Goal: Information Seeking & Learning: Learn about a topic

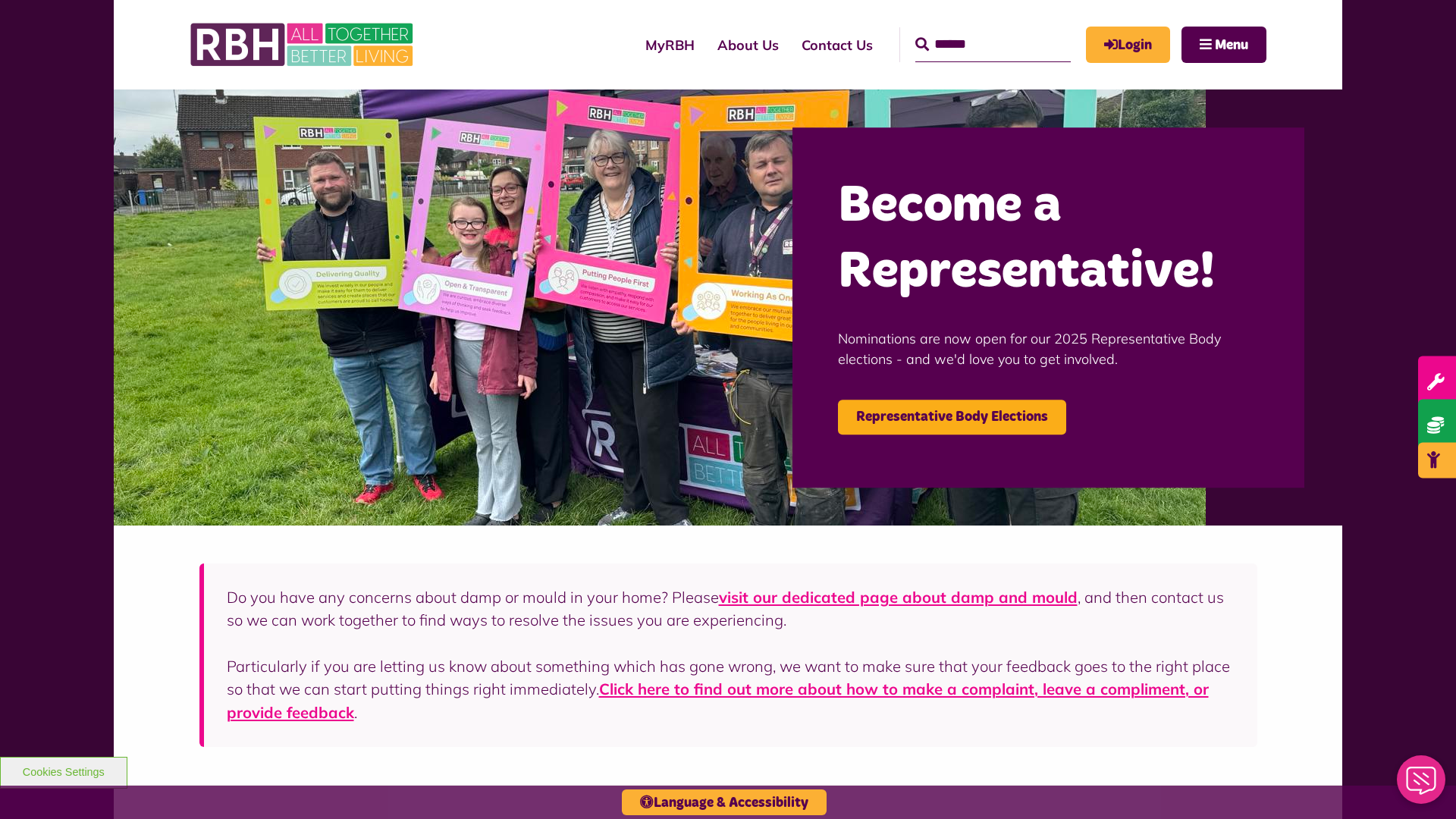
click at [971, 30] on input "Search" at bounding box center [993, 45] width 155 height 35
type input "*"
click at [63, 770] on button "Cookies Settings" at bounding box center [64, 773] width 128 height 32
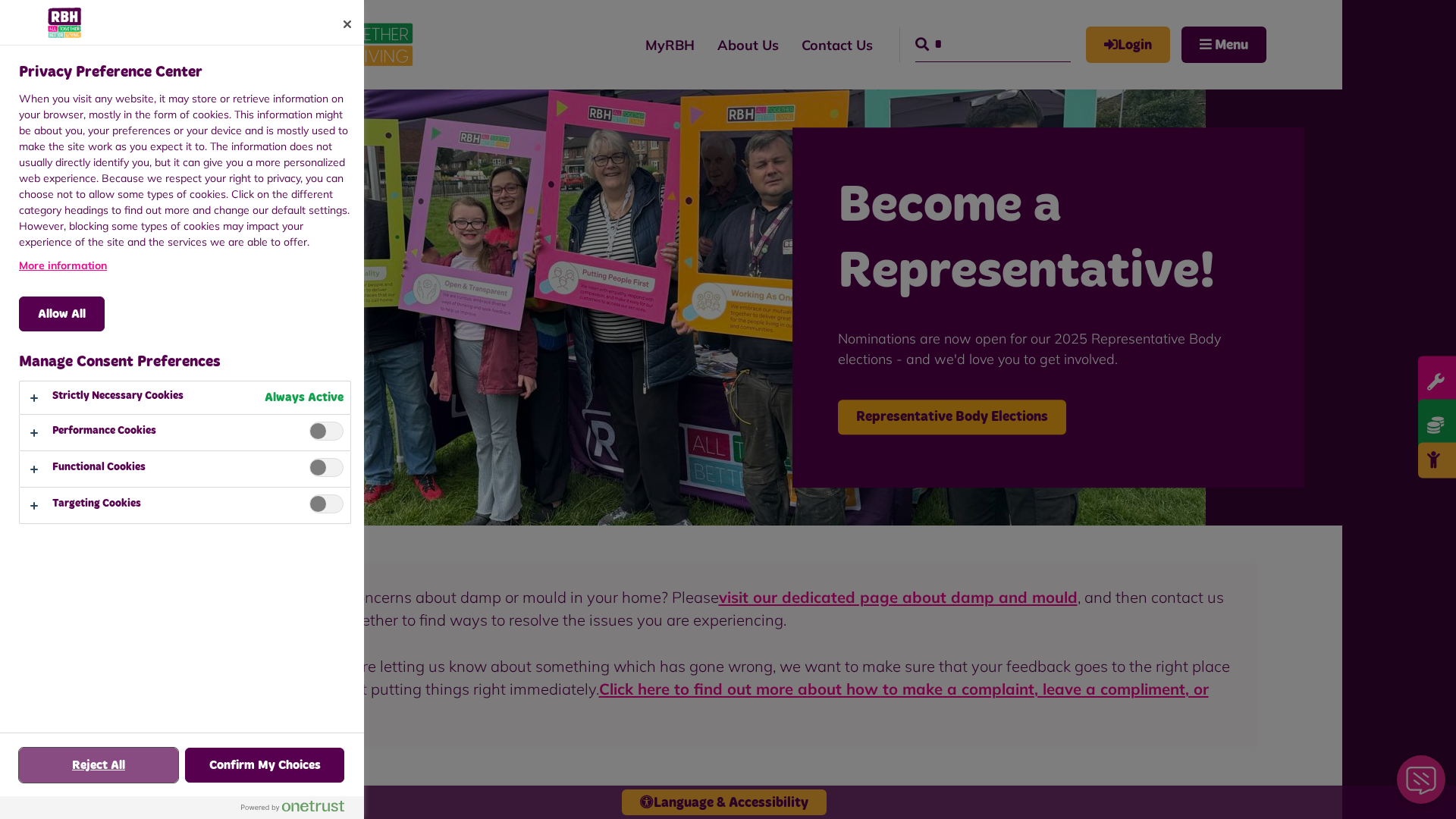
click at [99, 766] on button "Reject All" at bounding box center [99, 766] width 159 height 35
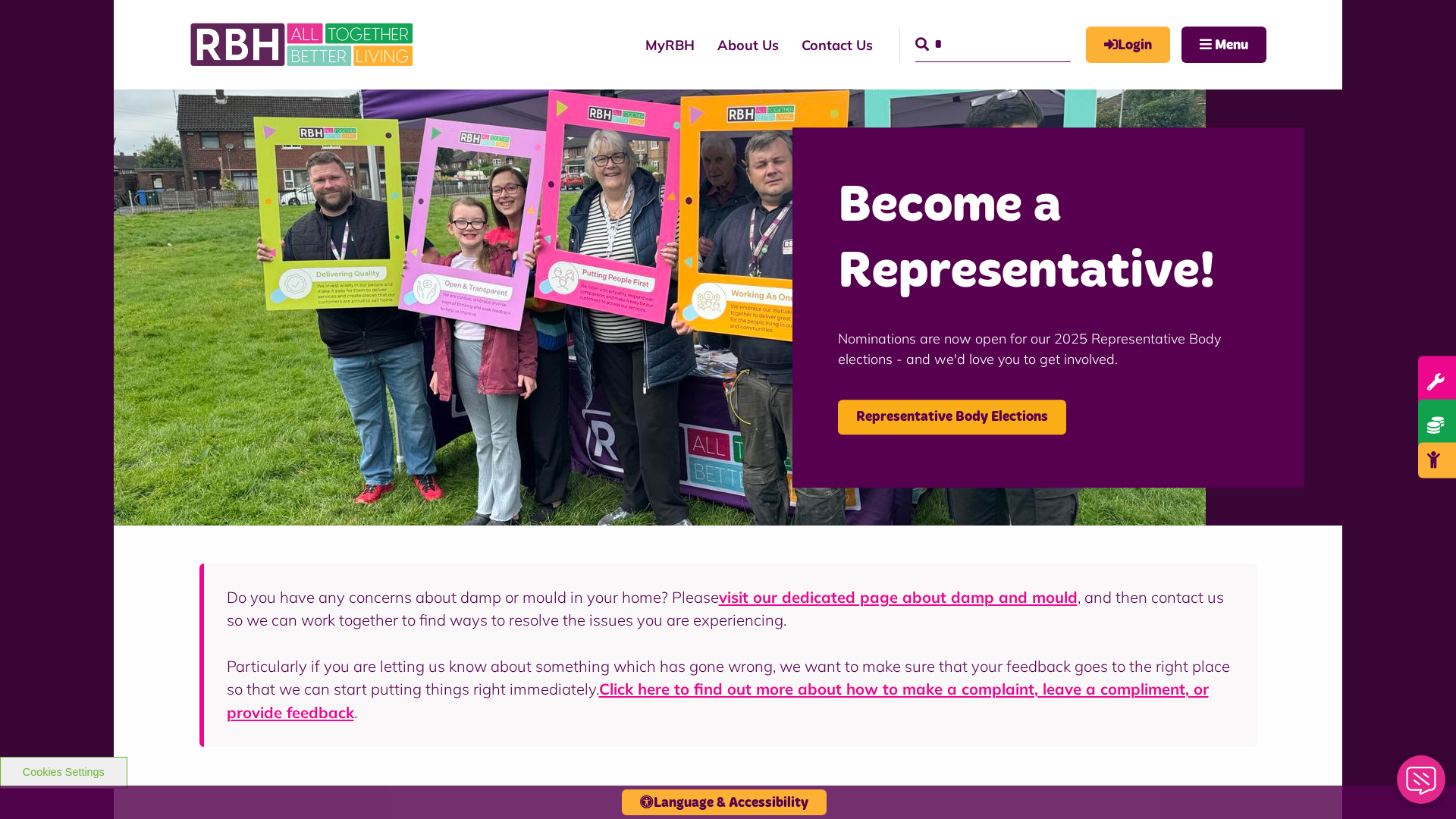
click at [971, 30] on input "*" at bounding box center [993, 45] width 155 height 35
type input "*"
click at [63, 770] on button "Cookies Settings" at bounding box center [64, 773] width 128 height 32
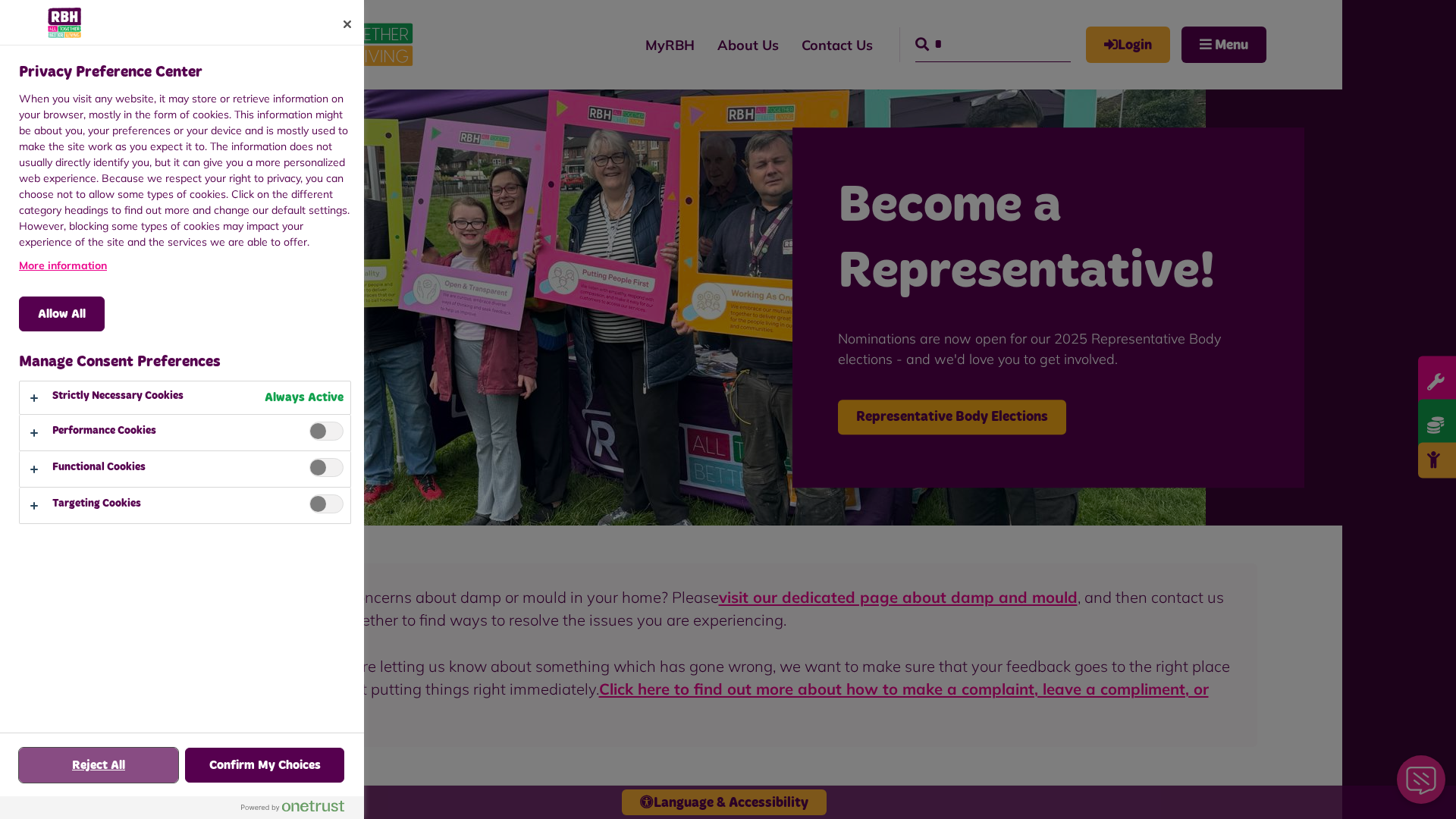
click at [99, 766] on button "Reject All" at bounding box center [99, 766] width 159 height 35
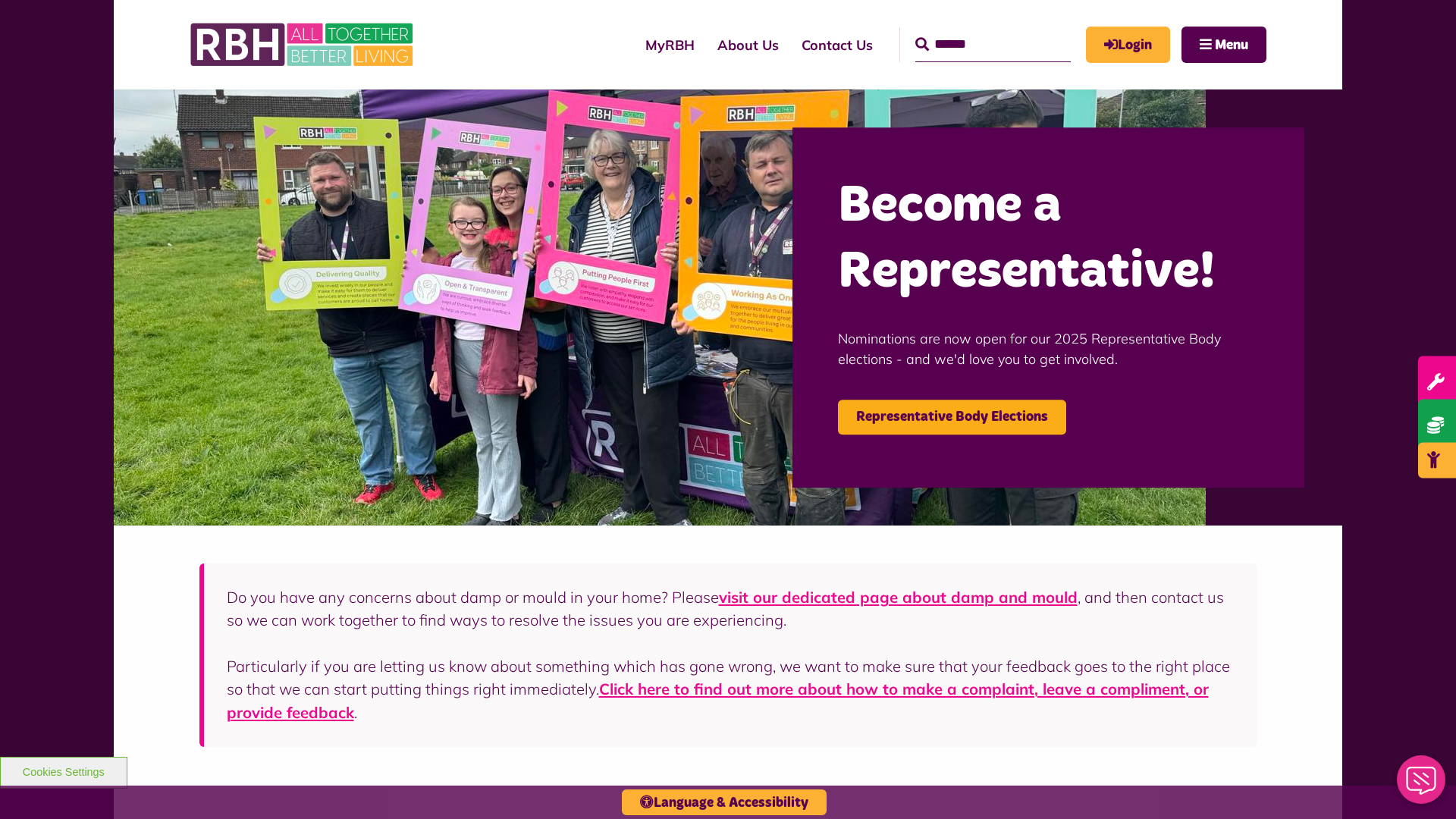
click at [971, 30] on input "Search" at bounding box center [993, 45] width 155 height 35
type input "*"
click at [63, 770] on button "Cookies Settings" at bounding box center [64, 773] width 128 height 32
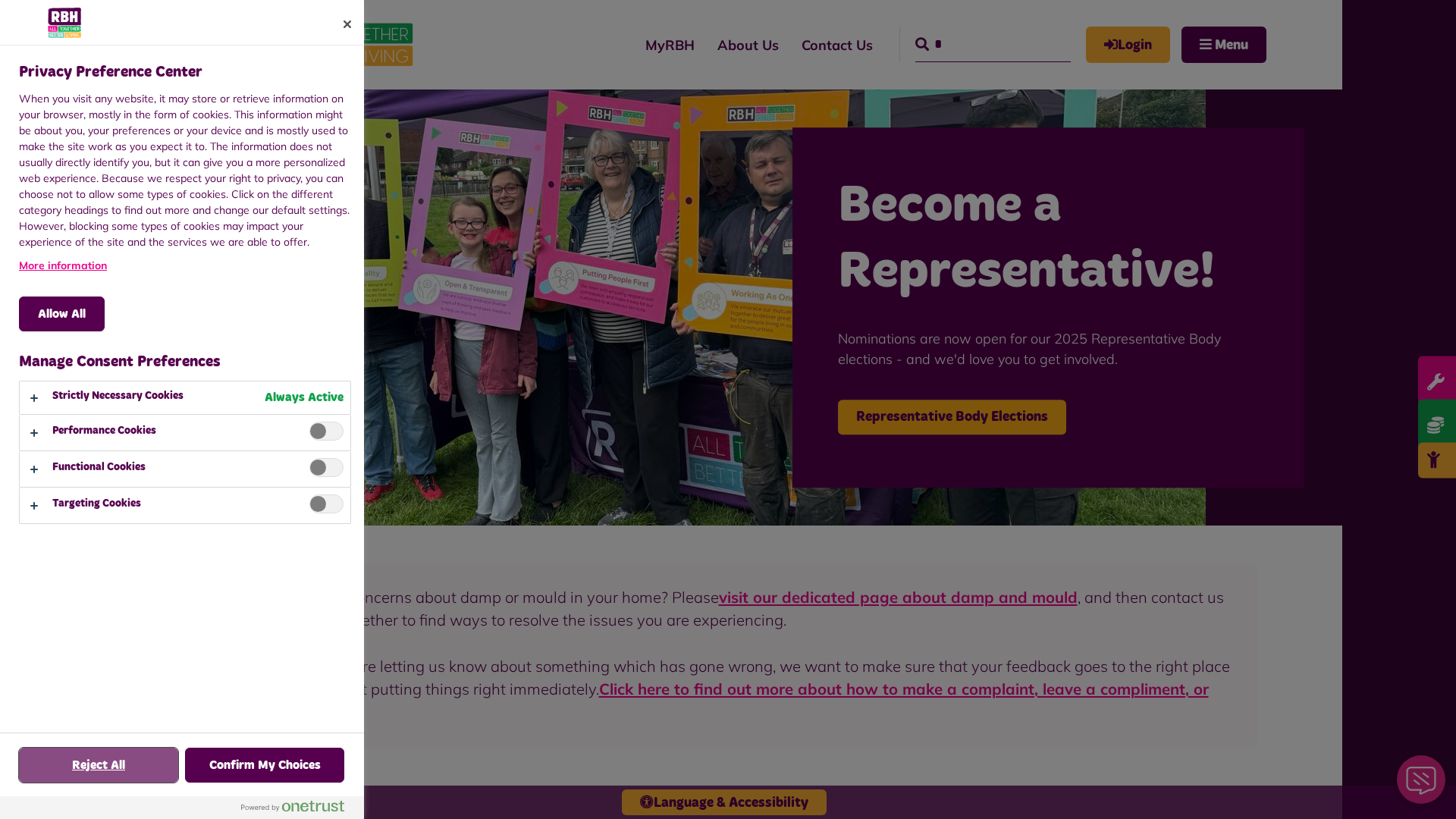
click at [99, 766] on button "Reject All" at bounding box center [99, 766] width 159 height 35
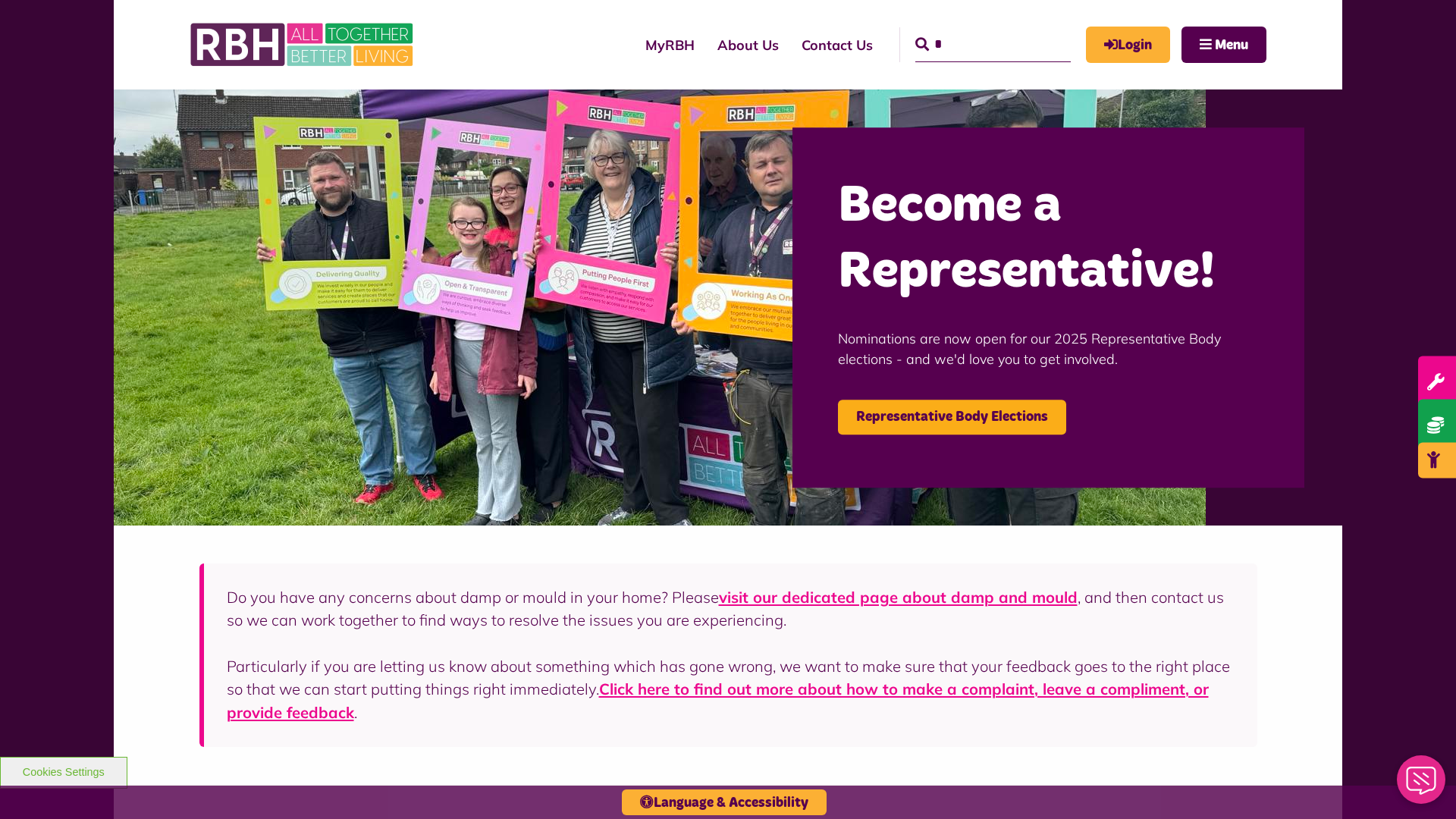
click at [971, 30] on input "*" at bounding box center [993, 45] width 155 height 35
type input "*"
click at [63, 770] on button "Cookies Settings" at bounding box center [64, 773] width 128 height 32
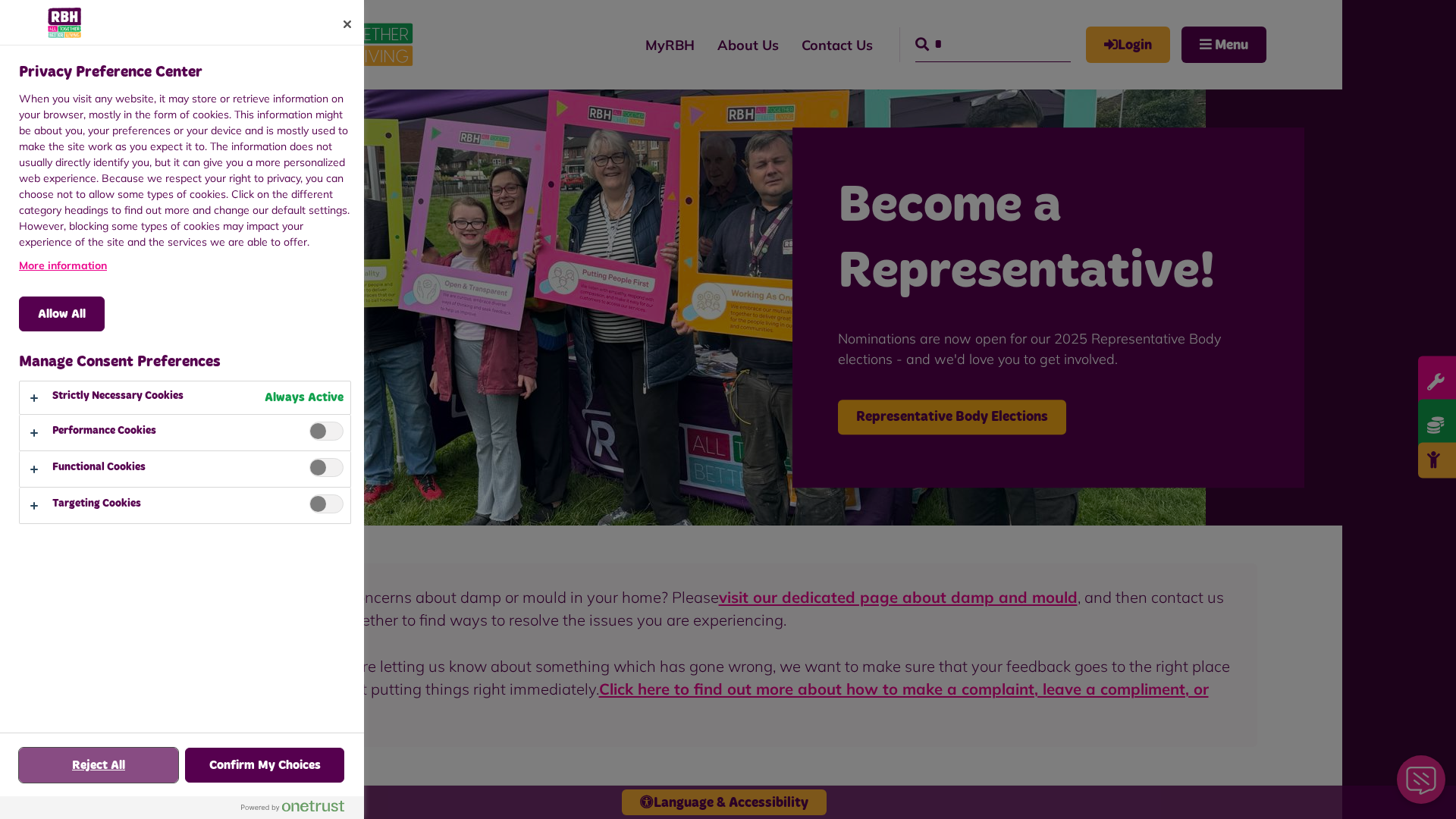
click at [99, 766] on button "Reject All" at bounding box center [99, 766] width 159 height 35
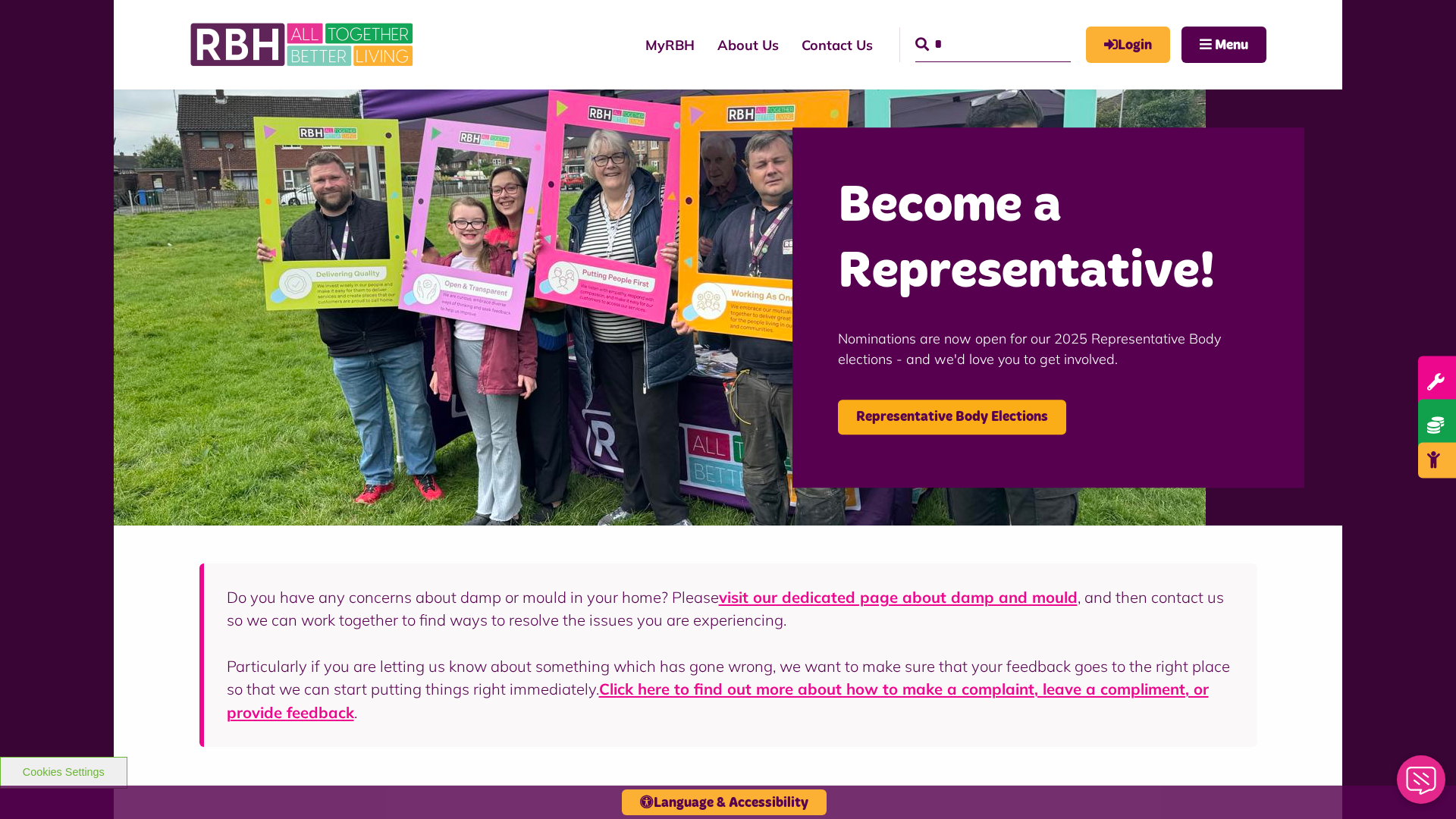
click at [971, 30] on input "*" at bounding box center [993, 45] width 155 height 35
type input "*"
click at [63, 770] on button "Cookies Settings" at bounding box center [64, 773] width 128 height 32
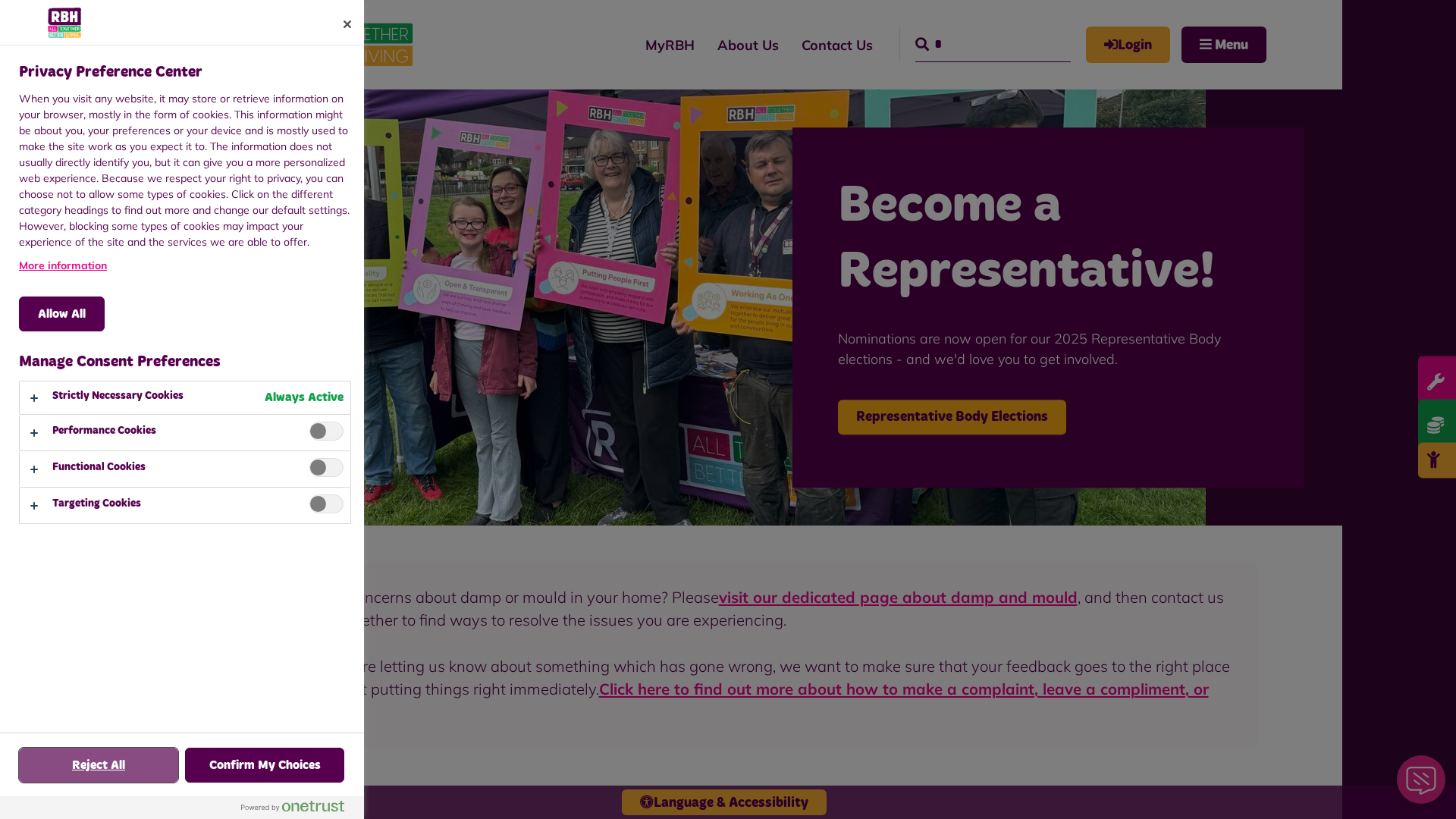
click at [99, 766] on button "Reject All" at bounding box center [99, 766] width 159 height 35
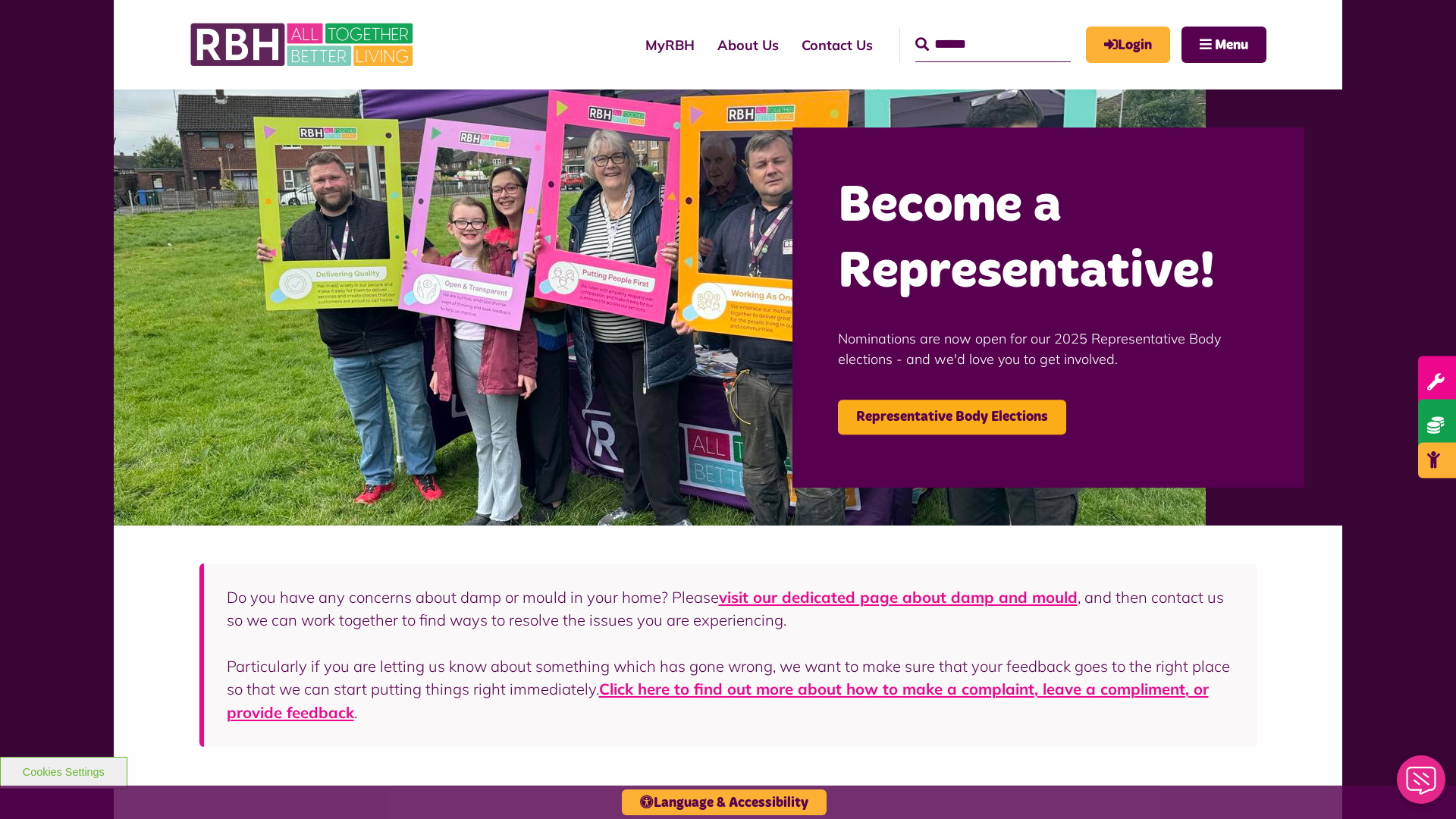
click at [971, 30] on input "Search" at bounding box center [993, 45] width 155 height 35
type input "*"
click at [63, 770] on button "Cookies Settings" at bounding box center [64, 773] width 128 height 32
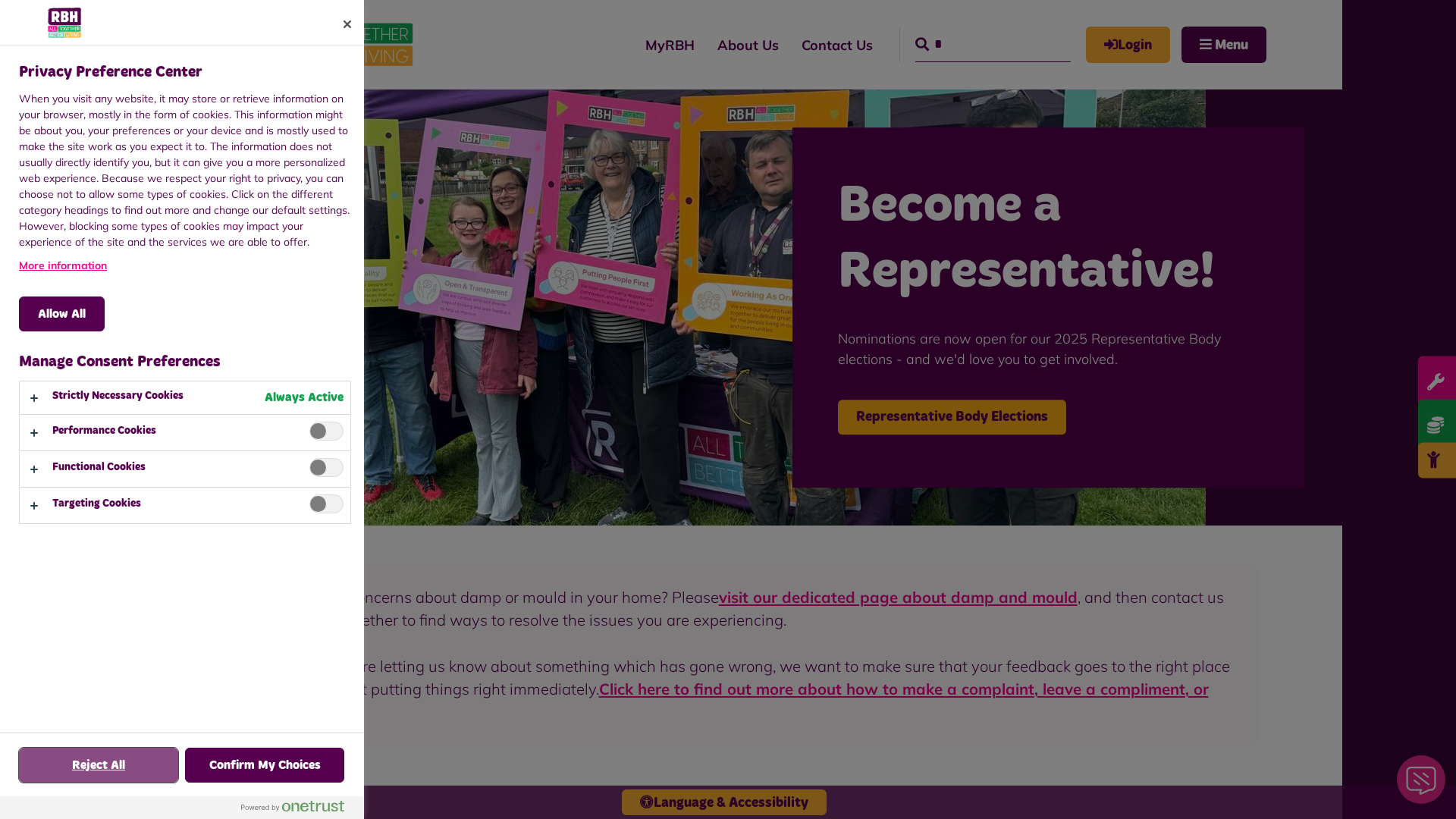
click at [99, 766] on button "Reject All" at bounding box center [99, 766] width 159 height 35
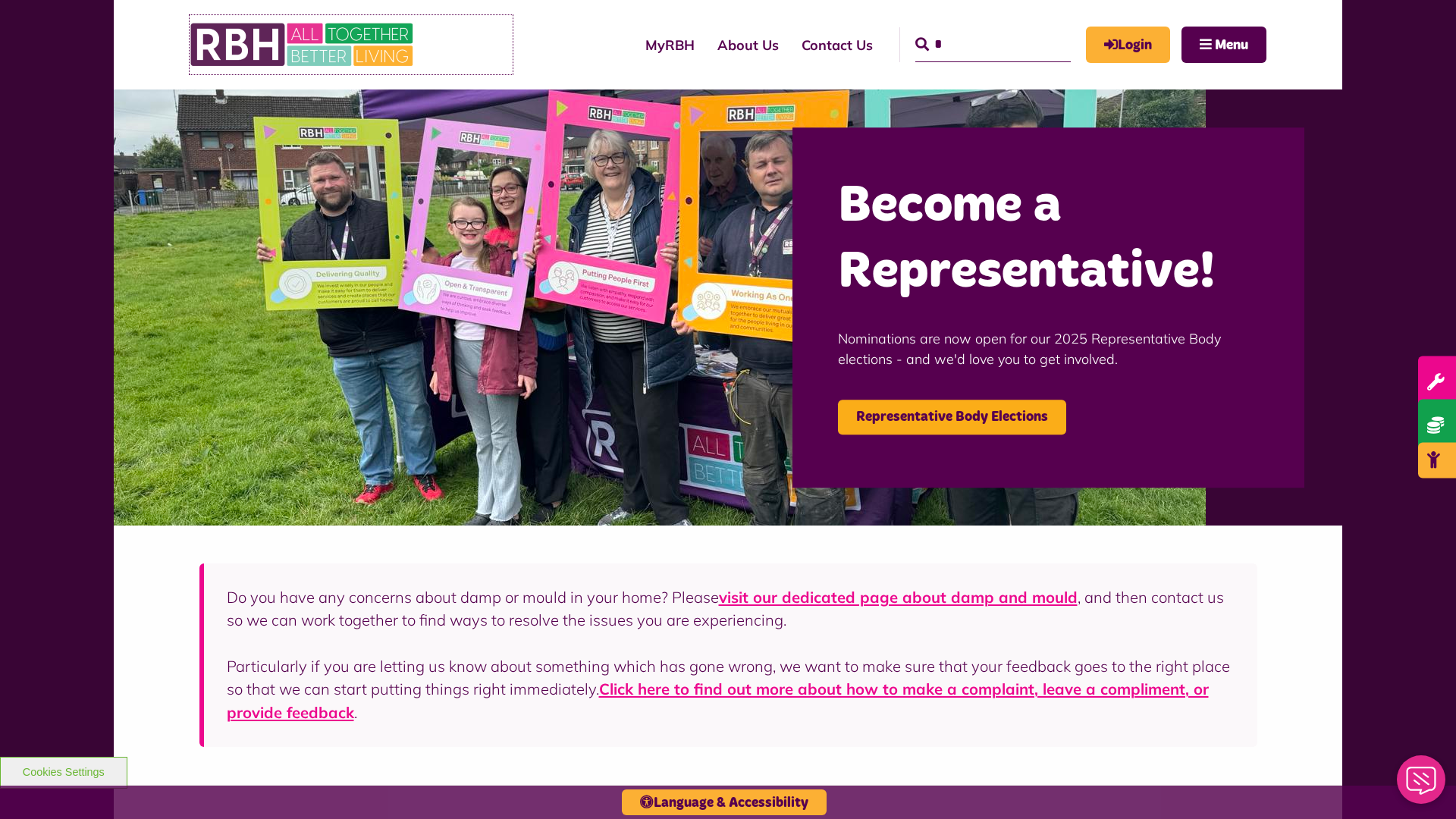
click at [486, 45] on link at bounding box center [351, 45] width 323 height 59
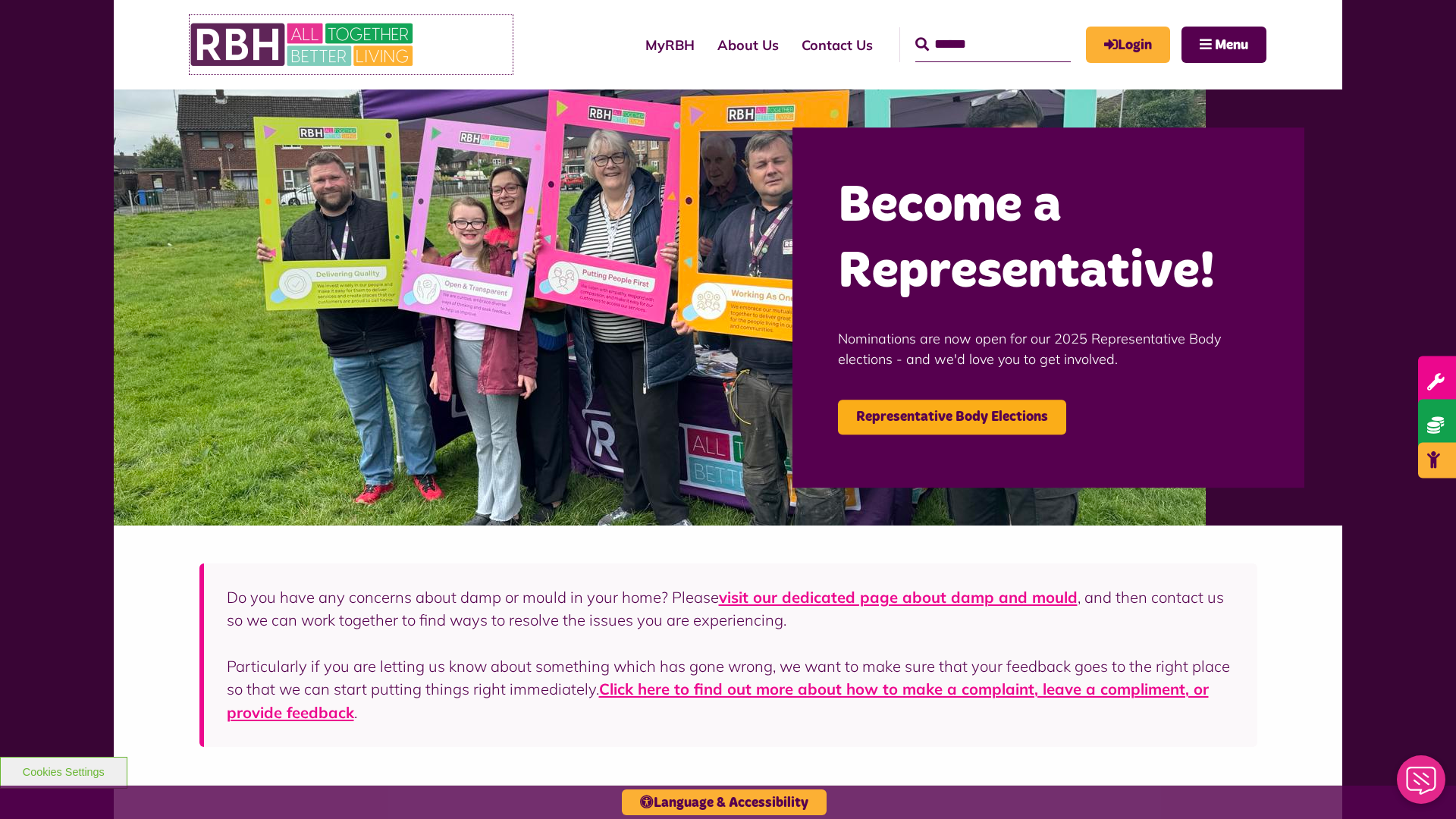
click at [486, 45] on link at bounding box center [351, 45] width 323 height 59
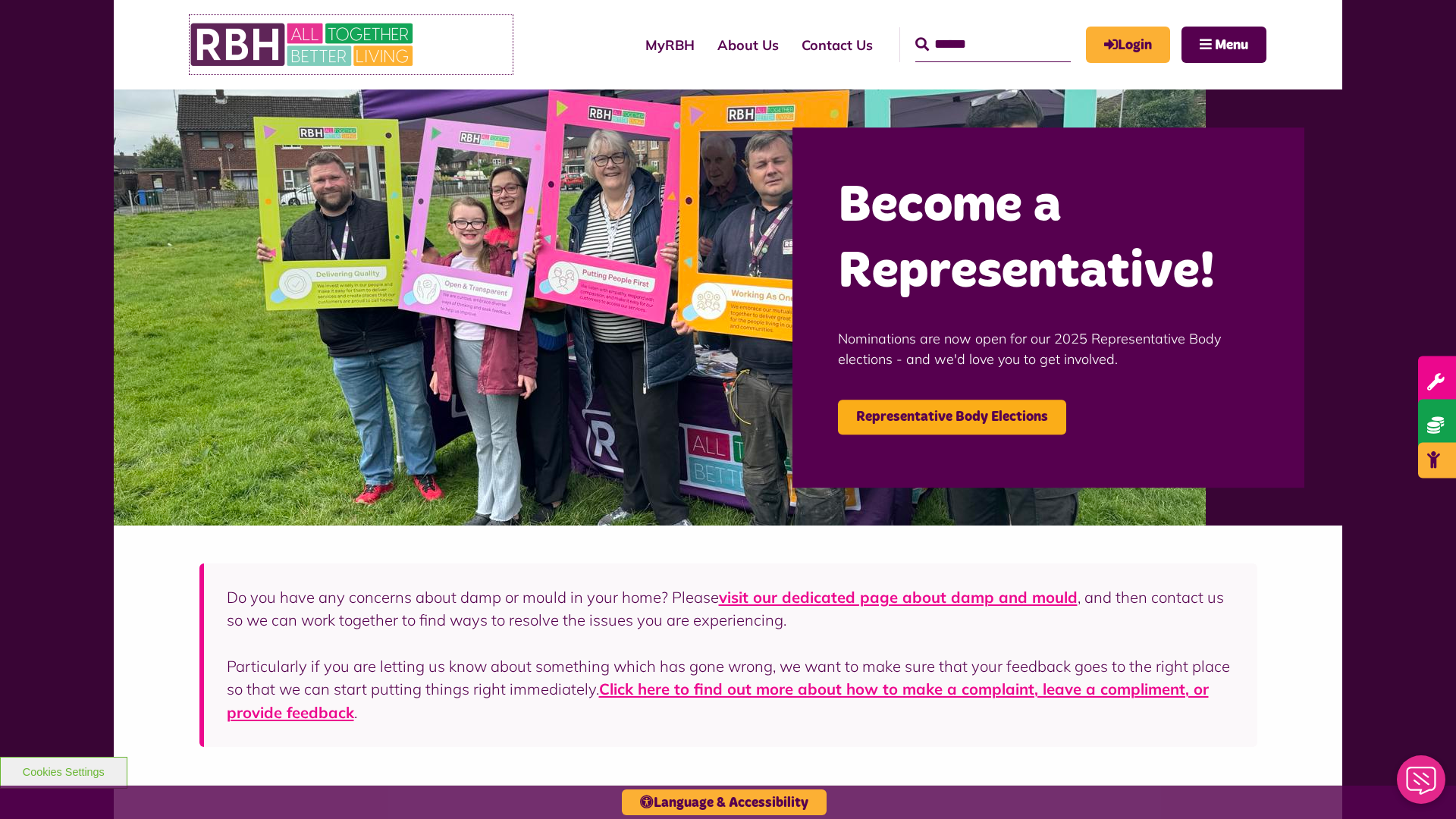
click at [486, 45] on link at bounding box center [351, 45] width 323 height 59
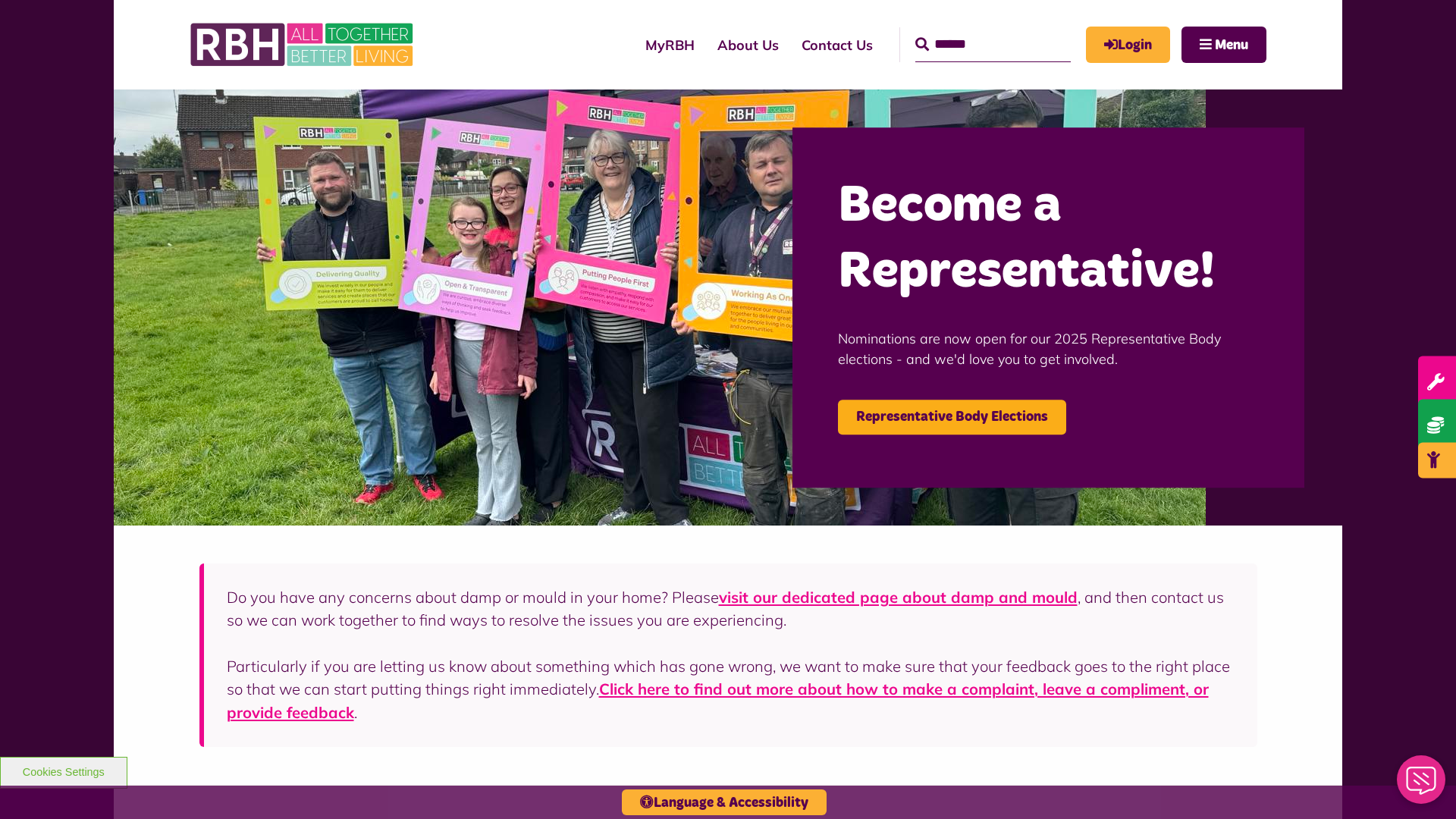
click at [971, 30] on input "Search" at bounding box center [993, 45] width 155 height 35
type input "*"
click at [63, 770] on button "Cookies Settings" at bounding box center [64, 773] width 128 height 32
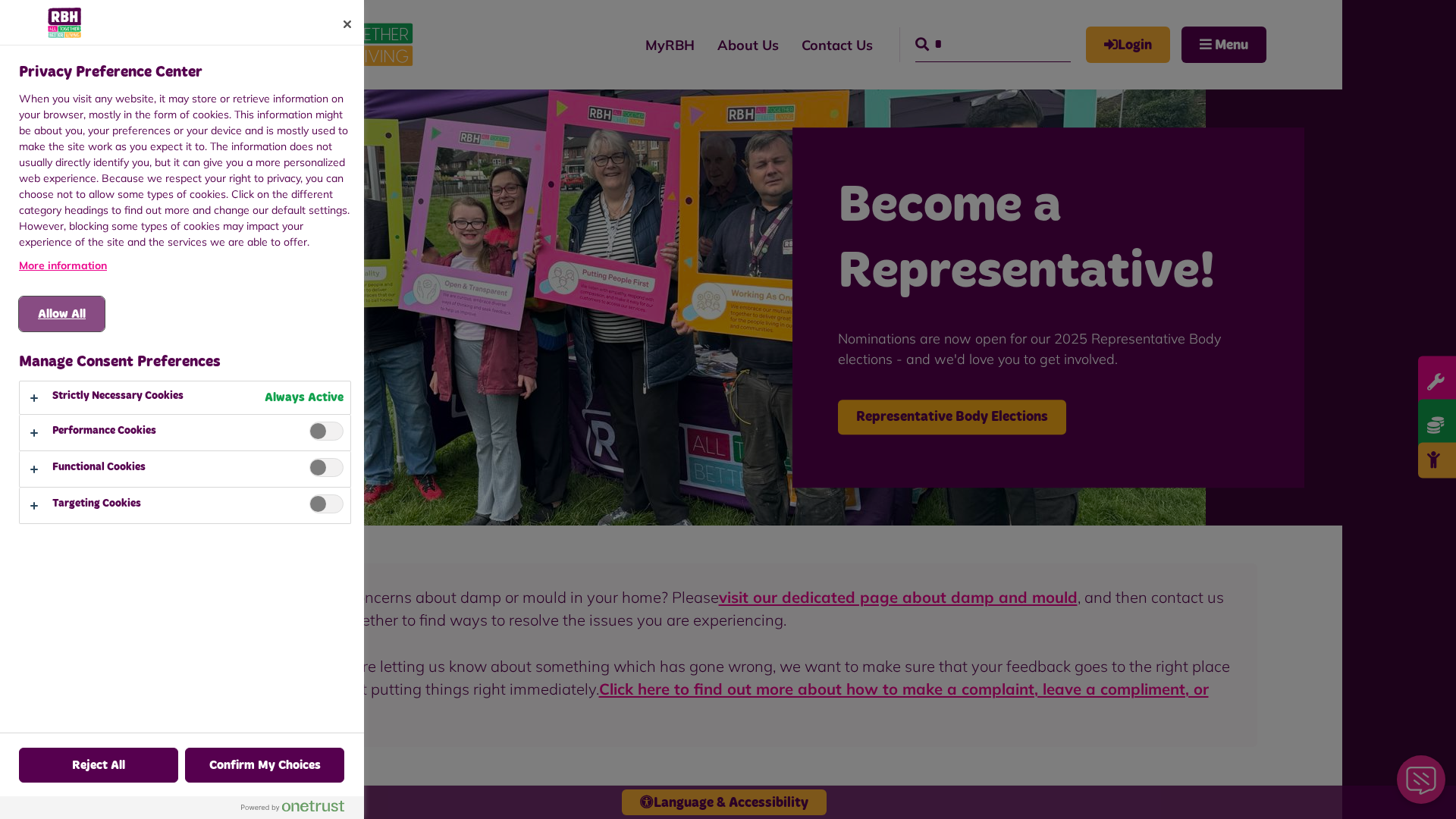
click at [61, 314] on button "Allow All" at bounding box center [61, 314] width 85 height 35
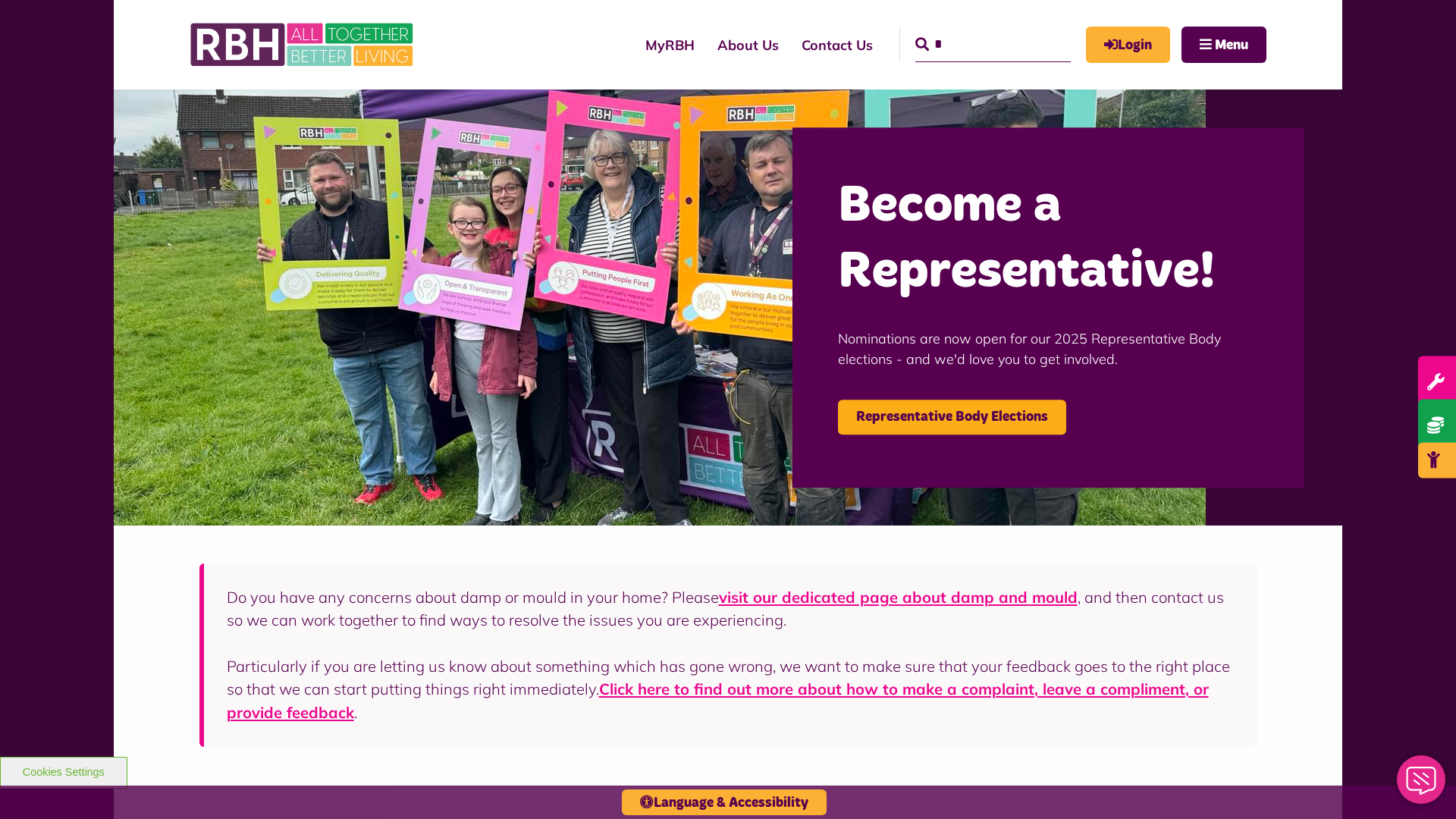
click at [971, 30] on input "*" at bounding box center [993, 45] width 155 height 35
type input "*"
click at [63, 770] on button "Cookies Settings" at bounding box center [64, 773] width 128 height 32
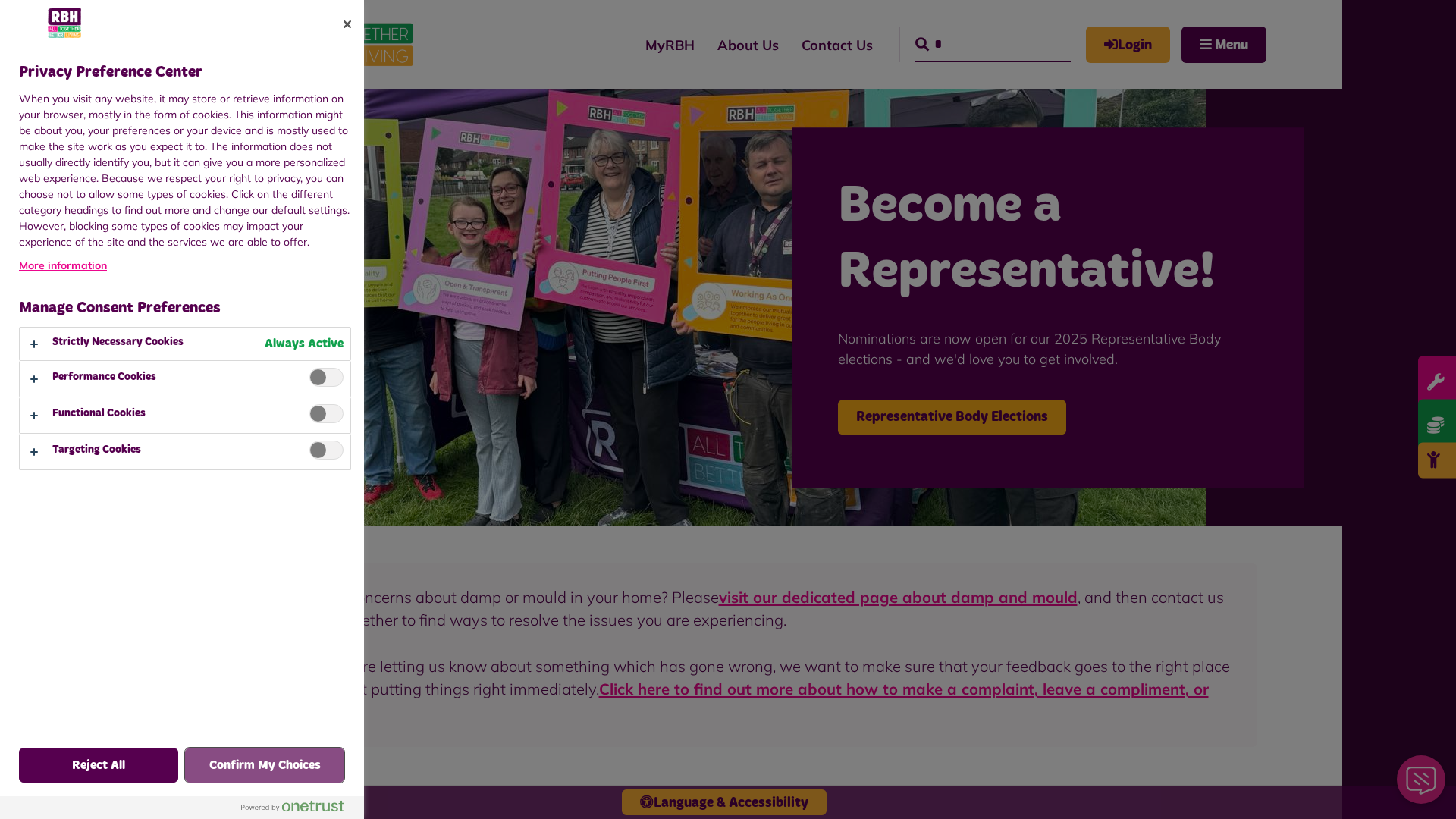
click at [265, 766] on button "Confirm My Choices" at bounding box center [265, 766] width 159 height 35
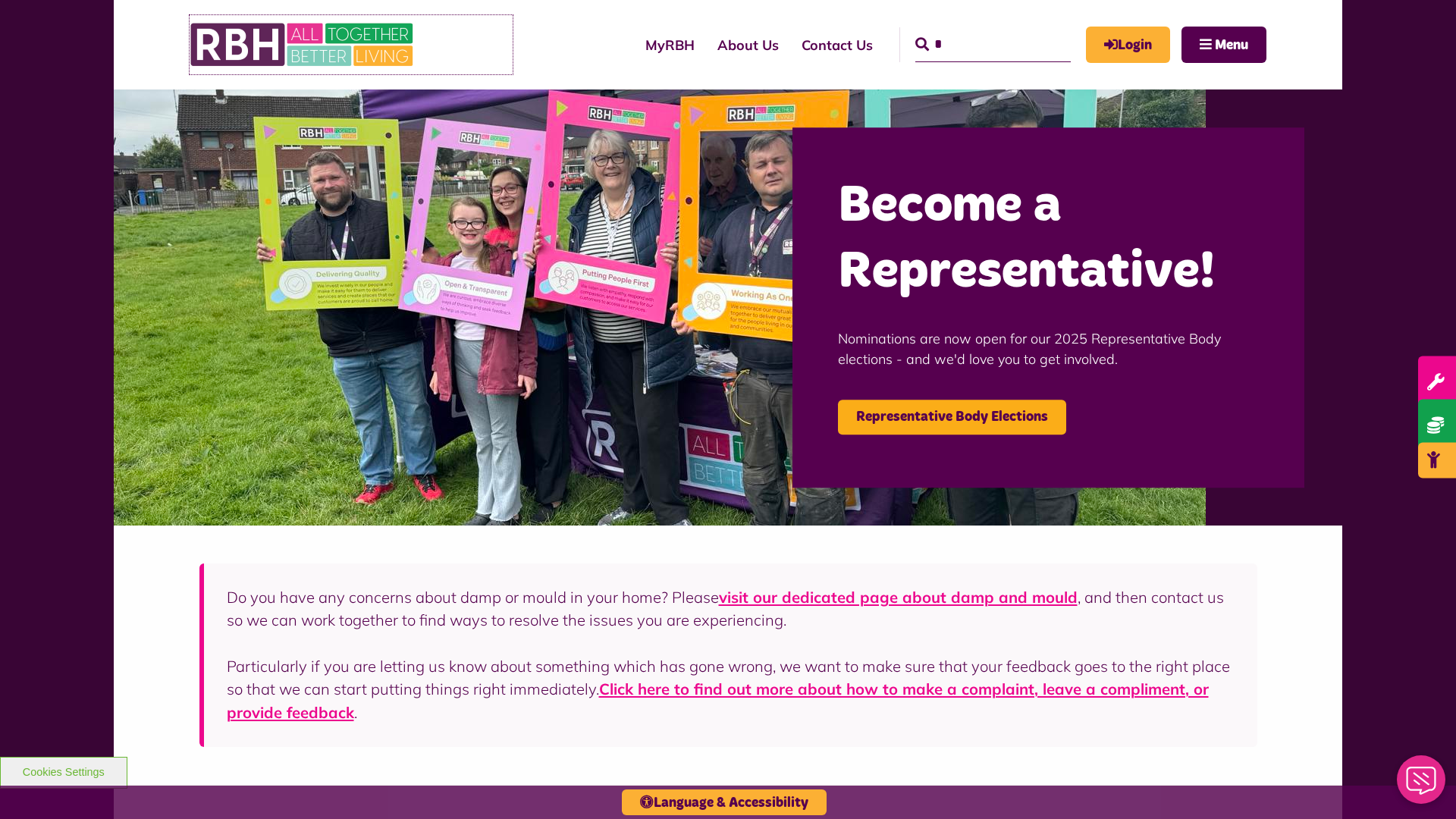
click at [486, 45] on link at bounding box center [351, 45] width 323 height 59
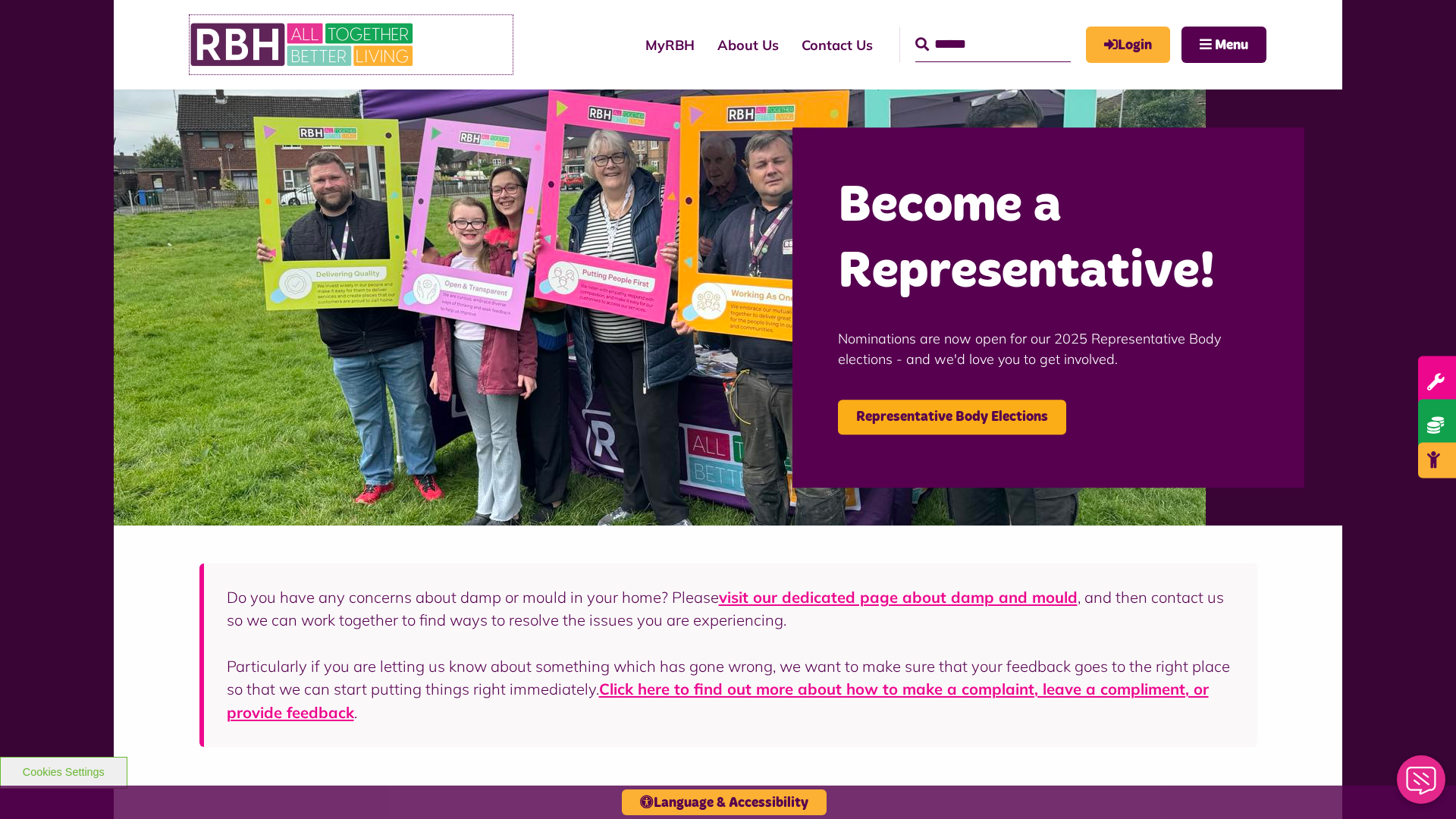
click at [486, 45] on link at bounding box center [351, 45] width 323 height 59
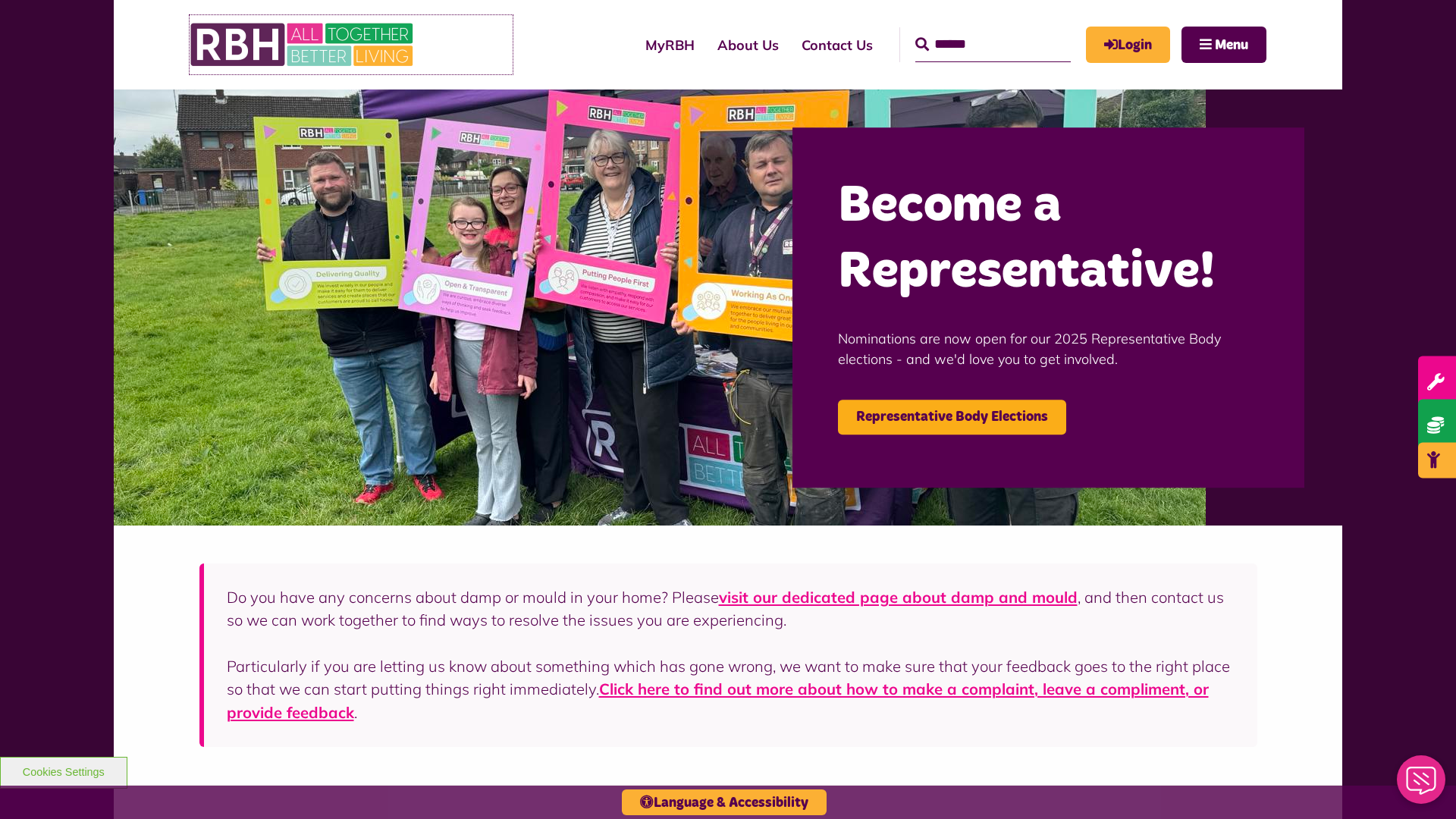
click at [486, 45] on link at bounding box center [351, 45] width 323 height 59
click link
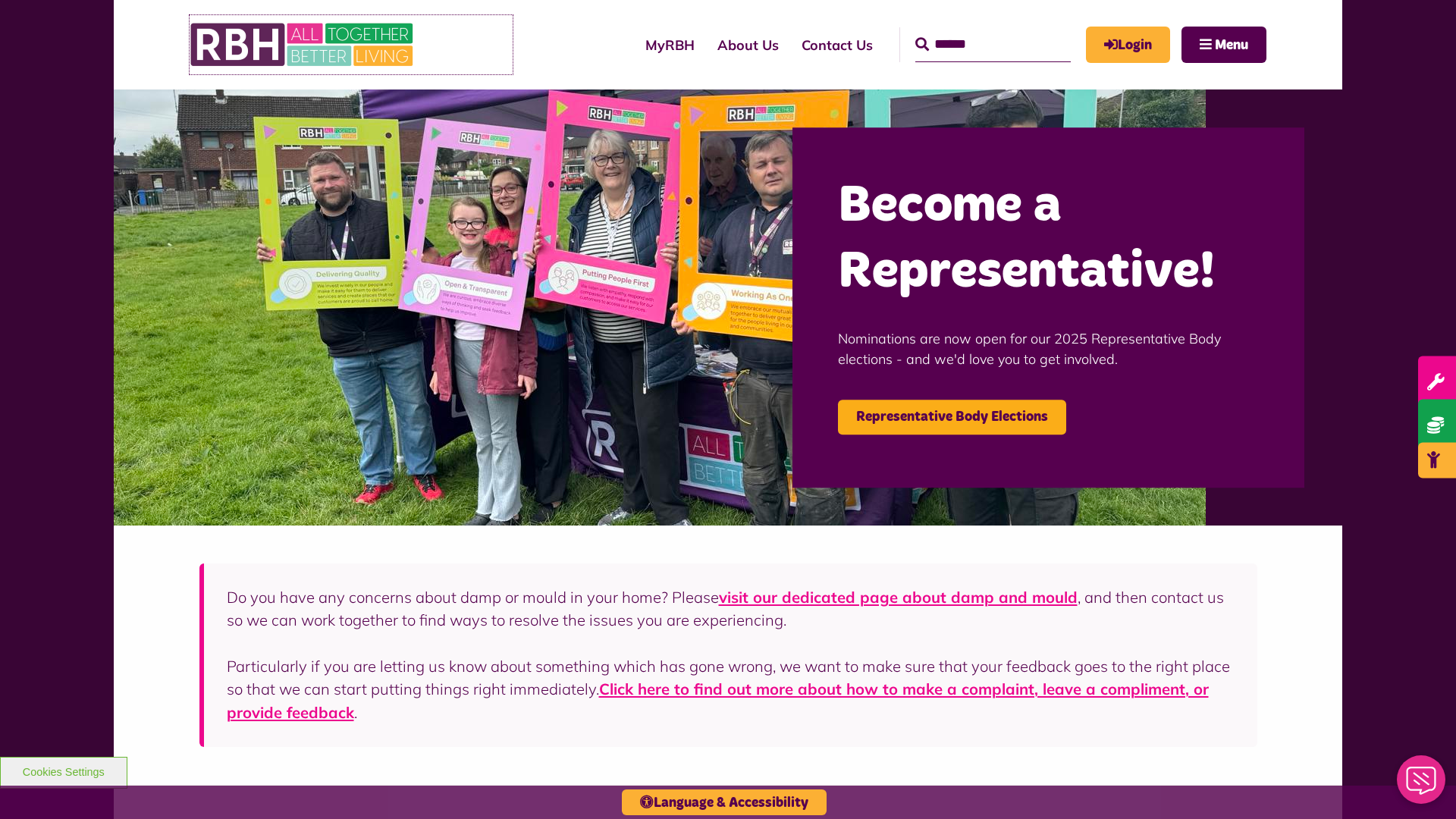
click at [486, 45] on link at bounding box center [351, 45] width 323 height 59
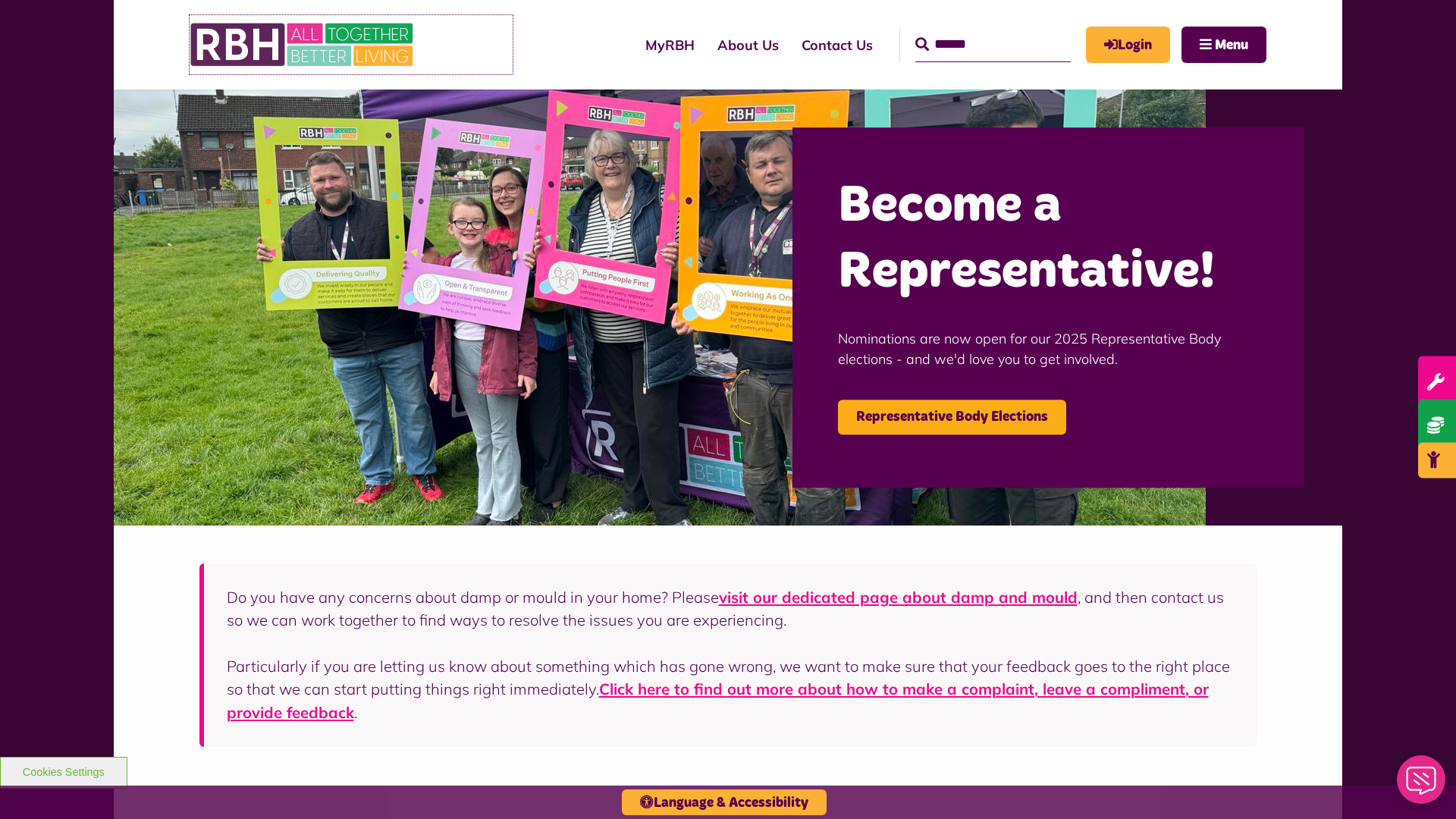
click at [486, 45] on link at bounding box center [351, 45] width 323 height 59
click at [971, 30] on input "Search" at bounding box center [993, 45] width 155 height 35
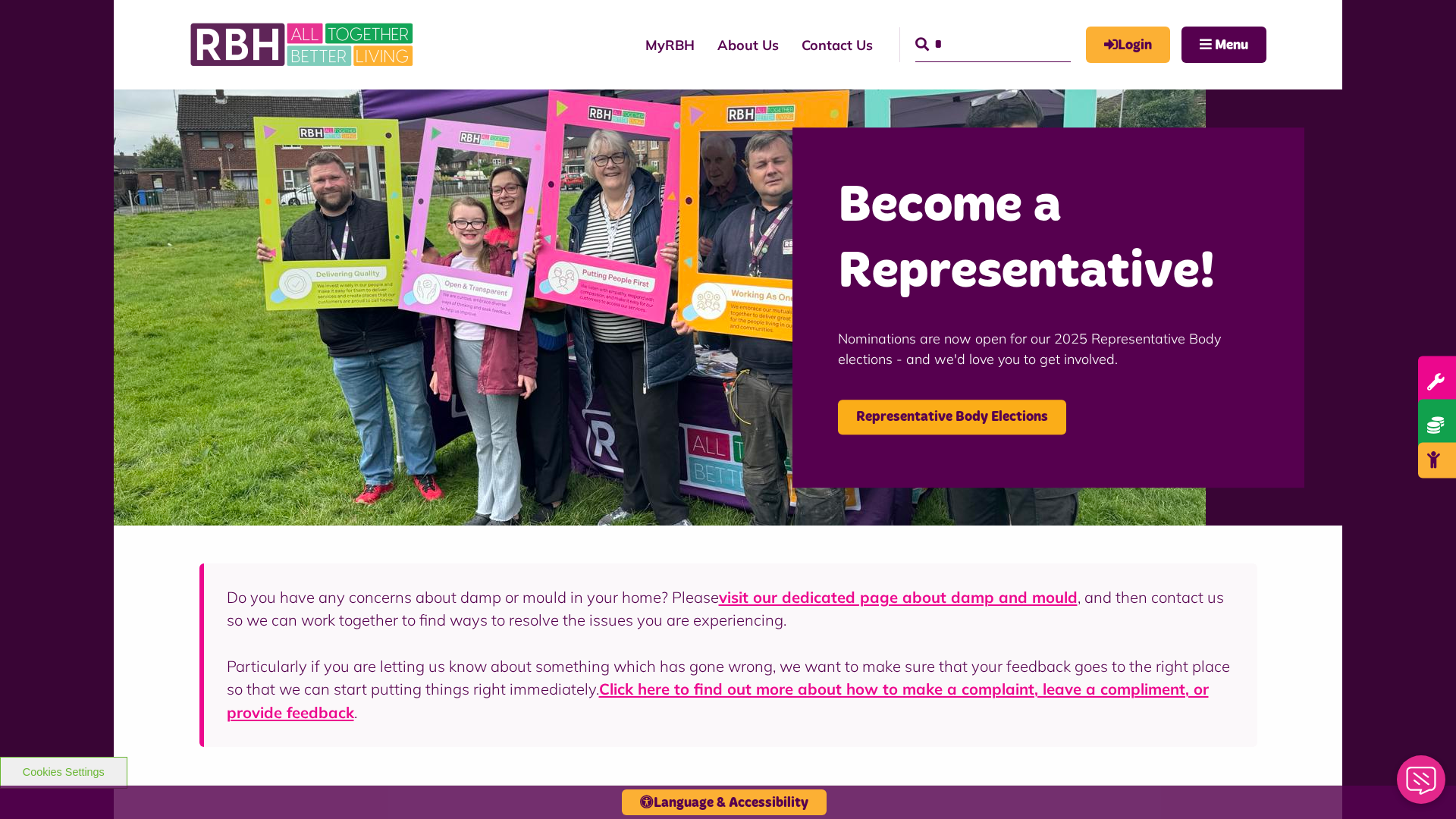
type input "*"
click at [63, 770] on button "Cookies Settings" at bounding box center [64, 773] width 128 height 32
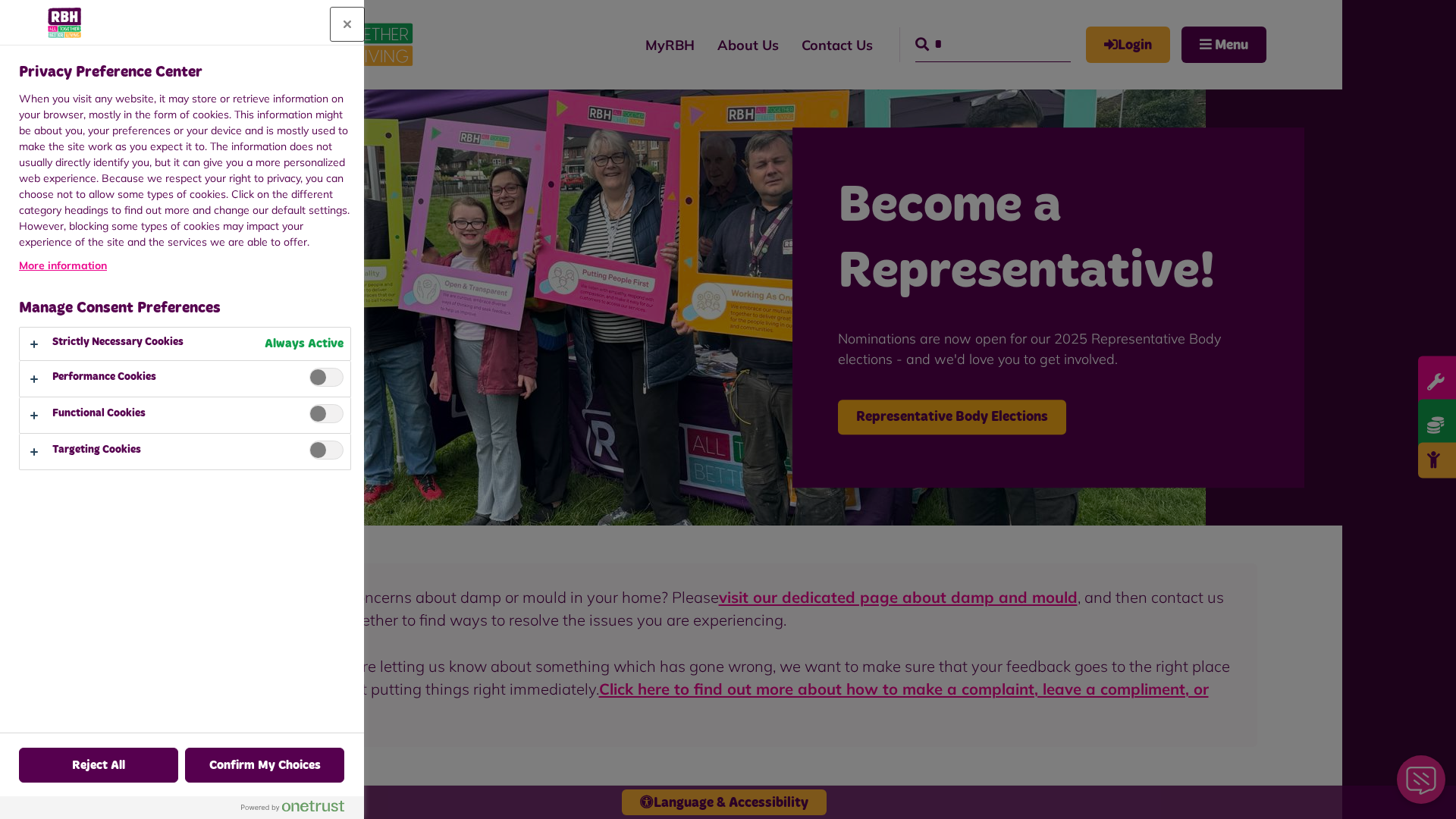
click at [348, 24] on button "Close" at bounding box center [348, 25] width 33 height 33
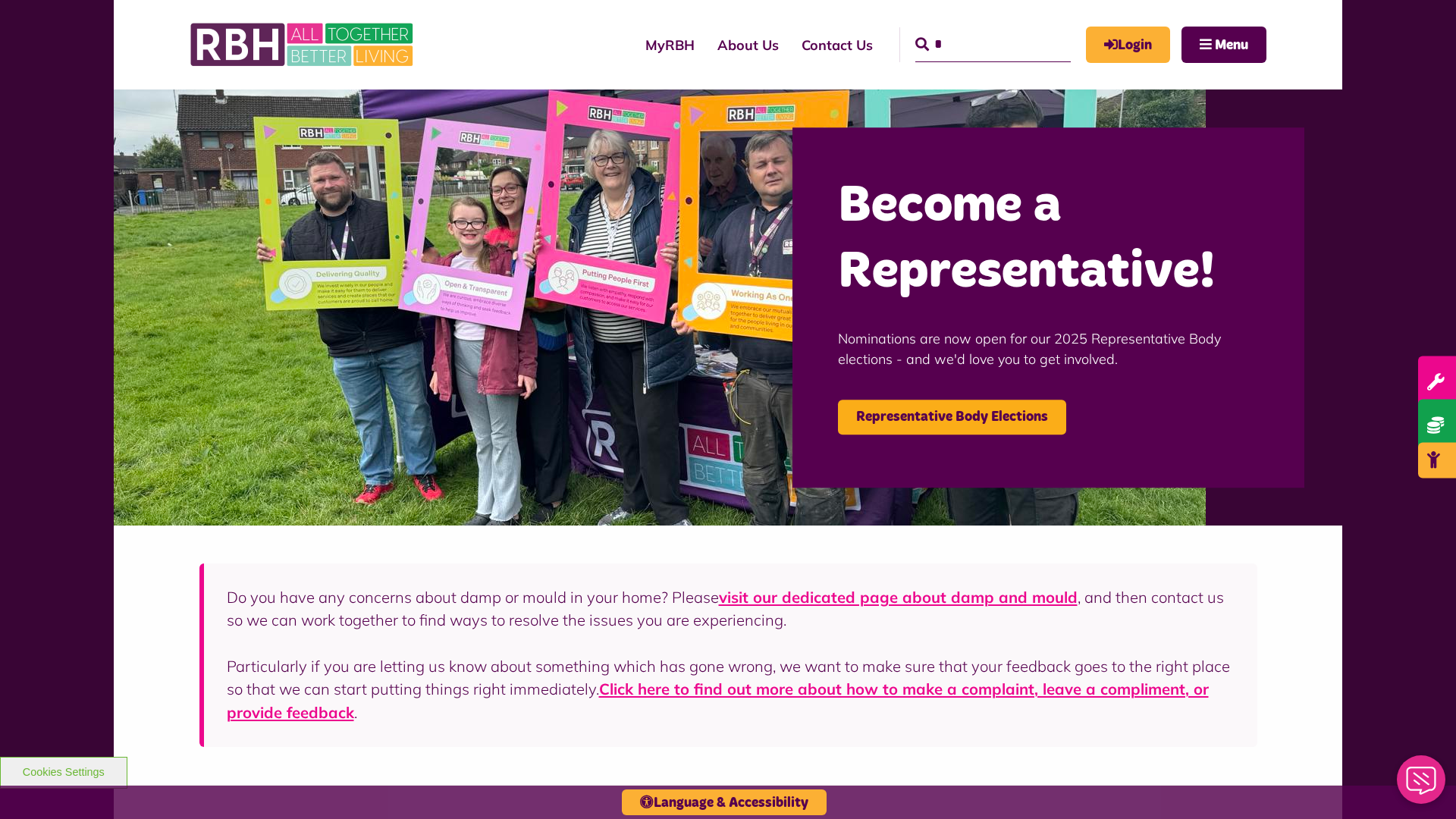
click at [971, 30] on input "*" at bounding box center [993, 45] width 155 height 35
type input "*"
click at [63, 770] on button "Cookies Settings" at bounding box center [64, 773] width 128 height 32
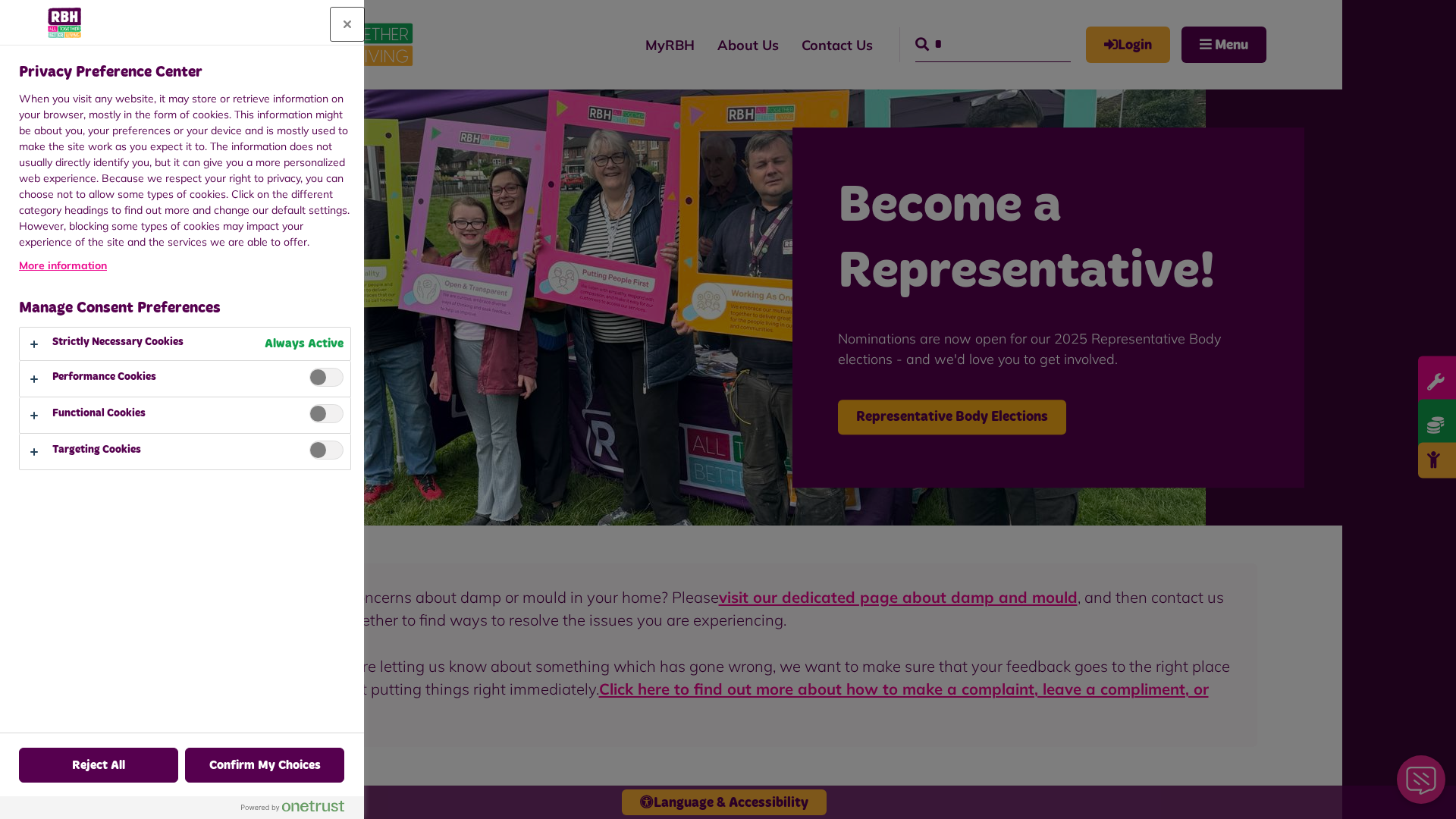
click at [348, 24] on button "Close" at bounding box center [348, 25] width 33 height 33
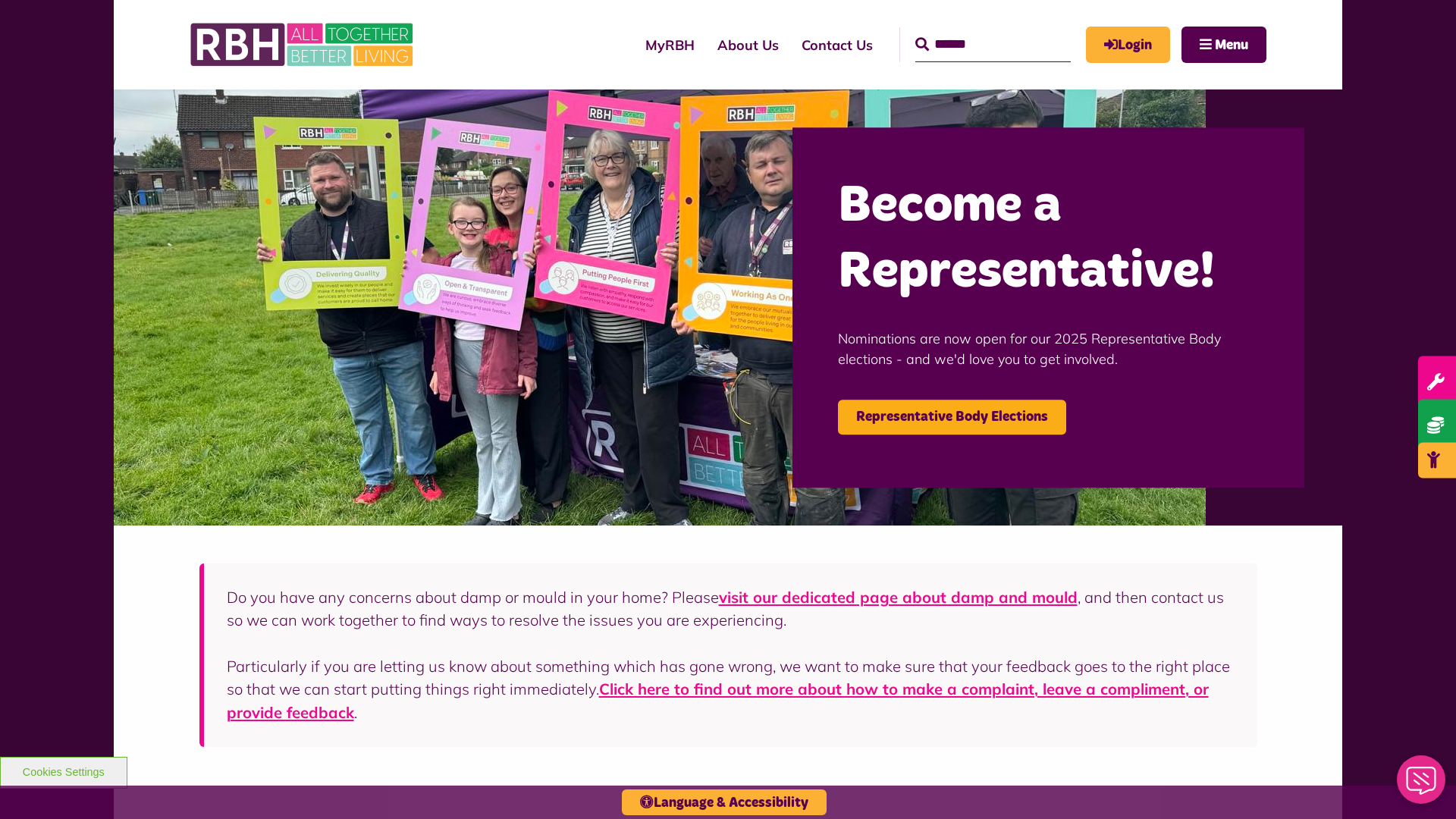
click at [971, 30] on input "Search" at bounding box center [993, 45] width 155 height 35
type input "*"
click at [63, 770] on button "Cookies Settings" at bounding box center [64, 773] width 128 height 32
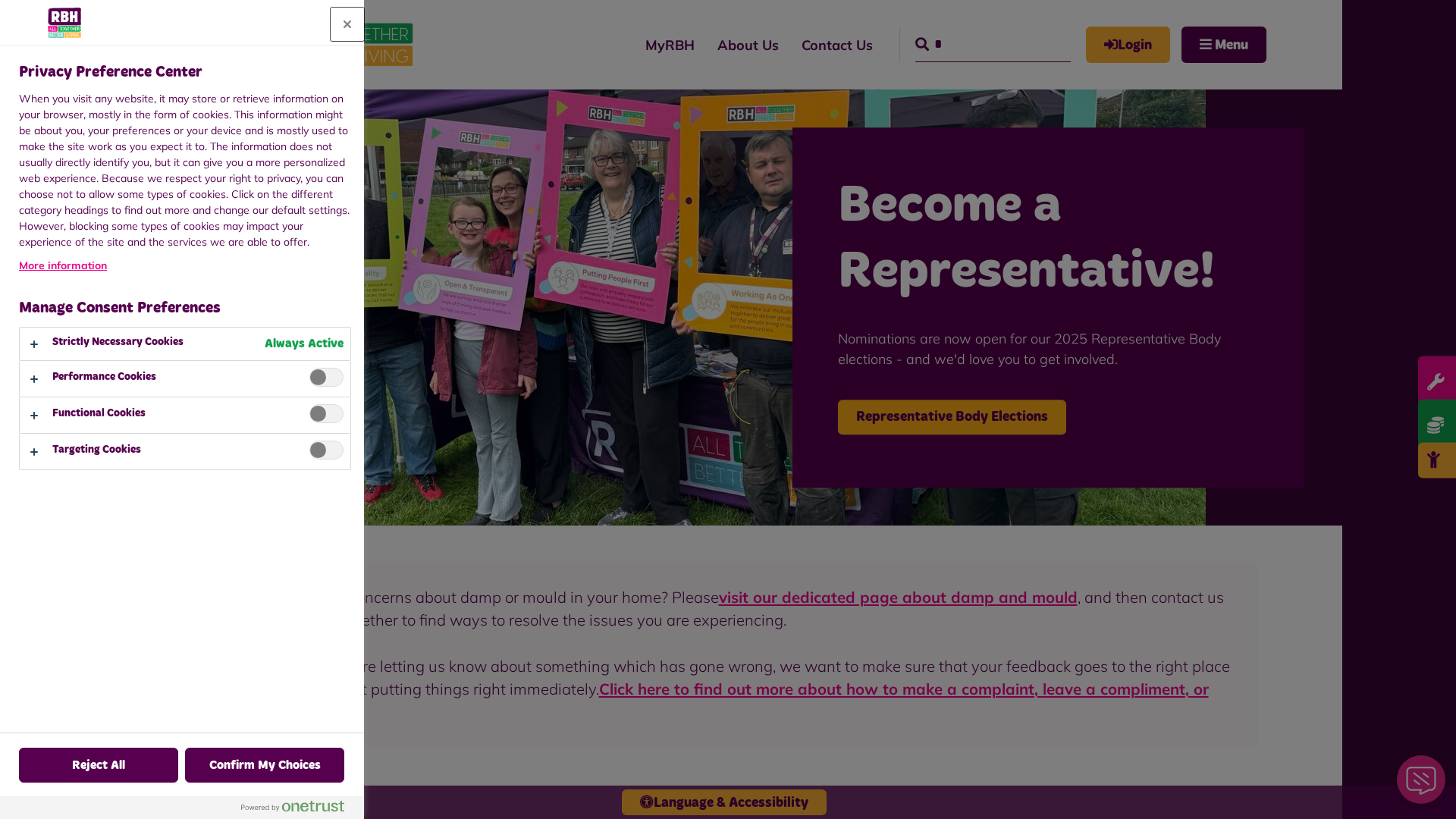
click at [348, 24] on button "Close" at bounding box center [348, 25] width 33 height 33
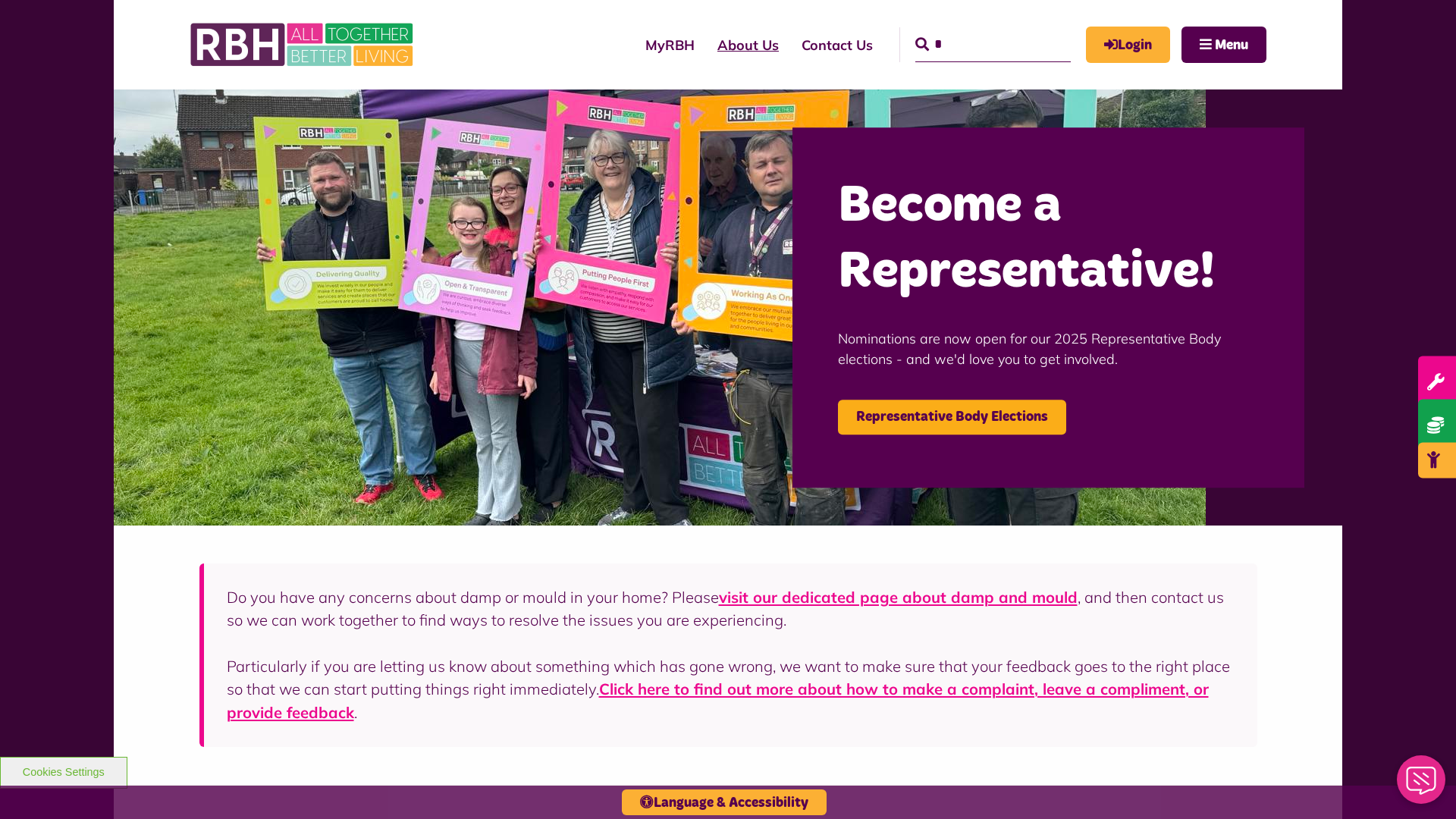
click at [706, 45] on link "About Us" at bounding box center [749, 45] width 85 height 43
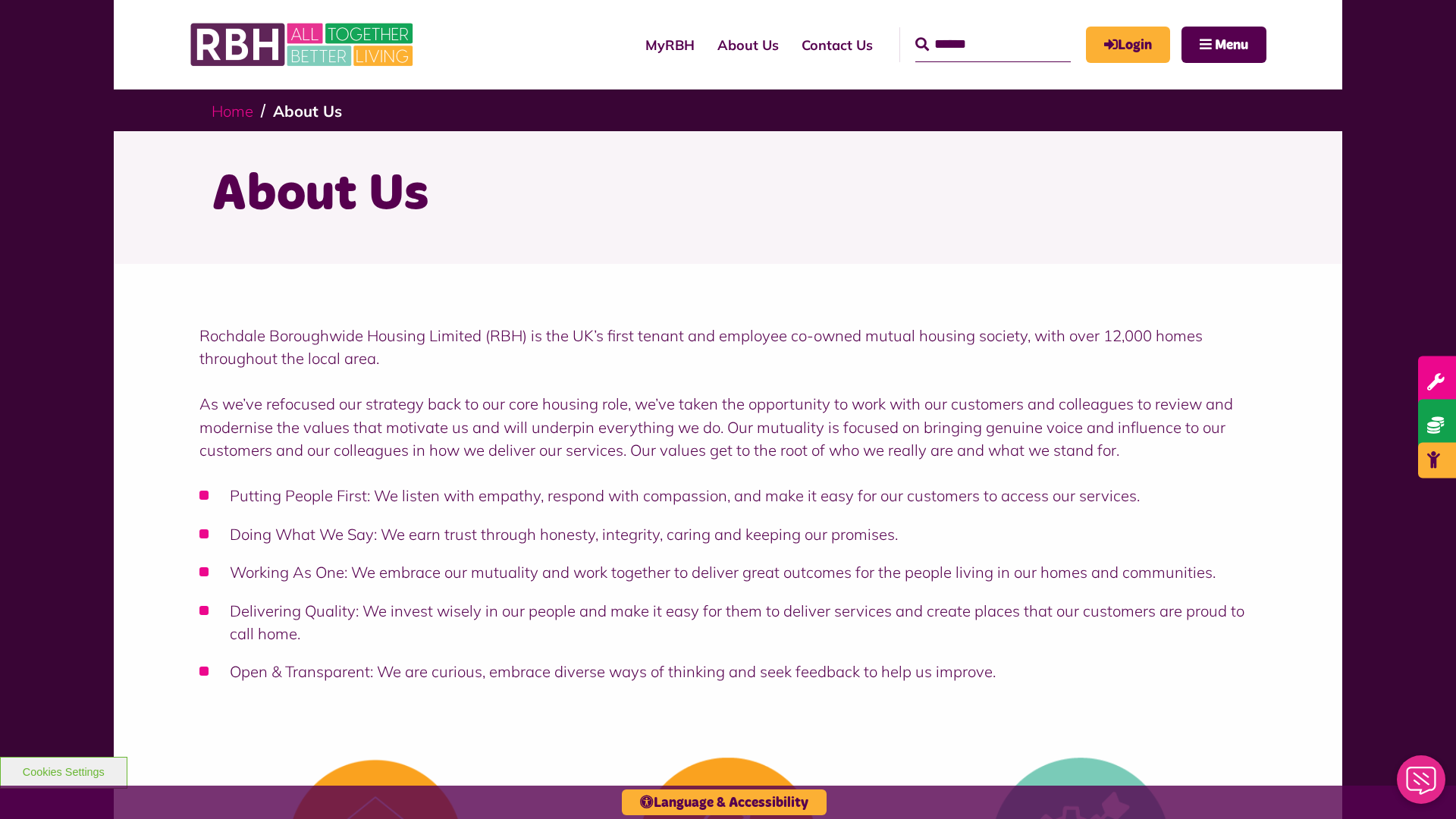
click at [236, 110] on link "Home" at bounding box center [232, 111] width 41 height 19
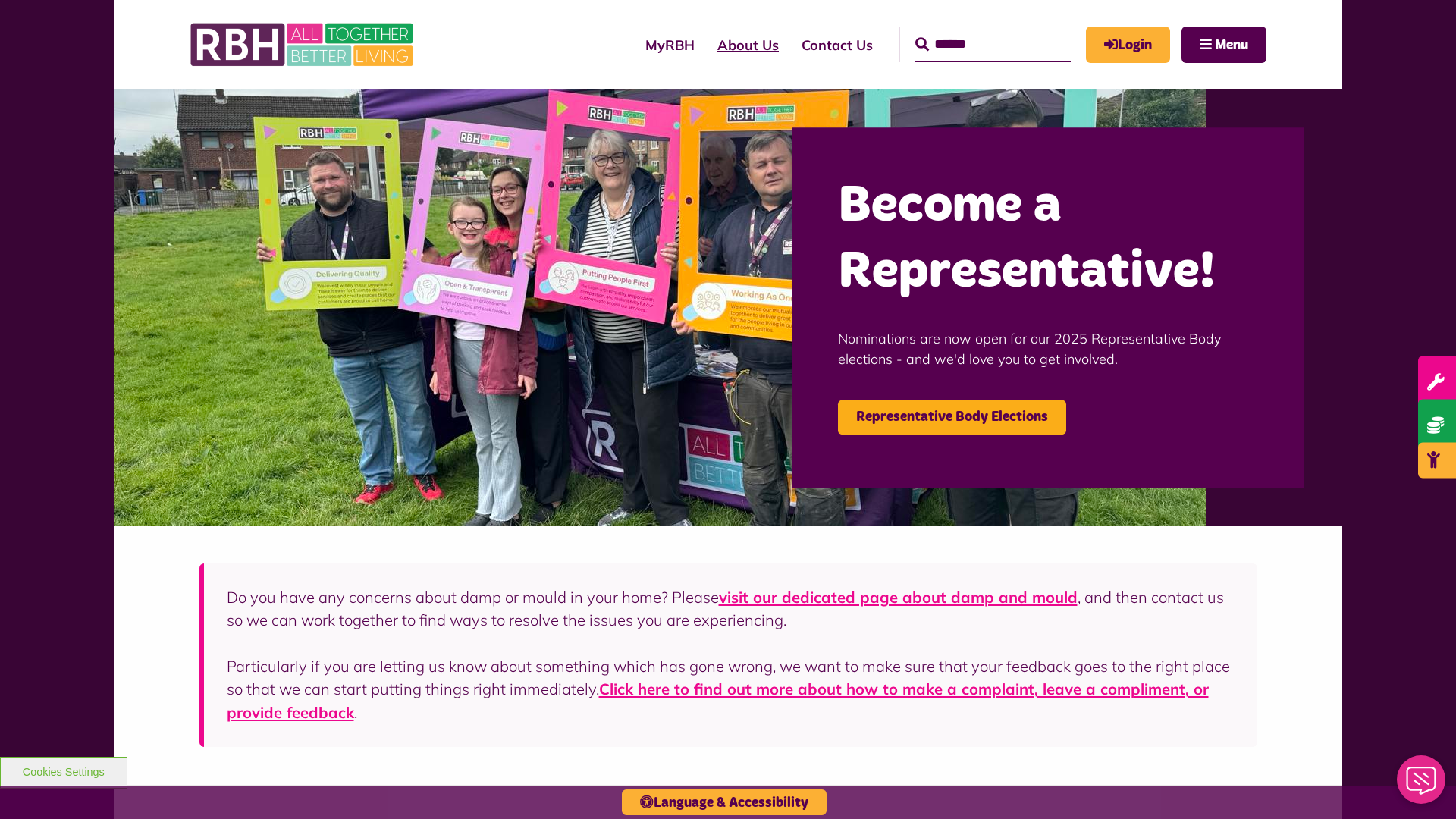
click at [706, 45] on link "About Us" at bounding box center [749, 45] width 85 height 43
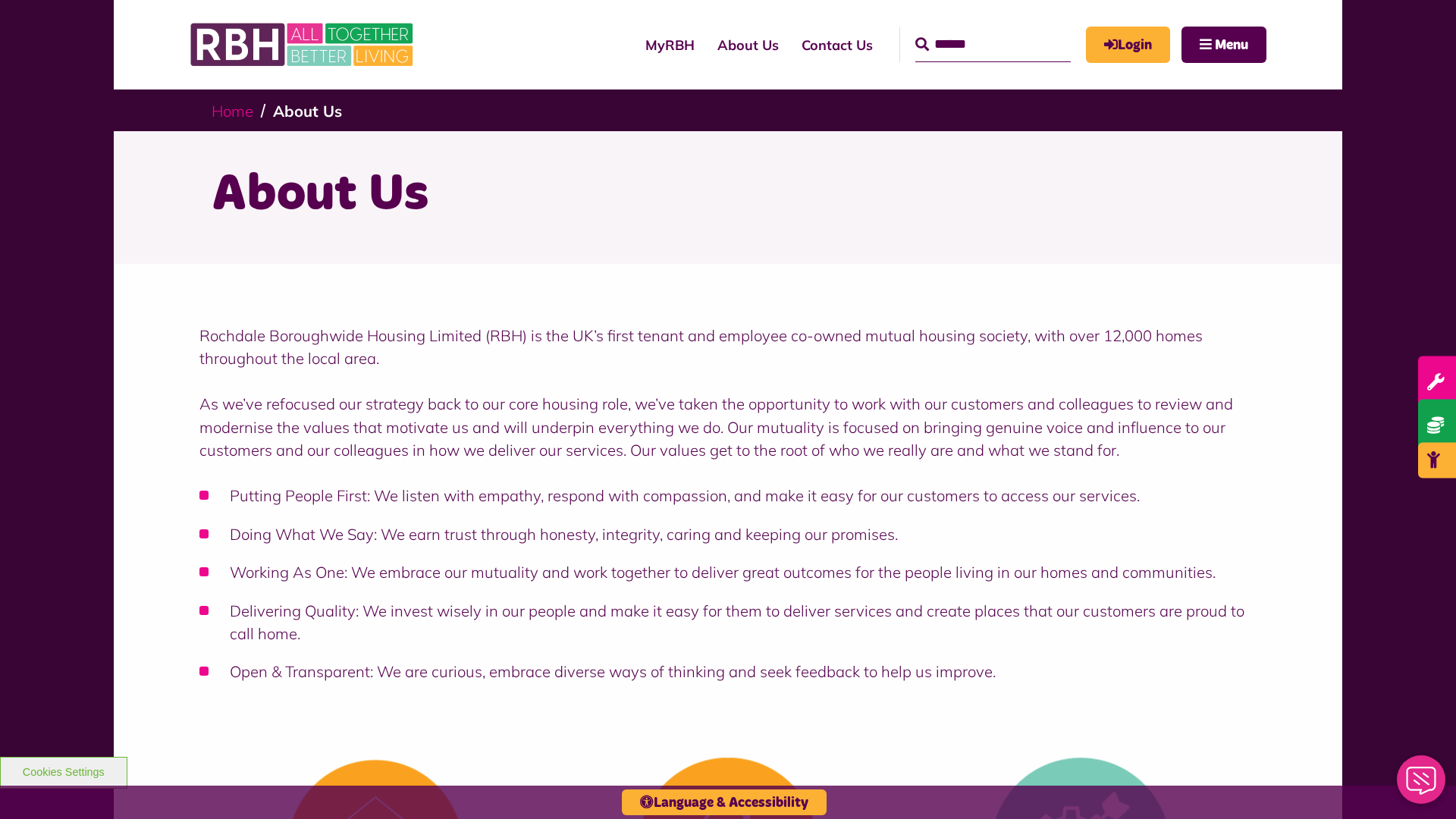
click at [236, 110] on link "Home" at bounding box center [232, 111] width 41 height 19
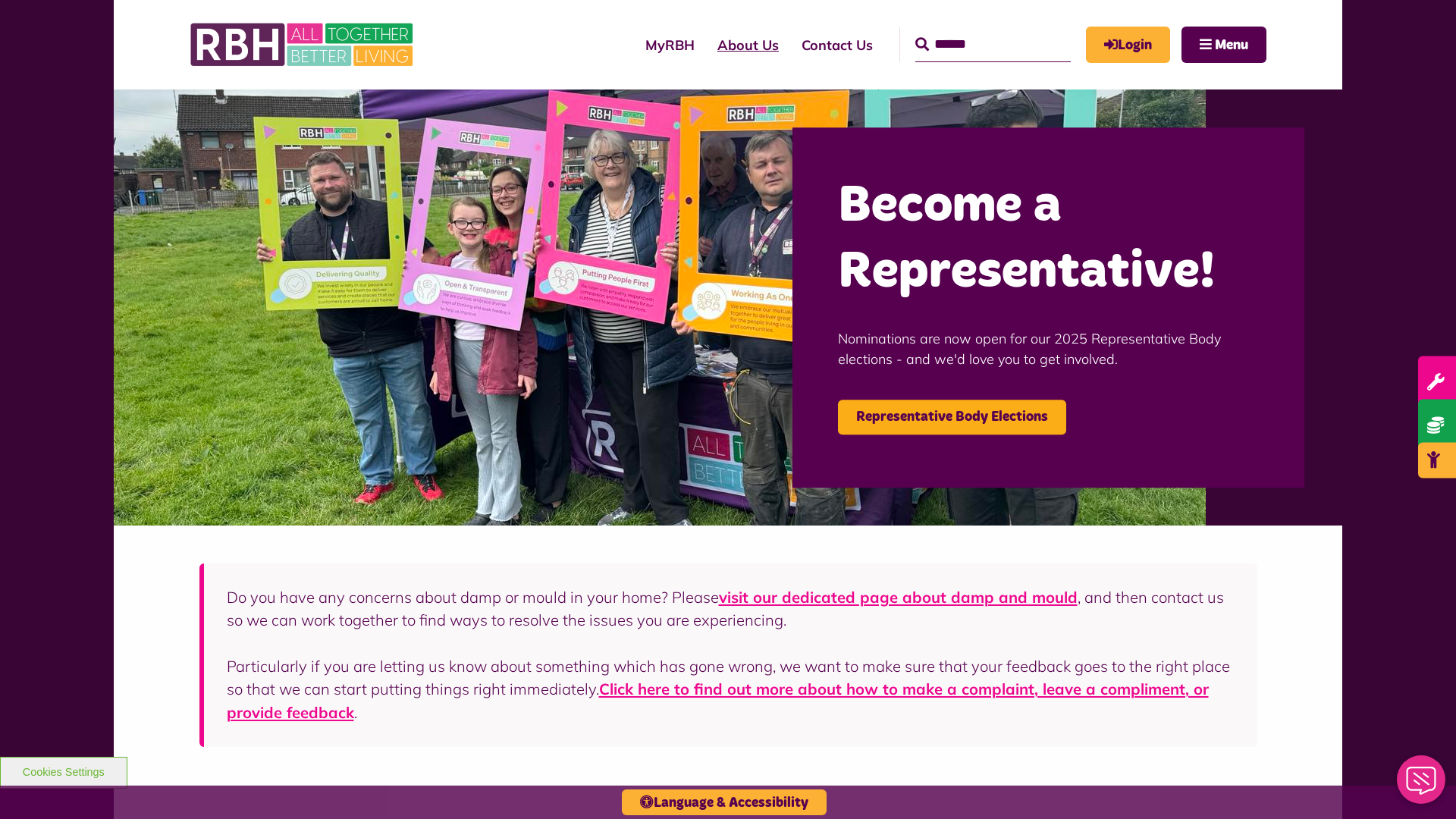
click at [706, 45] on link "About Us" at bounding box center [749, 45] width 85 height 43
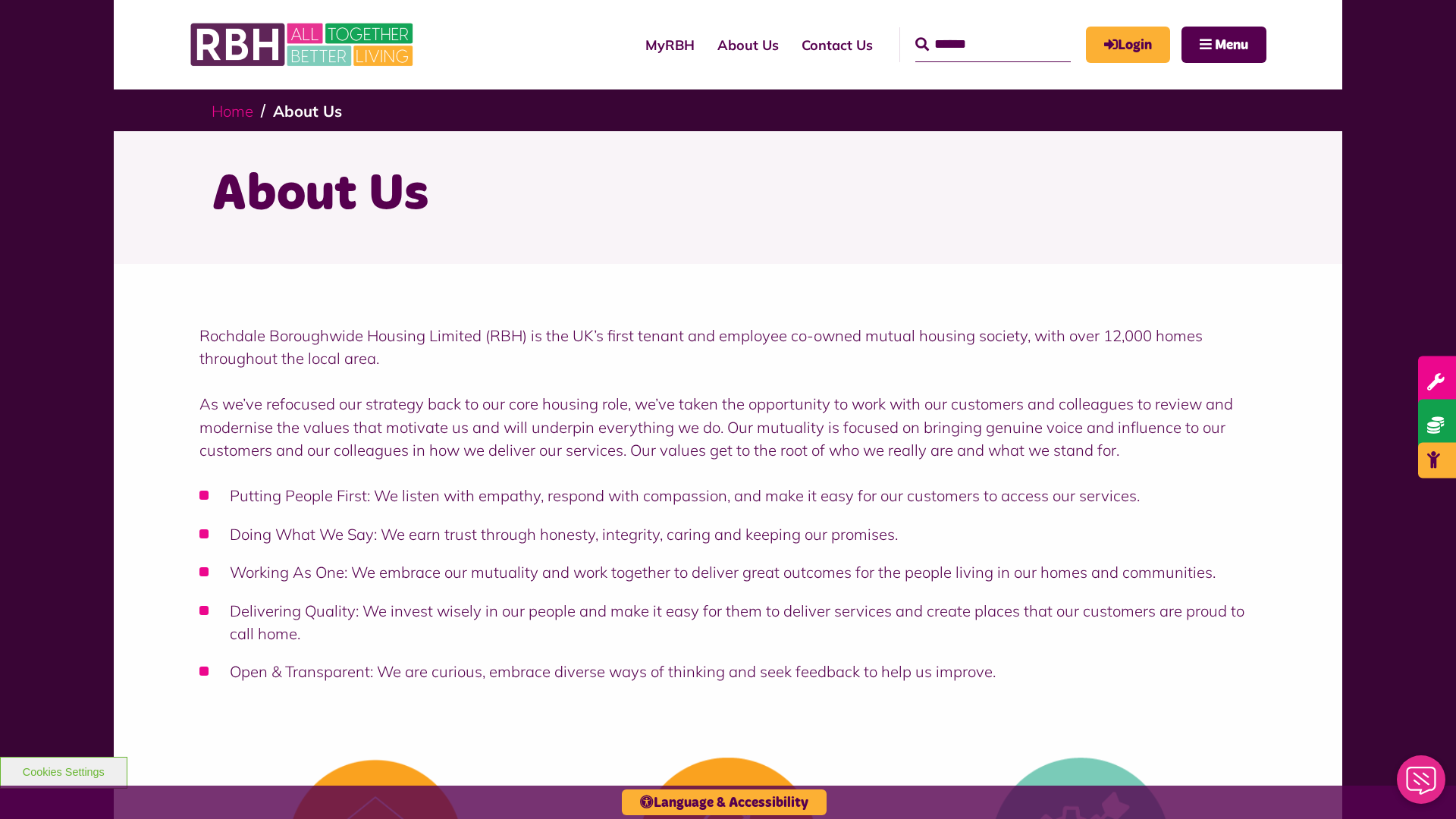
click at [236, 110] on link "Home" at bounding box center [232, 111] width 41 height 19
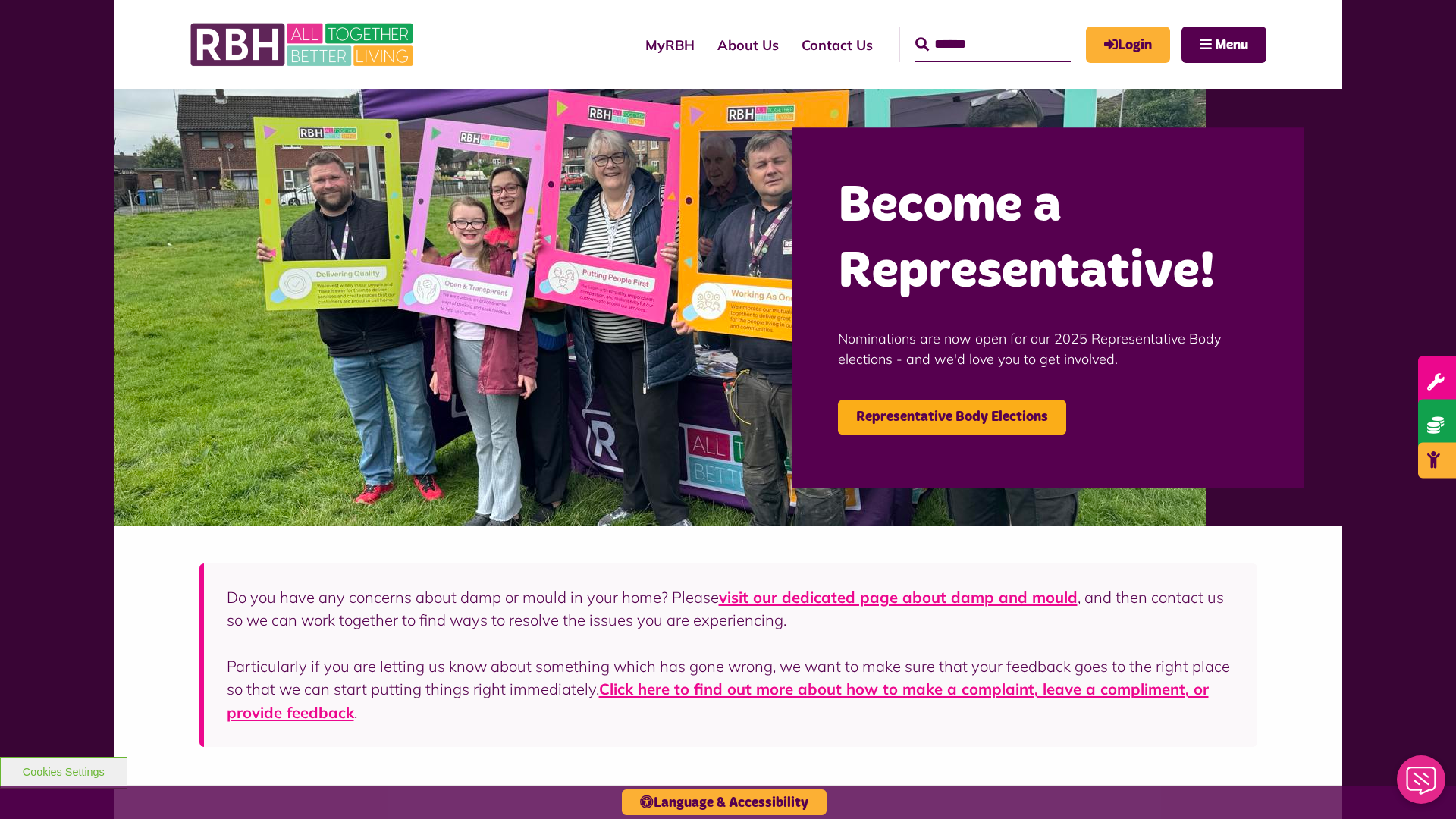
click at [971, 30] on input "Search" at bounding box center [993, 45] width 155 height 35
type input "*"
click at [63, 770] on button "Cookies Settings" at bounding box center [64, 773] width 128 height 32
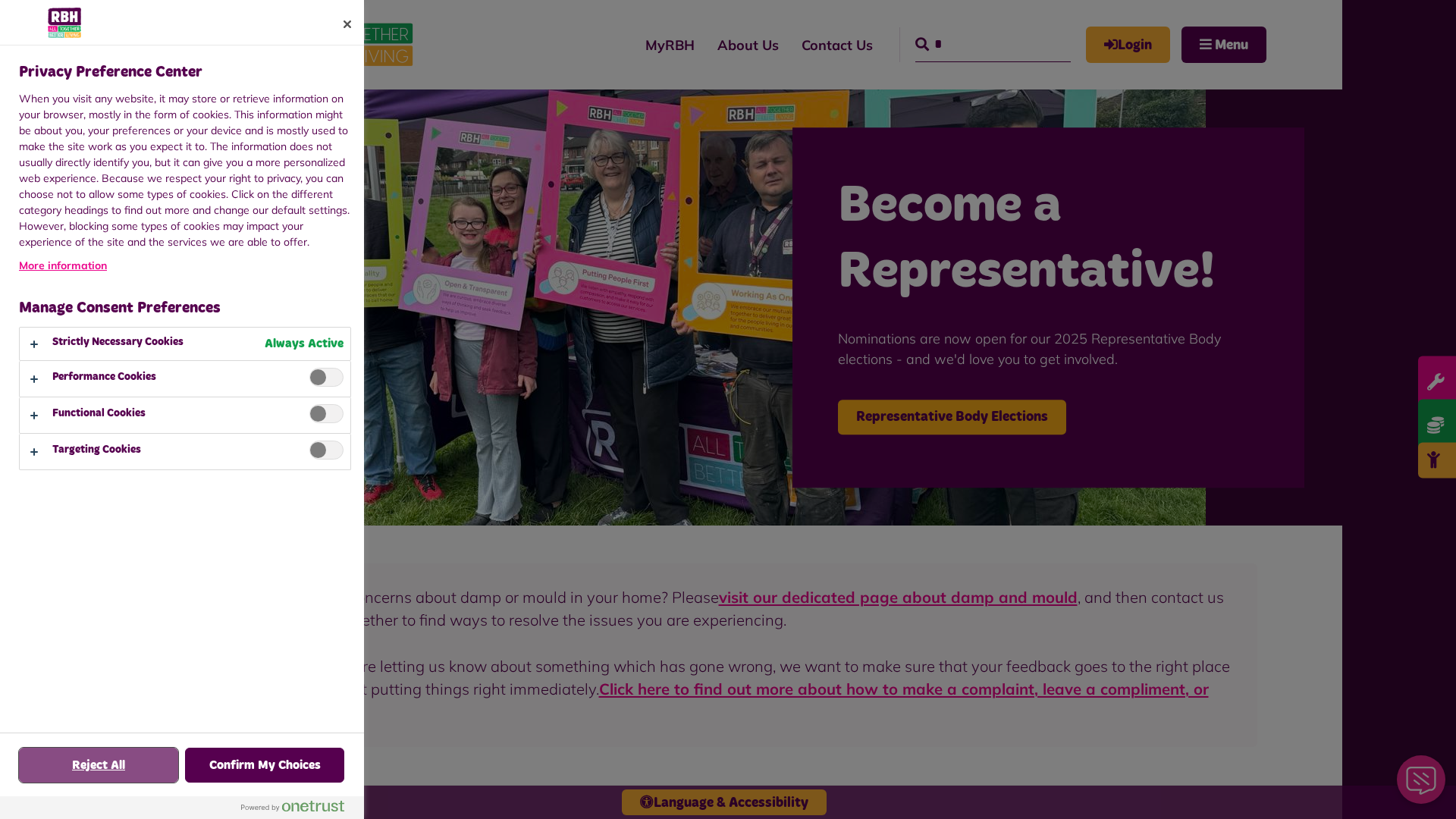
click at [99, 766] on button "Reject All" at bounding box center [99, 766] width 159 height 35
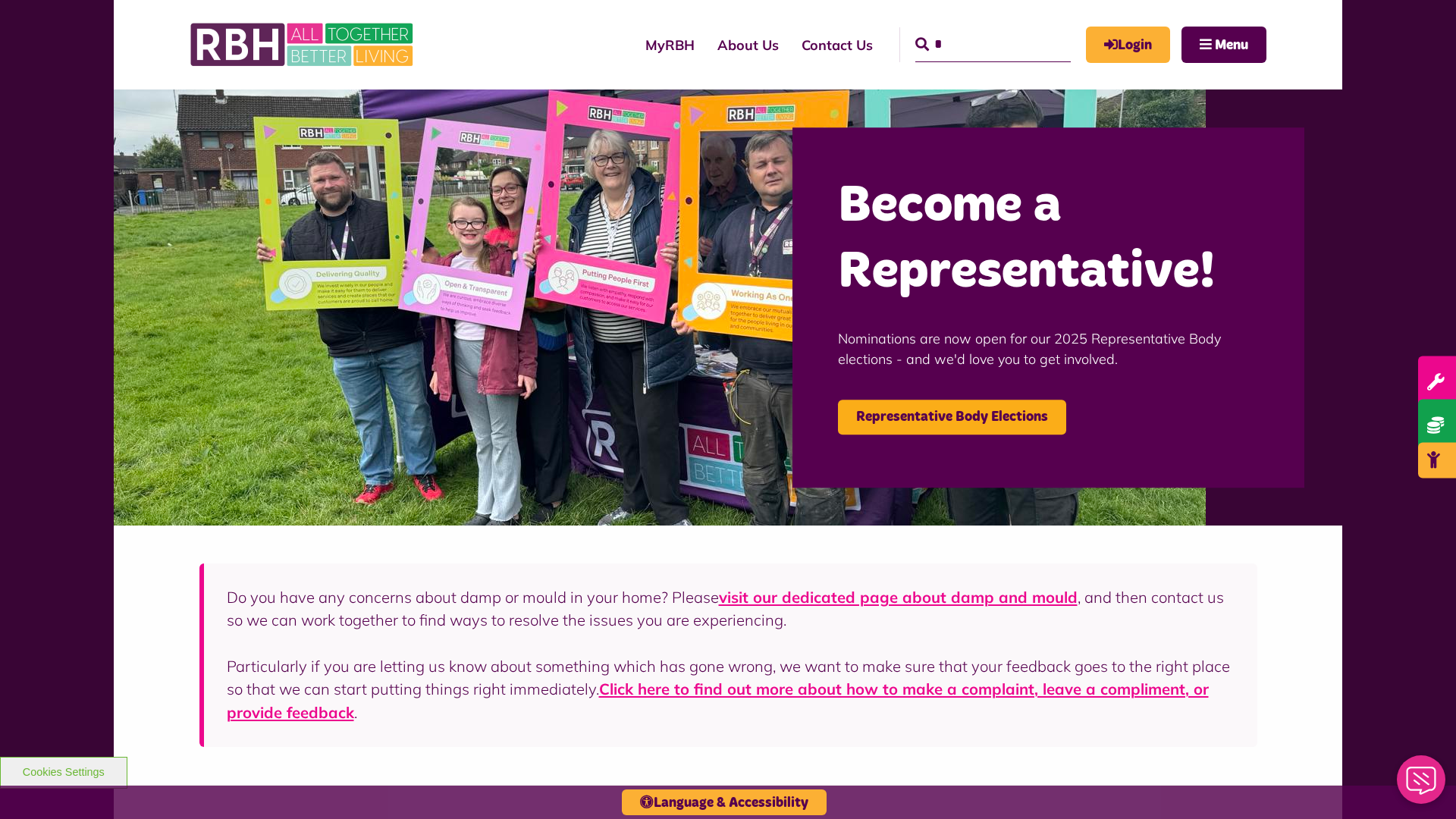
click at [971, 30] on input "*" at bounding box center [993, 45] width 155 height 35
type input "*"
click at [63, 770] on button "Cookies Settings" at bounding box center [64, 773] width 128 height 32
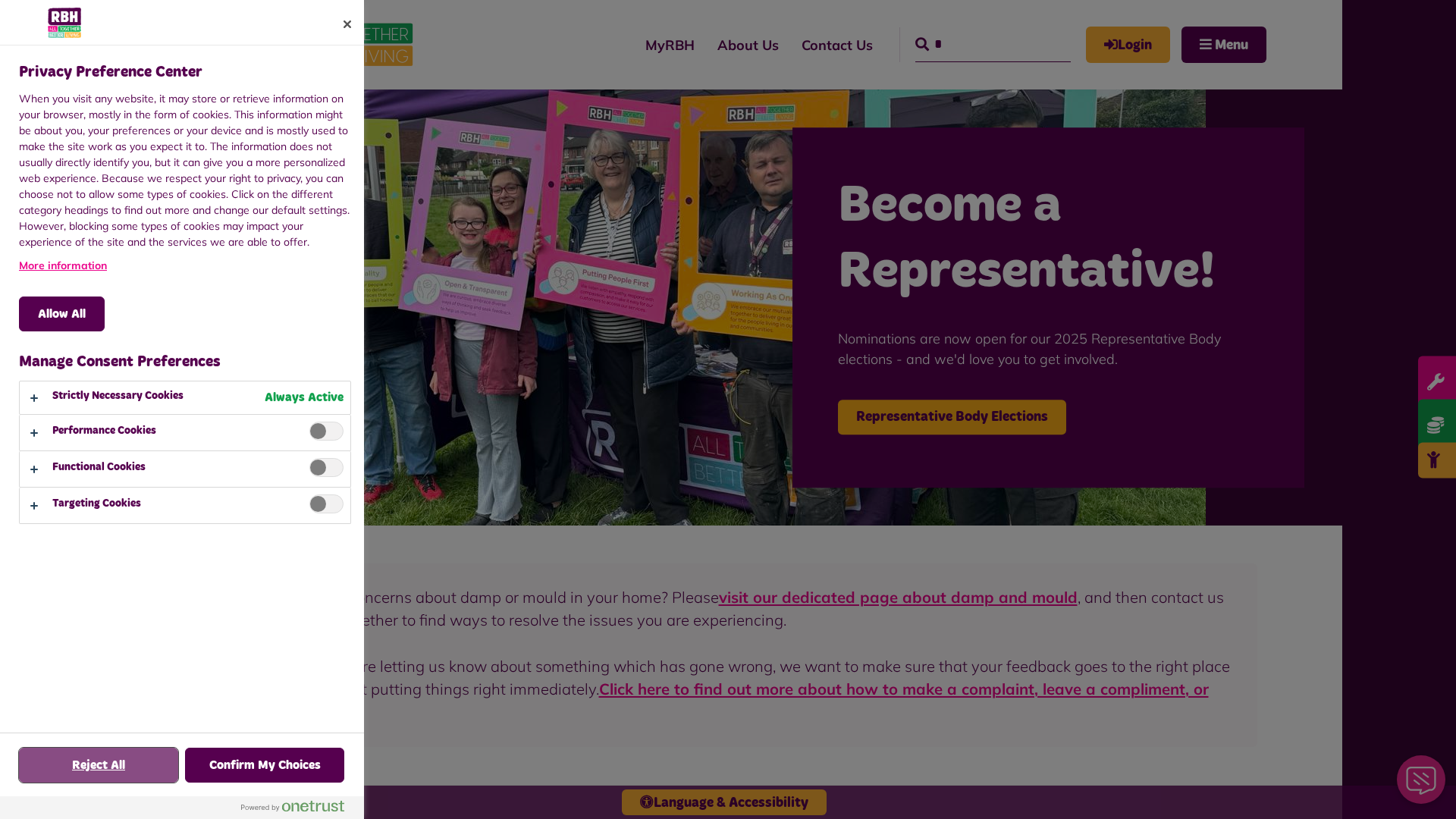
click at [99, 766] on button "Reject All" at bounding box center [99, 766] width 159 height 35
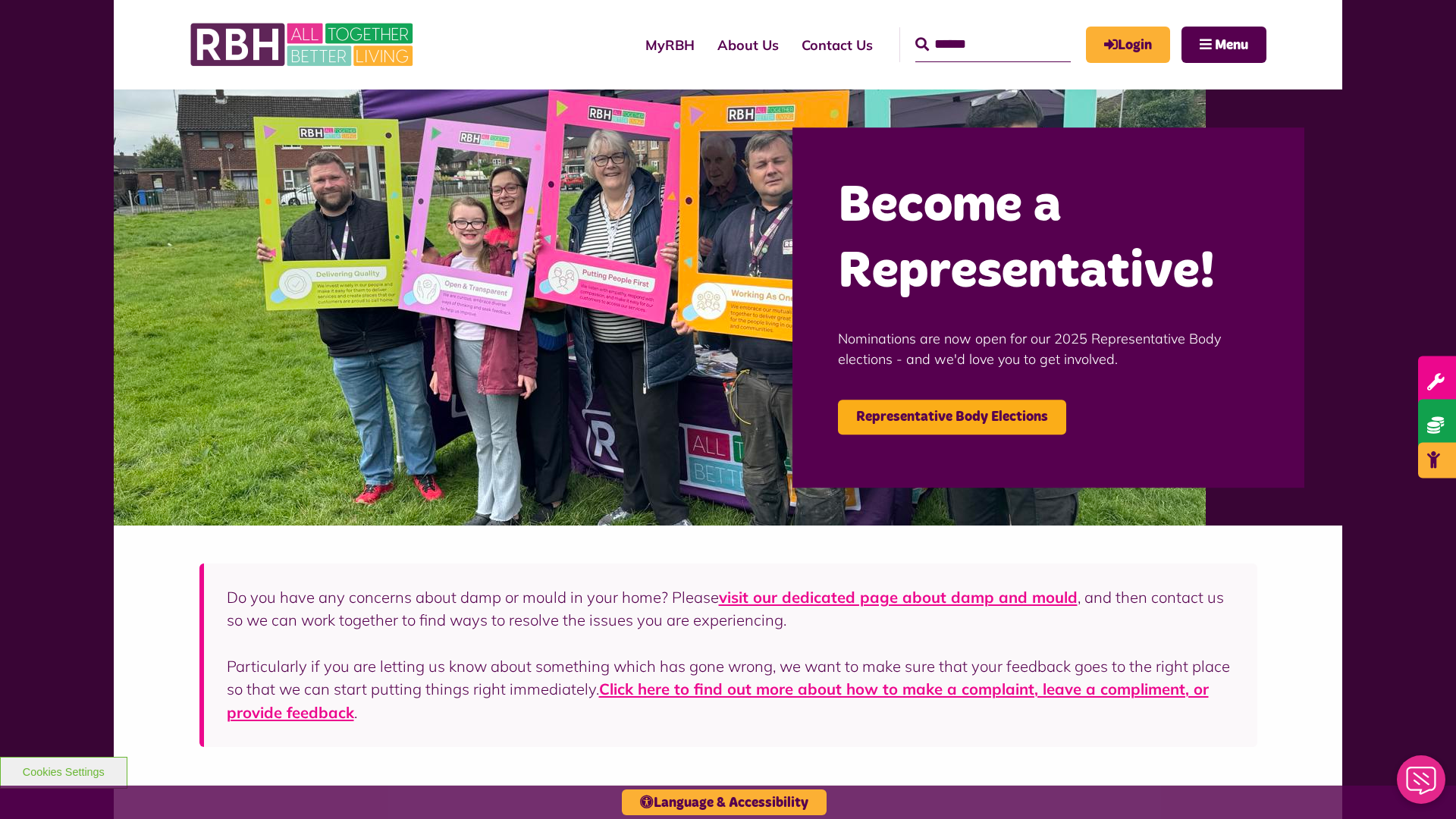
click at [971, 30] on input "Search" at bounding box center [993, 45] width 155 height 35
type input "*"
click at [63, 770] on button "Cookies Settings" at bounding box center [64, 773] width 128 height 32
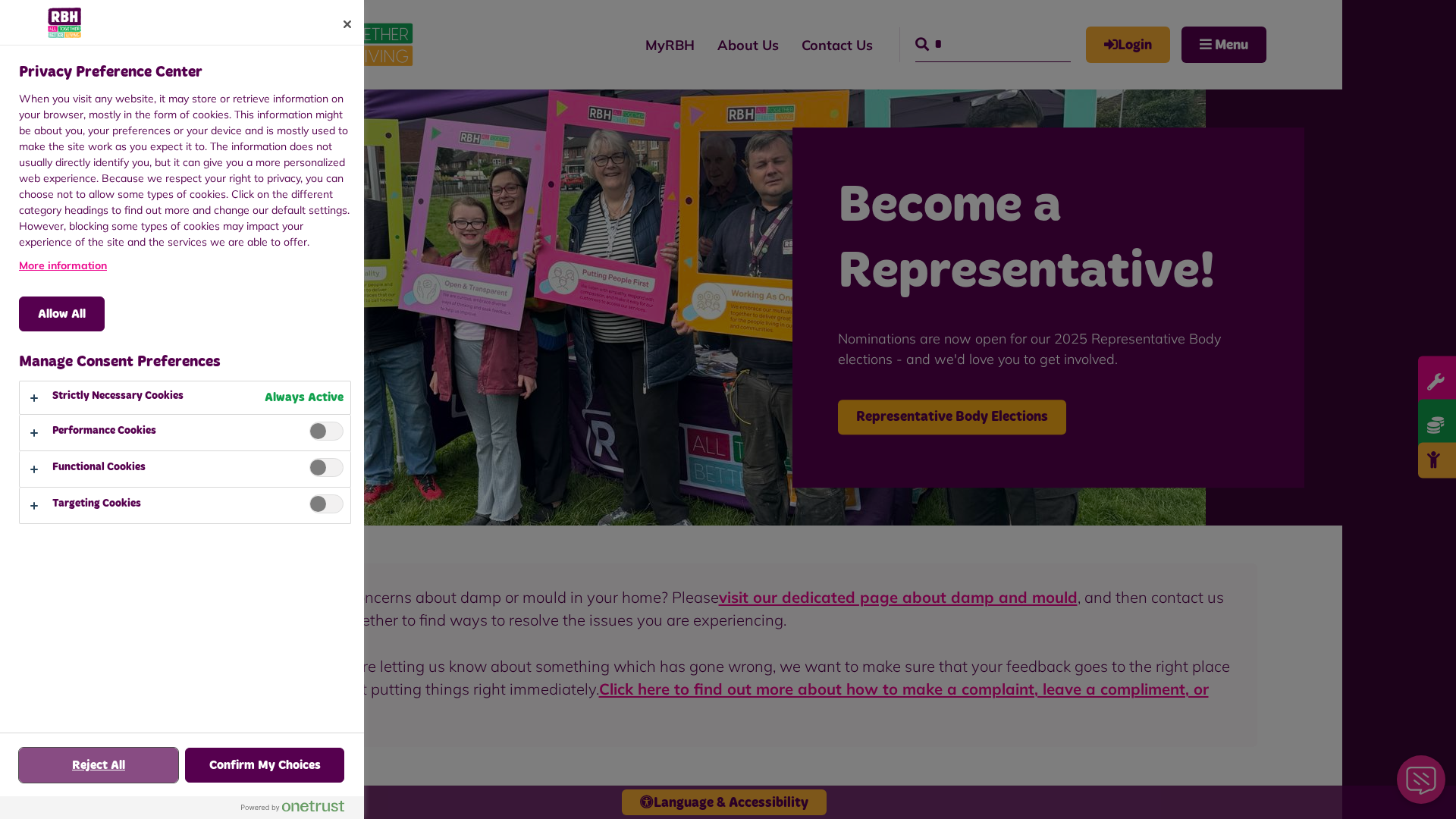
click at [99, 766] on button "Reject All" at bounding box center [99, 766] width 159 height 35
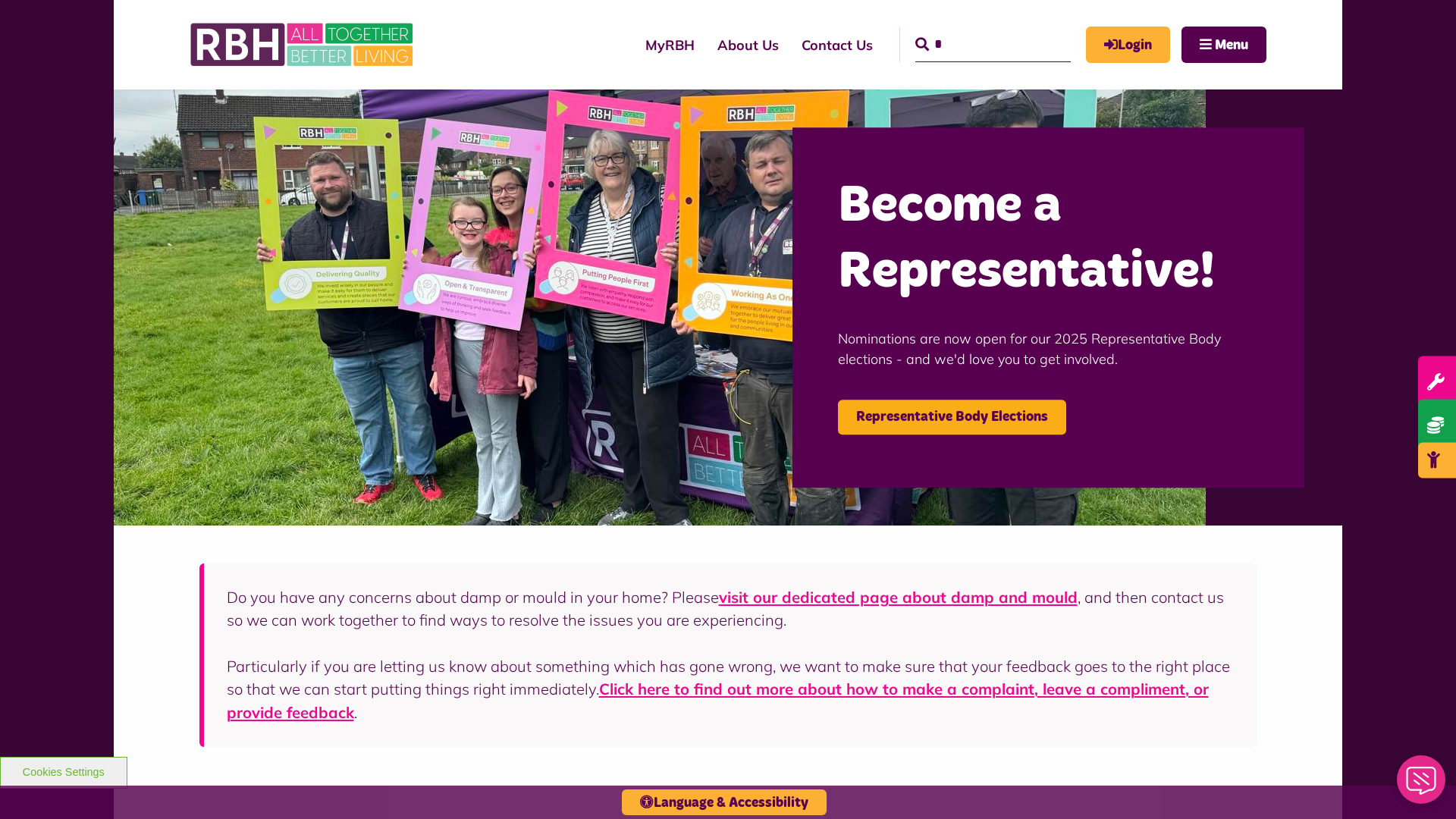
click at [971, 30] on input "*" at bounding box center [993, 45] width 155 height 35
type input "*"
click at [63, 770] on button "Cookies Settings" at bounding box center [64, 773] width 128 height 32
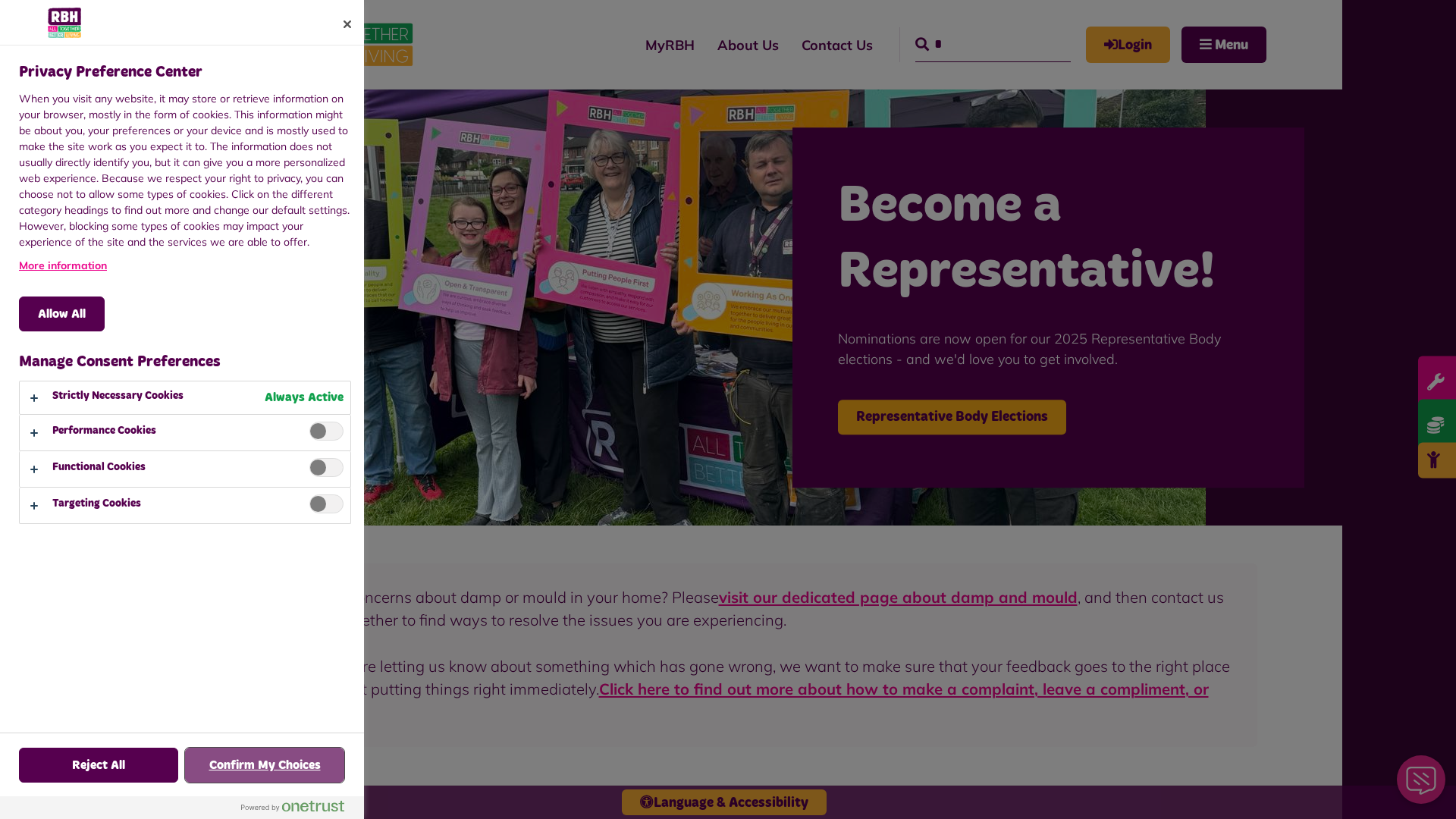
click at [265, 766] on button "Confirm My Choices" at bounding box center [265, 766] width 159 height 35
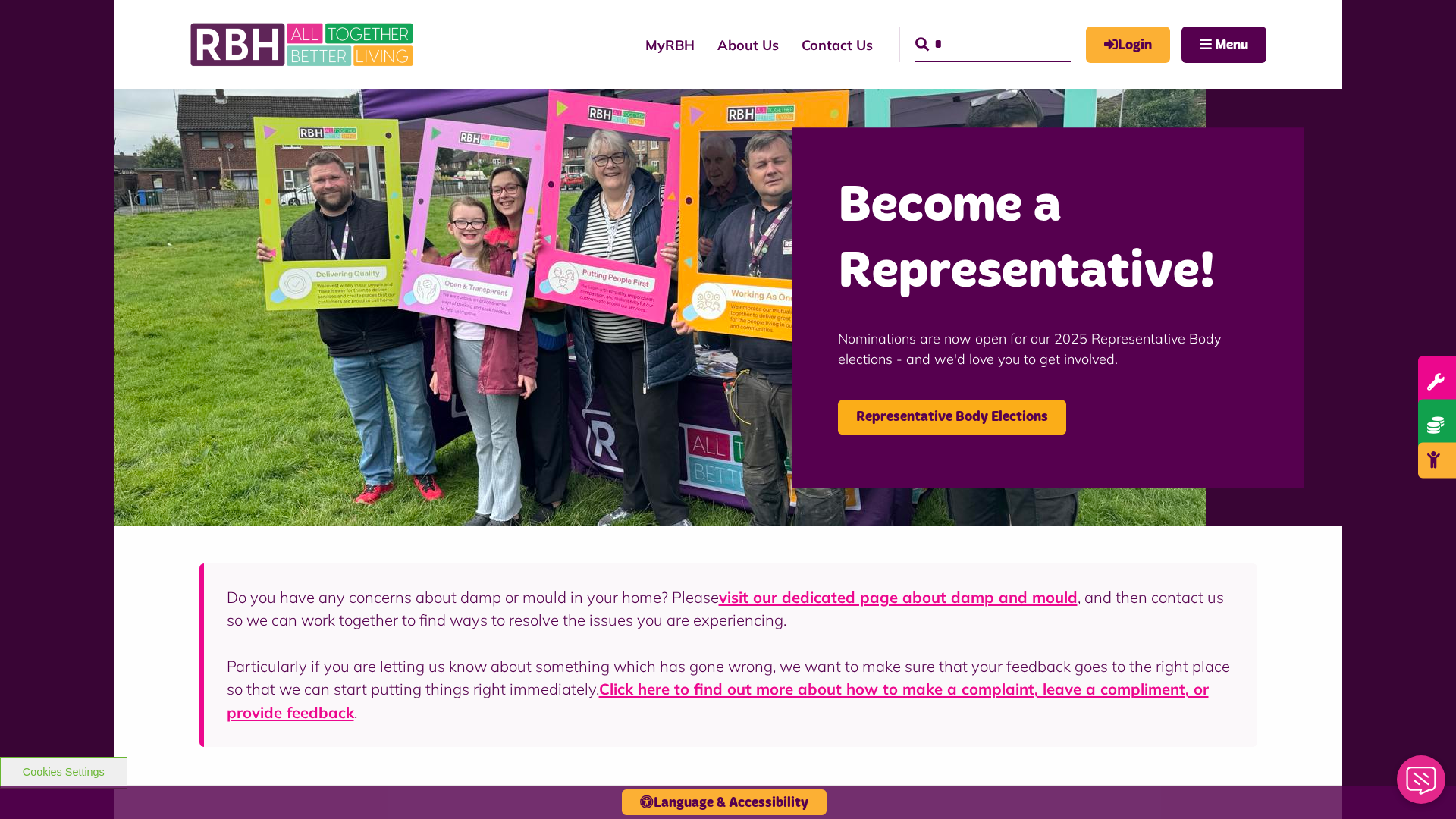
click at [971, 30] on input "*" at bounding box center [993, 45] width 155 height 35
type input "*"
click at [63, 770] on button "Cookies Settings" at bounding box center [64, 773] width 128 height 32
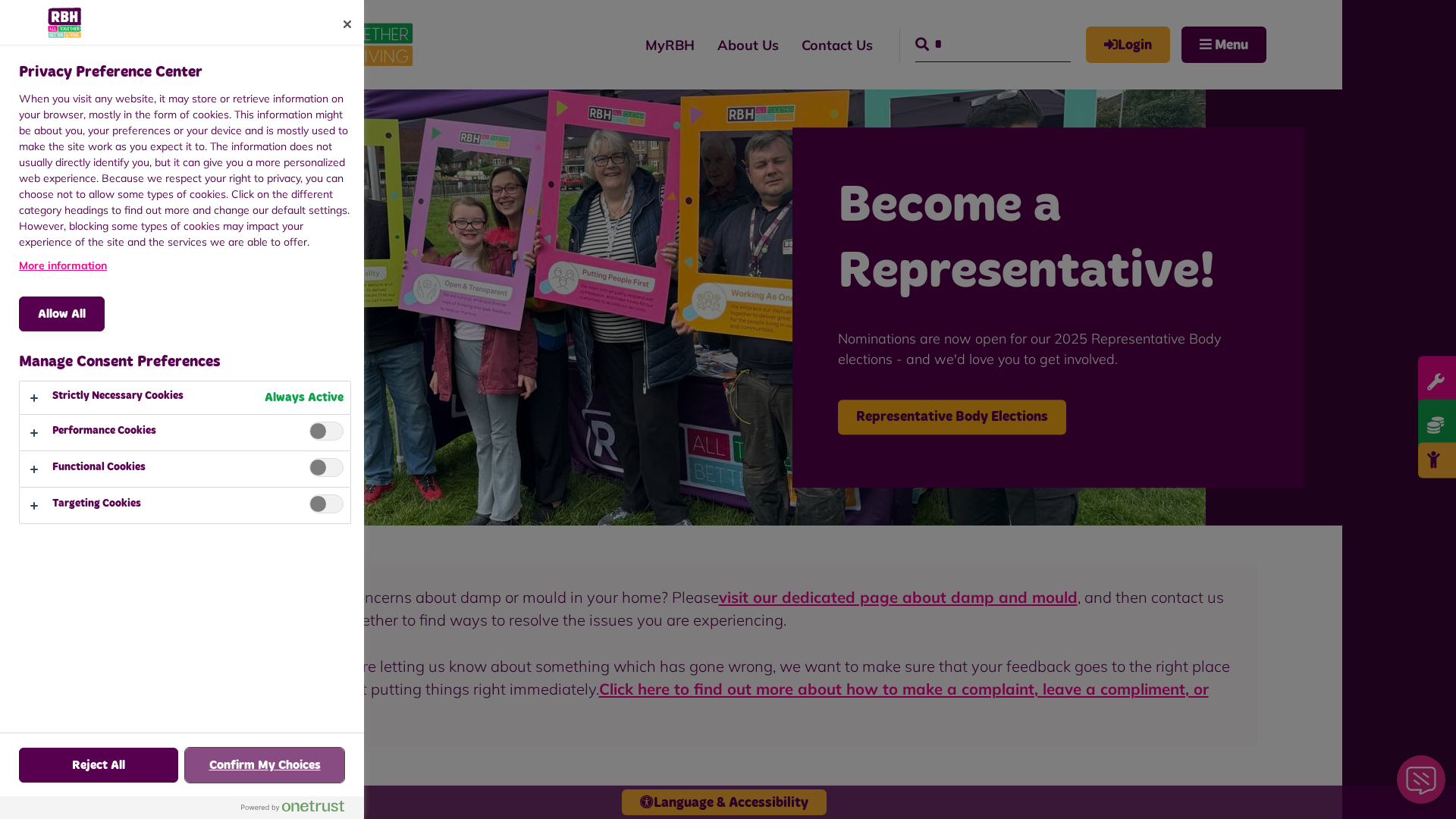
click at [265, 766] on button "Confirm My Choices" at bounding box center [265, 766] width 159 height 35
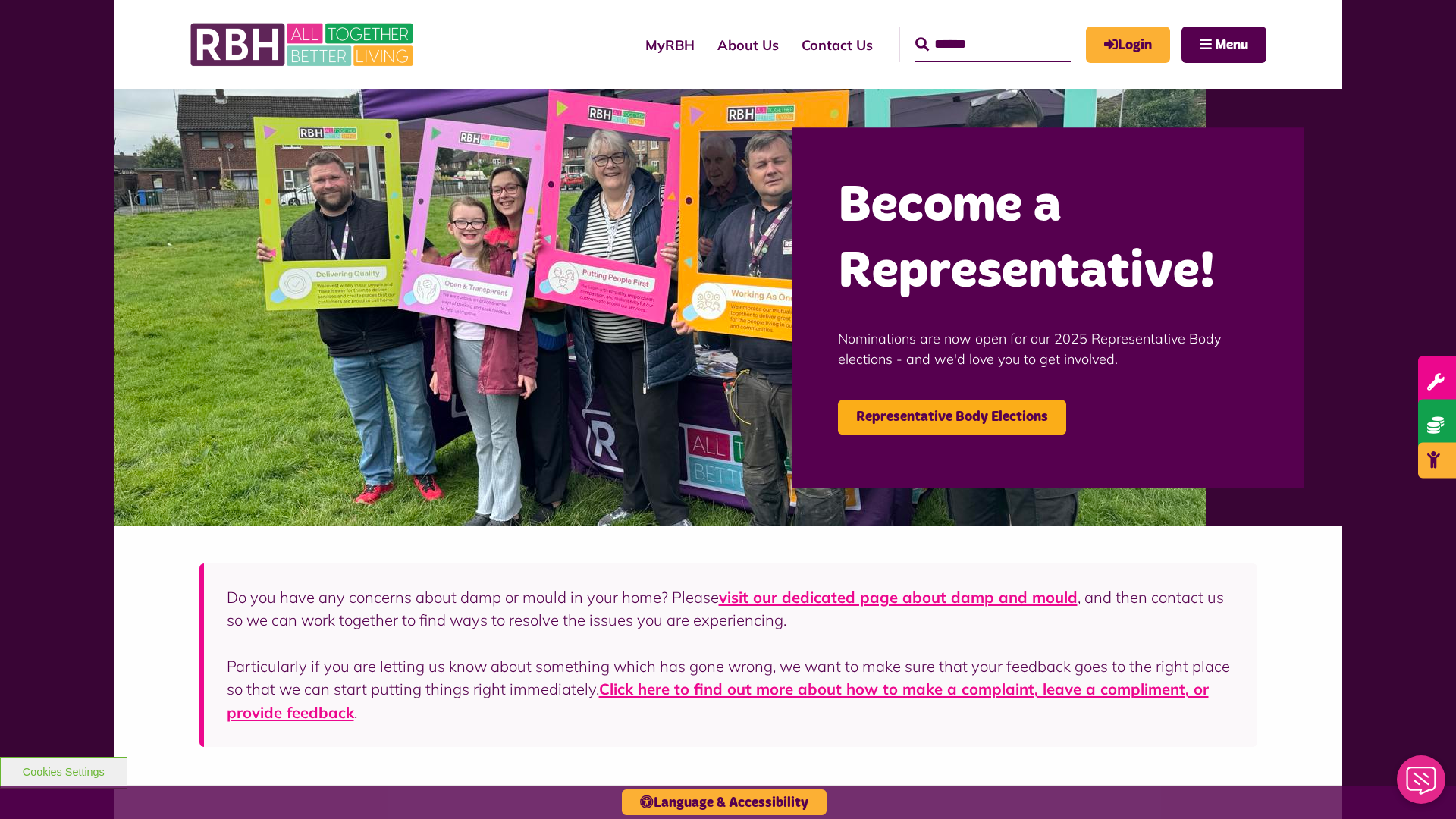
click at [971, 30] on input "Search" at bounding box center [993, 45] width 155 height 35
type input "*"
click at [63, 770] on button "Cookies Settings" at bounding box center [64, 773] width 128 height 32
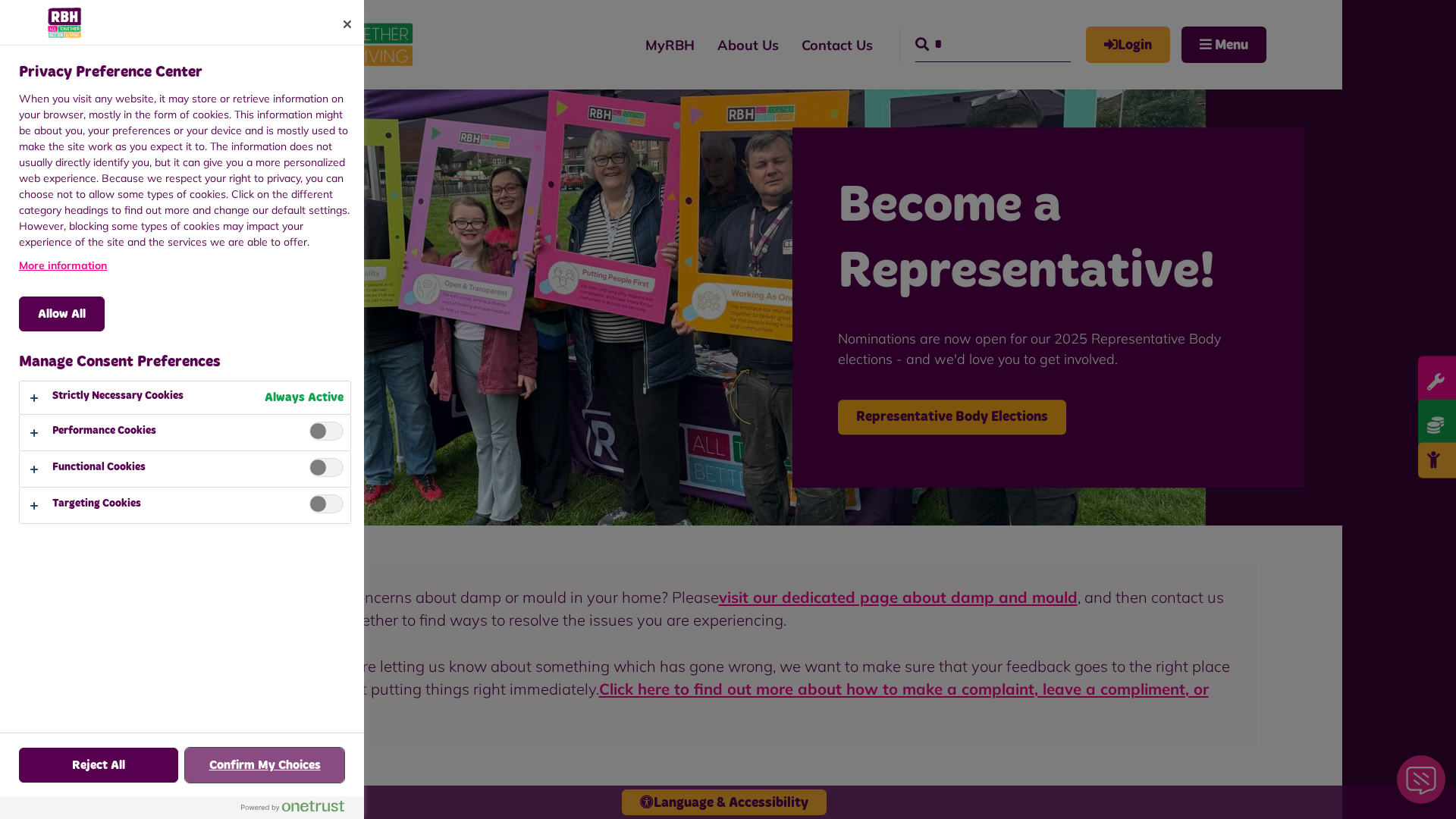
click at [265, 766] on button "Confirm My Choices" at bounding box center [265, 766] width 159 height 35
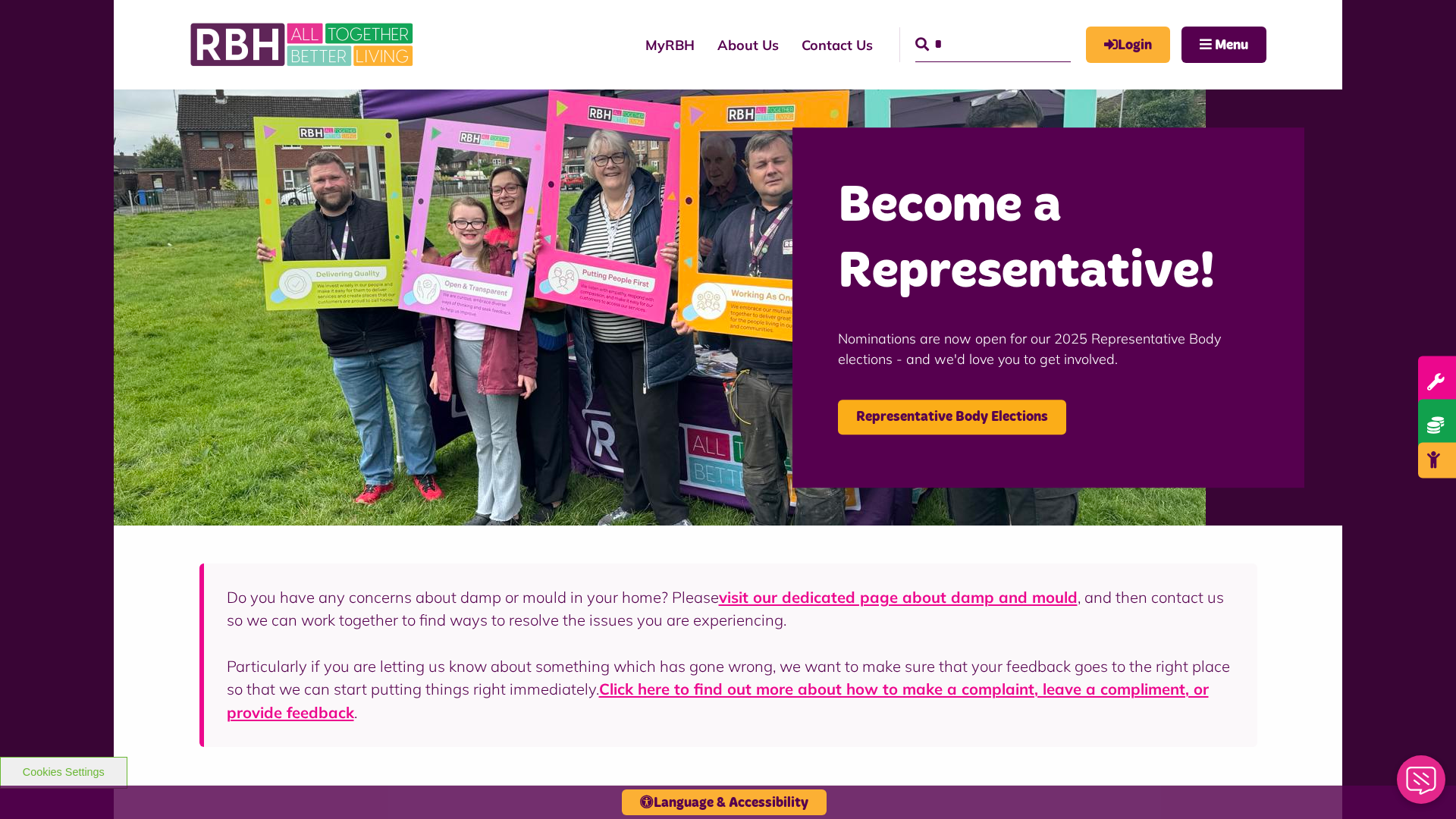
click at [971, 30] on input "*" at bounding box center [993, 45] width 155 height 35
type input "*"
click at [63, 770] on button "Cookies Settings" at bounding box center [64, 773] width 128 height 32
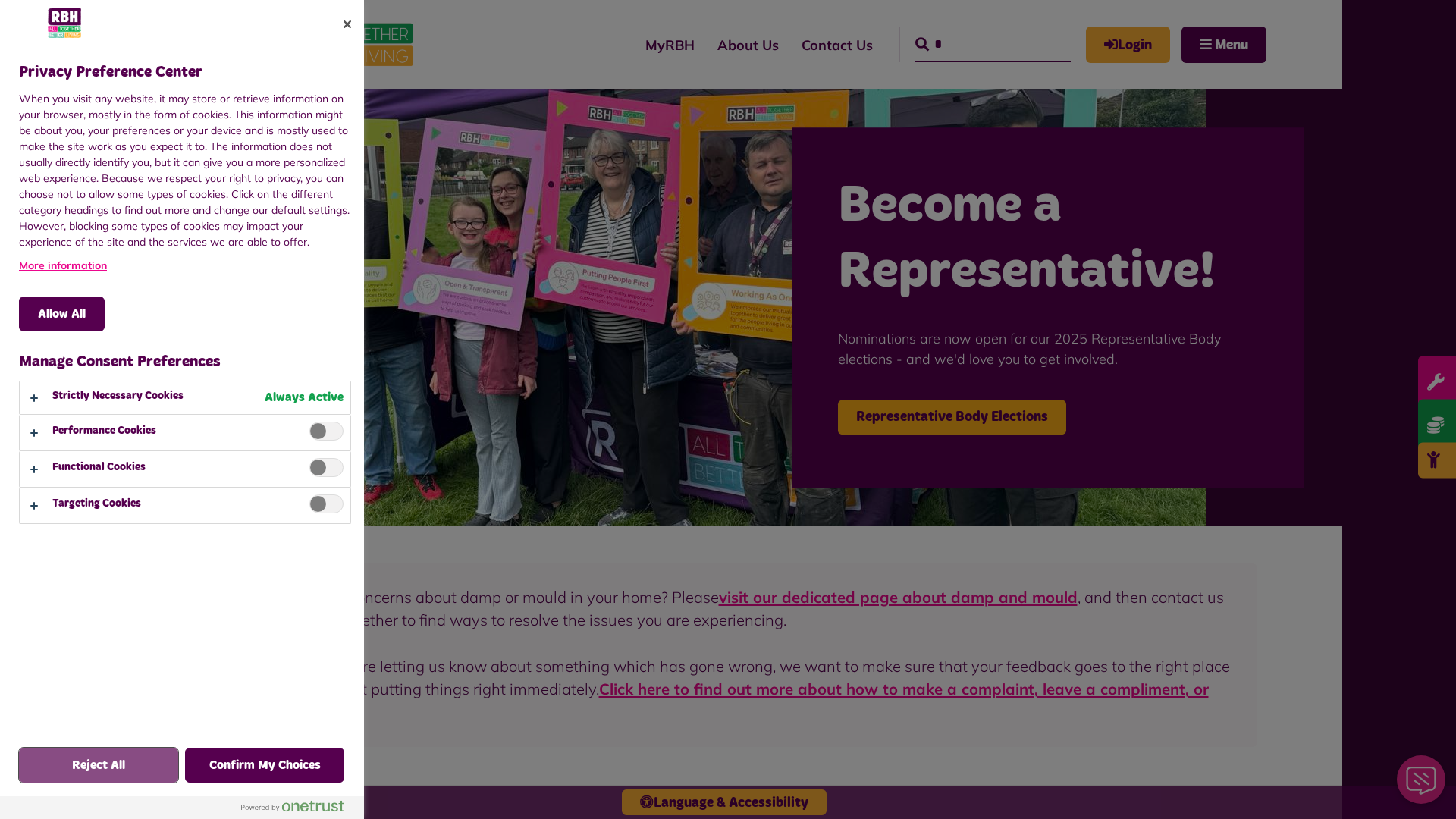
click at [99, 766] on button "Reject All" at bounding box center [99, 766] width 159 height 35
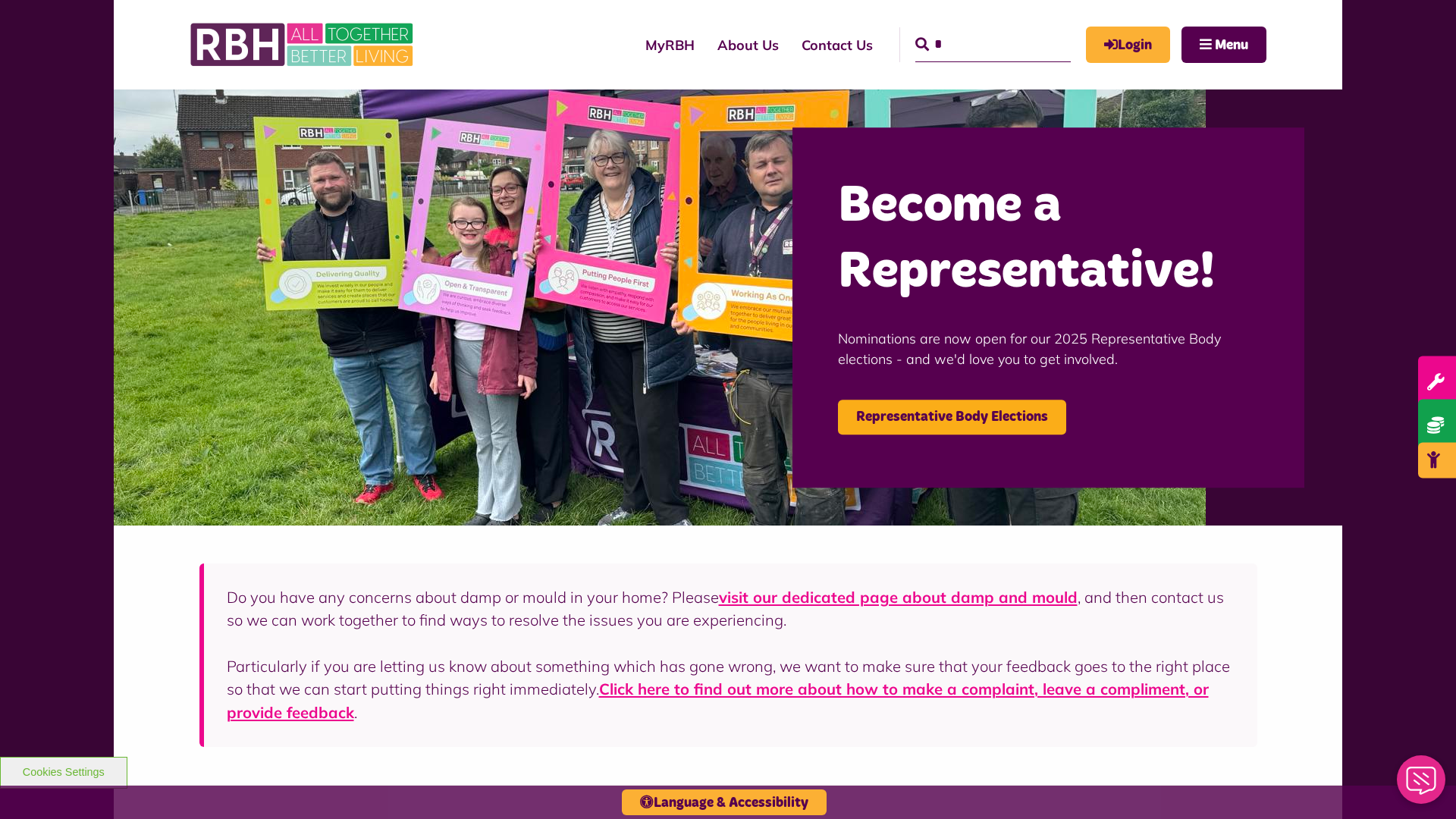
click at [971, 30] on input "*" at bounding box center [993, 45] width 155 height 35
type input "*"
click at [63, 770] on button "Cookies Settings" at bounding box center [64, 773] width 128 height 32
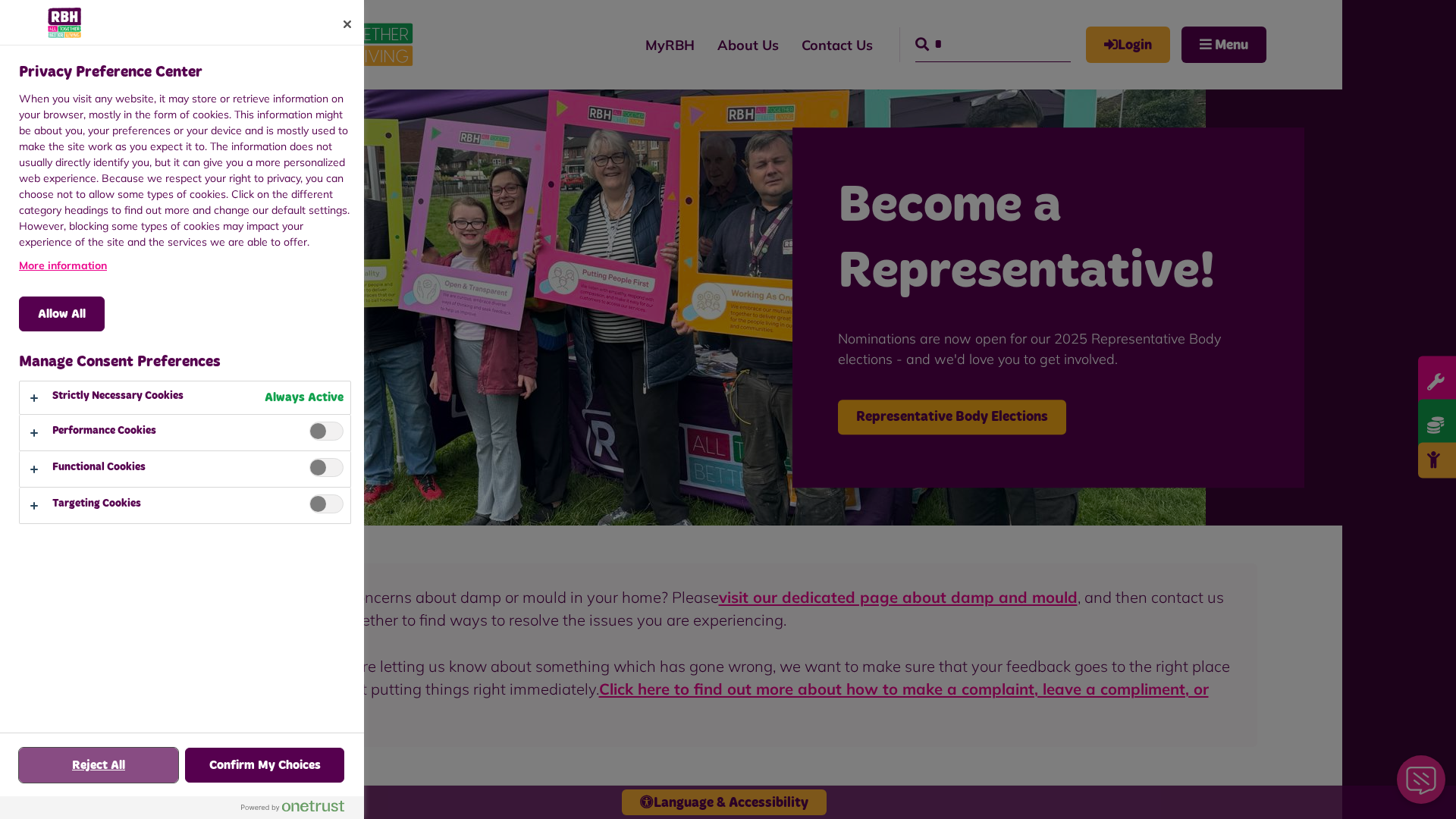
click at [99, 766] on button "Reject All" at bounding box center [99, 766] width 159 height 35
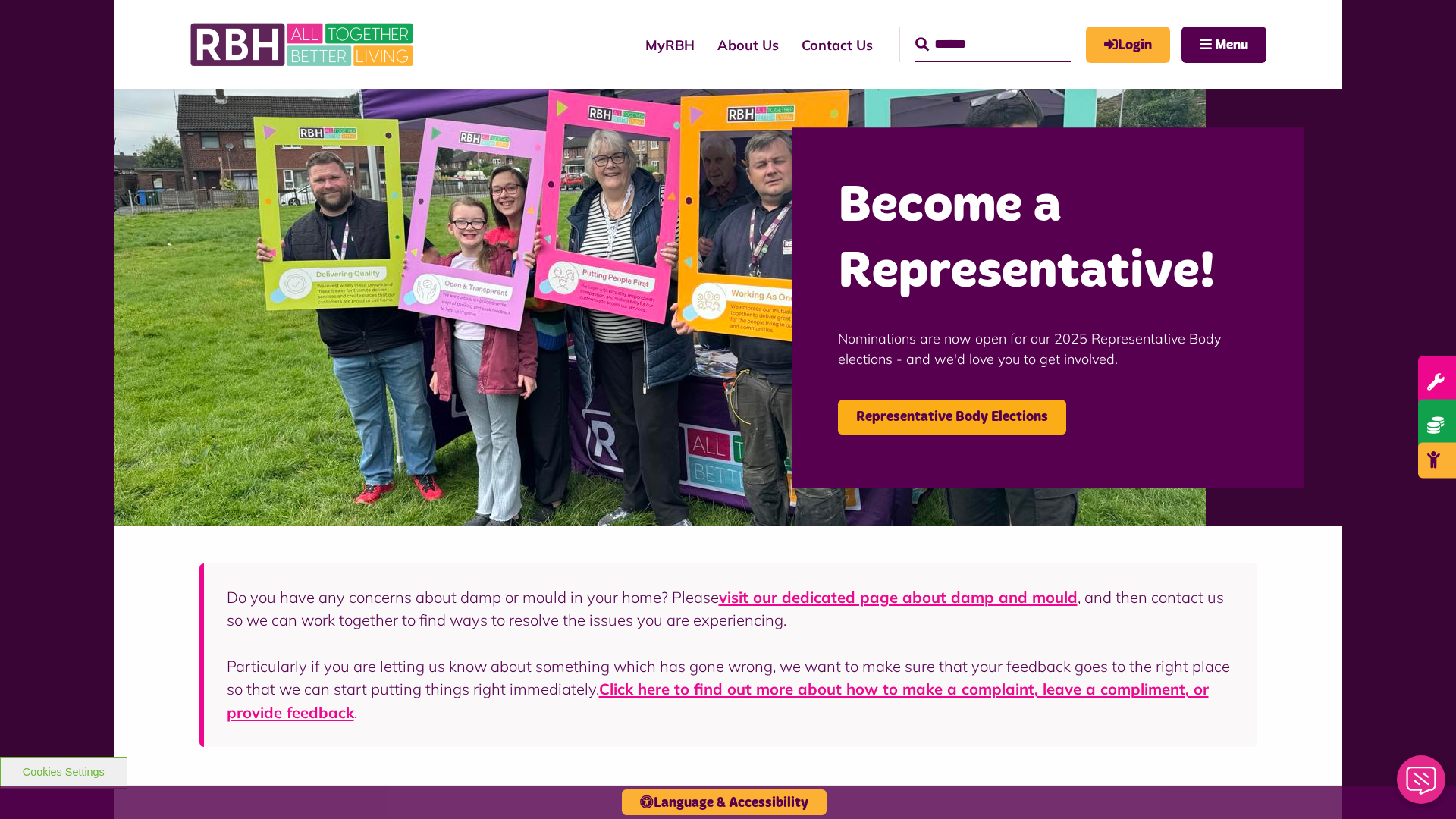
click at [971, 30] on input "Search" at bounding box center [993, 45] width 155 height 35
type input "*"
click at [63, 770] on button "Cookies Settings" at bounding box center [64, 773] width 128 height 32
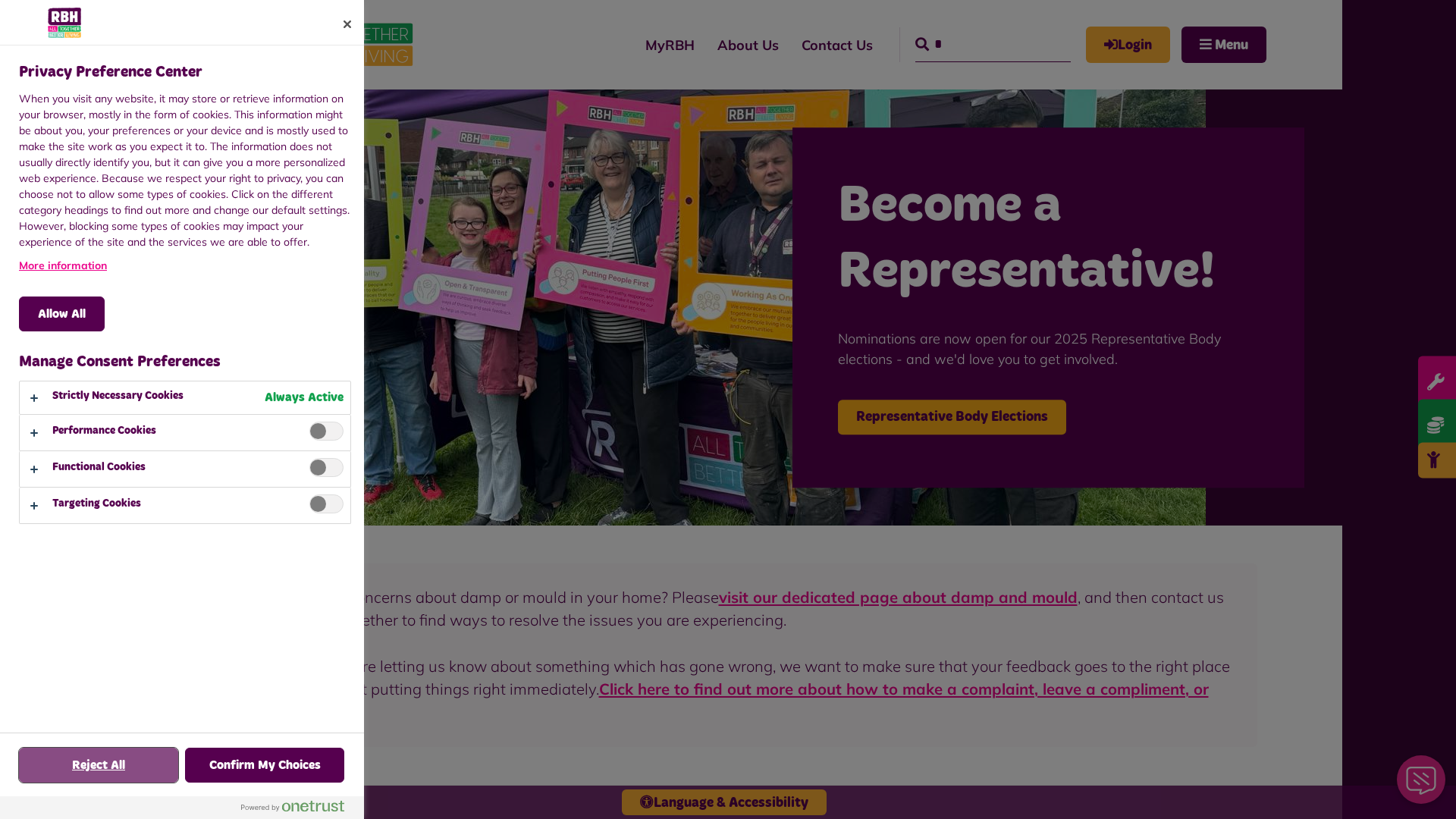
click at [99, 766] on button "Reject All" at bounding box center [99, 766] width 159 height 35
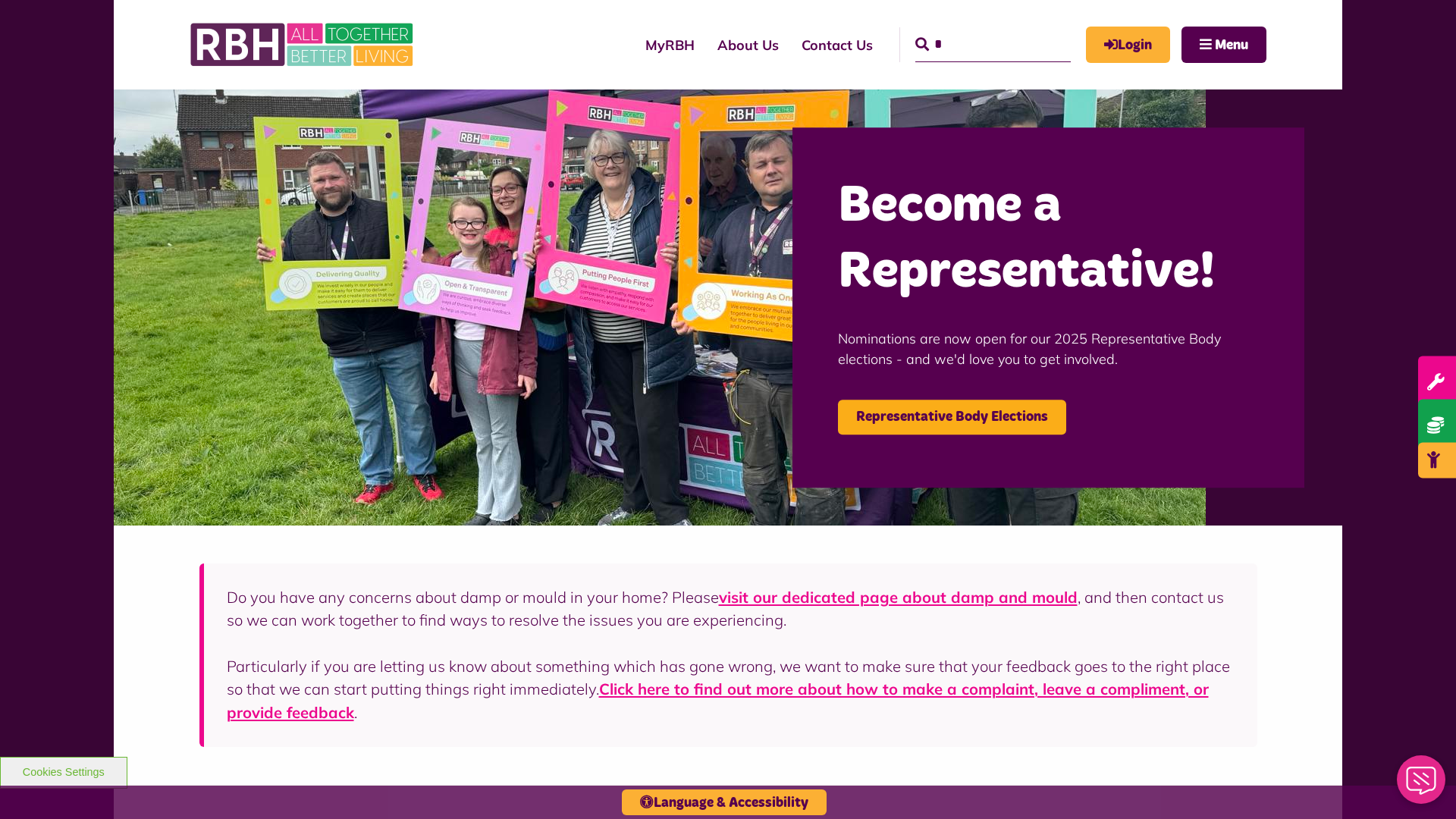
click at [971, 30] on input "*" at bounding box center [993, 45] width 155 height 35
type input "*"
click at [63, 770] on button "Cookies Settings" at bounding box center [64, 773] width 128 height 32
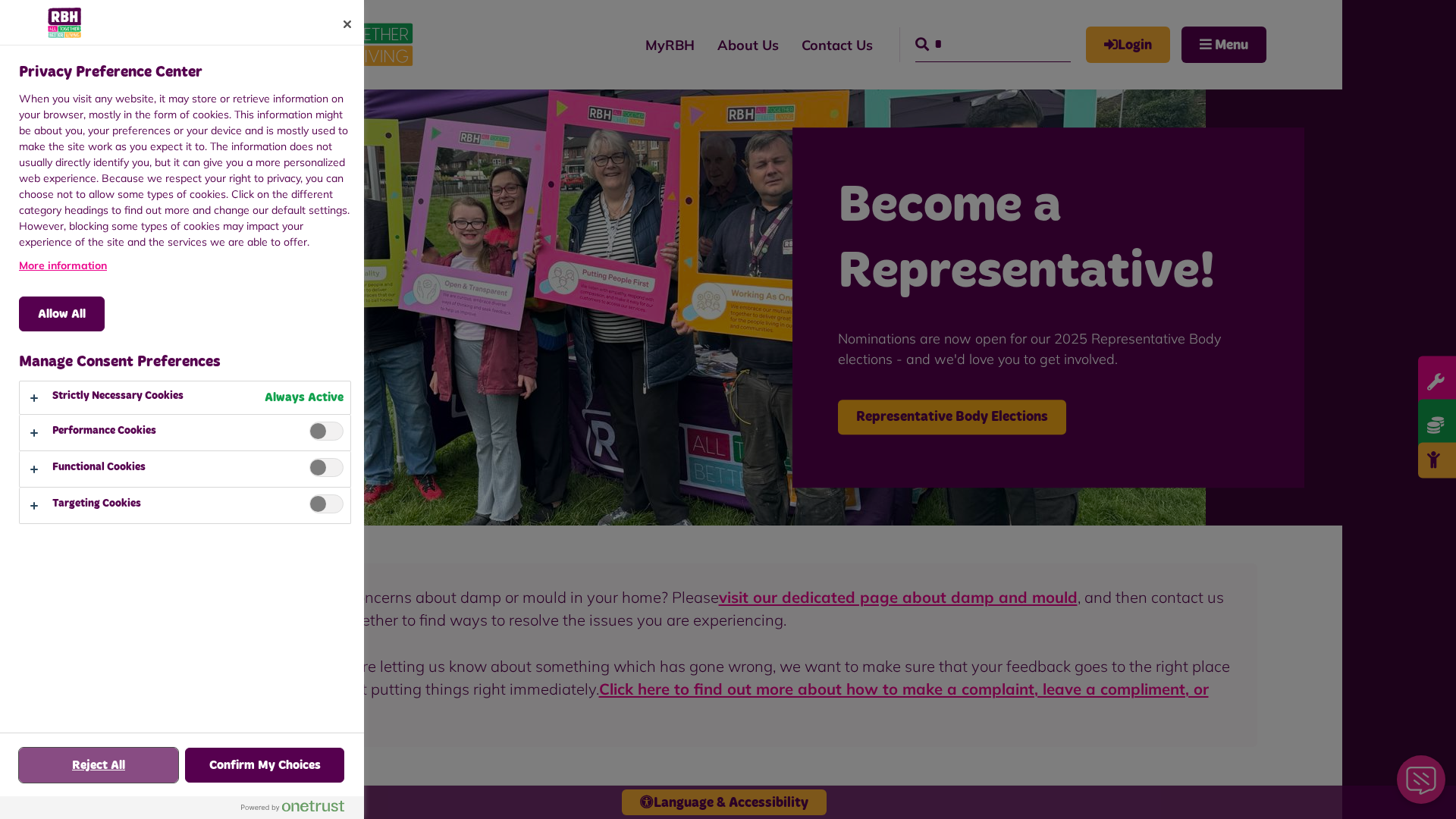
click at [99, 766] on button "Reject All" at bounding box center [99, 766] width 159 height 35
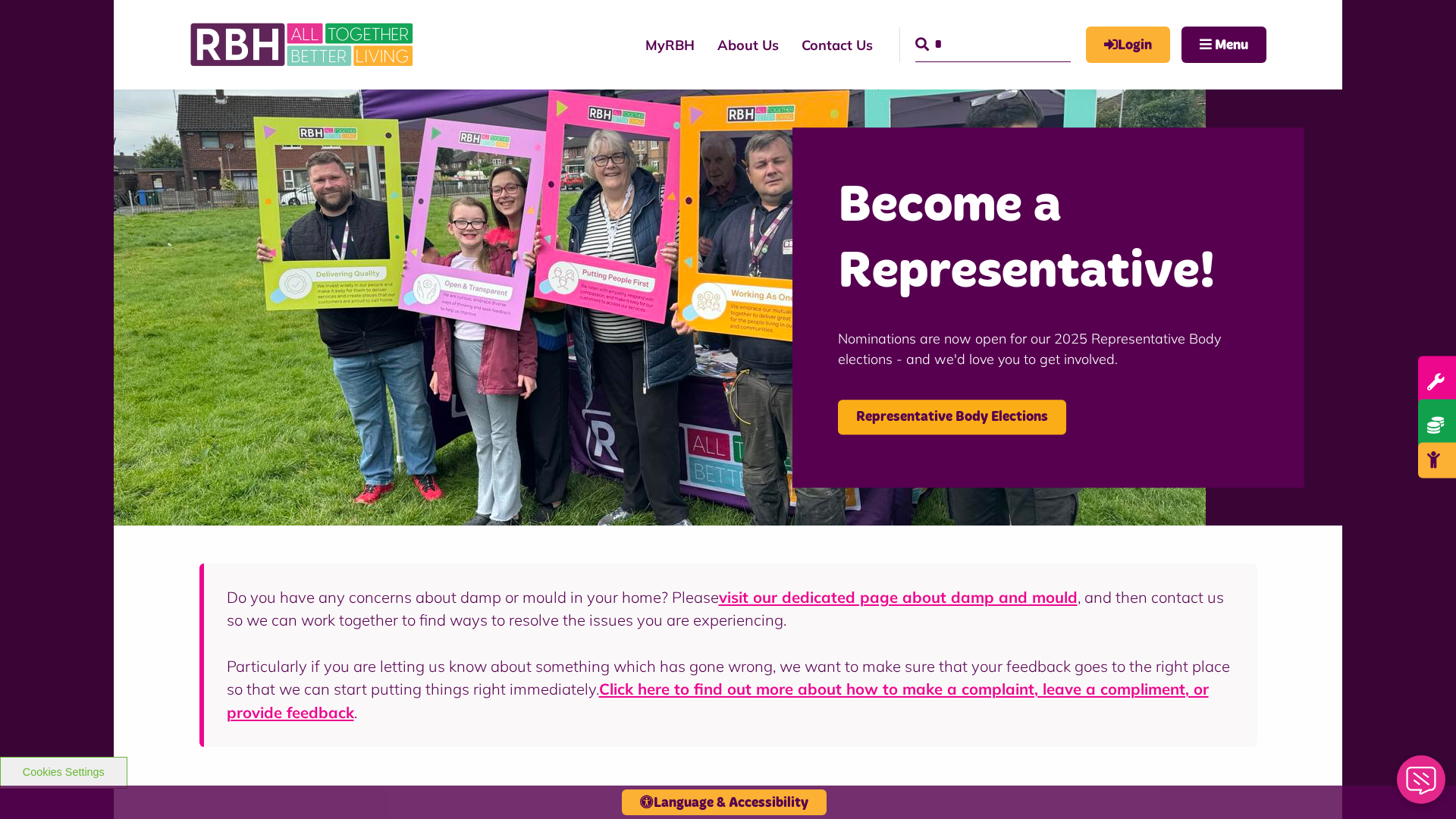
click at [971, 30] on input "*" at bounding box center [993, 45] width 155 height 35
type input "*"
click at [63, 770] on button "Cookies Settings" at bounding box center [64, 773] width 128 height 32
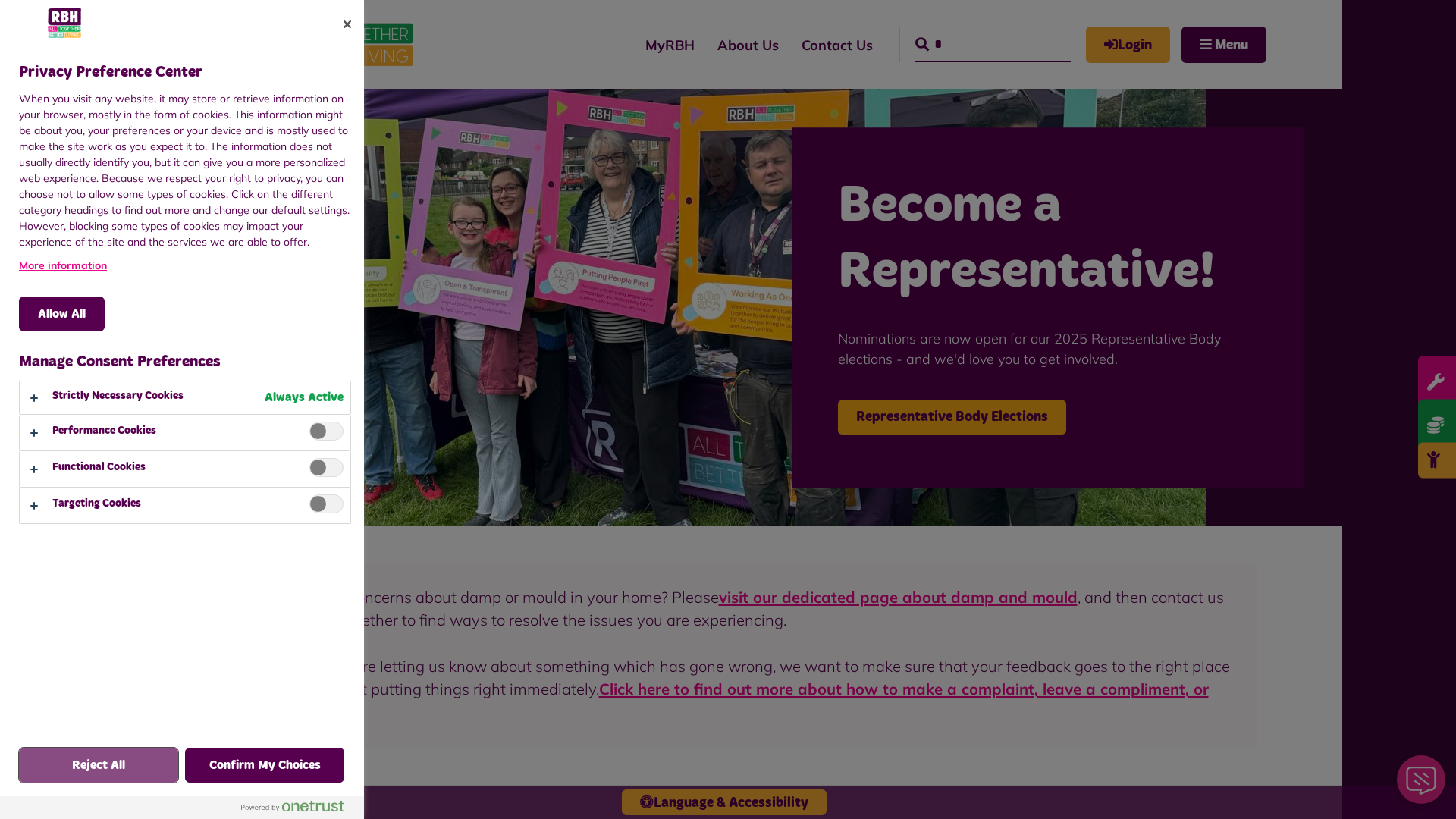
click at [99, 766] on button "Reject All" at bounding box center [99, 766] width 159 height 35
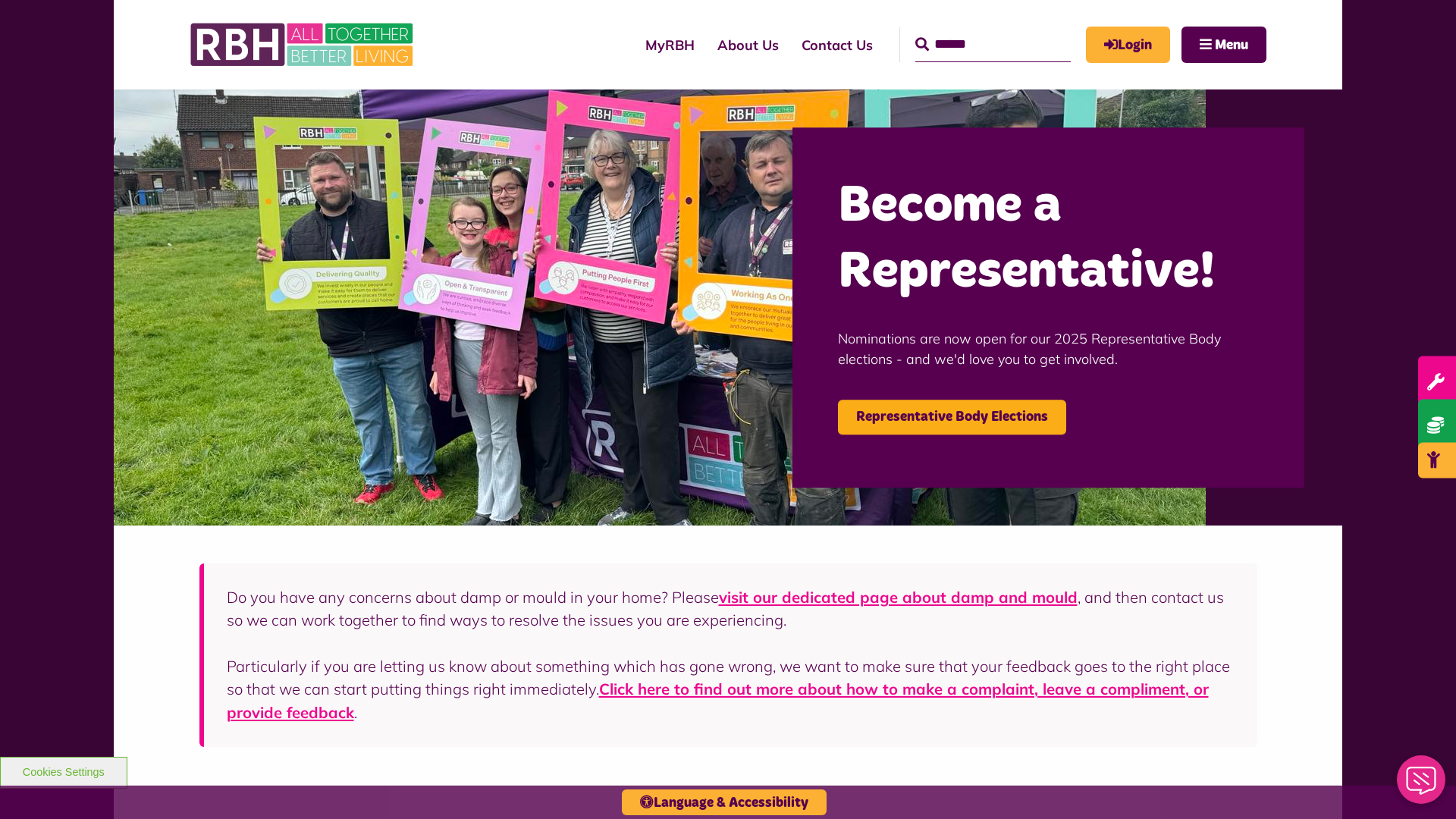
click at [971, 30] on input "Search" at bounding box center [993, 45] width 155 height 35
type input "*"
click at [63, 770] on button "Cookies Settings" at bounding box center [64, 773] width 128 height 32
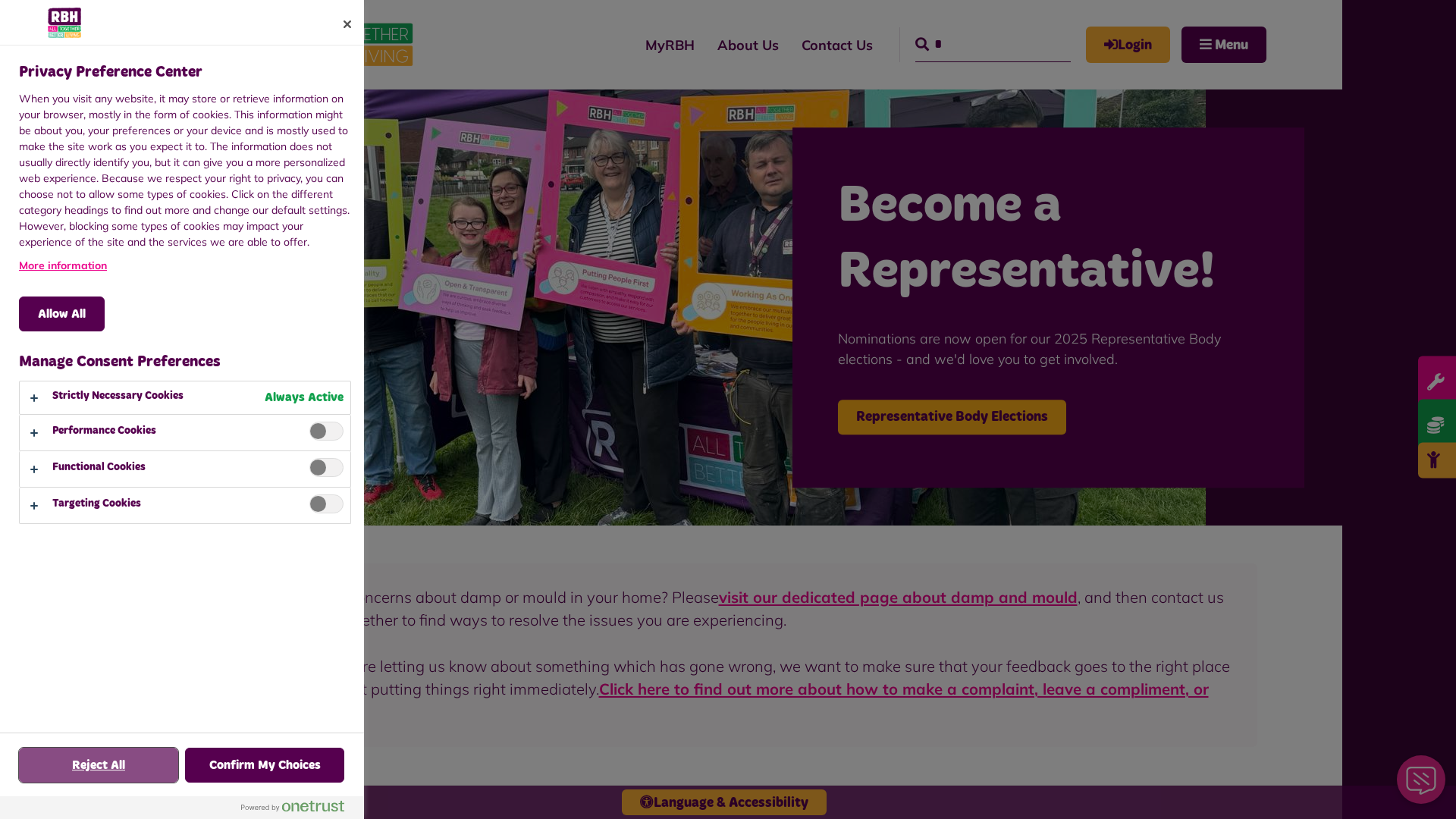
click at [99, 766] on button "Reject All" at bounding box center [99, 766] width 159 height 35
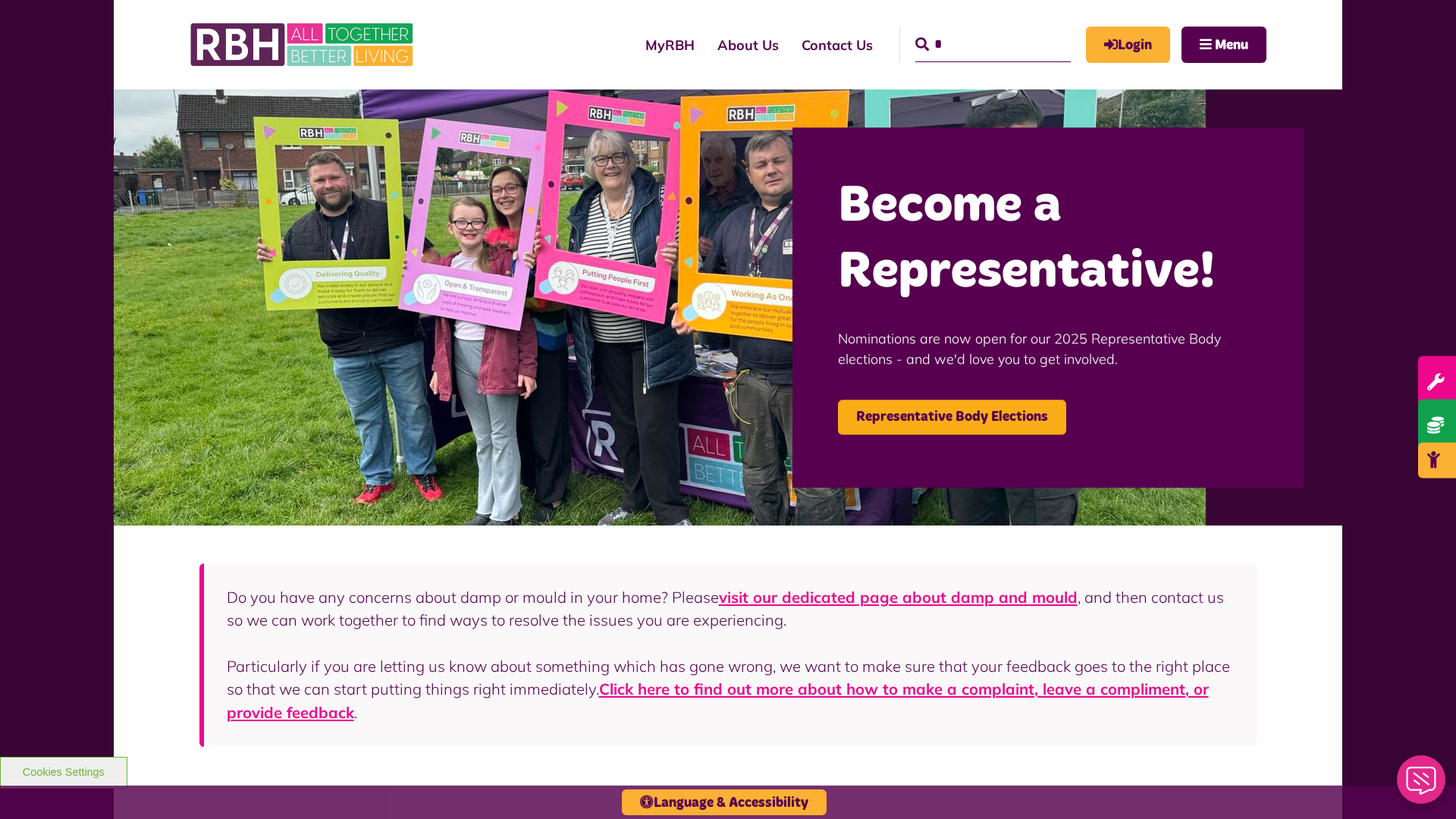
click at [971, 30] on input "*" at bounding box center [993, 45] width 155 height 35
type input "*"
click at [63, 770] on button "Cookies Settings" at bounding box center [64, 773] width 128 height 32
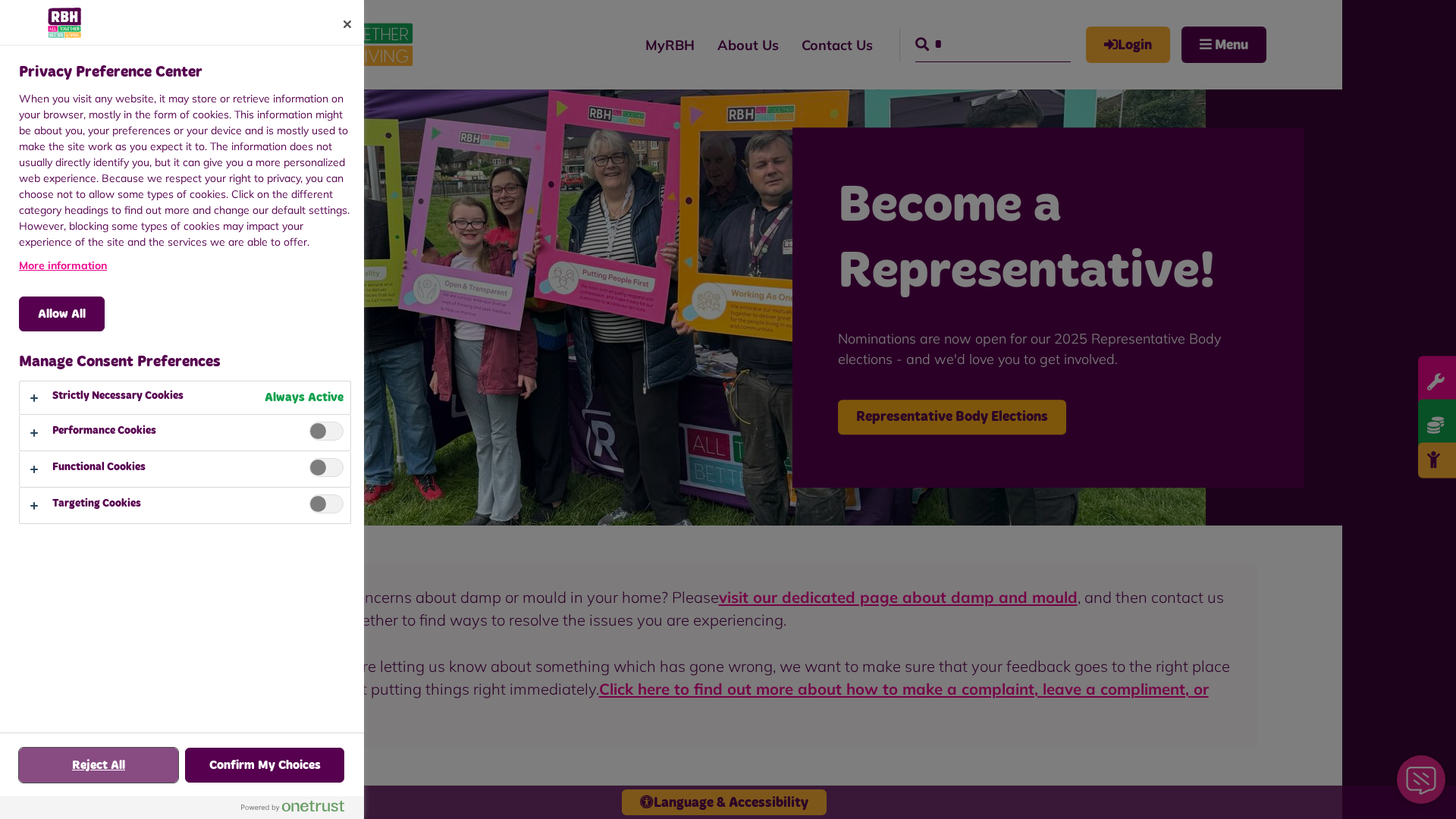
click at [99, 766] on button "Reject All" at bounding box center [99, 766] width 159 height 35
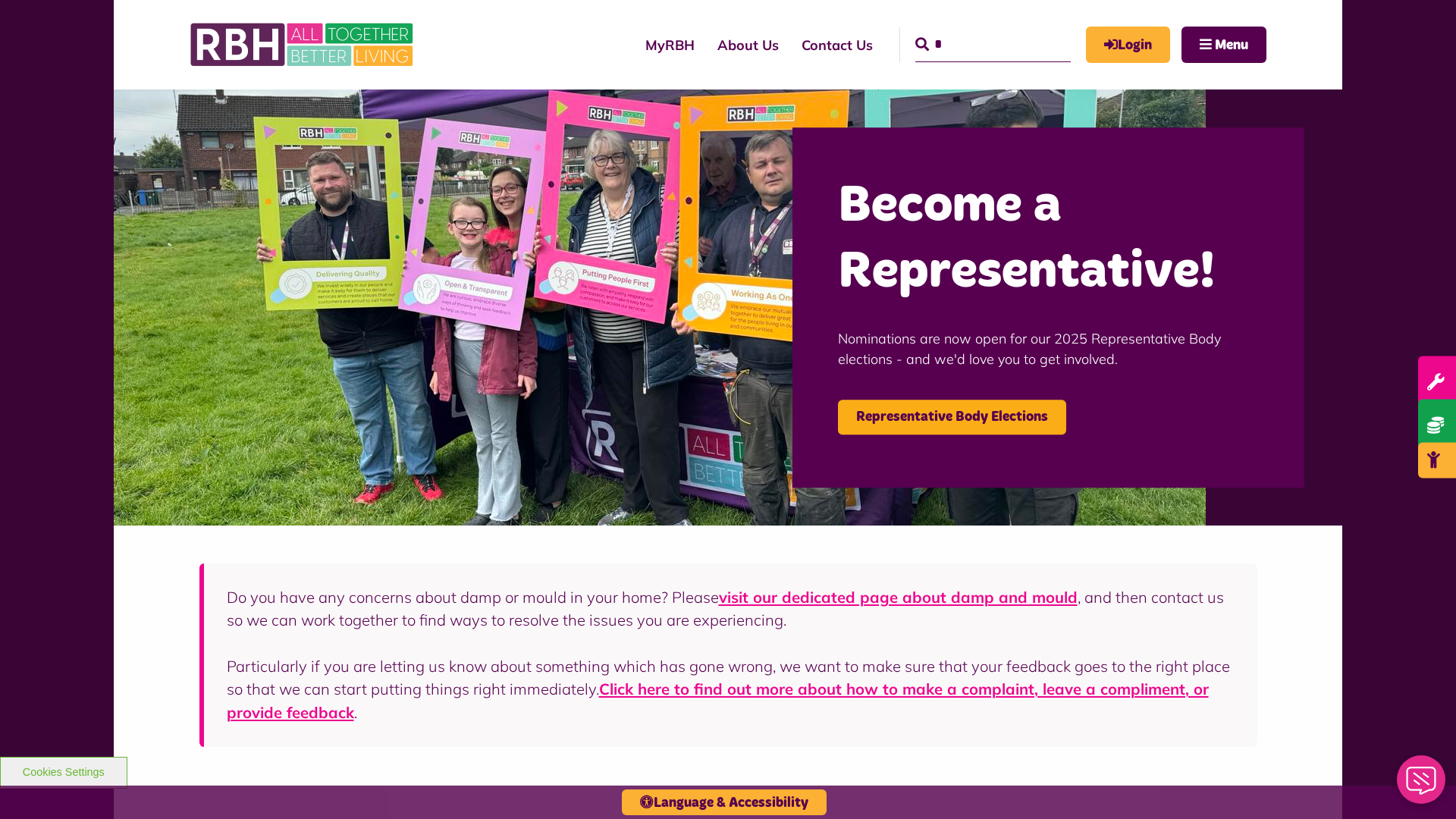
click at [971, 30] on input "*" at bounding box center [993, 45] width 155 height 35
type input "*"
click at [63, 770] on button "Cookies Settings" at bounding box center [64, 773] width 128 height 32
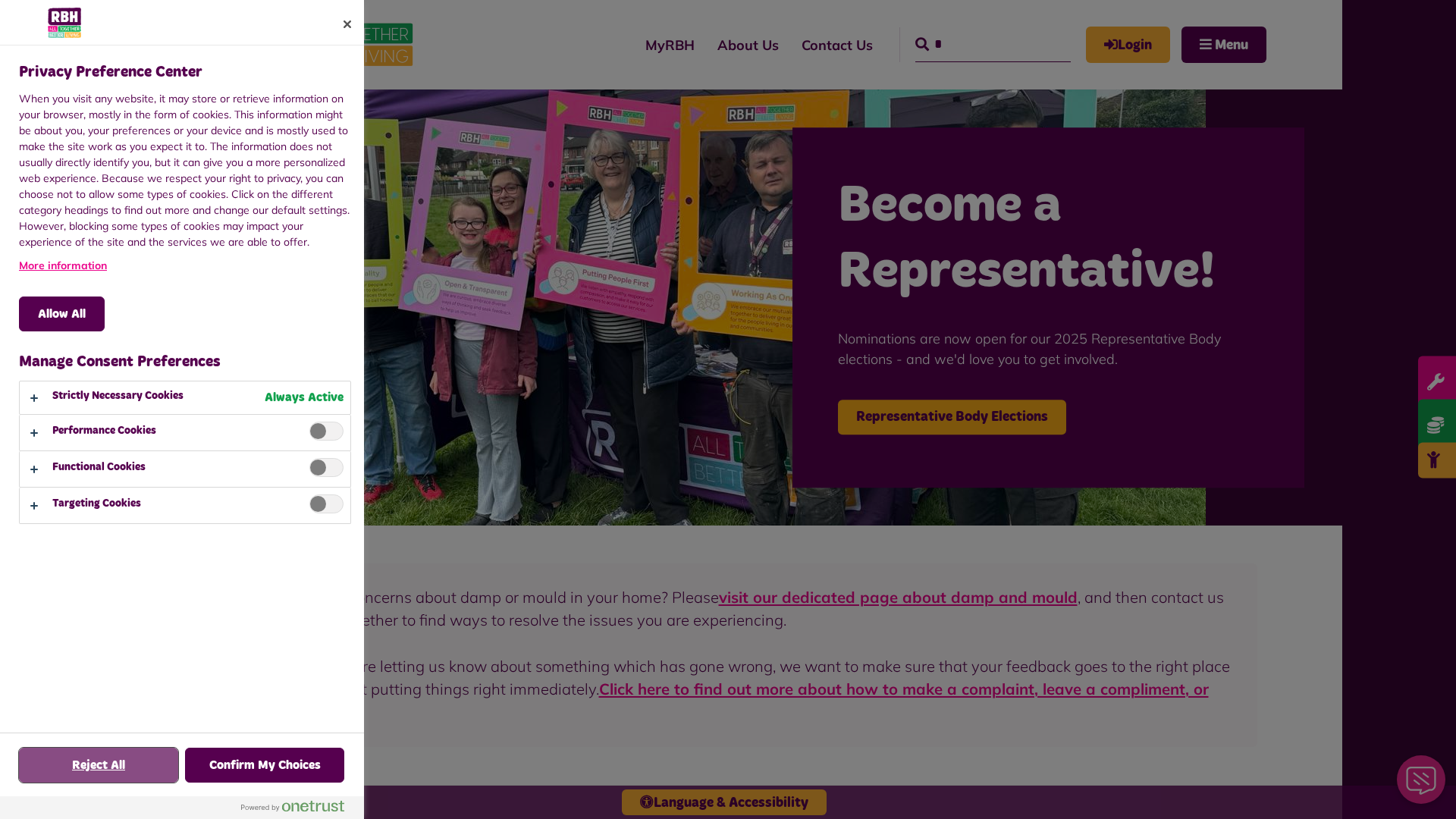
click at [99, 766] on button "Reject All" at bounding box center [99, 766] width 159 height 35
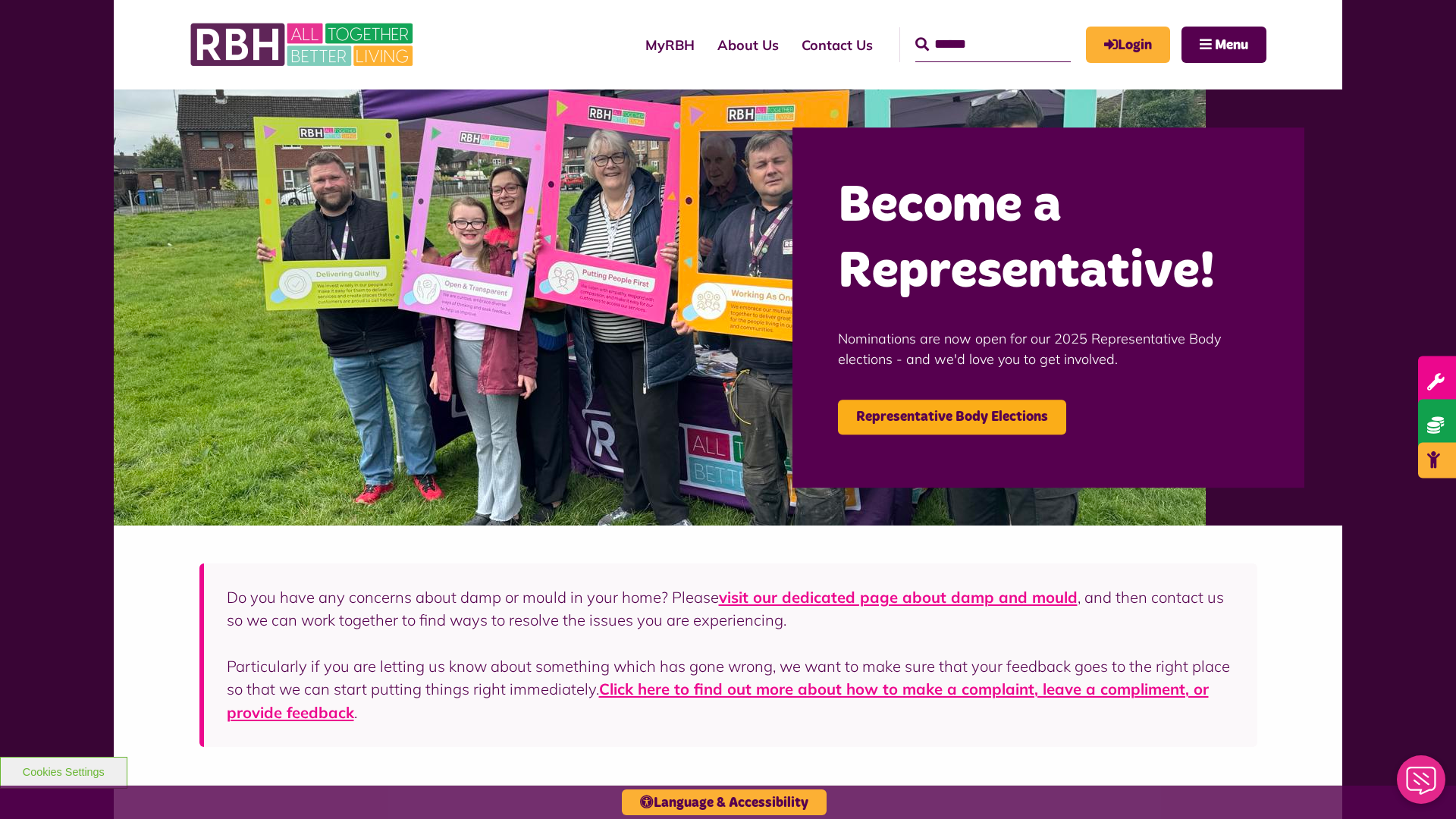
click at [971, 30] on input "Search" at bounding box center [993, 45] width 155 height 35
type input "*"
click at [63, 770] on button "Cookies Settings" at bounding box center [64, 773] width 128 height 32
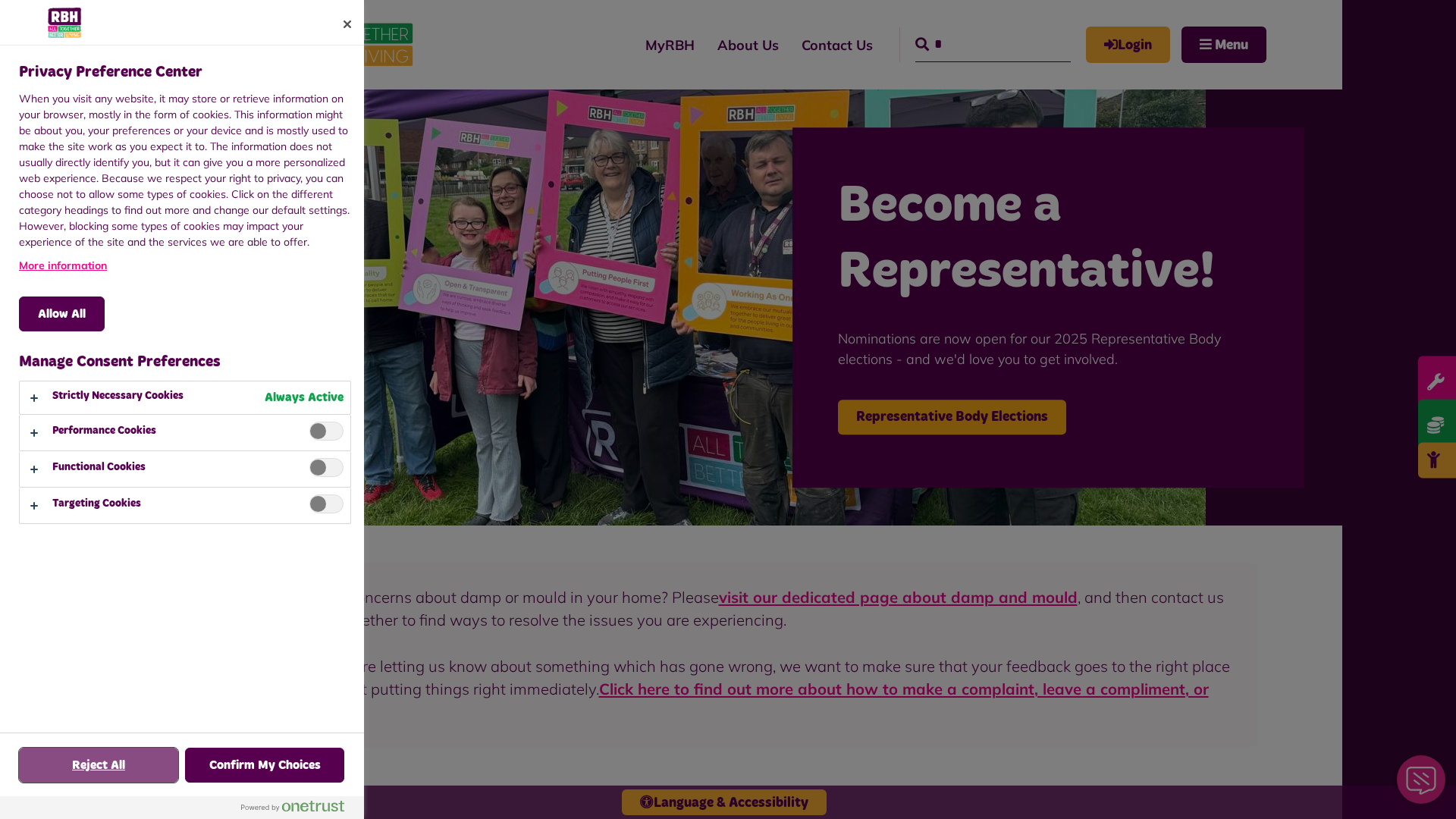
click at [99, 766] on button "Reject All" at bounding box center [99, 766] width 159 height 35
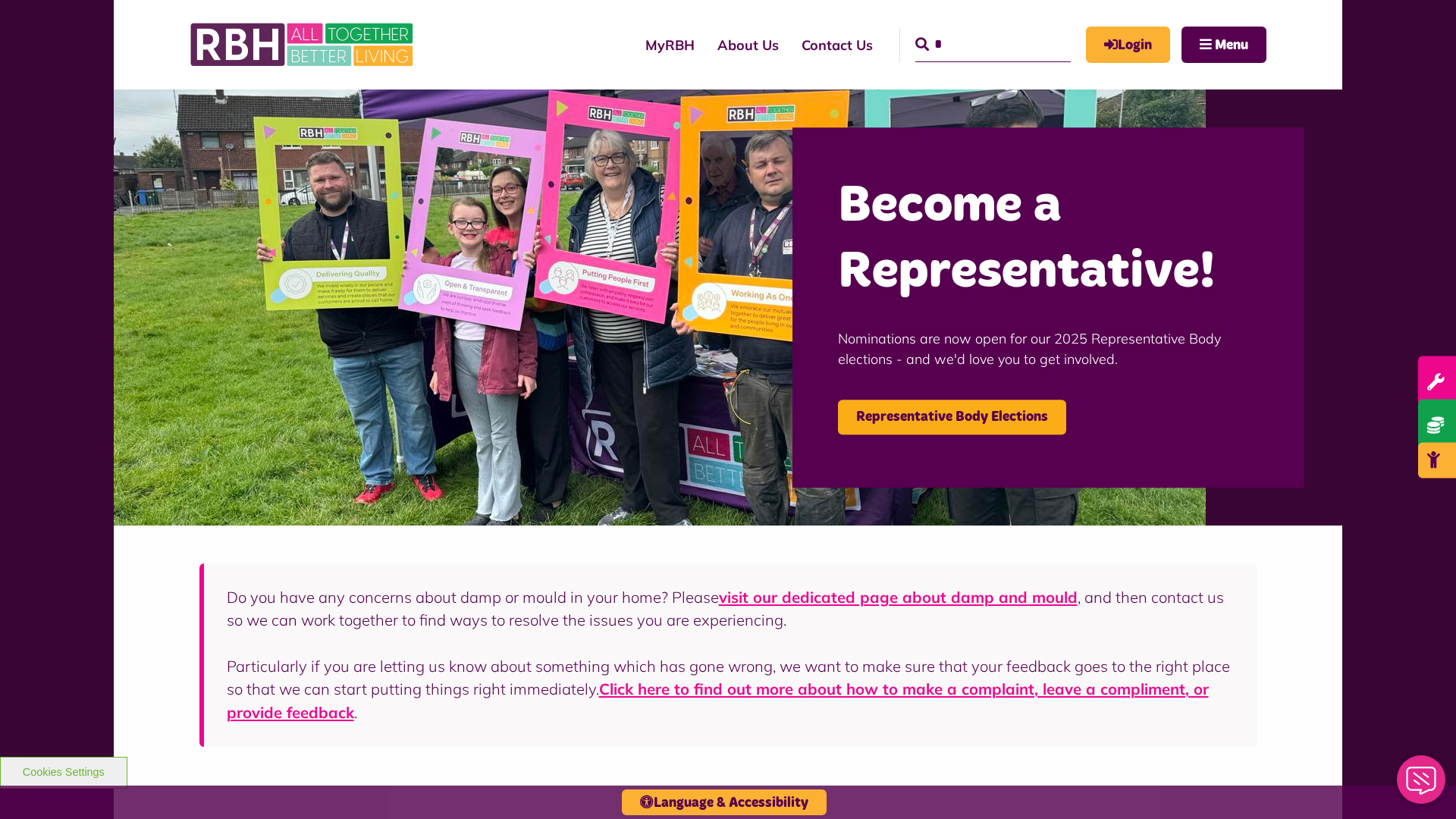
click at [971, 30] on input "*" at bounding box center [993, 45] width 155 height 35
type input "*"
click at [63, 770] on button "Cookies Settings" at bounding box center [64, 773] width 128 height 32
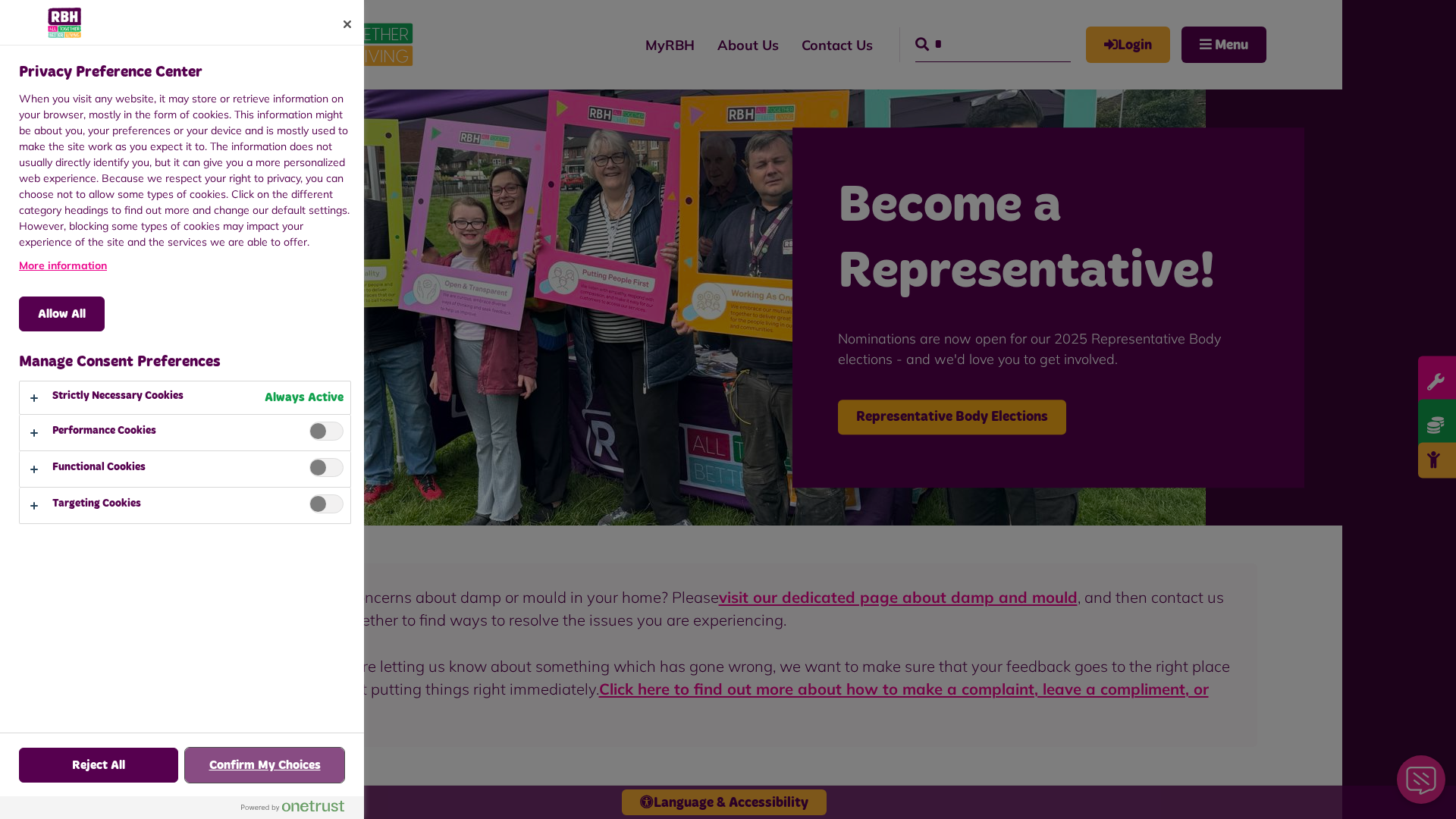
click at [265, 766] on button "Confirm My Choices" at bounding box center [265, 766] width 159 height 35
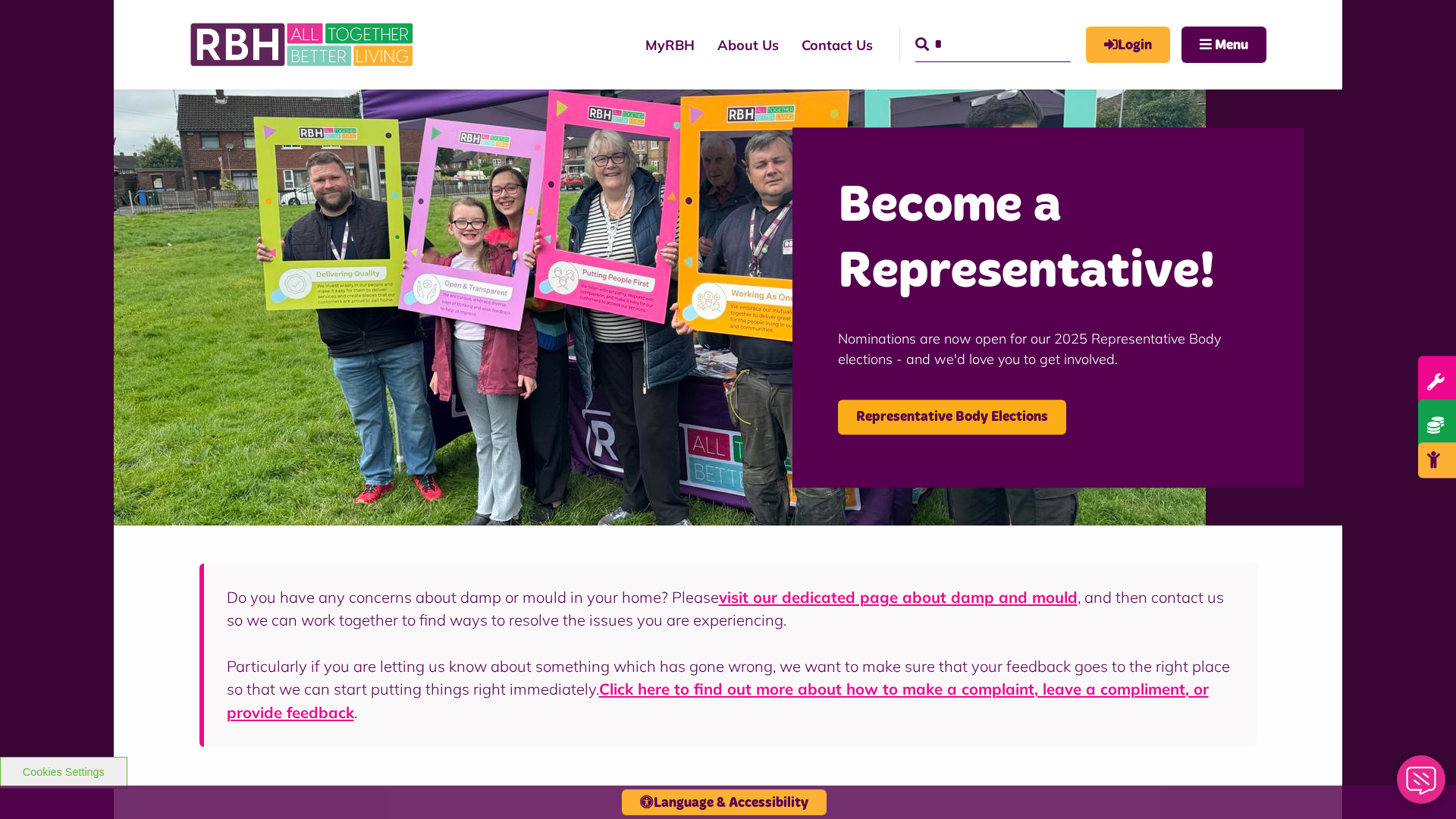
click at [971, 30] on input "*" at bounding box center [993, 45] width 155 height 35
type input "*"
click at [63, 770] on button "Cookies Settings" at bounding box center [64, 773] width 128 height 32
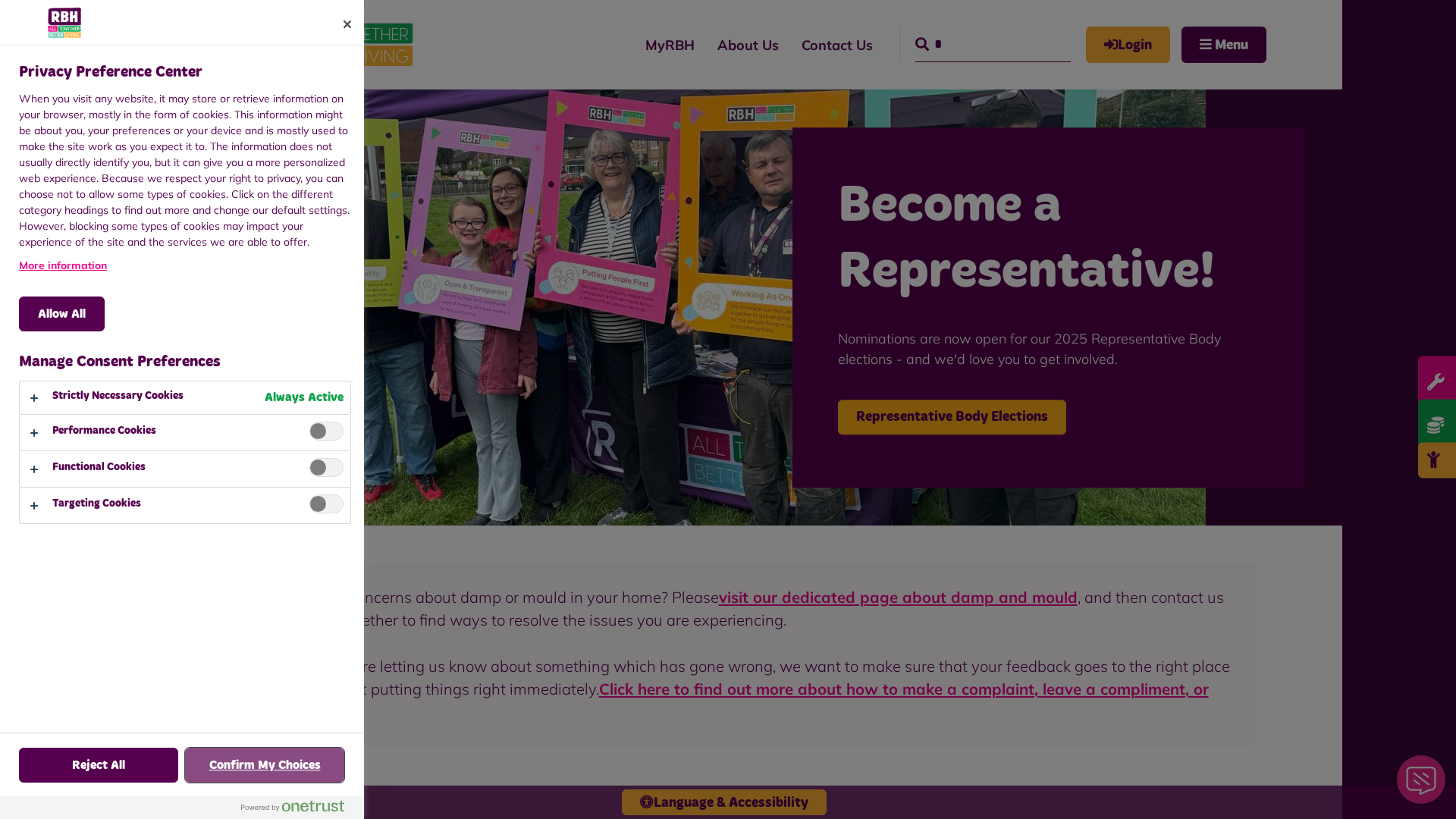
click at [265, 766] on button "Confirm My Choices" at bounding box center [265, 766] width 159 height 35
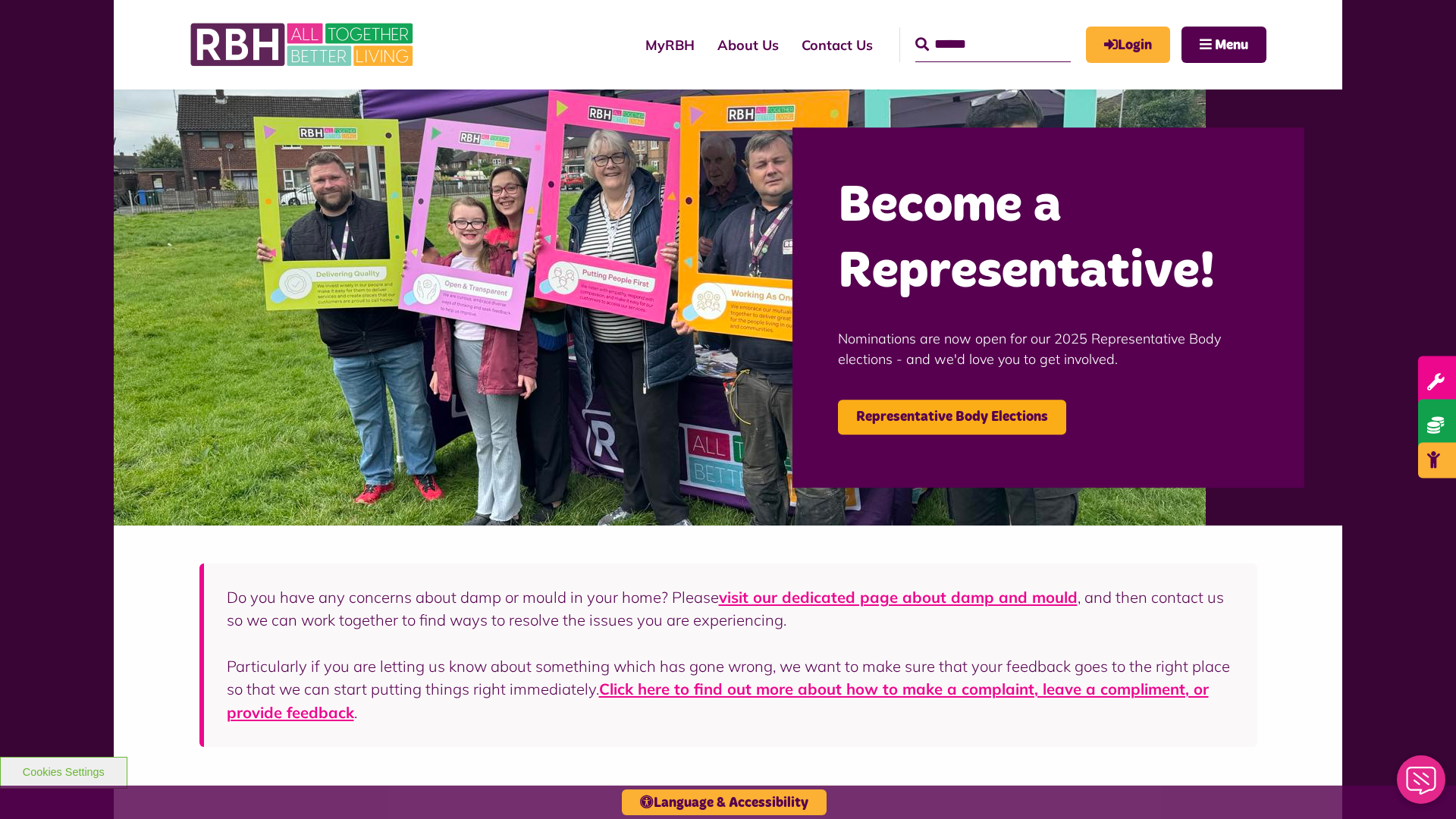
click at [971, 30] on input "Search" at bounding box center [993, 45] width 155 height 35
type input "*"
click at [63, 770] on button "Cookies Settings" at bounding box center [64, 773] width 128 height 32
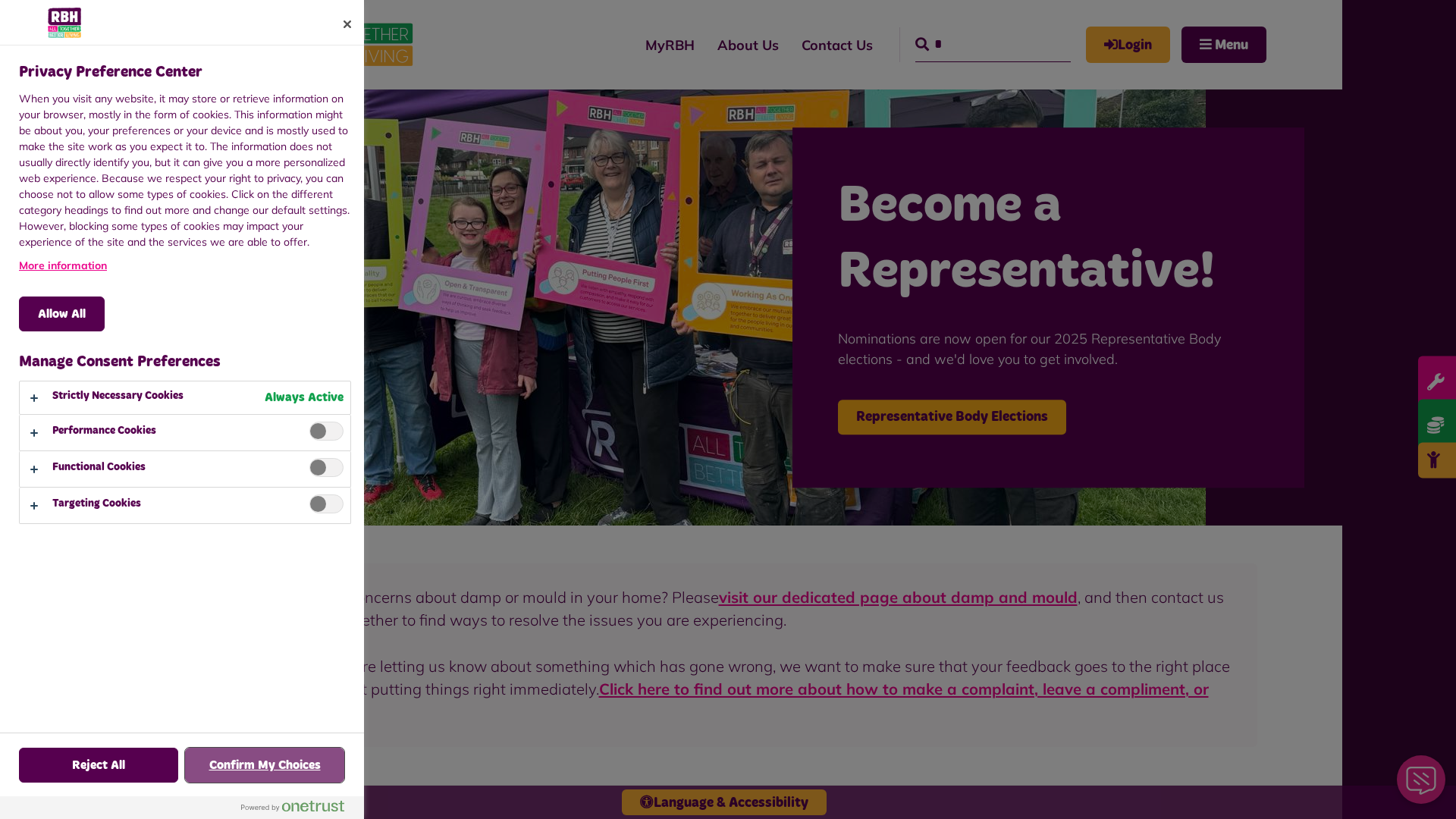
click at [265, 766] on button "Confirm My Choices" at bounding box center [265, 766] width 159 height 35
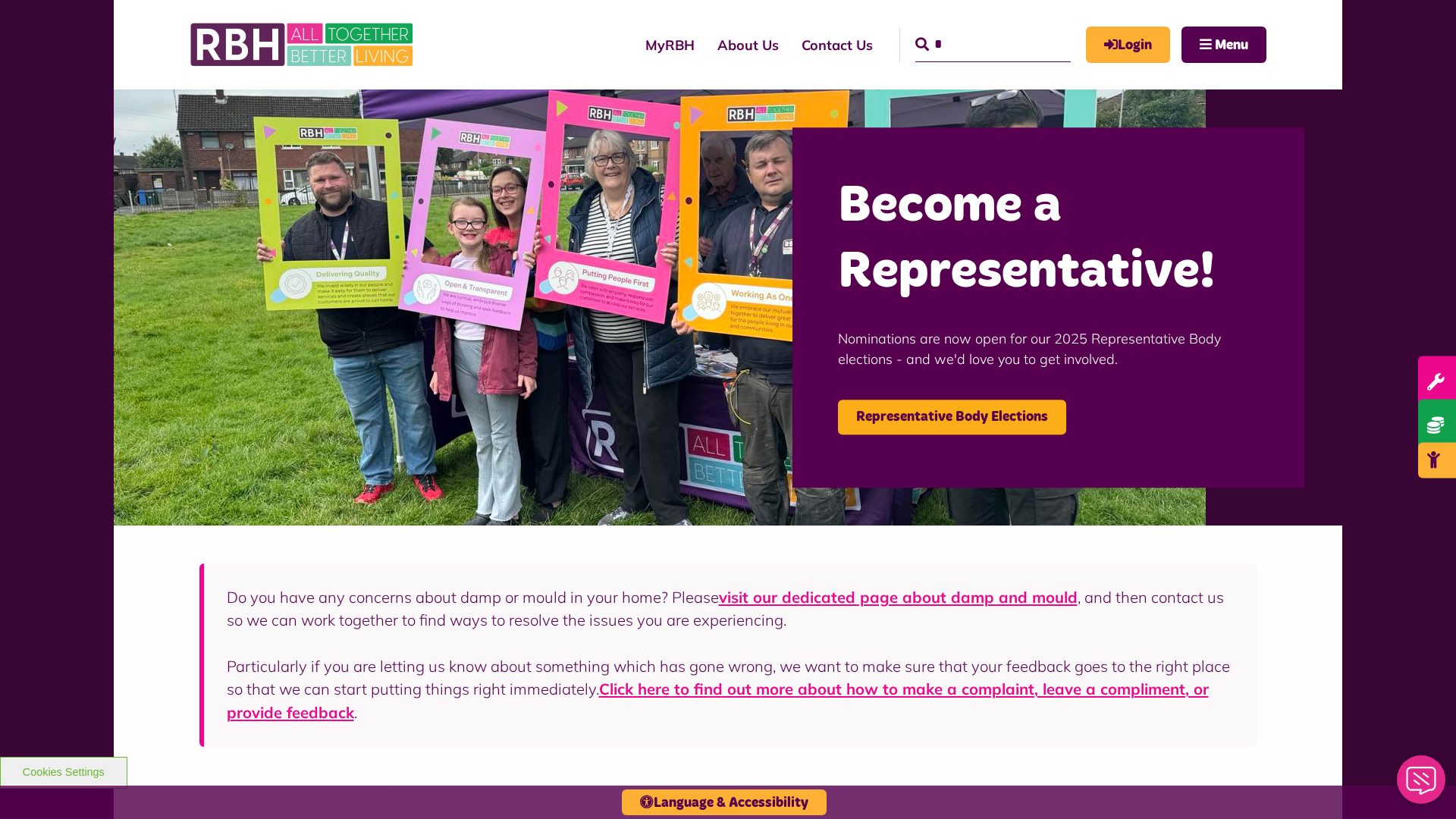
click at [971, 30] on input "*" at bounding box center [993, 45] width 155 height 35
type input "*"
click at [63, 770] on button "Cookies Settings" at bounding box center [64, 773] width 128 height 32
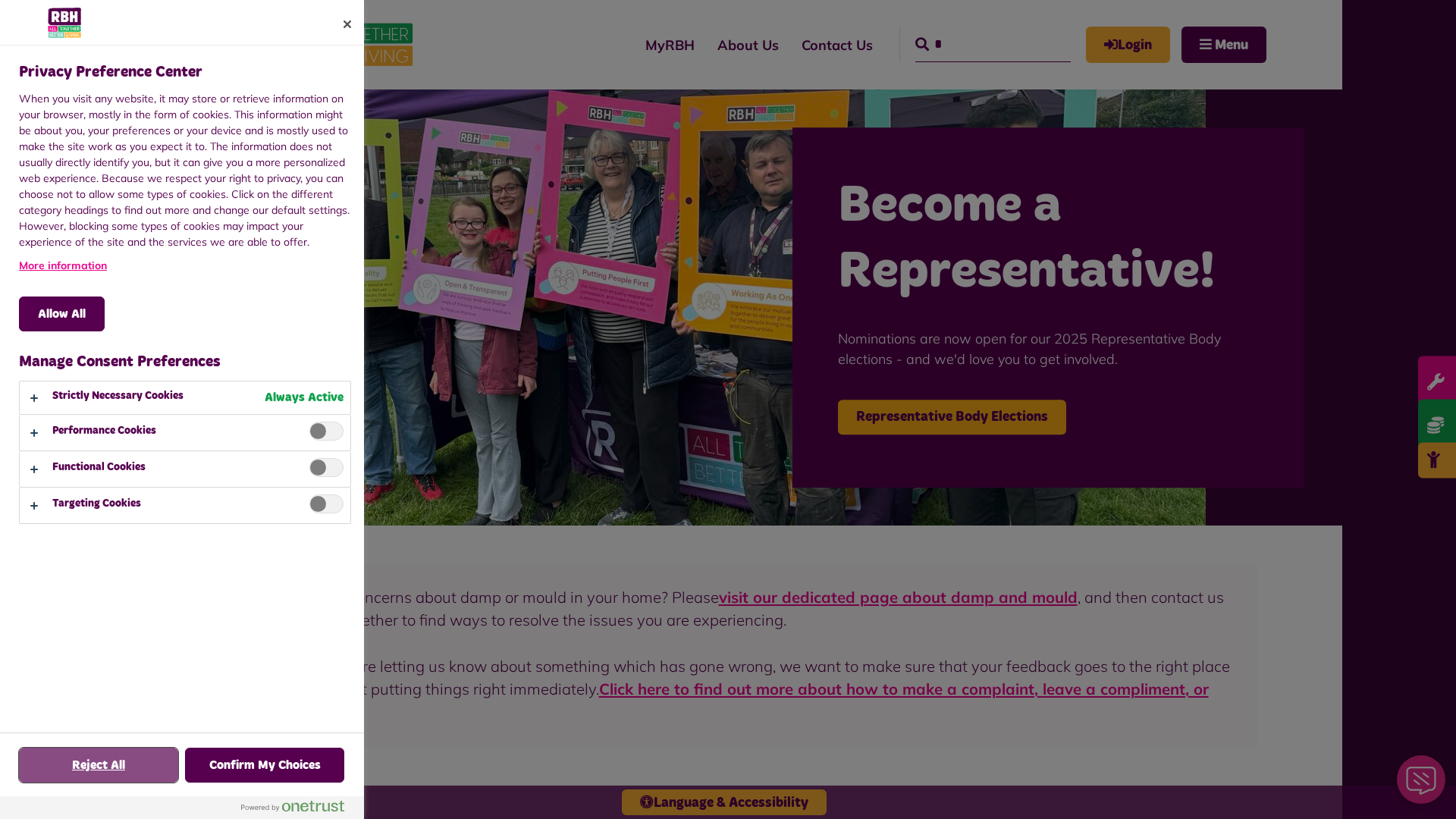
click at [99, 766] on button "Reject All" at bounding box center [99, 766] width 159 height 35
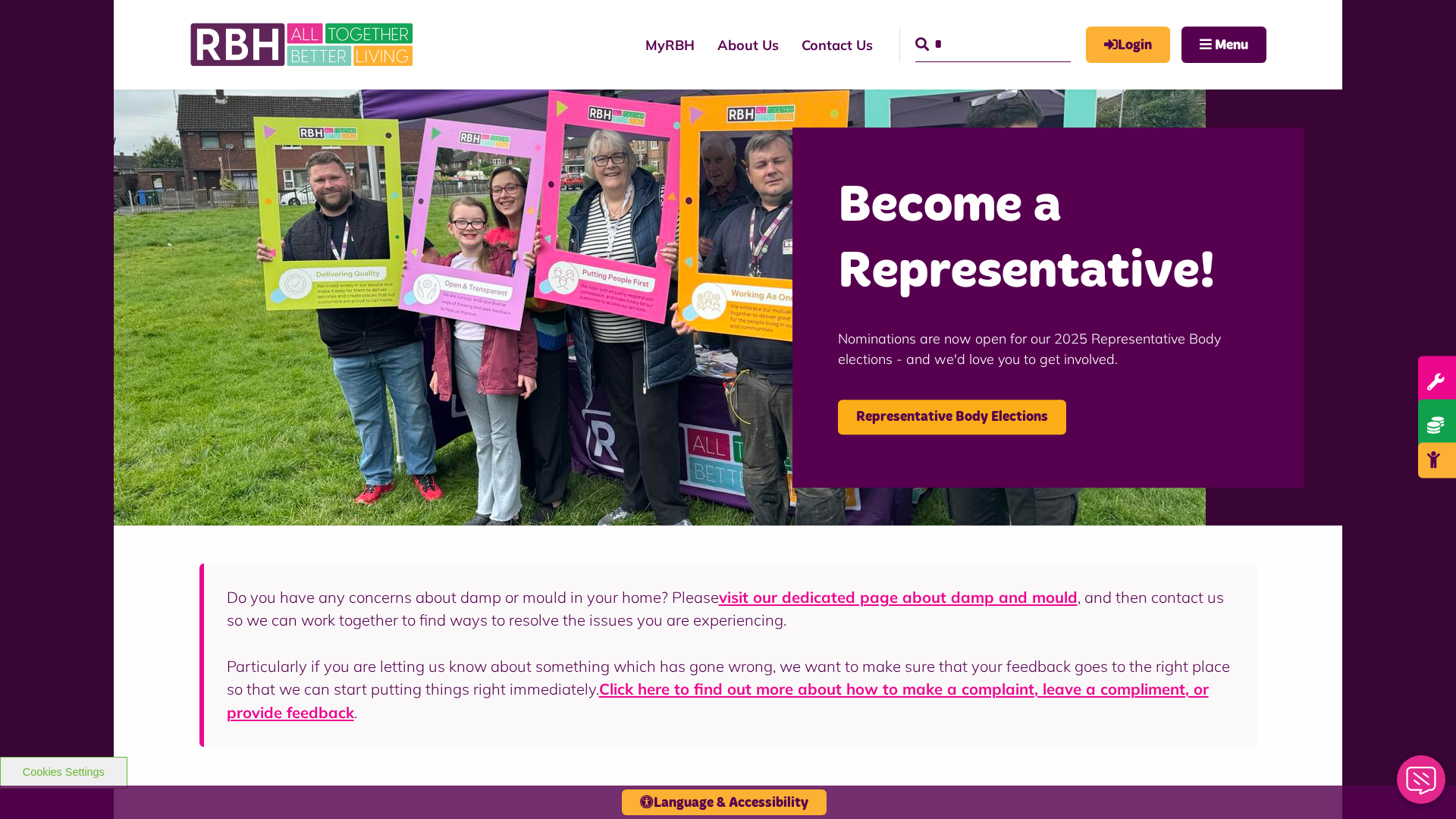
click at [971, 30] on input "*" at bounding box center [993, 45] width 155 height 35
type input "*"
click at [63, 770] on button "Cookies Settings" at bounding box center [64, 773] width 128 height 32
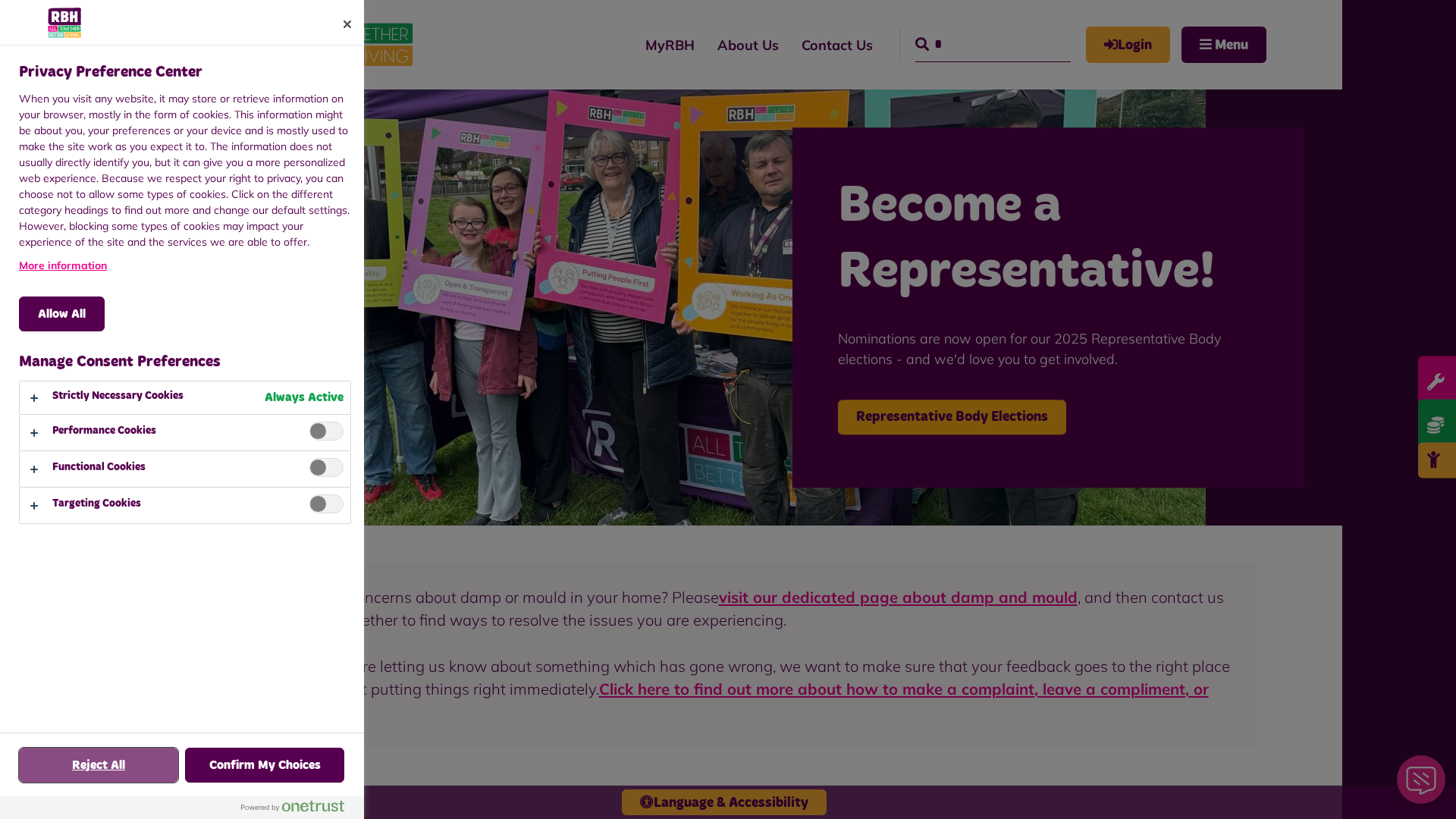
click at [99, 766] on button "Reject All" at bounding box center [99, 766] width 159 height 35
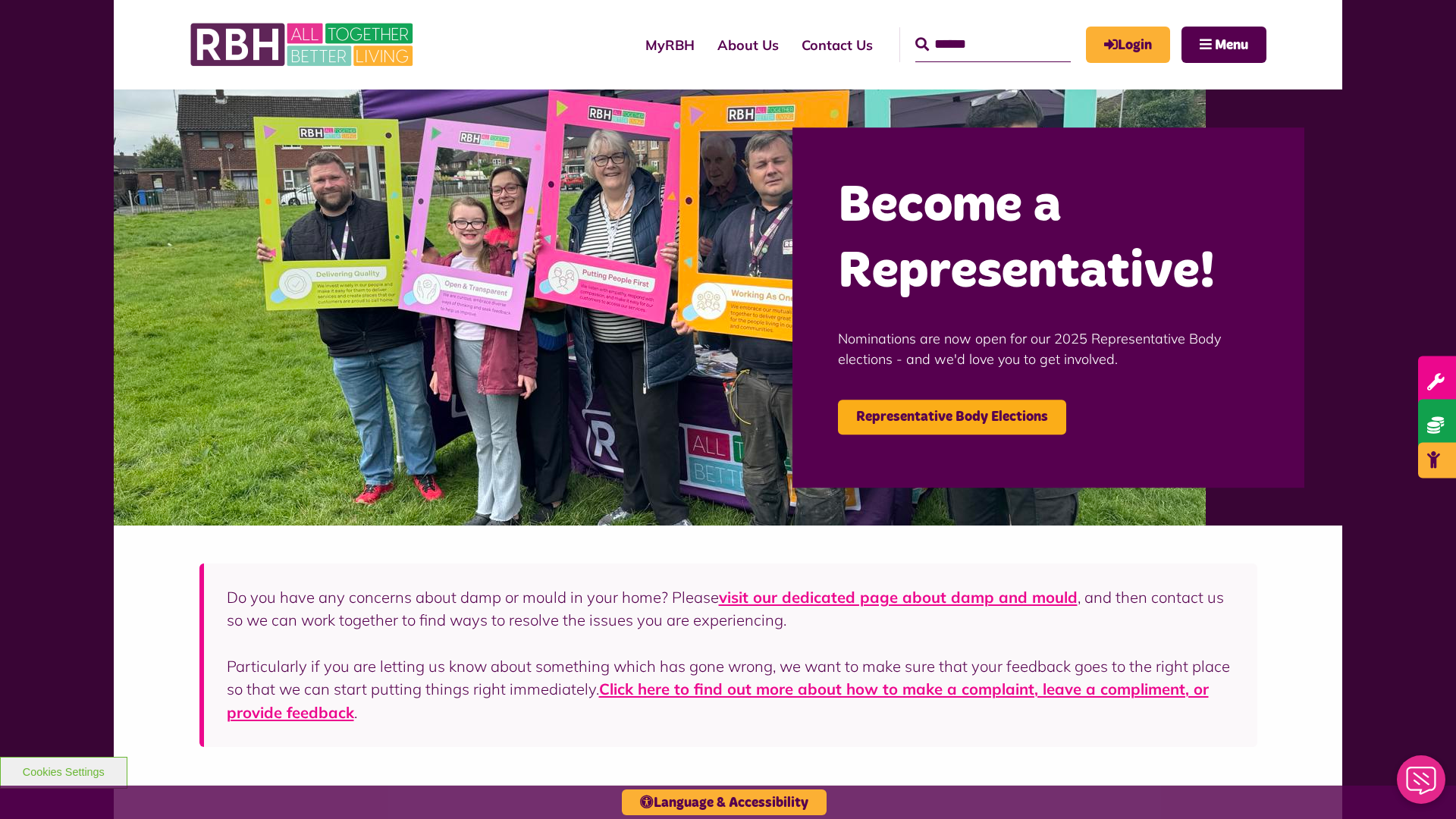
click at [971, 30] on input "Search" at bounding box center [993, 45] width 155 height 35
type input "*"
click at [63, 770] on button "Cookies Settings" at bounding box center [64, 773] width 128 height 32
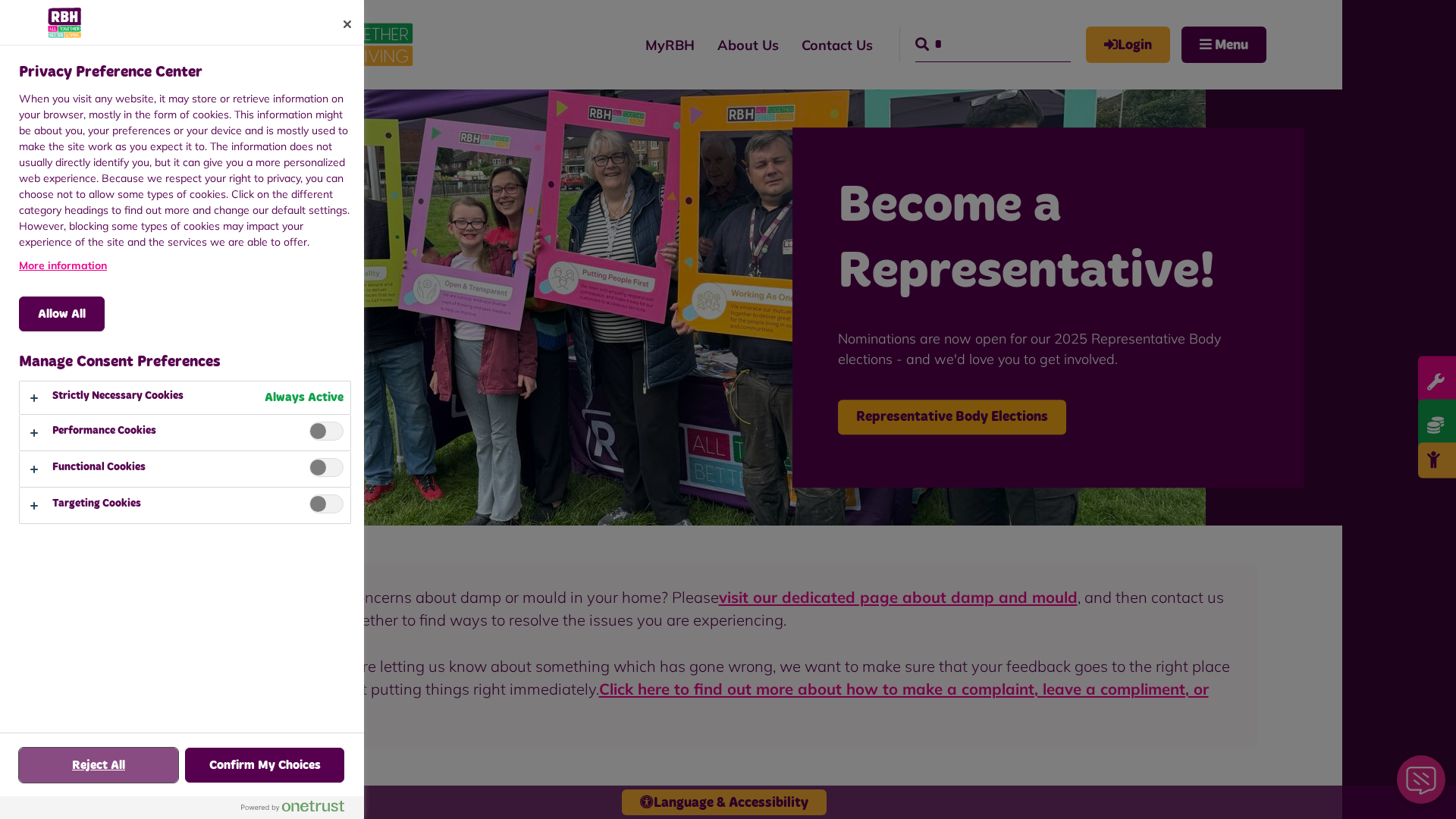
click at [99, 766] on button "Reject All" at bounding box center [99, 766] width 159 height 35
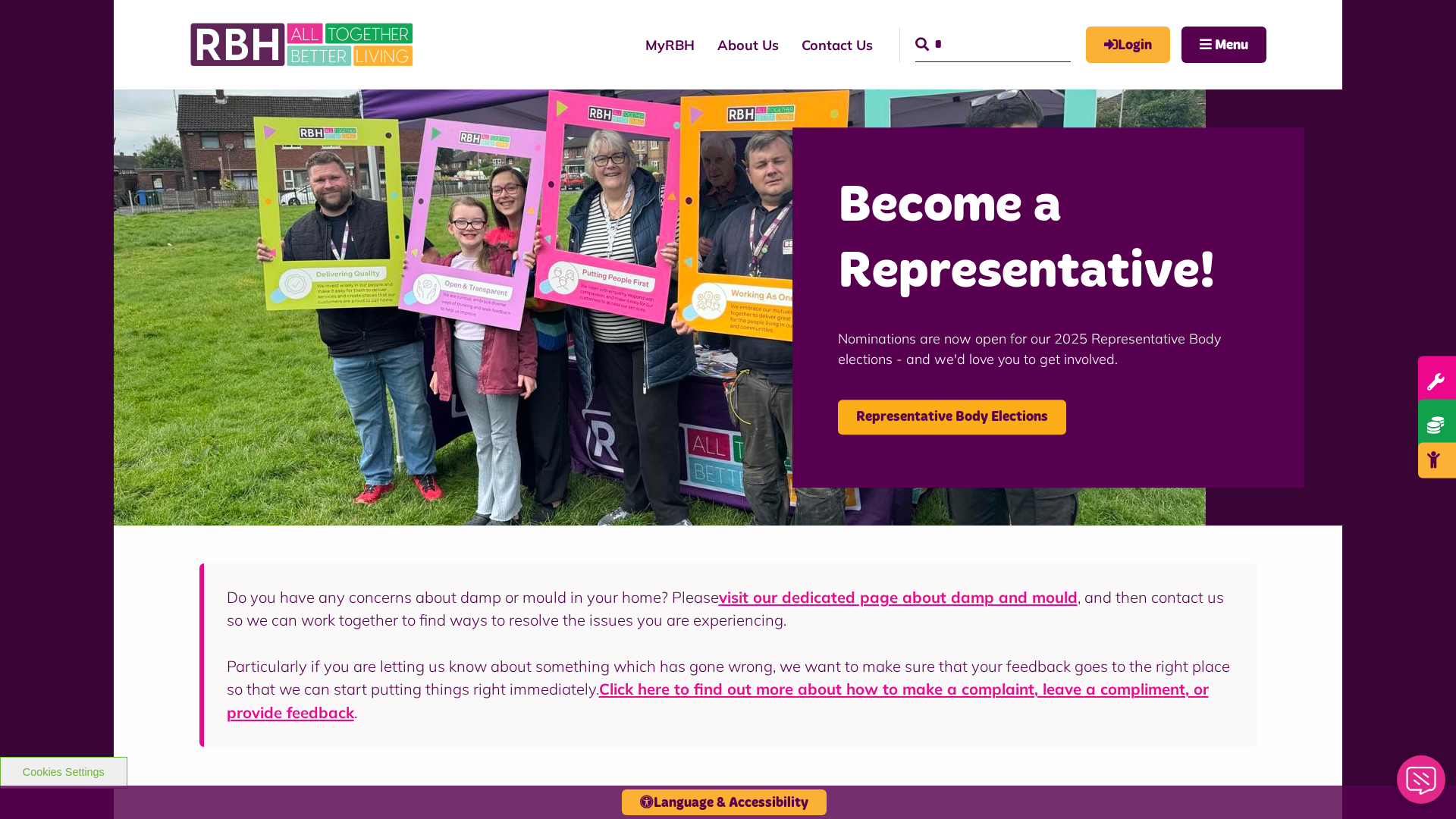
click at [971, 30] on input "*" at bounding box center [993, 45] width 155 height 35
type input "*"
click at [63, 770] on button "Cookies Settings" at bounding box center [64, 773] width 128 height 32
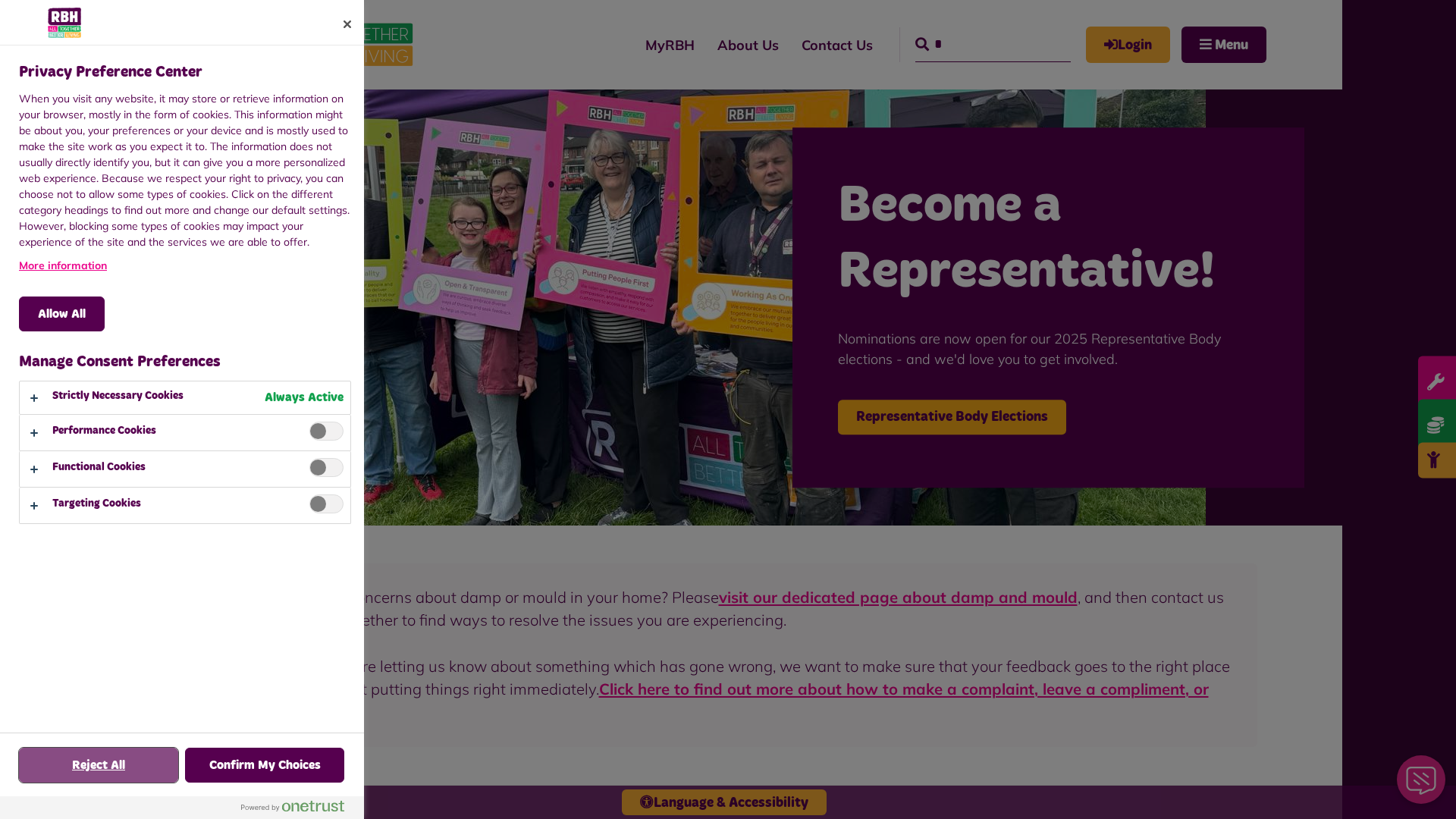
click at [99, 766] on button "Reject All" at bounding box center [99, 766] width 159 height 35
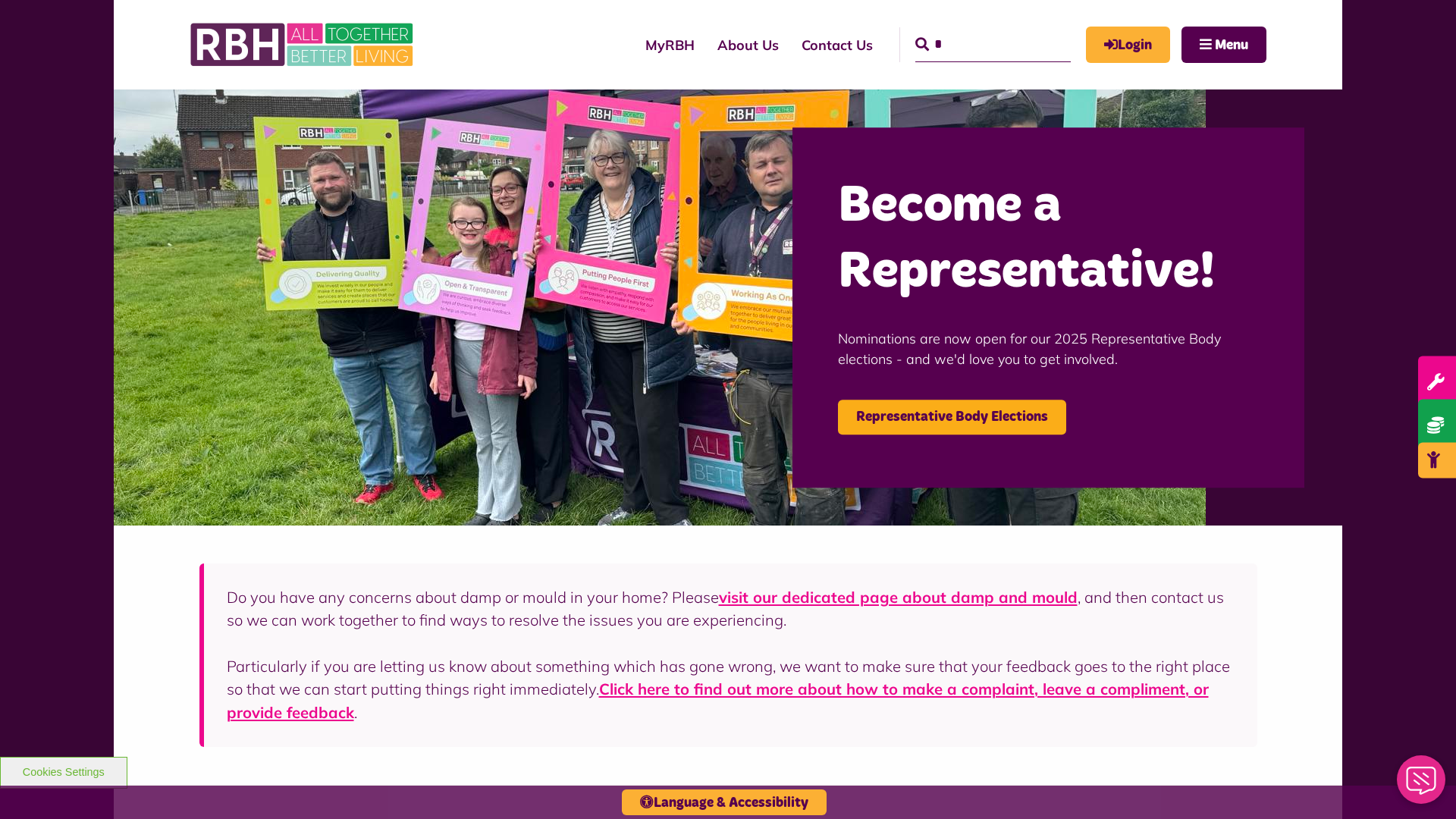
click at [971, 30] on input "*" at bounding box center [993, 45] width 155 height 35
type input "*"
click at [63, 770] on button "Cookies Settings" at bounding box center [64, 773] width 128 height 32
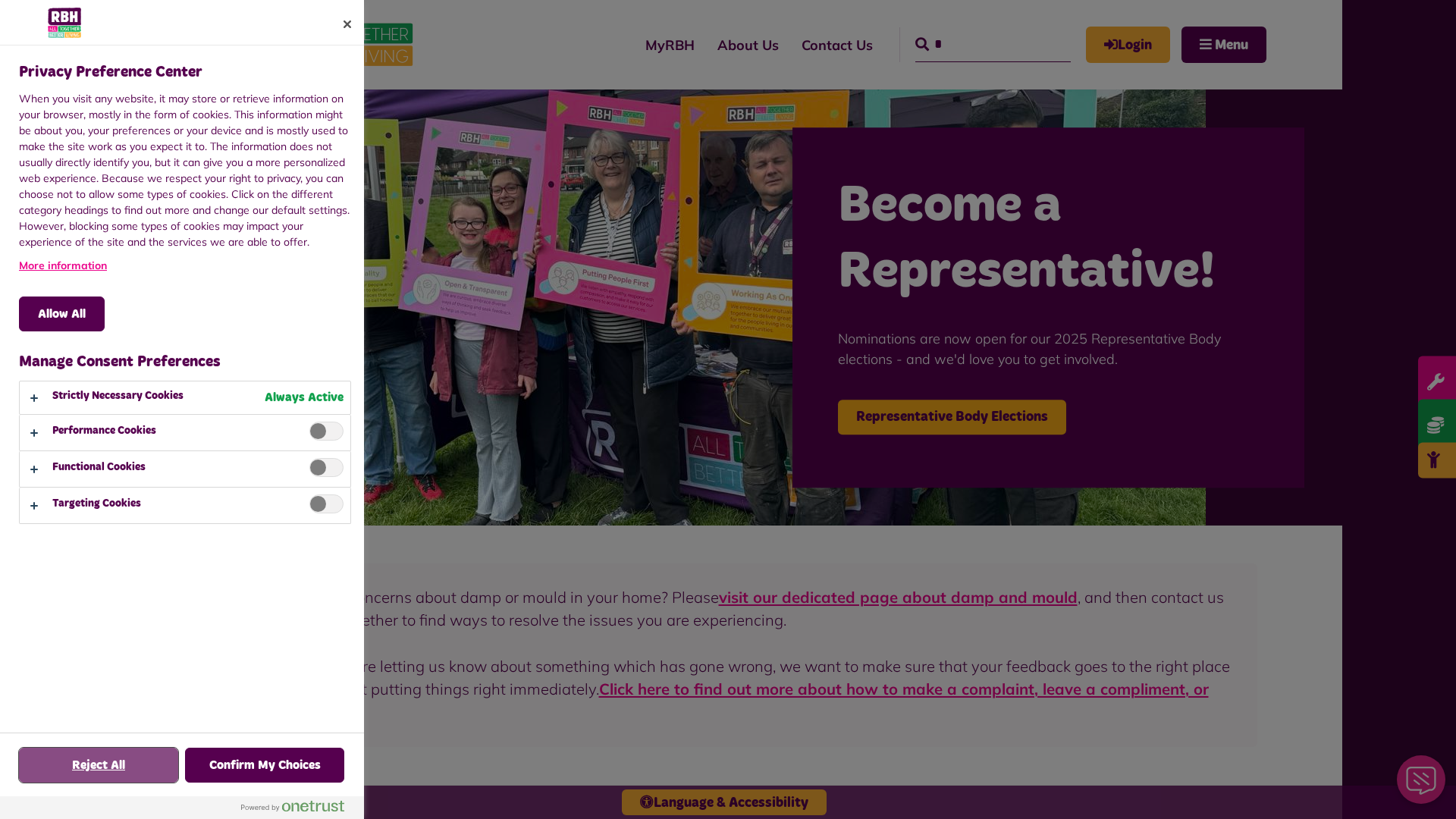
click at [99, 766] on button "Reject All" at bounding box center [99, 766] width 159 height 35
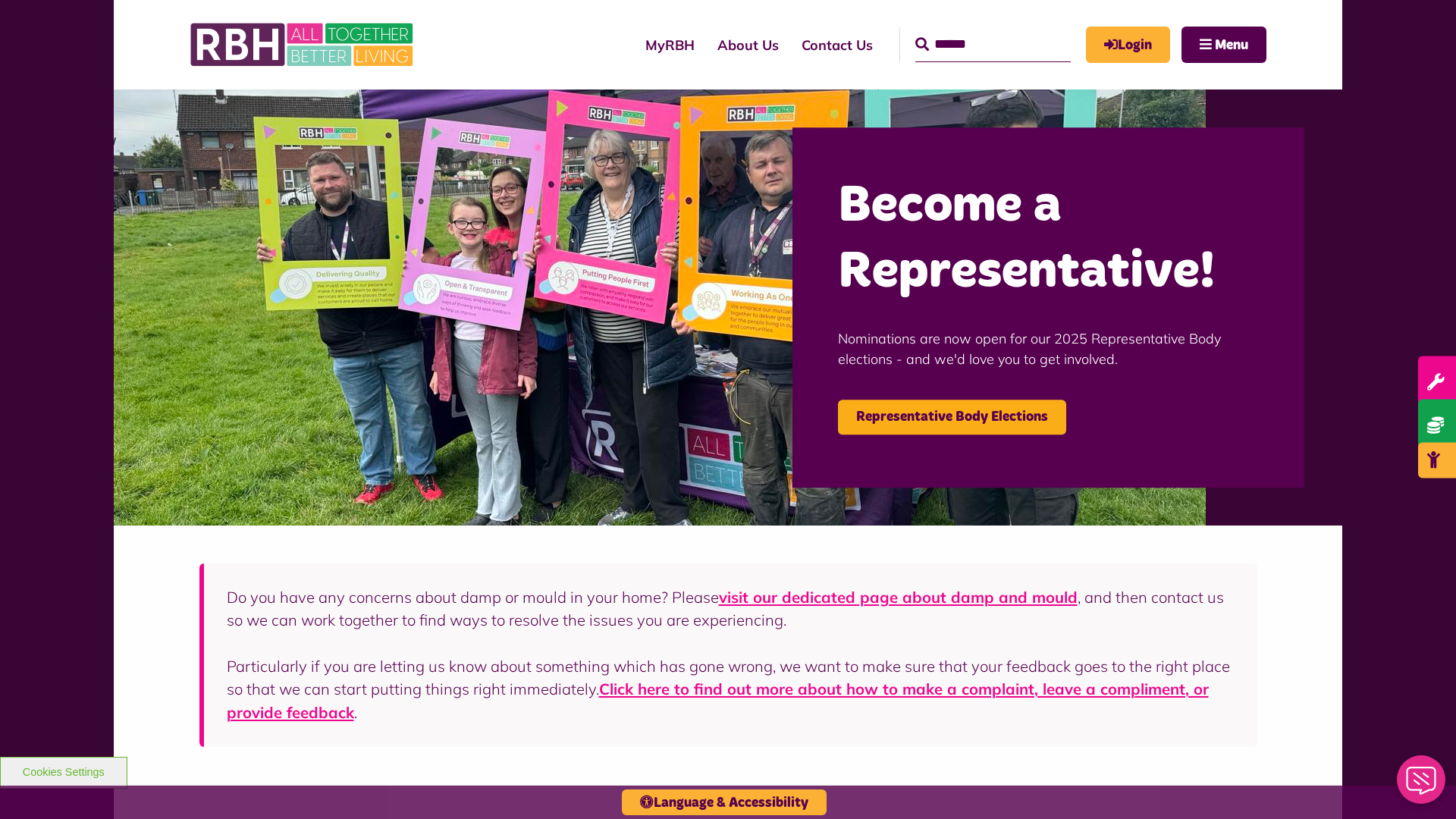
click at [971, 30] on input "Search" at bounding box center [993, 45] width 155 height 35
type input "*"
click at [63, 770] on button "Cookies Settings" at bounding box center [64, 773] width 128 height 32
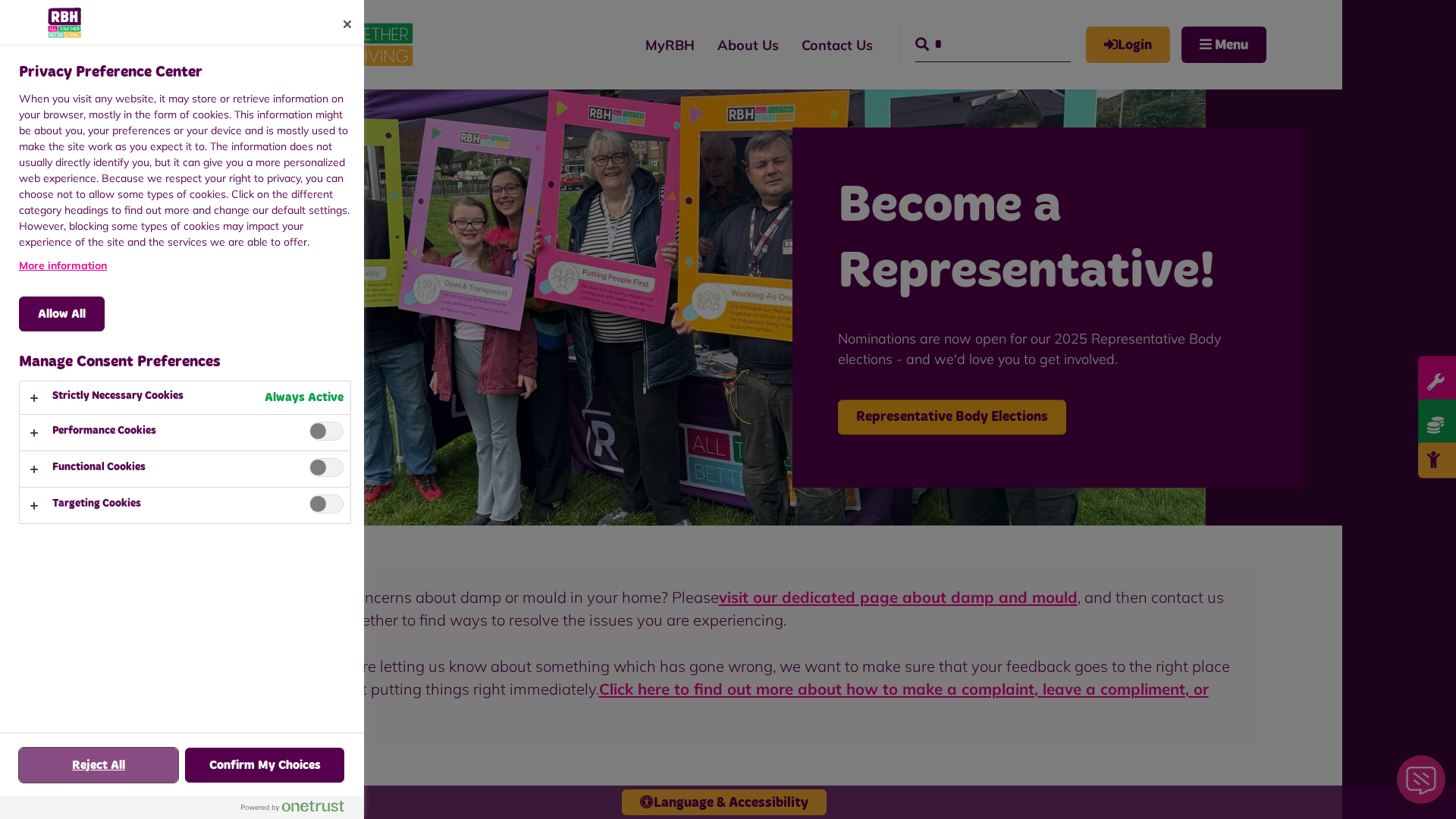
click at [99, 766] on button "Reject All" at bounding box center [99, 766] width 159 height 35
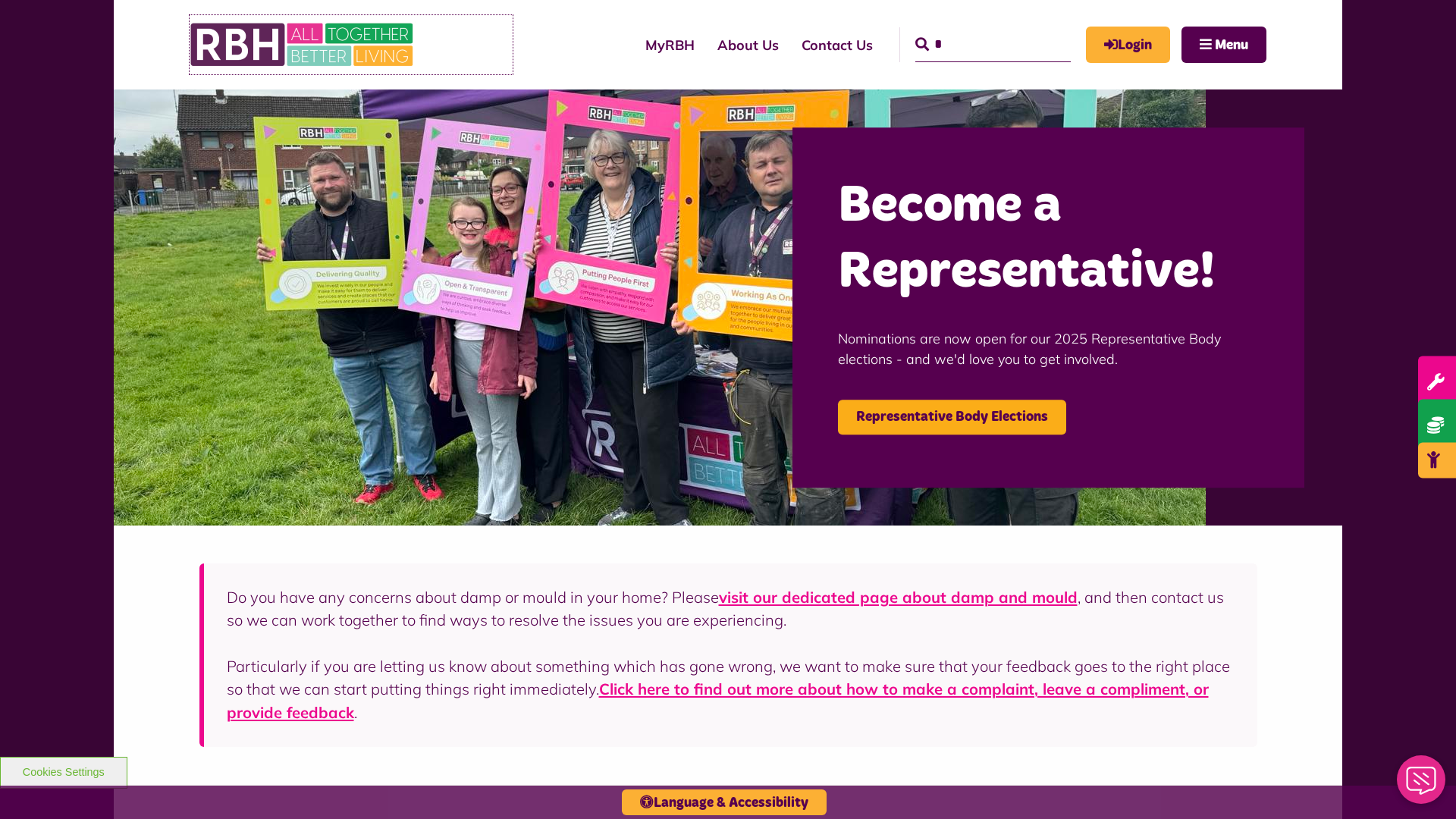
click at [351, 45] on img at bounding box center [303, 45] width 227 height 59
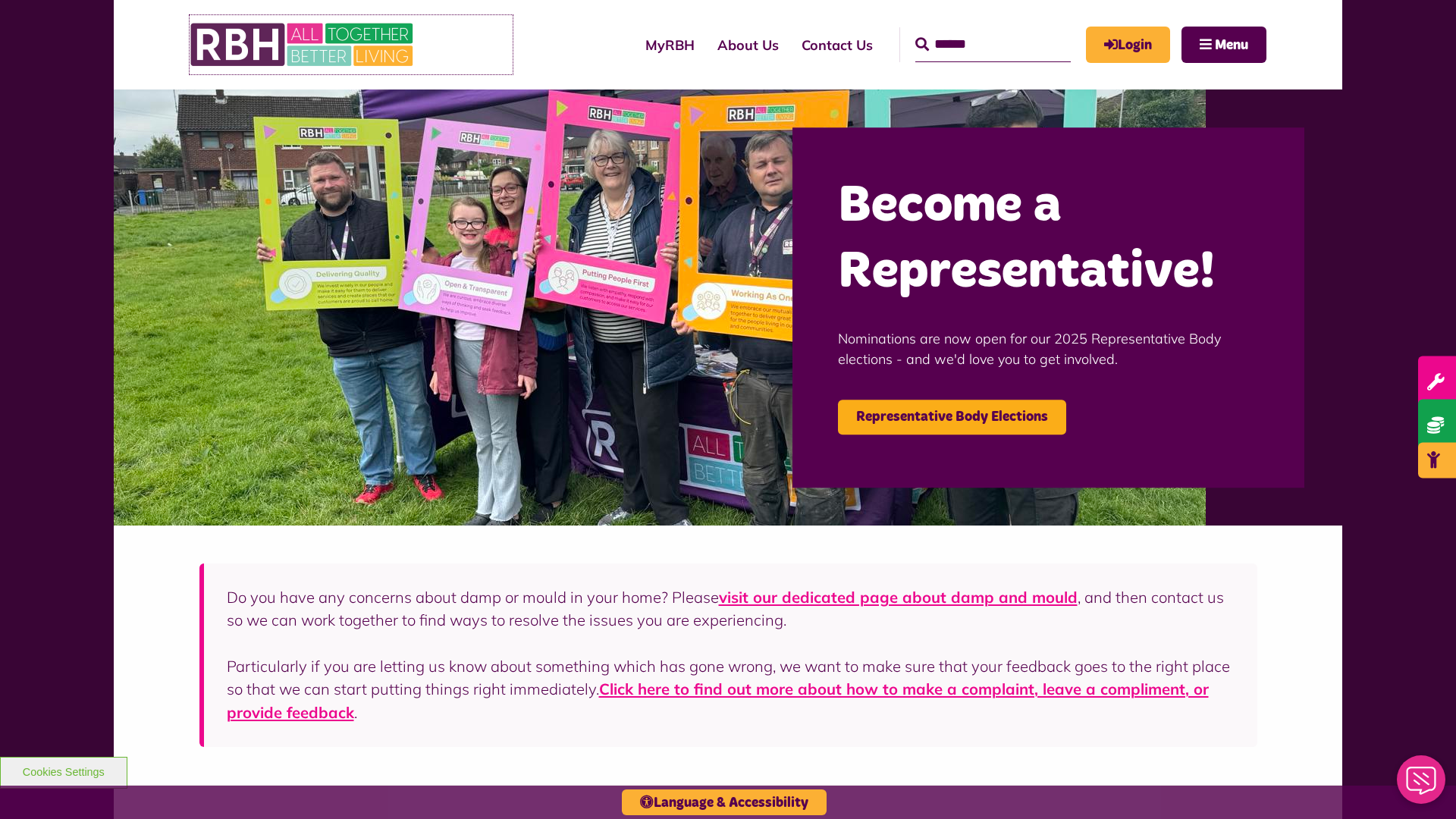
click at [351, 45] on img at bounding box center [303, 45] width 227 height 59
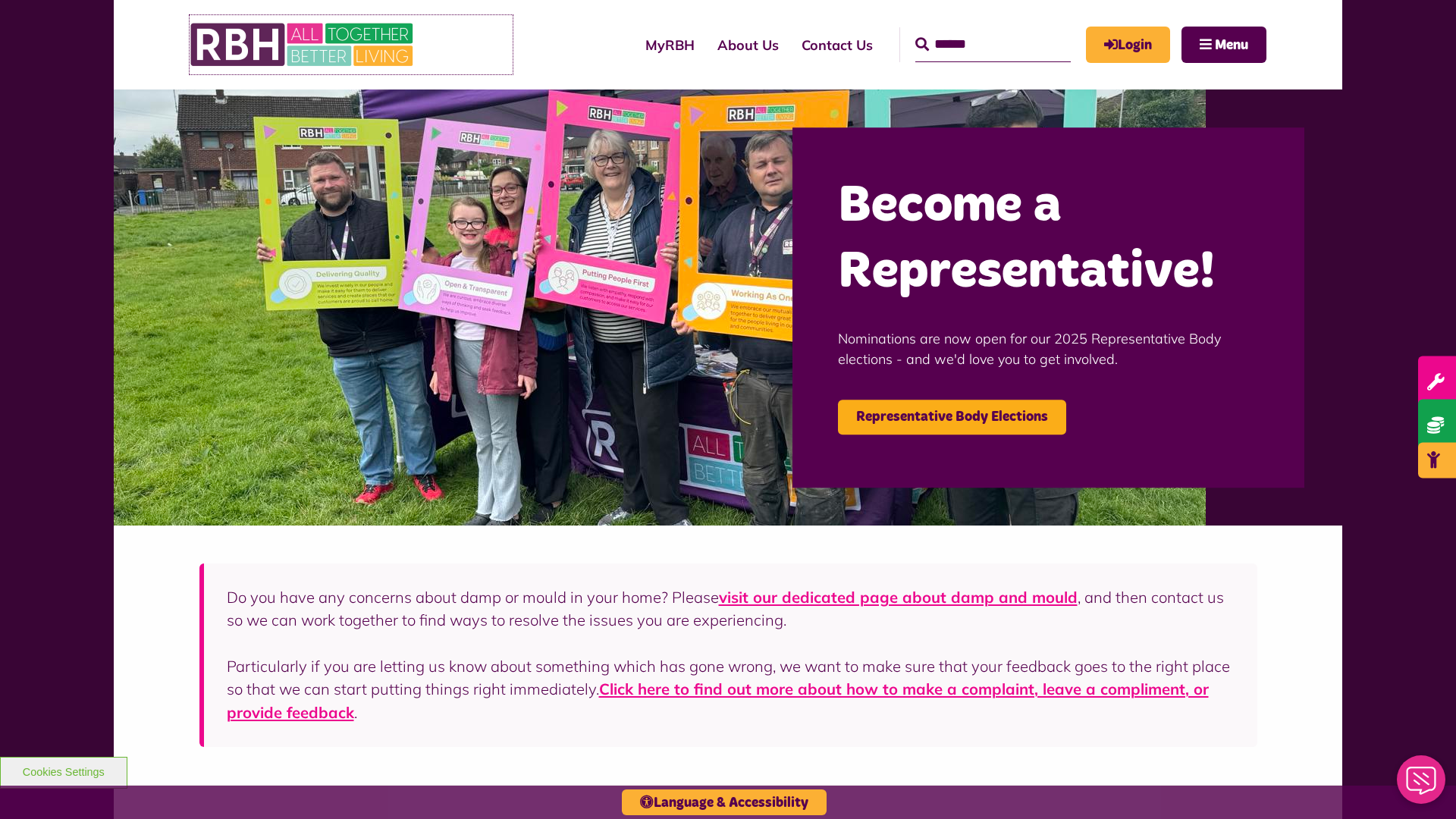
click at [351, 45] on img at bounding box center [303, 45] width 227 height 59
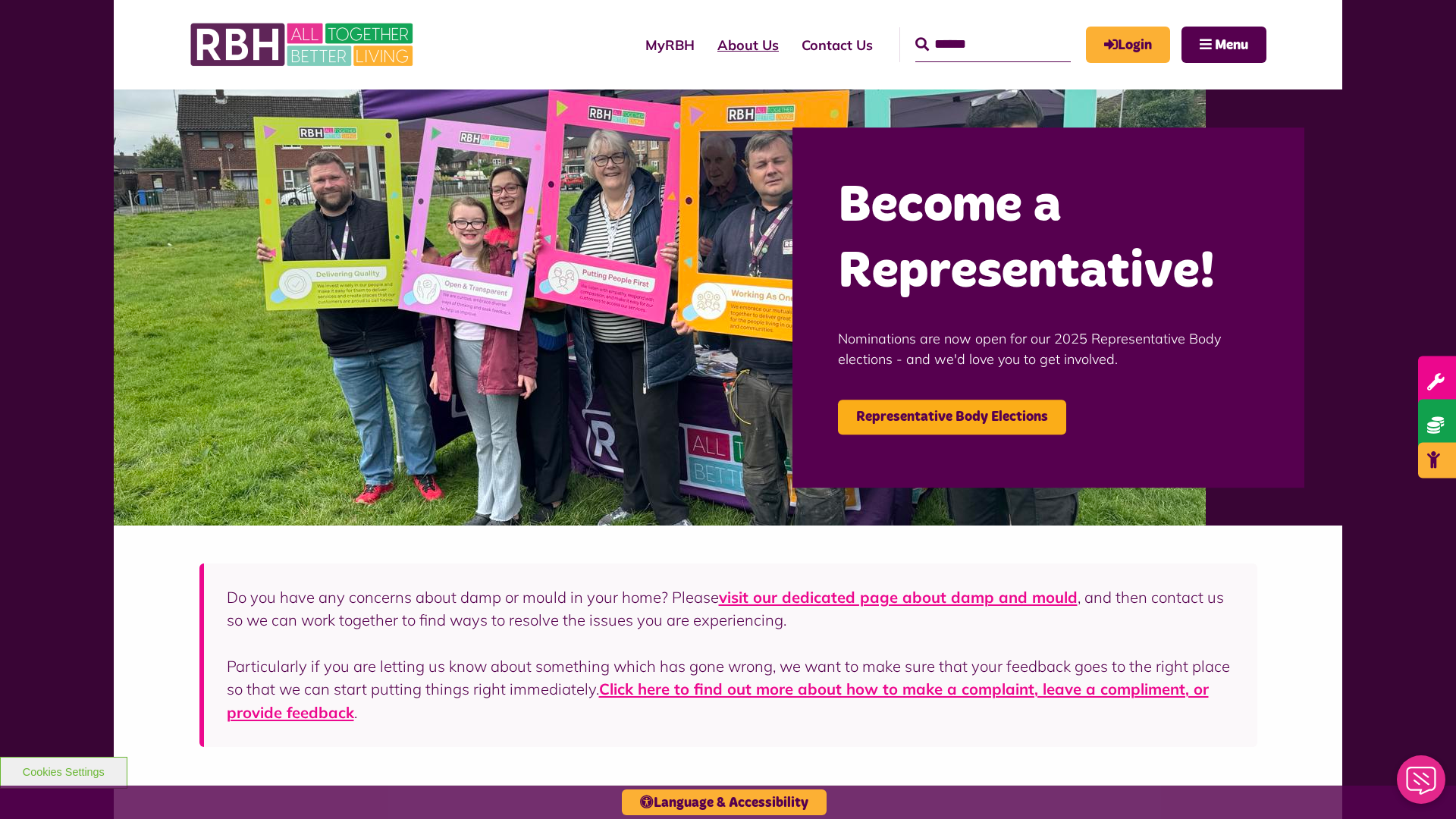
click at [706, 45] on link "About Us" at bounding box center [749, 45] width 85 height 43
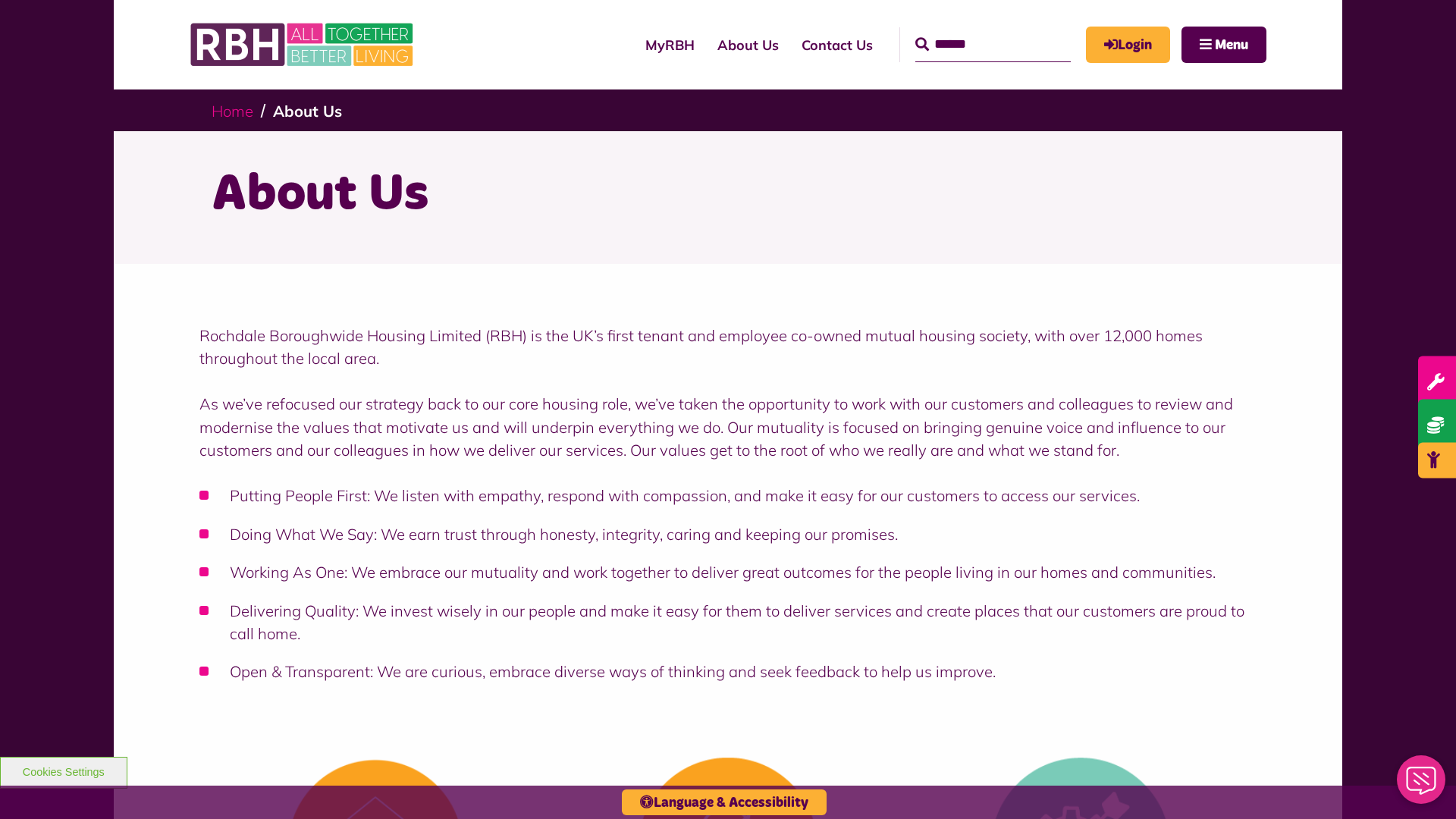
click at [236, 110] on link "Home" at bounding box center [232, 111] width 41 height 19
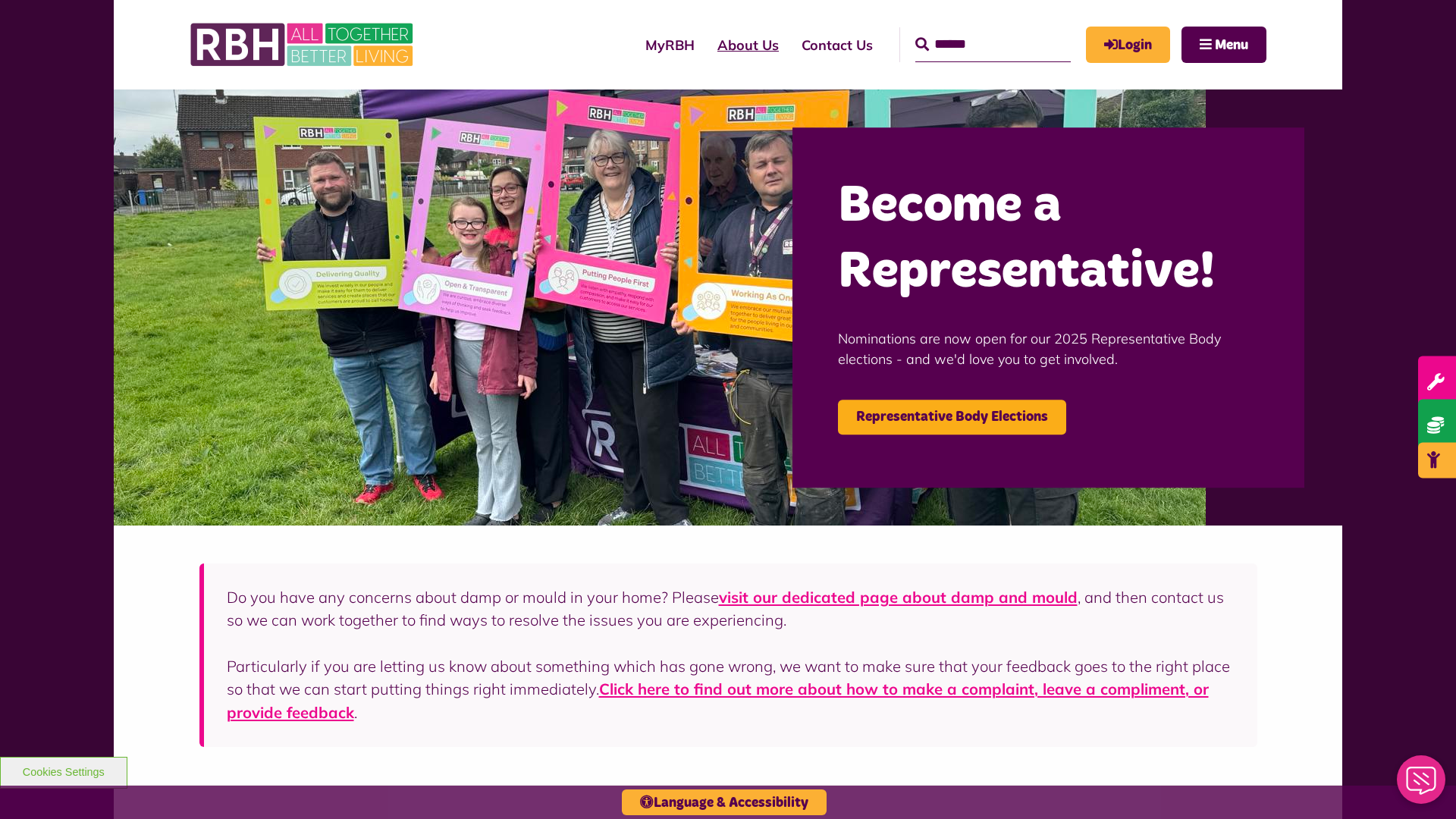
click at [706, 45] on link "About Us" at bounding box center [749, 45] width 85 height 43
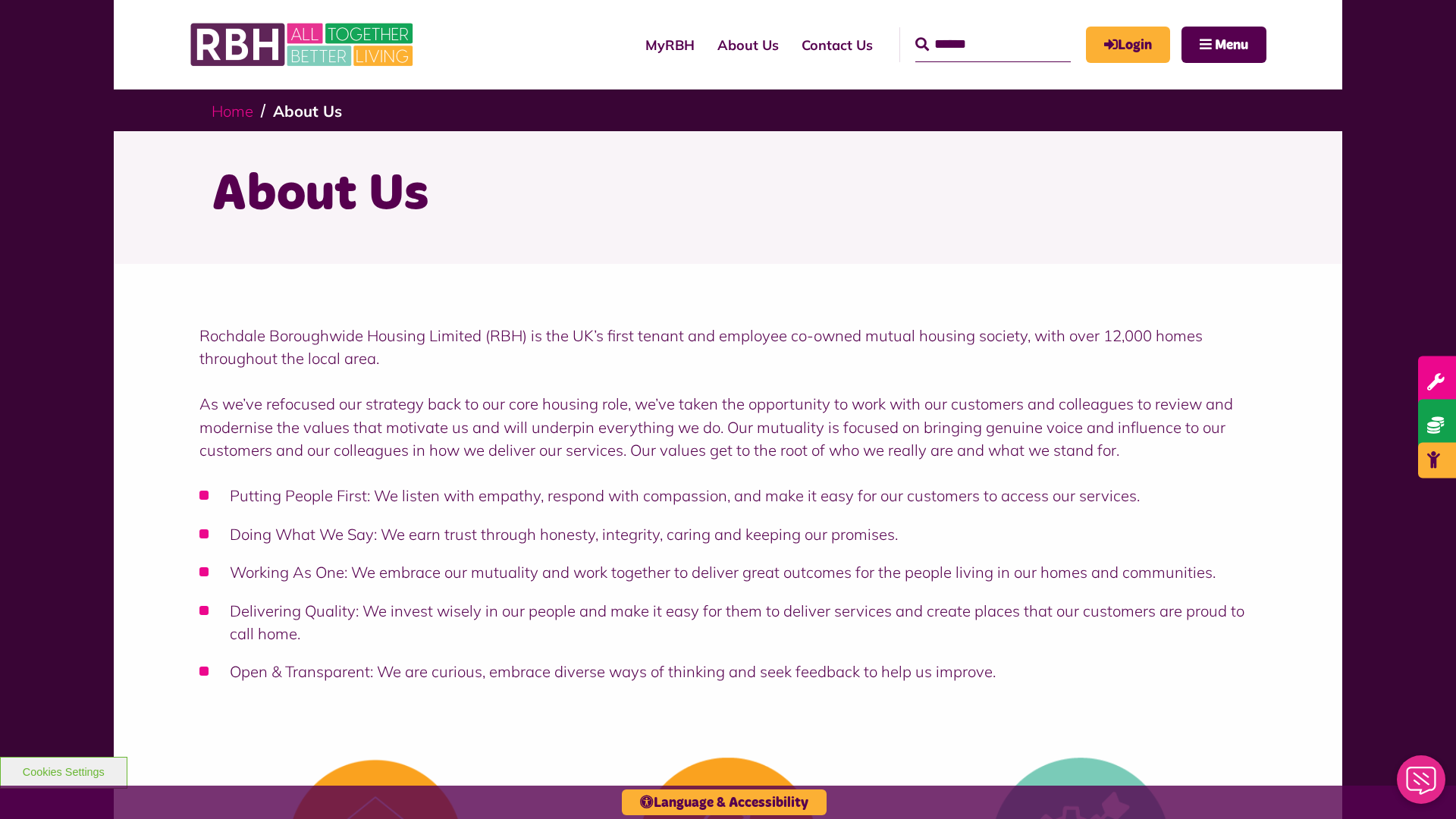
click at [236, 110] on link "Home" at bounding box center [232, 111] width 41 height 19
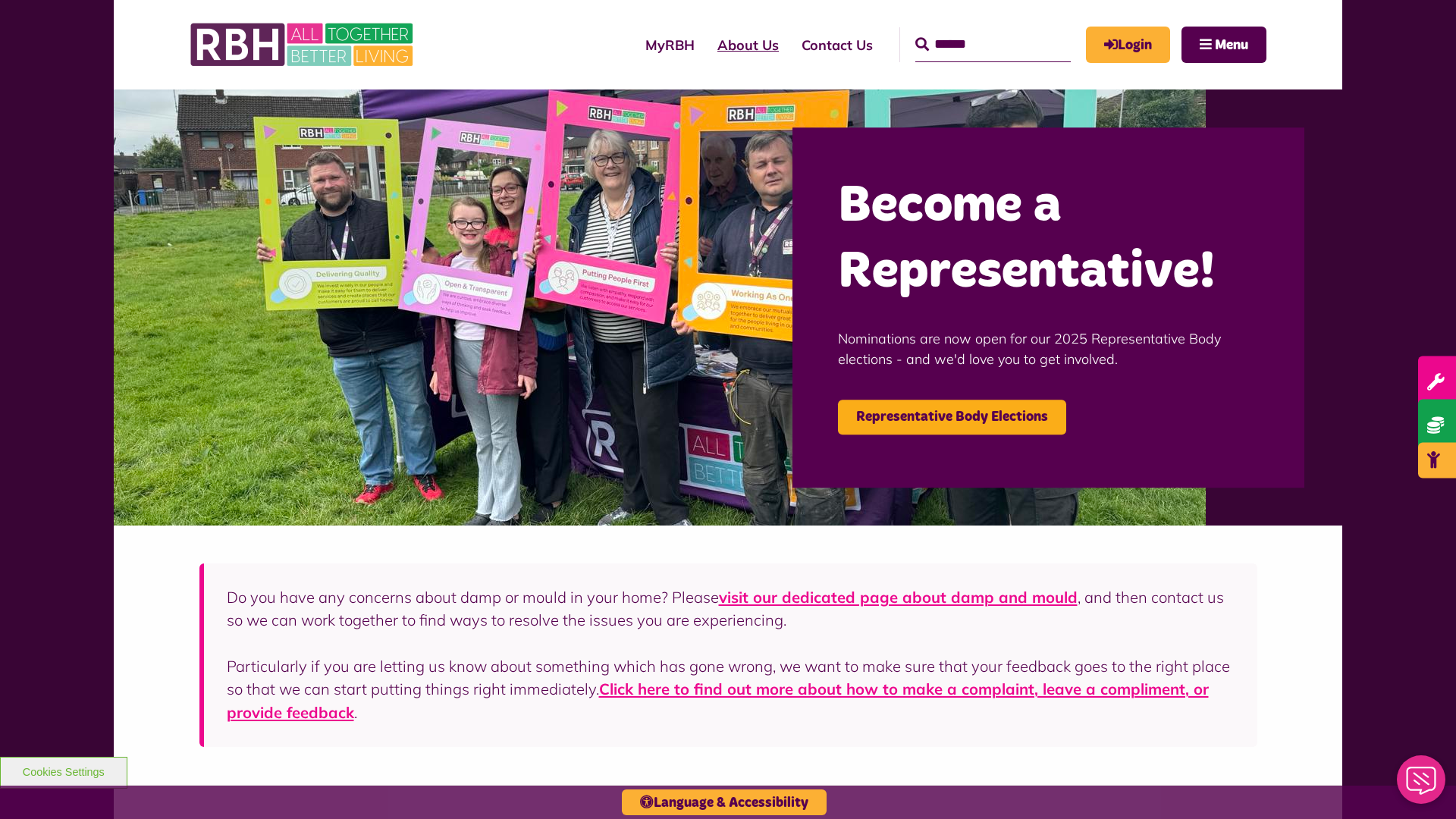
click at [706, 45] on link "About Us" at bounding box center [749, 45] width 85 height 43
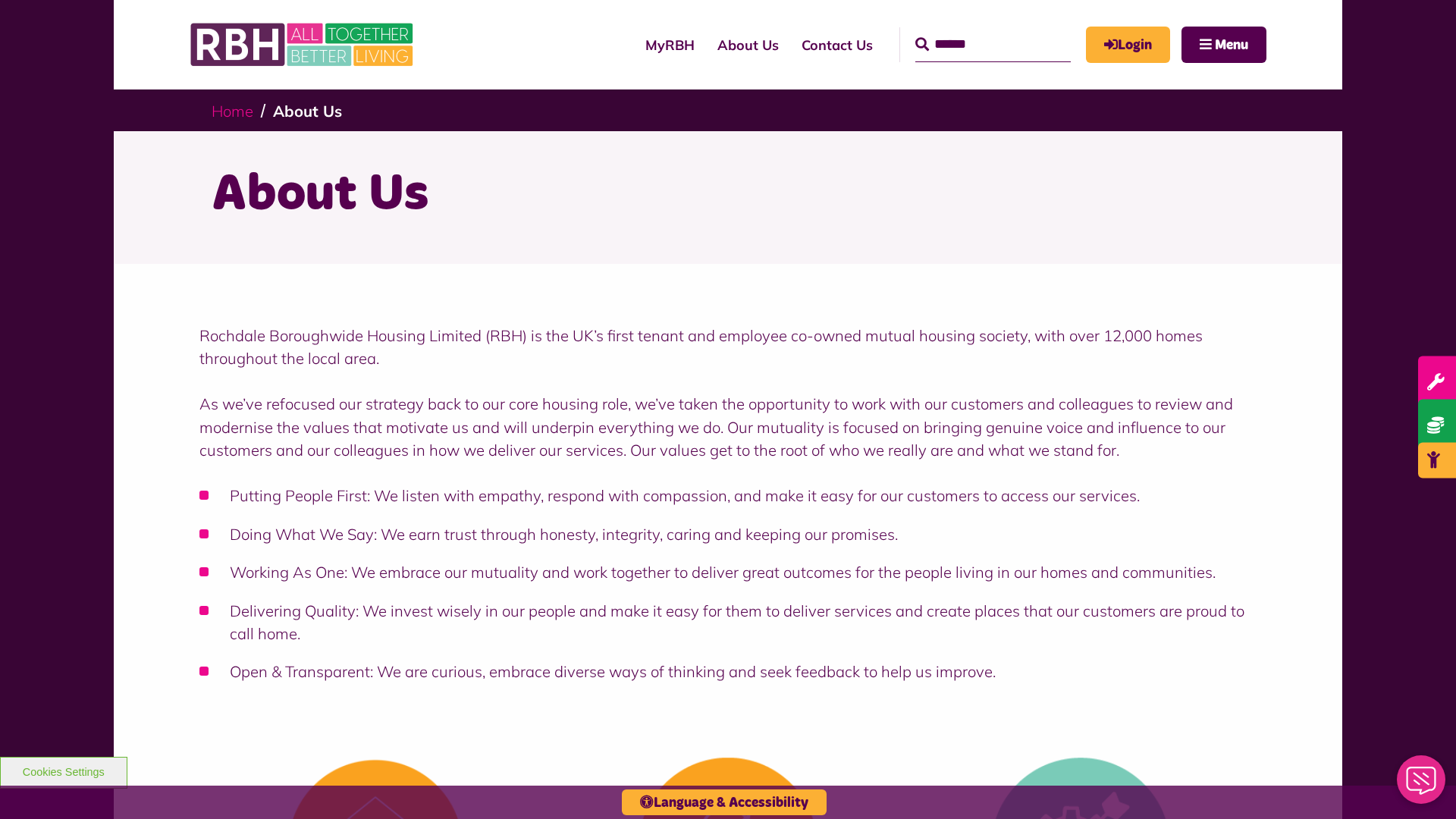
click at [236, 110] on link "Home" at bounding box center [232, 111] width 41 height 19
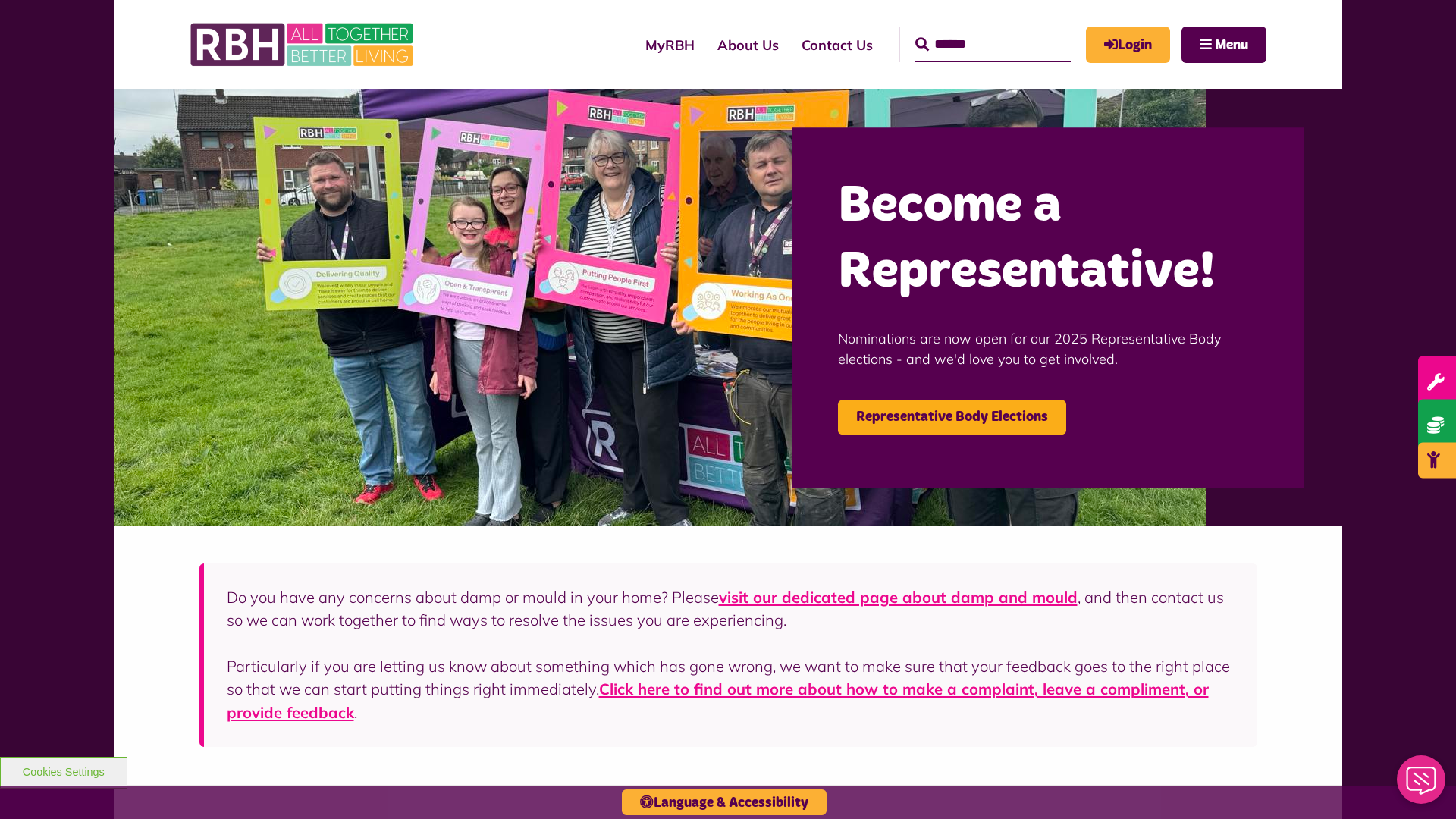
click at [971, 30] on input "Search" at bounding box center [993, 45] width 155 height 35
type input "*"
click at [63, 770] on button "Cookies Settings" at bounding box center [64, 773] width 128 height 32
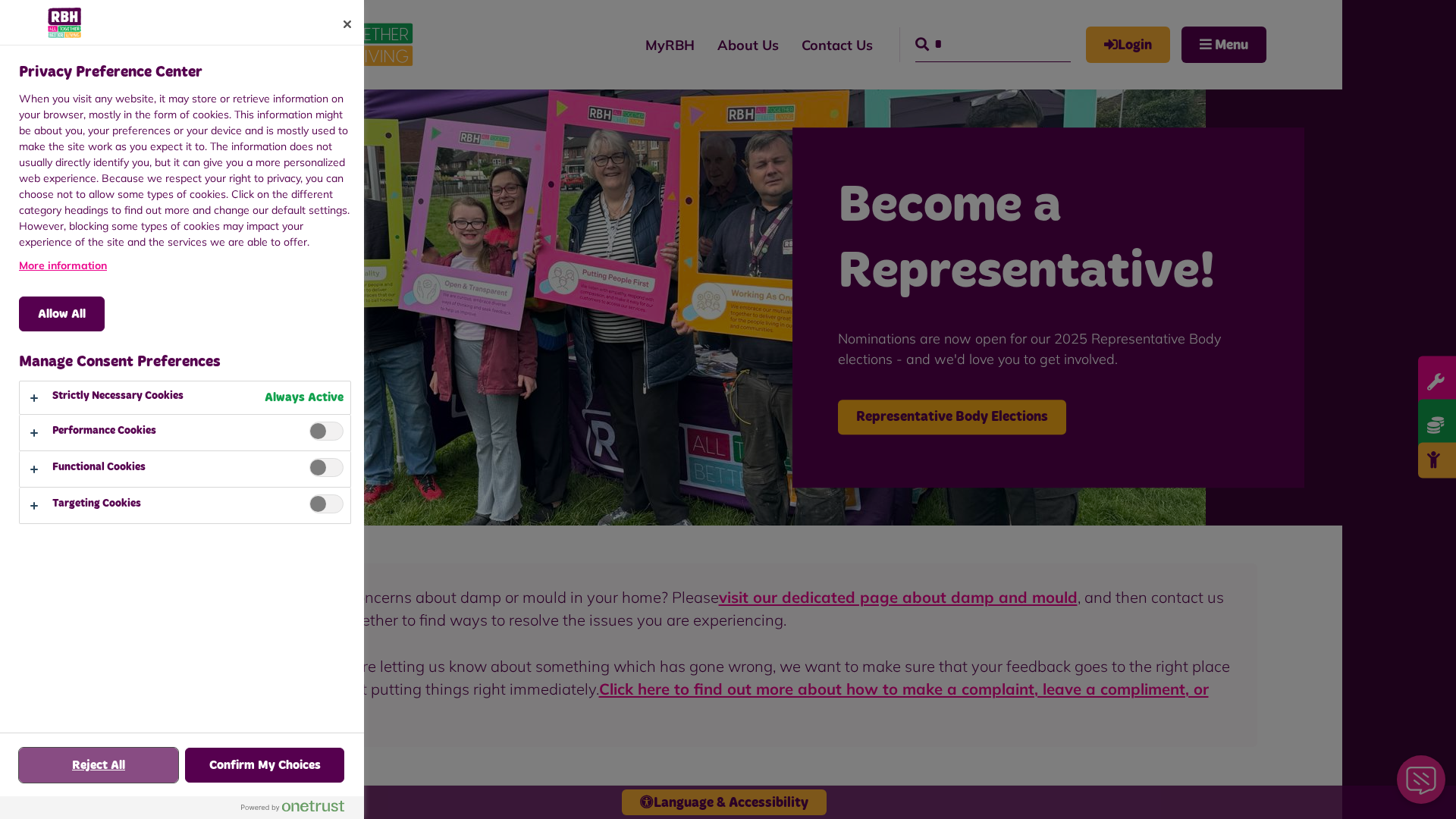
click at [99, 766] on button "Reject All" at bounding box center [99, 766] width 159 height 35
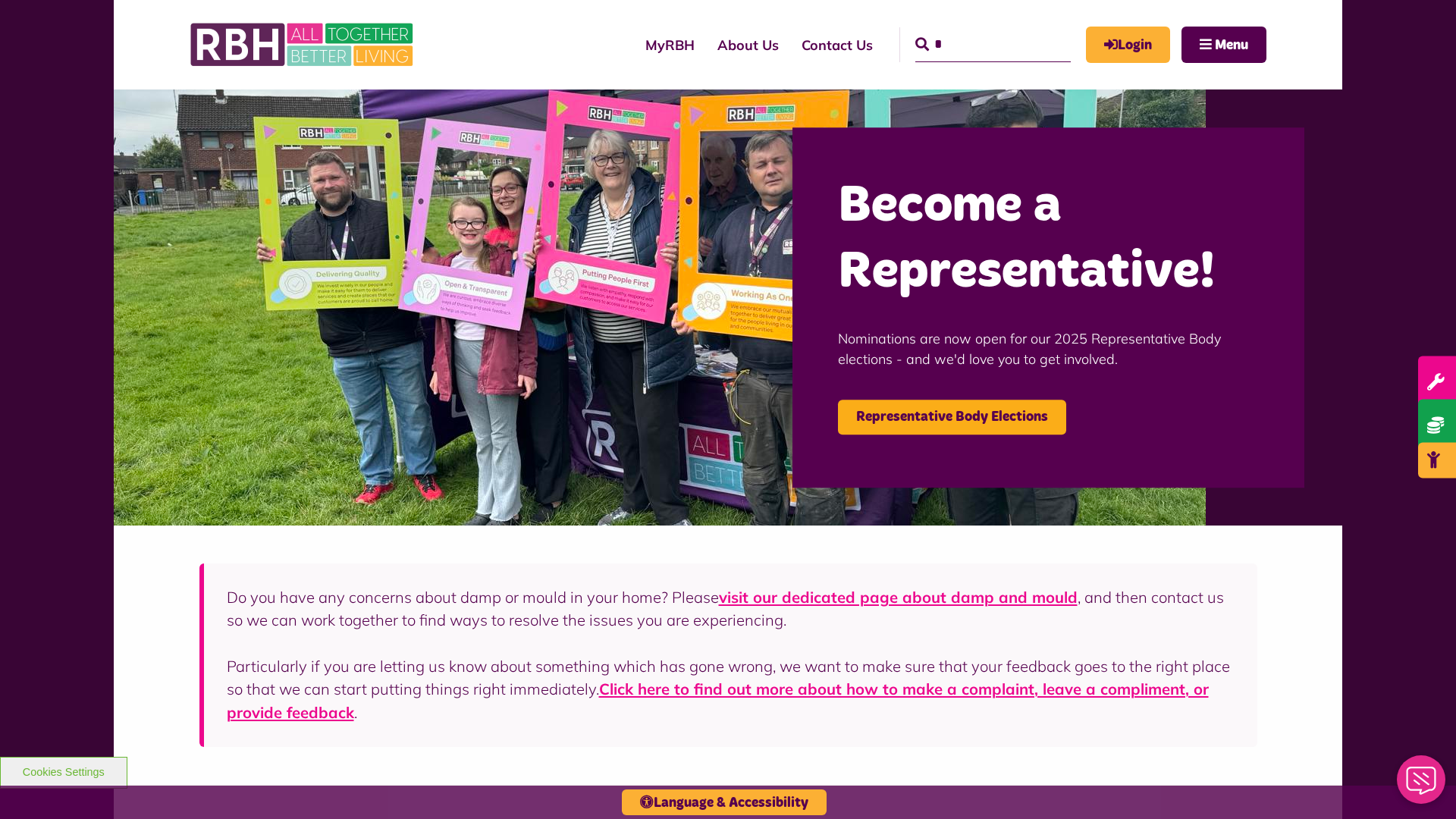
click at [971, 30] on input "*" at bounding box center [993, 45] width 155 height 35
type input "*"
click at [63, 770] on button "Cookies Settings" at bounding box center [64, 773] width 128 height 32
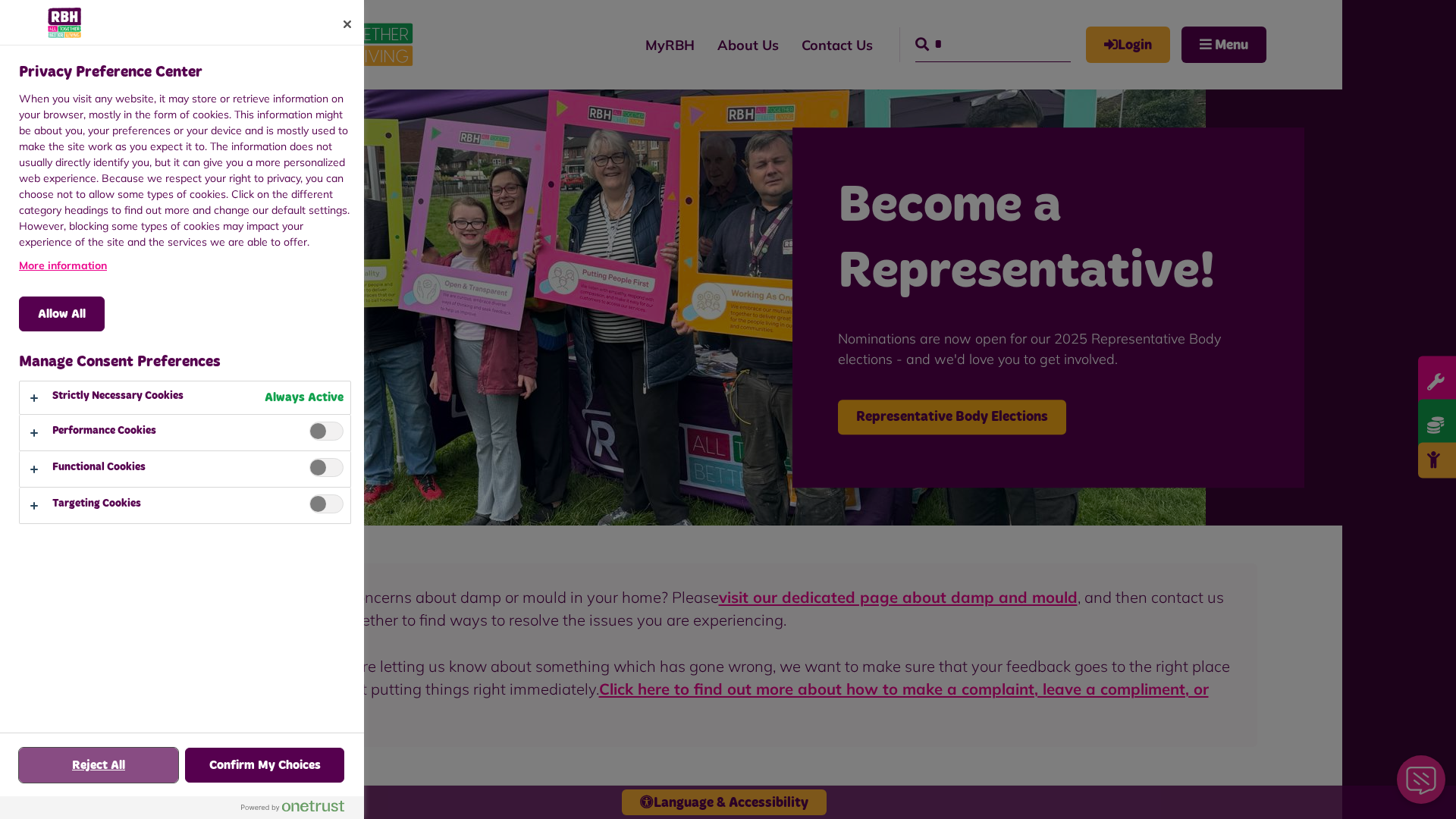
click at [99, 766] on button "Reject All" at bounding box center [99, 766] width 159 height 35
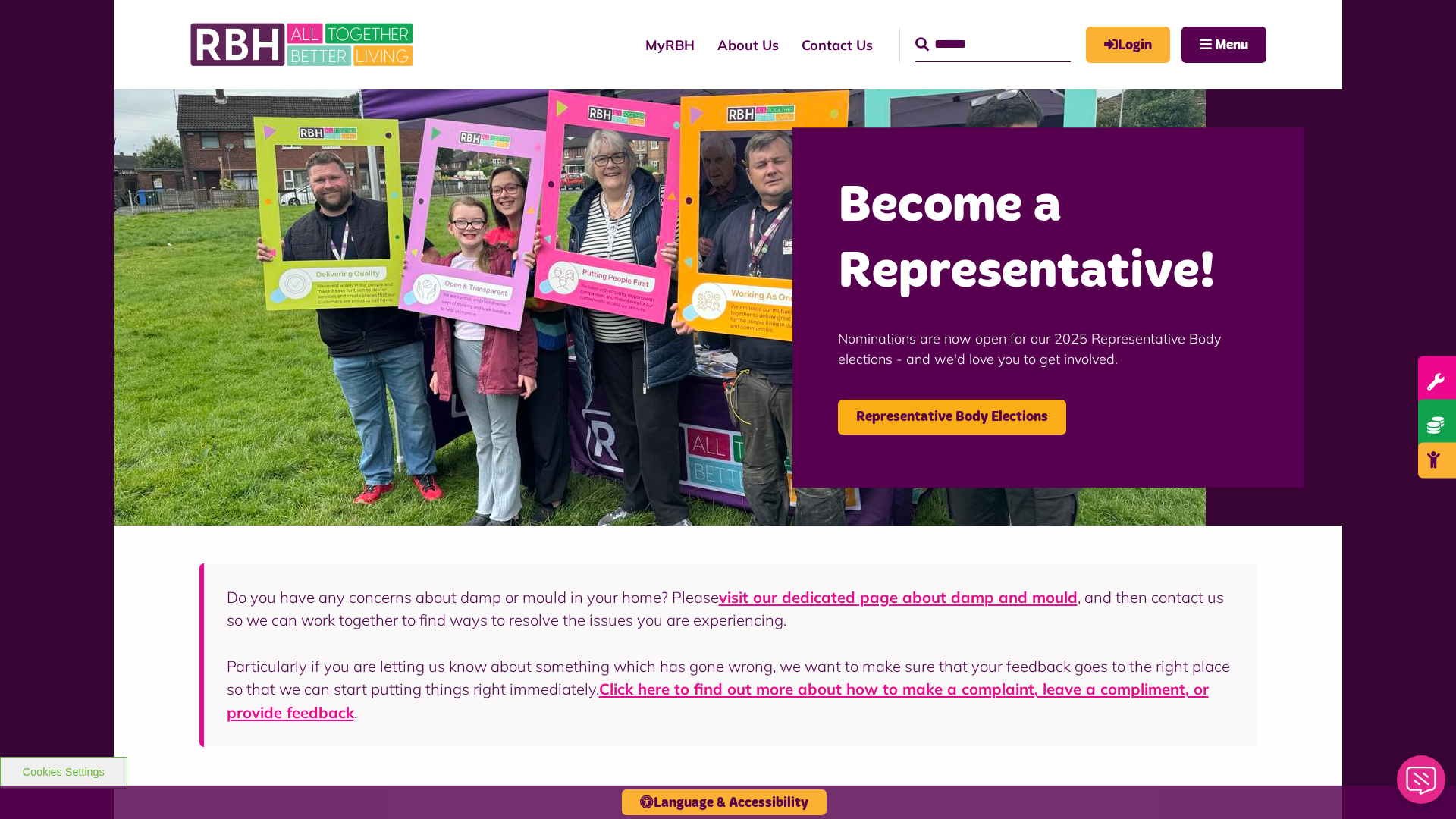
click at [971, 30] on input "Search" at bounding box center [993, 45] width 155 height 35
type input "*"
click at [63, 770] on button "Cookies Settings" at bounding box center [64, 773] width 128 height 32
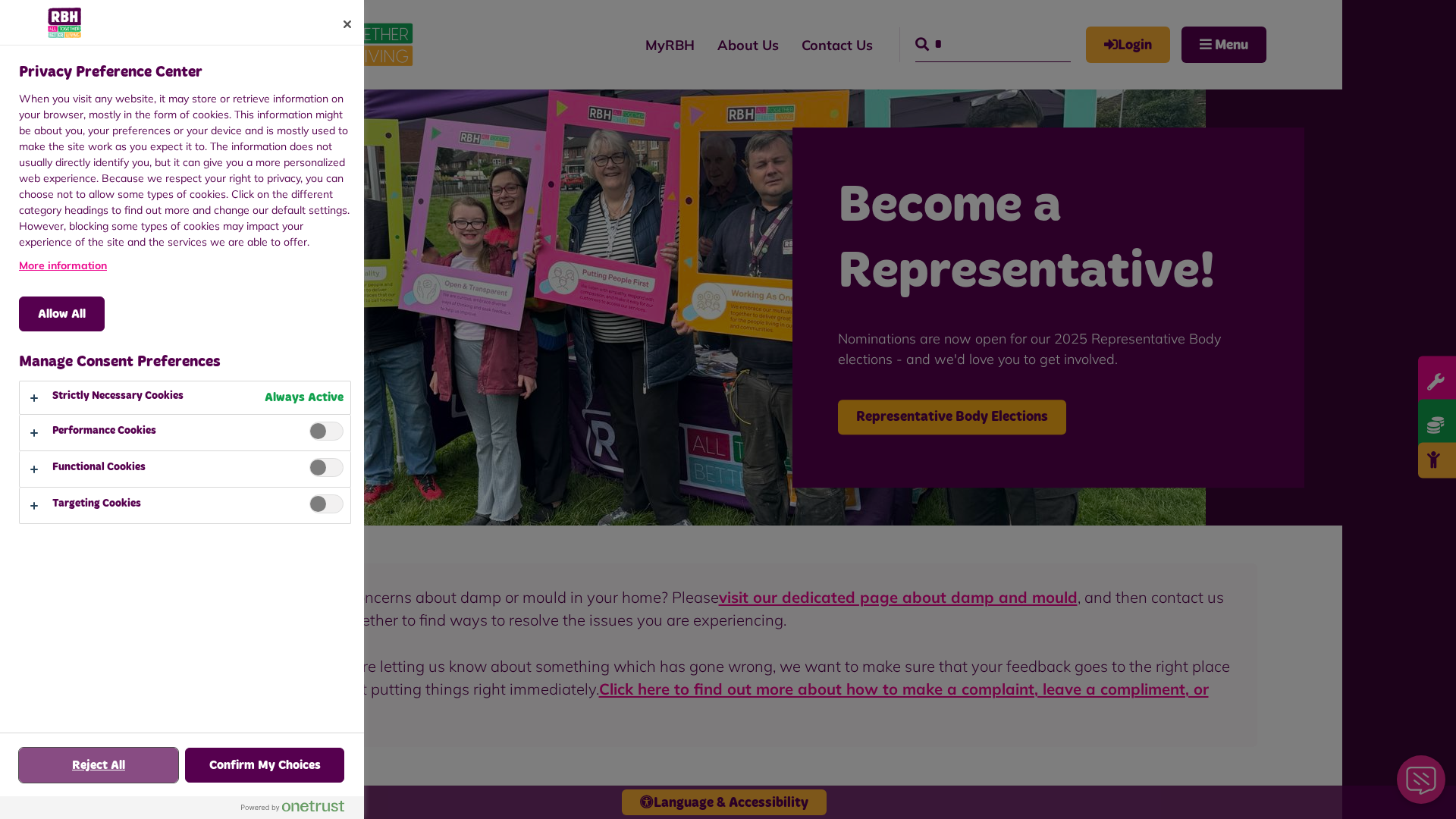
click at [99, 766] on button "Reject All" at bounding box center [99, 766] width 159 height 35
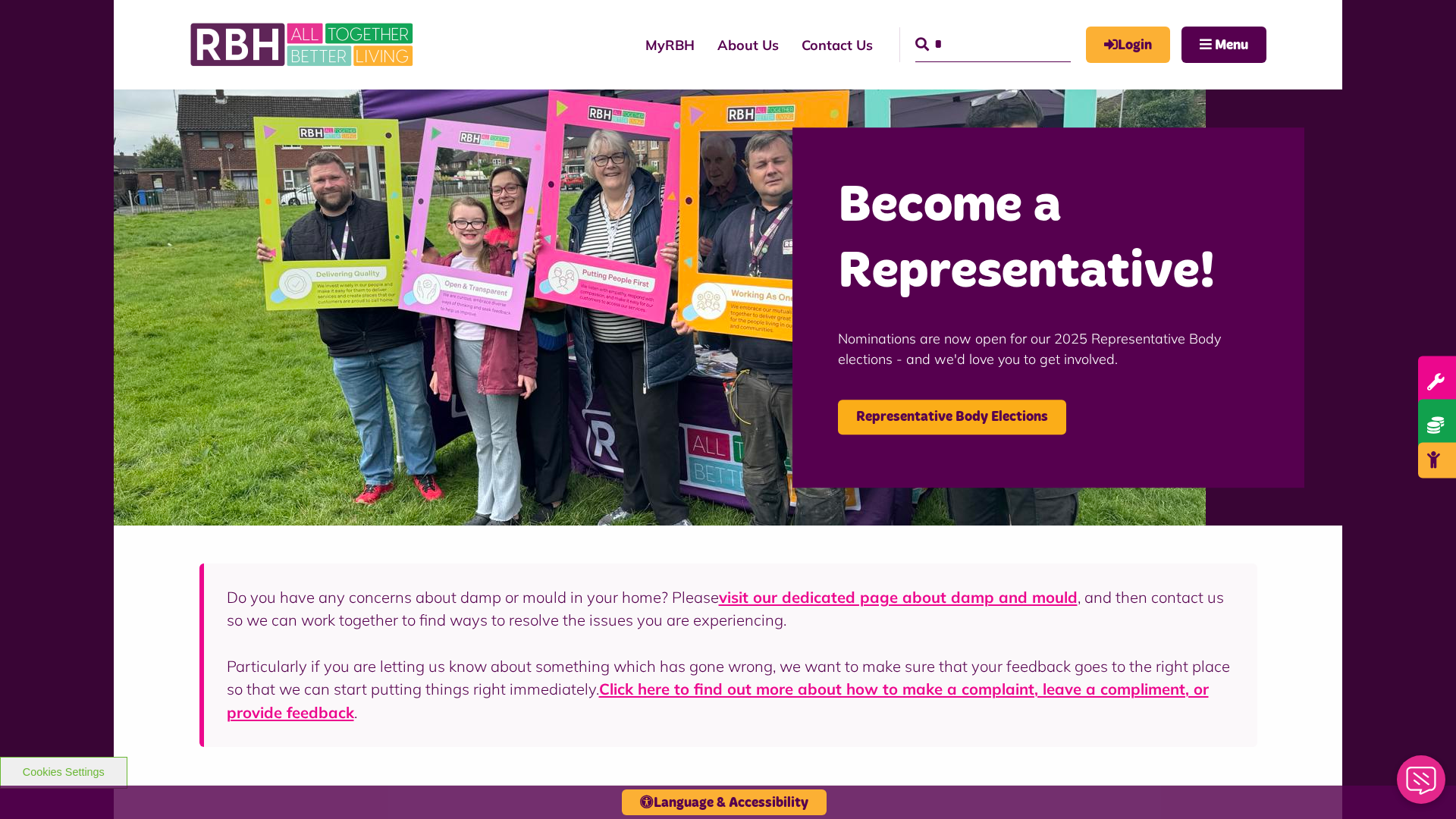
click at [971, 30] on input "*" at bounding box center [993, 45] width 155 height 35
type input "*"
click at [63, 770] on button "Cookies Settings" at bounding box center [64, 773] width 128 height 32
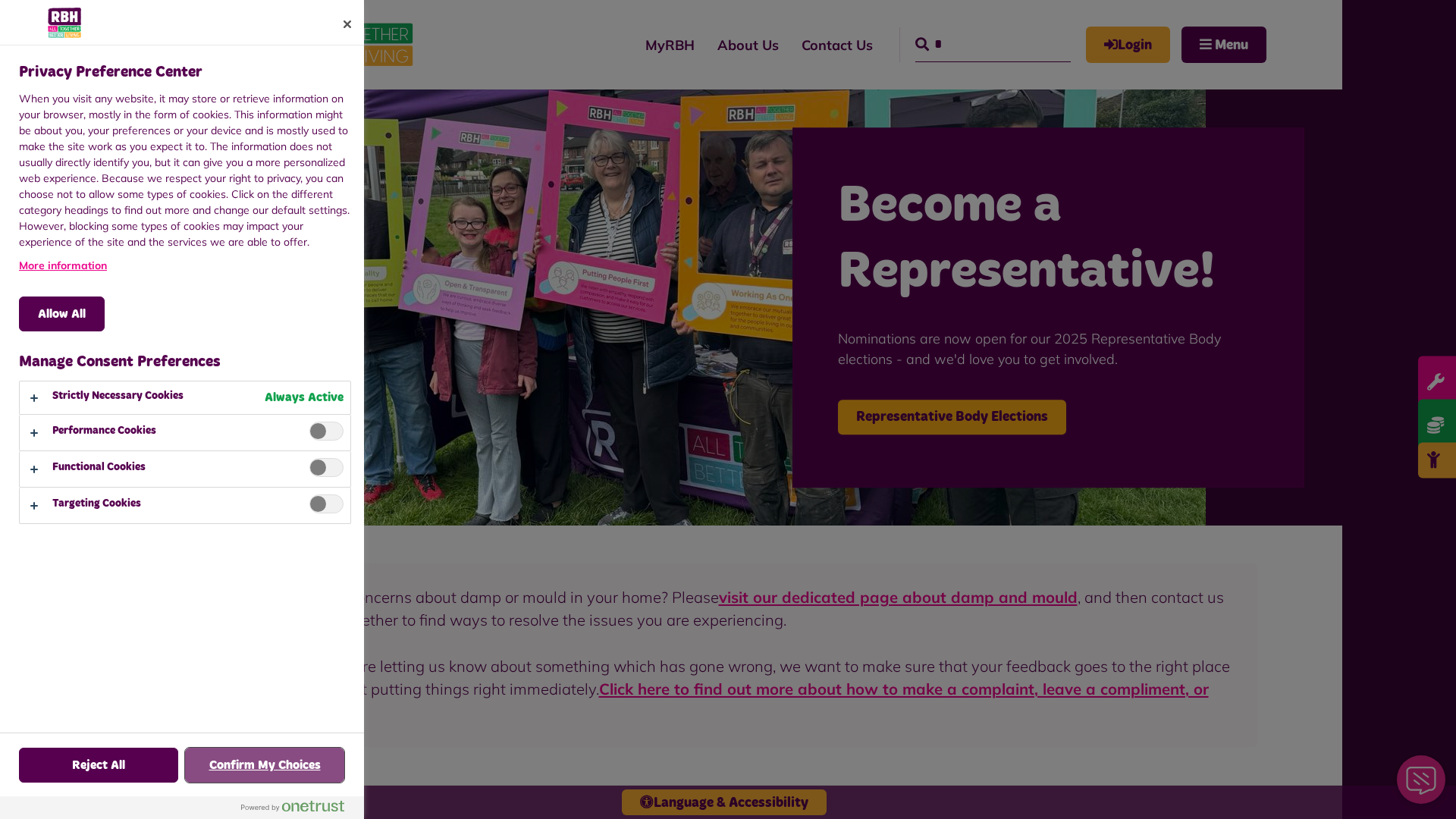
click at [265, 766] on button "Confirm My Choices" at bounding box center [265, 766] width 159 height 35
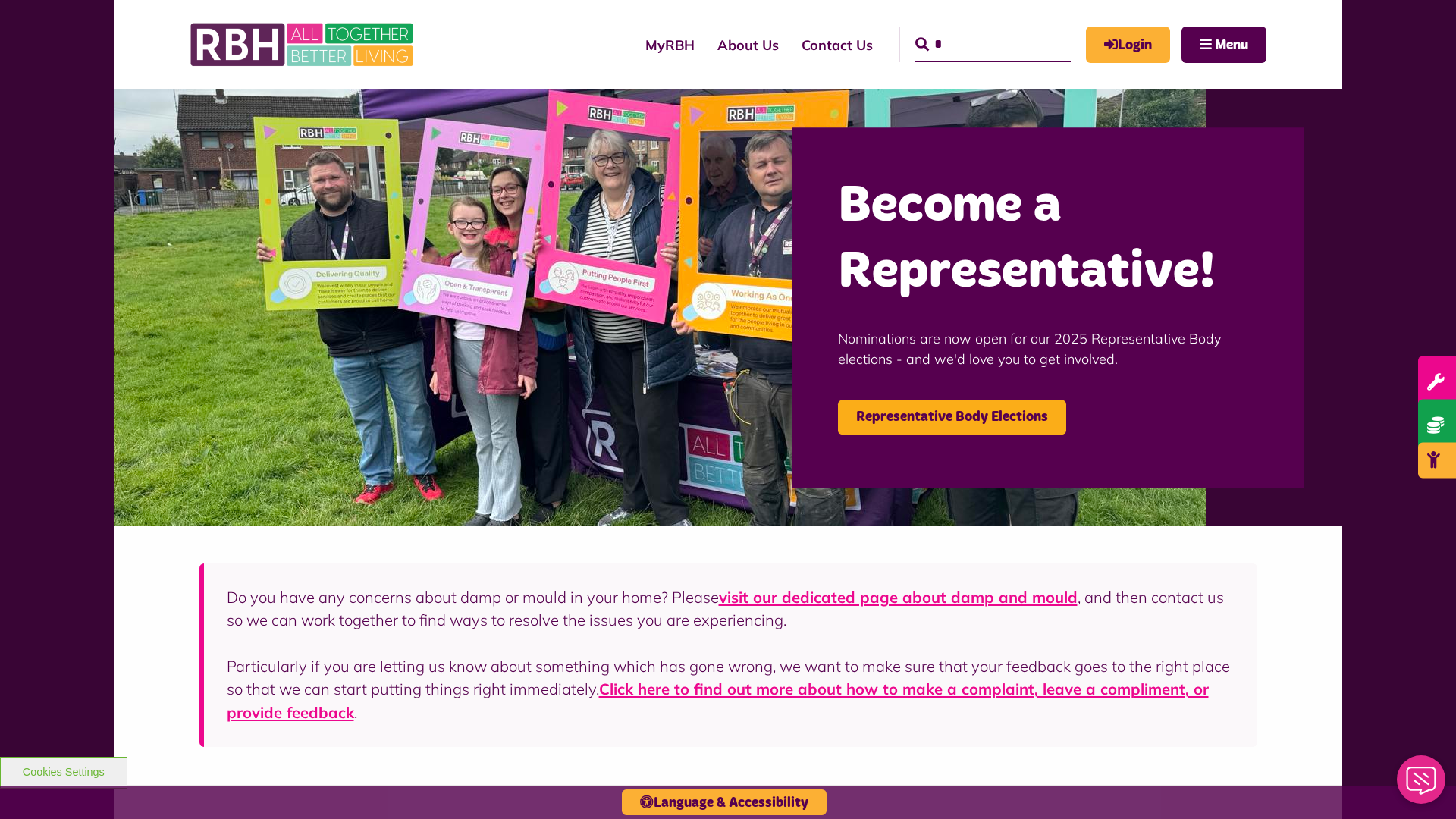
click at [971, 30] on input "*" at bounding box center [993, 45] width 155 height 35
type input "*"
click at [63, 770] on button "Cookies Settings" at bounding box center [64, 773] width 128 height 32
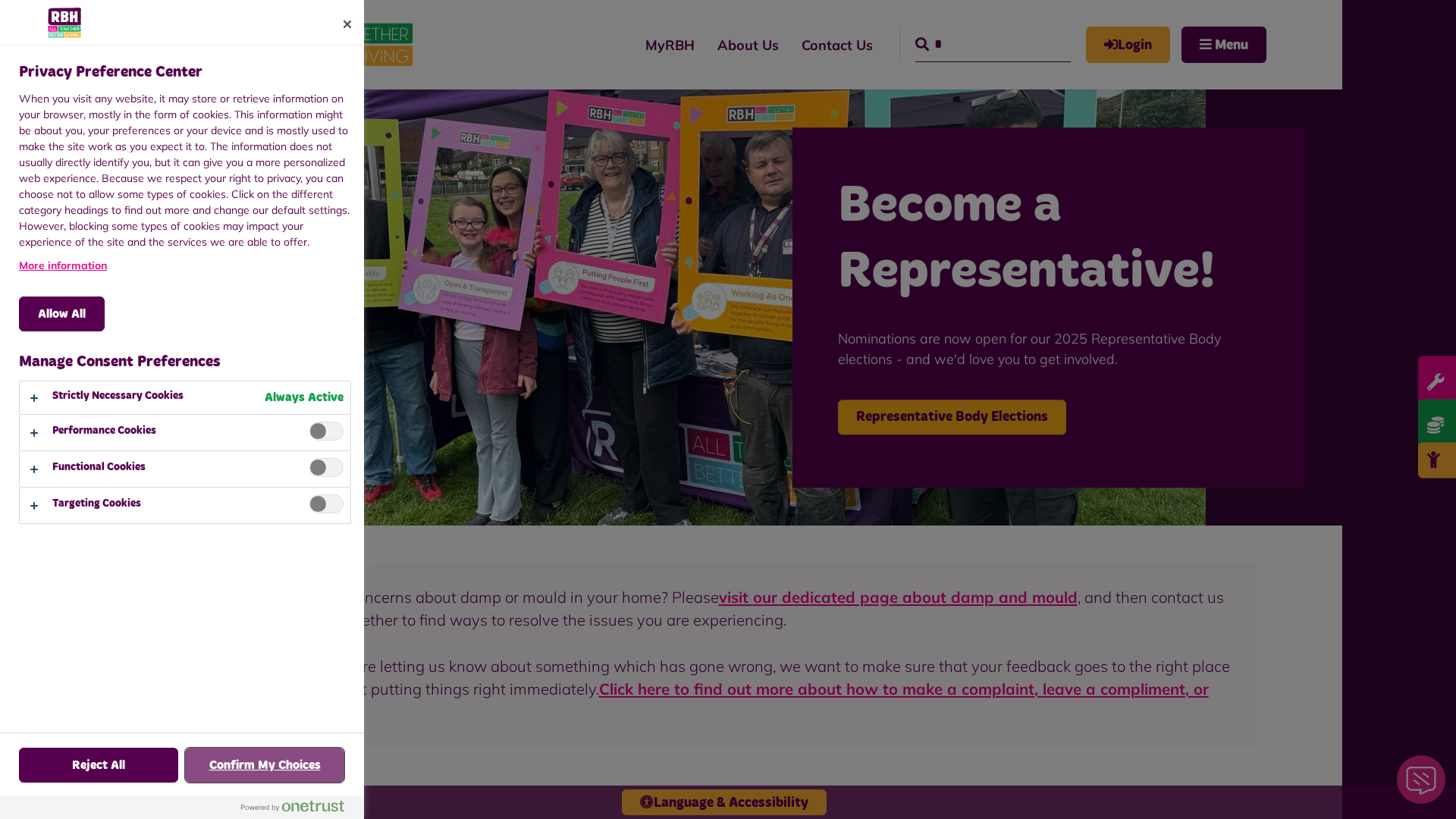
click at [265, 766] on button "Confirm My Choices" at bounding box center [265, 766] width 159 height 35
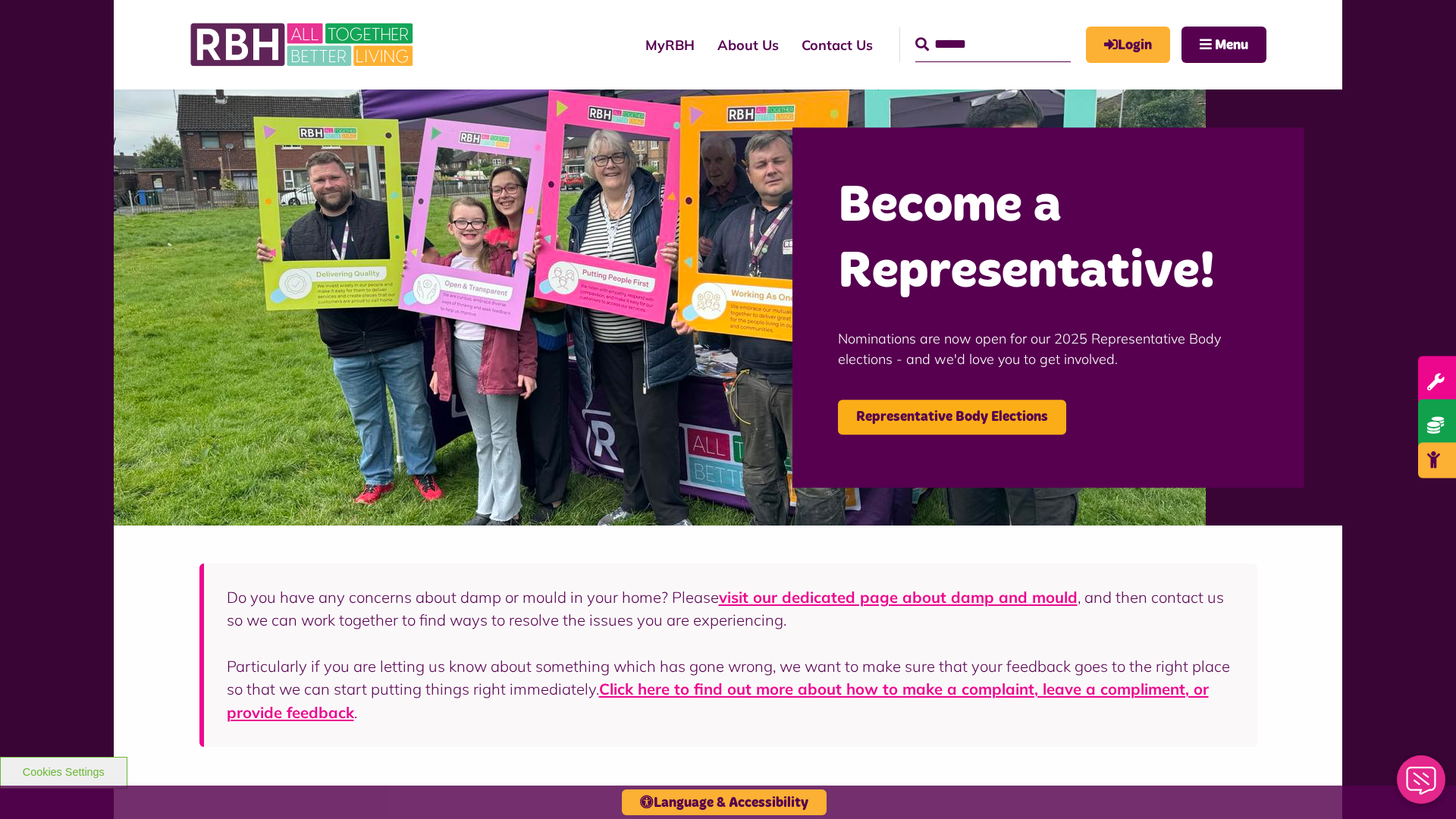
click at [971, 30] on input "Search" at bounding box center [993, 45] width 155 height 35
type input "*"
click at [63, 770] on button "Cookies Settings" at bounding box center [64, 773] width 128 height 32
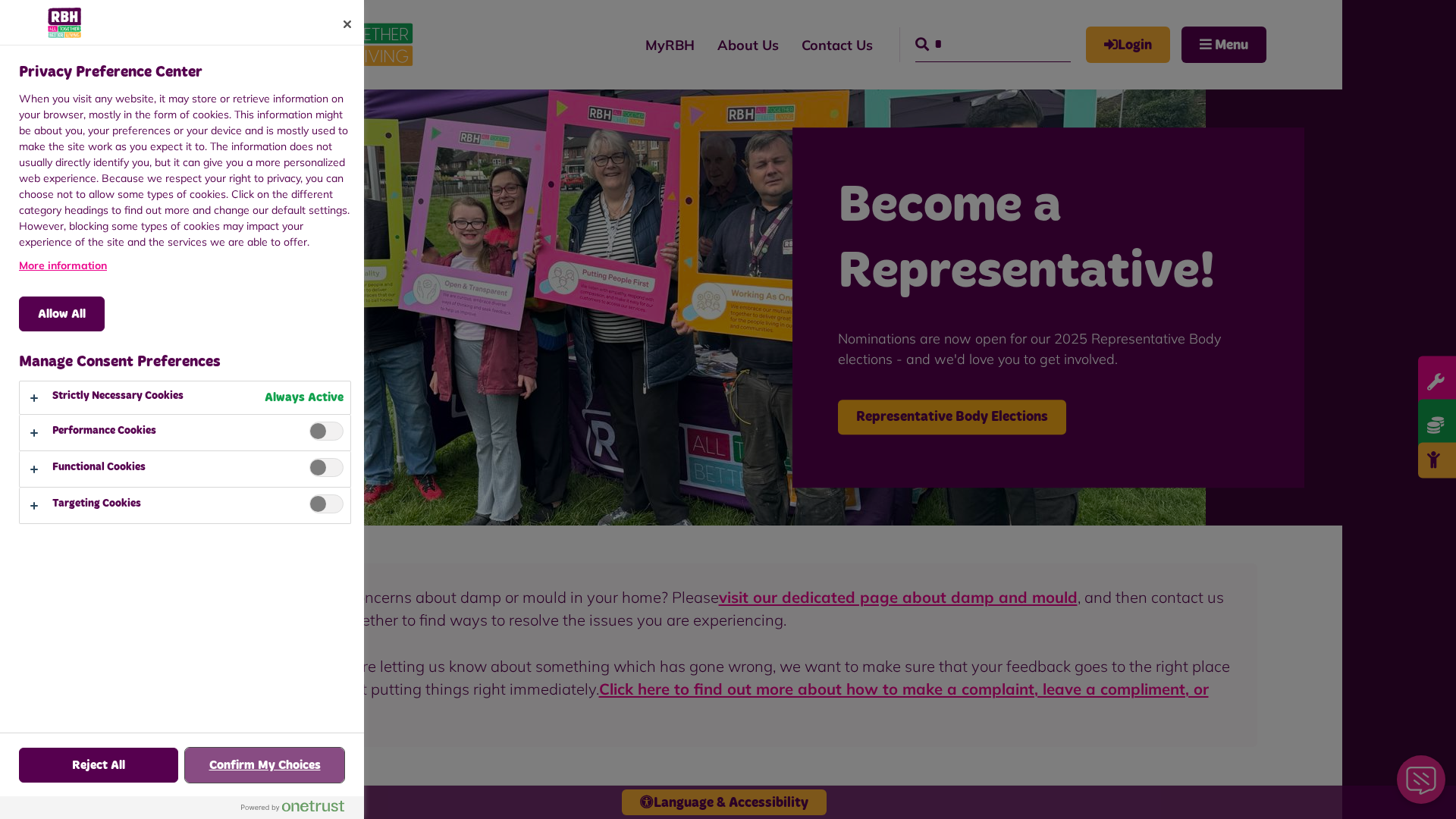
click at [265, 766] on button "Confirm My Choices" at bounding box center [265, 766] width 159 height 35
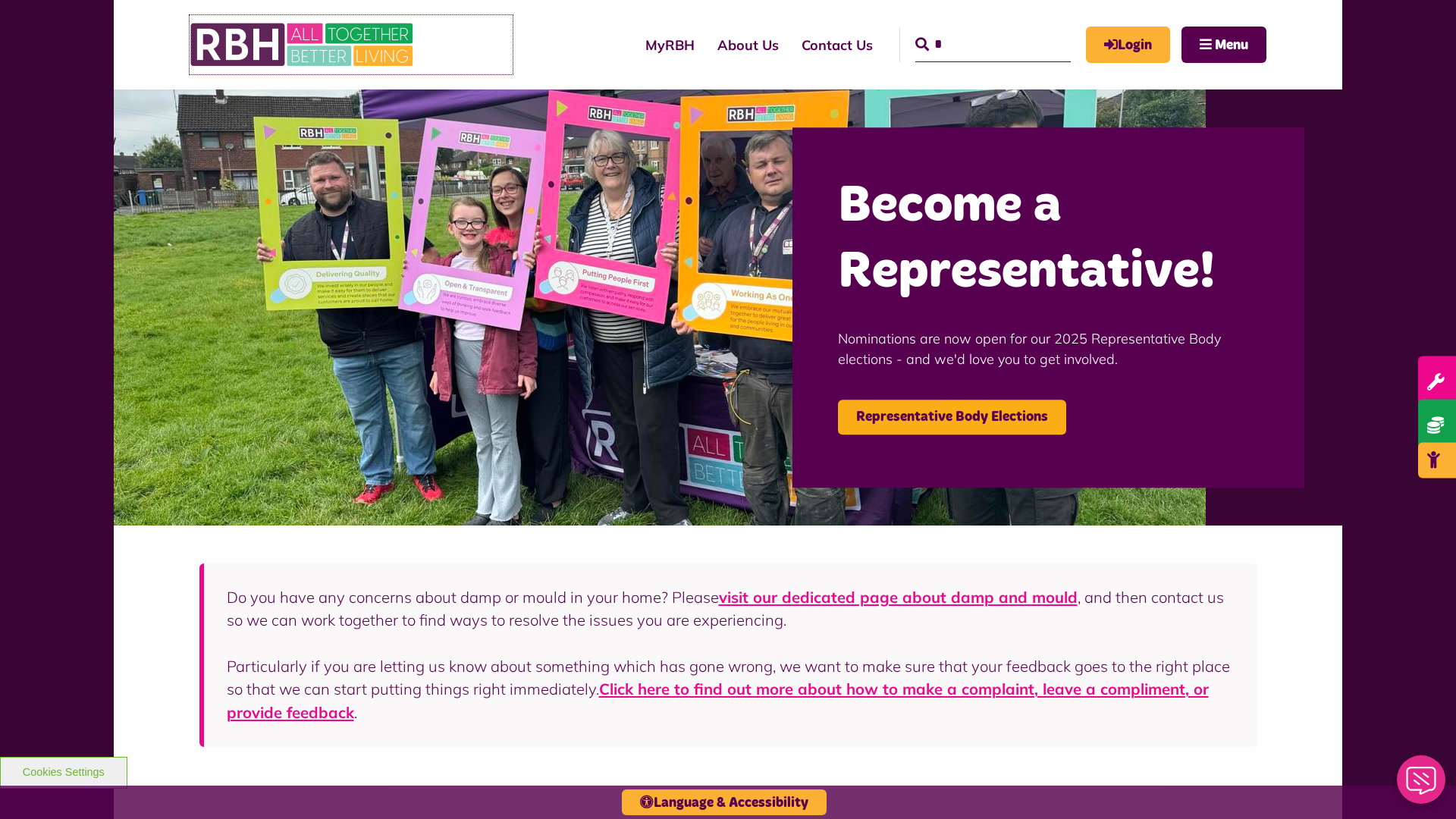
click at [351, 45] on img at bounding box center [303, 45] width 227 height 59
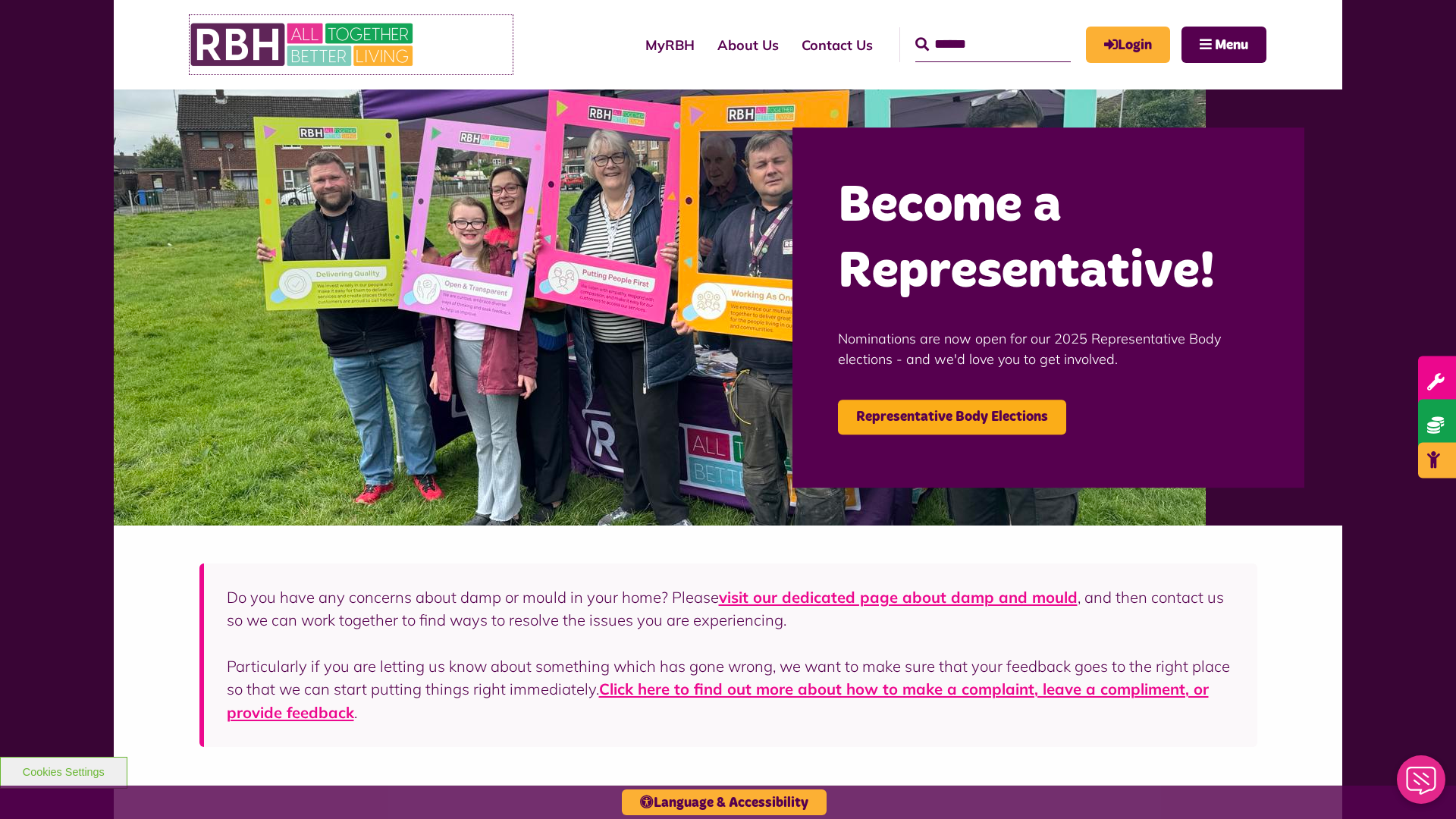
click at [351, 45] on img at bounding box center [303, 45] width 227 height 59
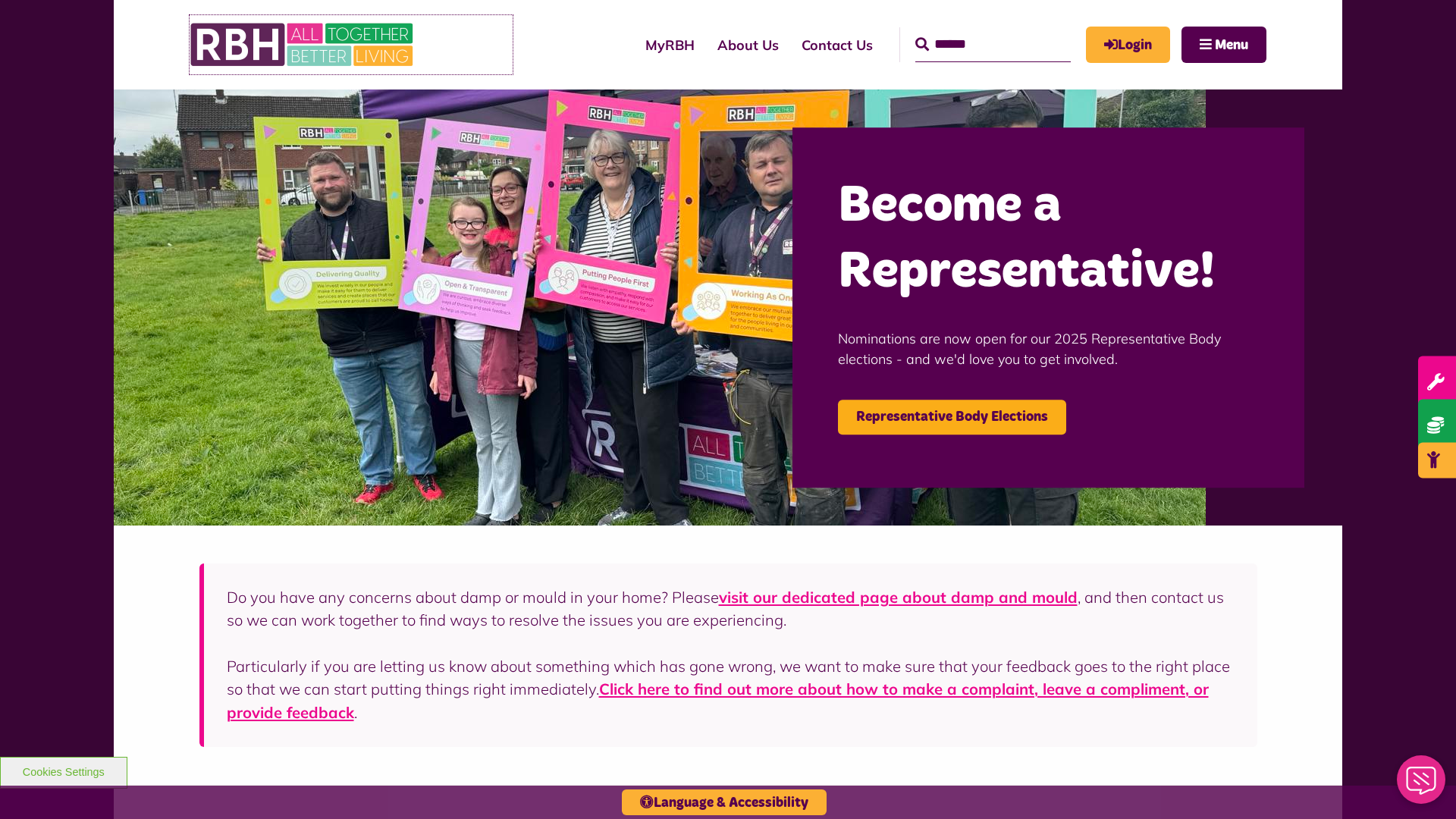
click at [351, 45] on img at bounding box center [303, 45] width 227 height 59
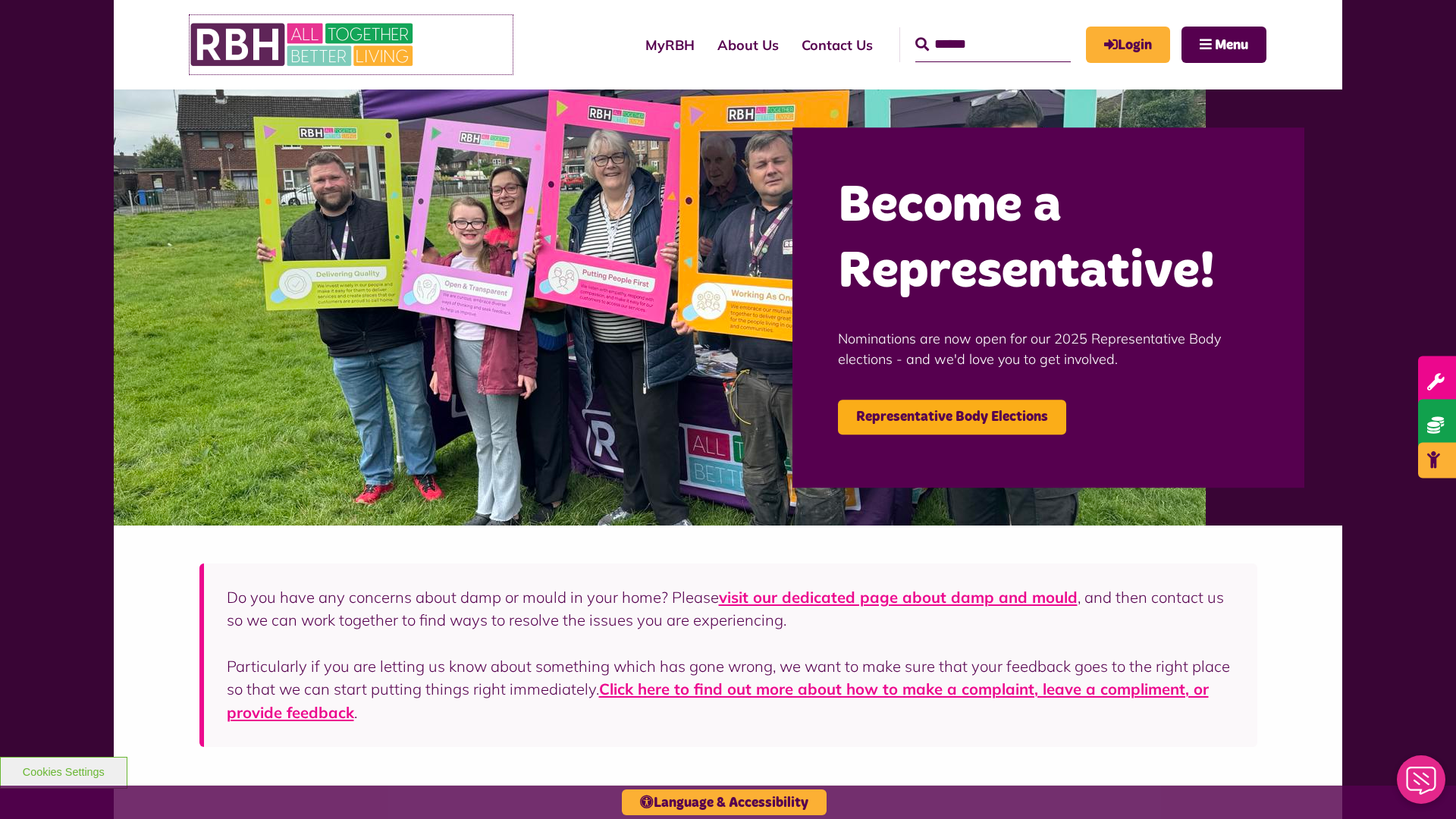
click at [351, 45] on img at bounding box center [303, 45] width 227 height 59
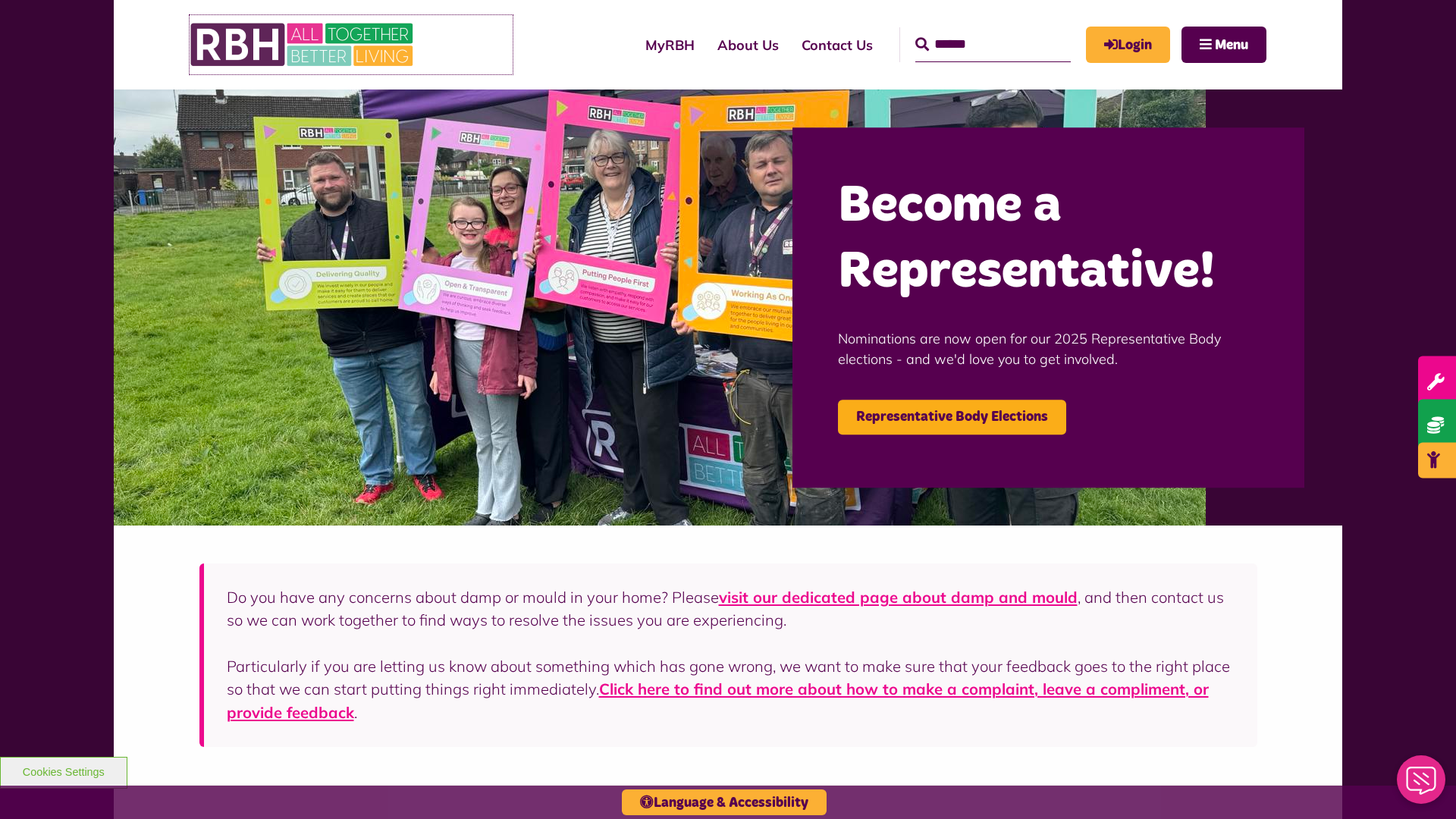
click at [351, 45] on img at bounding box center [303, 45] width 227 height 59
click at [971, 30] on input "Search" at bounding box center [993, 45] width 155 height 35
type input "*"
click at [63, 770] on button "Cookies Settings" at bounding box center [64, 773] width 128 height 32
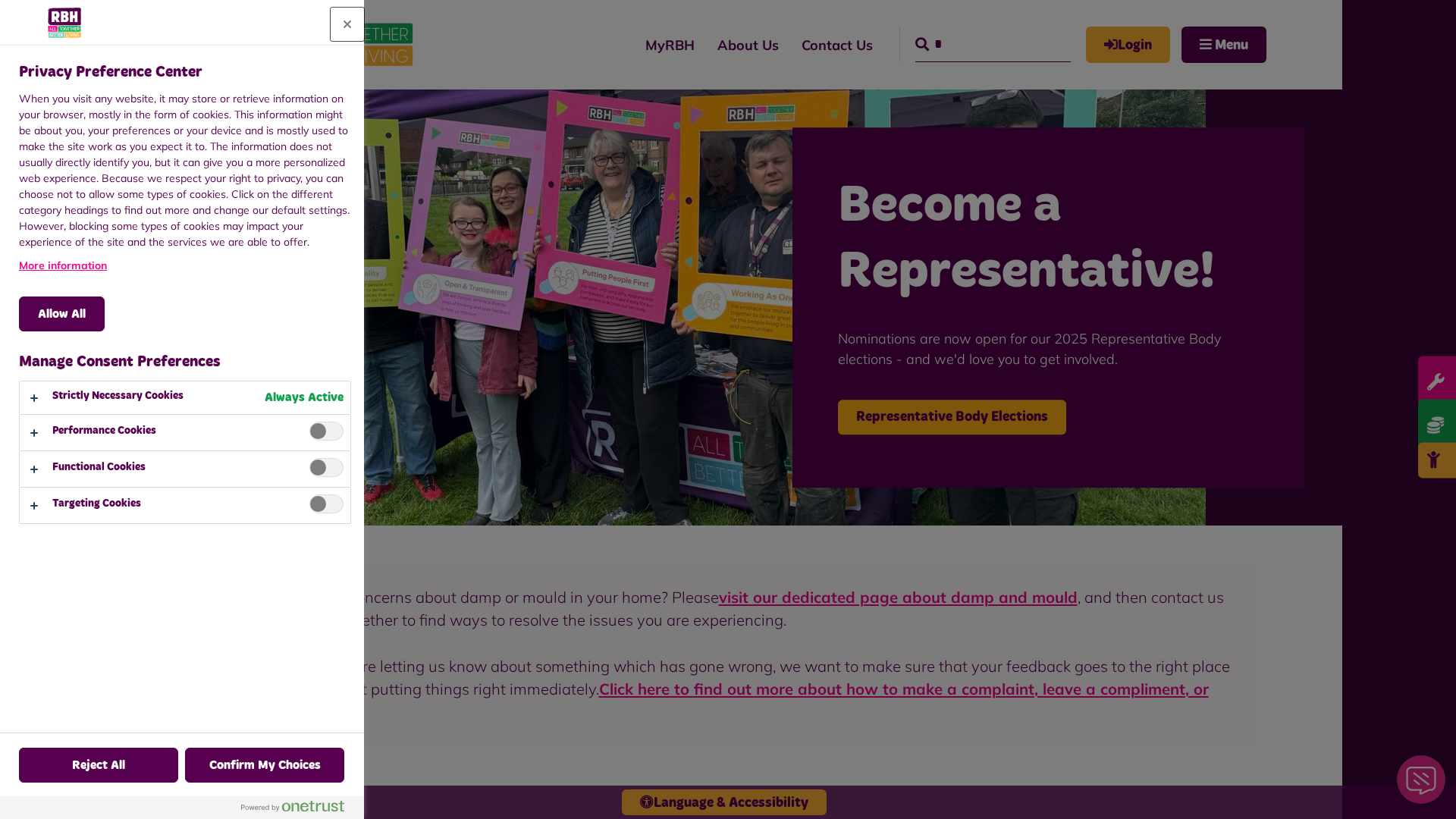
click at [348, 24] on button "Close" at bounding box center [348, 25] width 33 height 33
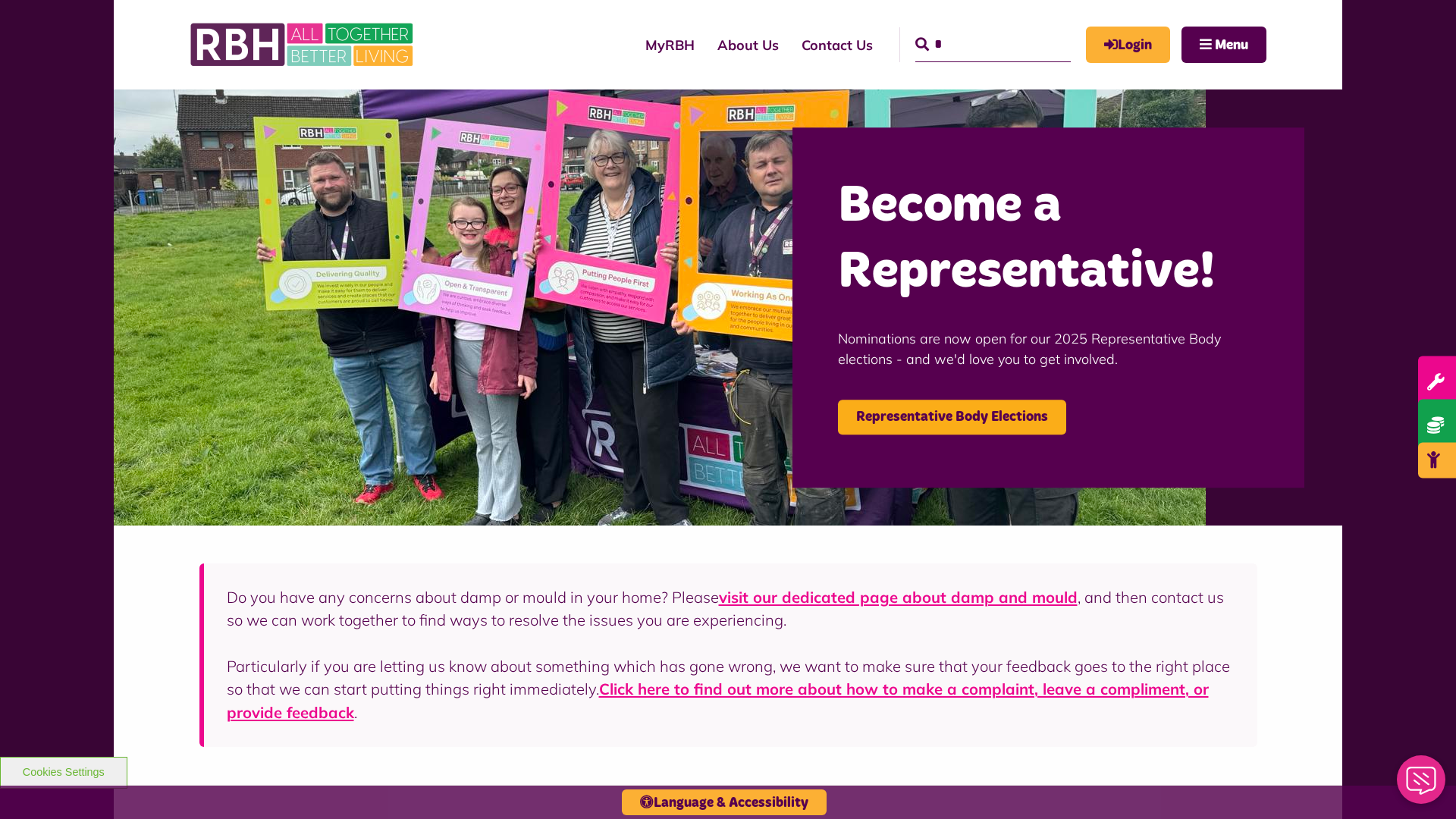
click at [971, 30] on input "*" at bounding box center [993, 45] width 155 height 35
type input "*"
click at [63, 770] on button "Cookies Settings" at bounding box center [64, 773] width 128 height 32
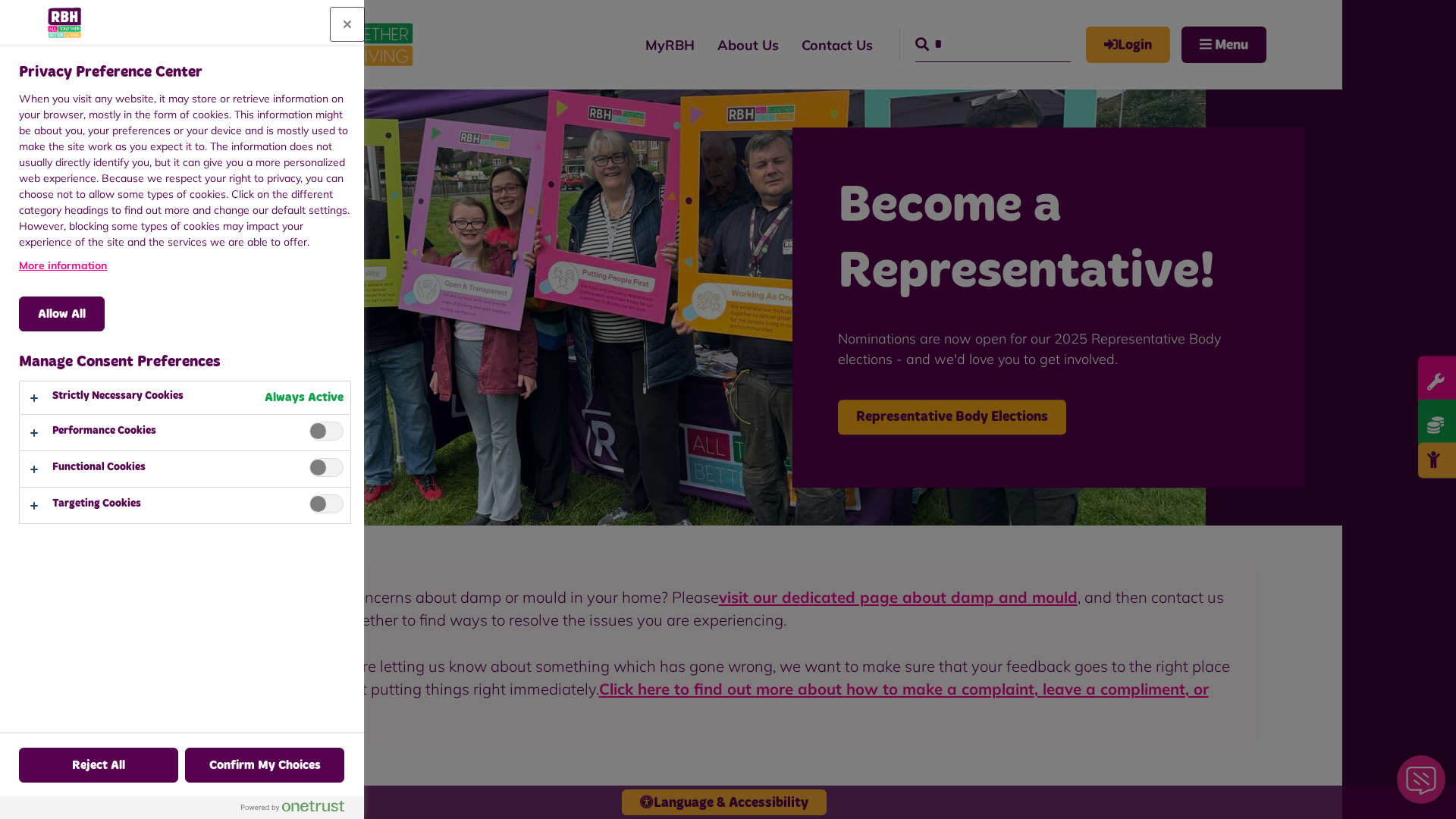
click at [348, 24] on button "Close" at bounding box center [348, 25] width 33 height 33
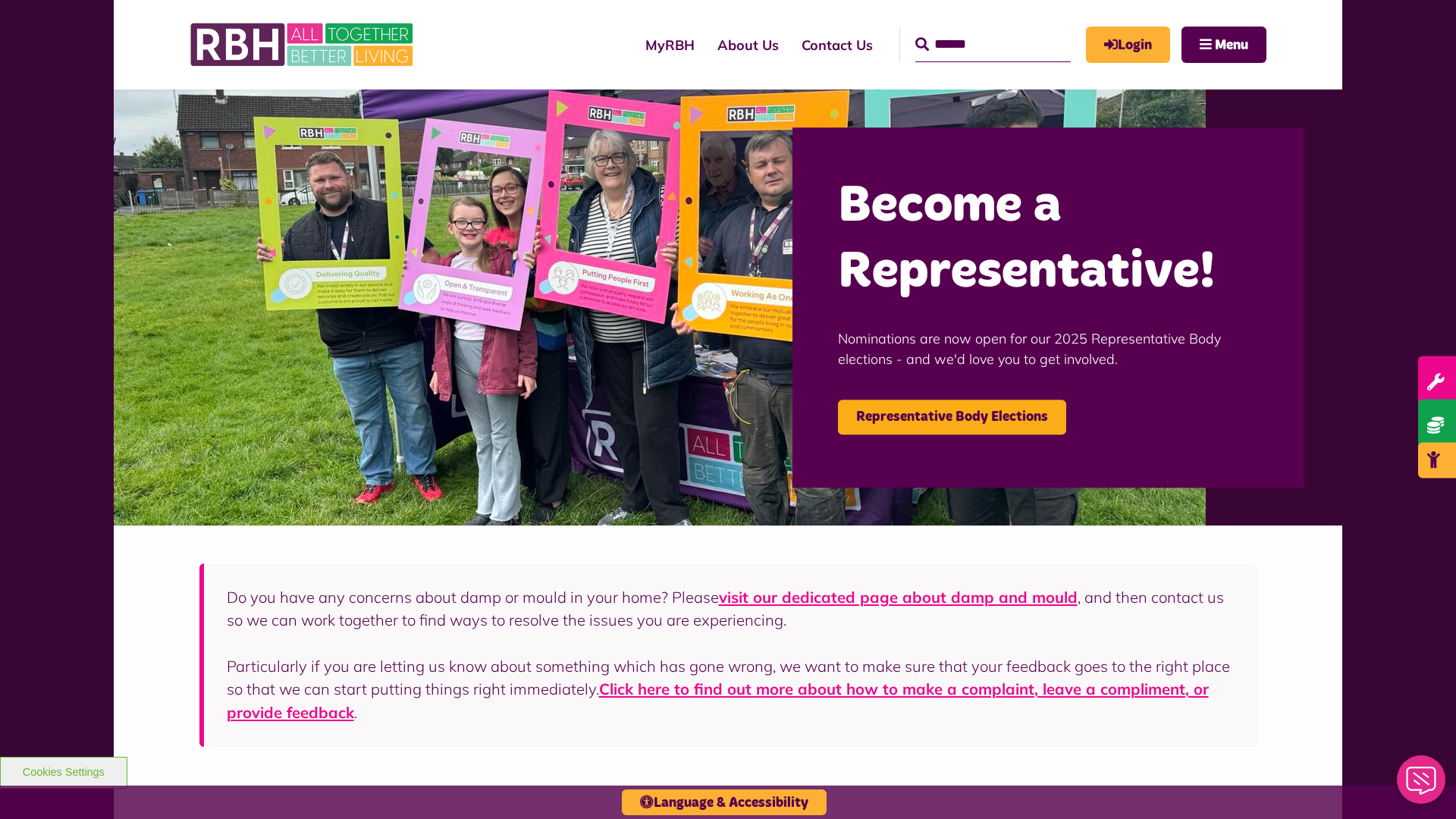
click at [971, 30] on input "Search" at bounding box center [993, 45] width 155 height 35
type input "*"
click at [63, 770] on button "Cookies Settings" at bounding box center [64, 773] width 128 height 32
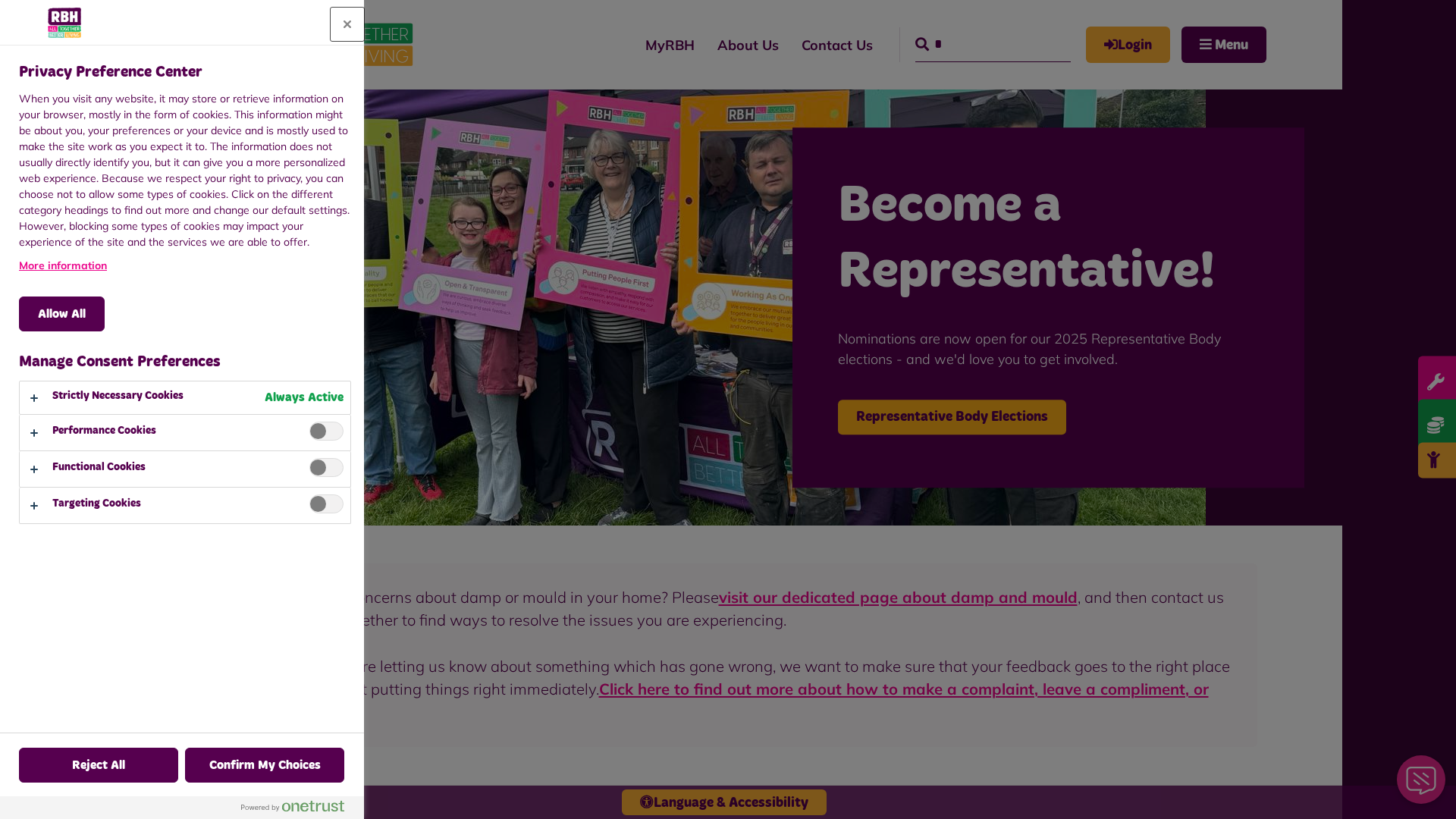
click at [348, 24] on button "Close" at bounding box center [348, 25] width 33 height 33
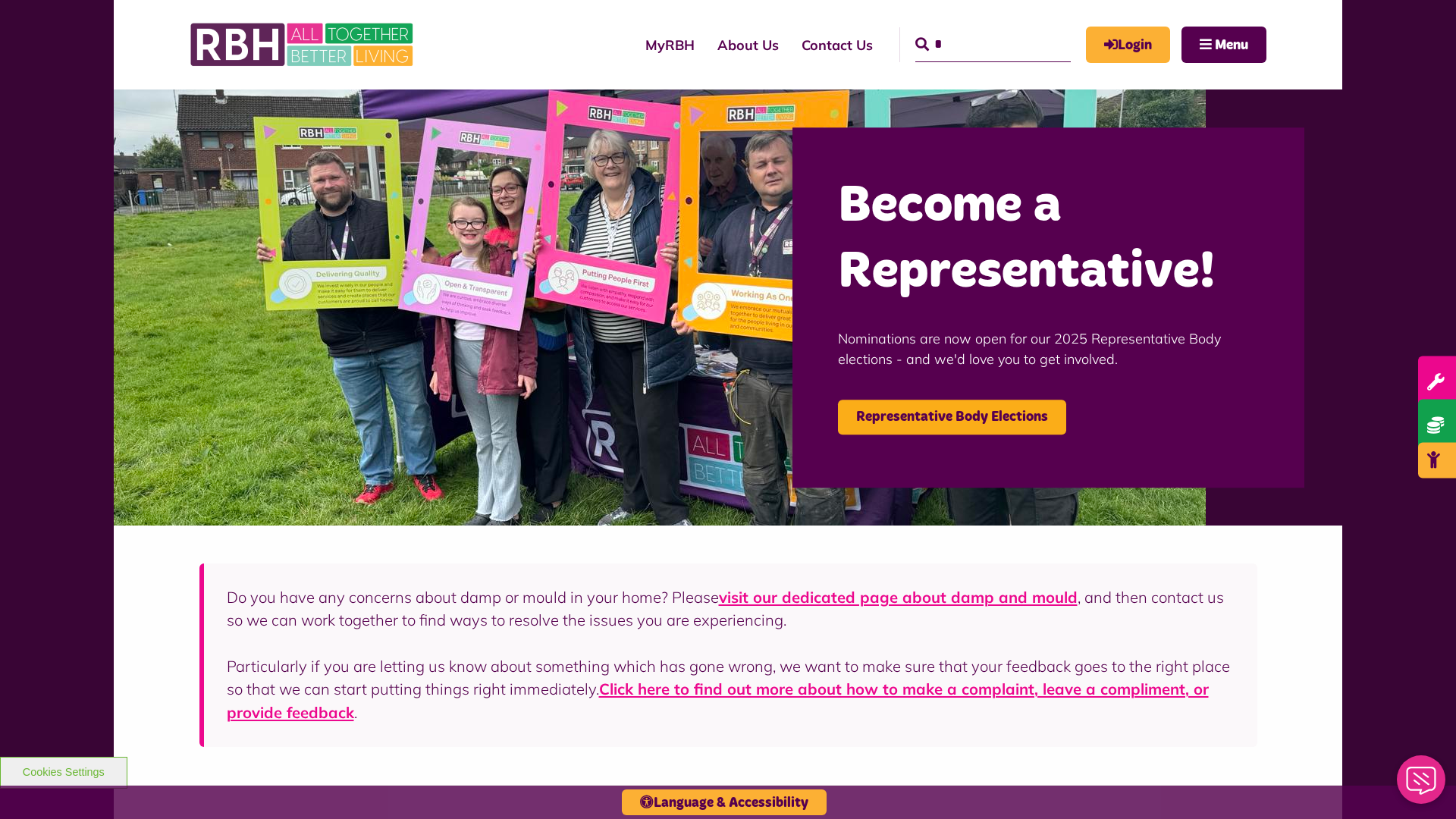
click at [971, 30] on input "*" at bounding box center [993, 45] width 155 height 35
type input "*"
click at [63, 770] on button "Cookies Settings" at bounding box center [64, 773] width 128 height 32
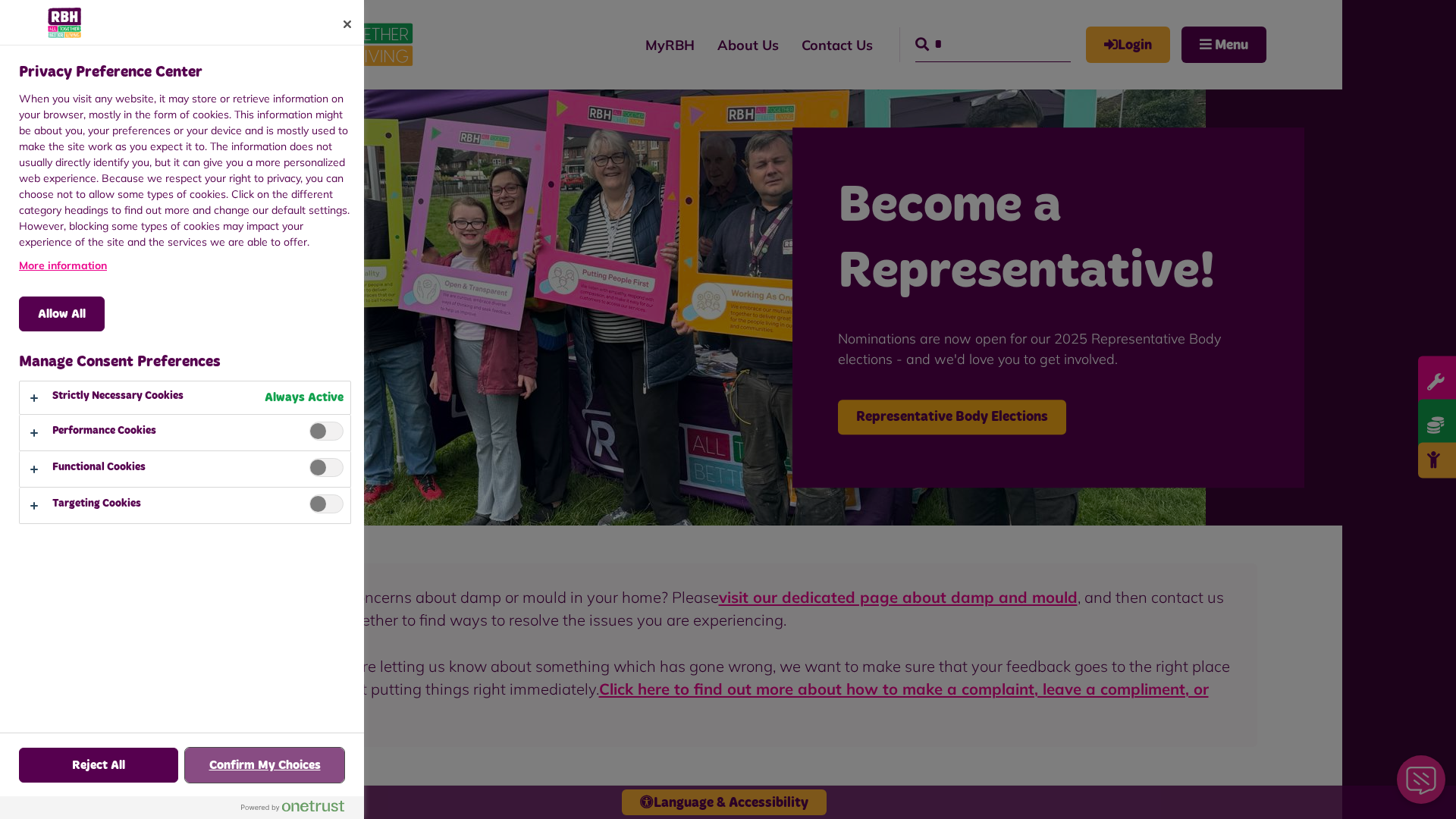
click at [265, 766] on button "Confirm My Choices" at bounding box center [265, 766] width 159 height 35
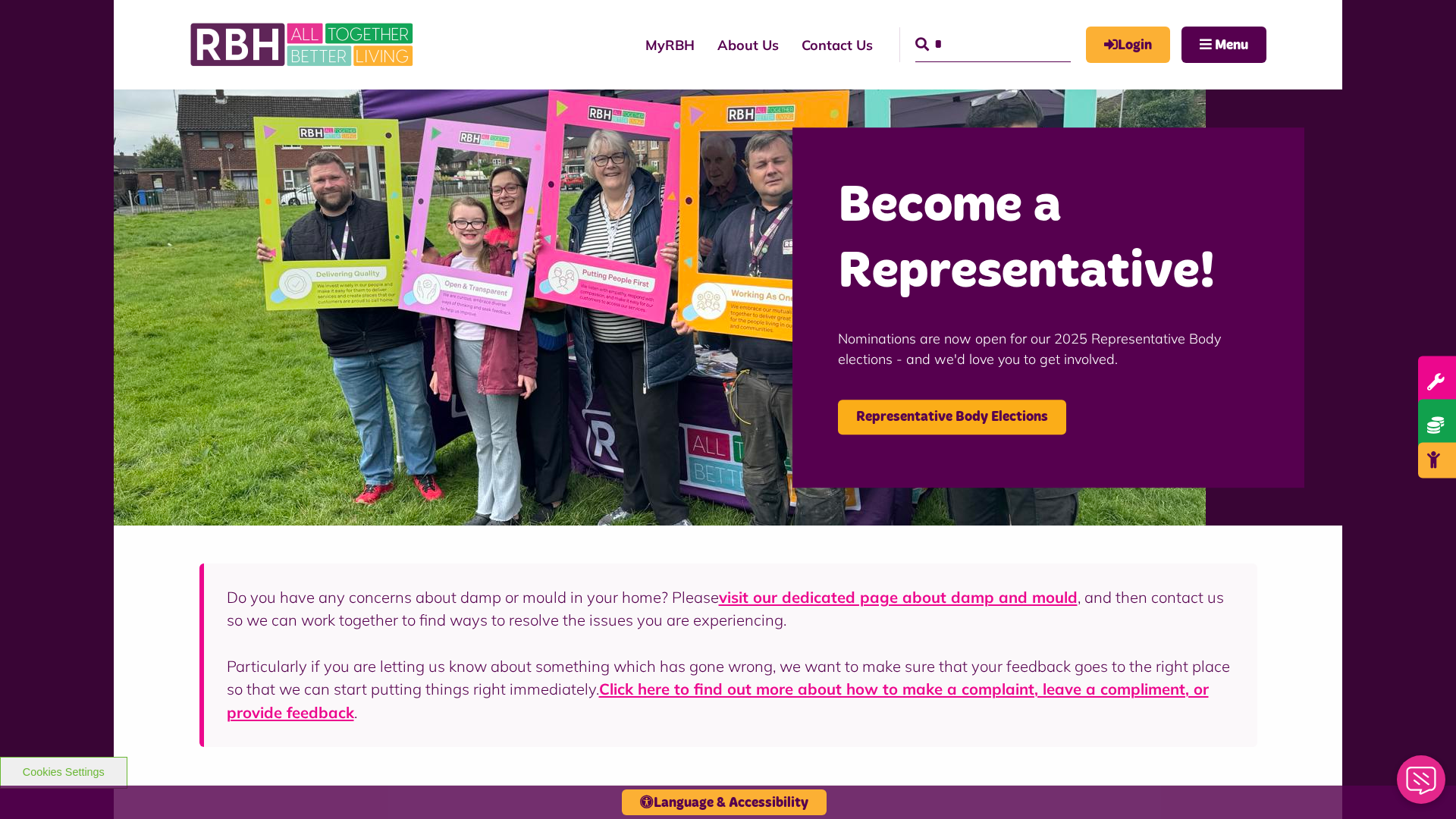
click at [971, 30] on input "*" at bounding box center [993, 45] width 155 height 35
type input "*"
click at [63, 770] on button "Cookies Settings" at bounding box center [64, 773] width 128 height 32
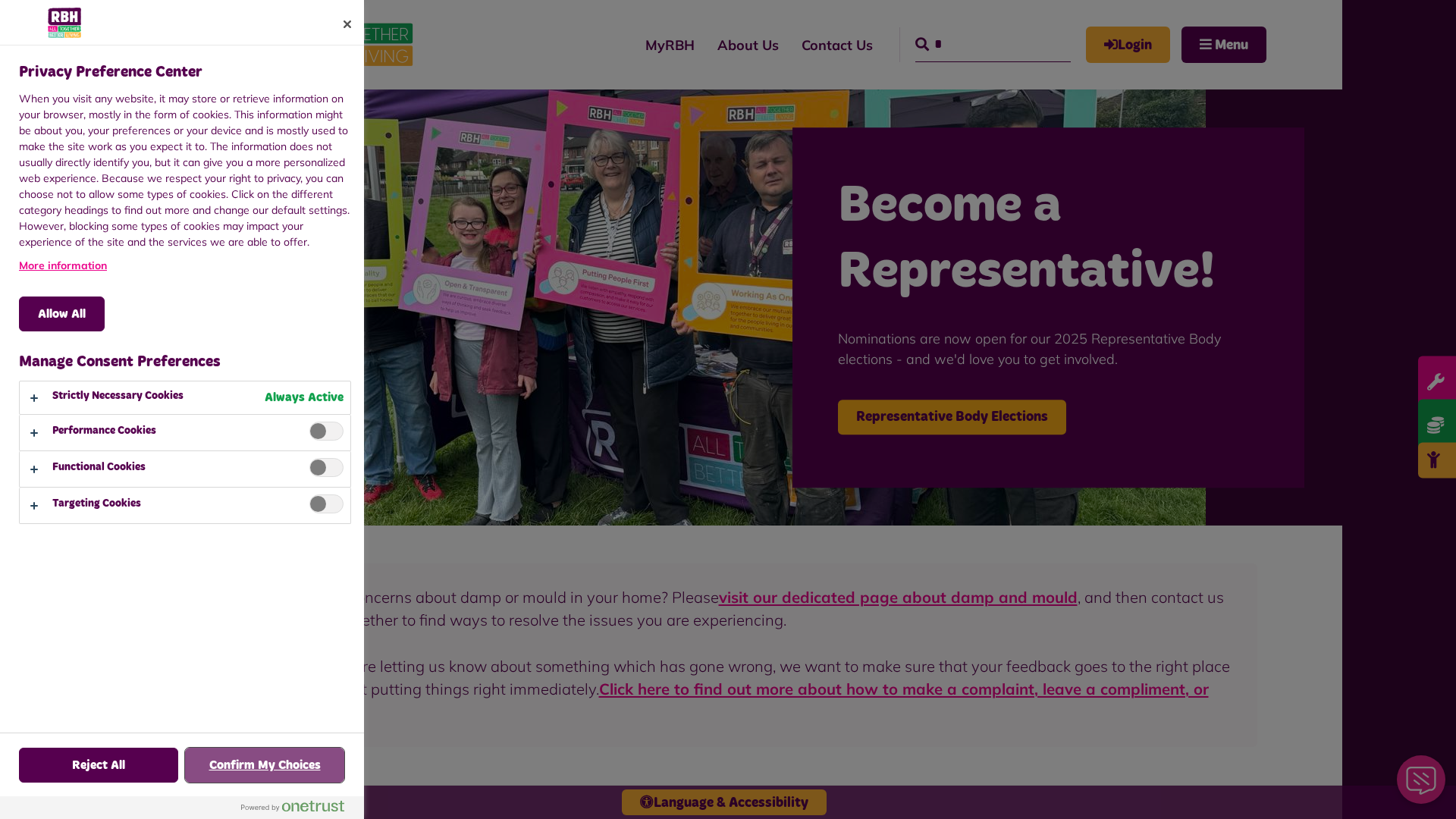
click at [265, 766] on button "Confirm My Choices" at bounding box center [265, 766] width 159 height 35
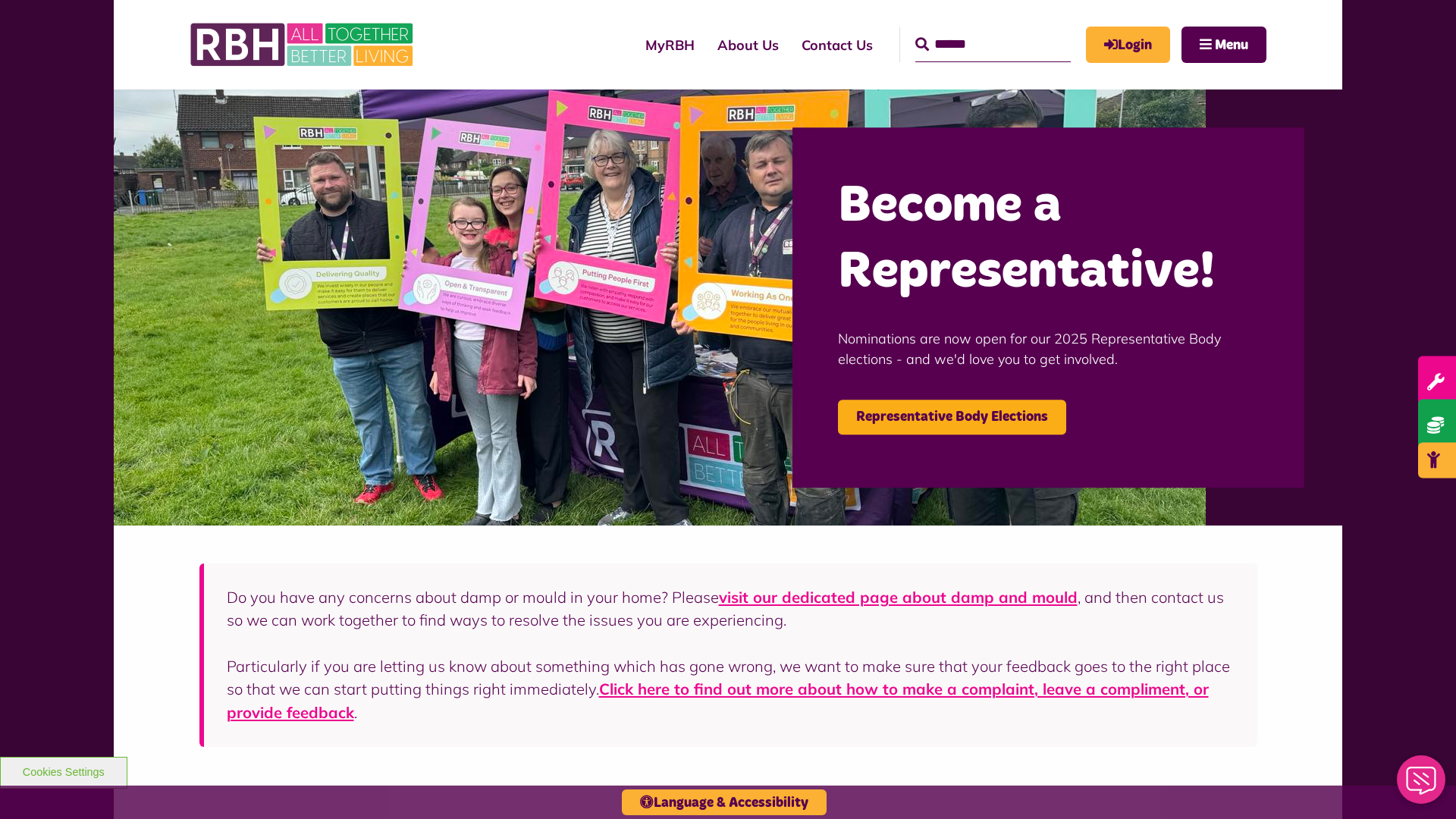
click at [971, 30] on input "Search" at bounding box center [993, 45] width 155 height 35
type input "*"
click at [63, 770] on button "Cookies Settings" at bounding box center [64, 773] width 128 height 32
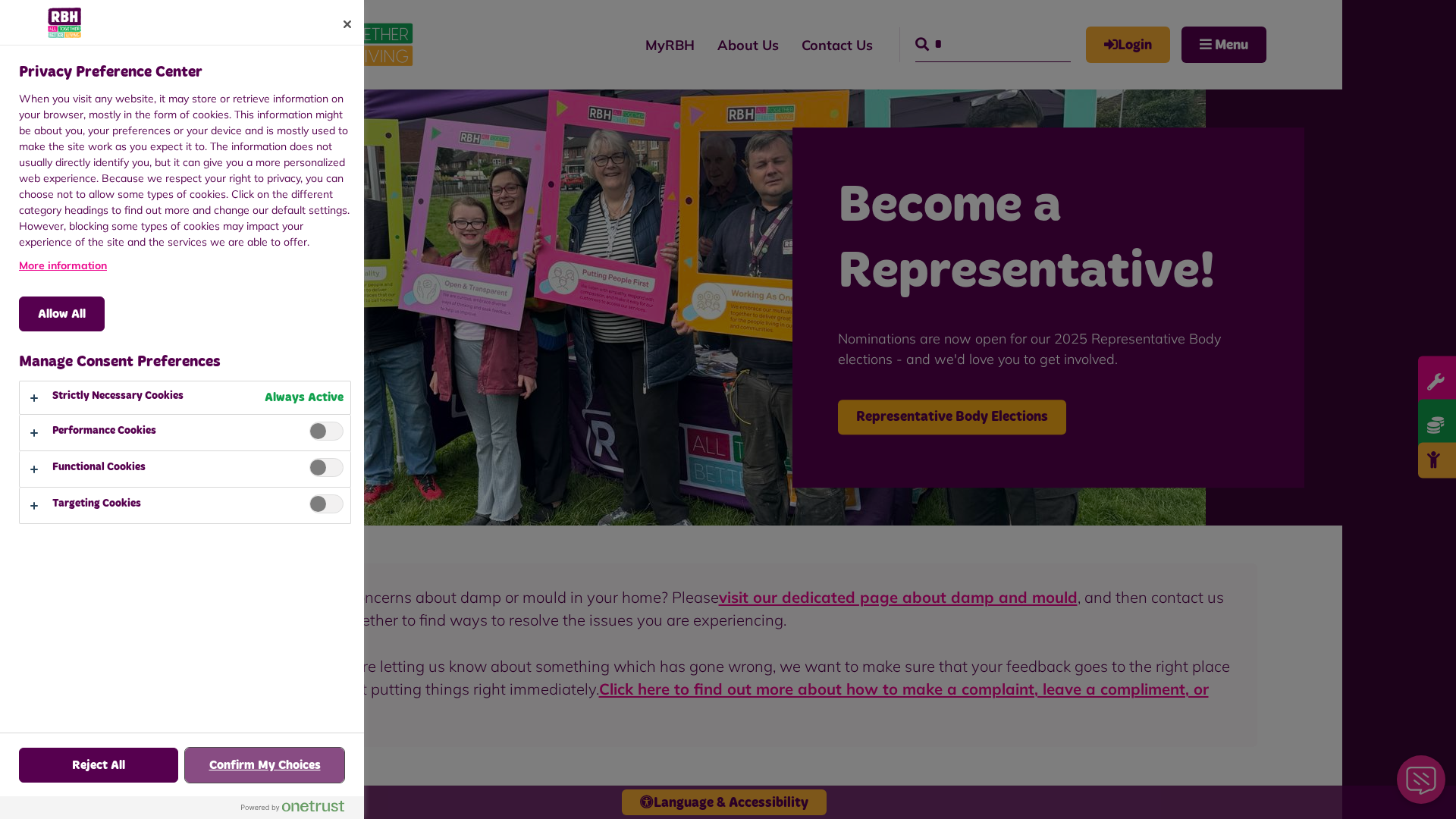
click at [265, 766] on button "Confirm My Choices" at bounding box center [265, 766] width 159 height 35
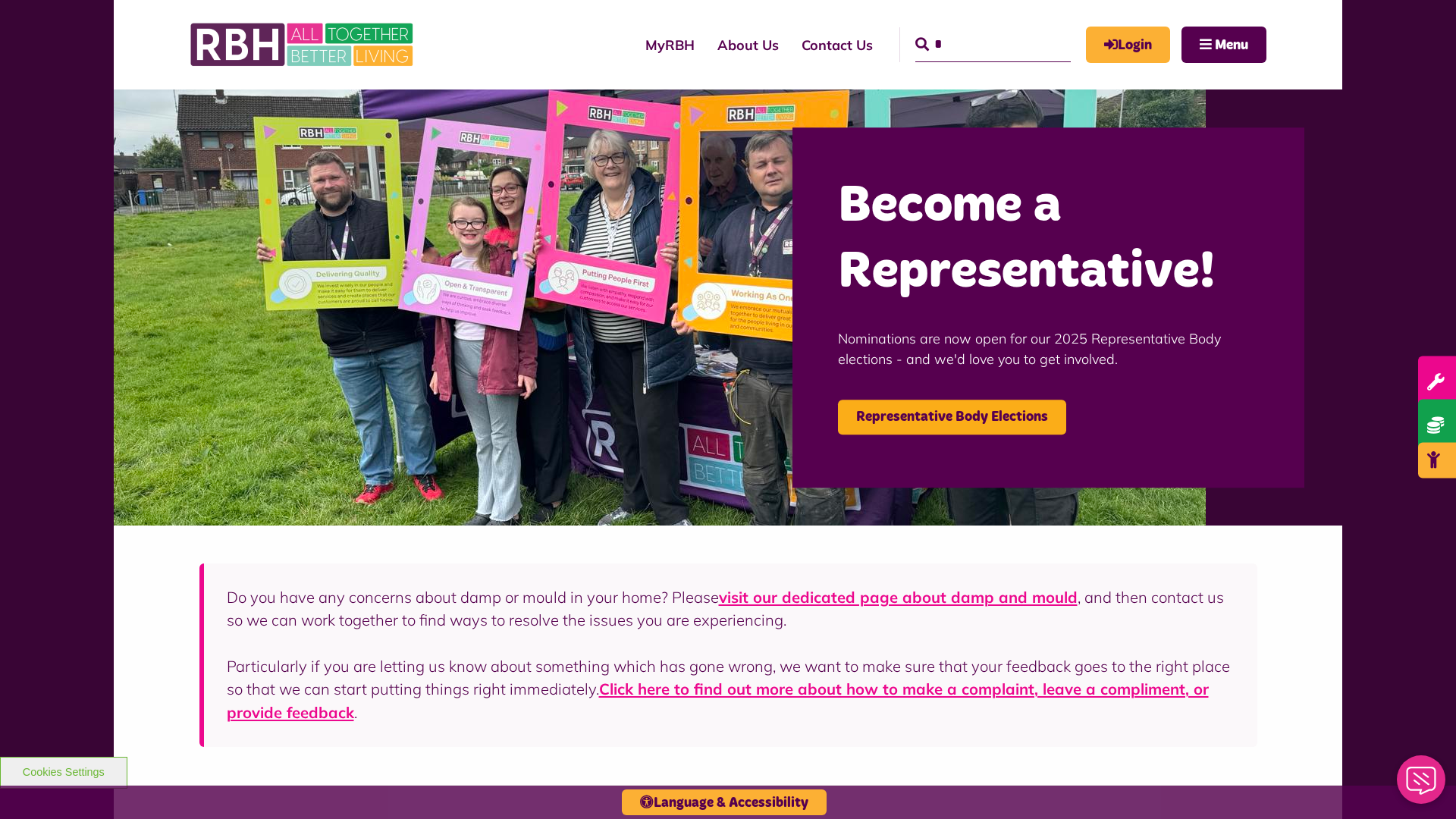
click at [971, 30] on input "*" at bounding box center [993, 45] width 155 height 35
type input "*"
click at [63, 770] on button "Cookies Settings" at bounding box center [64, 773] width 128 height 32
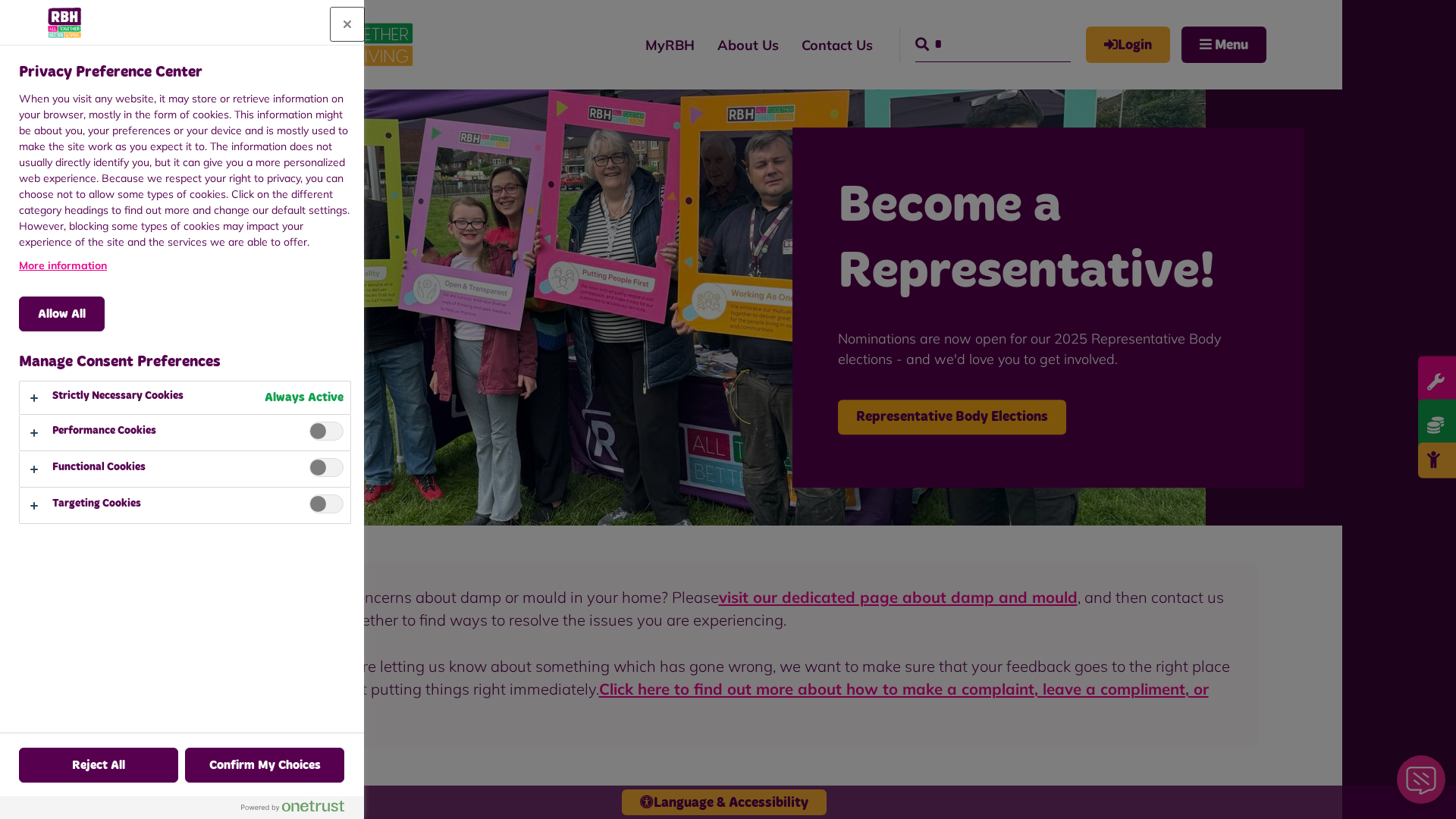
click at [348, 24] on button "Close" at bounding box center [348, 25] width 33 height 33
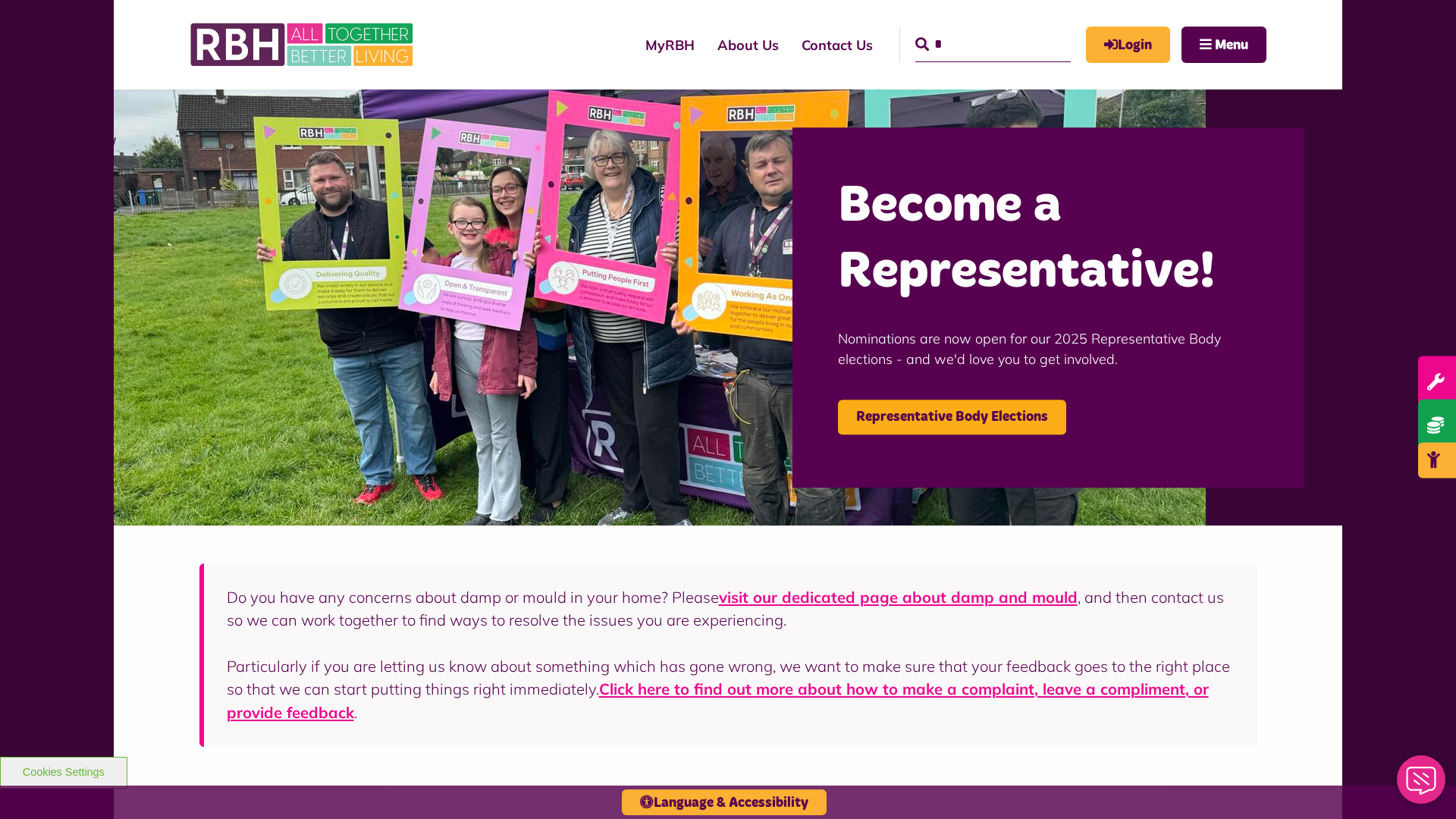
click at [971, 30] on input "*" at bounding box center [993, 45] width 155 height 35
type input "*"
click at [63, 770] on button "Cookies Settings" at bounding box center [64, 773] width 128 height 32
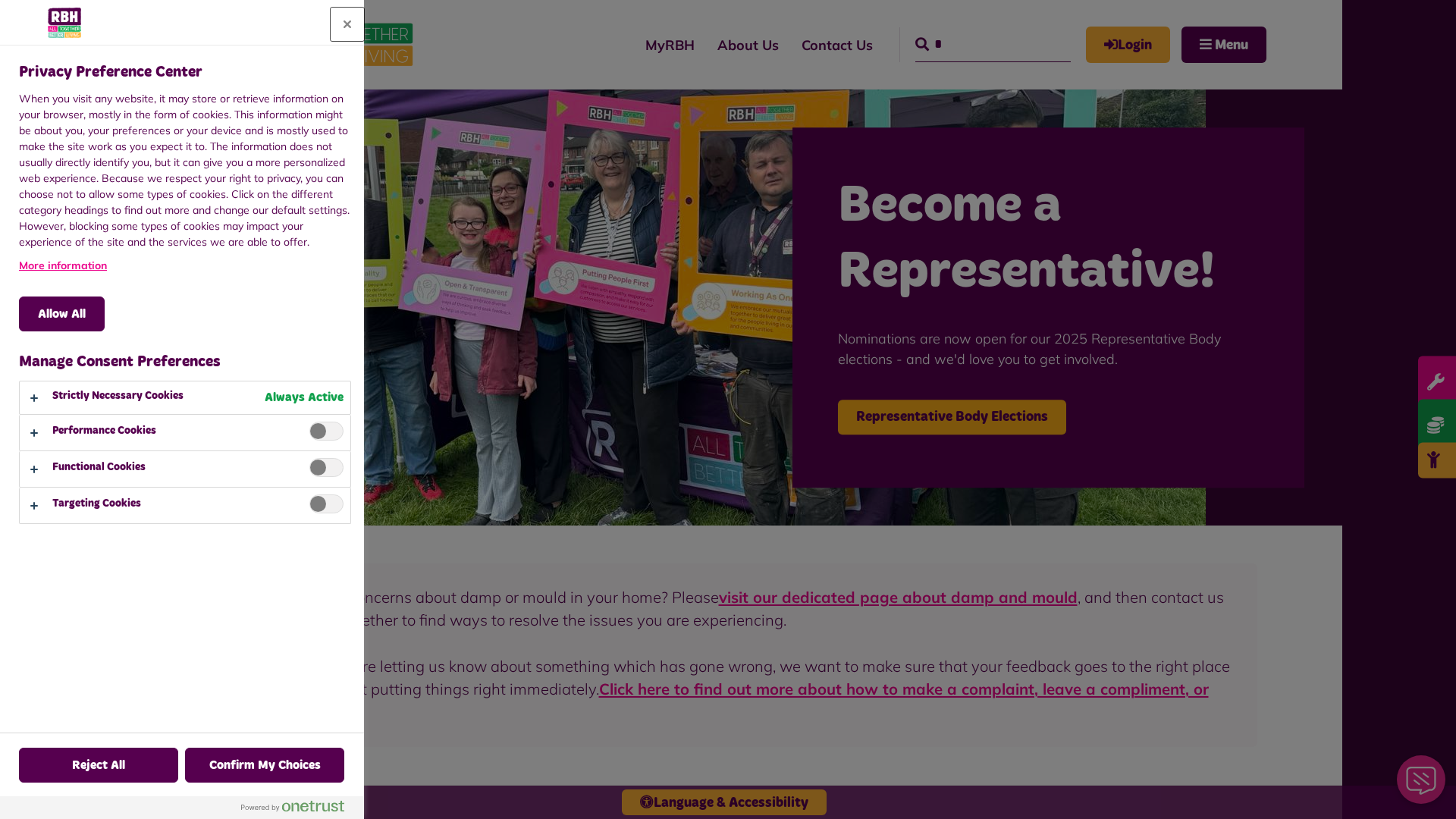
click at [348, 24] on button "Close" at bounding box center [348, 25] width 33 height 33
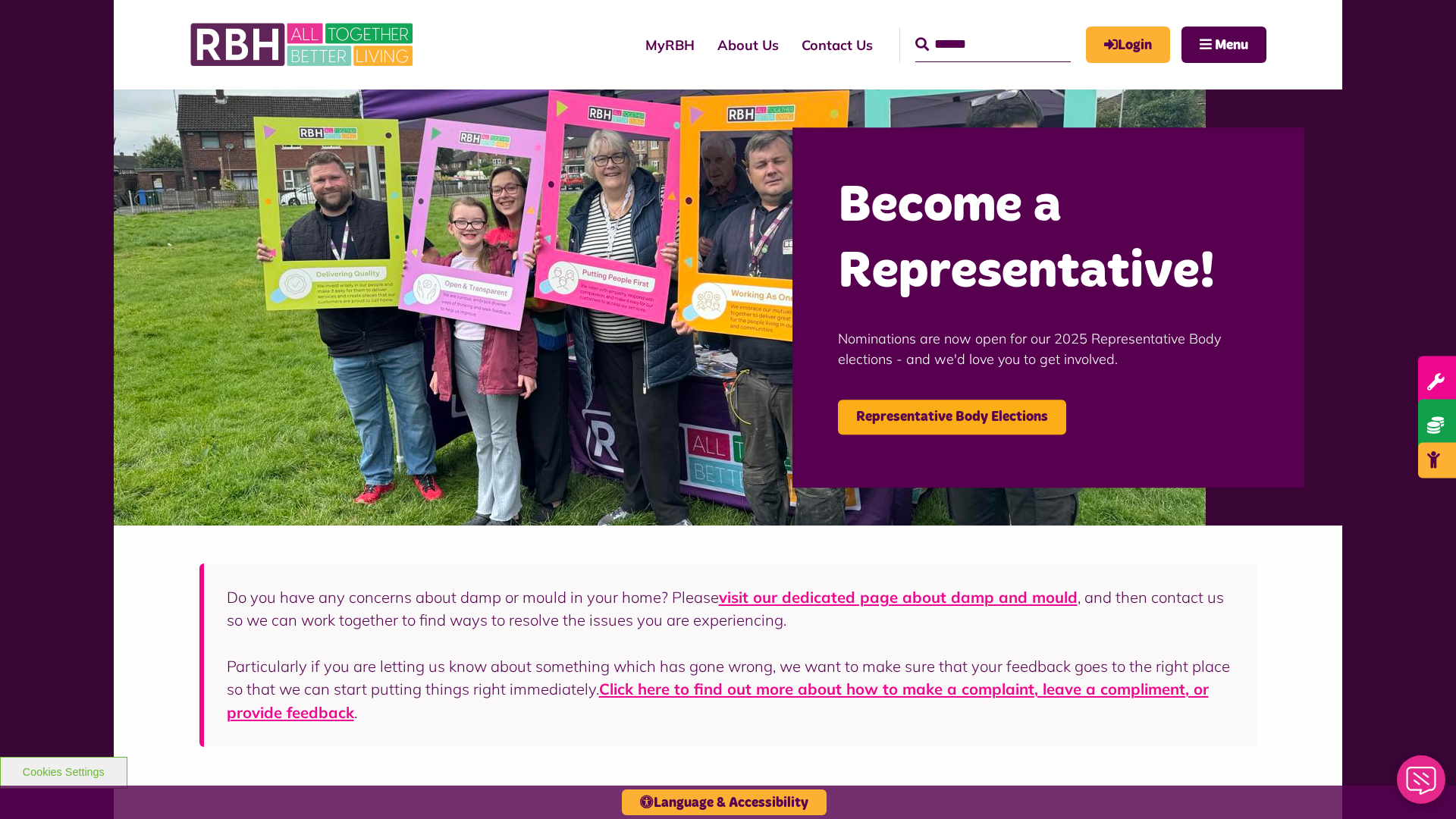
click at [971, 30] on input "Search" at bounding box center [993, 45] width 155 height 35
type input "*"
click at [63, 770] on button "Cookies Settings" at bounding box center [64, 773] width 128 height 32
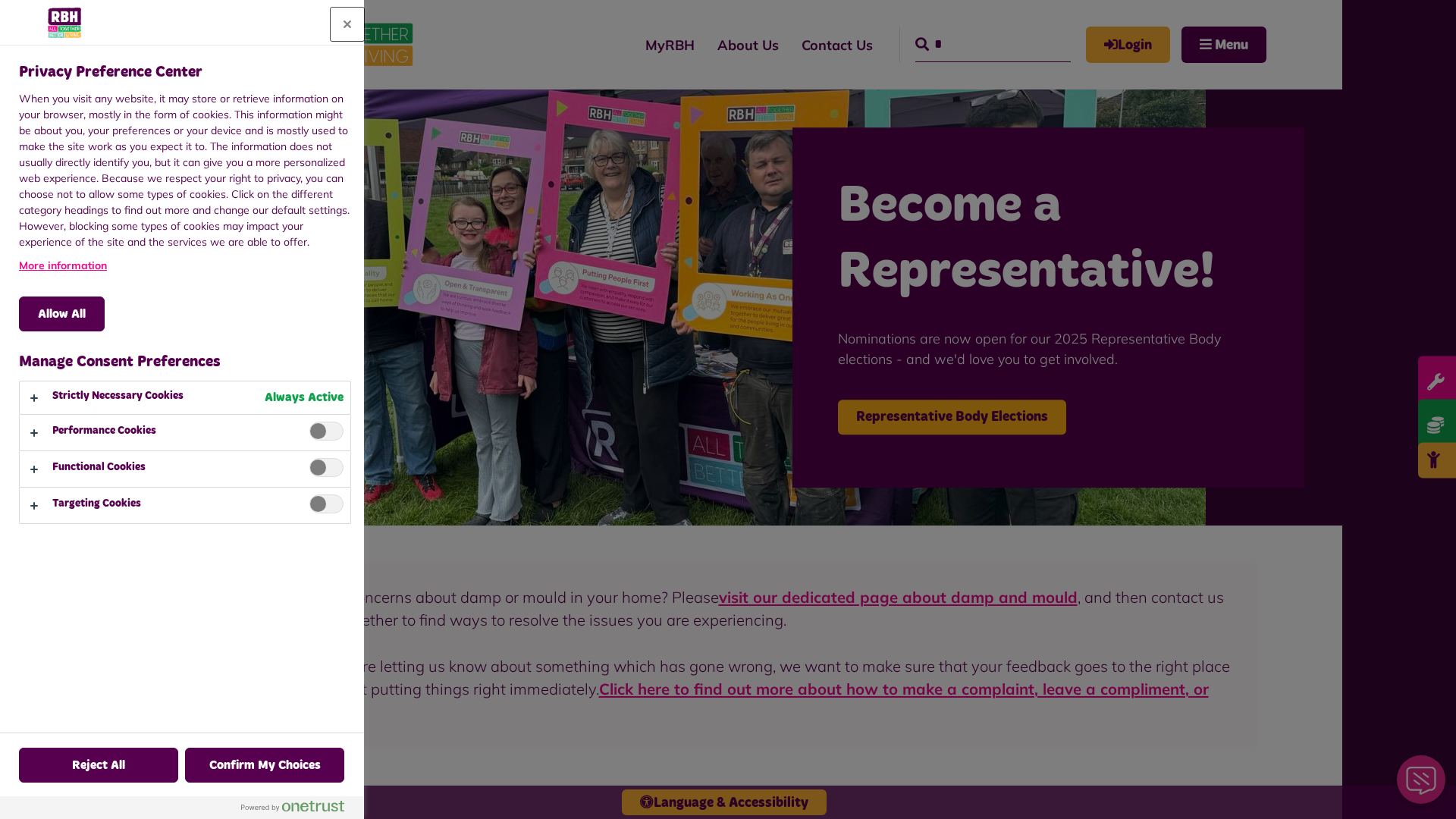
click at [348, 24] on button "Close" at bounding box center [348, 25] width 33 height 33
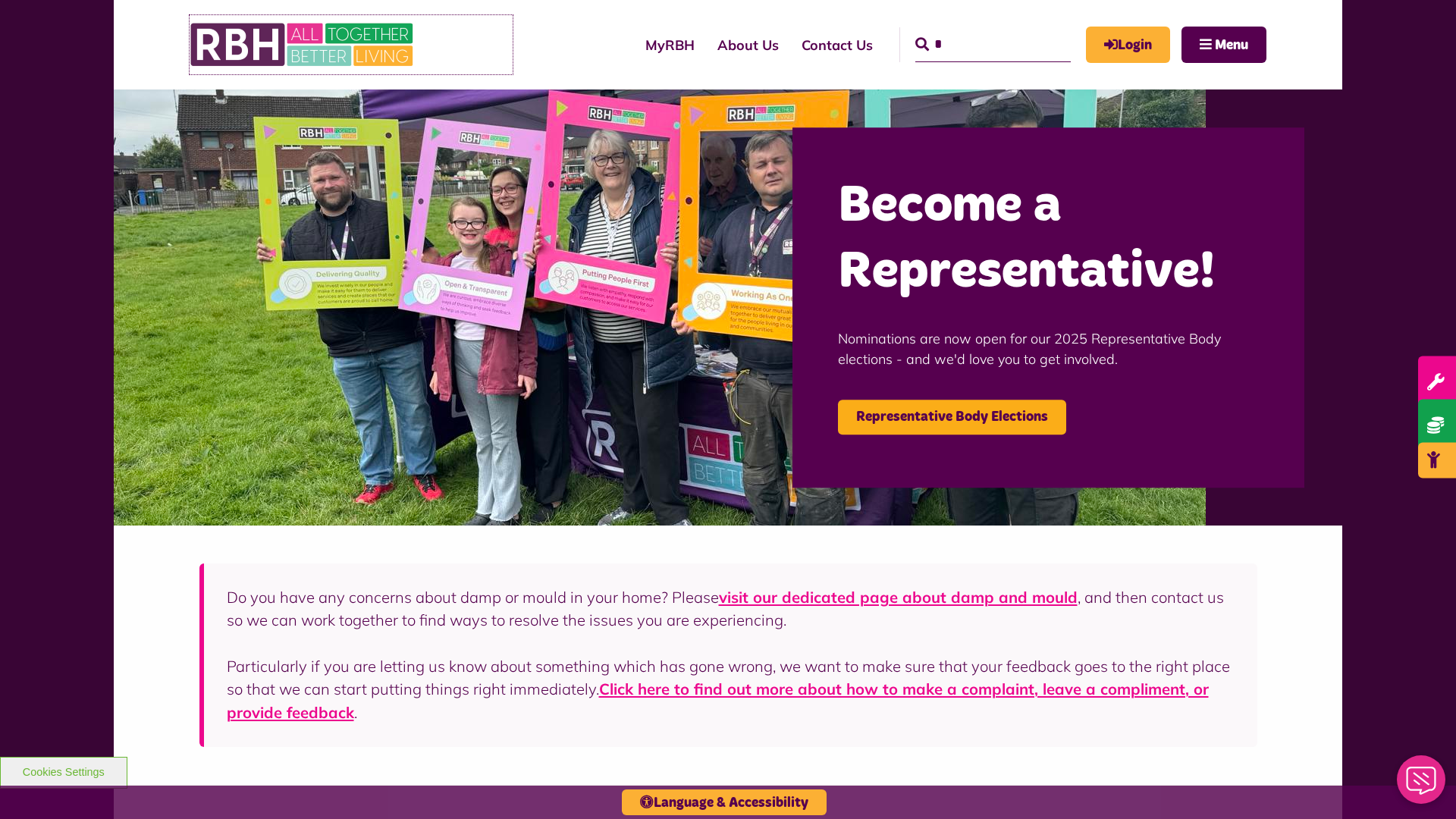
click at [351, 45] on img at bounding box center [303, 45] width 227 height 59
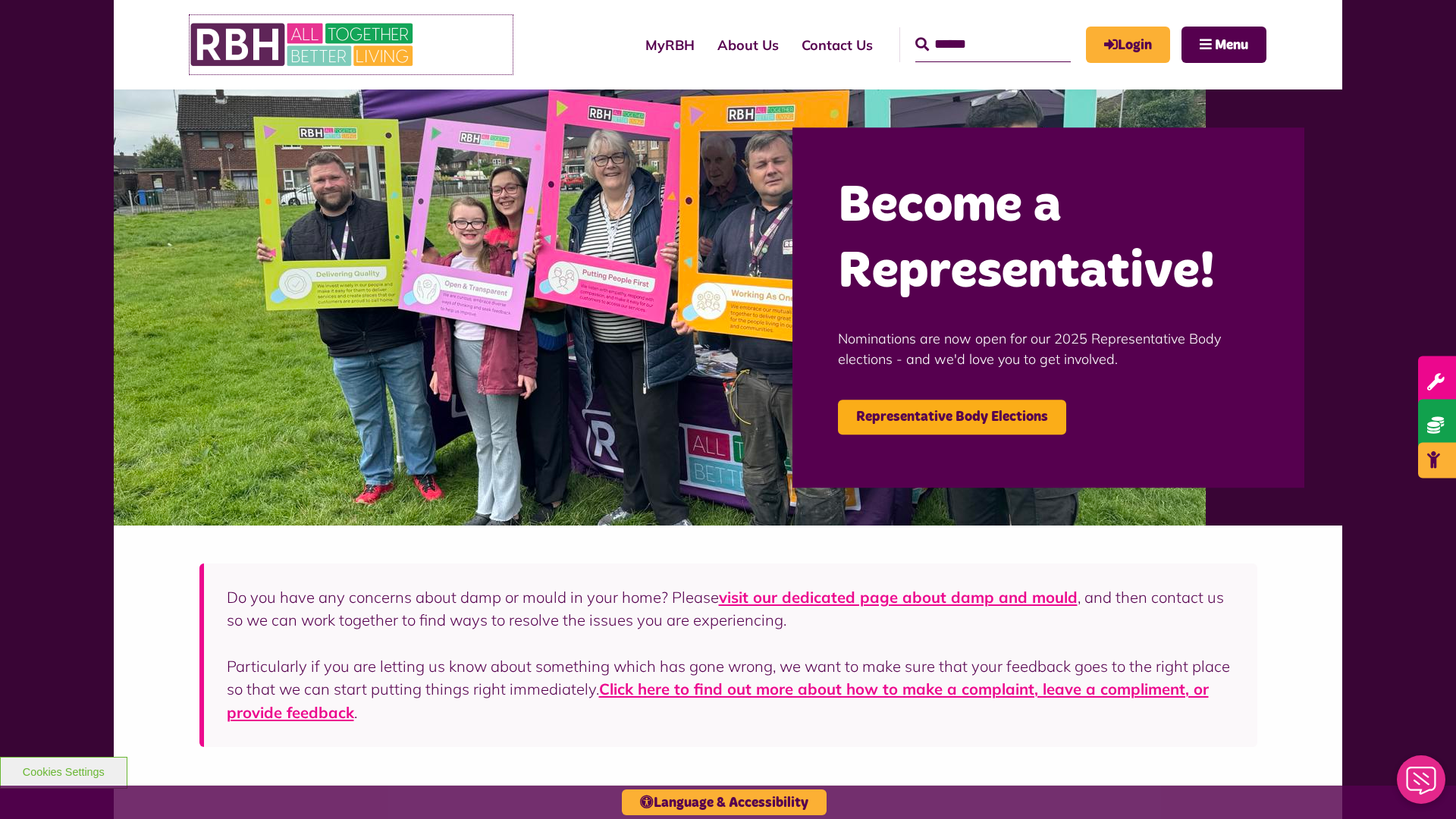
click at [351, 45] on img at bounding box center [303, 45] width 227 height 59
click at [971, 30] on input "Search" at bounding box center [993, 45] width 155 height 35
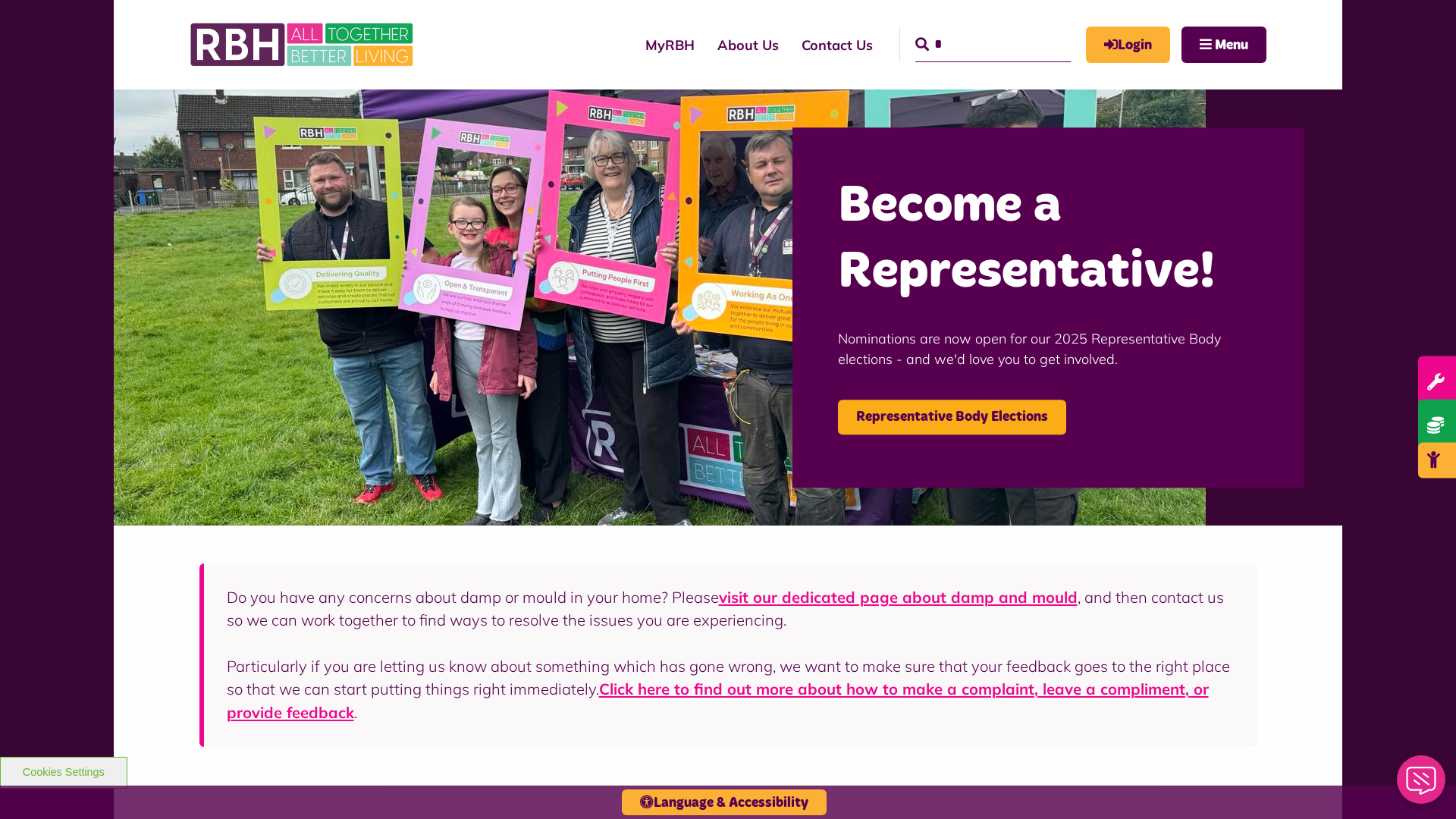
type input "*"
click at [63, 770] on button "Cookies Settings" at bounding box center [64, 773] width 128 height 32
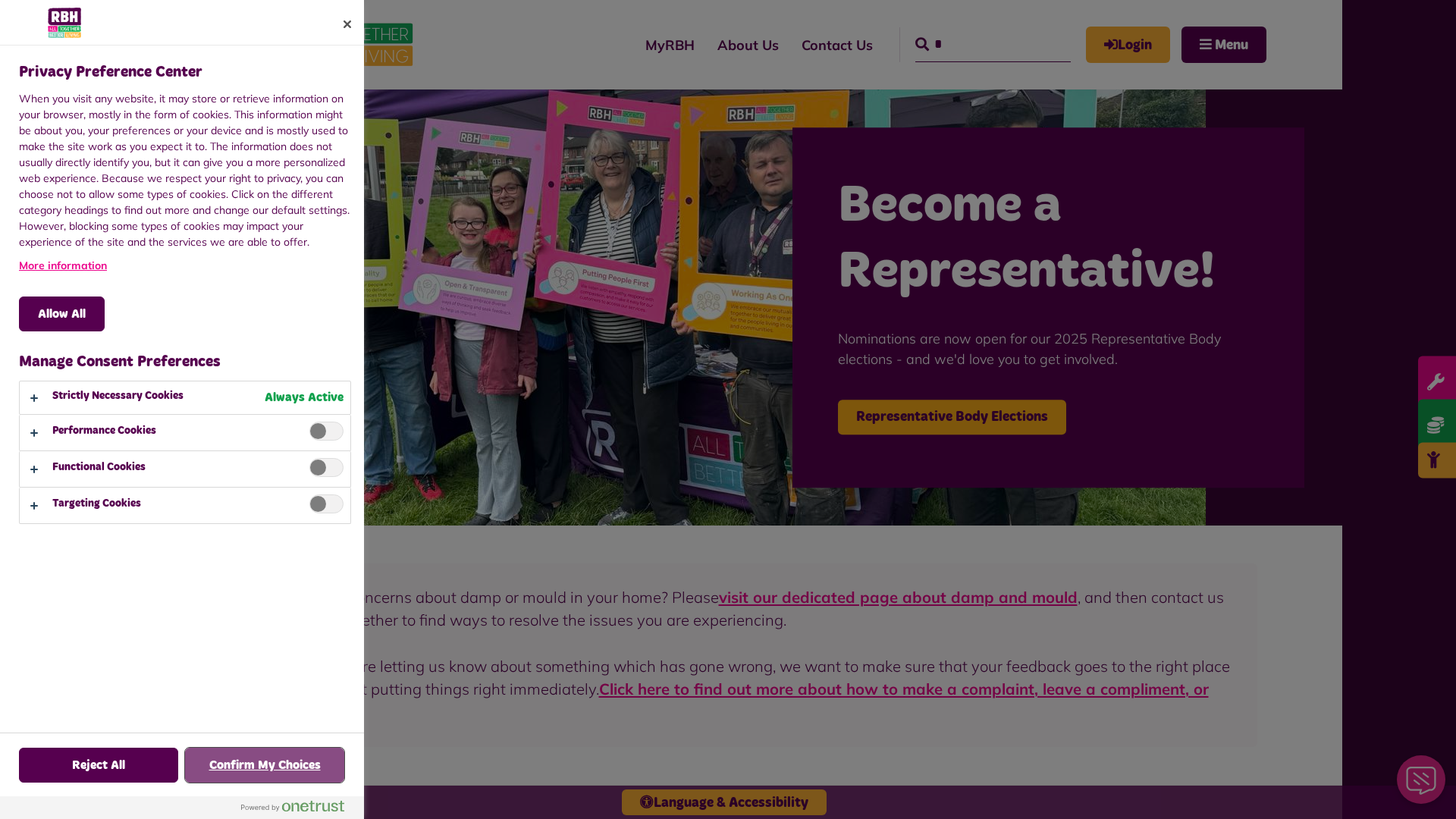
click at [265, 766] on button "Confirm My Choices" at bounding box center [265, 766] width 159 height 35
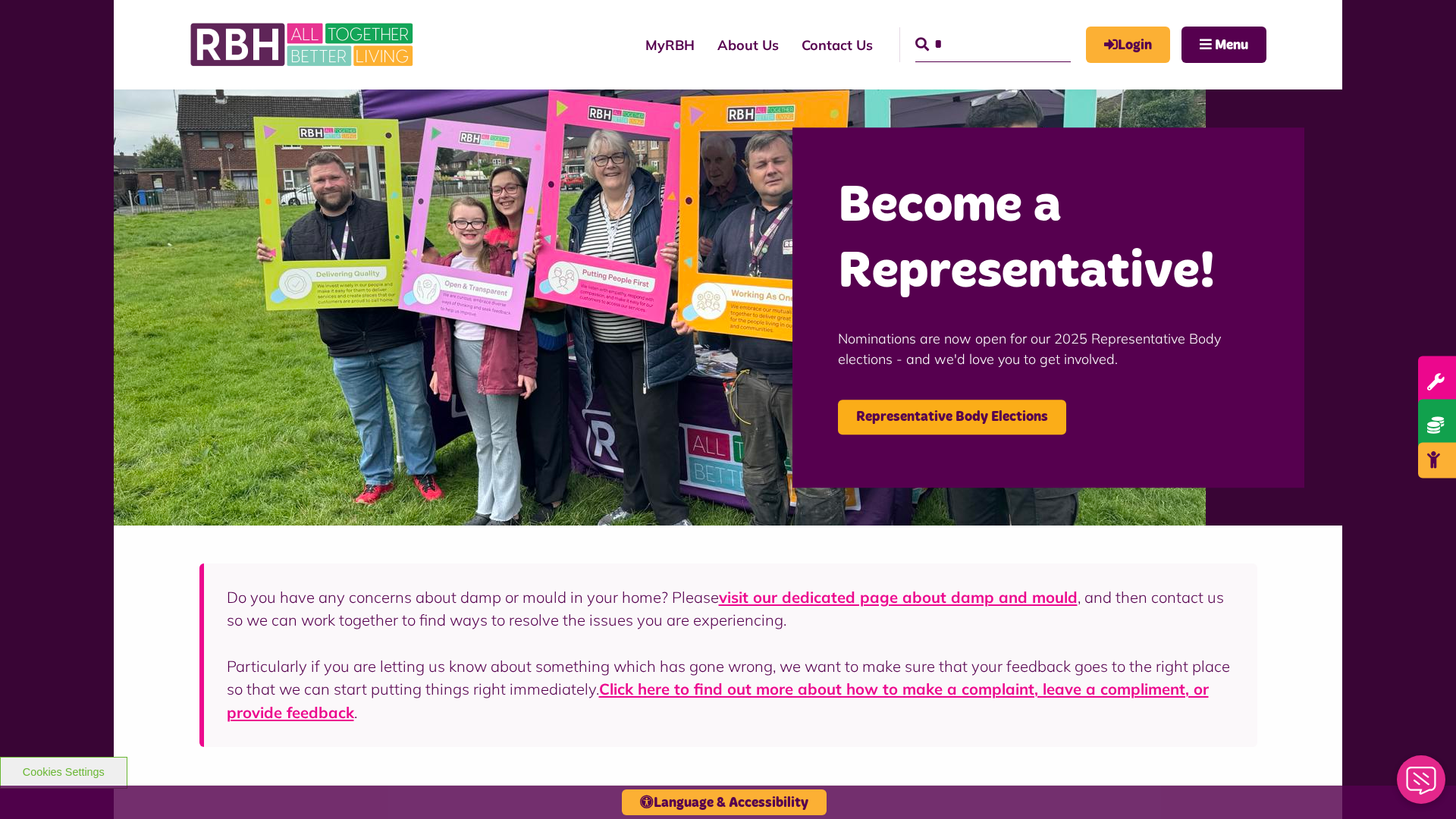
click at [971, 30] on input "*" at bounding box center [993, 45] width 155 height 35
type input "*"
click at [63, 770] on button "Cookies Settings" at bounding box center [64, 773] width 128 height 32
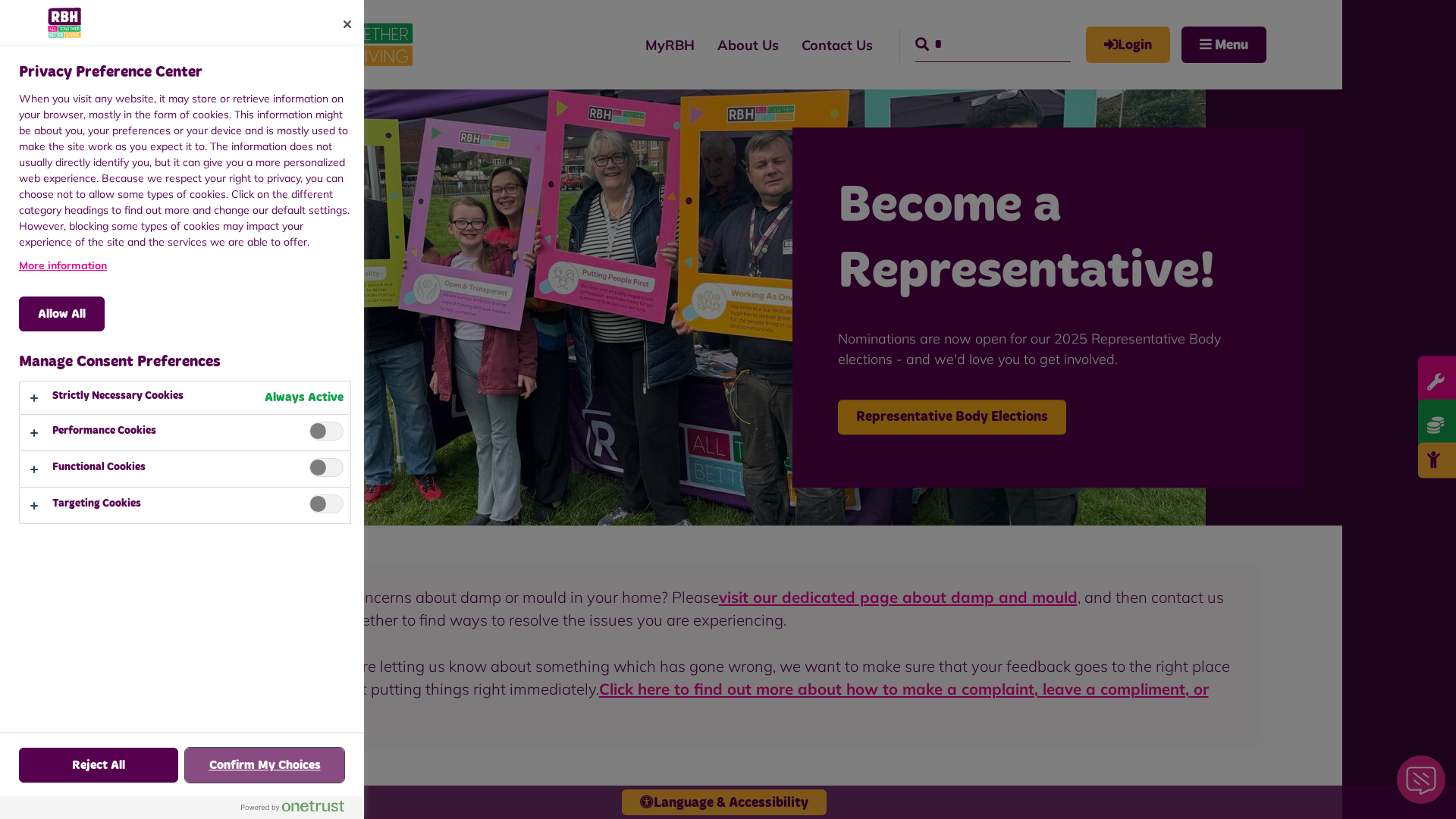
click at [265, 766] on button "Confirm My Choices" at bounding box center [265, 766] width 159 height 35
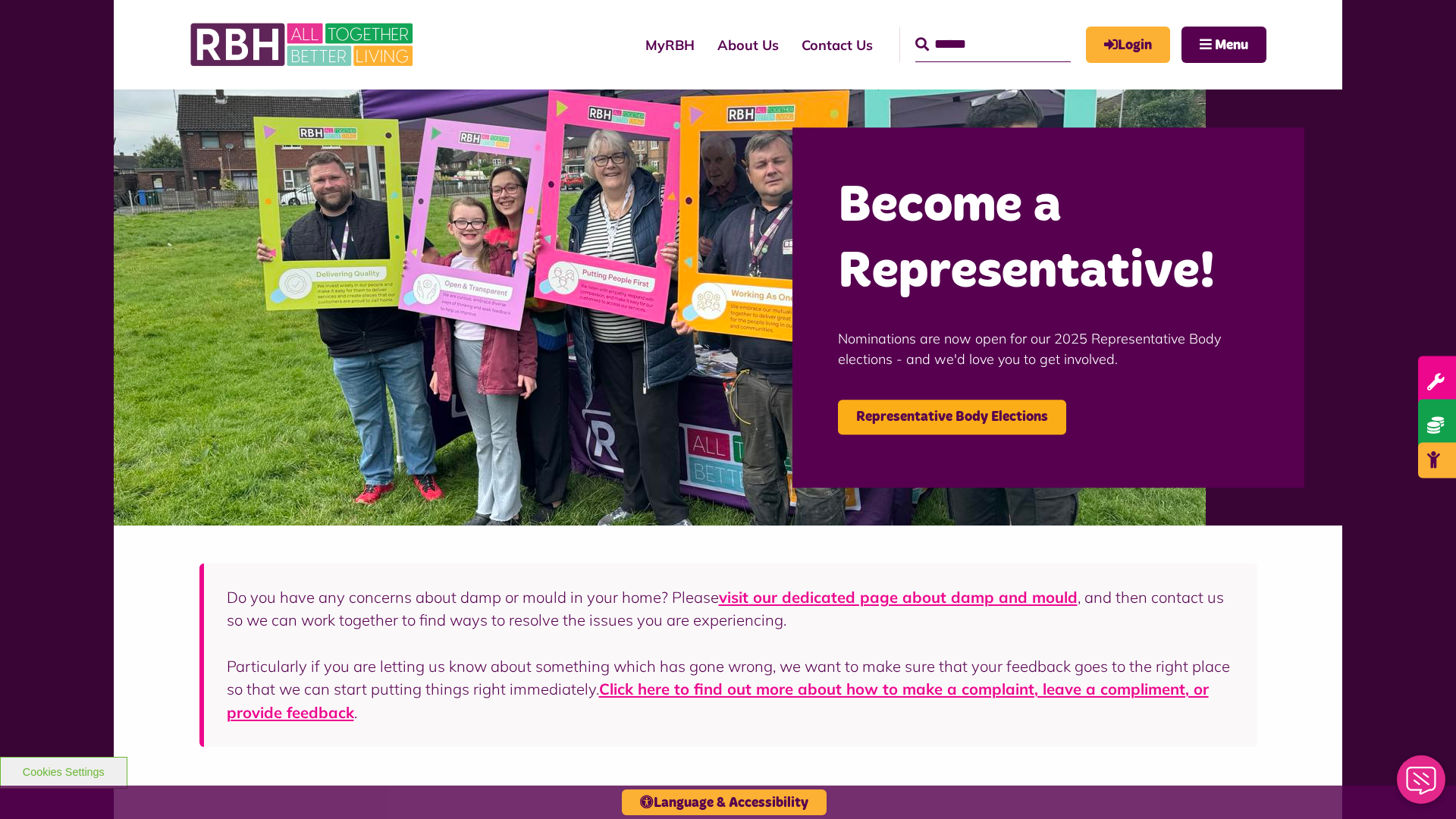
click at [971, 30] on input "Search" at bounding box center [993, 45] width 155 height 35
type input "*"
click at [63, 770] on button "Cookies Settings" at bounding box center [64, 773] width 128 height 32
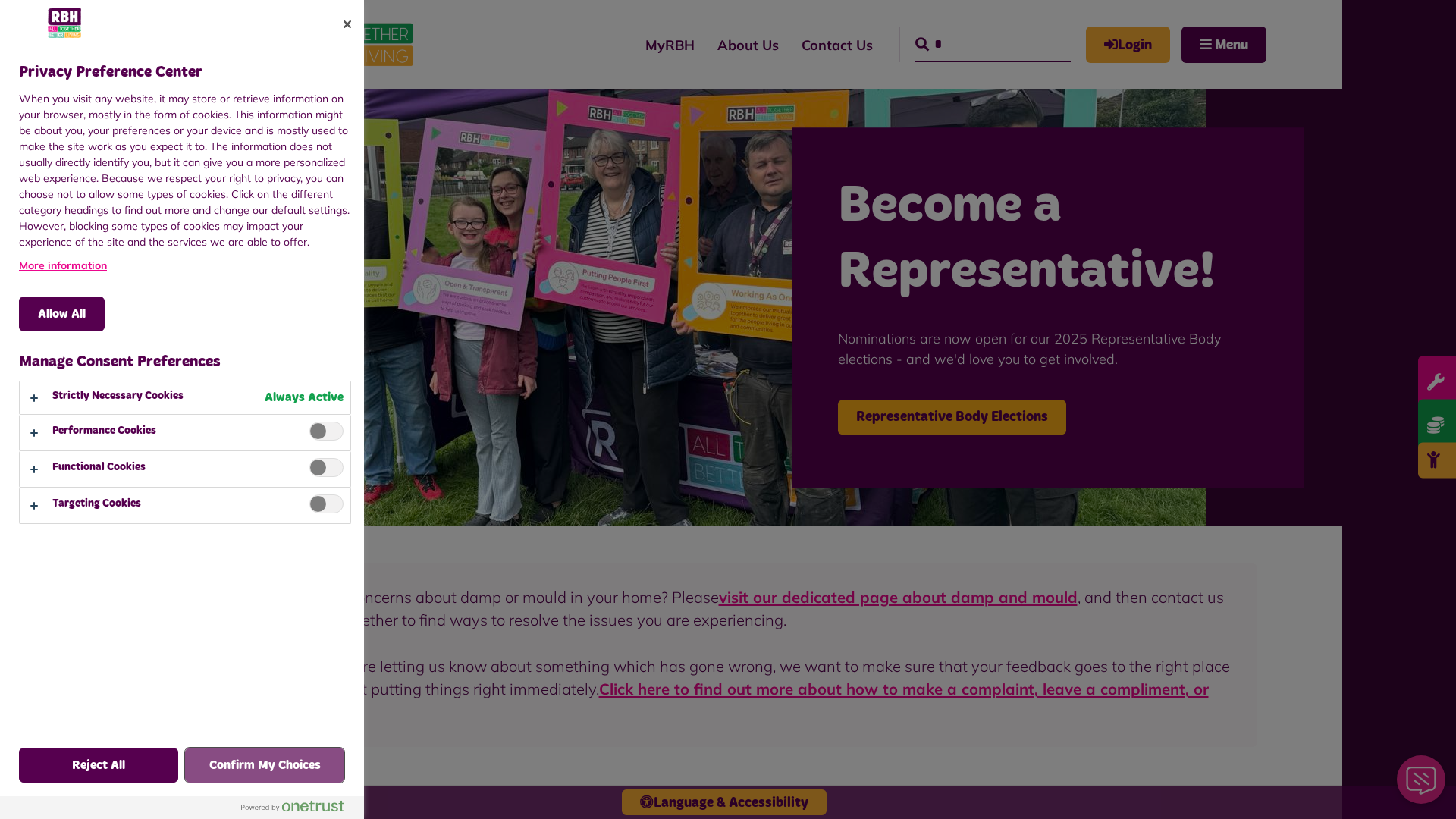
click at [265, 766] on button "Confirm My Choices" at bounding box center [265, 766] width 159 height 35
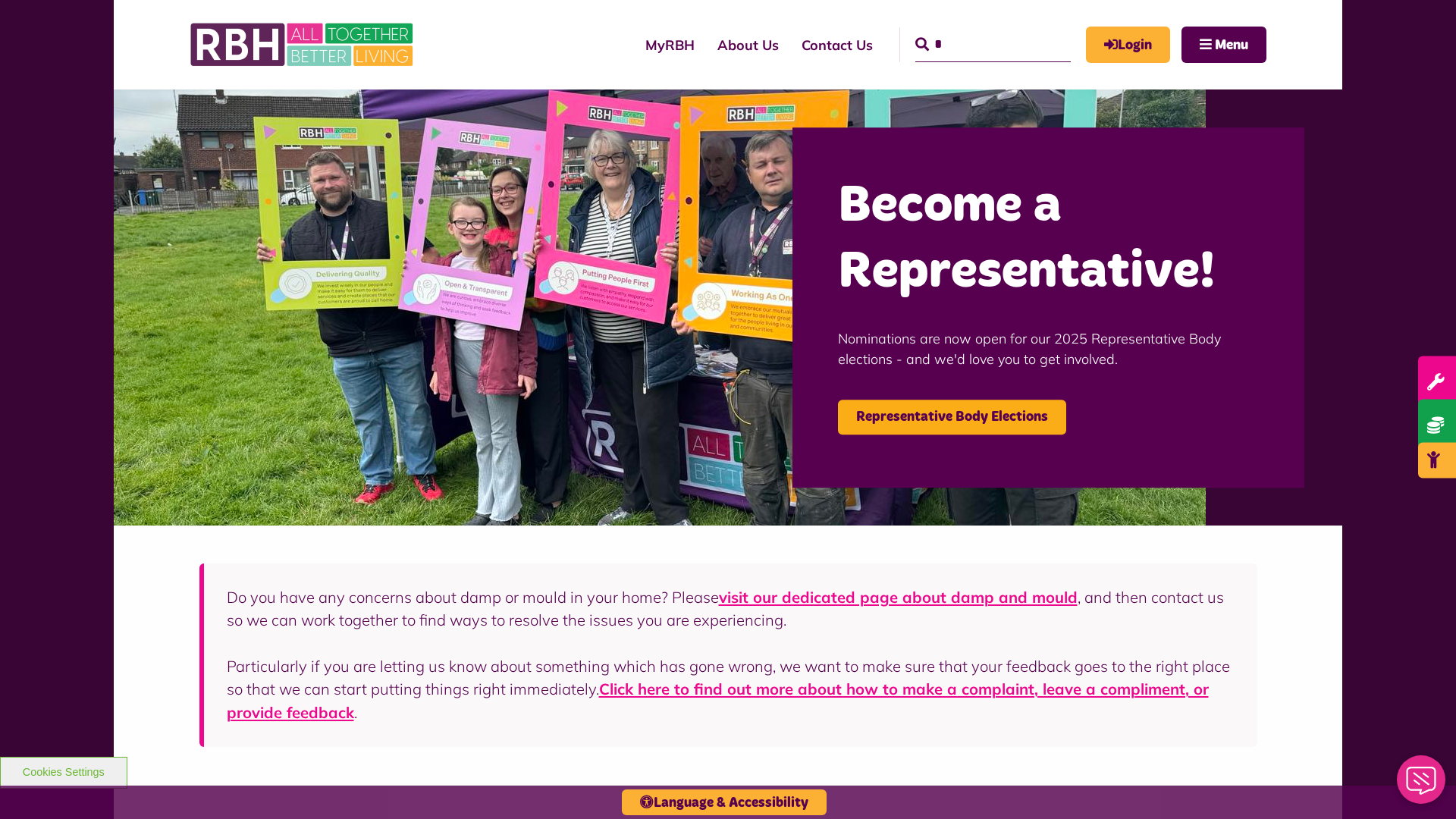
click at [971, 30] on input "*" at bounding box center [993, 45] width 155 height 35
type input "*"
click at [63, 770] on button "Cookies Settings" at bounding box center [64, 773] width 128 height 32
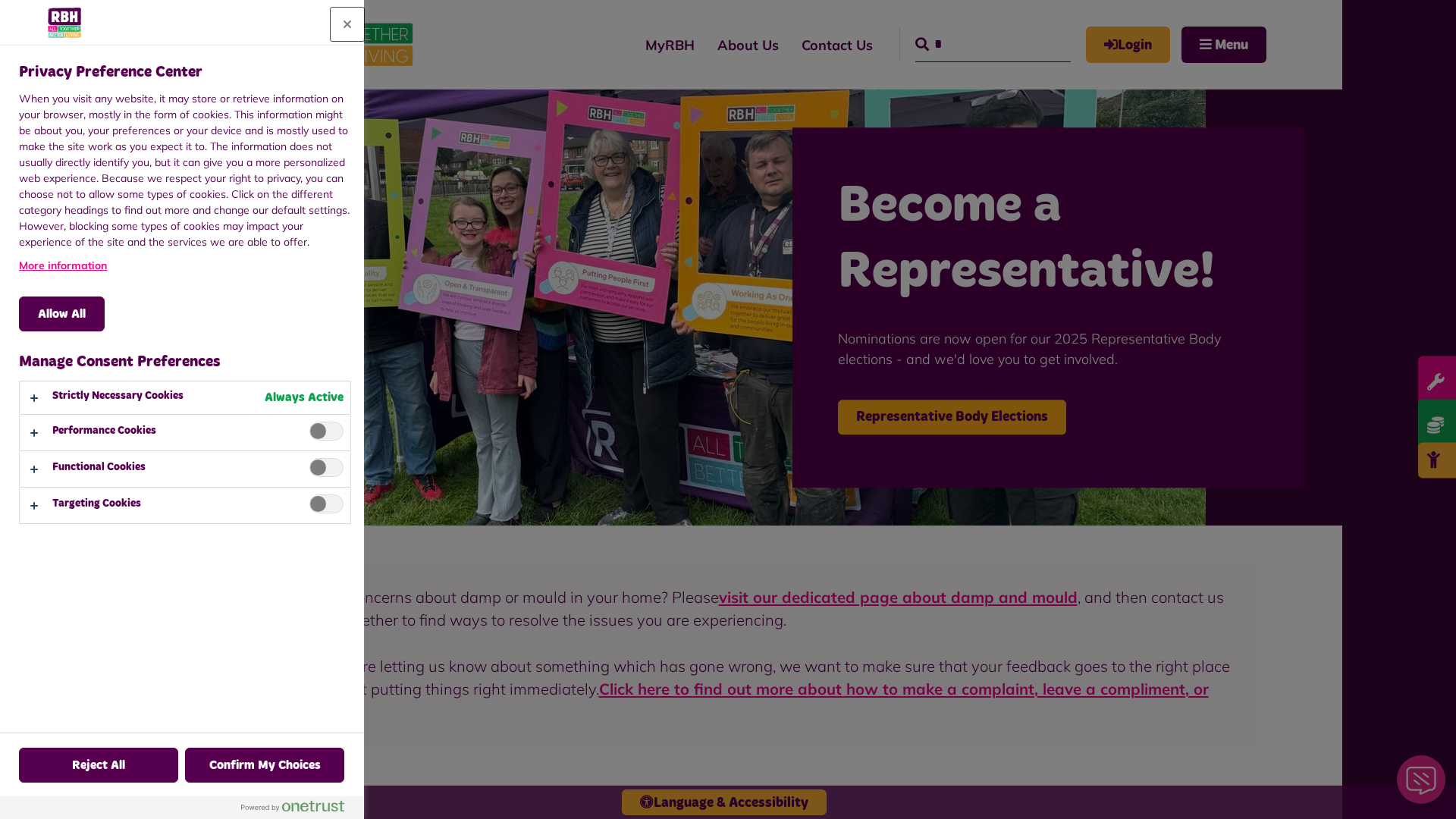
click at [348, 24] on button "Close" at bounding box center [348, 25] width 33 height 33
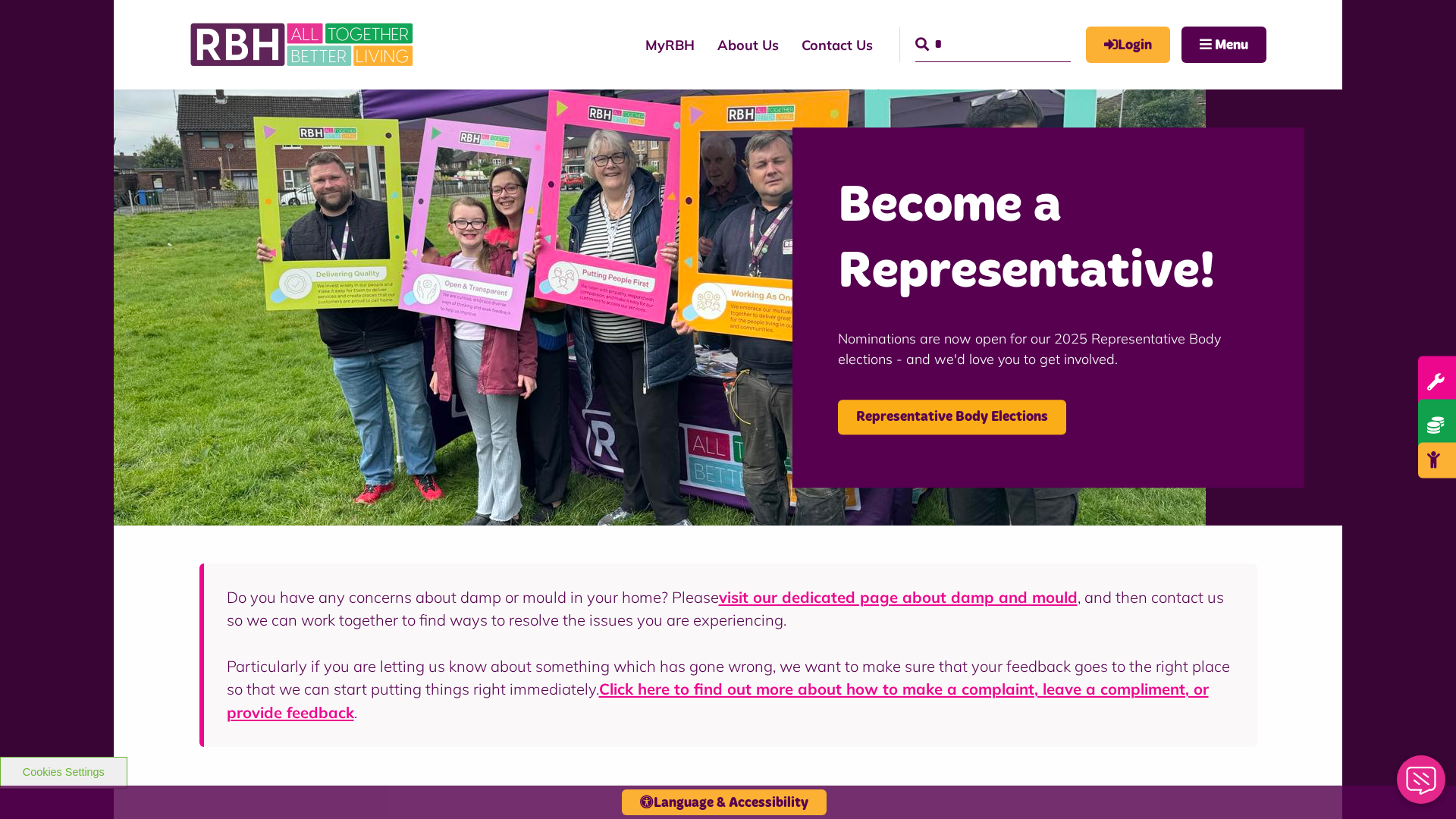
click at [971, 30] on input "*" at bounding box center [993, 45] width 155 height 35
type input "*"
click at [63, 770] on button "Cookies Settings" at bounding box center [64, 773] width 128 height 32
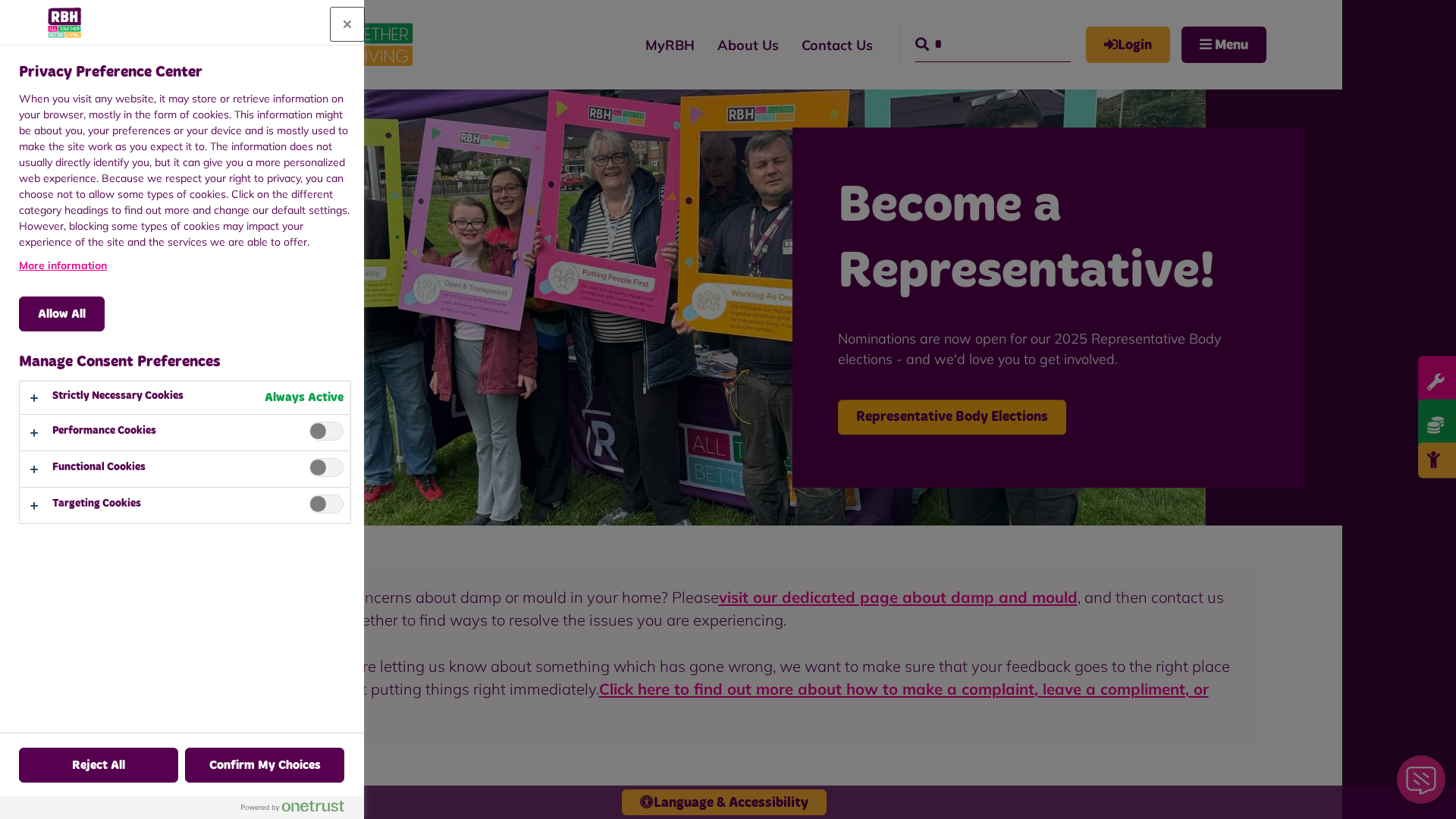
click at [348, 24] on button "Close" at bounding box center [348, 25] width 33 height 33
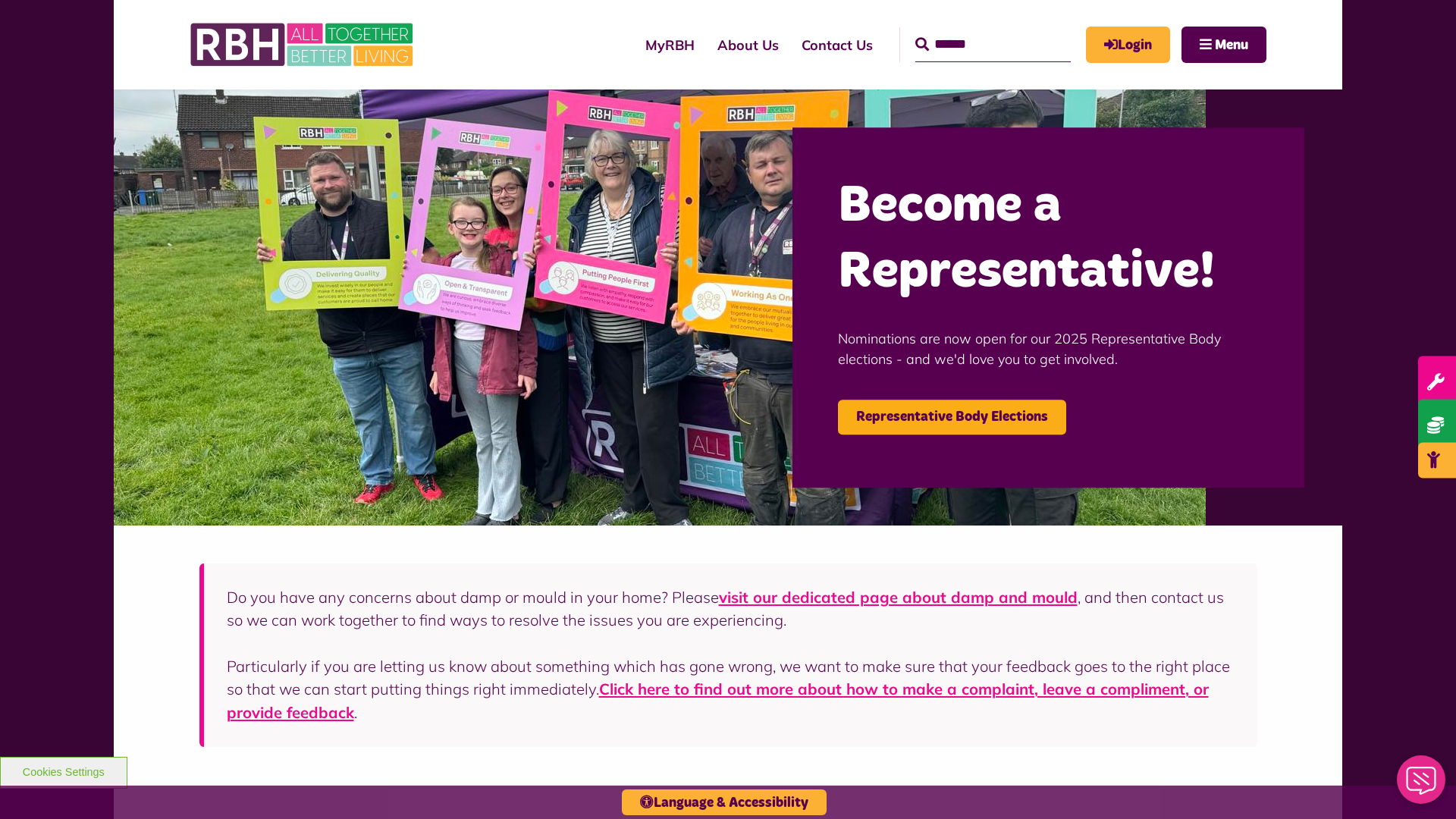
click at [971, 30] on input "Search" at bounding box center [993, 45] width 155 height 35
type input "*"
click at [63, 770] on button "Cookies Settings" at bounding box center [64, 773] width 128 height 32
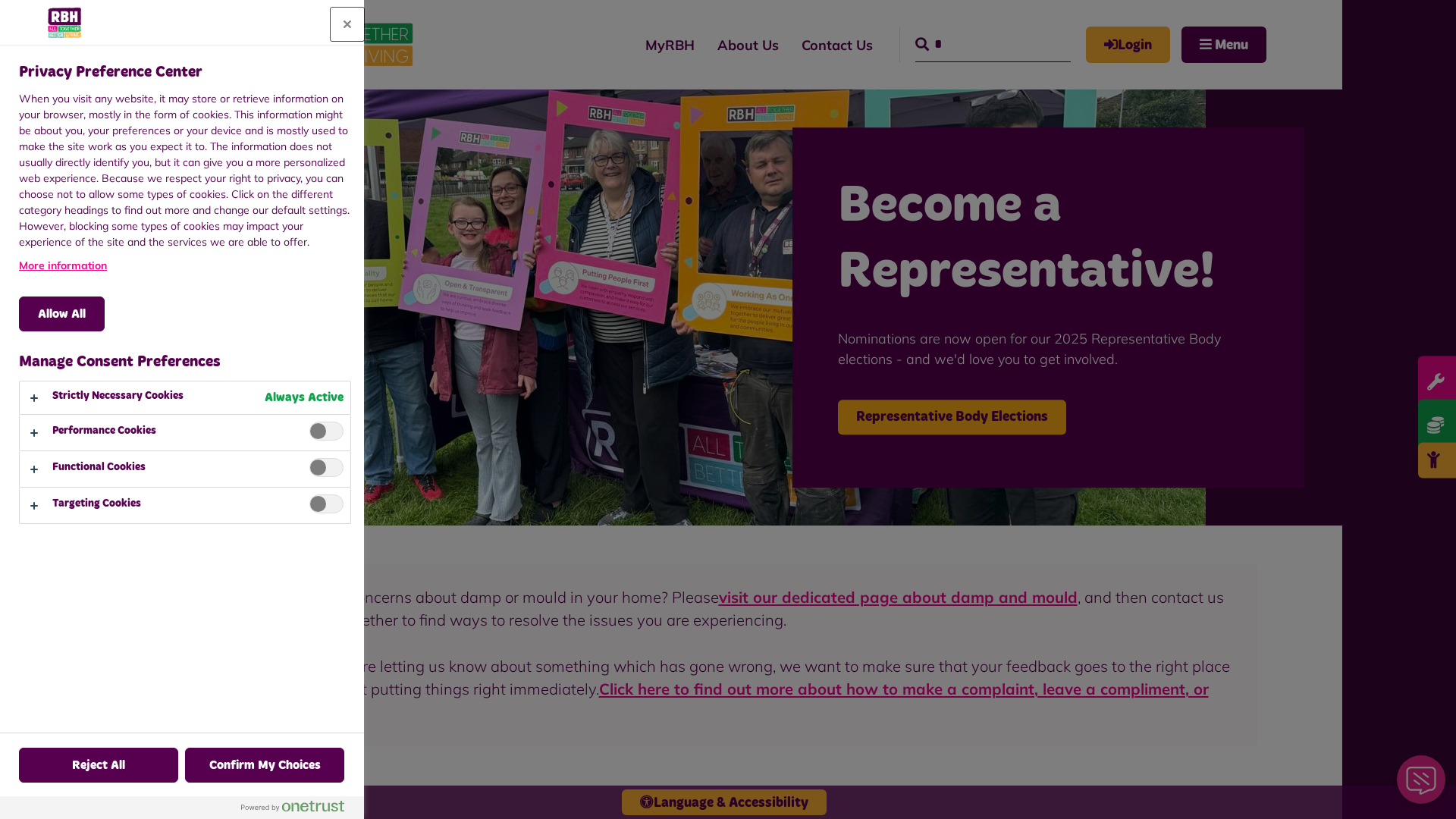
click at [348, 24] on button "Close" at bounding box center [348, 25] width 33 height 33
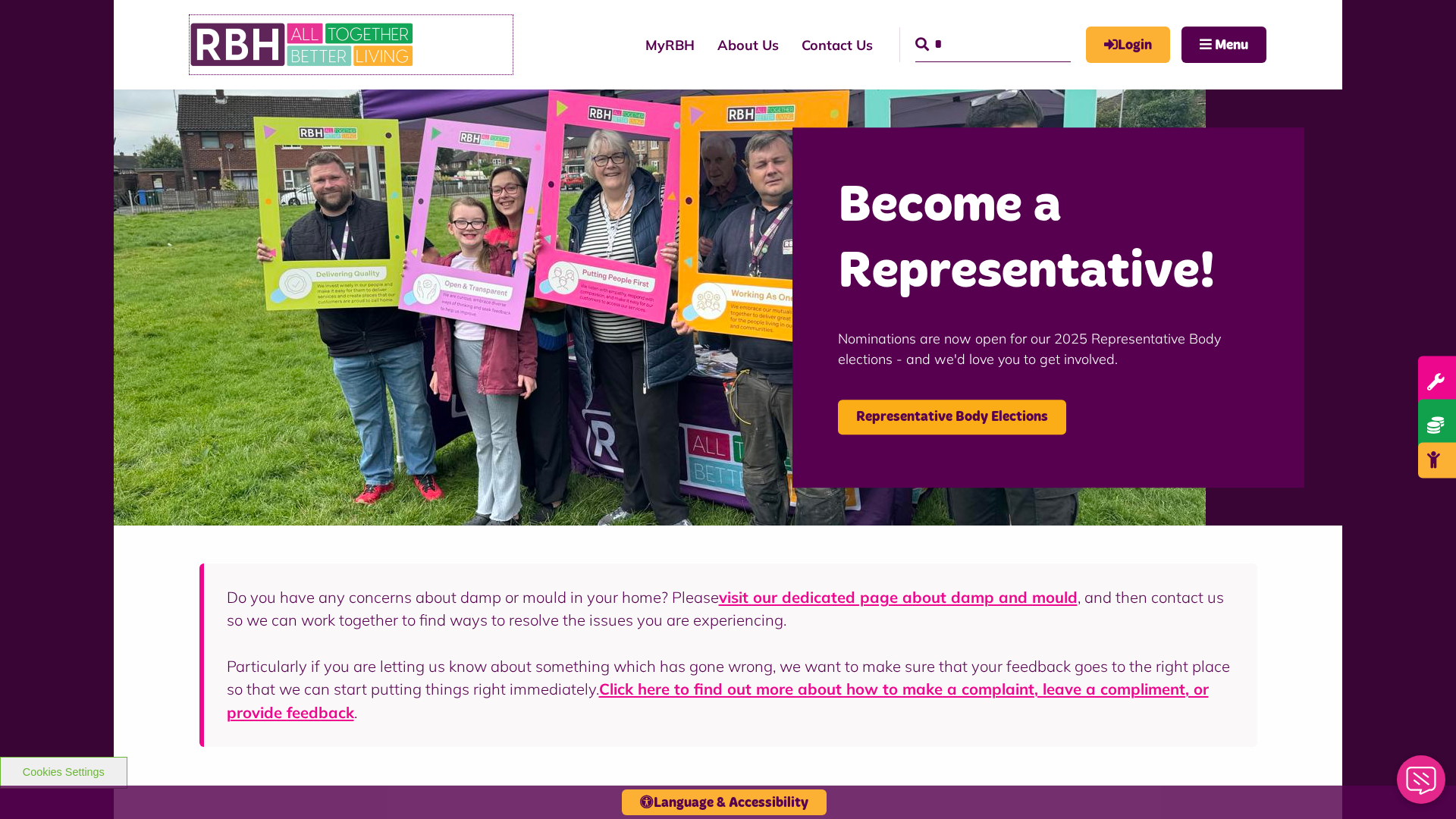
click at [351, 45] on img at bounding box center [303, 45] width 227 height 59
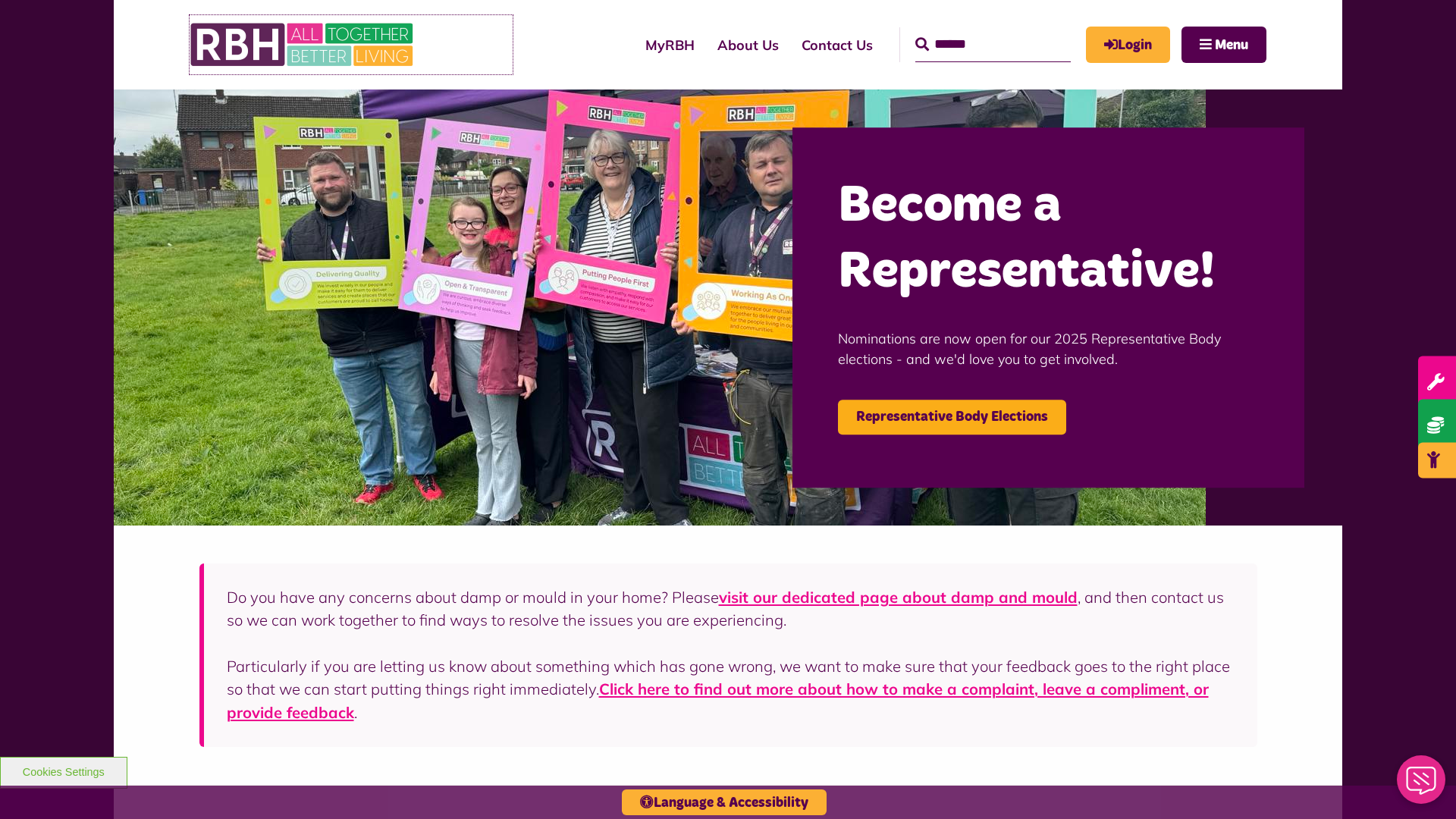
click at [351, 45] on img at bounding box center [303, 45] width 227 height 59
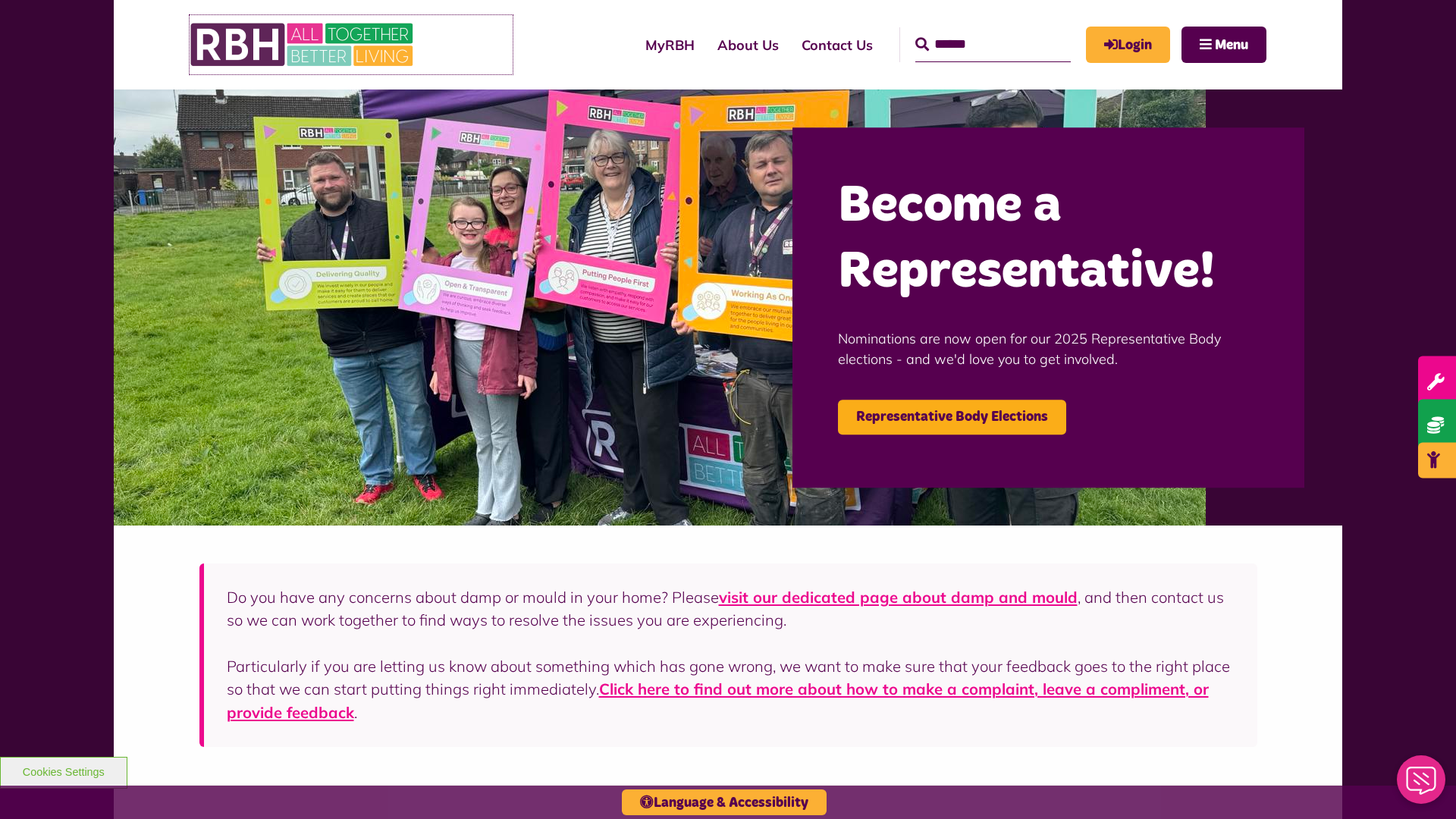
click at [351, 45] on img at bounding box center [303, 45] width 227 height 59
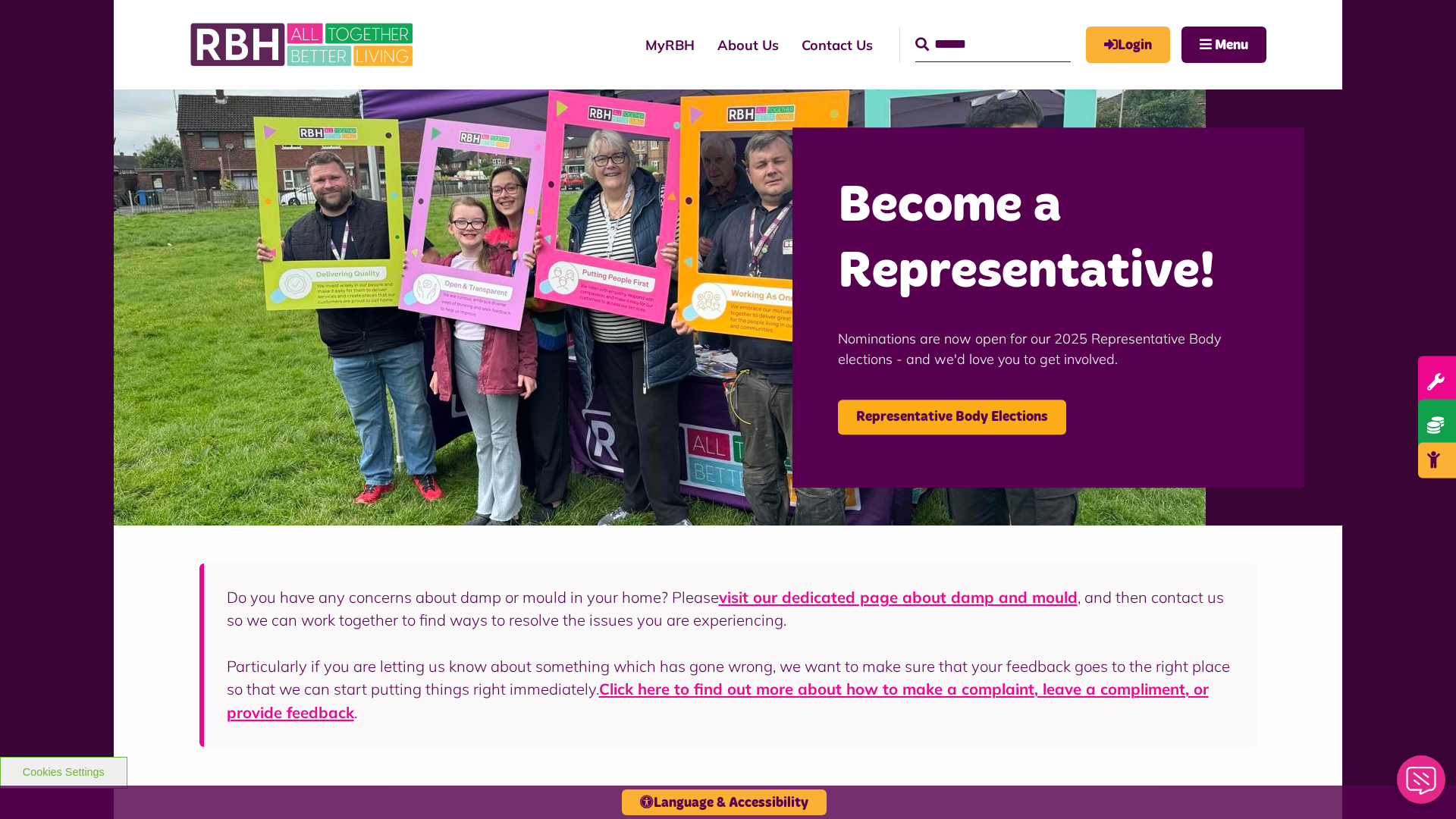
click at [971, 30] on input "Search" at bounding box center [993, 45] width 155 height 35
type input "*"
click at [63, 770] on button "Cookies Settings" at bounding box center [64, 773] width 128 height 32
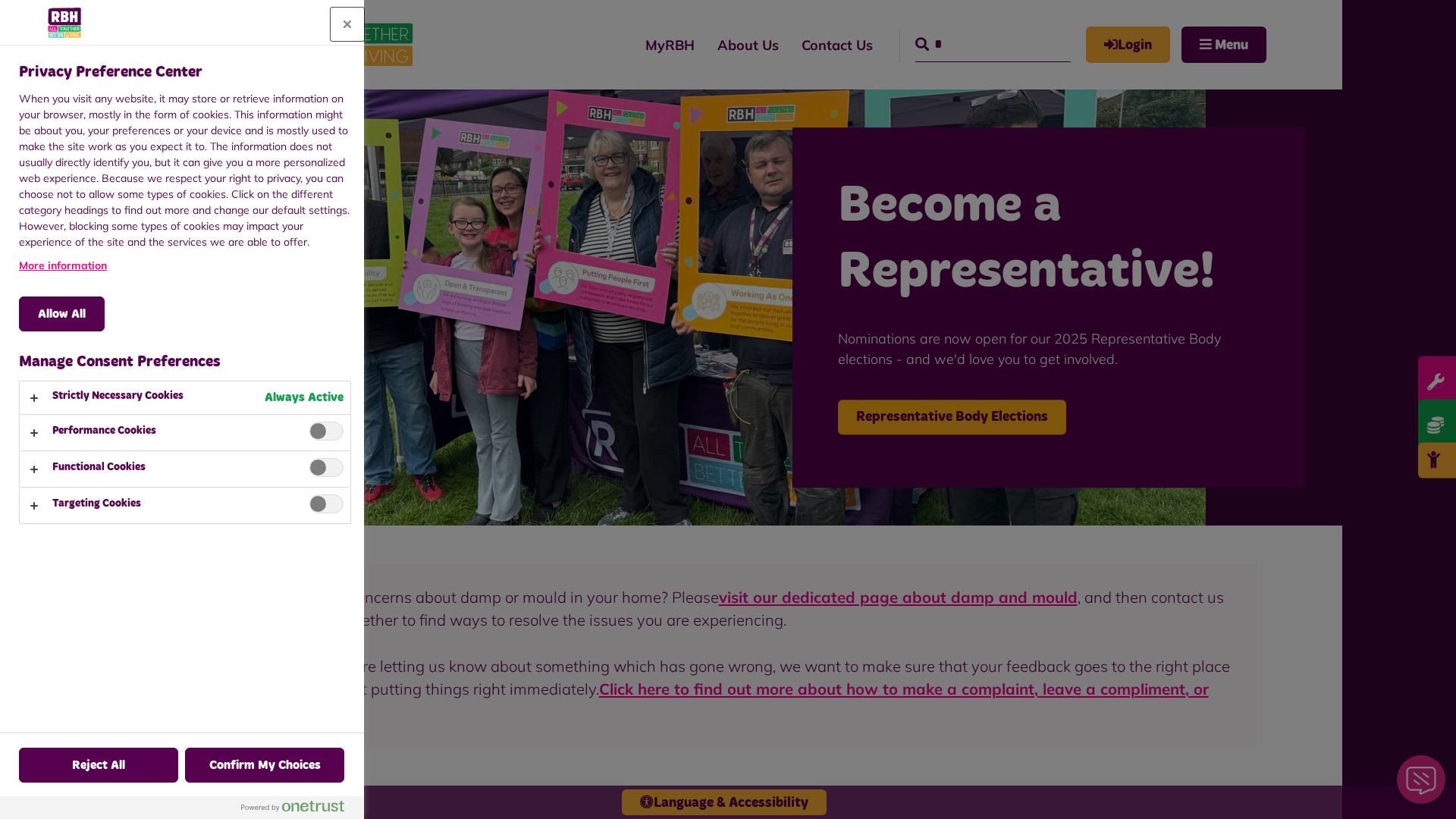
click at [348, 24] on button "Close" at bounding box center [348, 25] width 33 height 33
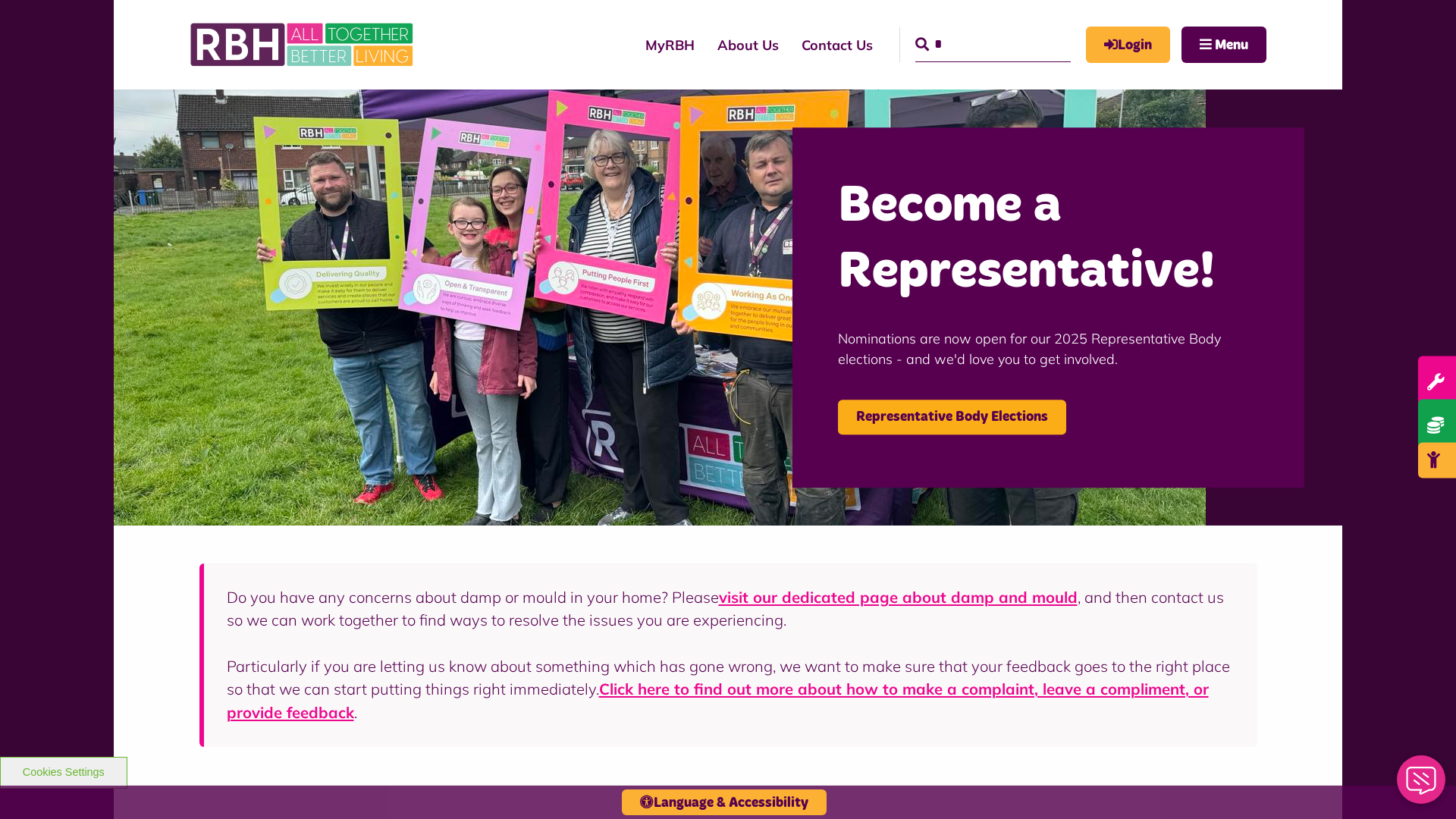
click at [971, 30] on input "*" at bounding box center [993, 45] width 155 height 35
type input "*"
click at [63, 770] on button "Cookies Settings" at bounding box center [64, 773] width 128 height 32
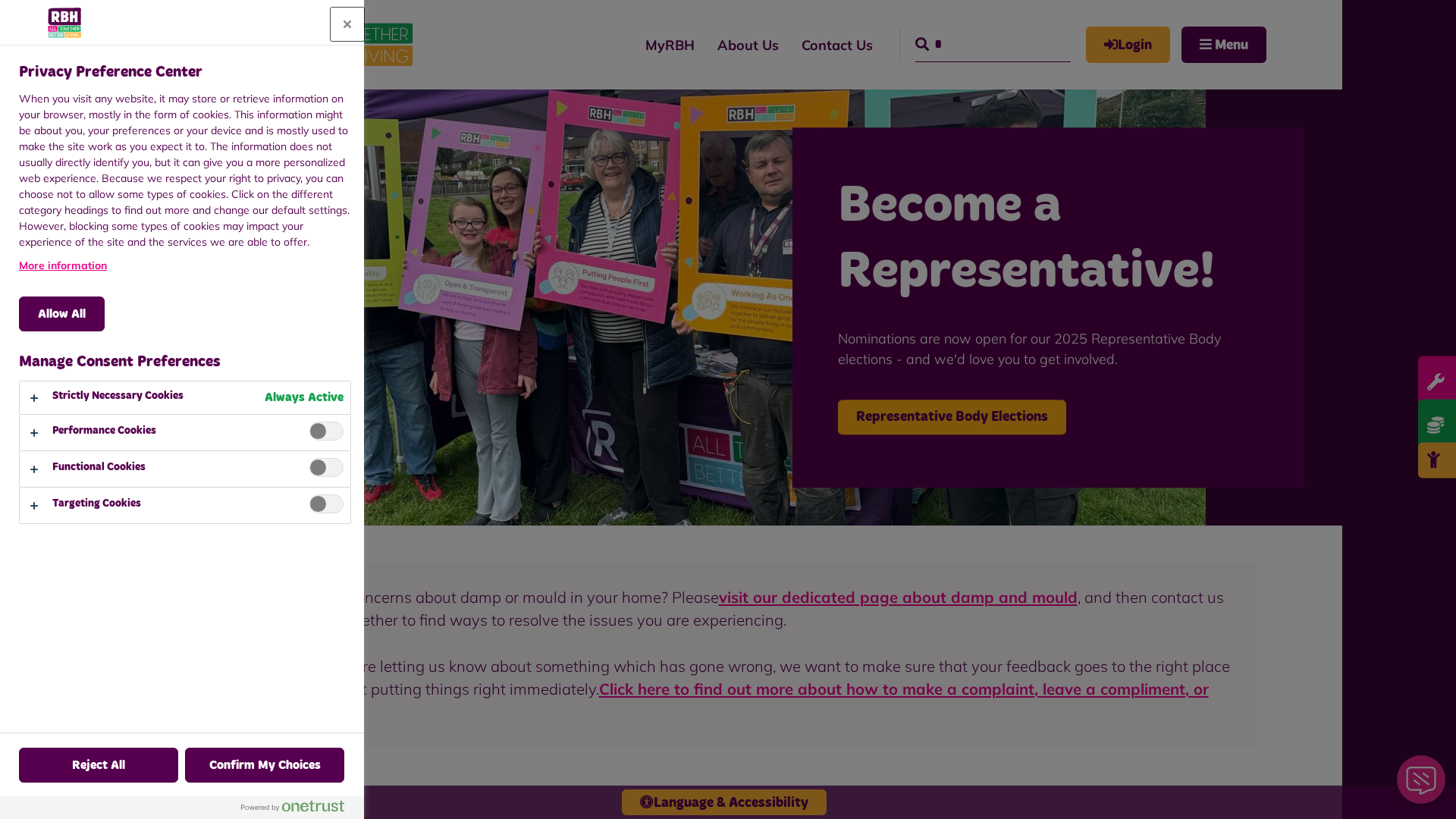
click at [348, 24] on button "Close" at bounding box center [348, 25] width 33 height 33
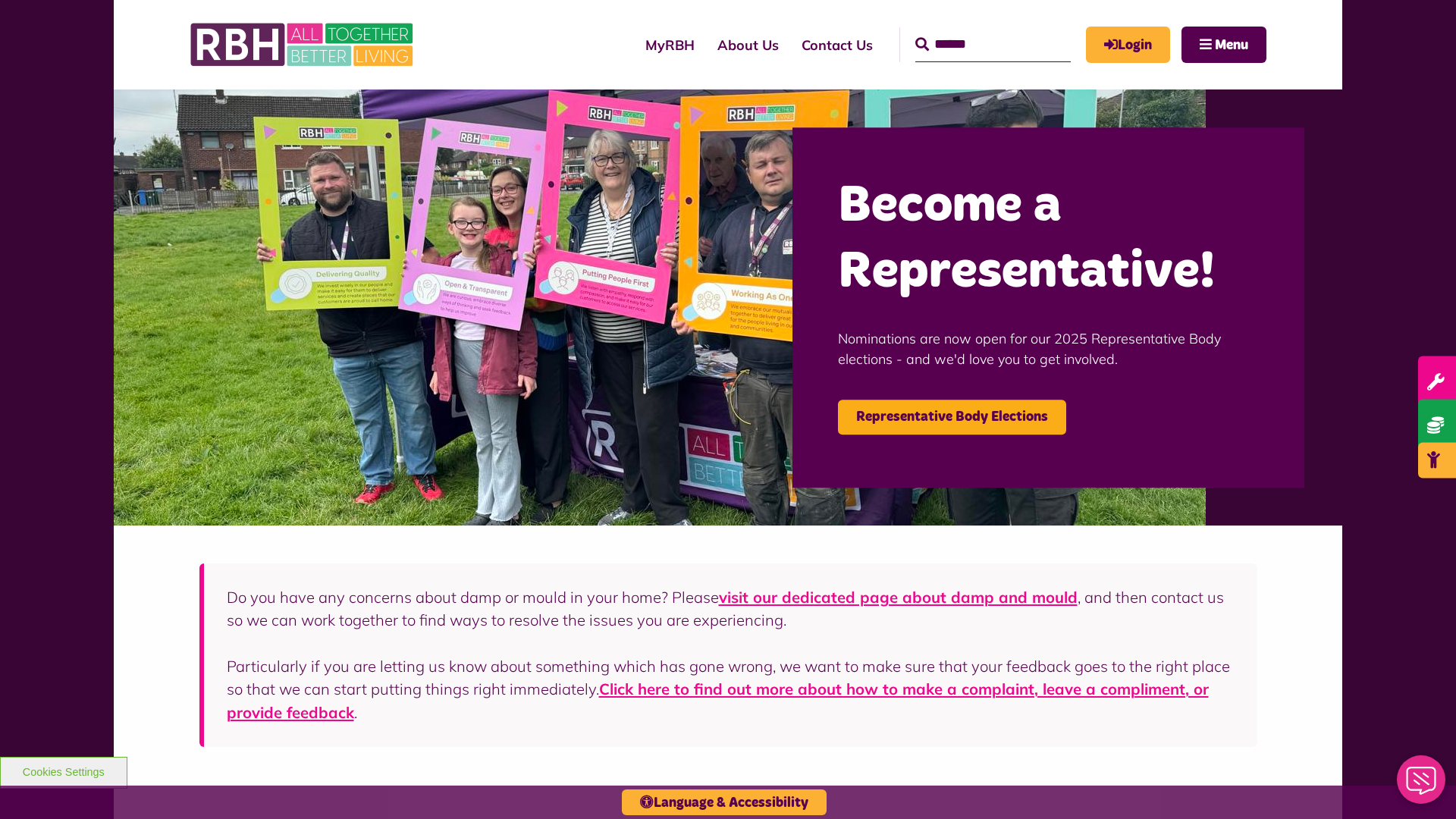
click at [971, 30] on input "Search" at bounding box center [993, 45] width 155 height 35
type input "*"
click at [63, 770] on button "Cookies Settings" at bounding box center [64, 773] width 128 height 32
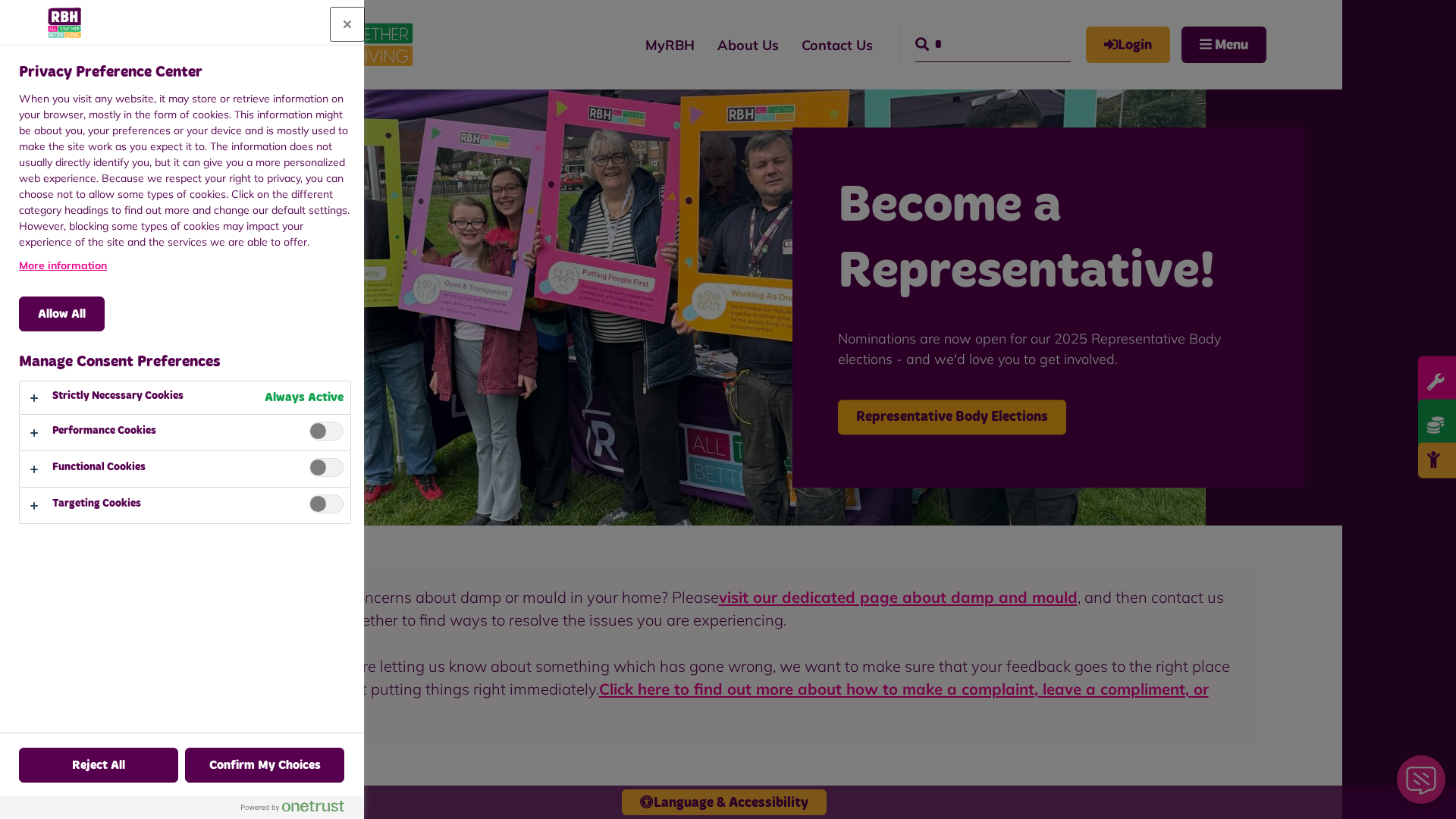
click at [348, 24] on button "Close" at bounding box center [348, 25] width 33 height 33
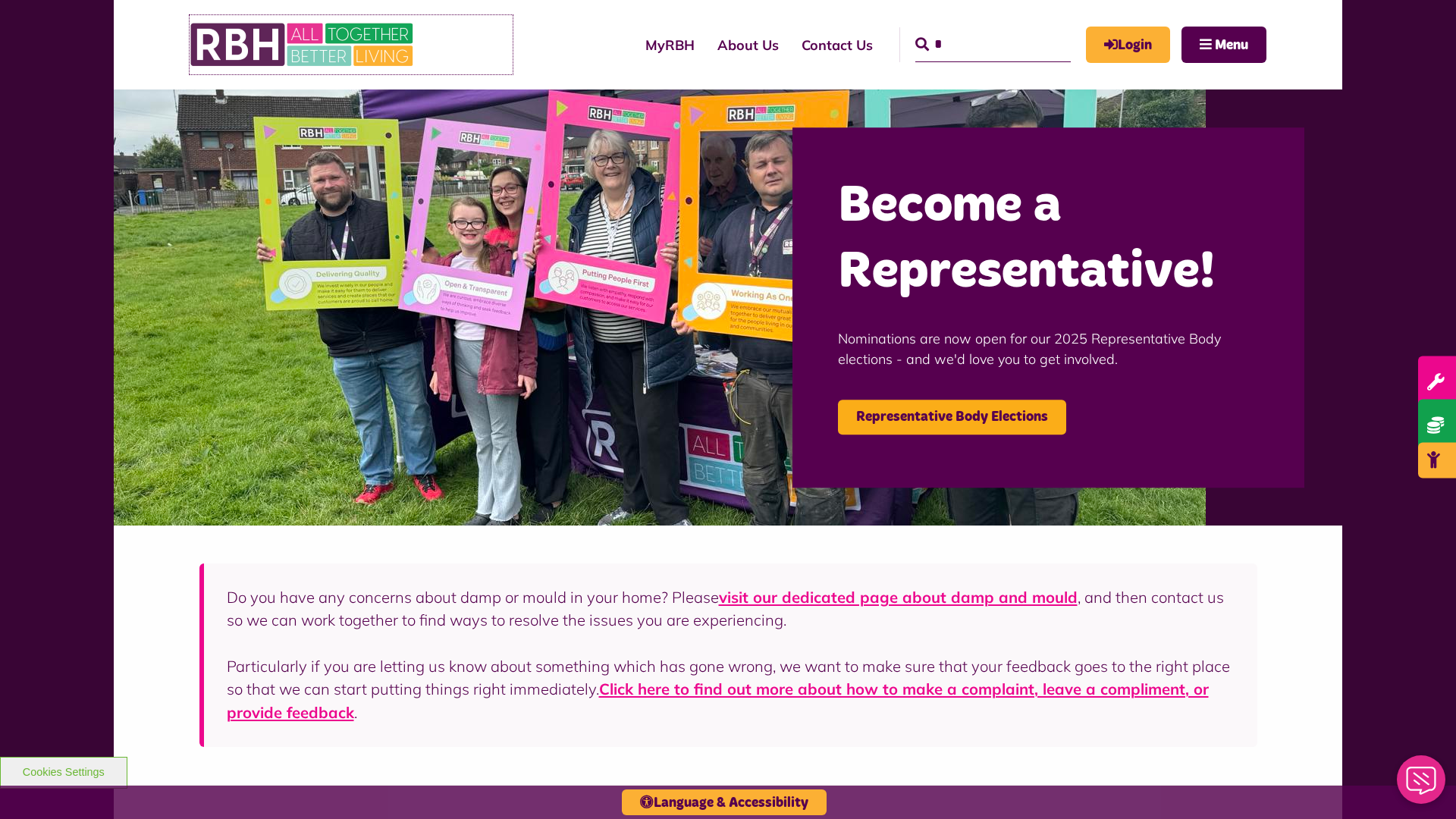
click at [351, 45] on img at bounding box center [303, 45] width 227 height 59
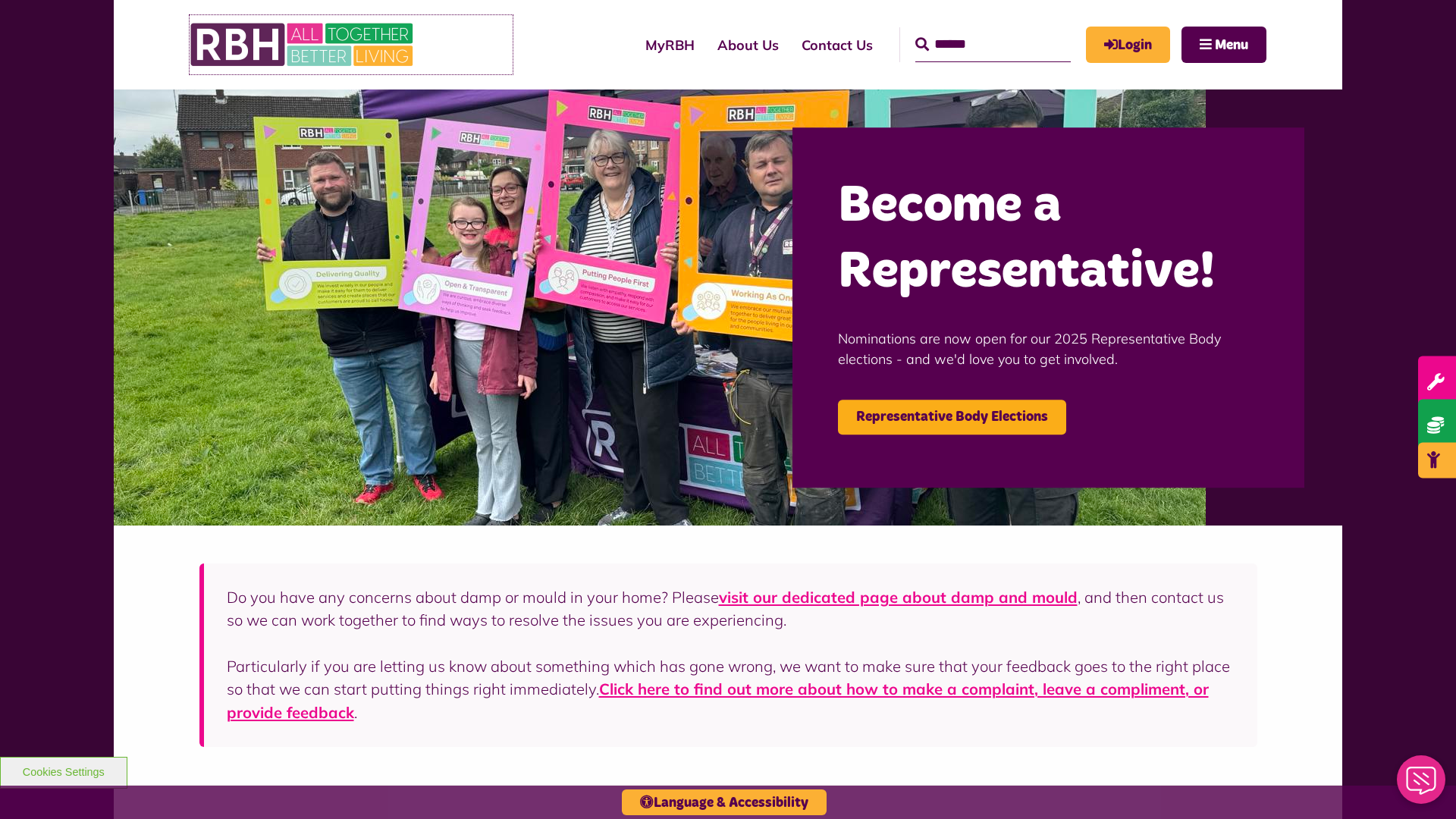
click at [351, 45] on img at bounding box center [303, 45] width 227 height 59
click at [971, 30] on input "Search" at bounding box center [993, 45] width 155 height 35
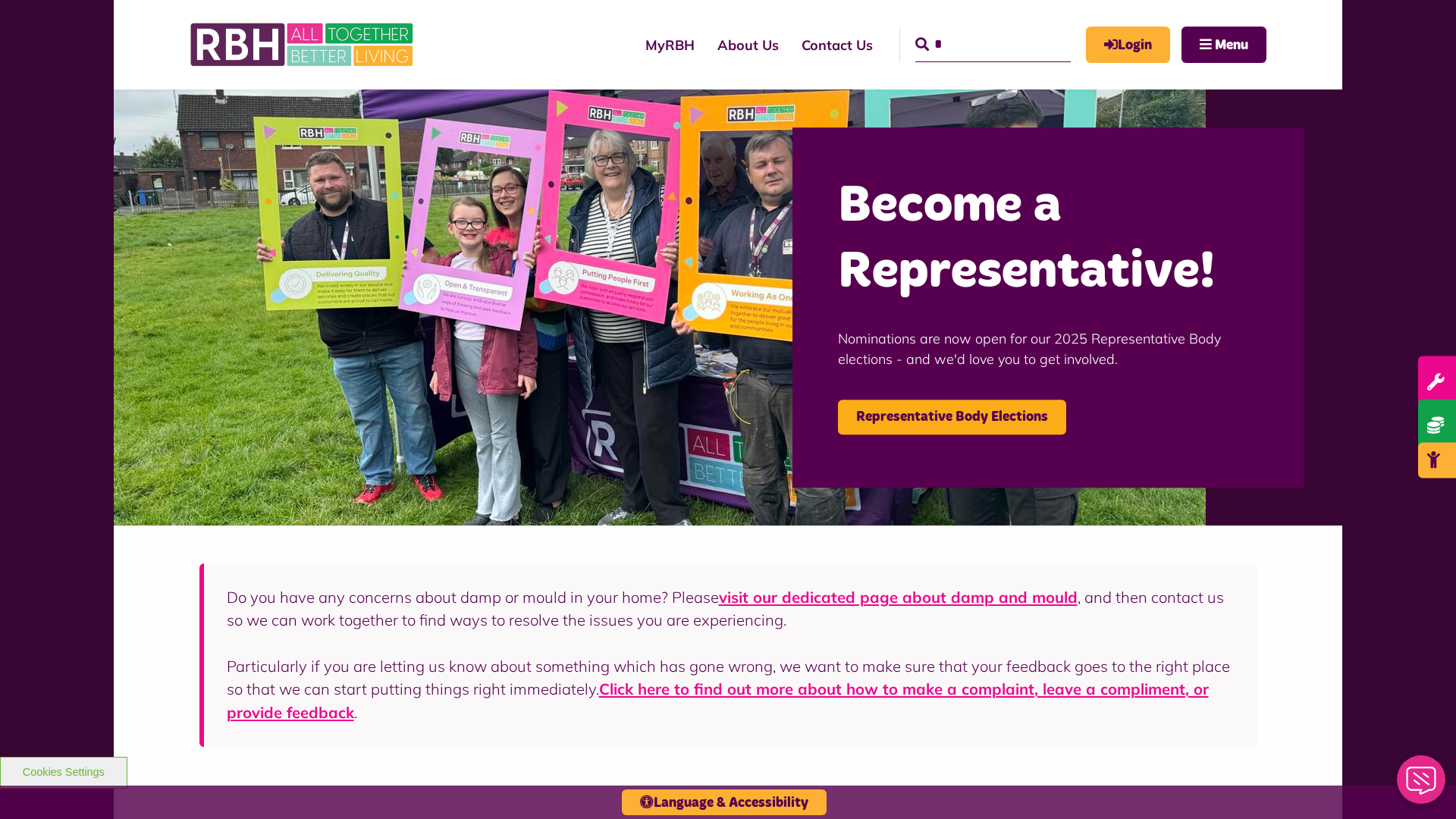
type input "*"
click at [63, 770] on button "Cookies Settings" at bounding box center [64, 773] width 128 height 32
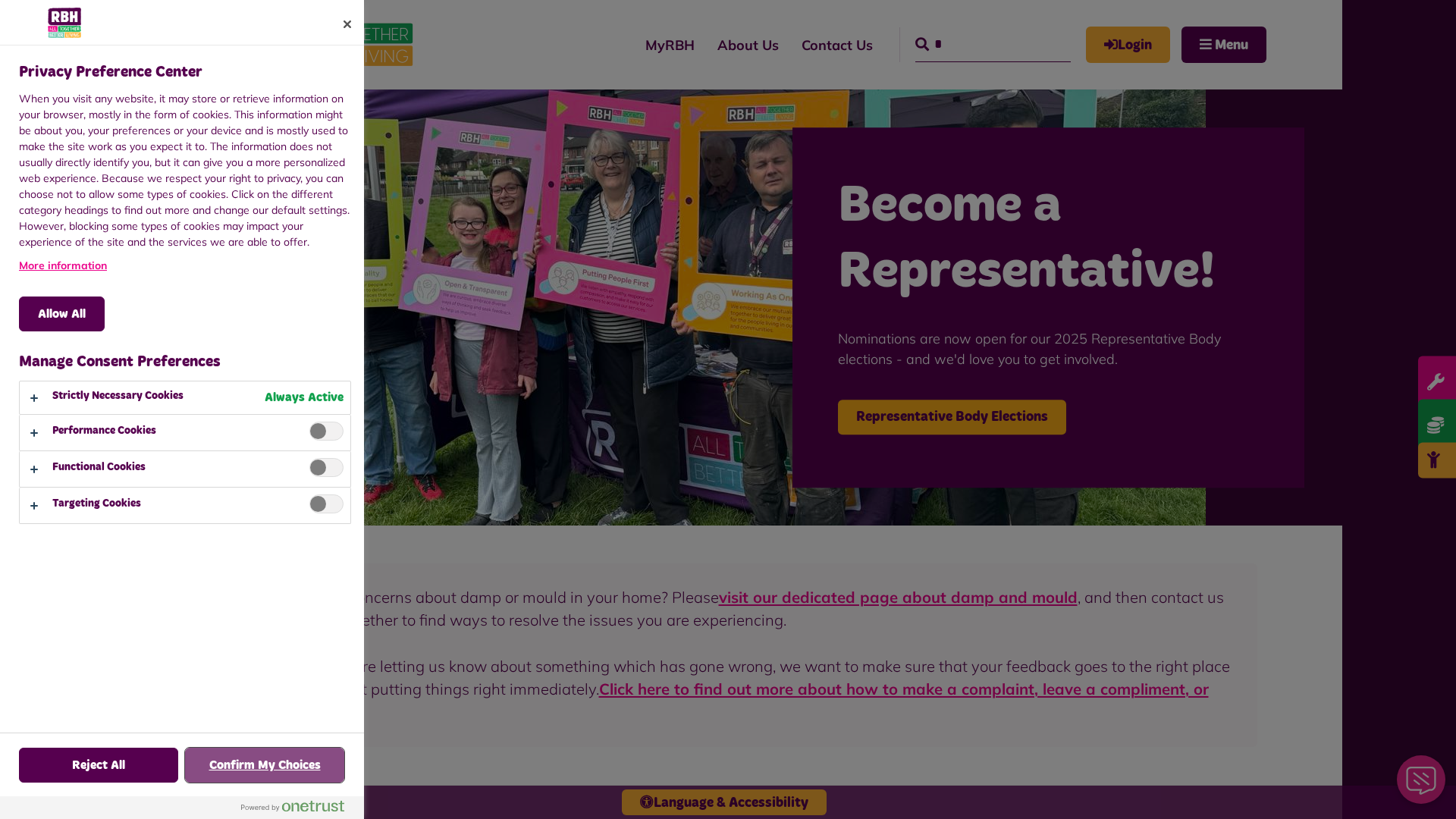
click at [265, 766] on button "Confirm My Choices" at bounding box center [265, 766] width 159 height 35
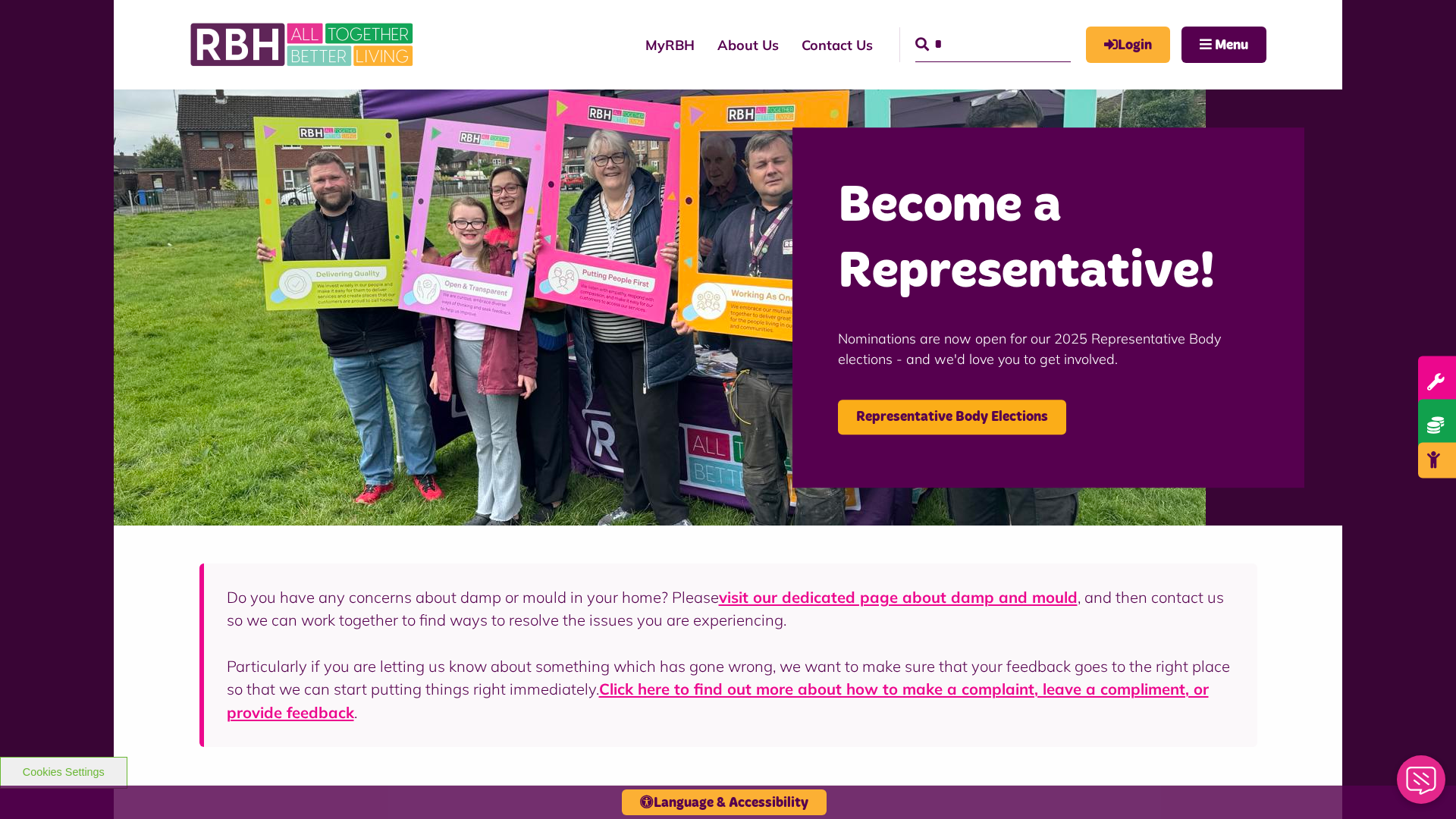
click at [971, 30] on input "*" at bounding box center [993, 45] width 155 height 35
type input "*"
click at [63, 770] on button "Cookies Settings" at bounding box center [64, 773] width 128 height 32
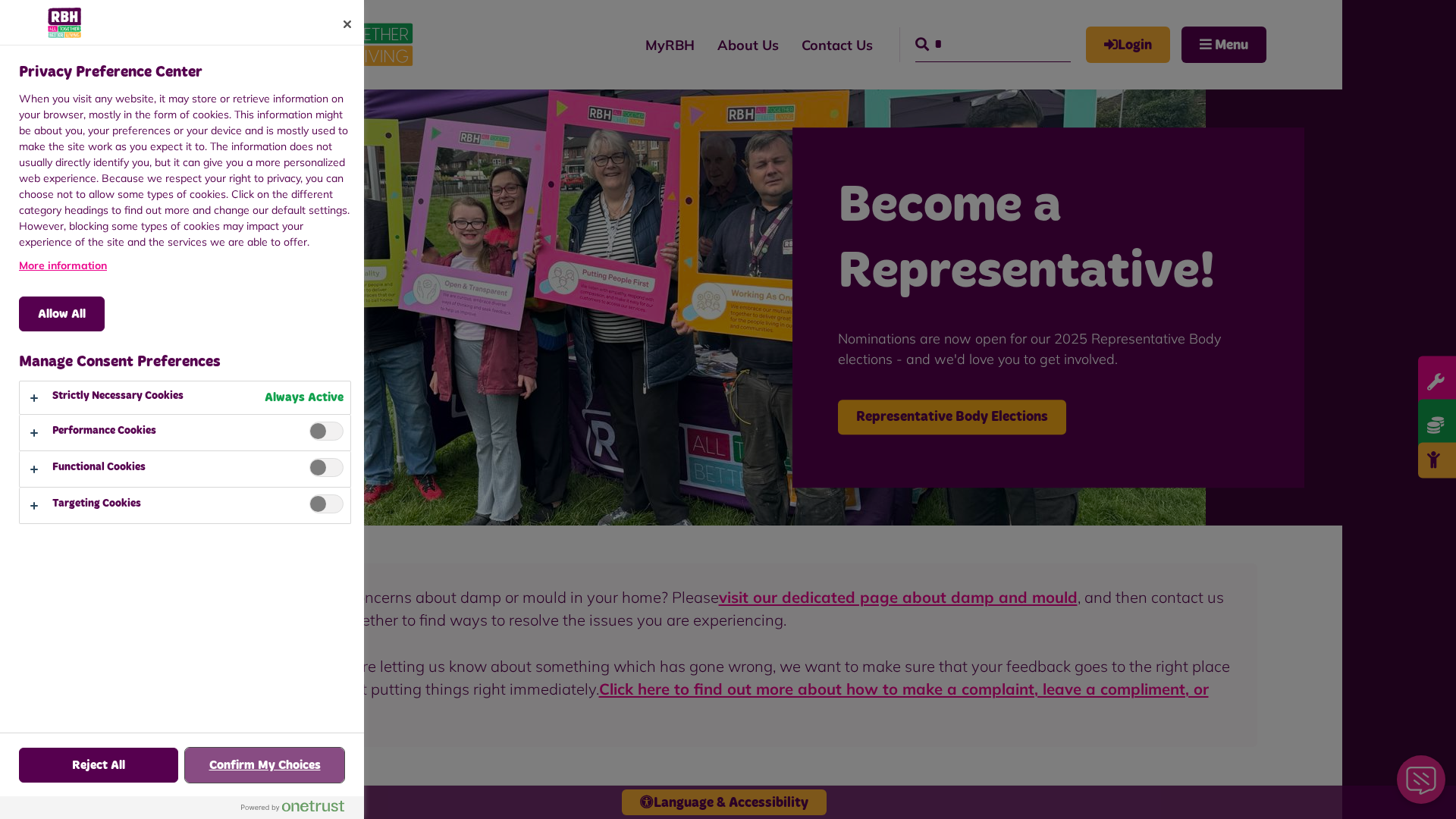
click at [265, 766] on button "Confirm My Choices" at bounding box center [265, 766] width 159 height 35
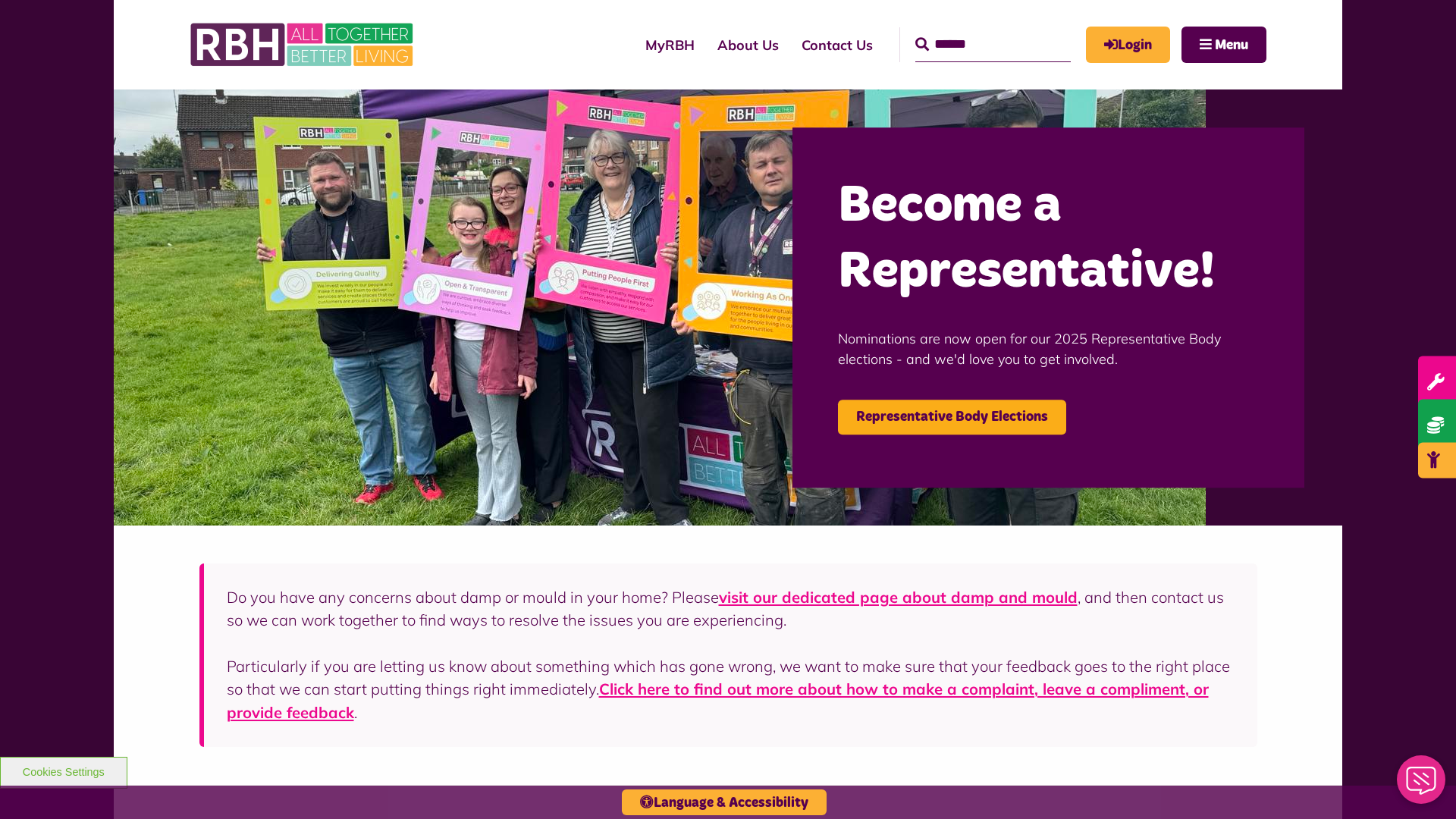
click at [971, 30] on input "Search" at bounding box center [993, 45] width 155 height 35
type input "*"
click at [63, 770] on button "Cookies Settings" at bounding box center [64, 773] width 128 height 32
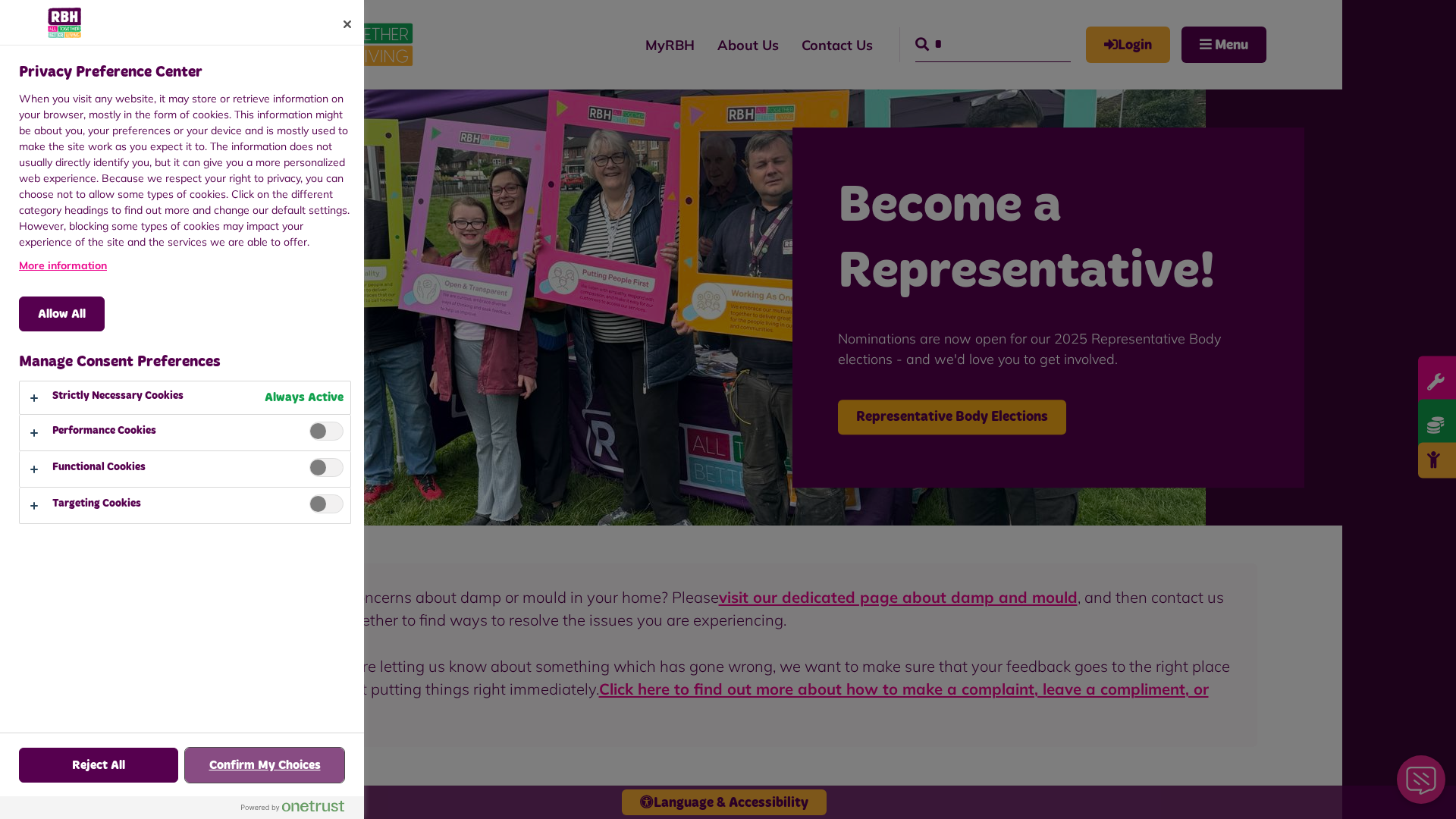
click at [265, 766] on button "Confirm My Choices" at bounding box center [265, 766] width 159 height 35
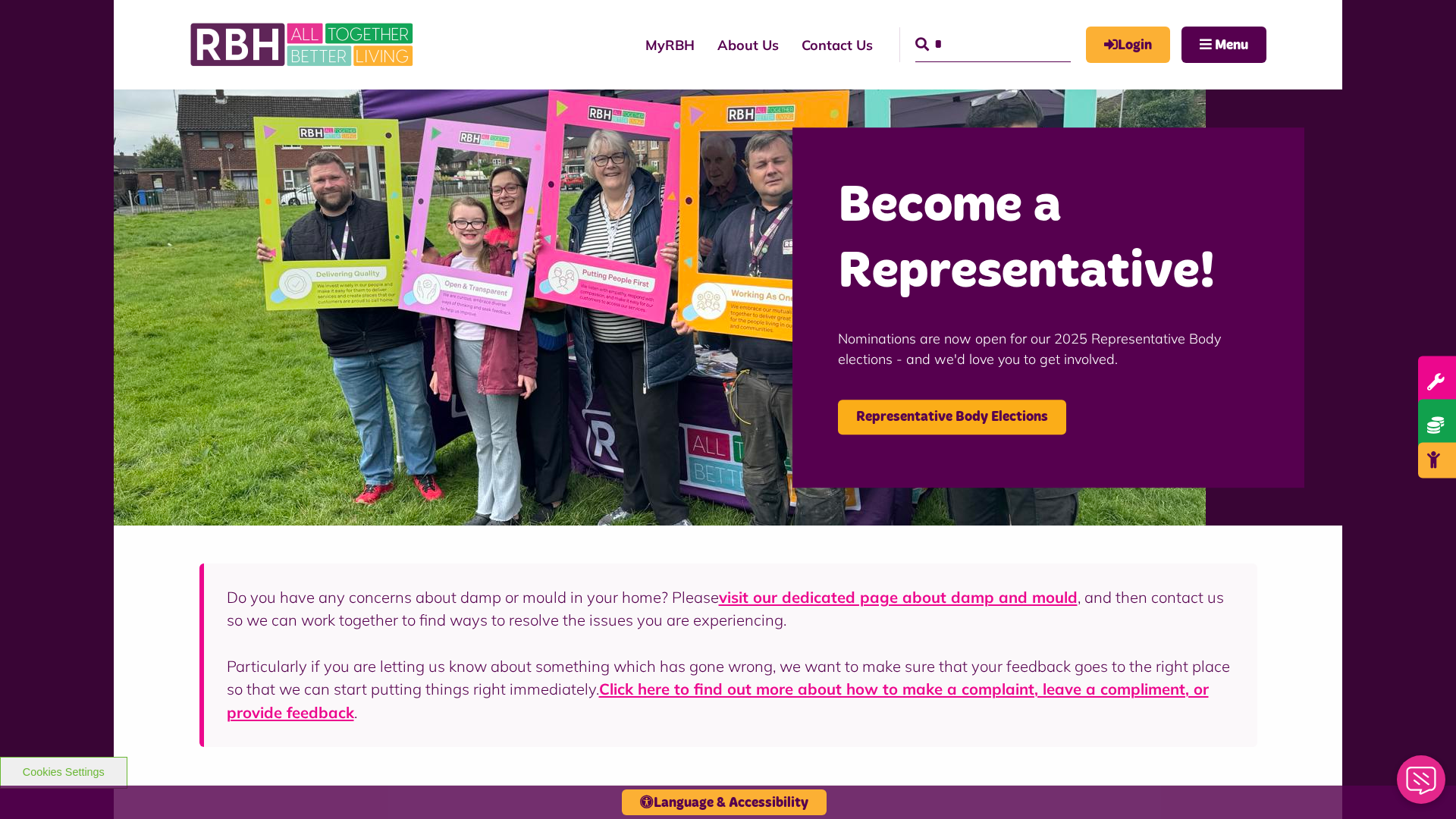
click at [971, 30] on input "*" at bounding box center [993, 45] width 155 height 35
type input "*"
click at [63, 770] on button "Cookies Settings" at bounding box center [64, 773] width 128 height 32
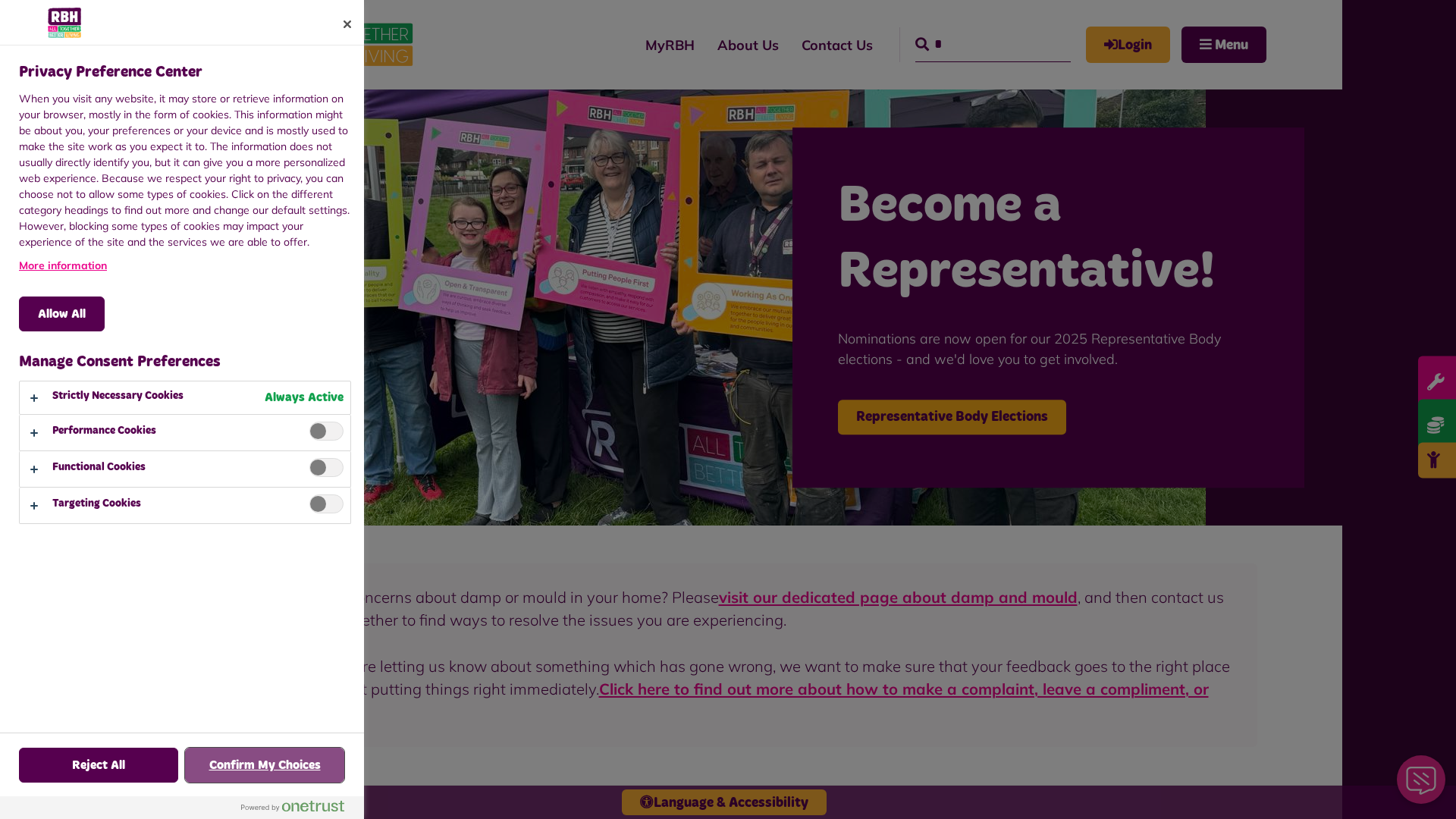
click at [265, 766] on button "Confirm My Choices" at bounding box center [265, 766] width 159 height 35
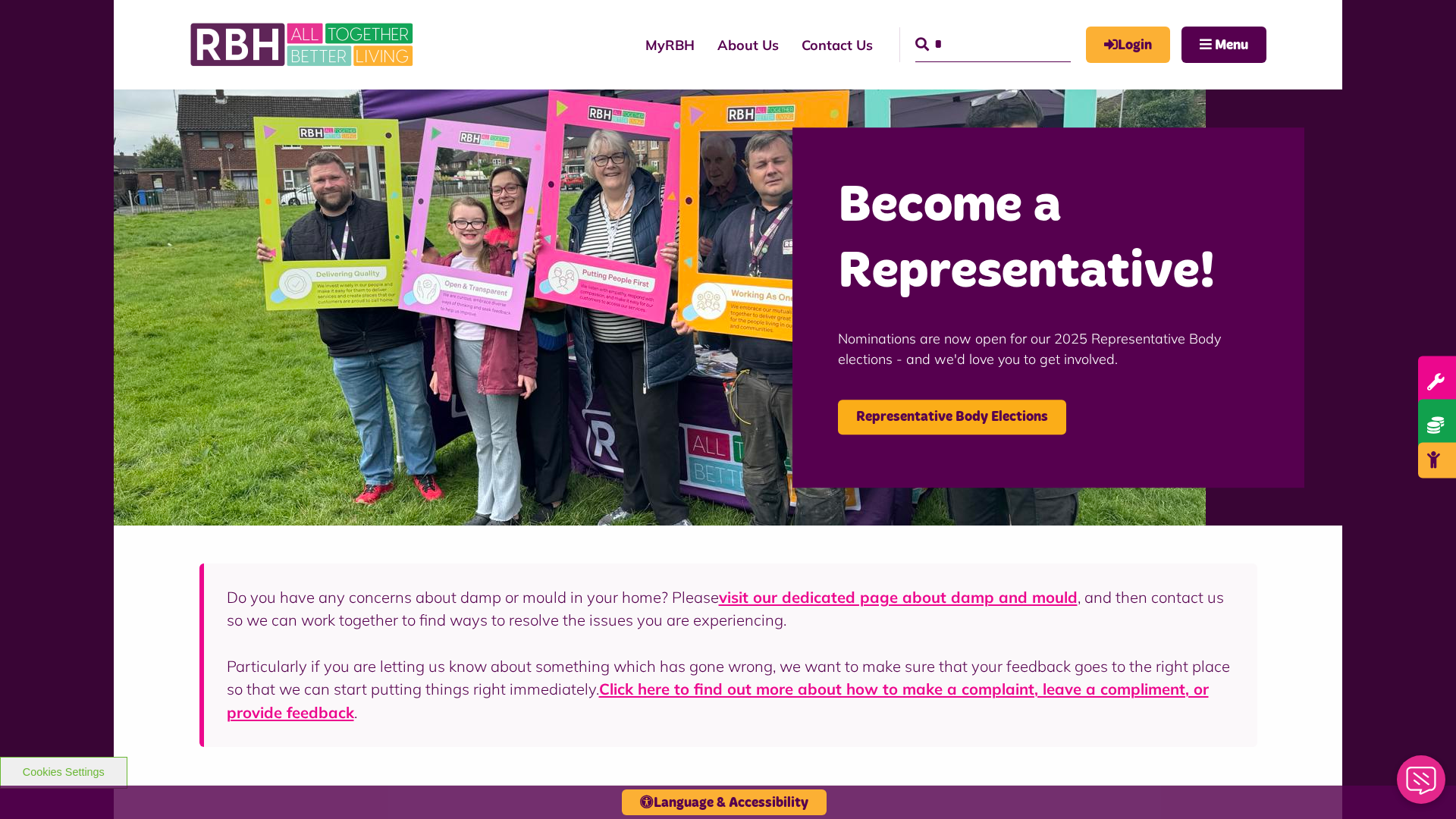
click at [971, 30] on input "*" at bounding box center [993, 45] width 155 height 35
type input "*"
click at [63, 770] on button "Cookies Settings" at bounding box center [64, 773] width 128 height 32
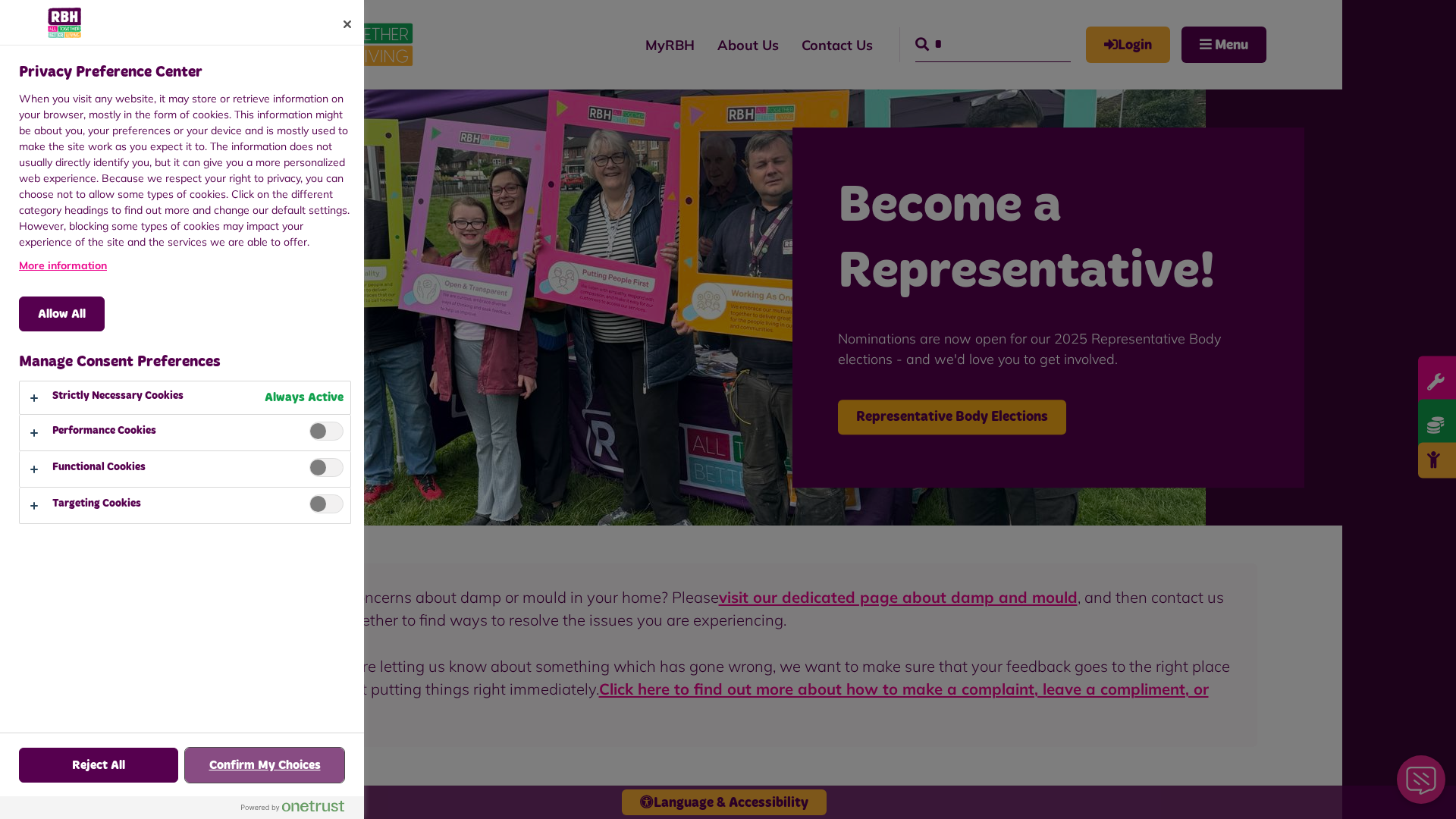
click at [265, 766] on button "Confirm My Choices" at bounding box center [265, 766] width 159 height 35
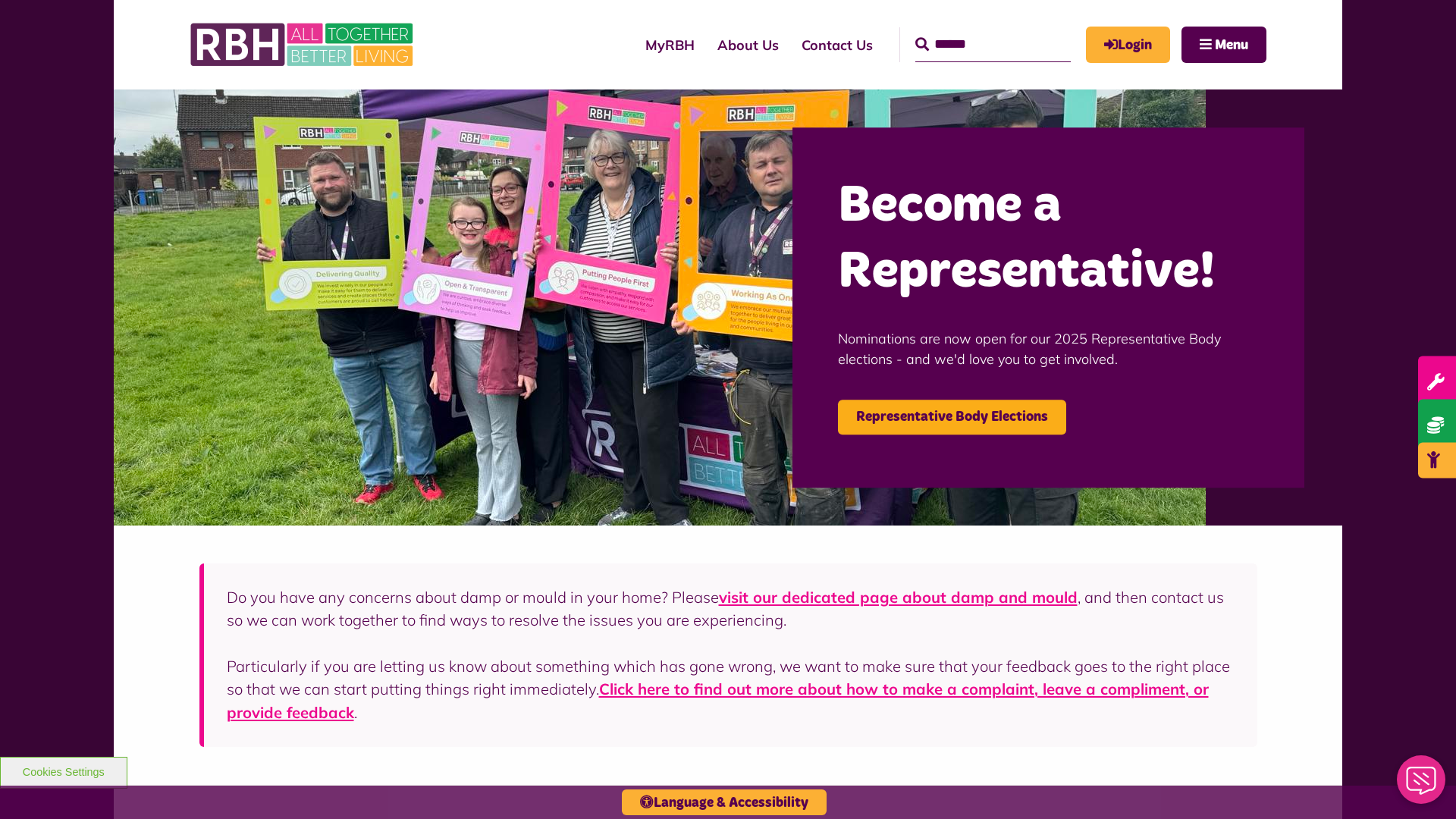
click at [971, 30] on input "Search" at bounding box center [993, 45] width 155 height 35
type input "*"
click at [63, 770] on button "Cookies Settings" at bounding box center [64, 773] width 128 height 32
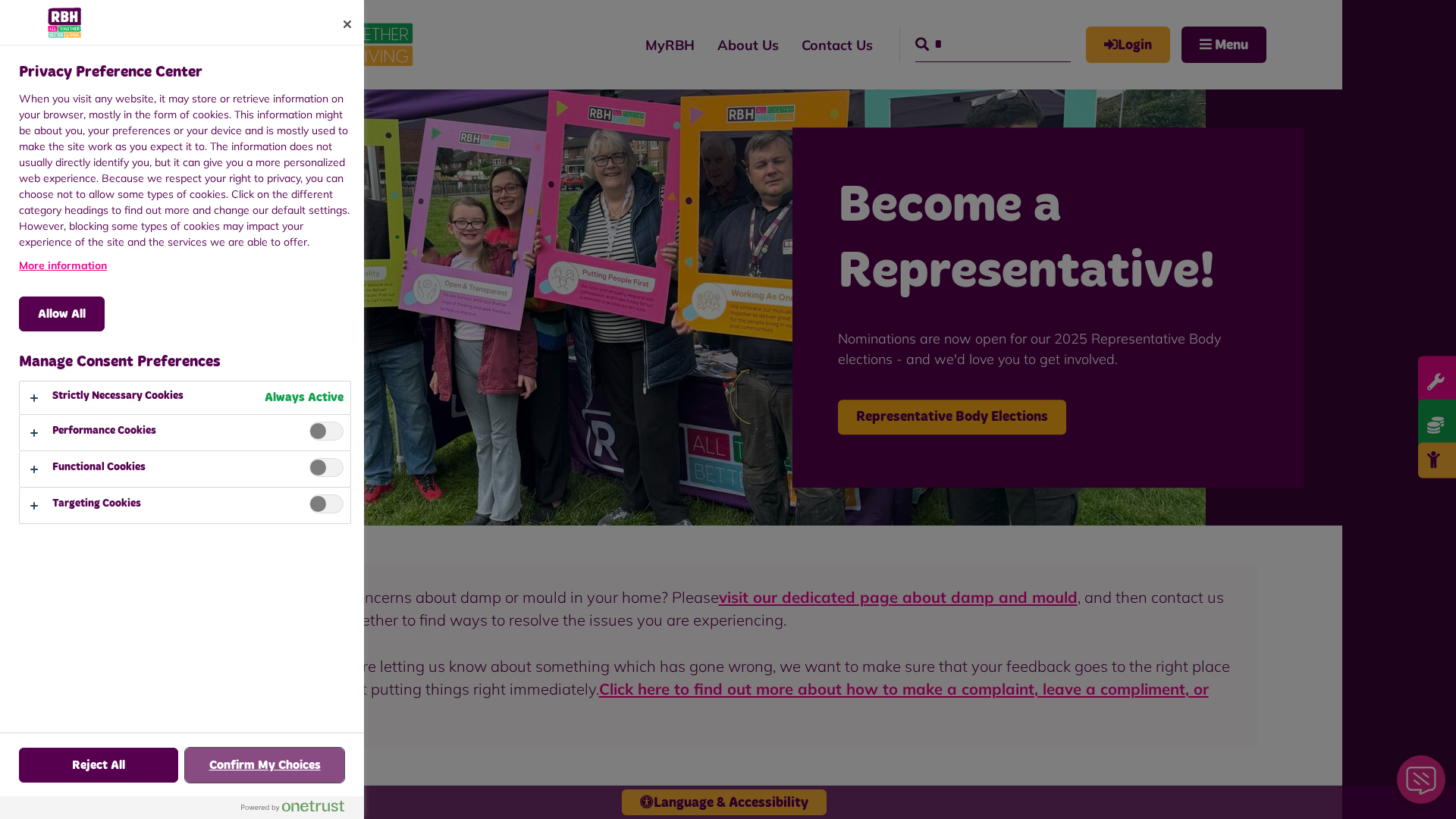
click at [265, 766] on button "Confirm My Choices" at bounding box center [265, 766] width 159 height 35
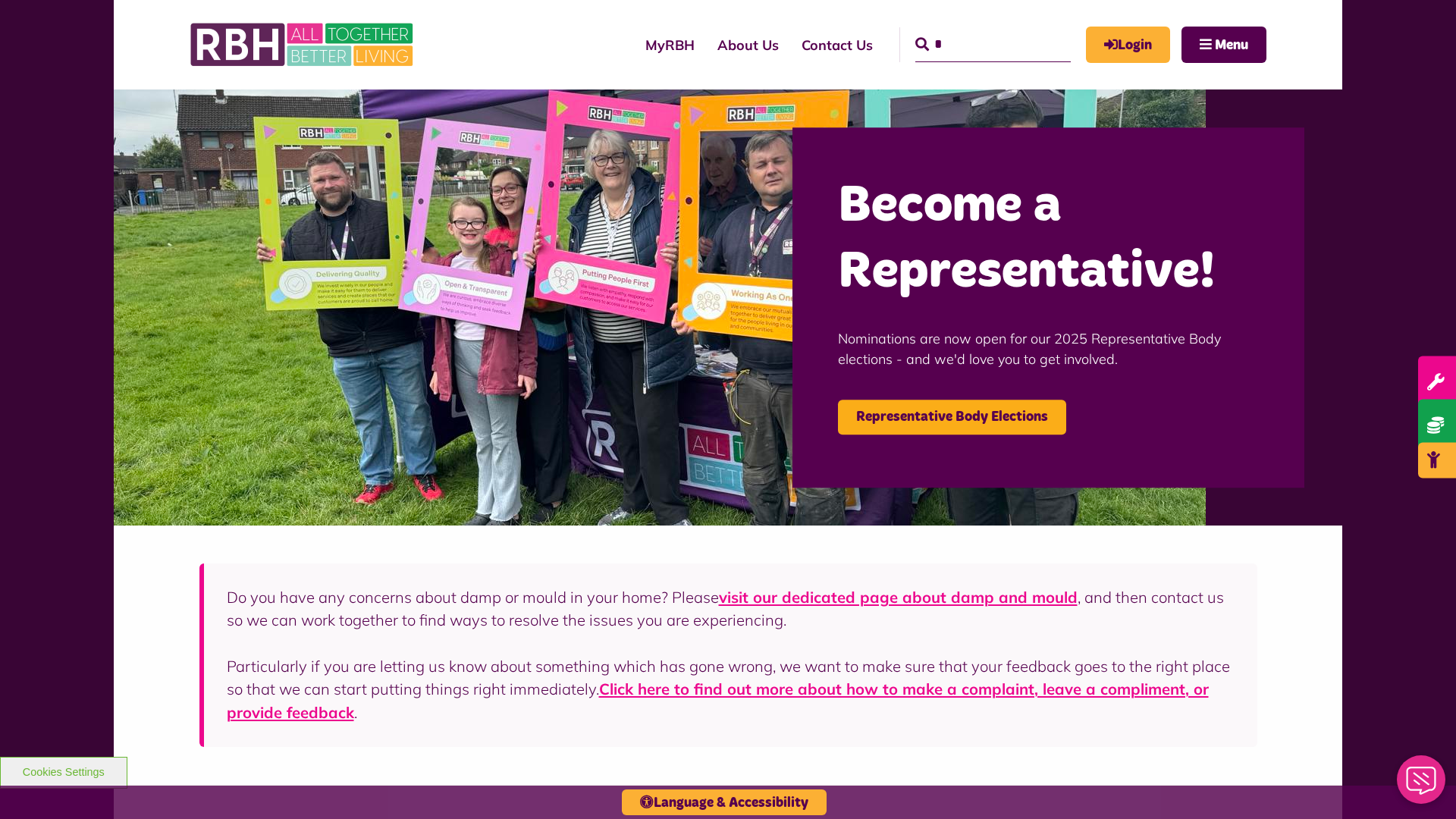
click at [971, 30] on input "*" at bounding box center [993, 45] width 155 height 35
type input "*"
click at [63, 770] on button "Cookies Settings" at bounding box center [64, 773] width 128 height 32
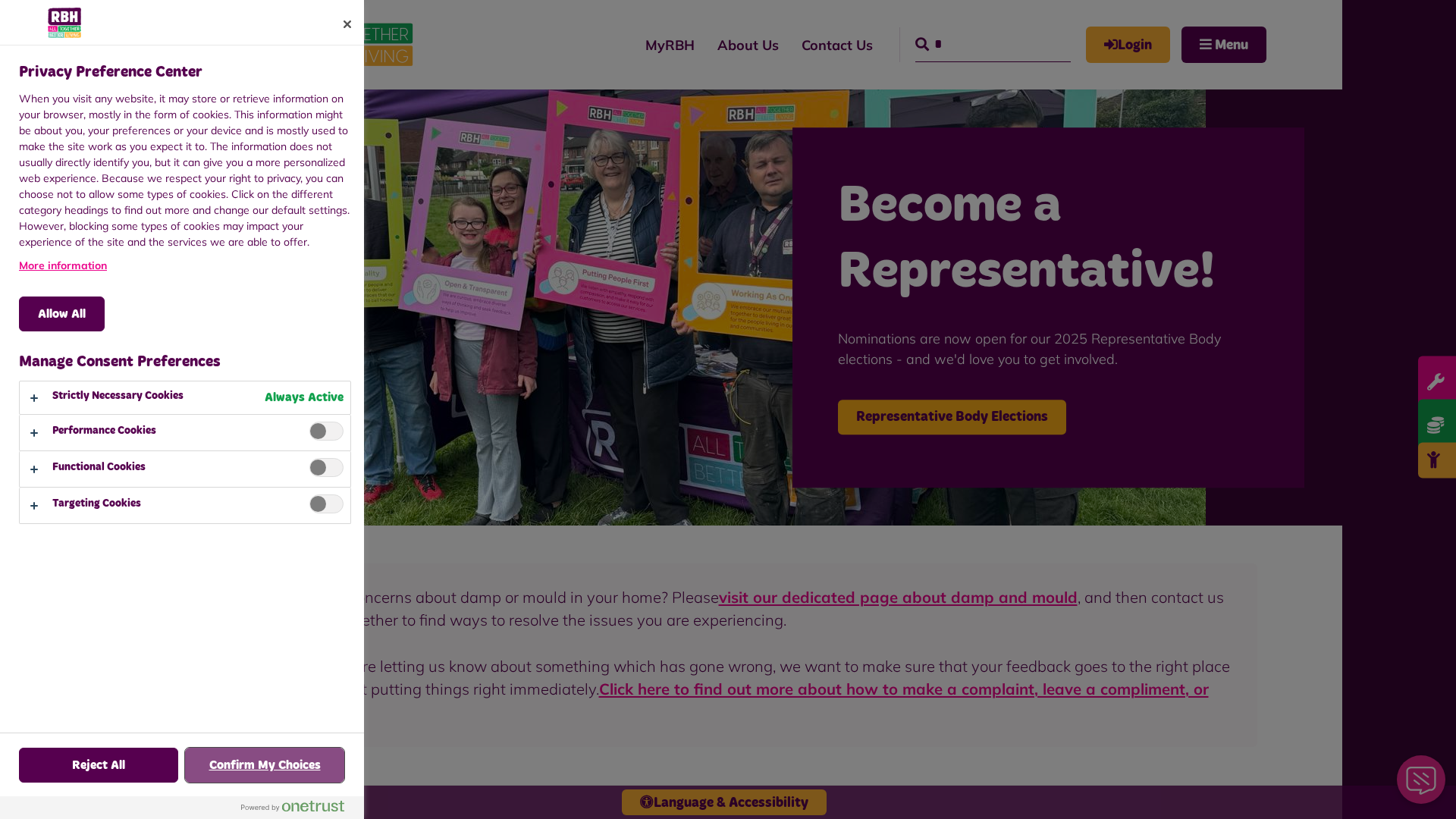
click at [265, 766] on button "Confirm My Choices" at bounding box center [265, 766] width 159 height 35
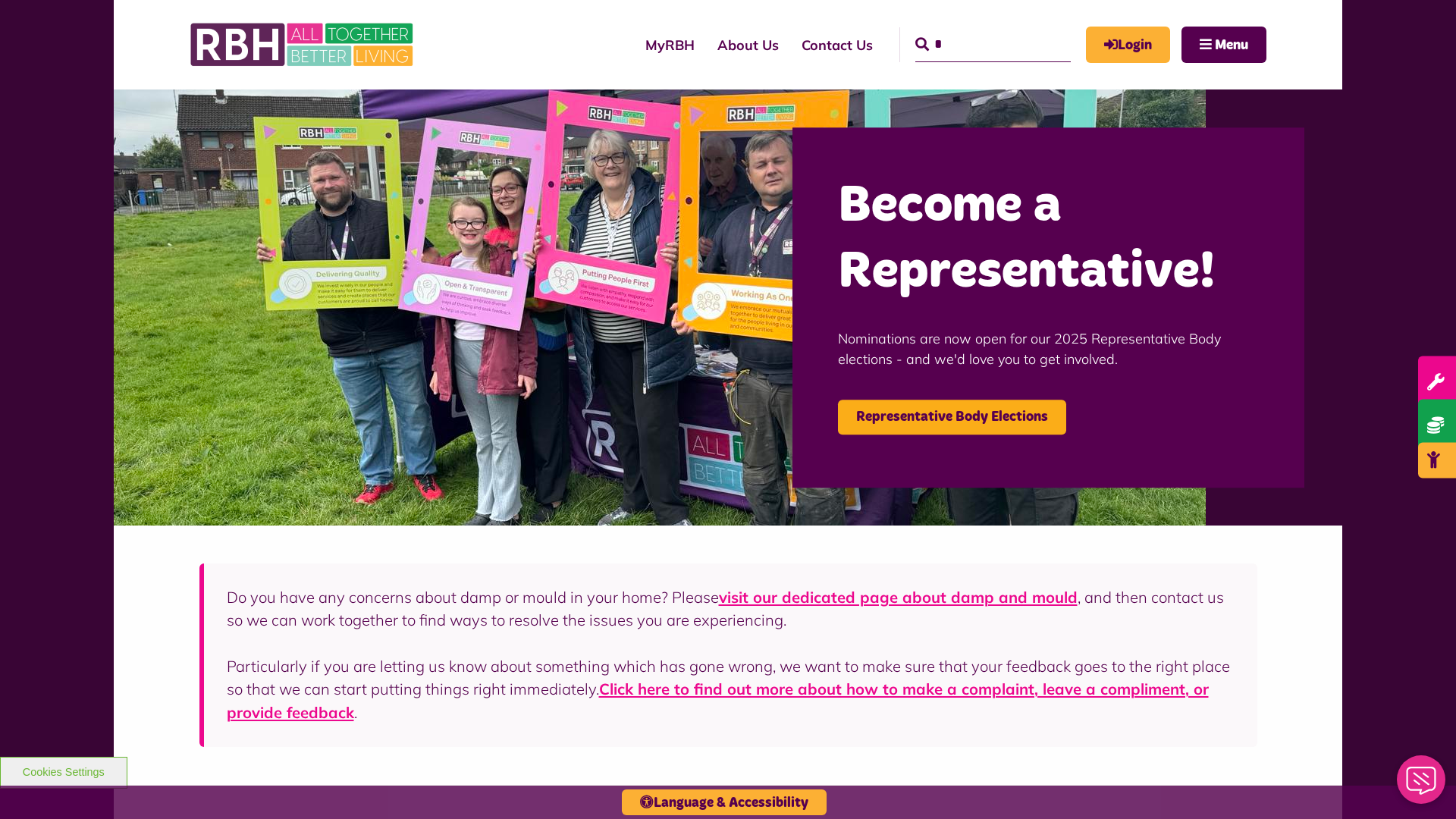
click at [971, 30] on input "*" at bounding box center [993, 45] width 155 height 35
type input "*"
click at [63, 770] on button "Cookies Settings" at bounding box center [64, 773] width 128 height 32
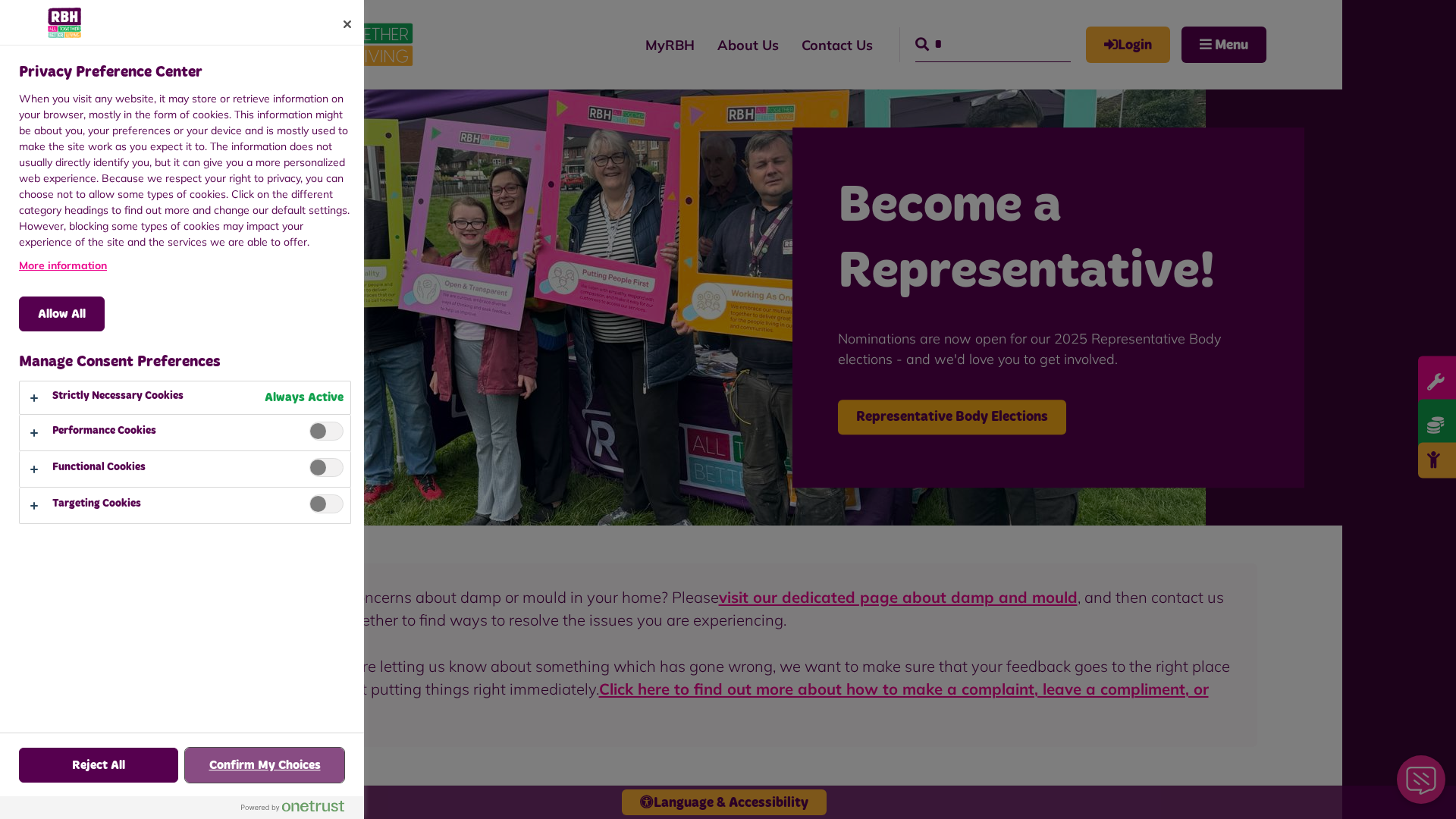
click at [265, 766] on button "Confirm My Choices" at bounding box center [265, 766] width 159 height 35
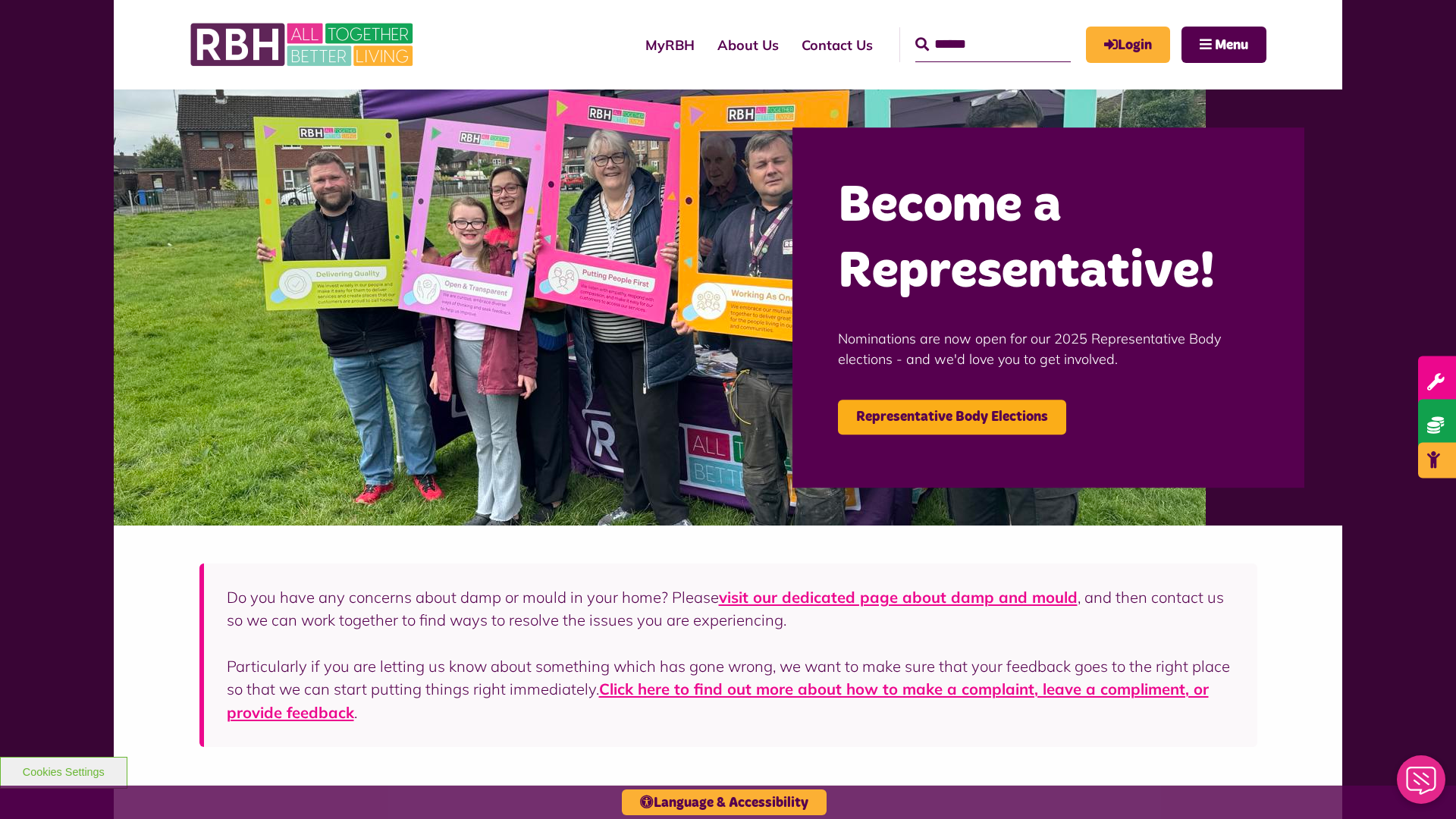
click at [971, 30] on input "Search" at bounding box center [993, 45] width 155 height 35
type input "*"
click at [63, 770] on button "Cookies Settings" at bounding box center [64, 773] width 128 height 32
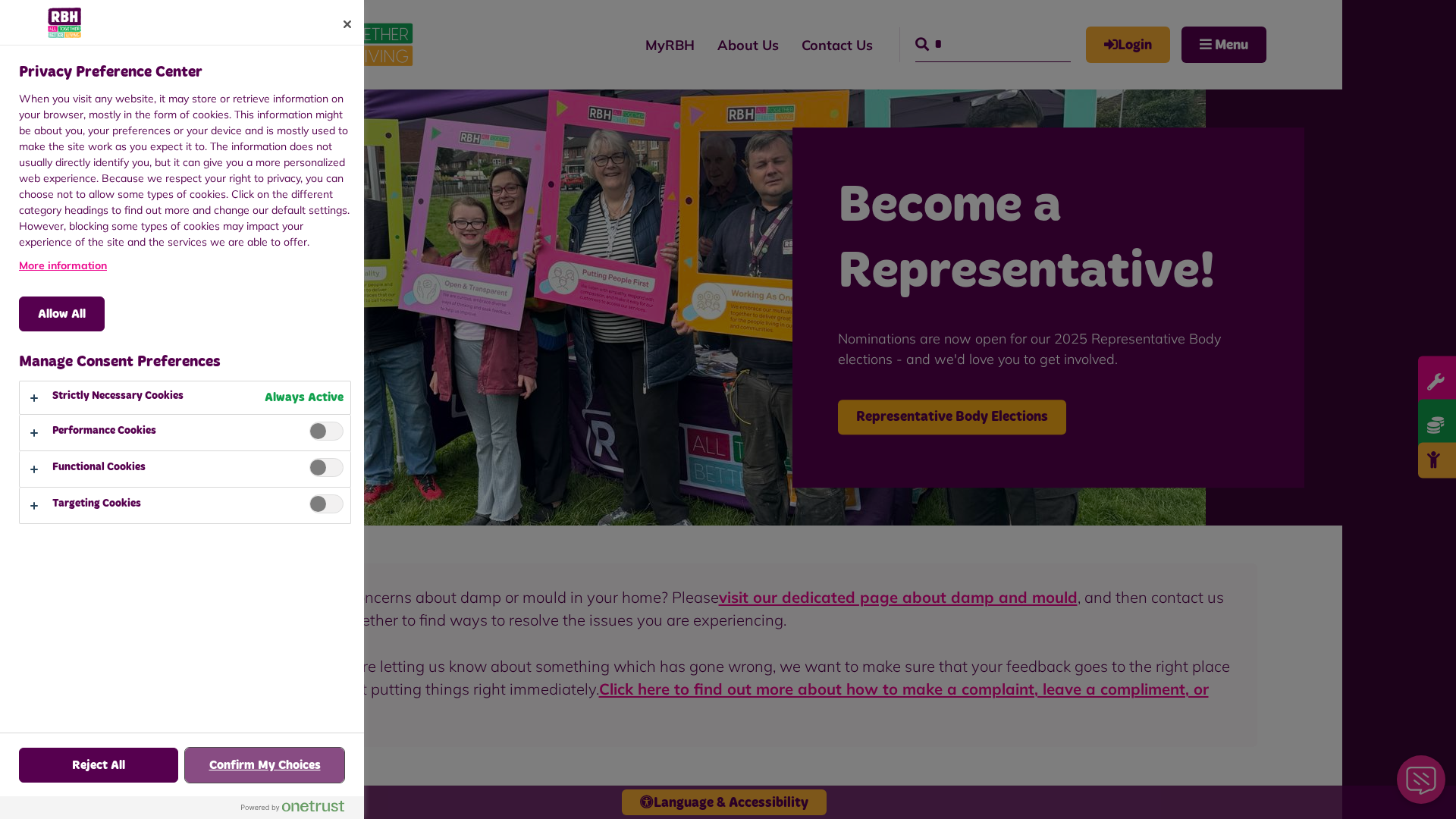
click at [265, 766] on button "Confirm My Choices" at bounding box center [265, 766] width 159 height 35
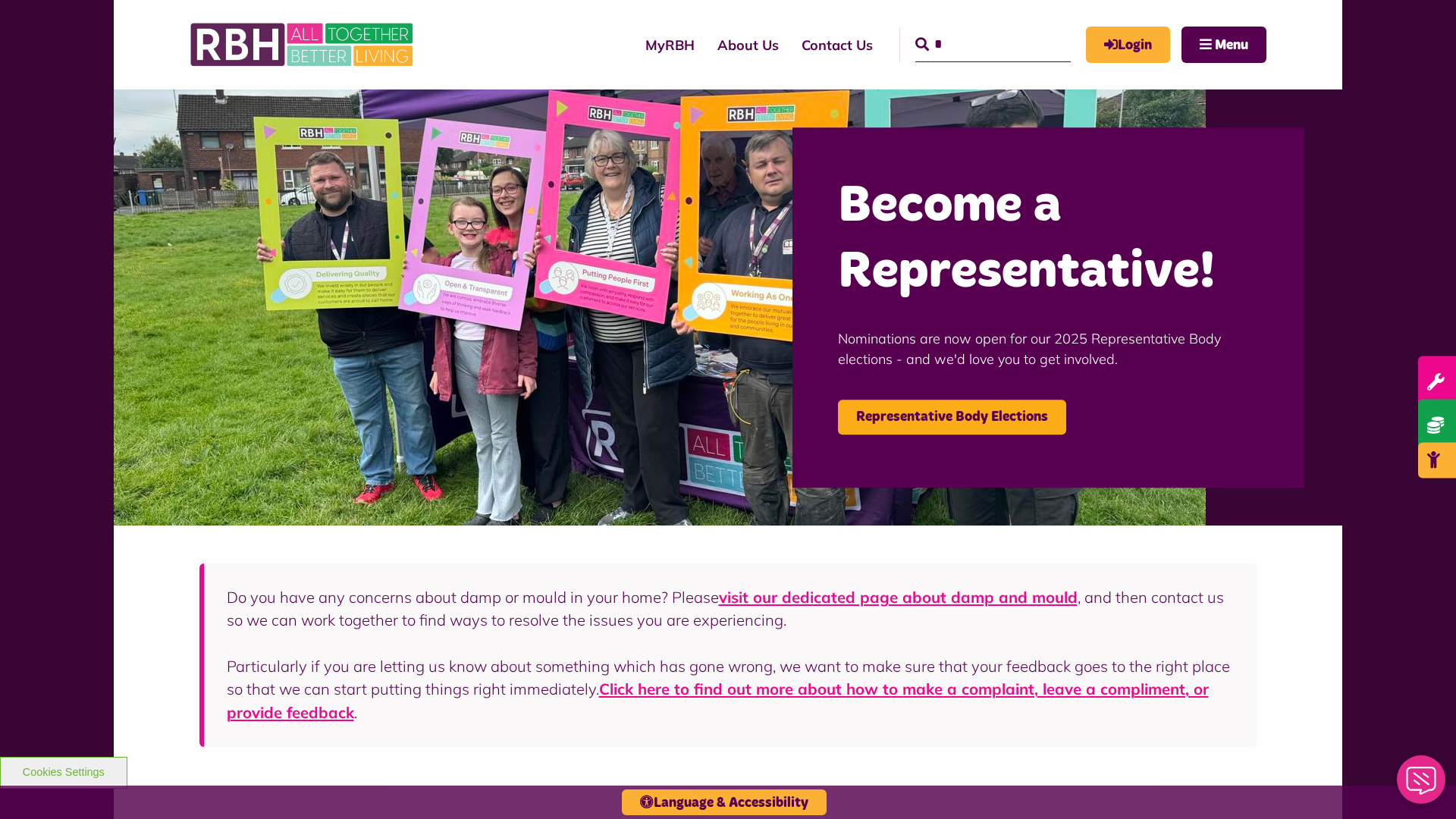
click at [971, 30] on input "*" at bounding box center [993, 45] width 155 height 35
type input "*"
click at [63, 770] on button "Cookies Settings" at bounding box center [64, 773] width 128 height 32
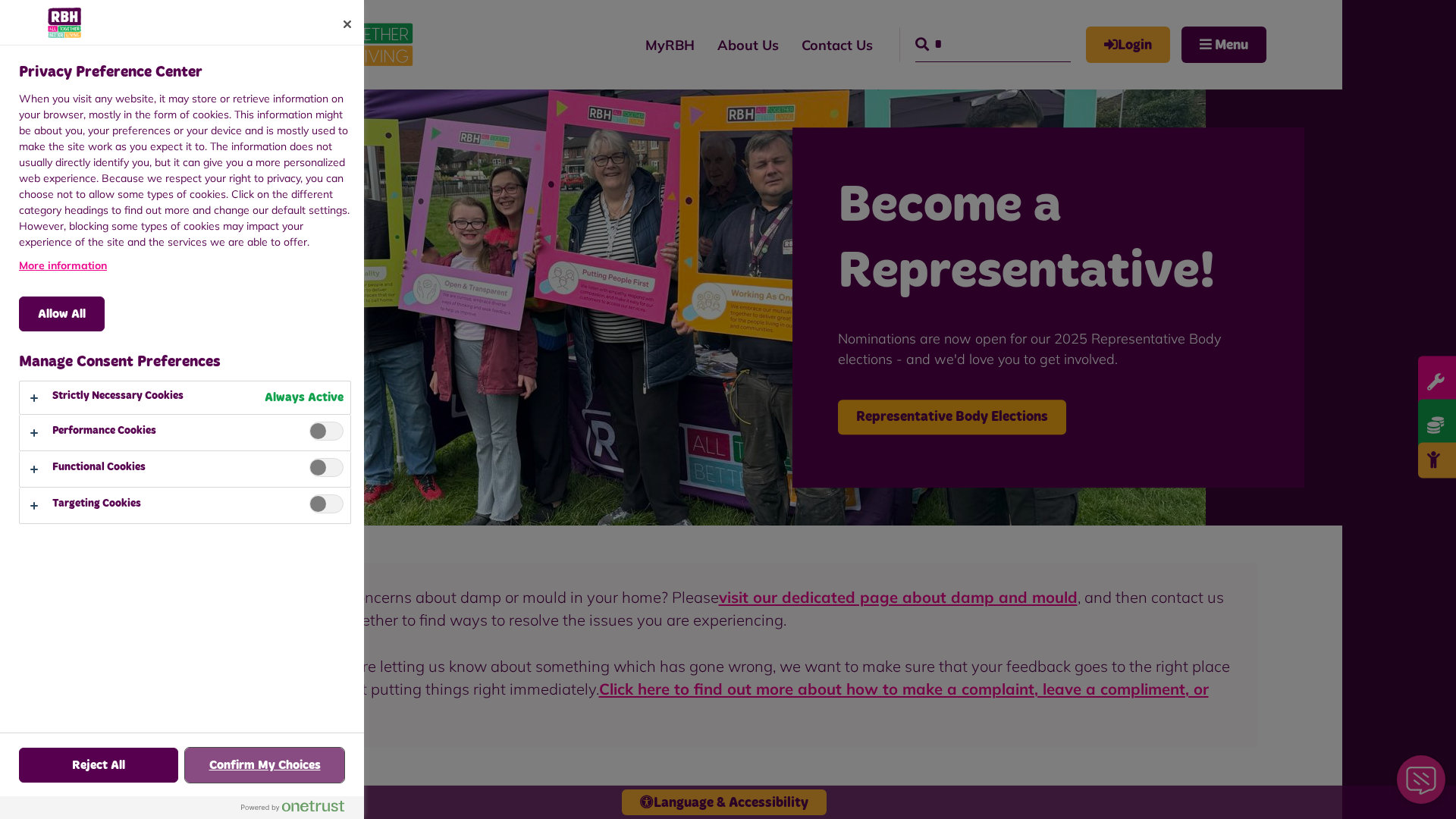
click at [265, 766] on button "Confirm My Choices" at bounding box center [265, 766] width 159 height 35
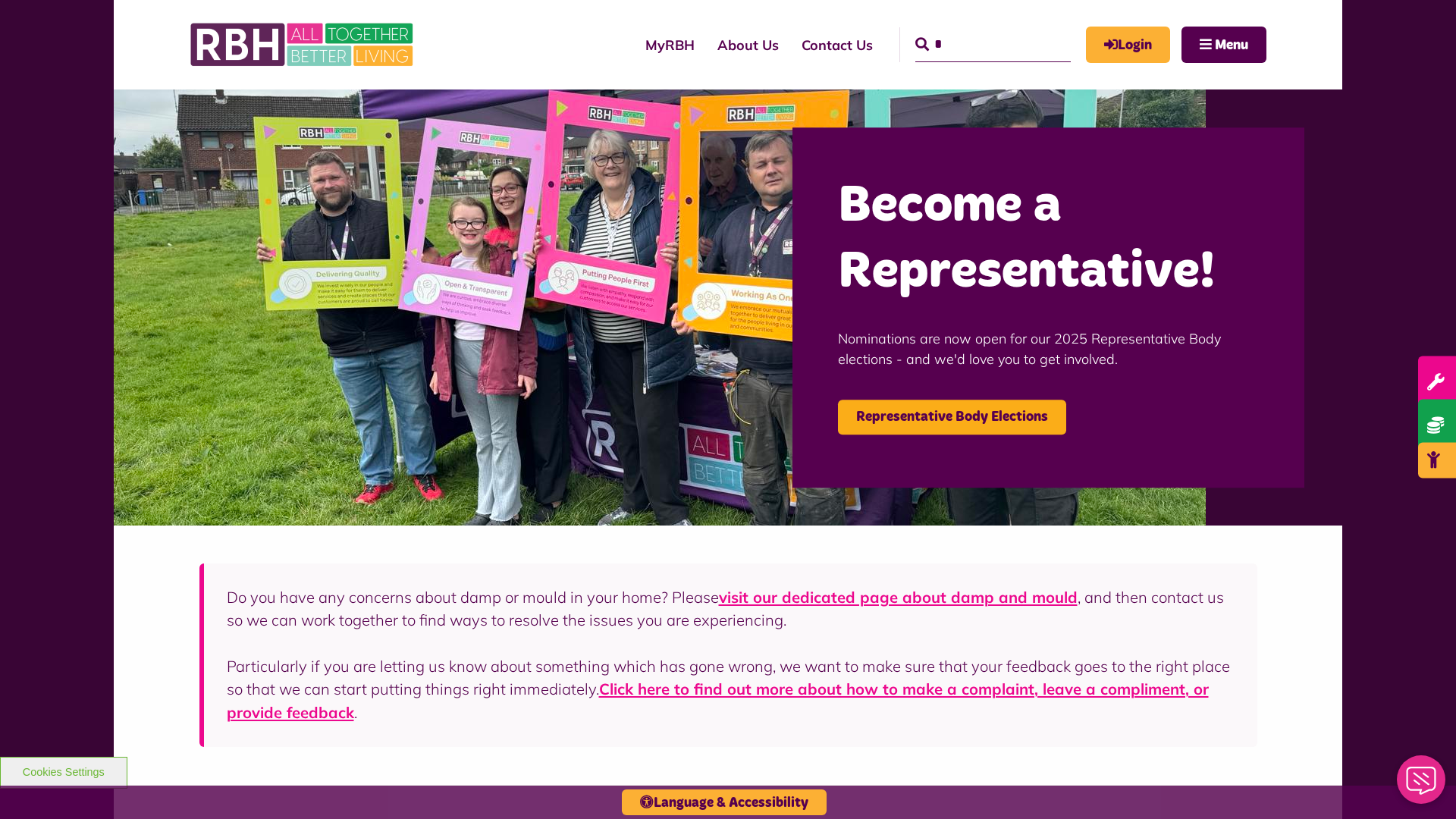
click at [971, 30] on input "*" at bounding box center [993, 45] width 155 height 35
type input "*"
click at [63, 770] on button "Cookies Settings" at bounding box center [64, 773] width 128 height 32
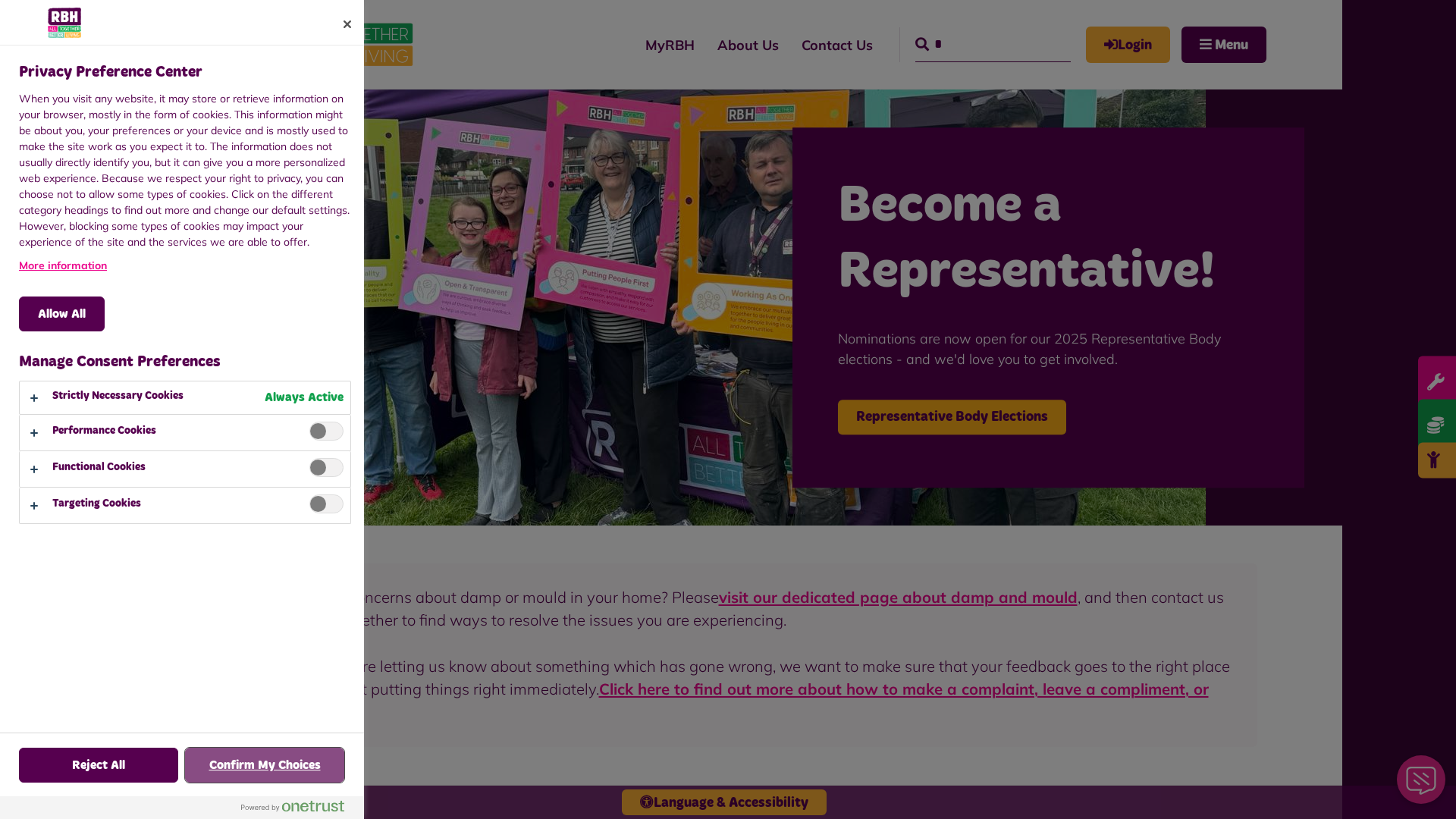
click at [265, 766] on button "Confirm My Choices" at bounding box center [265, 766] width 159 height 35
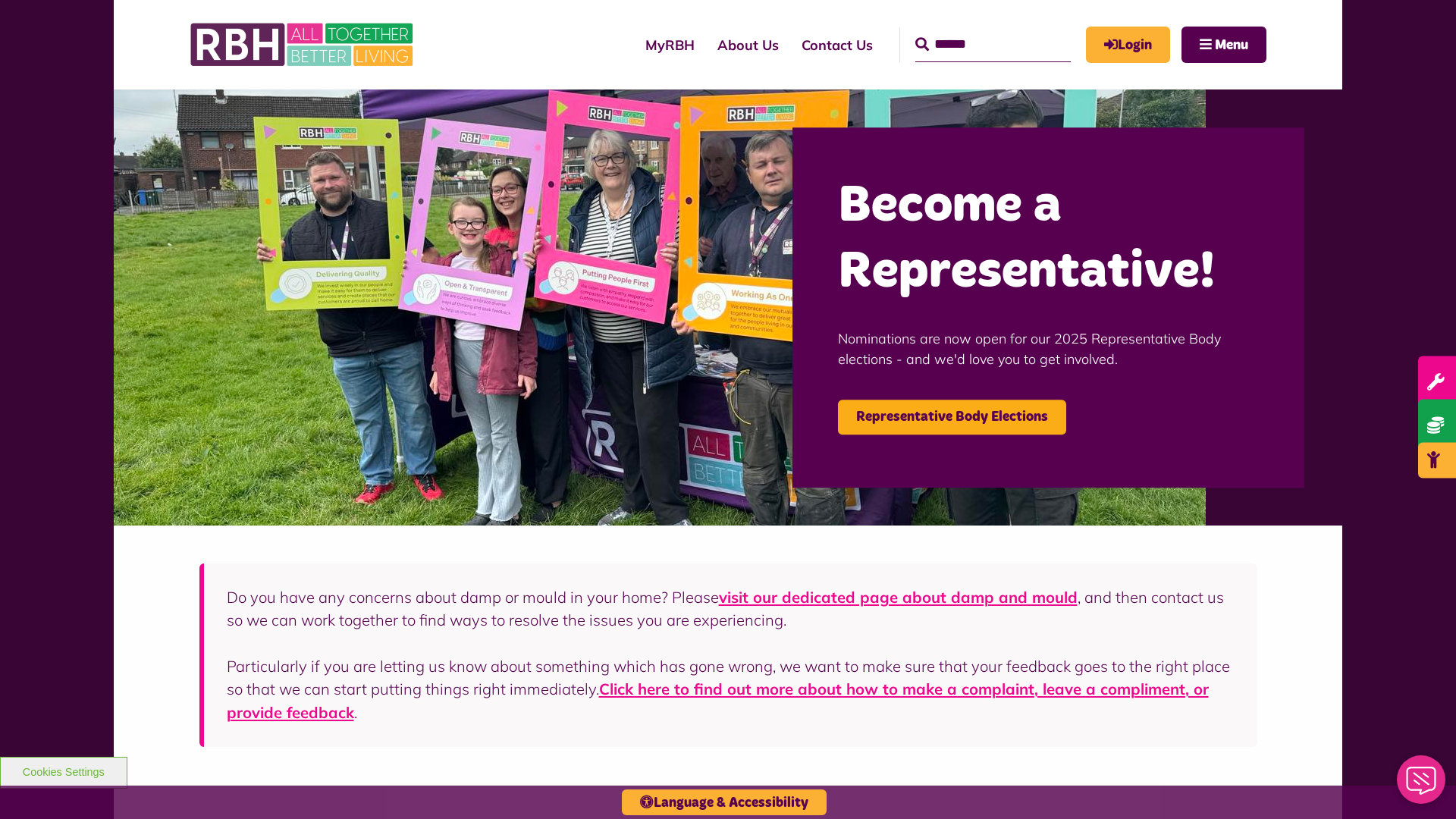
click at [971, 30] on input "Search" at bounding box center [993, 45] width 155 height 35
type input "*"
click at [63, 770] on button "Cookies Settings" at bounding box center [64, 773] width 128 height 32
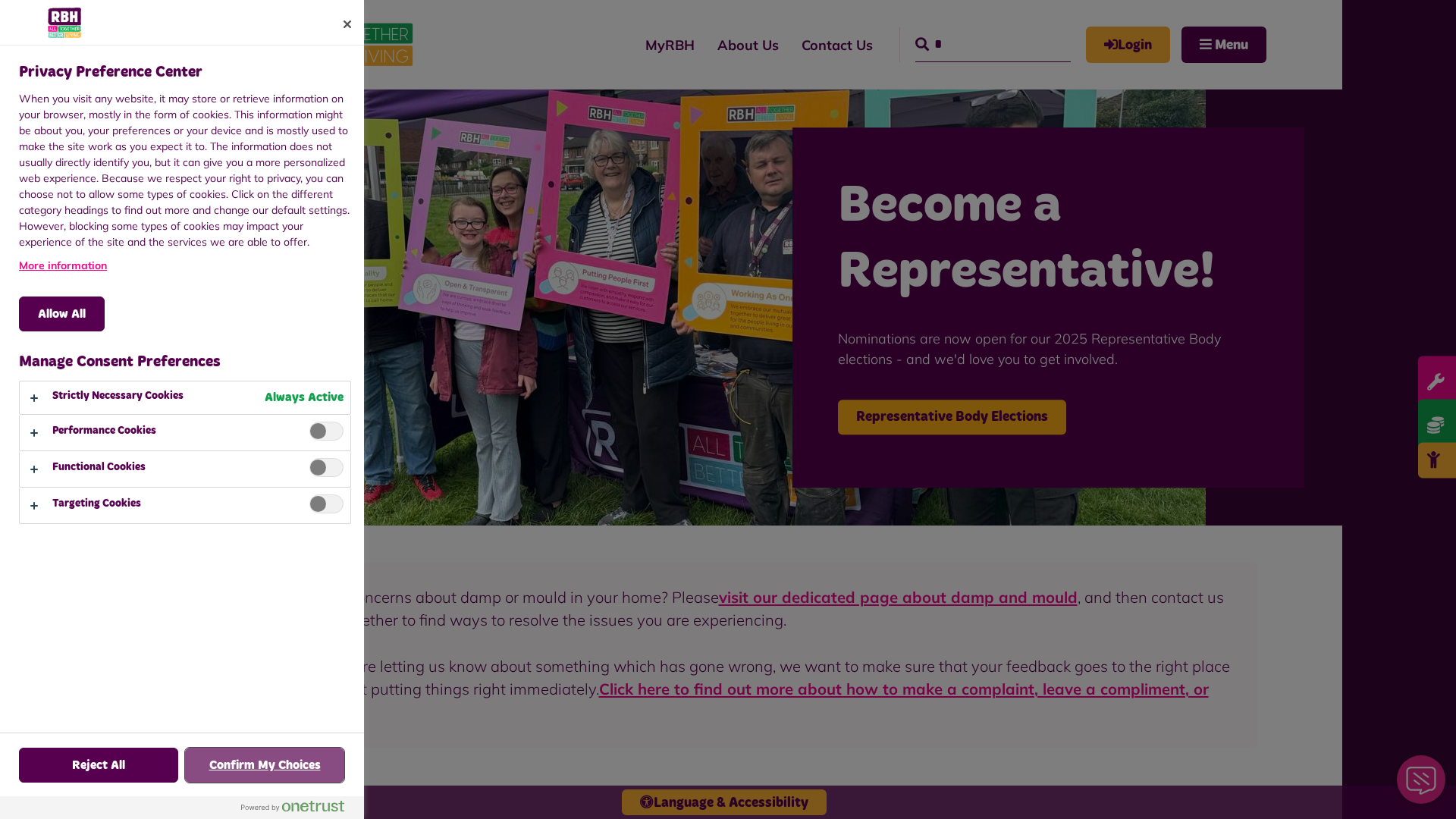
click at [265, 766] on button "Confirm My Choices" at bounding box center [265, 766] width 159 height 35
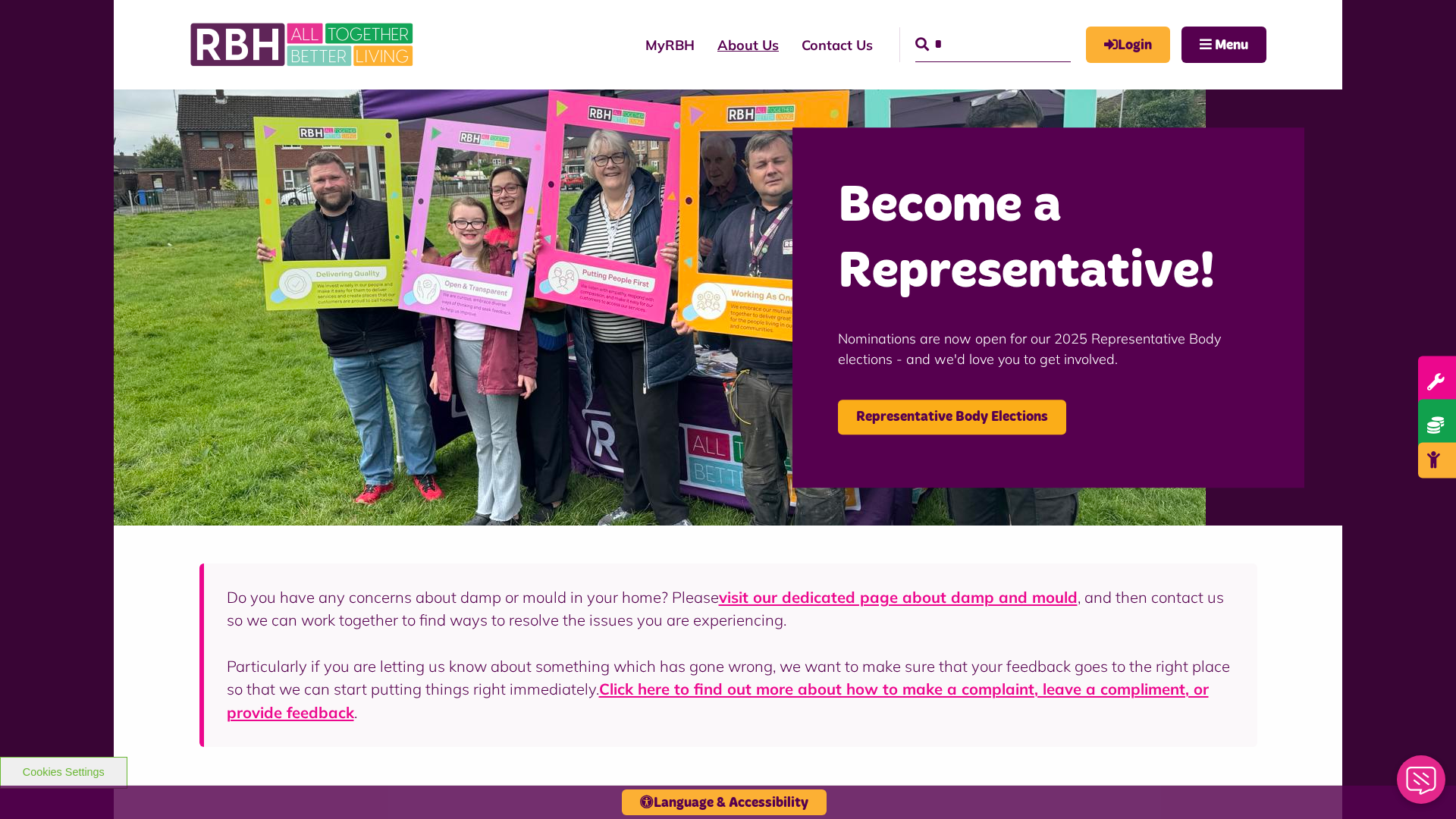
click at [706, 45] on link "About Us" at bounding box center [749, 45] width 85 height 43
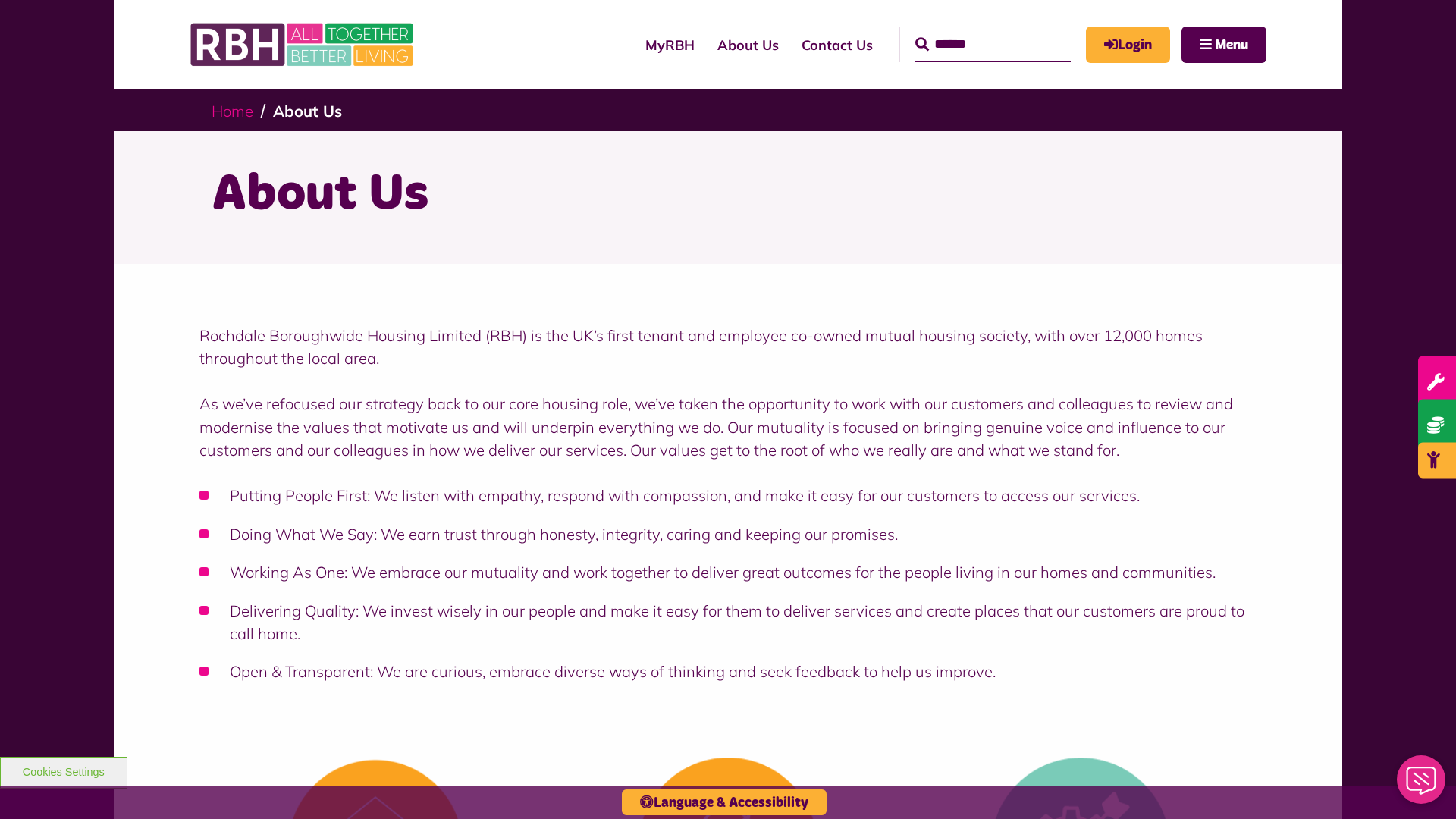
click at [232, 111] on link "Home" at bounding box center [232, 111] width 41 height 19
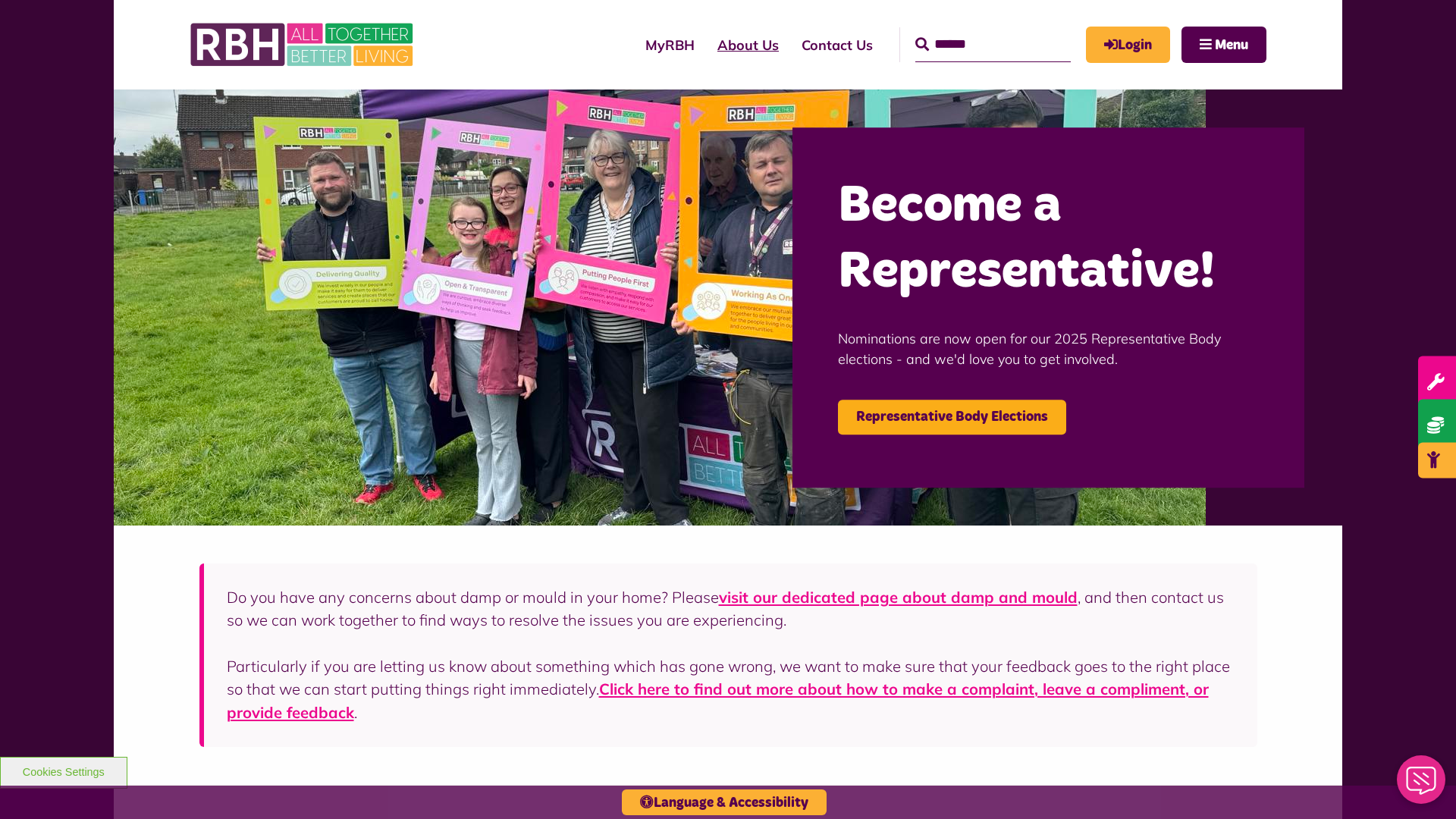
click at [706, 45] on link "About Us" at bounding box center [749, 45] width 85 height 43
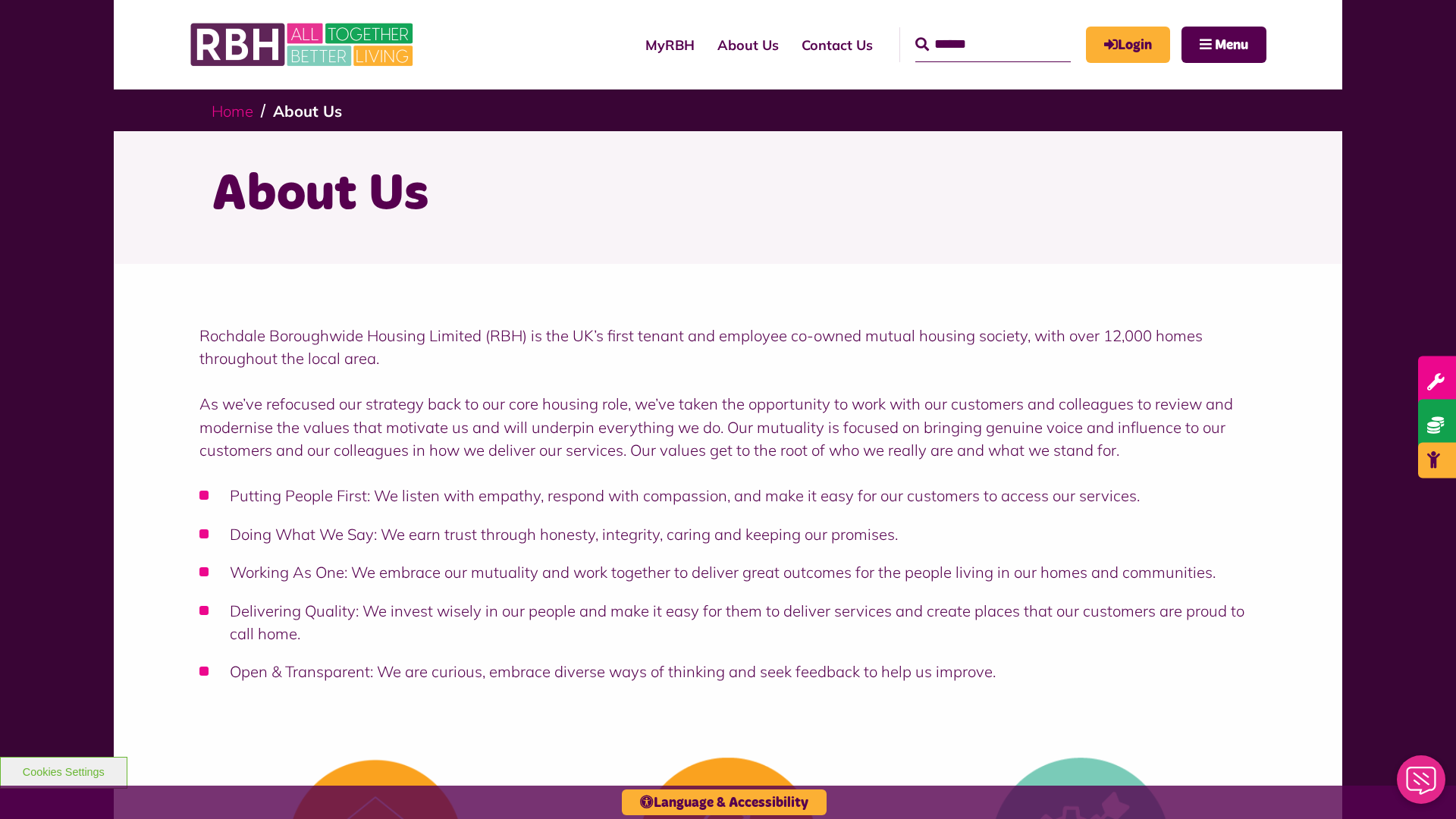
click at [232, 111] on link "Home" at bounding box center [232, 111] width 41 height 19
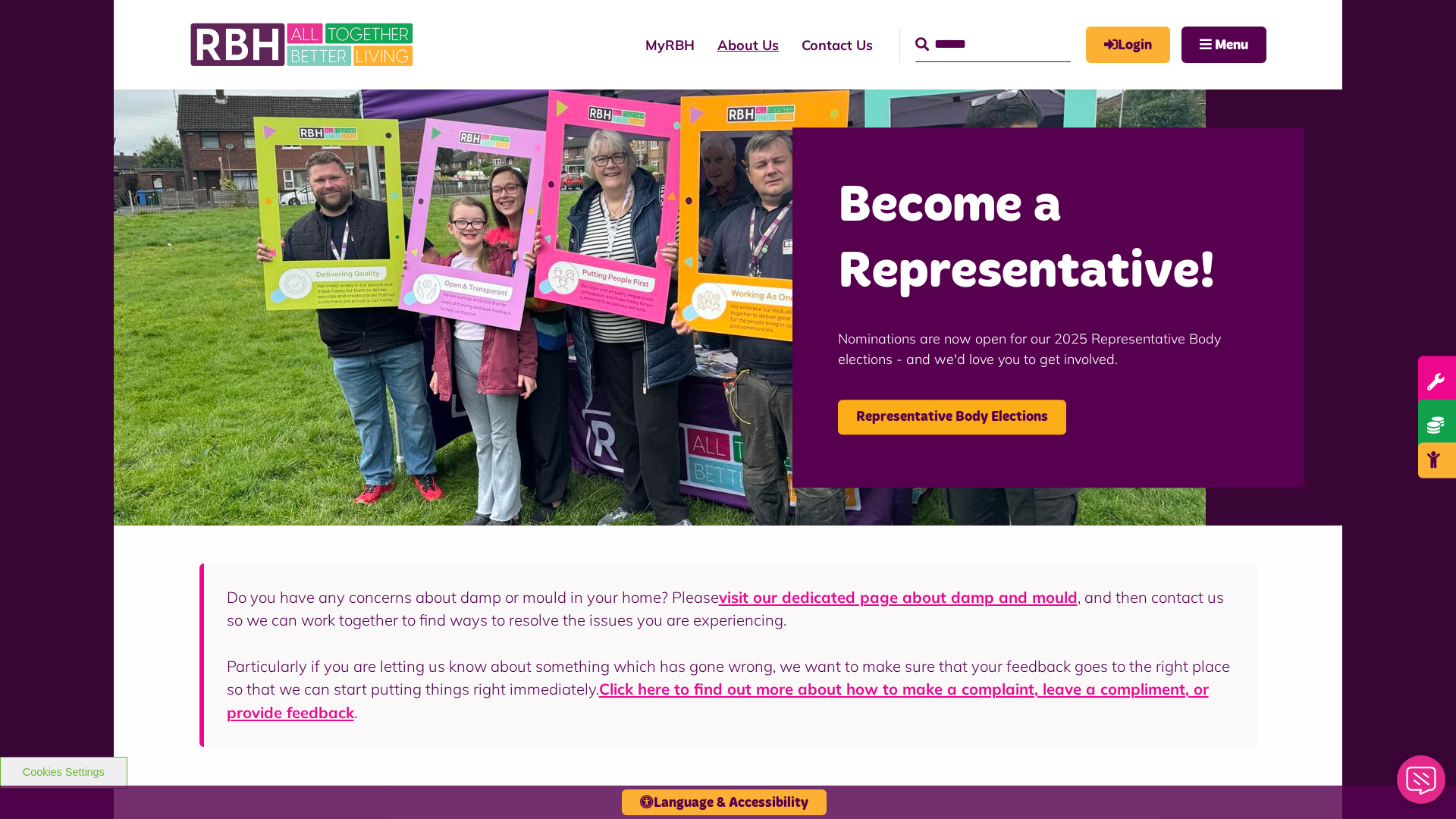
click at [706, 45] on link "About Us" at bounding box center [749, 45] width 85 height 43
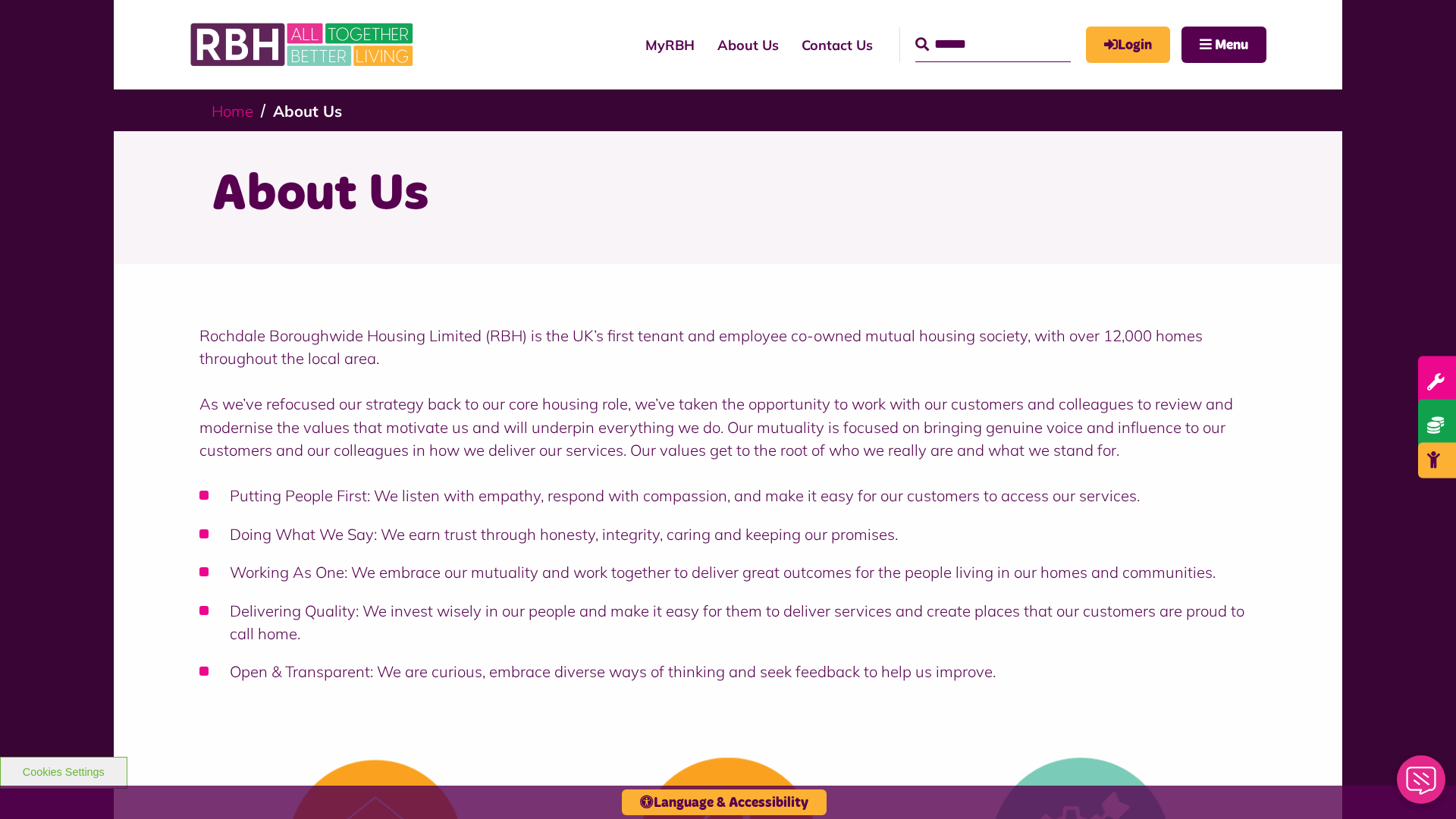
click at [232, 111] on link "Home" at bounding box center [232, 111] width 41 height 19
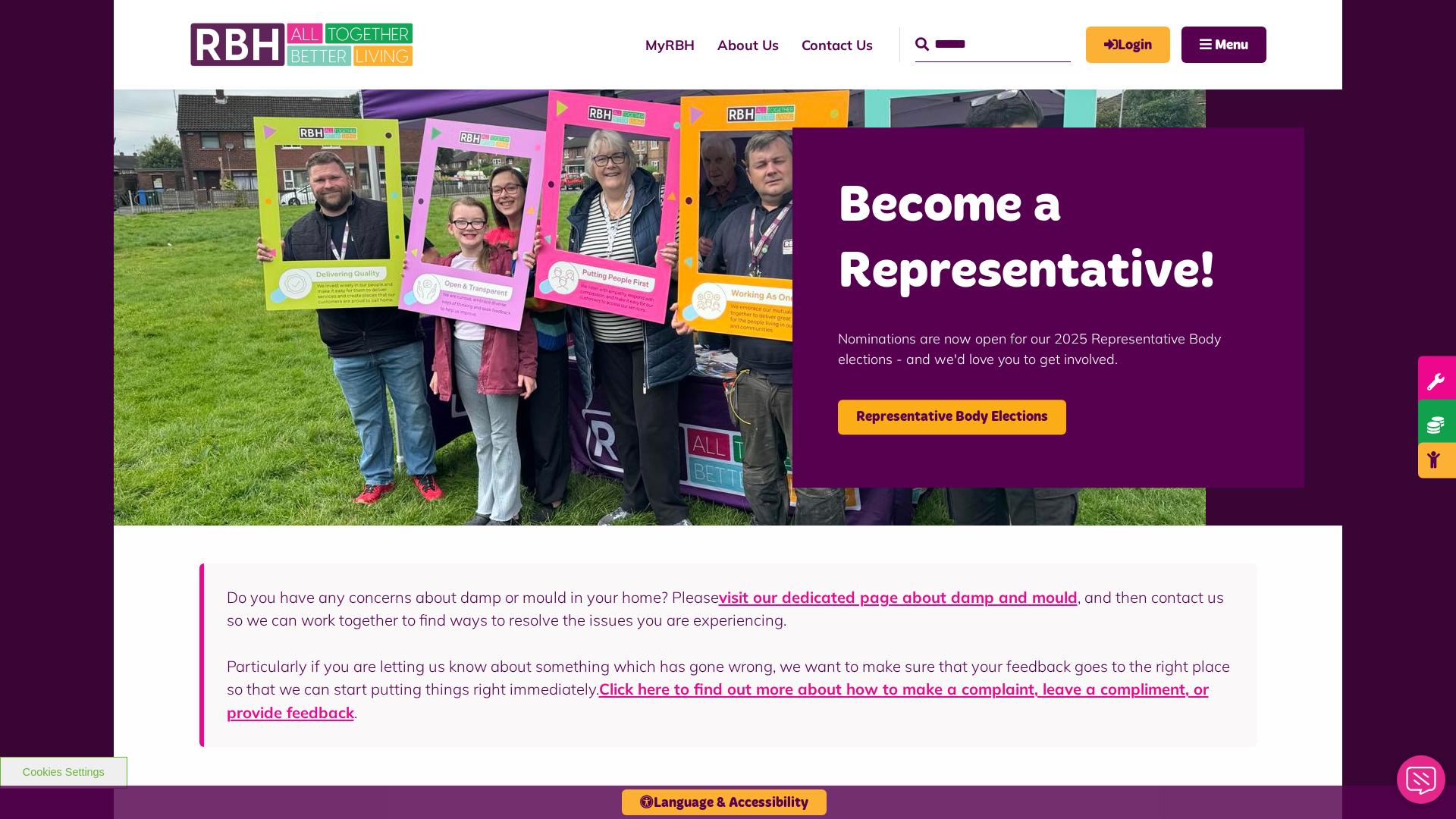
click at [971, 30] on input "Search" at bounding box center [993, 45] width 155 height 35
type input "*"
click at [63, 770] on button "Cookies Settings" at bounding box center [64, 773] width 128 height 32
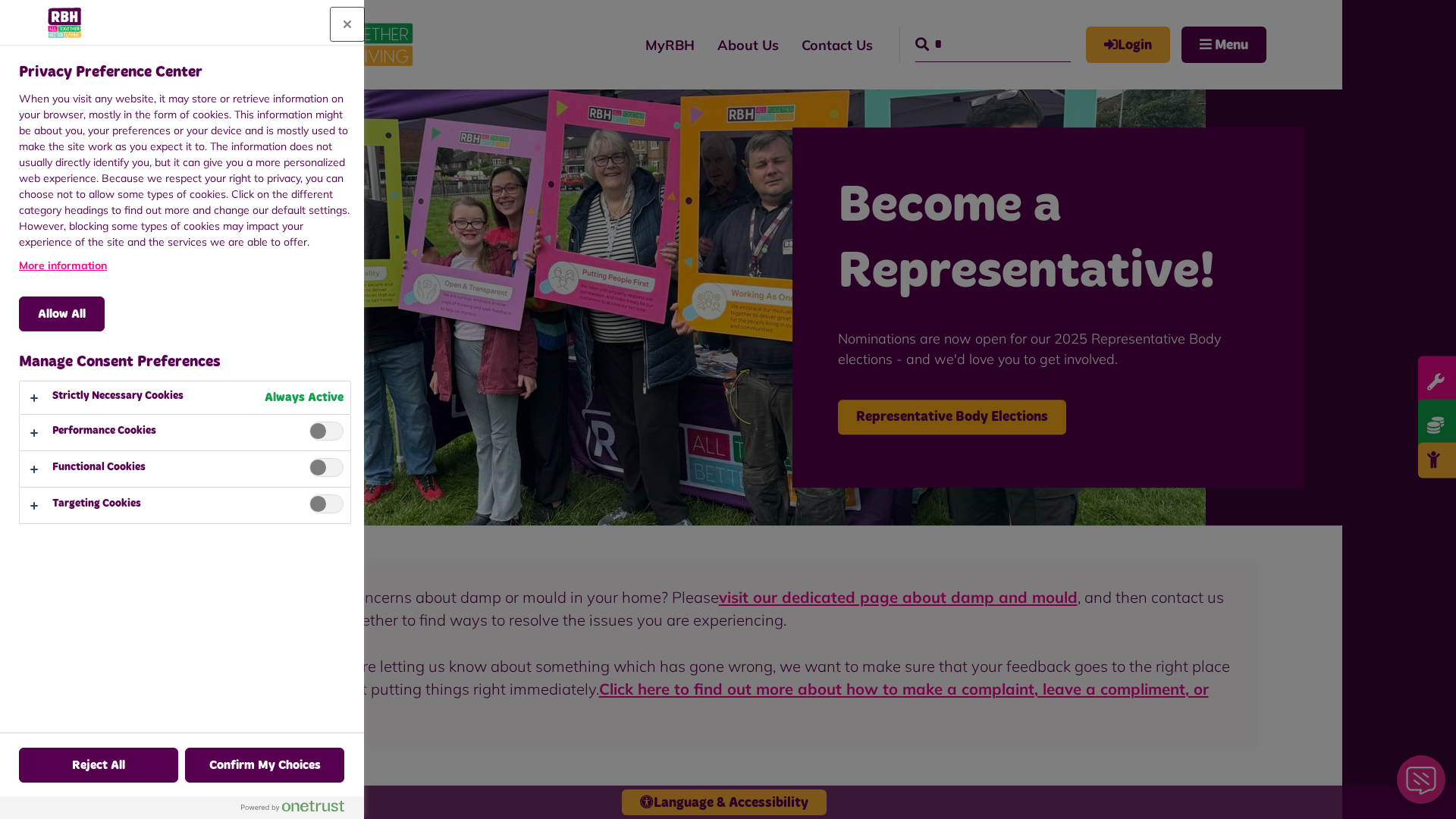
click at [348, 24] on button "Close" at bounding box center [348, 25] width 33 height 33
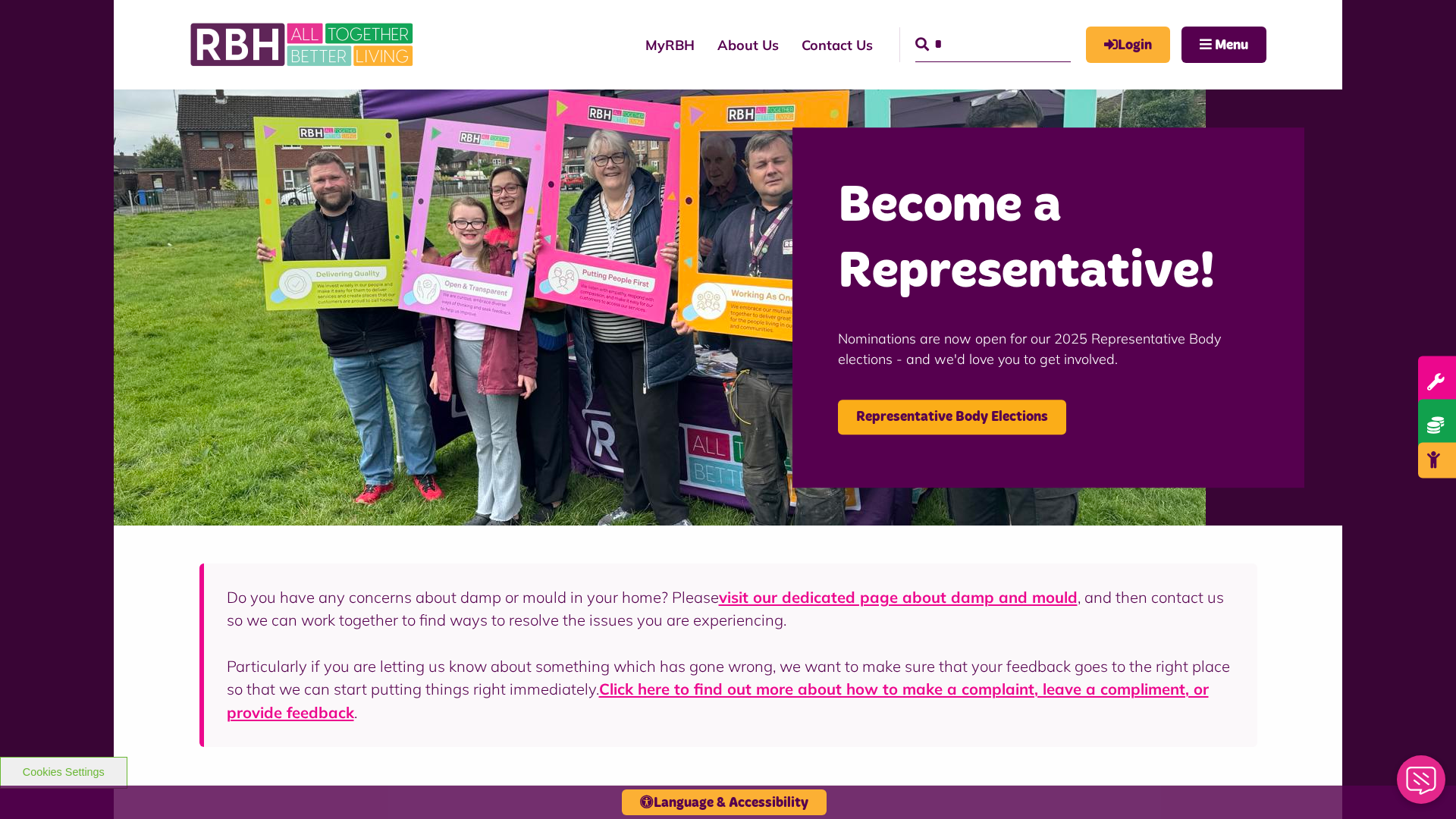
click at [971, 30] on input "*" at bounding box center [993, 45] width 155 height 35
type input "*"
click at [63, 770] on button "Cookies Settings" at bounding box center [64, 773] width 128 height 32
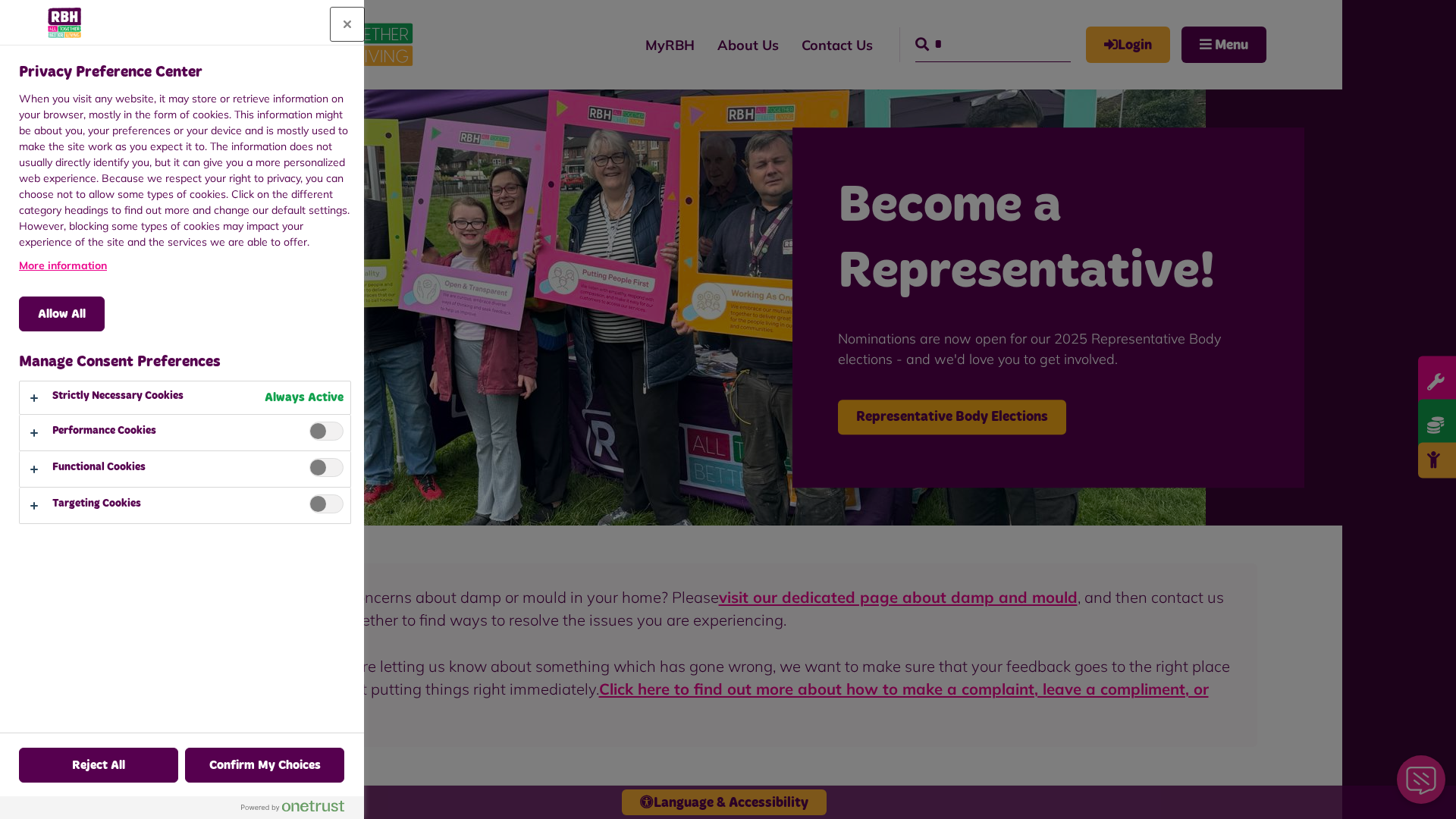
click at [348, 24] on button "Close" at bounding box center [348, 25] width 33 height 33
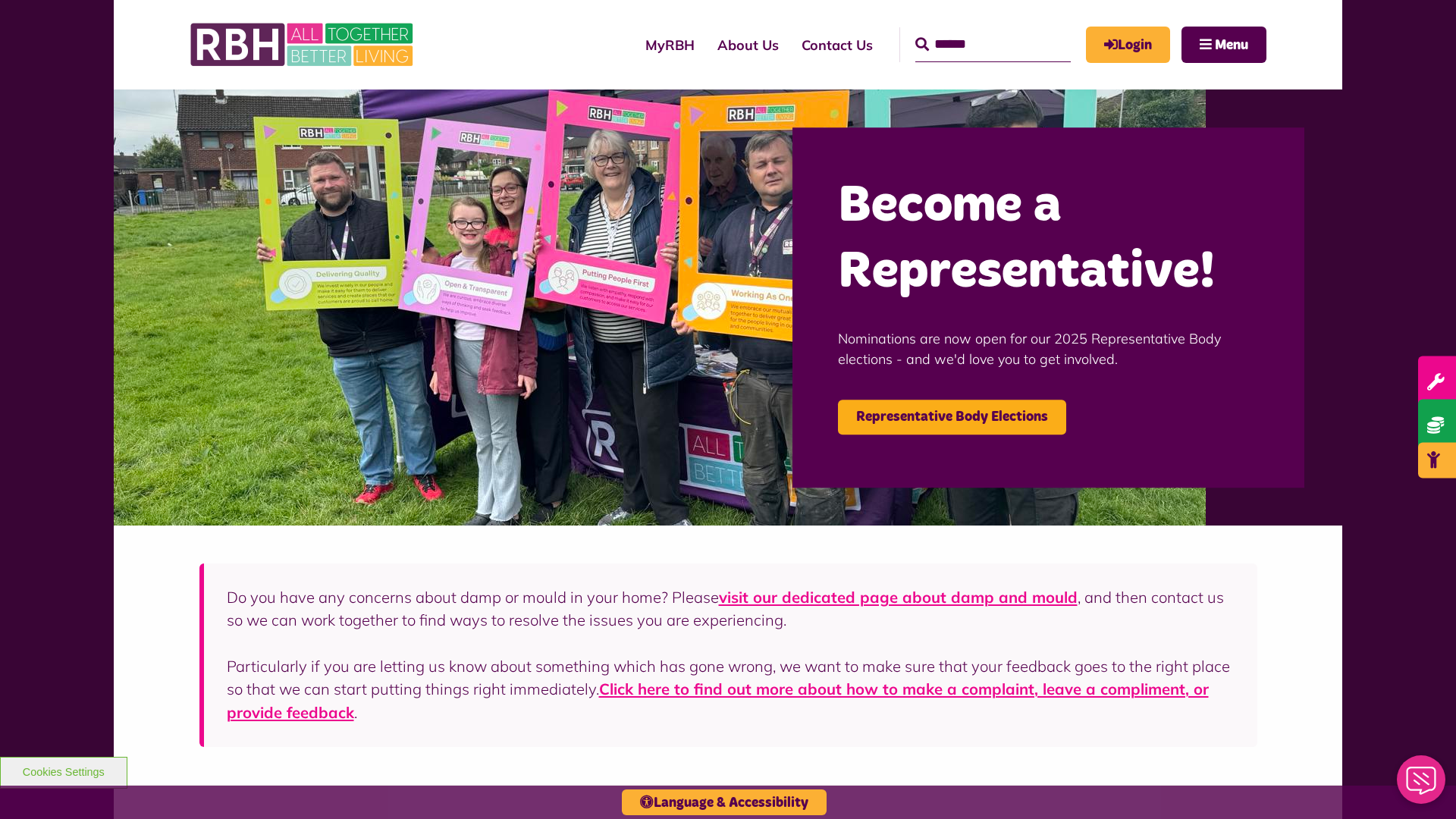
click at [971, 30] on input "Search" at bounding box center [993, 45] width 155 height 35
type input "*"
click at [63, 770] on button "Cookies Settings" at bounding box center [64, 773] width 128 height 32
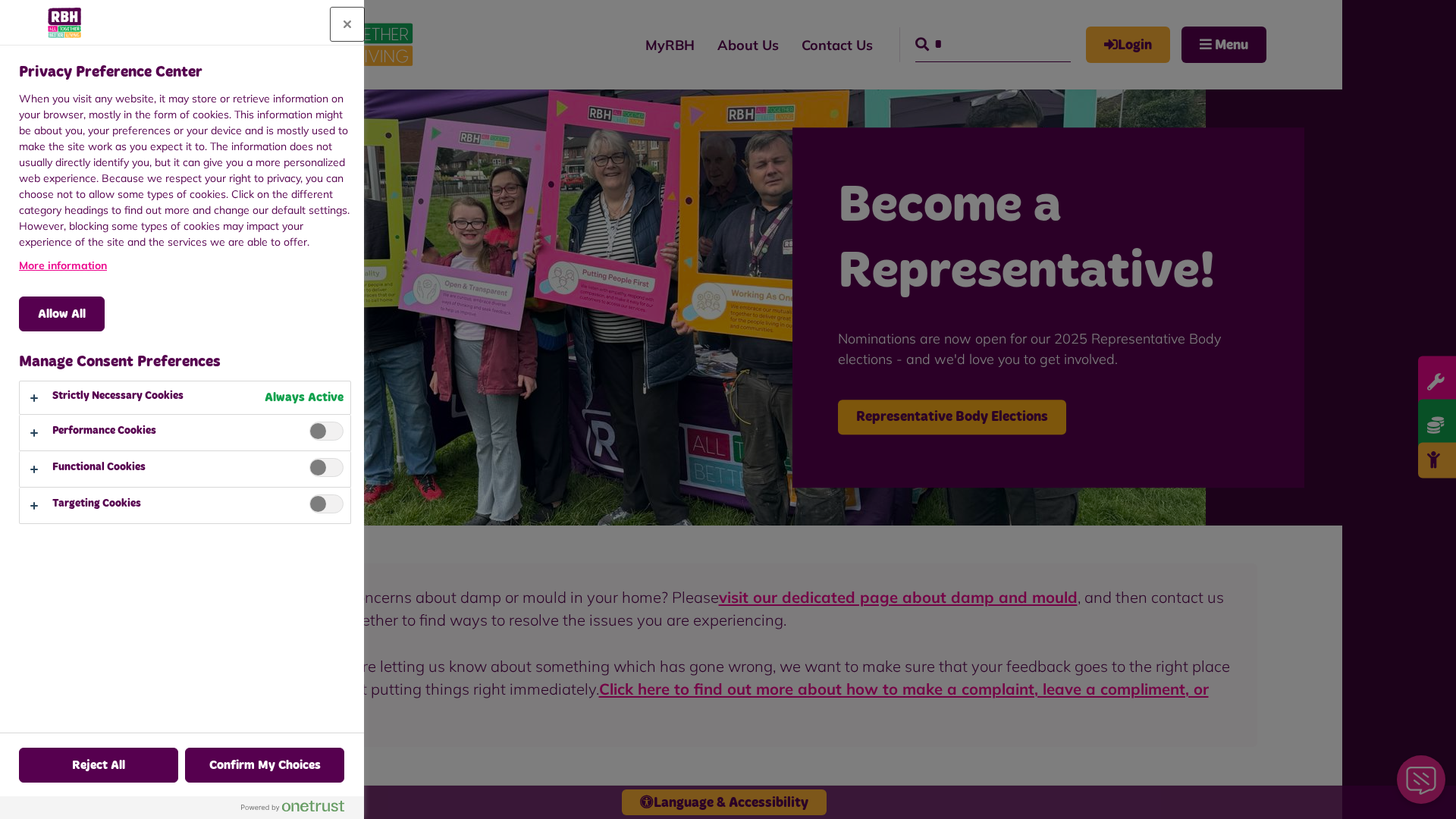
click at [348, 24] on button "Close" at bounding box center [348, 25] width 33 height 33
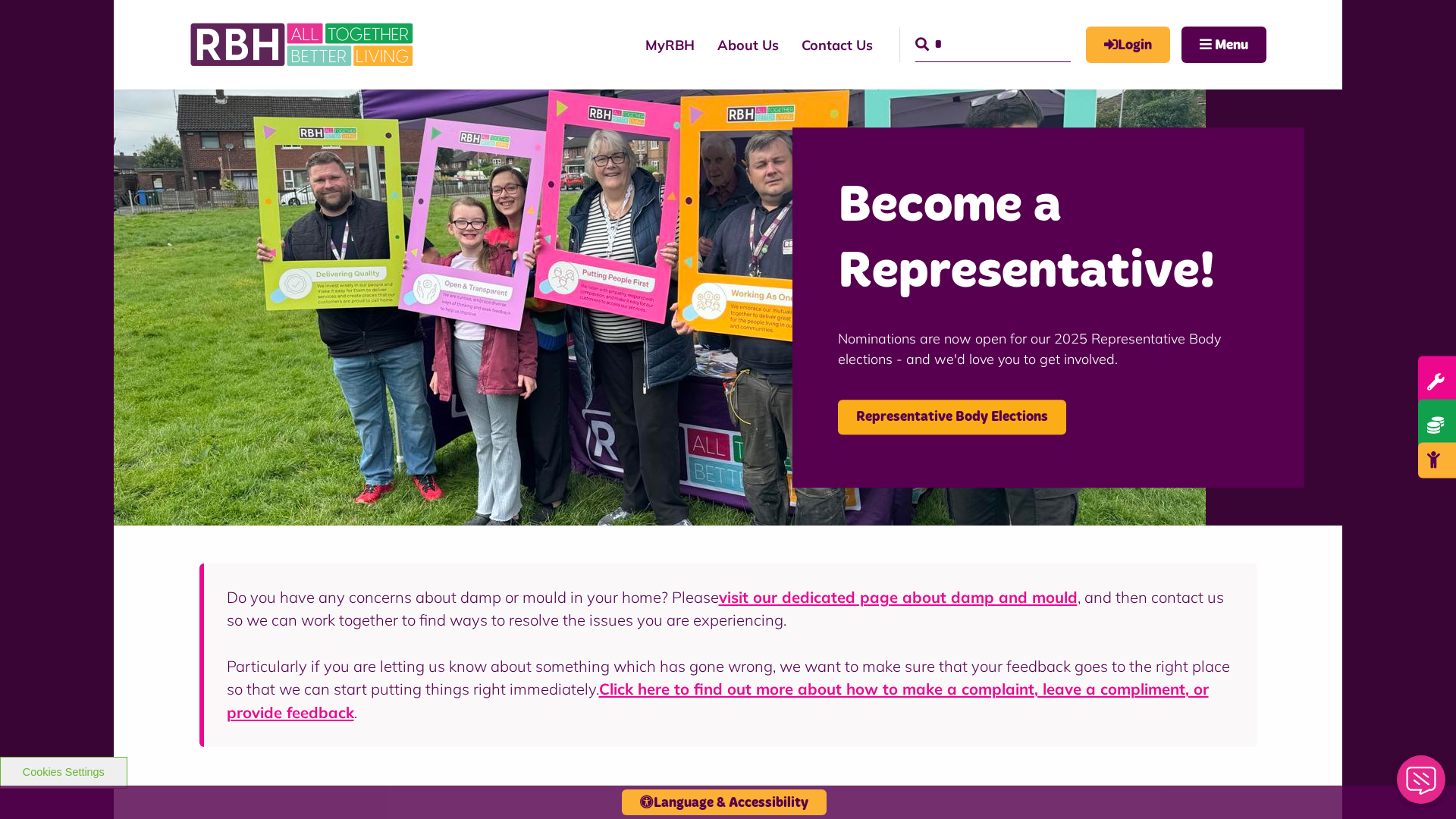
click at [971, 30] on input "*" at bounding box center [993, 45] width 155 height 35
type input "*"
click at [63, 770] on button "Cookies Settings" at bounding box center [64, 773] width 128 height 32
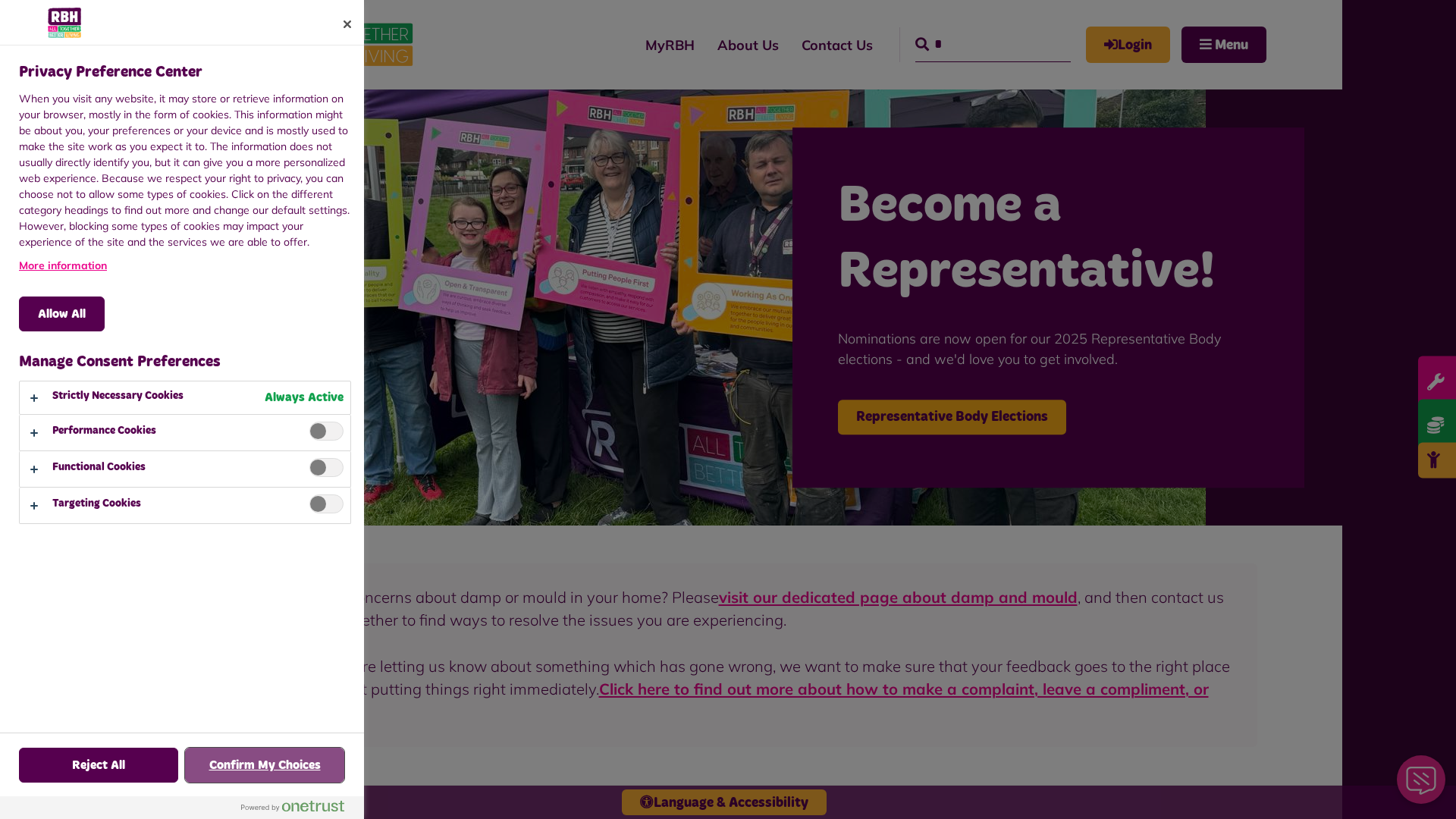
click at [265, 766] on button "Confirm My Choices" at bounding box center [265, 766] width 159 height 35
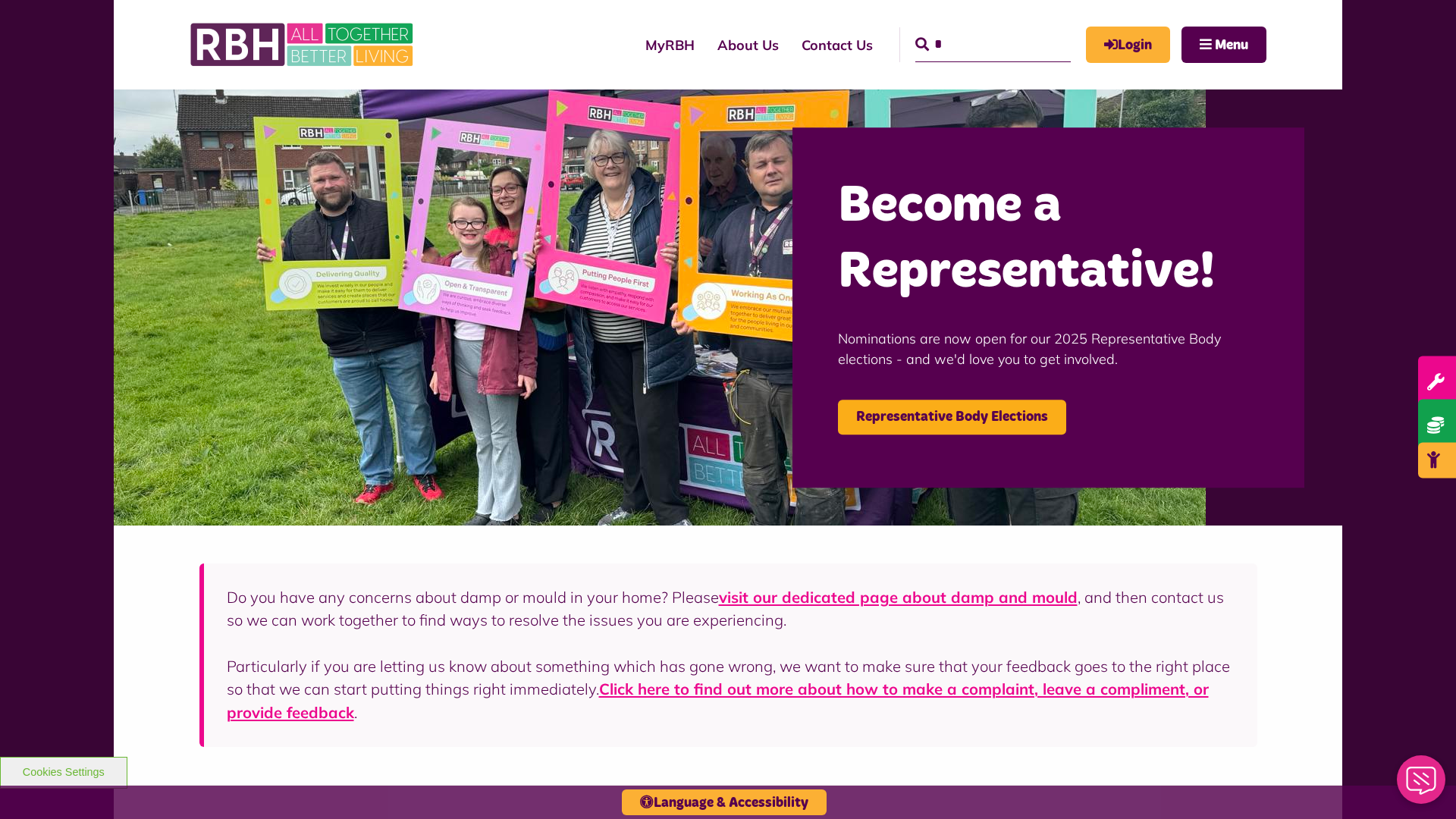
click at [971, 30] on input "*" at bounding box center [993, 45] width 155 height 35
type input "*"
click at [63, 770] on button "Cookies Settings" at bounding box center [64, 773] width 128 height 32
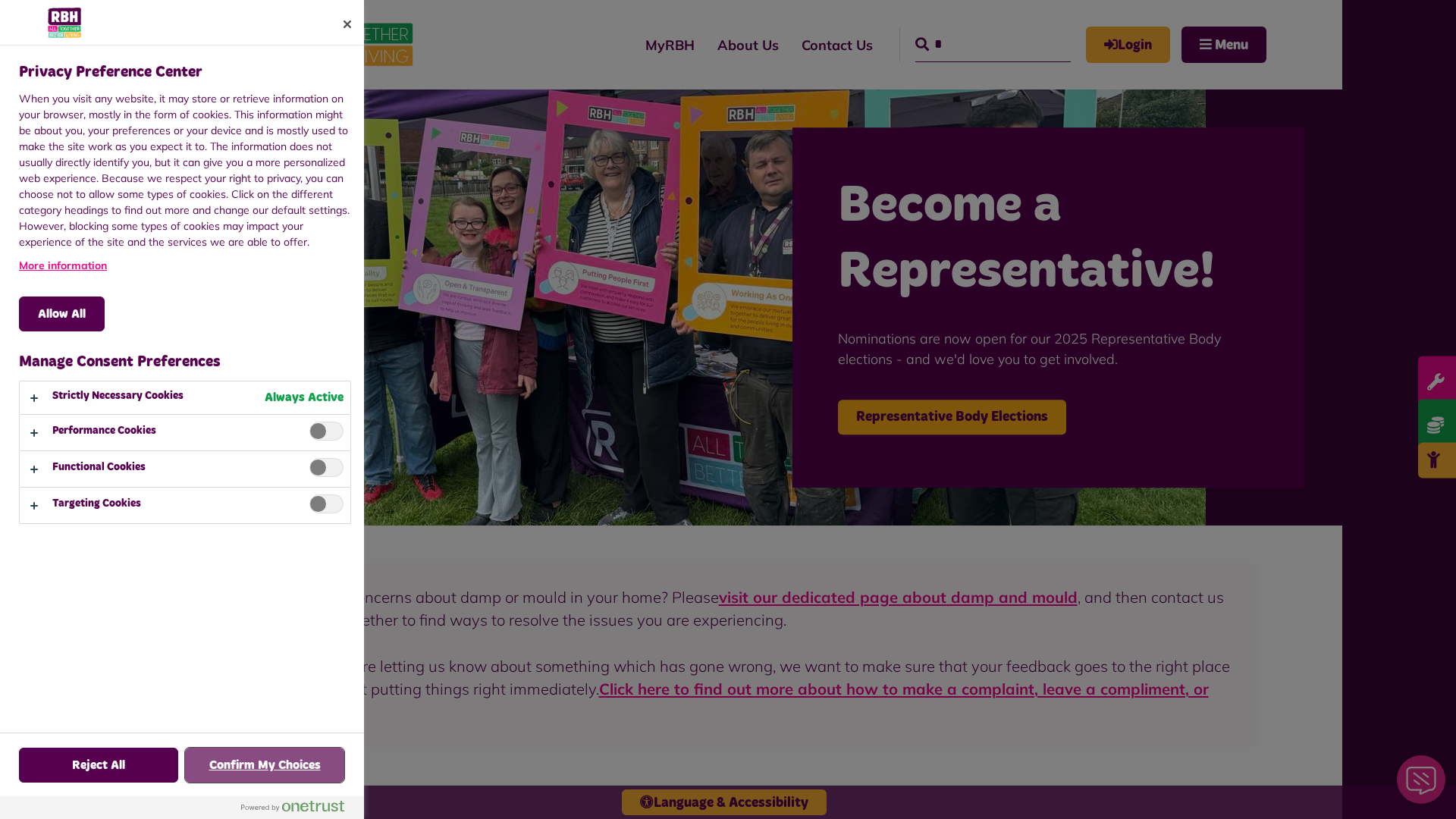
click at [265, 766] on button "Confirm My Choices" at bounding box center [265, 766] width 159 height 35
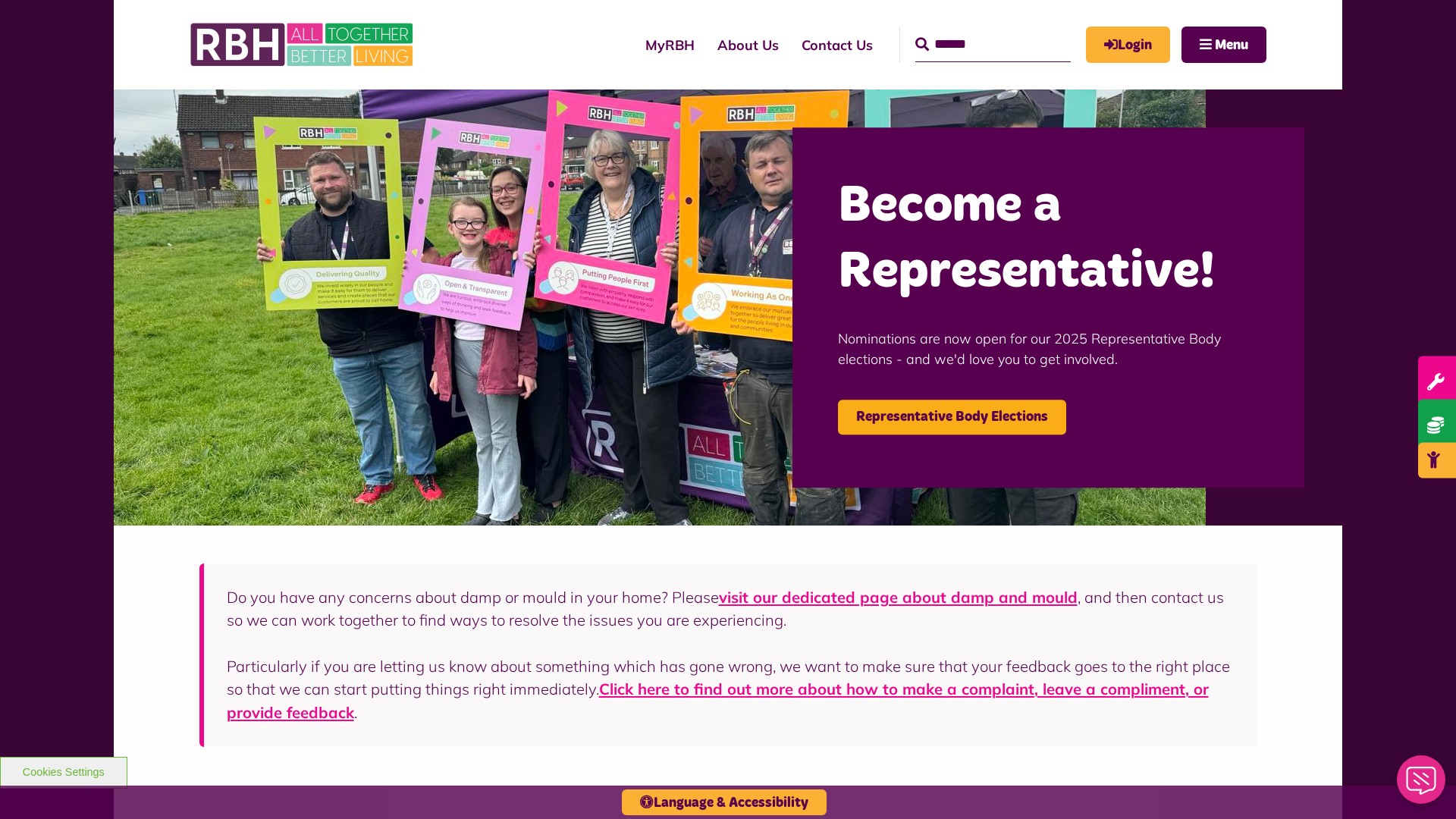
click at [971, 30] on input "Search" at bounding box center [993, 45] width 155 height 35
type input "*"
click at [63, 770] on button "Cookies Settings" at bounding box center [64, 773] width 128 height 32
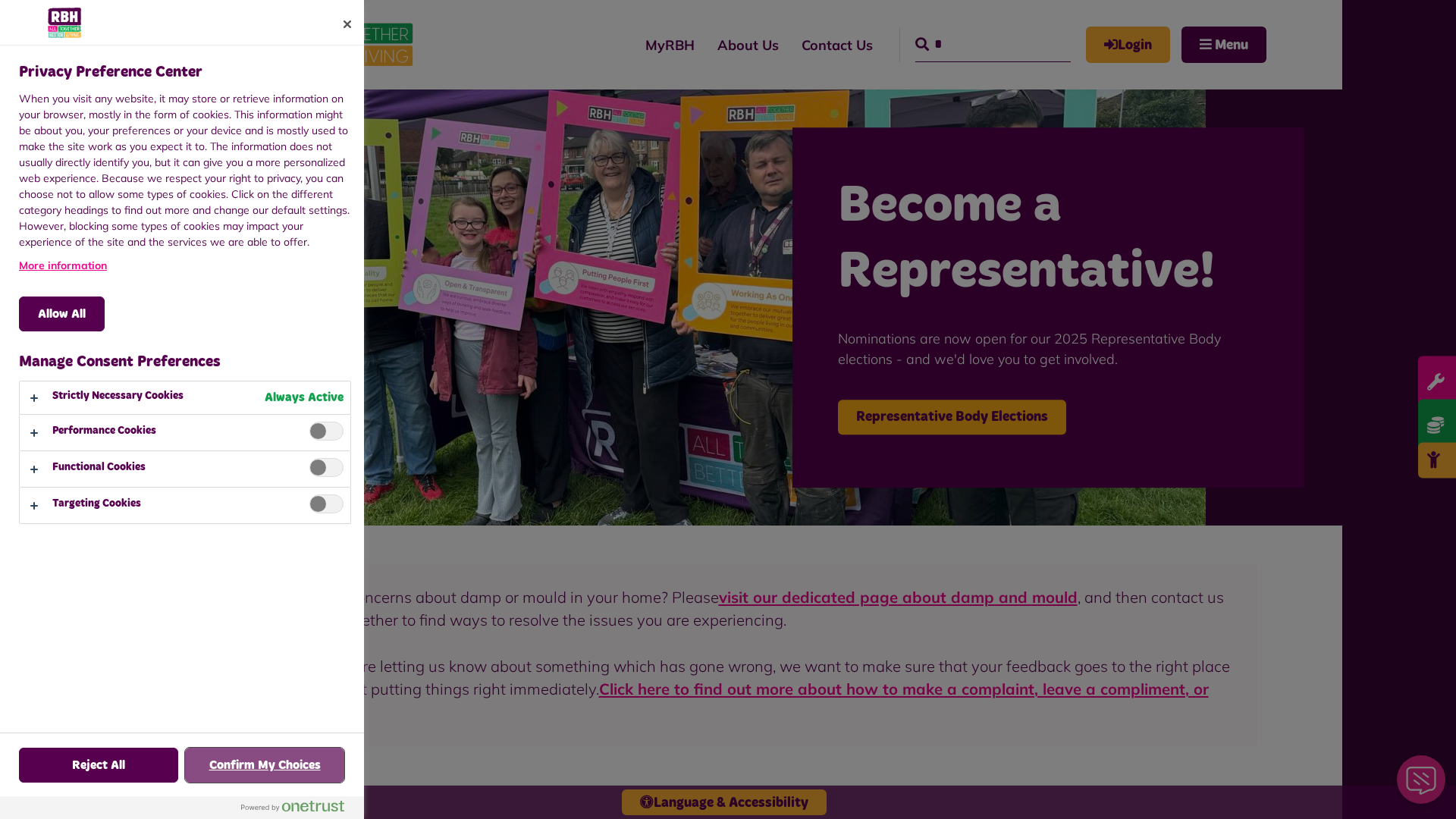
click at [265, 766] on button "Confirm My Choices" at bounding box center [265, 766] width 159 height 35
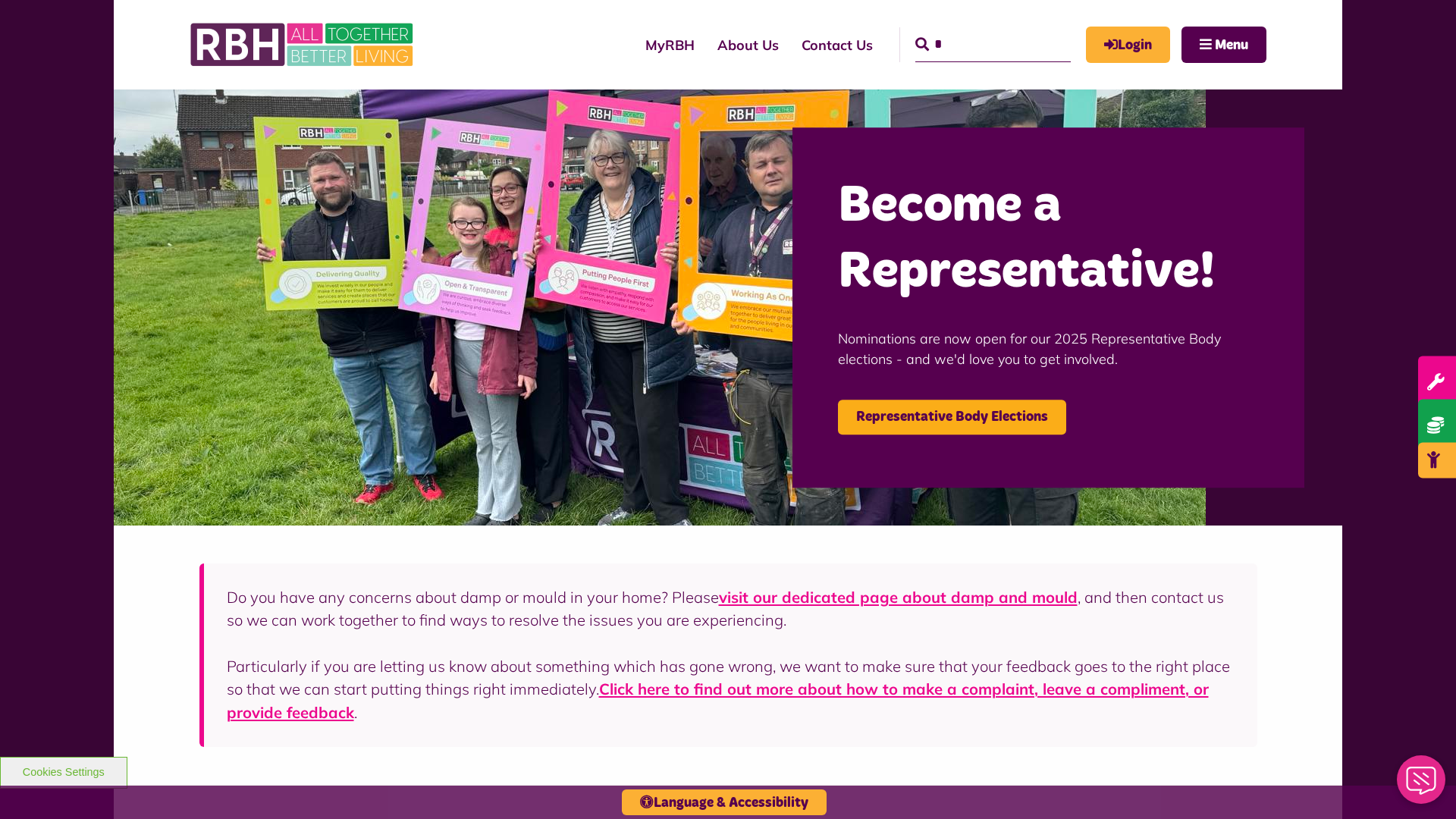
click at [971, 30] on input "*" at bounding box center [993, 45] width 155 height 35
type input "*"
click at [63, 770] on button "Cookies Settings" at bounding box center [64, 773] width 128 height 32
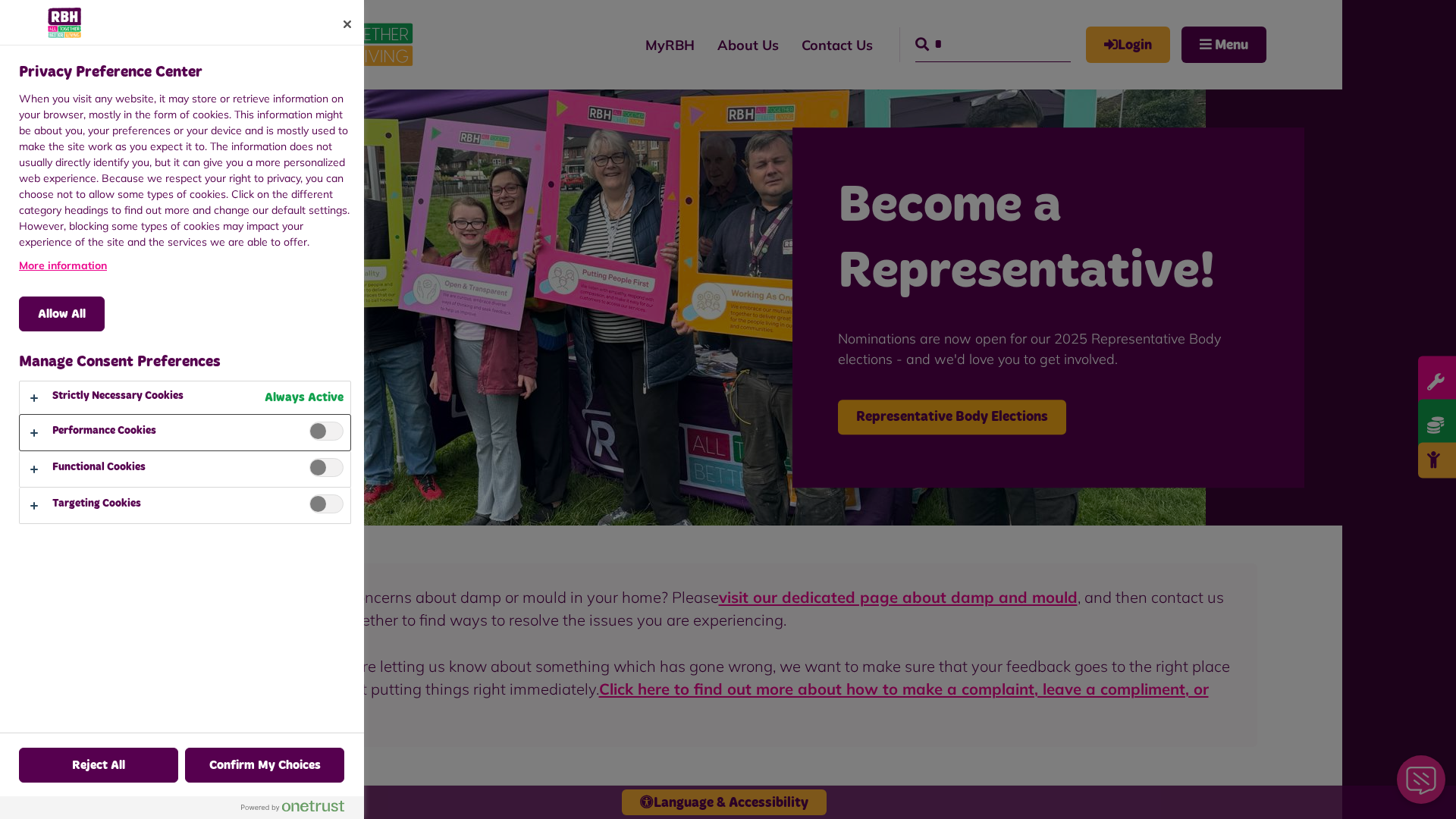
click at [153, 432] on button "Privacy Preference Center" at bounding box center [185, 432] width 331 height 36
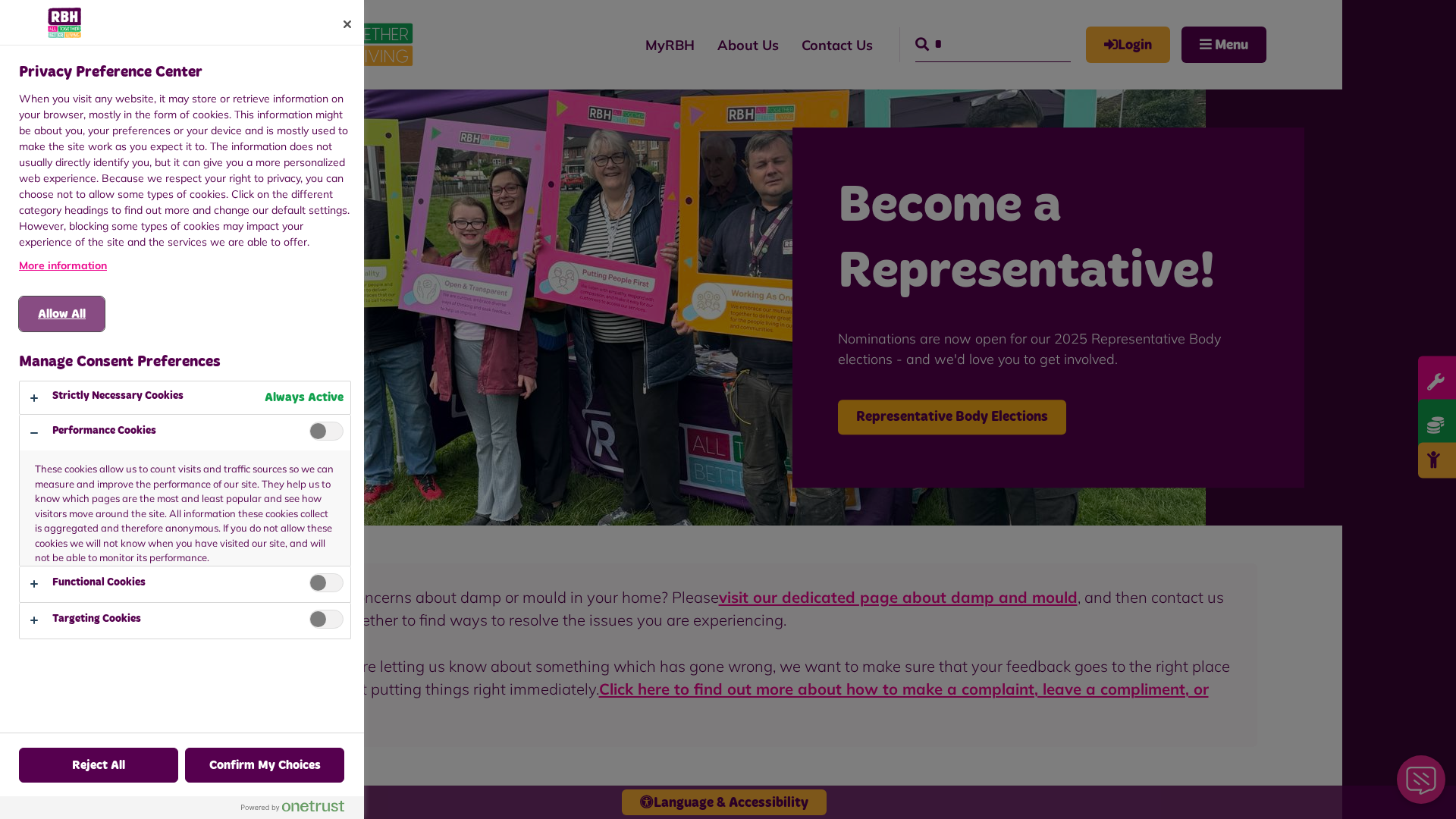
click at [61, 314] on button "Allow All" at bounding box center [61, 314] width 85 height 35
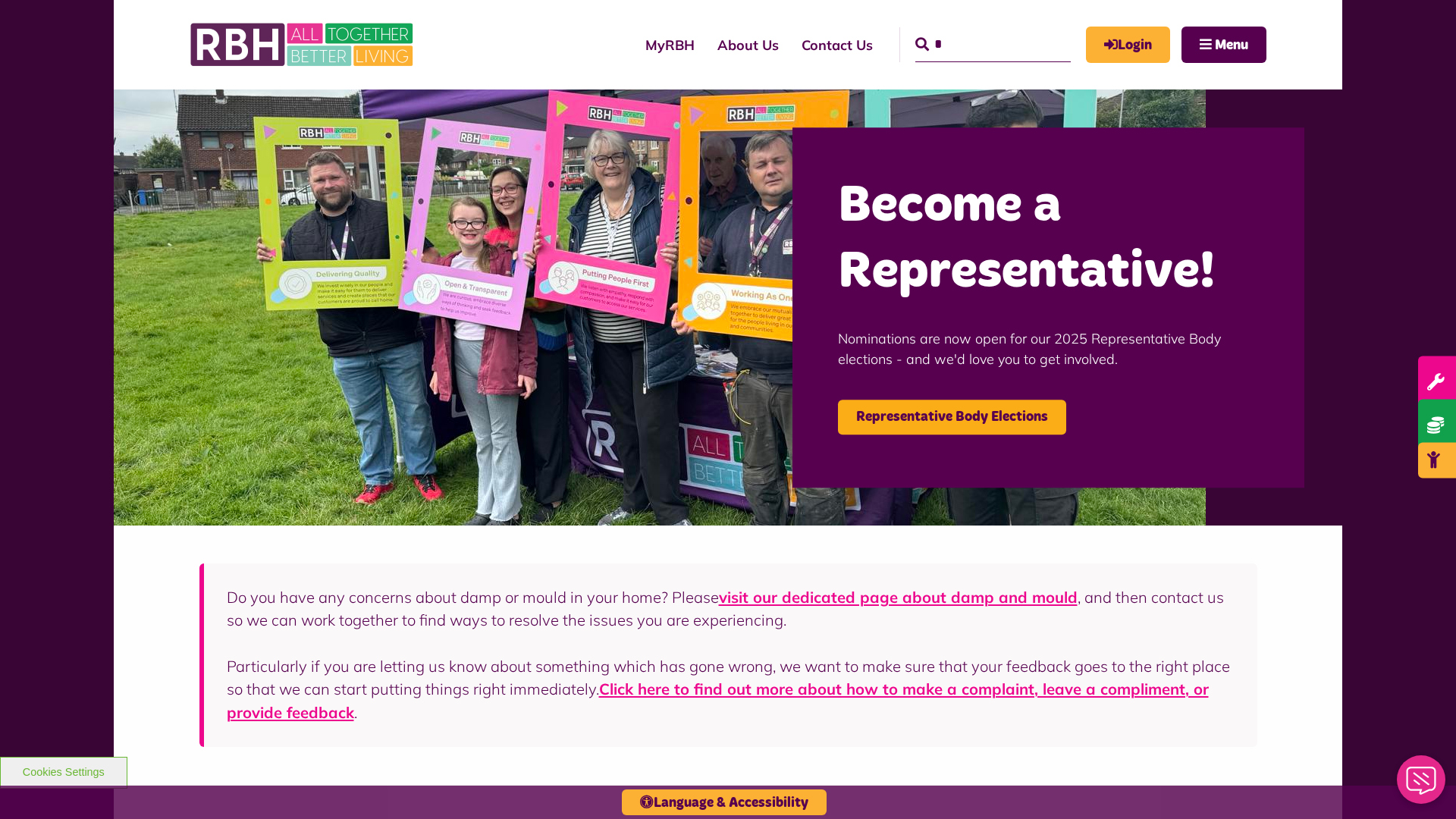
click at [971, 30] on input "*" at bounding box center [993, 45] width 155 height 35
type input "*"
click at [63, 770] on button "Cookies Settings" at bounding box center [64, 773] width 128 height 32
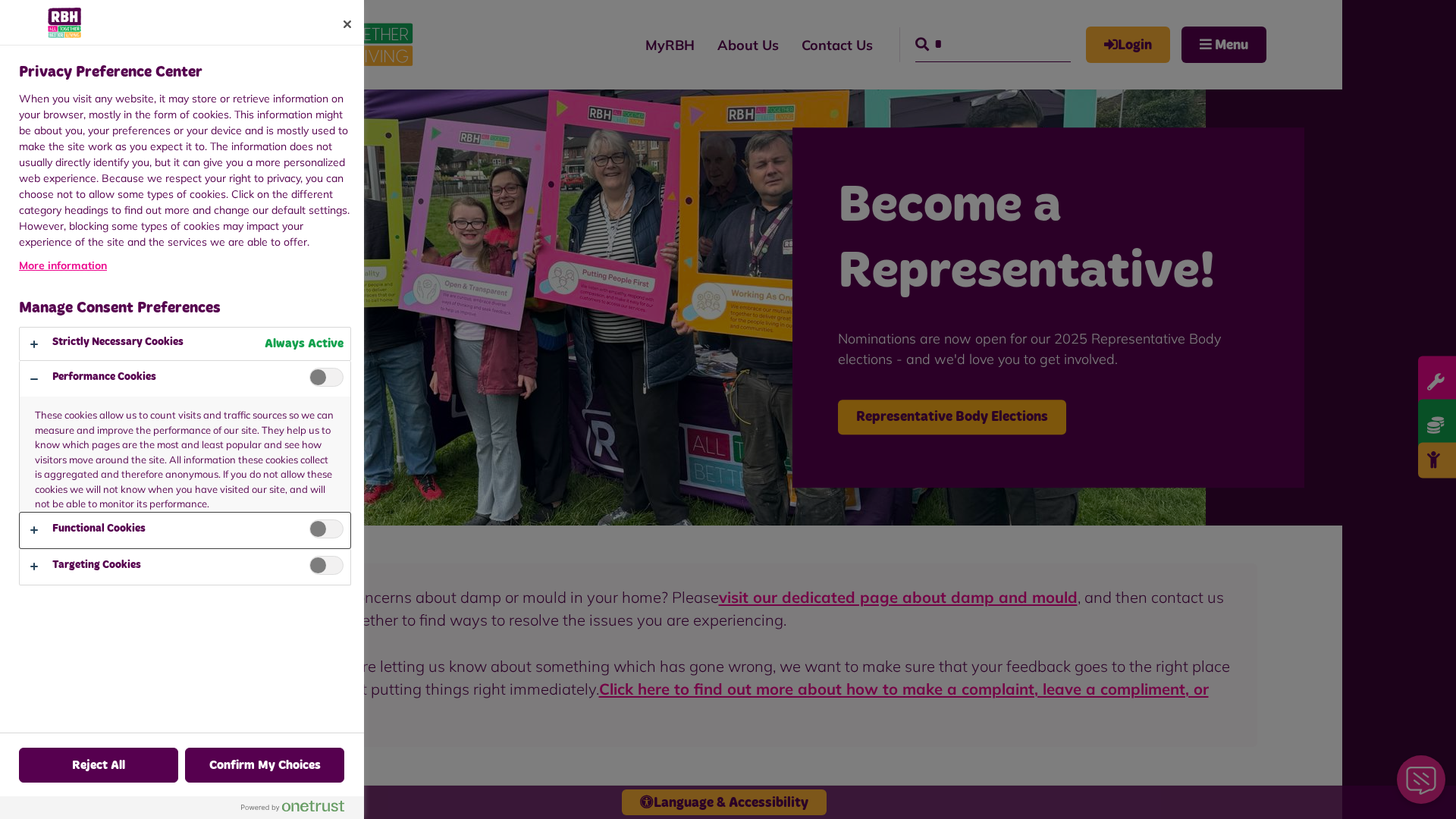
click at [153, 530] on button "Privacy Preference Center" at bounding box center [185, 530] width 331 height 36
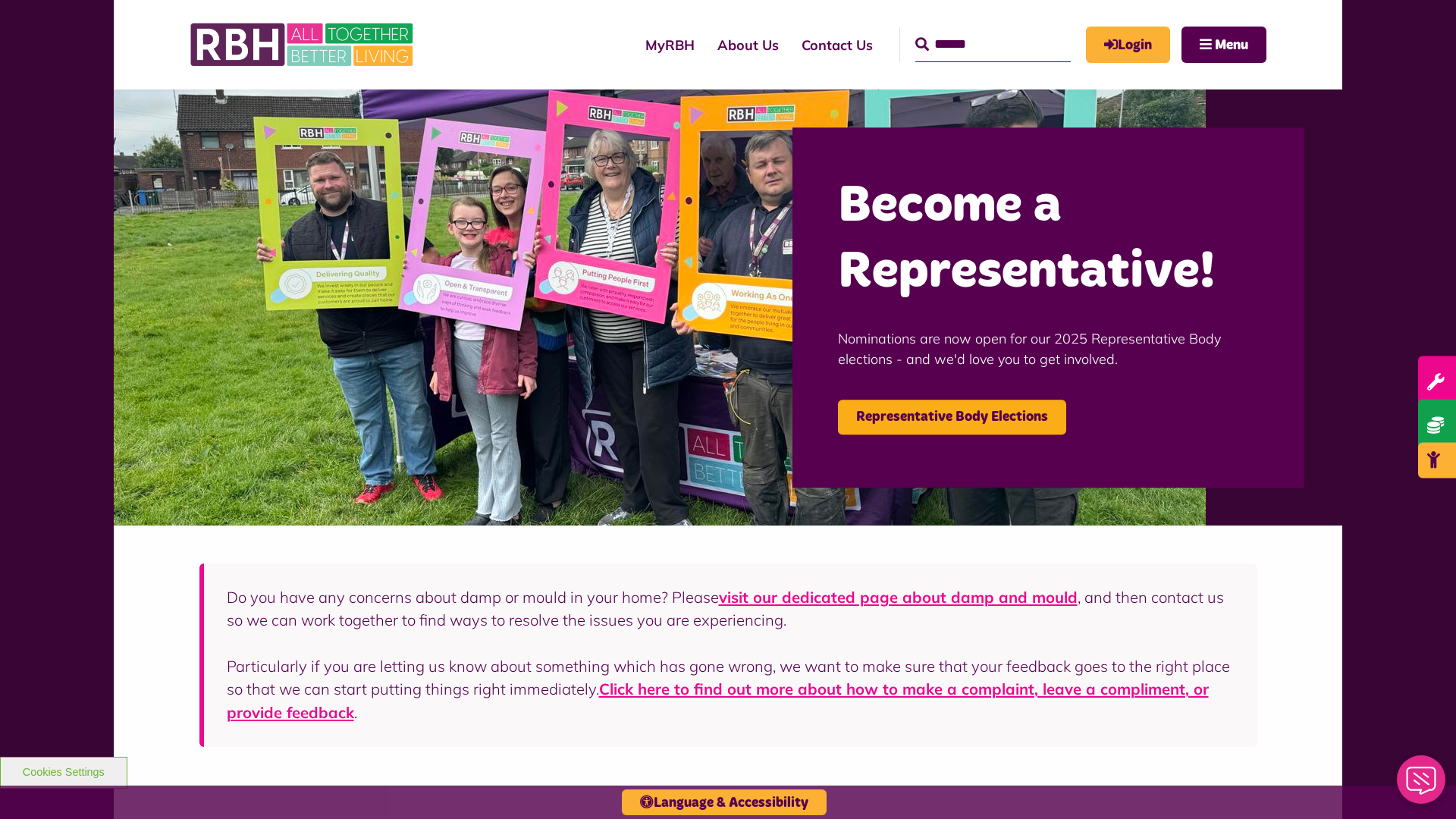
click at [971, 30] on input "Search" at bounding box center [993, 45] width 155 height 35
type input "*"
click at [63, 770] on button "Cookies Settings" at bounding box center [64, 773] width 128 height 32
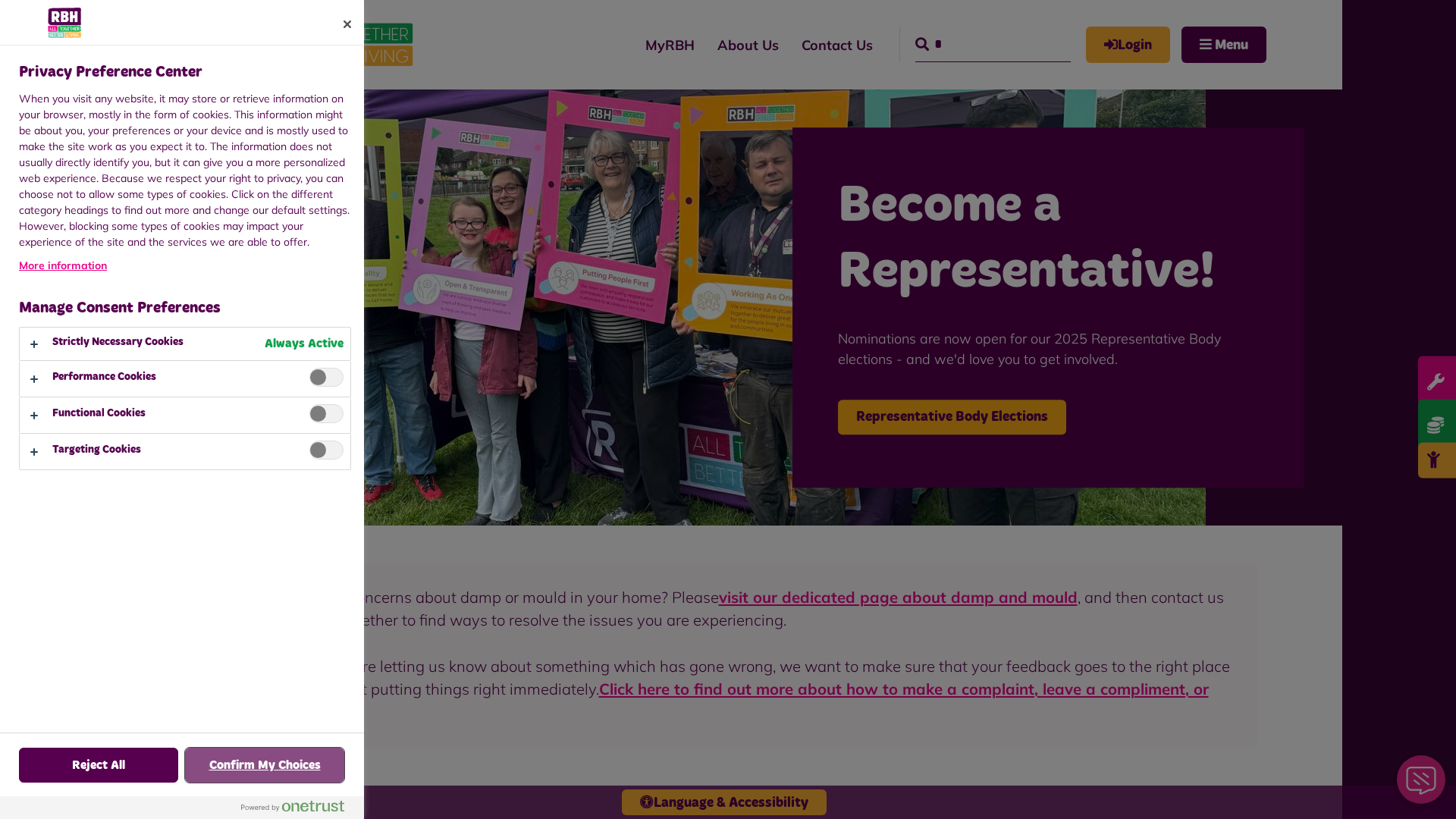
click at [265, 766] on button "Confirm My Choices" at bounding box center [265, 766] width 159 height 35
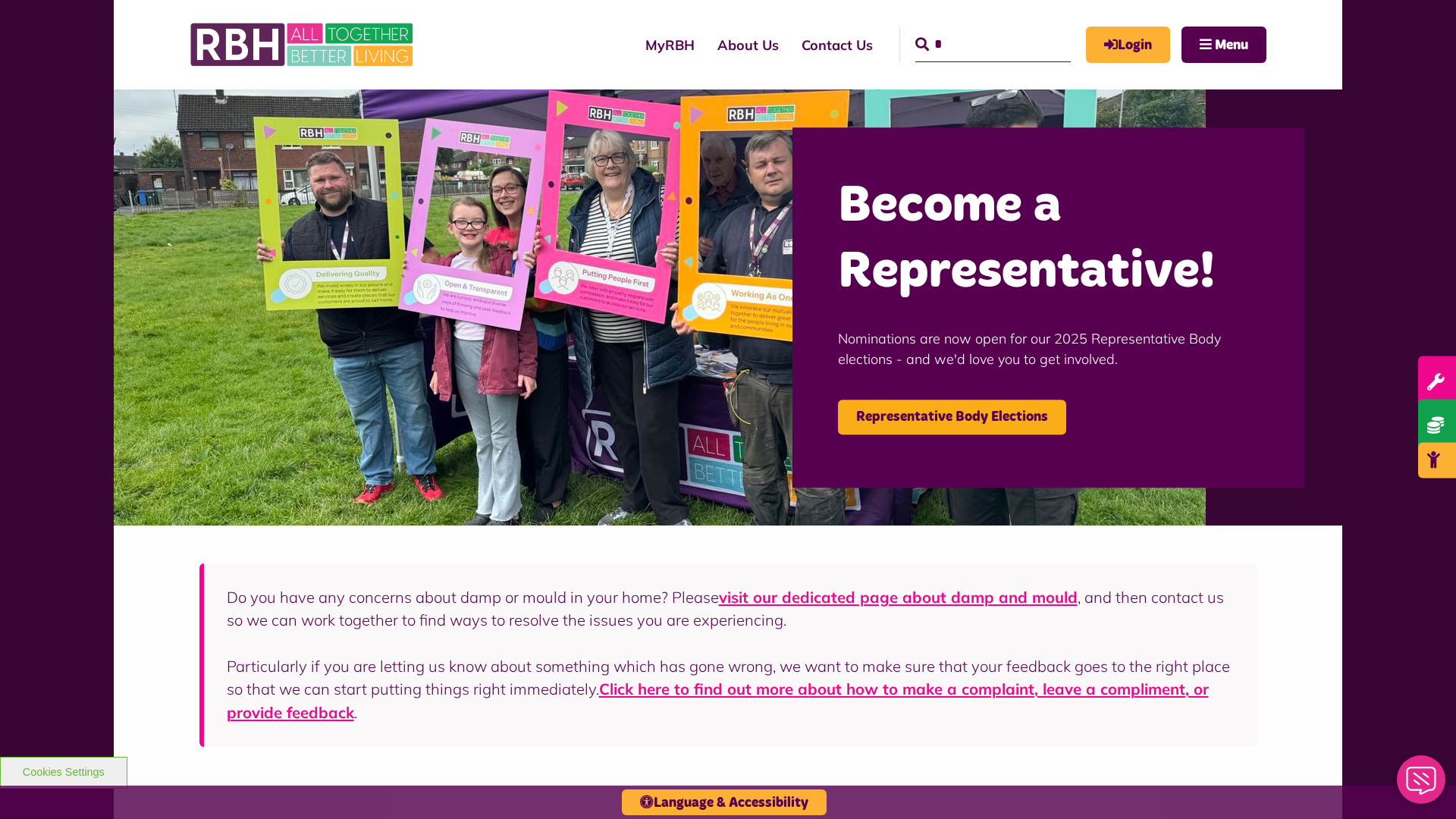
click at [971, 30] on input "*" at bounding box center [993, 45] width 155 height 35
type input "*"
click at [63, 770] on button "Cookies Settings" at bounding box center [64, 773] width 128 height 32
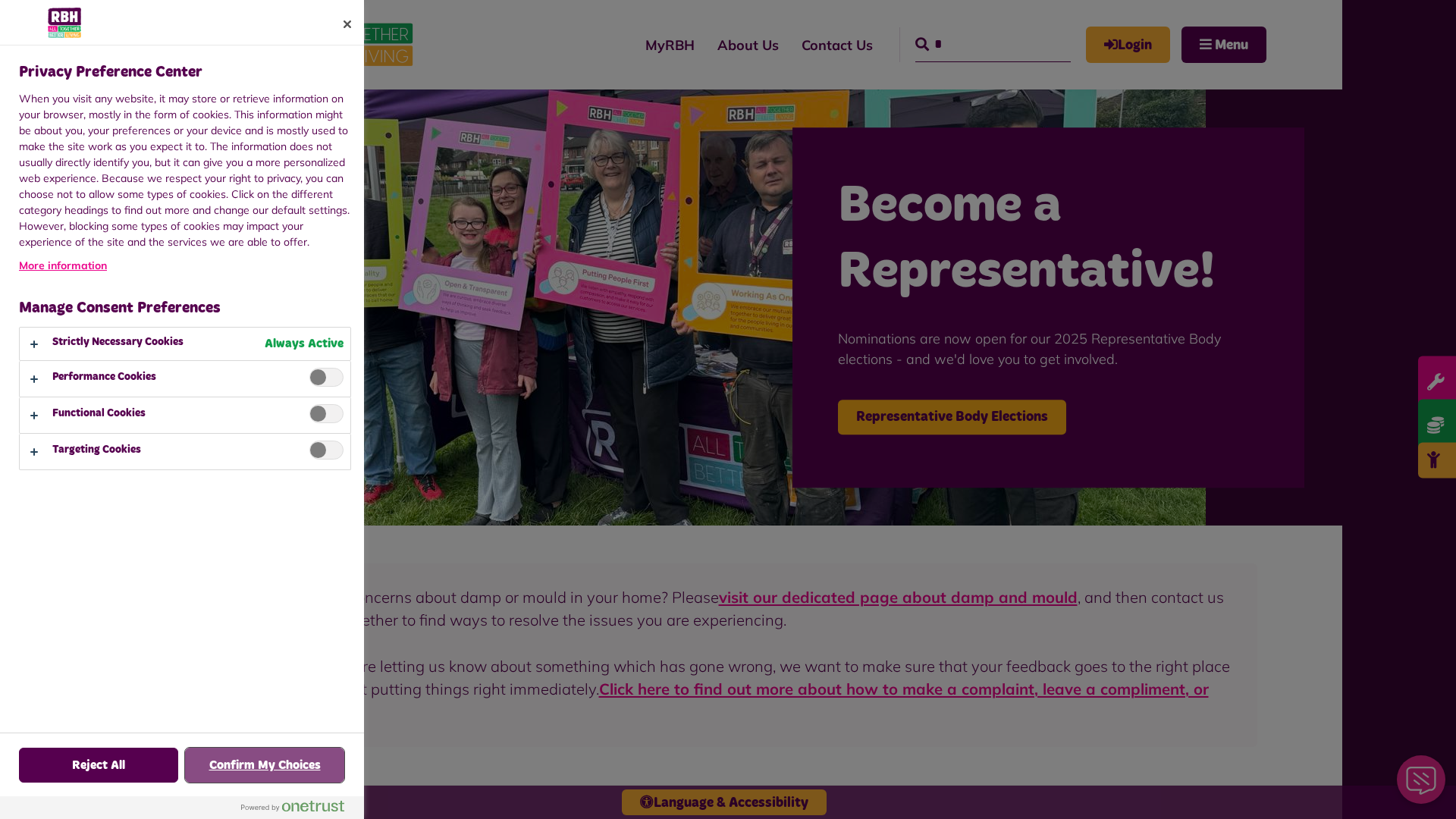
click at [265, 766] on button "Confirm My Choices" at bounding box center [265, 766] width 159 height 35
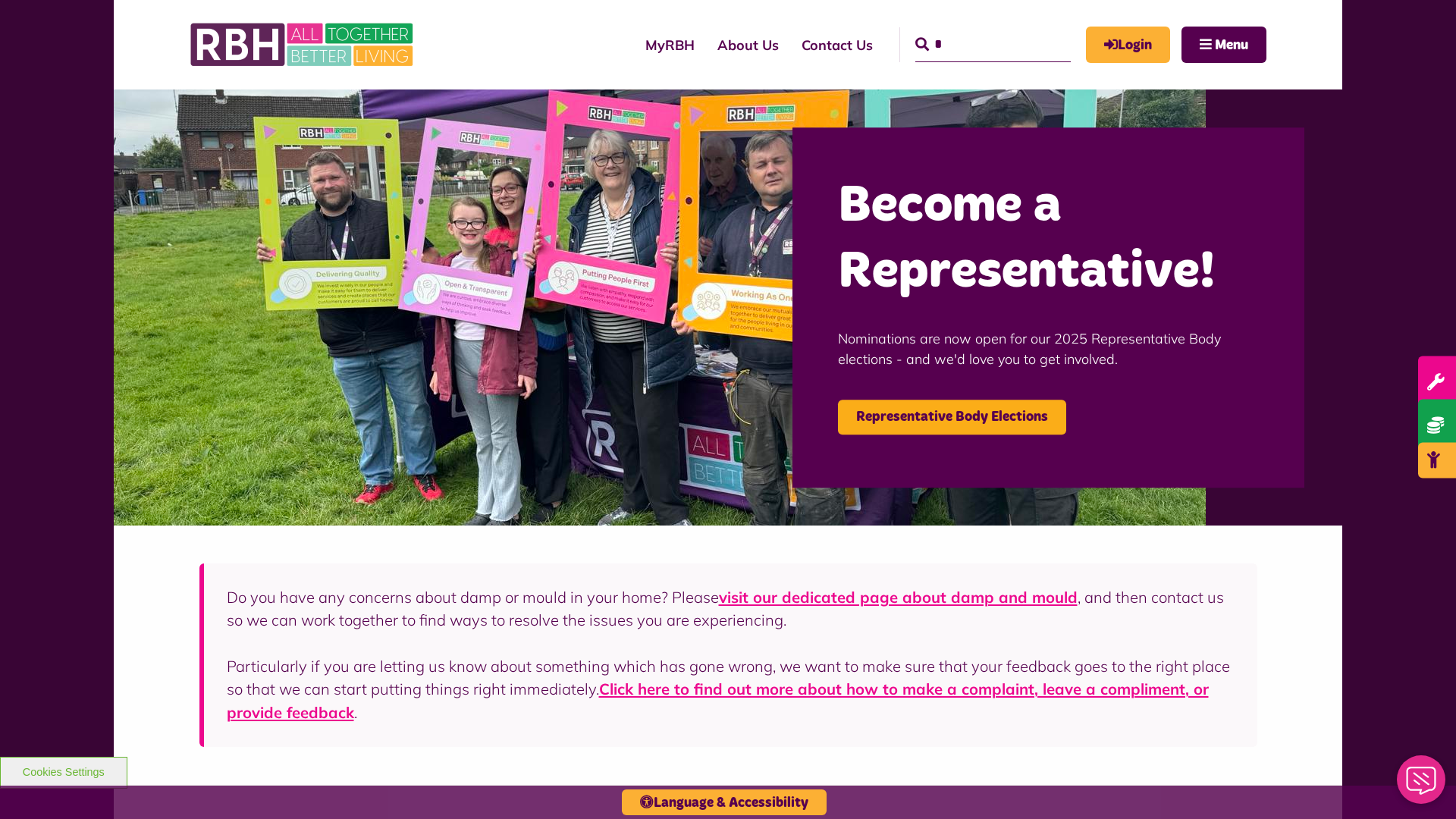
click at [971, 30] on input "*" at bounding box center [993, 45] width 155 height 35
type input "*"
click at [63, 770] on button "Cookies Settings" at bounding box center [64, 773] width 128 height 32
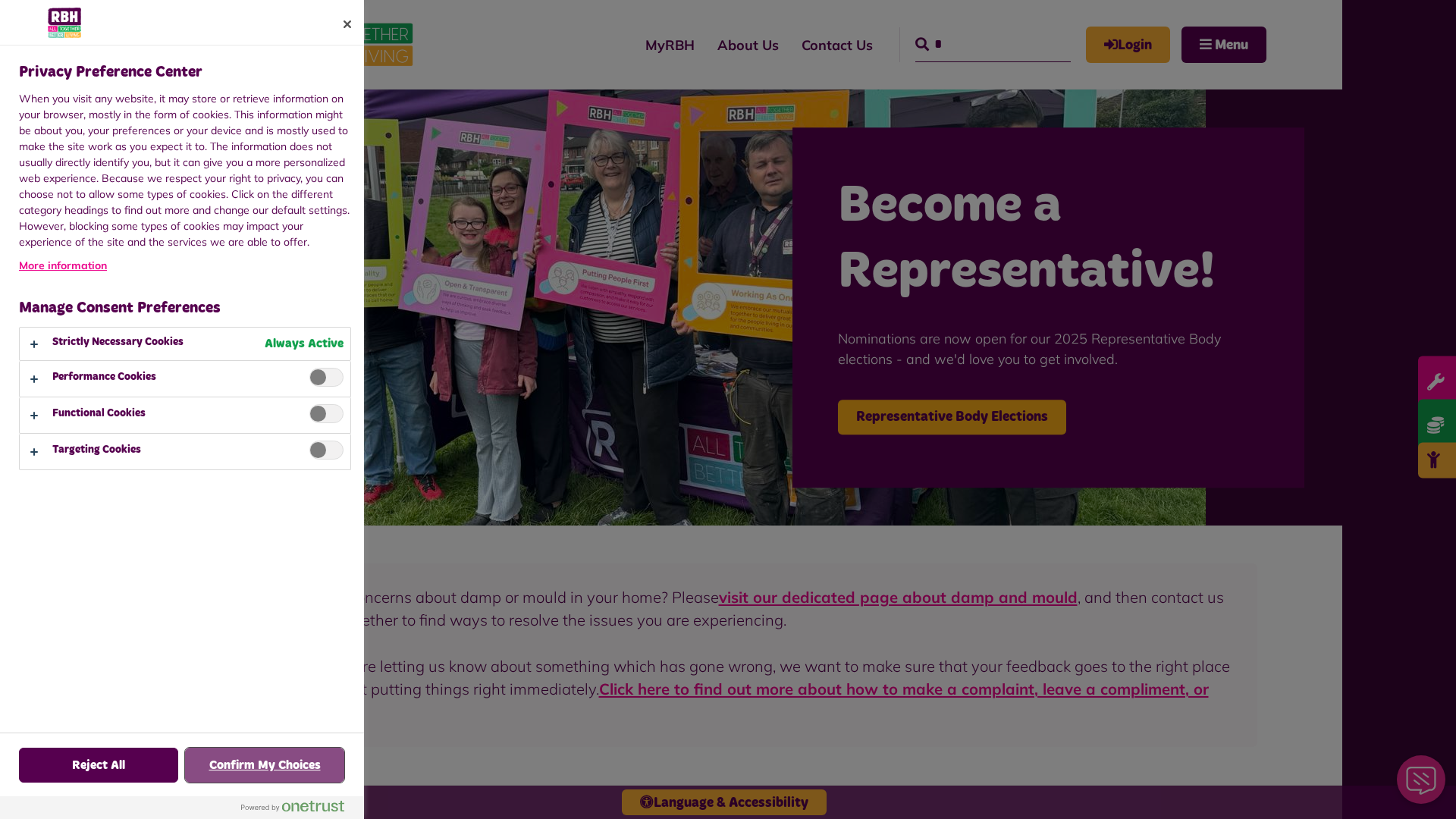
click at [265, 766] on button "Confirm My Choices" at bounding box center [265, 766] width 159 height 35
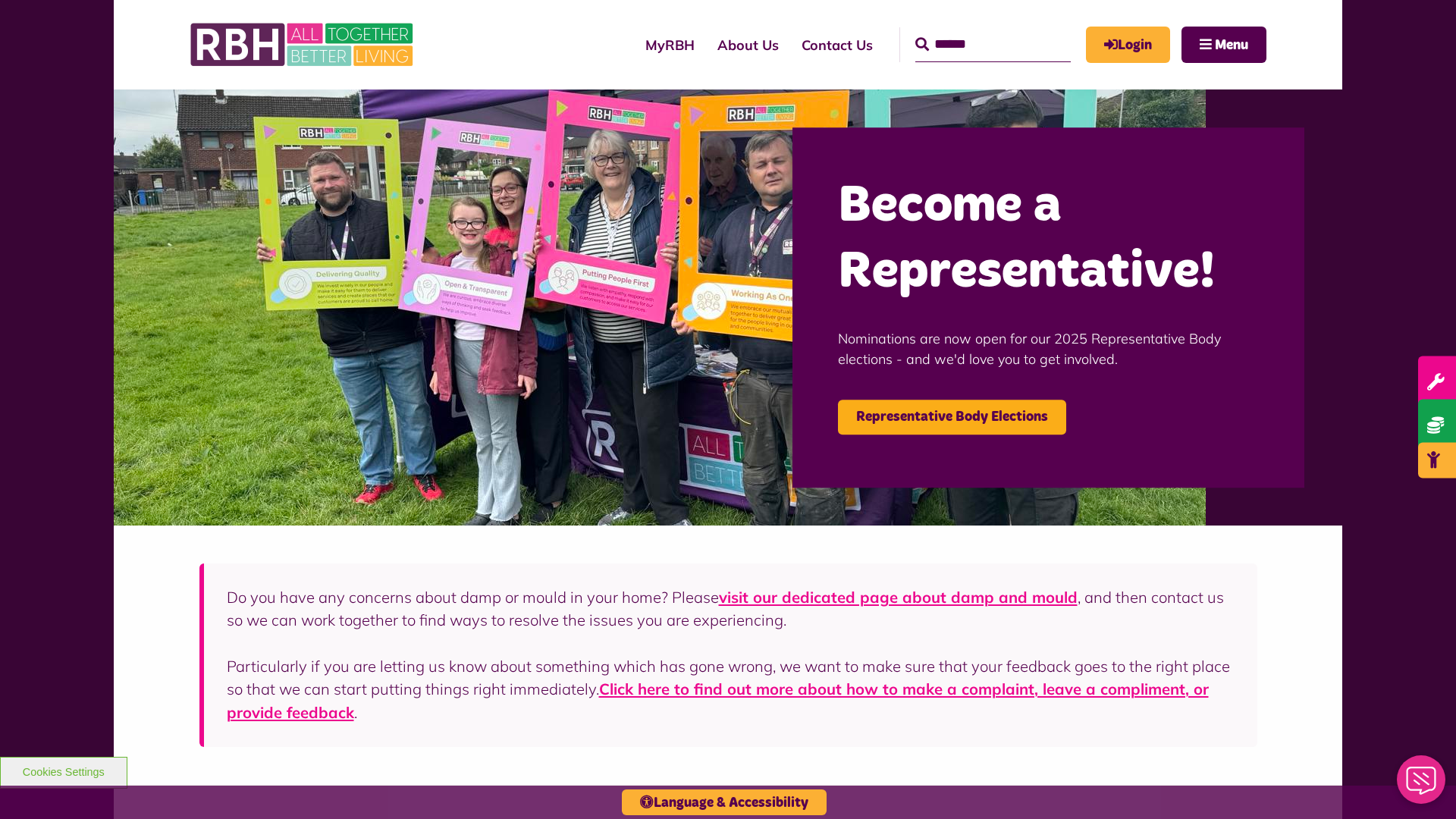
click at [971, 30] on input "Search" at bounding box center [993, 45] width 155 height 35
type input "*"
click at [63, 770] on button "Cookies Settings" at bounding box center [64, 773] width 128 height 32
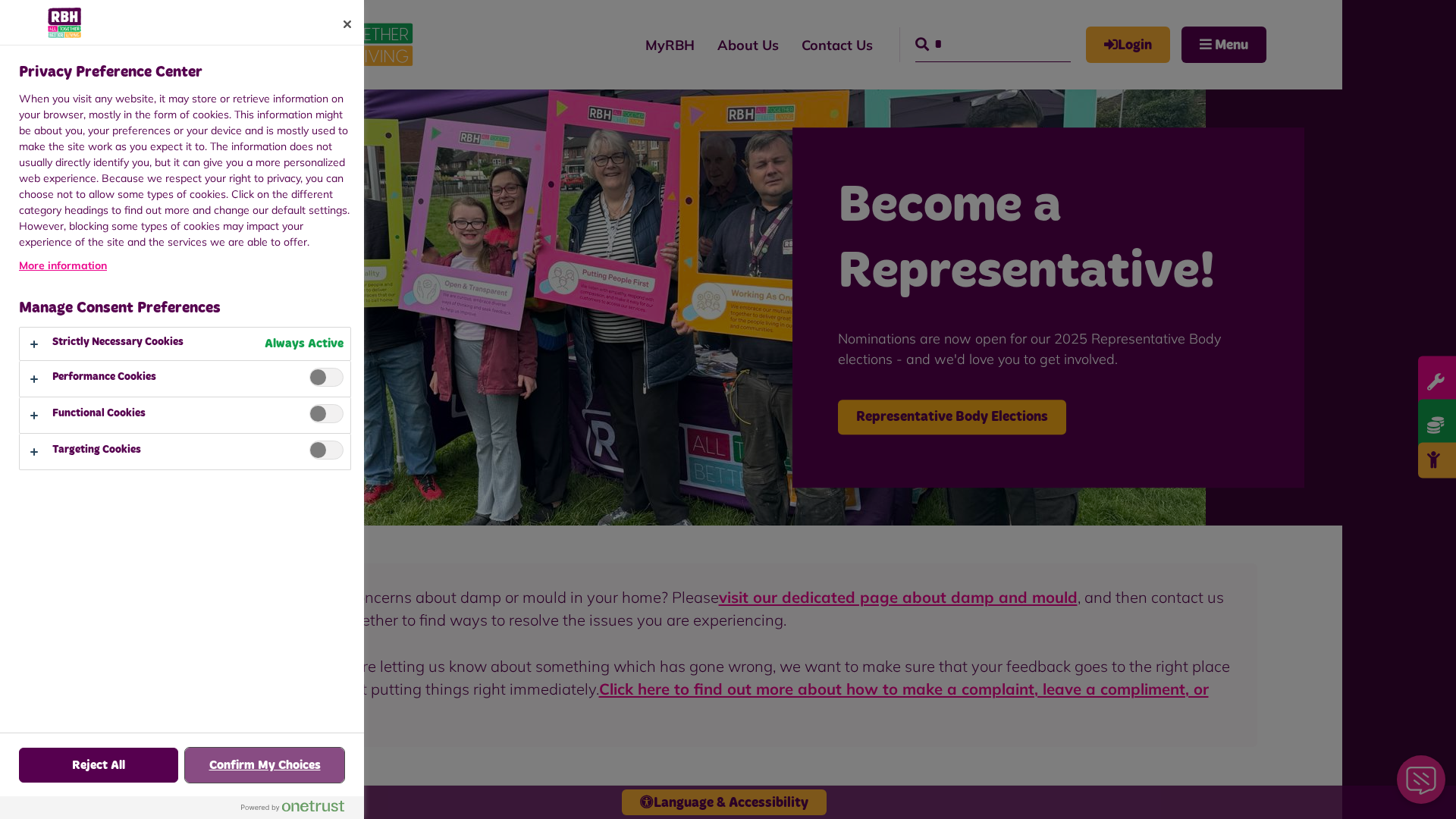
click at [265, 766] on button "Confirm My Choices" at bounding box center [265, 766] width 159 height 35
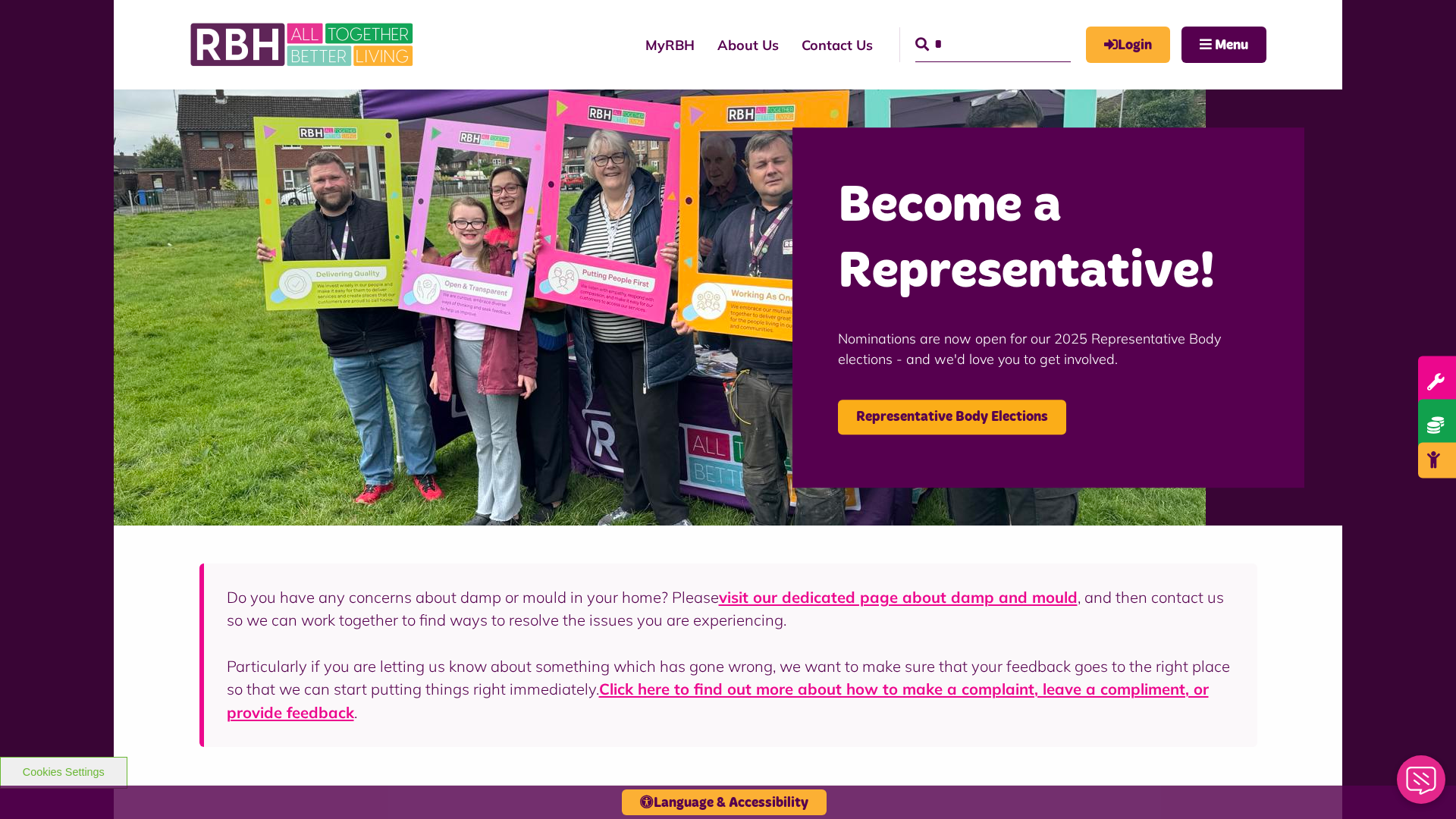
click at [971, 30] on input "*" at bounding box center [993, 45] width 155 height 35
type input "*"
click at [63, 770] on button "Cookies Settings" at bounding box center [64, 773] width 128 height 32
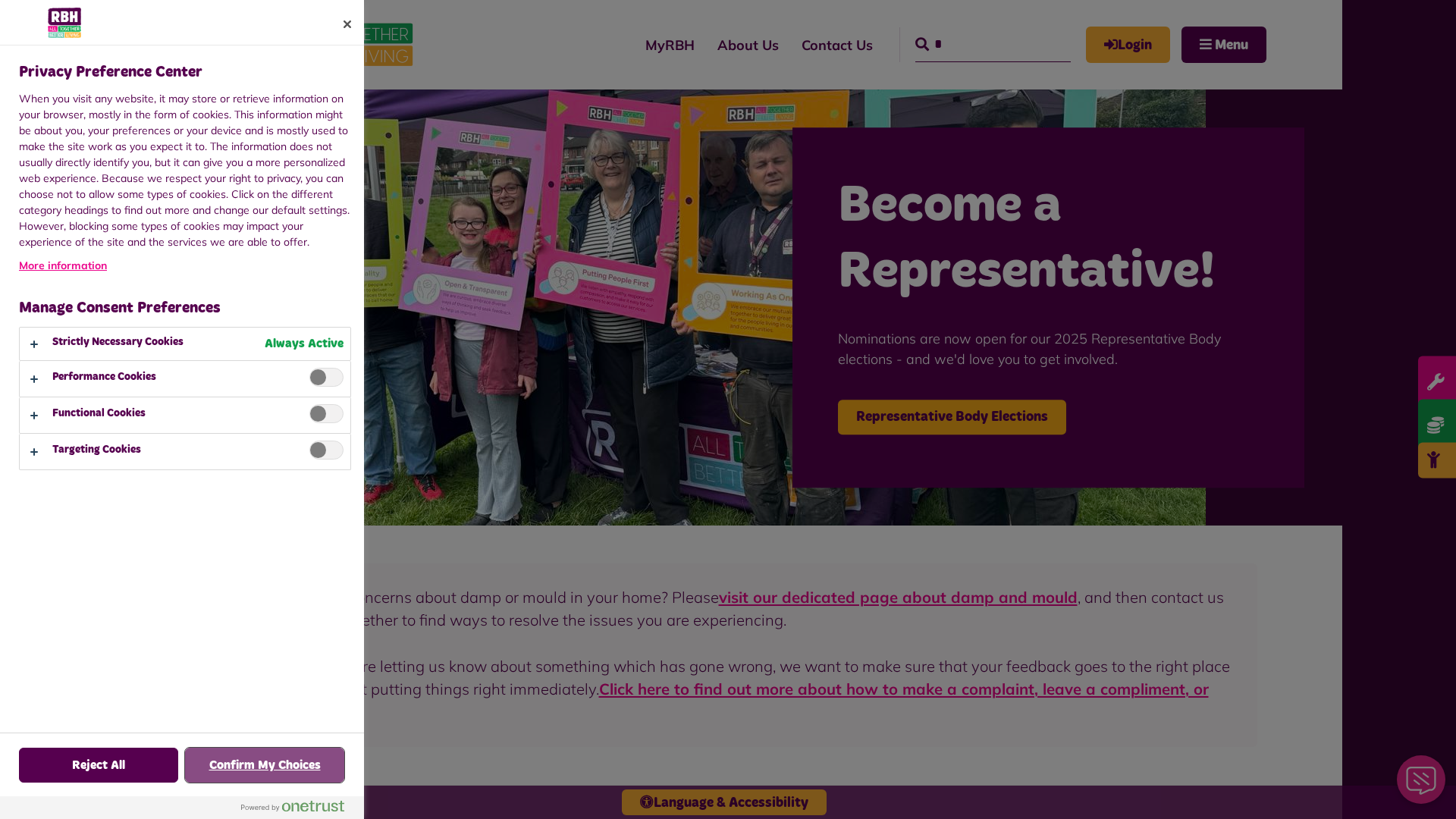
click at [265, 766] on button "Confirm My Choices" at bounding box center [265, 766] width 159 height 35
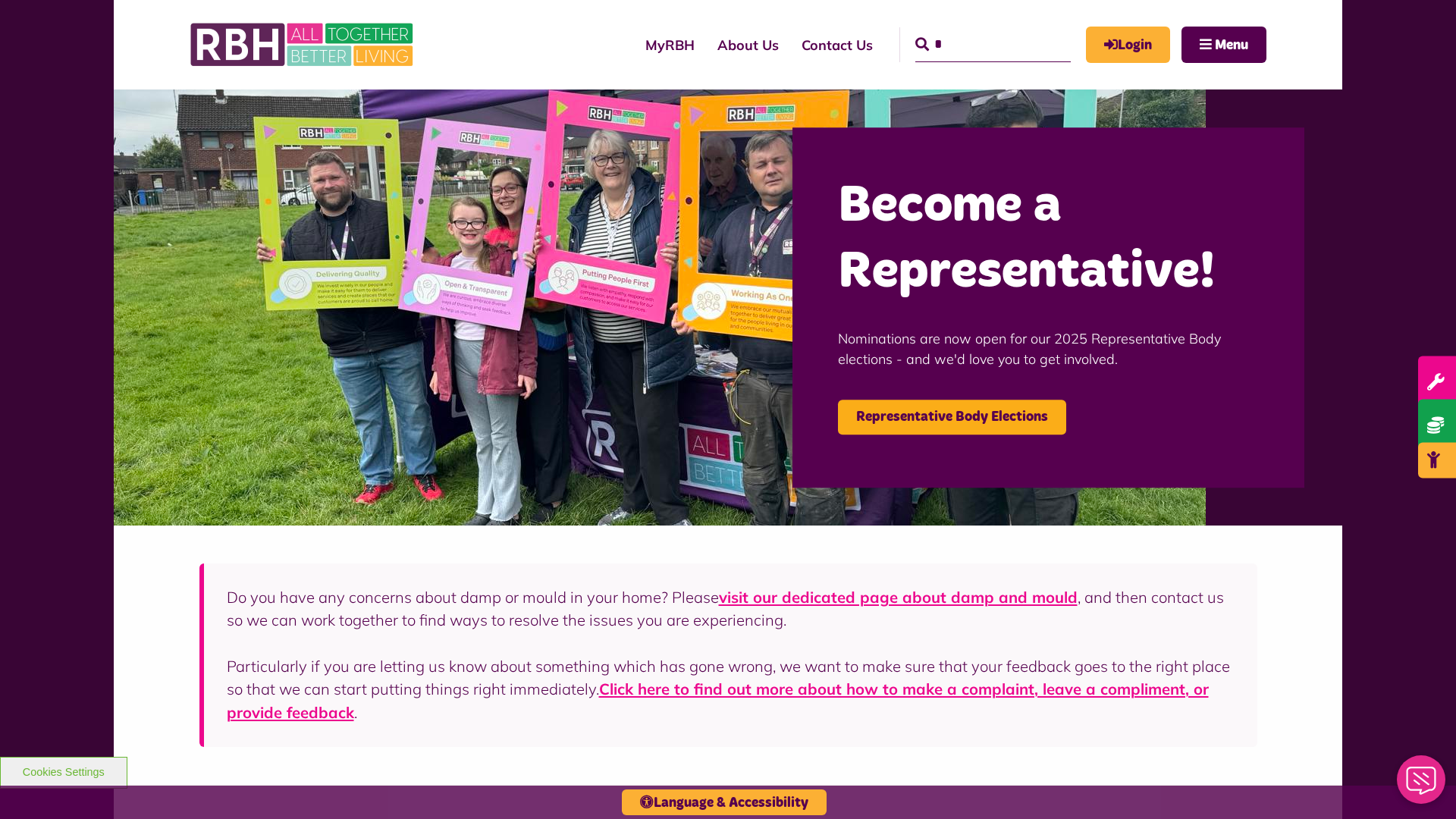
click at [971, 30] on input "*" at bounding box center [993, 45] width 155 height 35
type input "*"
click at [63, 770] on button "Cookies Settings" at bounding box center [64, 773] width 128 height 32
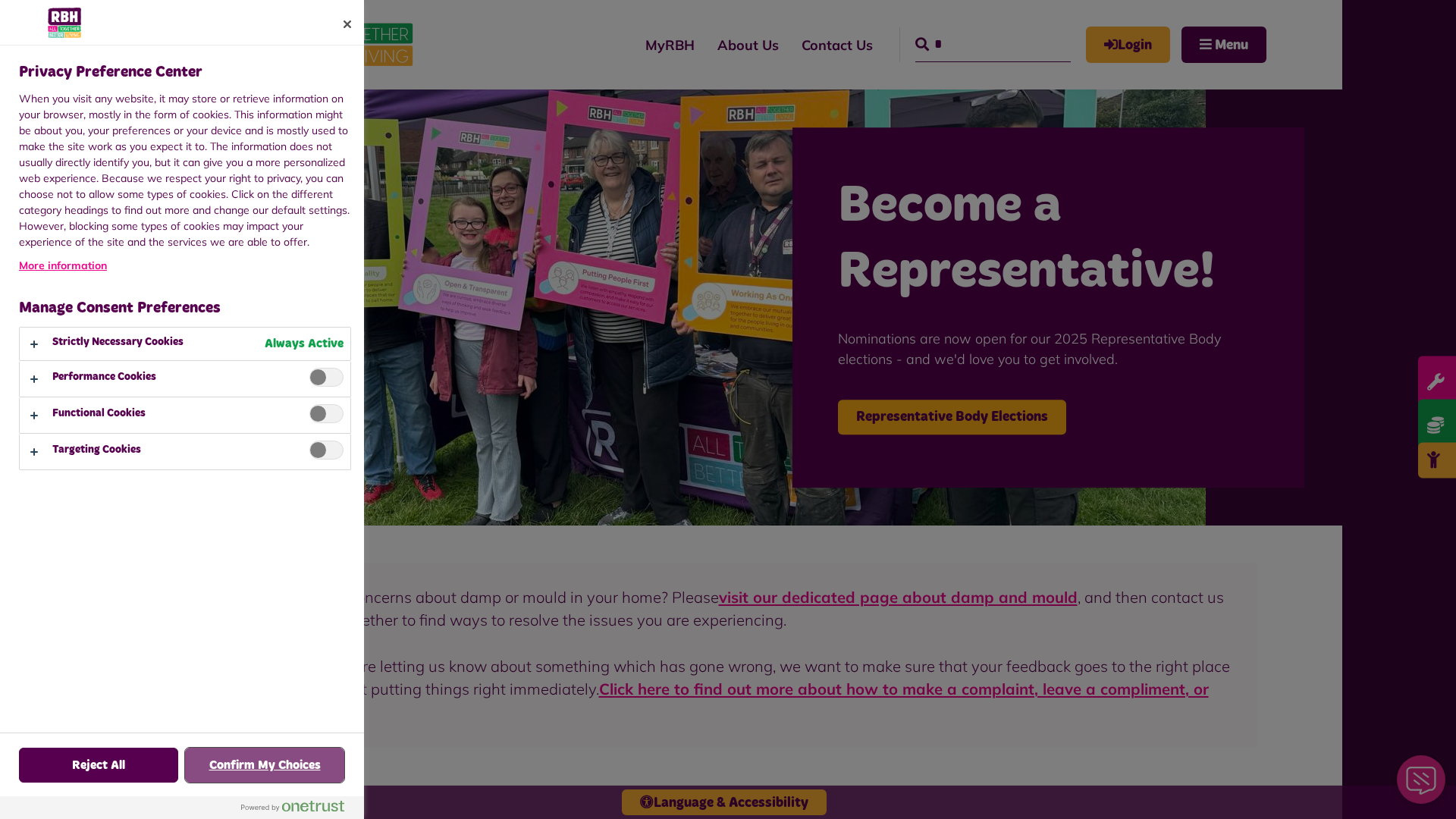
click at [265, 766] on button "Confirm My Choices" at bounding box center [265, 766] width 159 height 35
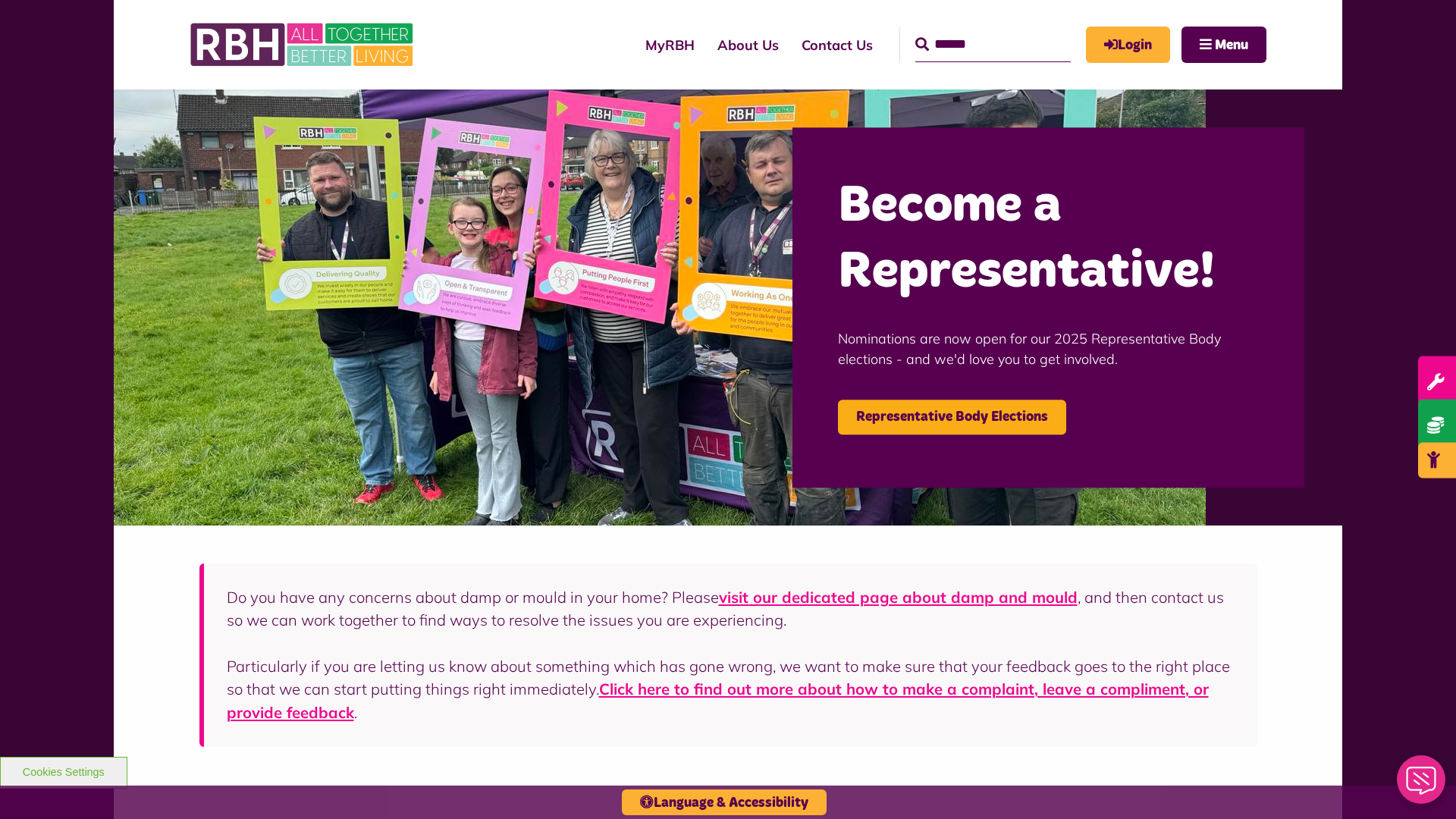
click at [971, 30] on input "Search" at bounding box center [993, 45] width 155 height 35
type input "*"
click at [63, 770] on button "Cookies Settings" at bounding box center [64, 773] width 128 height 32
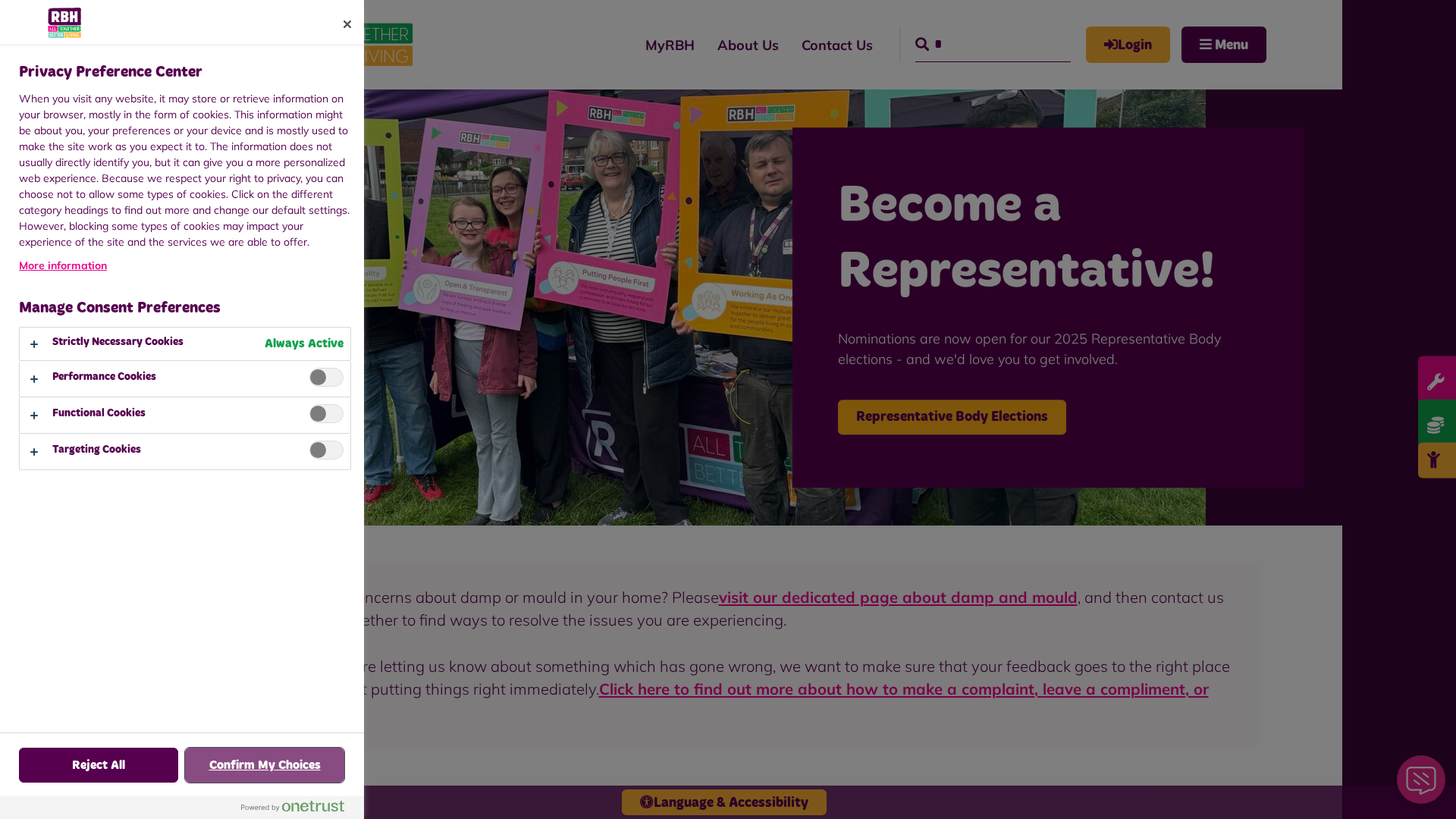
click at [265, 766] on button "Confirm My Choices" at bounding box center [265, 766] width 159 height 35
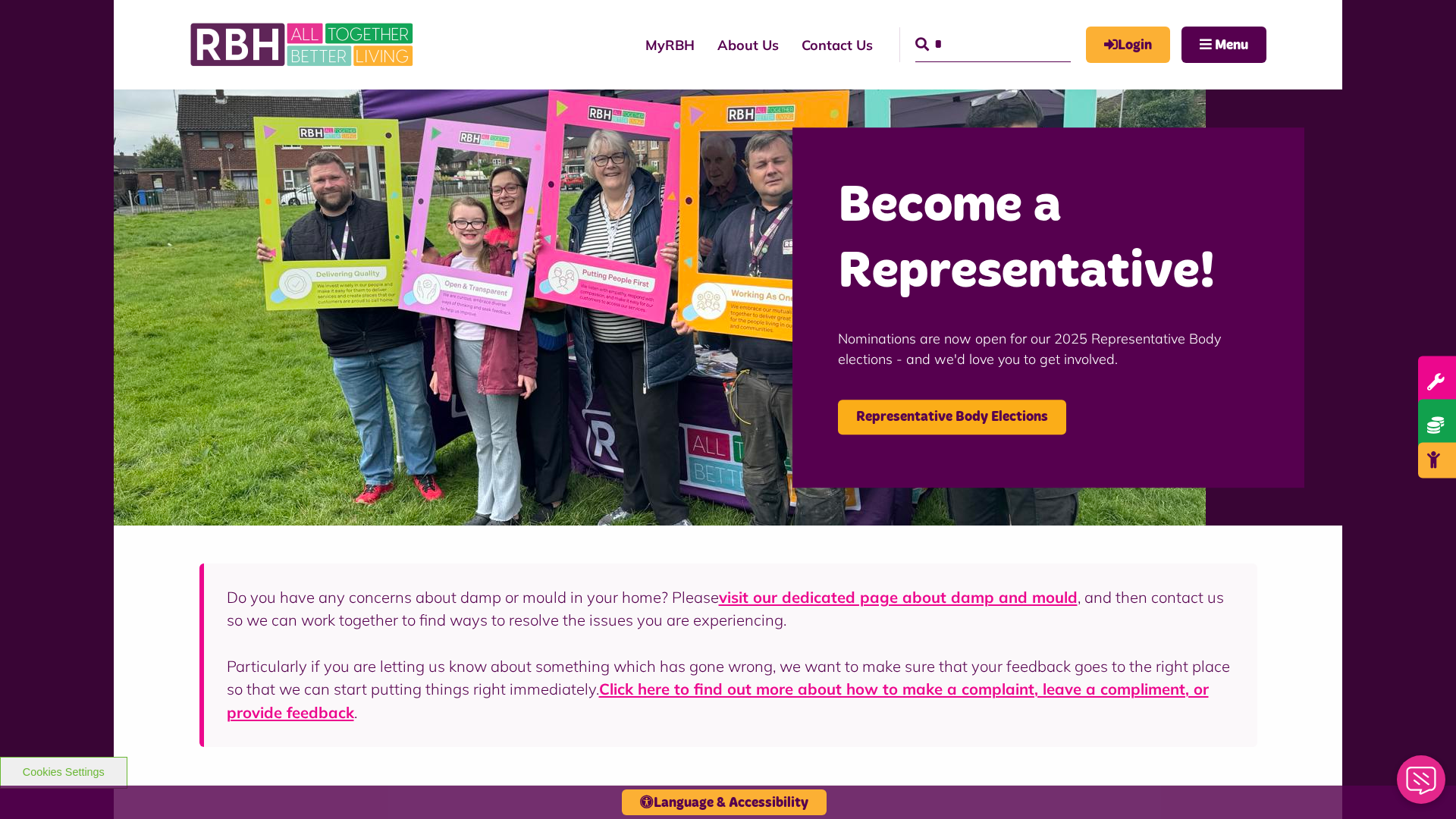
click at [971, 30] on input "*" at bounding box center [993, 45] width 155 height 35
type input "*"
click at [63, 770] on button "Cookies Settings" at bounding box center [64, 773] width 128 height 32
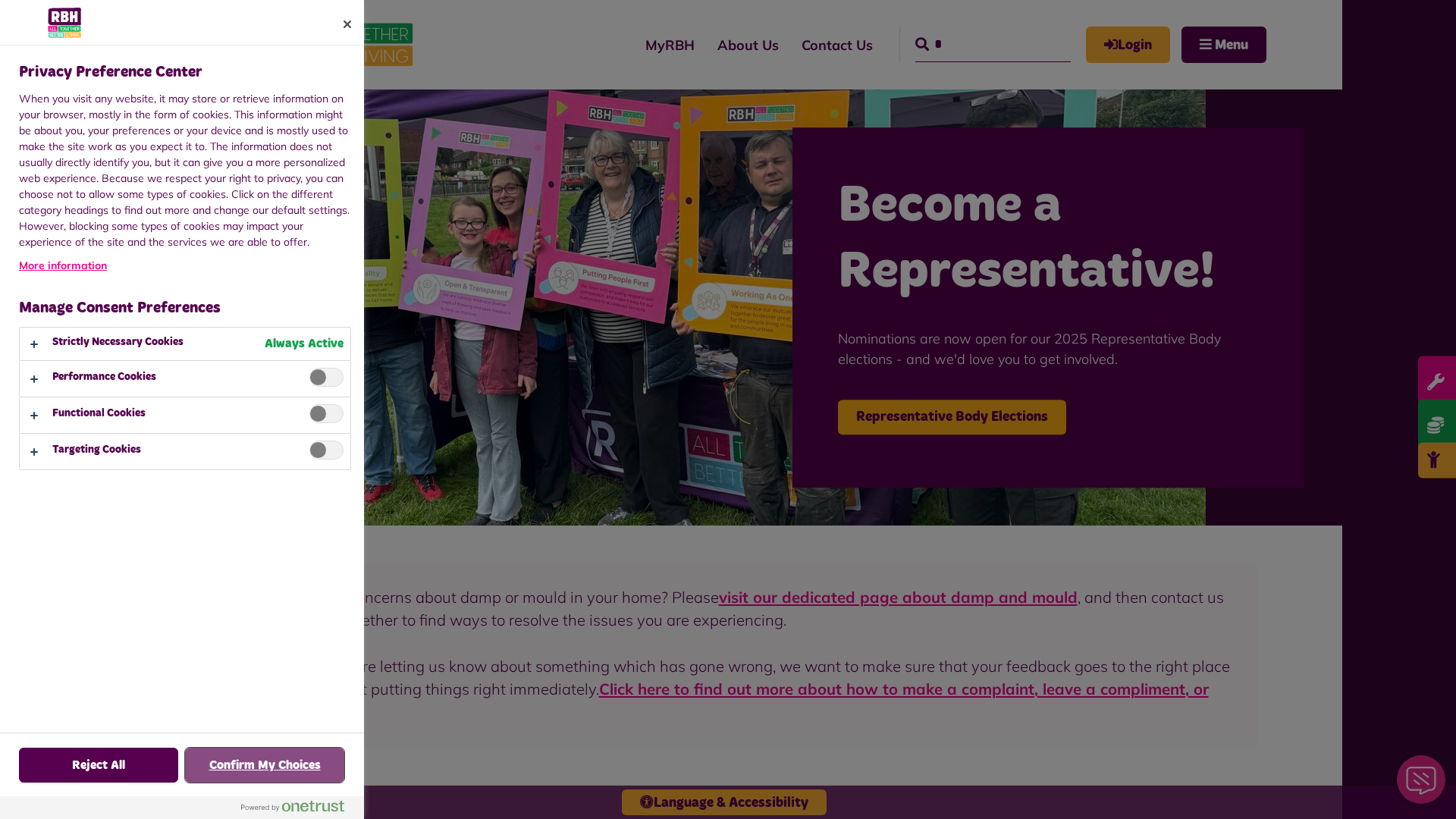
click at [265, 766] on button "Confirm My Choices" at bounding box center [265, 766] width 159 height 35
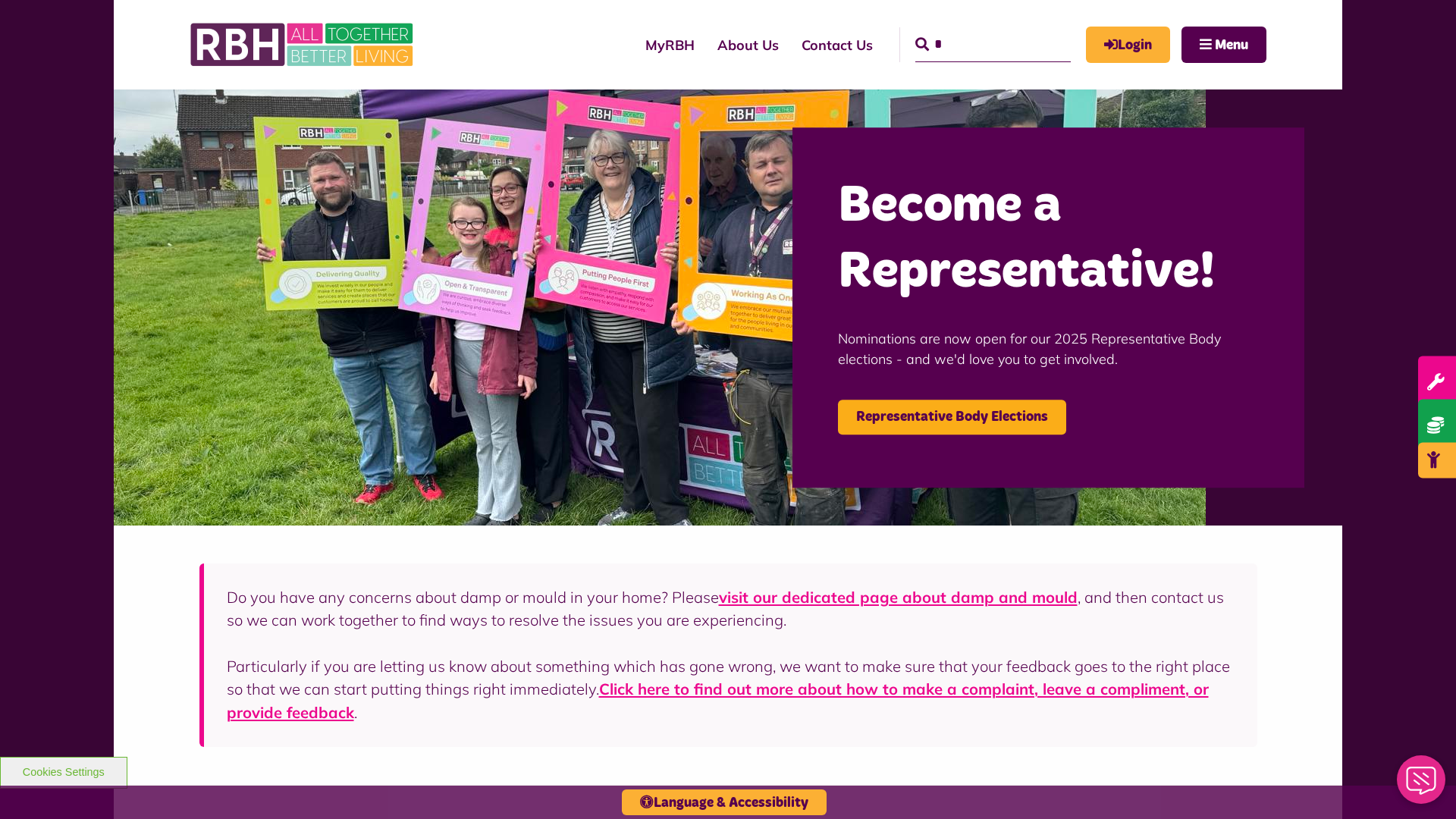
click at [971, 30] on input "*" at bounding box center [993, 45] width 155 height 35
type input "*"
click at [63, 770] on button "Cookies Settings" at bounding box center [64, 773] width 128 height 32
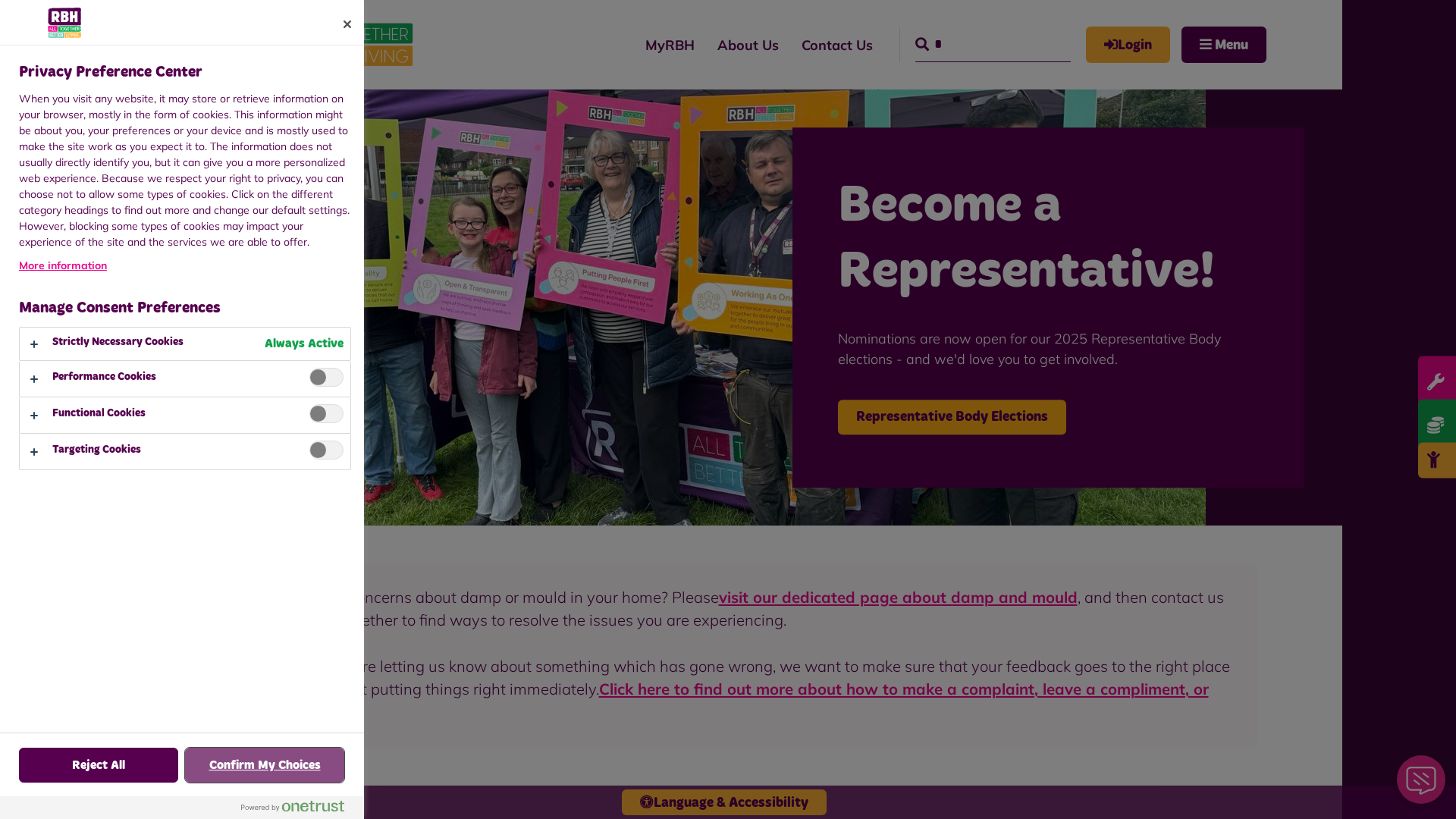
click at [265, 766] on button "Confirm My Choices" at bounding box center [265, 766] width 159 height 35
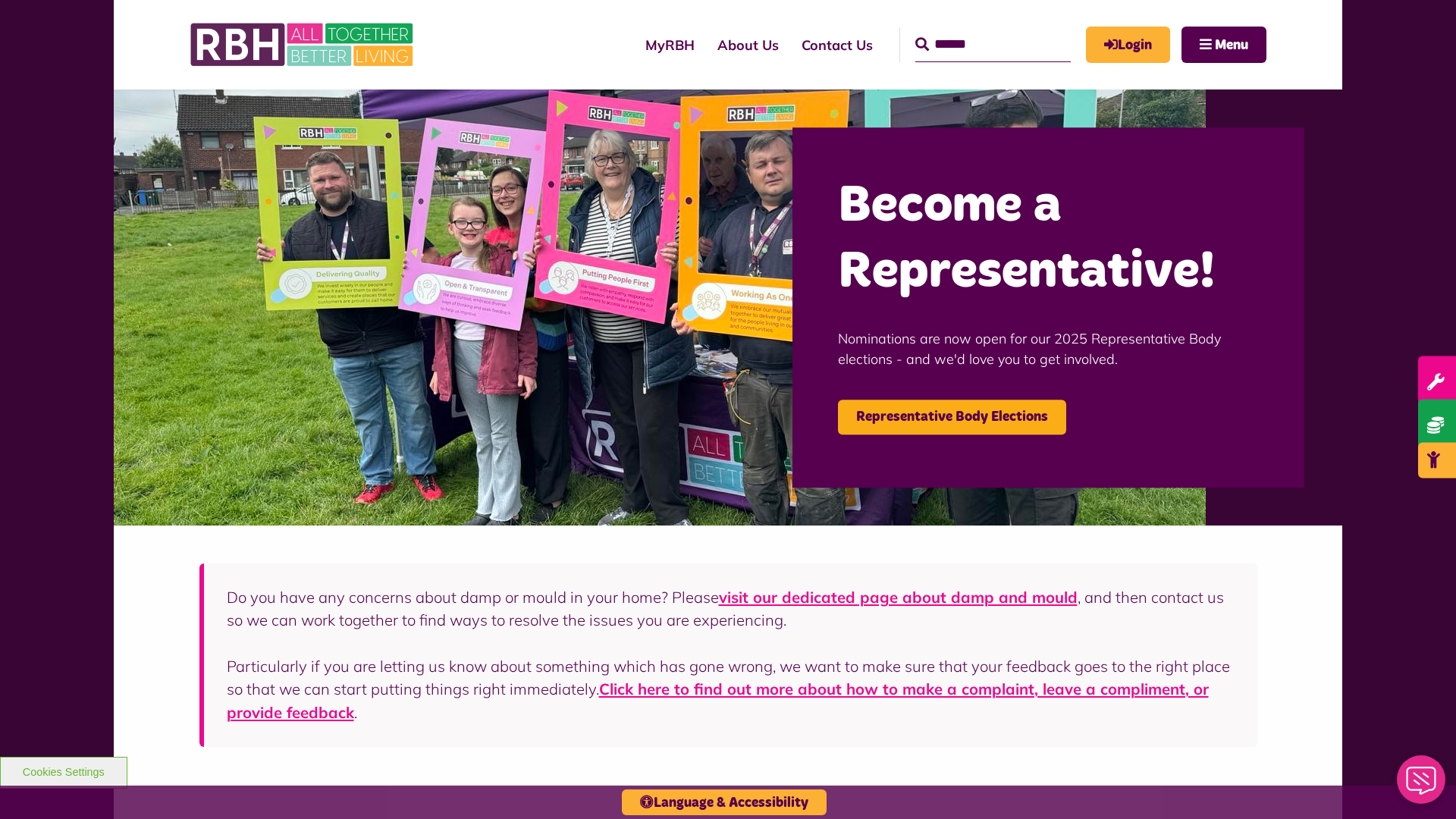
click at [971, 30] on input "Search" at bounding box center [993, 45] width 155 height 35
type input "*"
click at [63, 770] on button "Cookies Settings" at bounding box center [64, 773] width 128 height 32
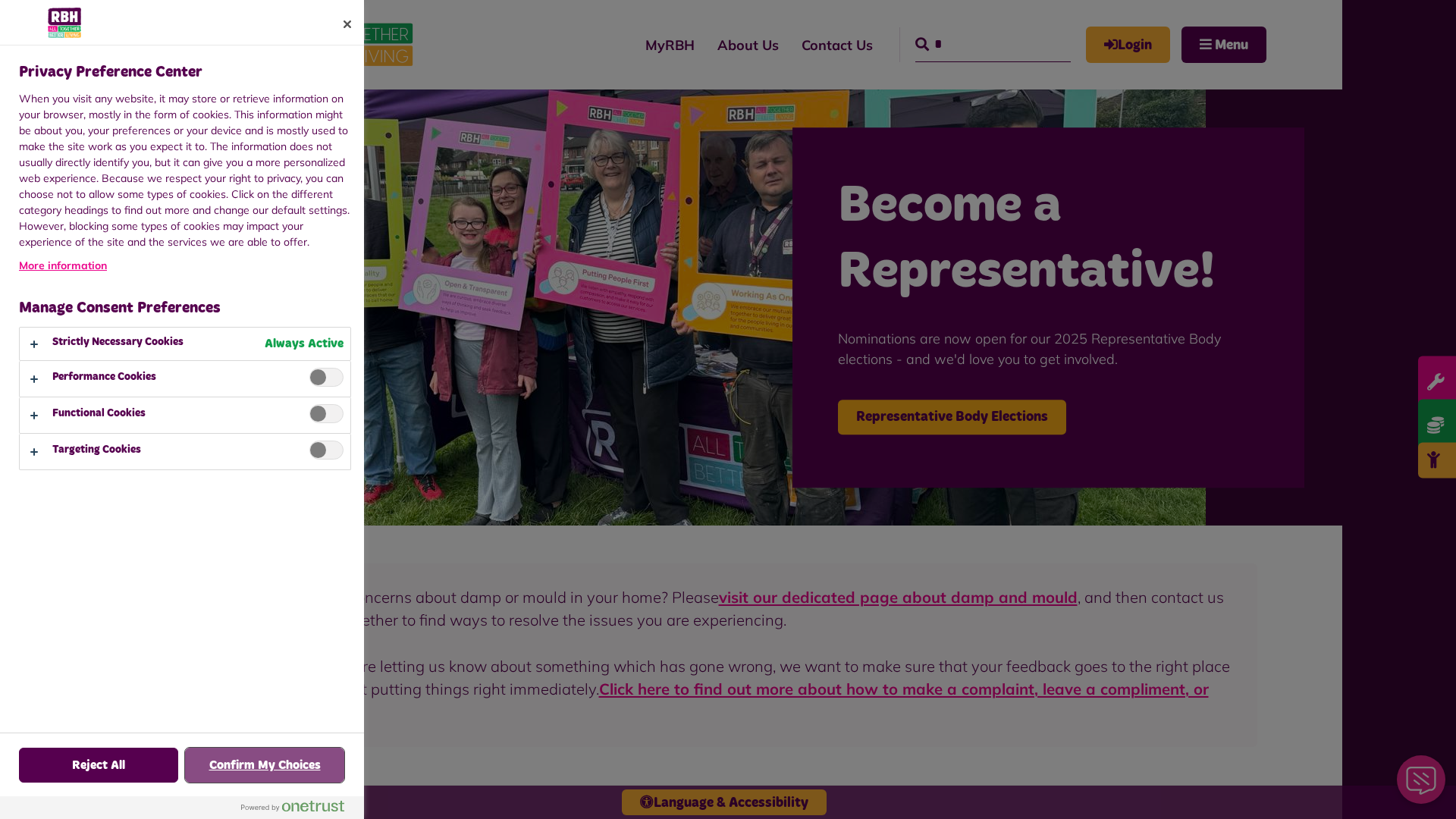
click at [265, 766] on button "Confirm My Choices" at bounding box center [265, 766] width 159 height 35
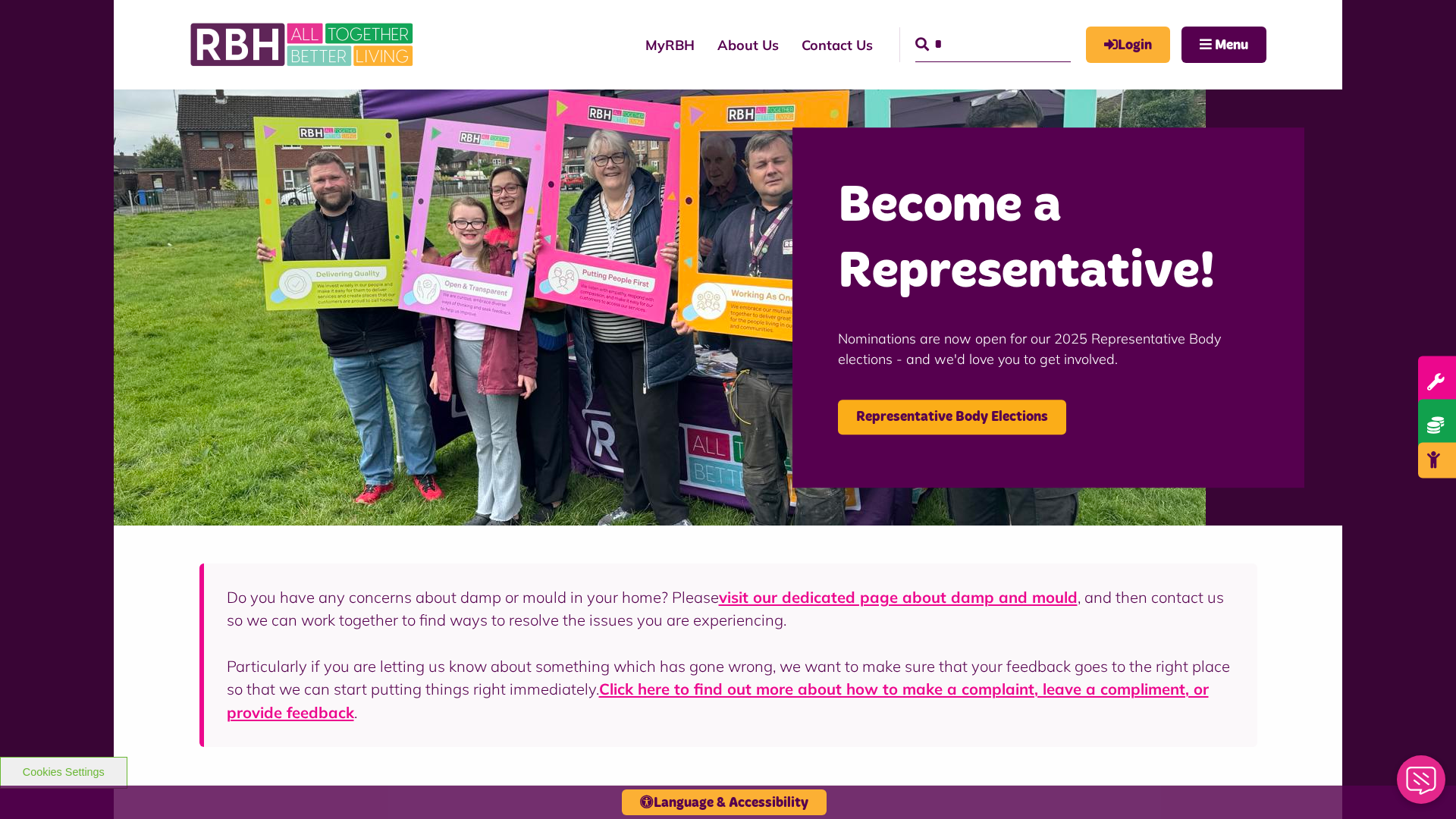
click at [971, 30] on input "*" at bounding box center [993, 45] width 155 height 35
type input "*"
click at [63, 770] on button "Cookies Settings" at bounding box center [64, 773] width 128 height 32
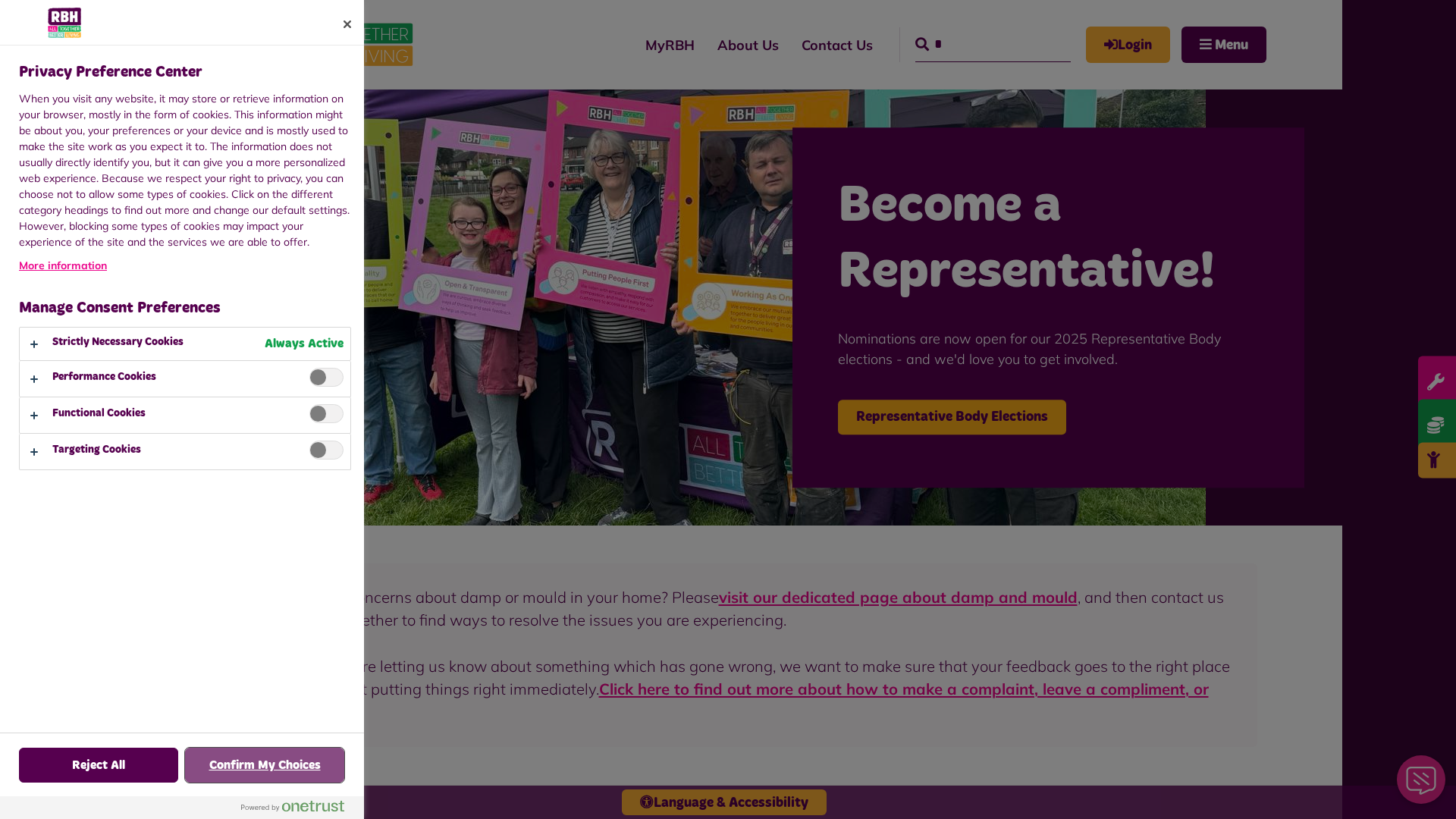
click at [265, 766] on button "Confirm My Choices" at bounding box center [265, 766] width 159 height 35
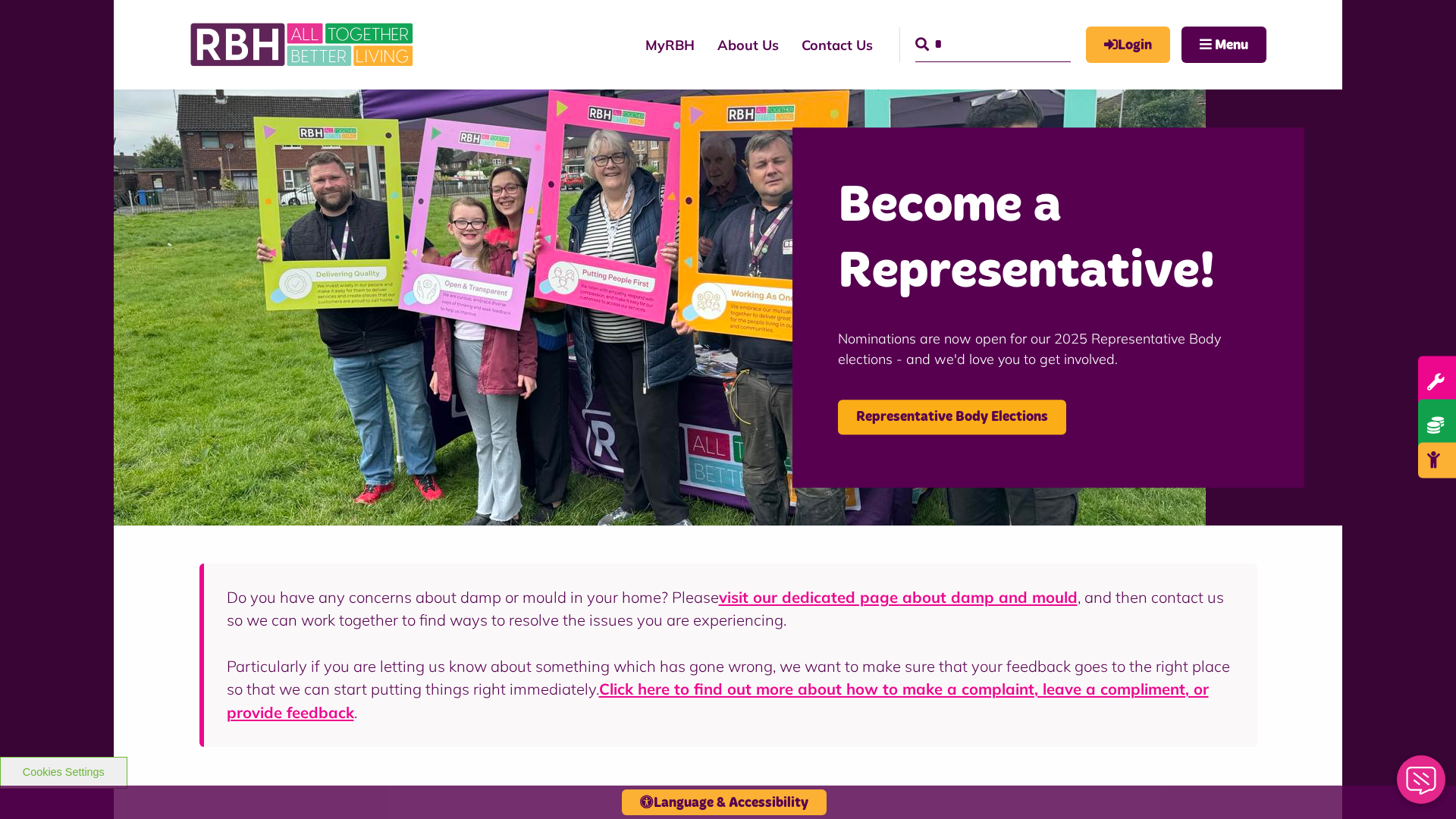
click at [971, 30] on input "*" at bounding box center [993, 45] width 155 height 35
type input "*"
click at [63, 770] on button "Cookies Settings" at bounding box center [64, 773] width 128 height 32
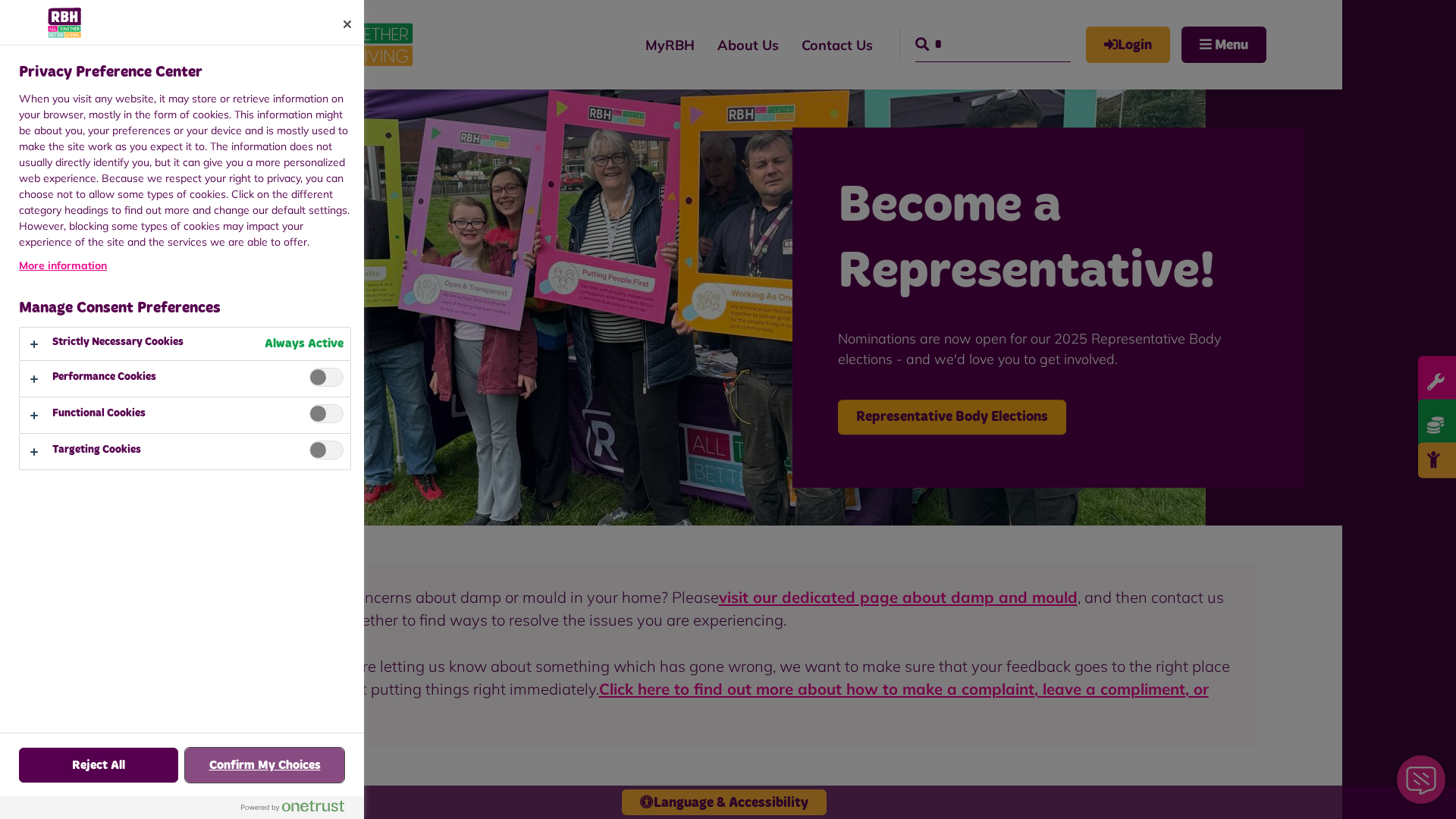
click at [265, 766] on button "Confirm My Choices" at bounding box center [265, 766] width 159 height 35
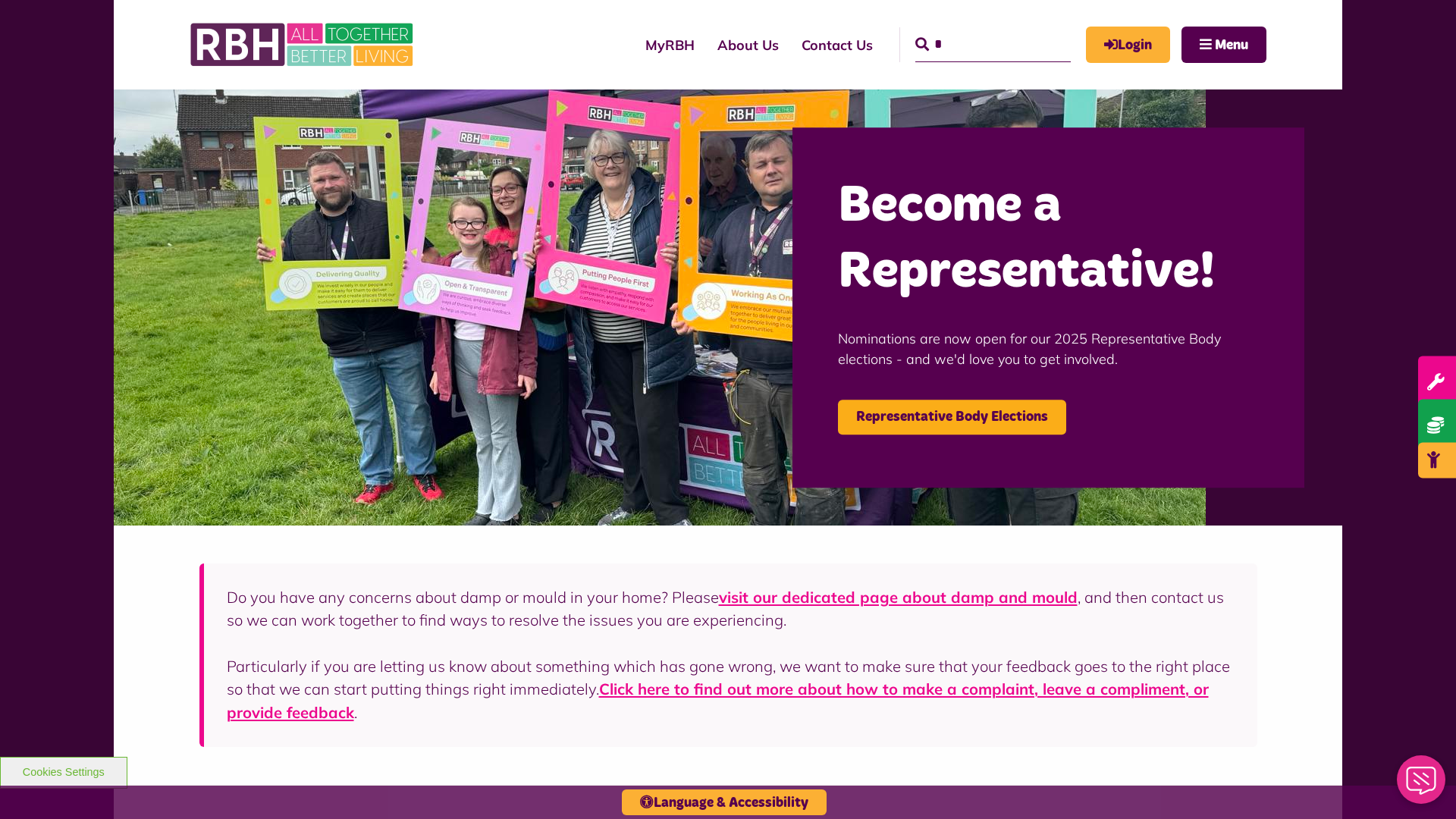
click at [971, 30] on input "*" at bounding box center [993, 45] width 155 height 35
type input "*"
click at [63, 770] on button "Cookies Settings" at bounding box center [64, 773] width 128 height 32
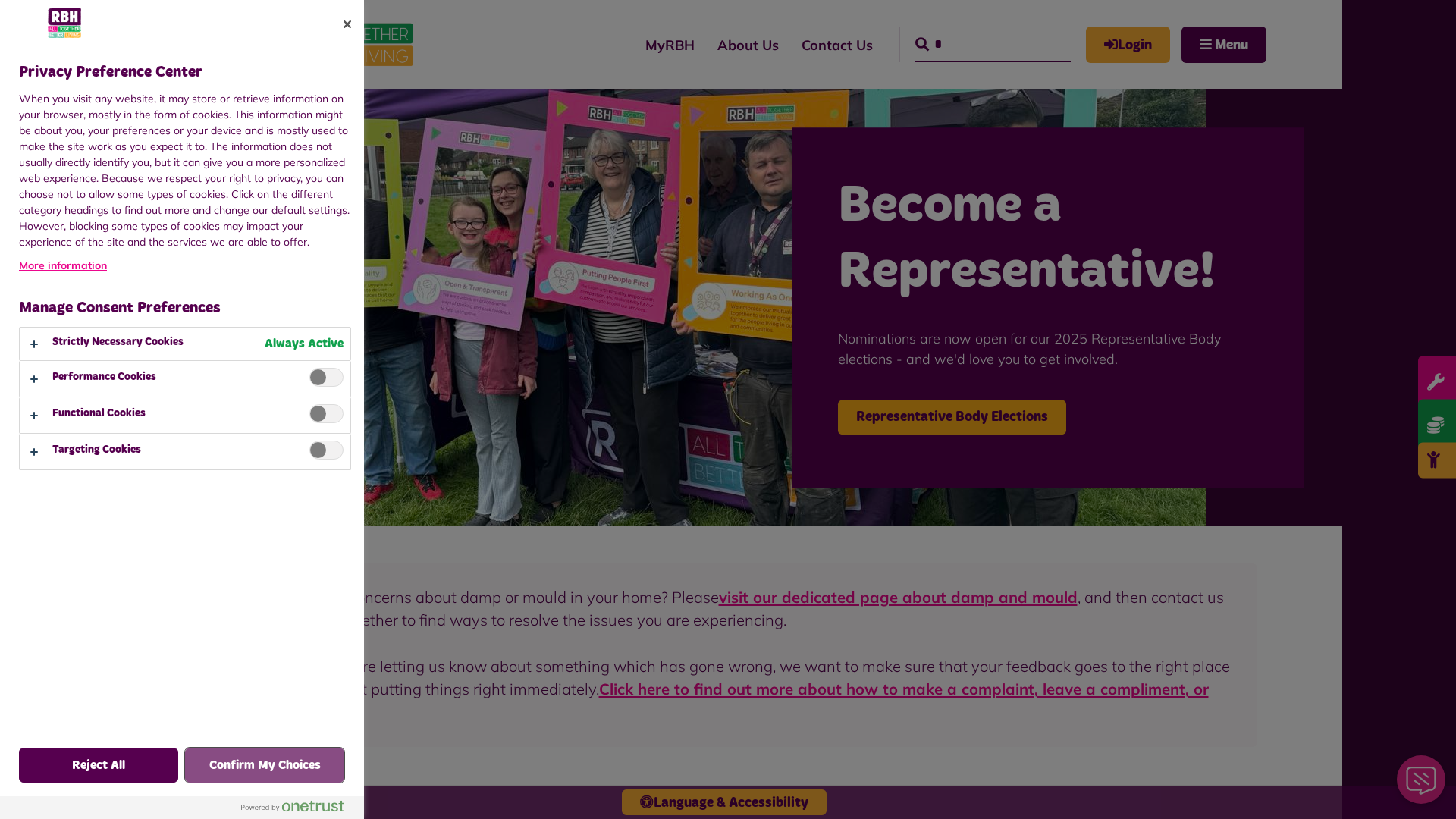
click at [265, 766] on button "Confirm My Choices" at bounding box center [265, 766] width 159 height 35
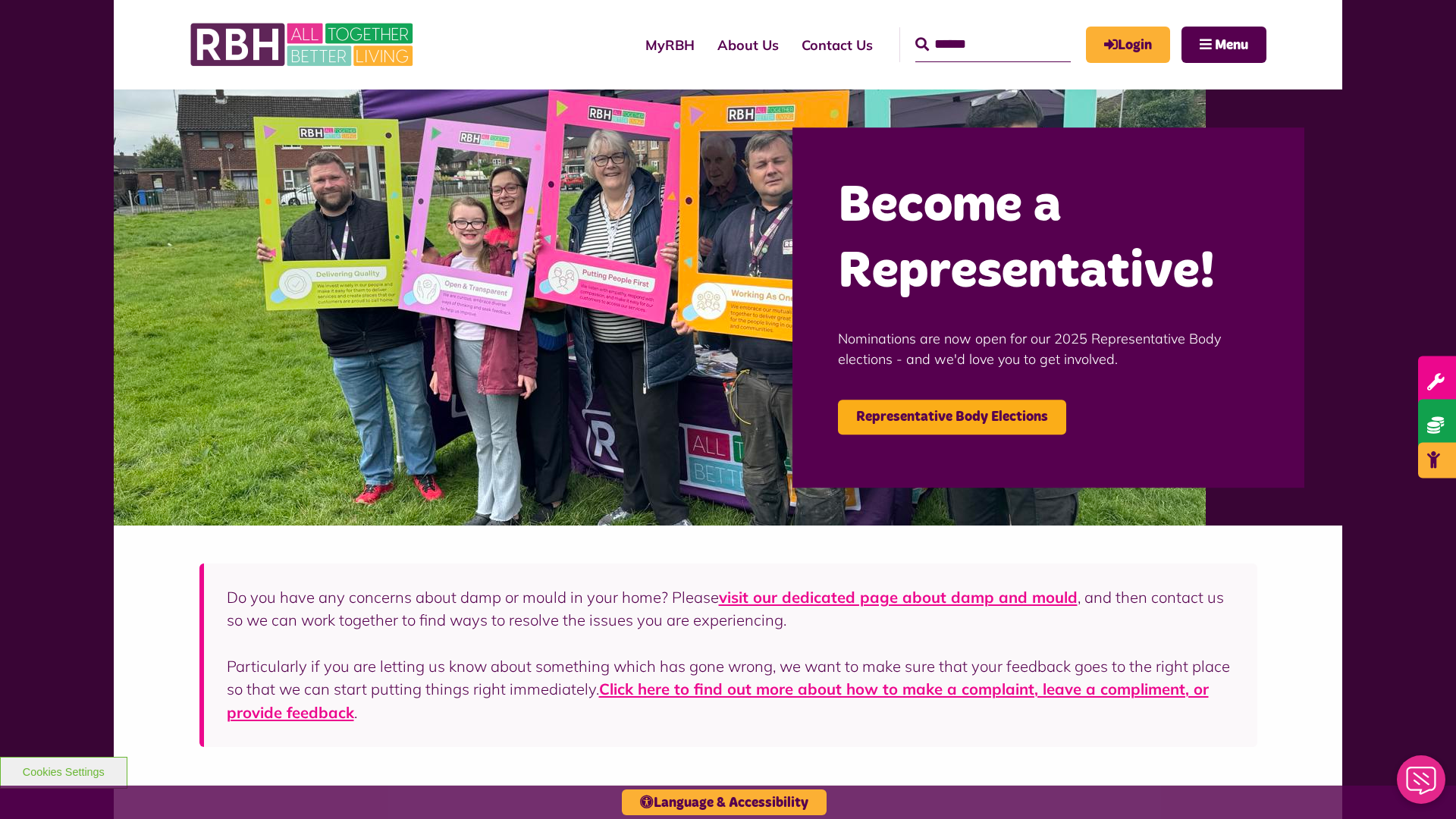
click at [971, 30] on input "Search" at bounding box center [993, 45] width 155 height 35
type input "*"
click at [63, 770] on button "Cookies Settings" at bounding box center [64, 773] width 128 height 32
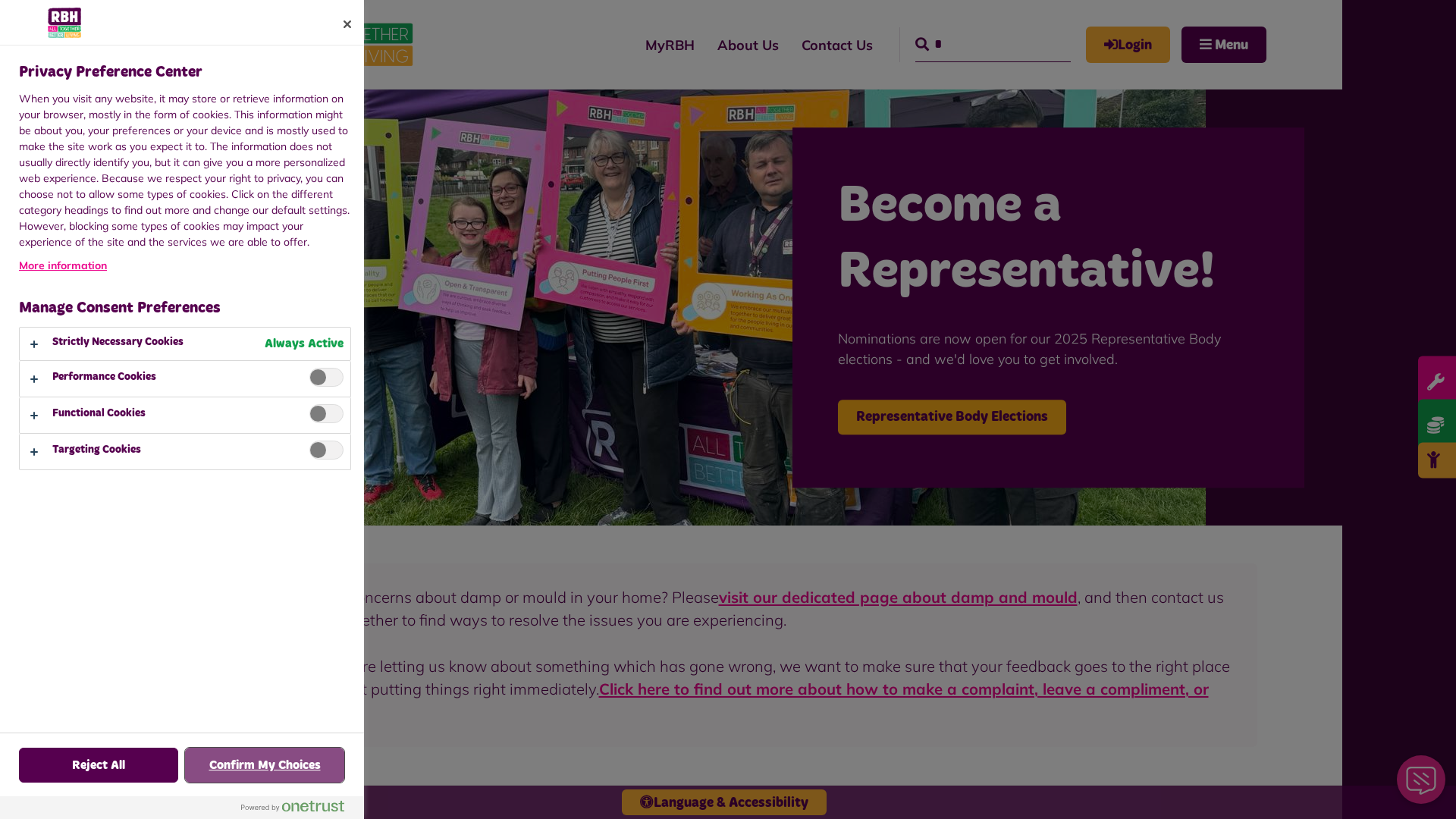
click at [265, 766] on button "Confirm My Choices" at bounding box center [265, 766] width 159 height 35
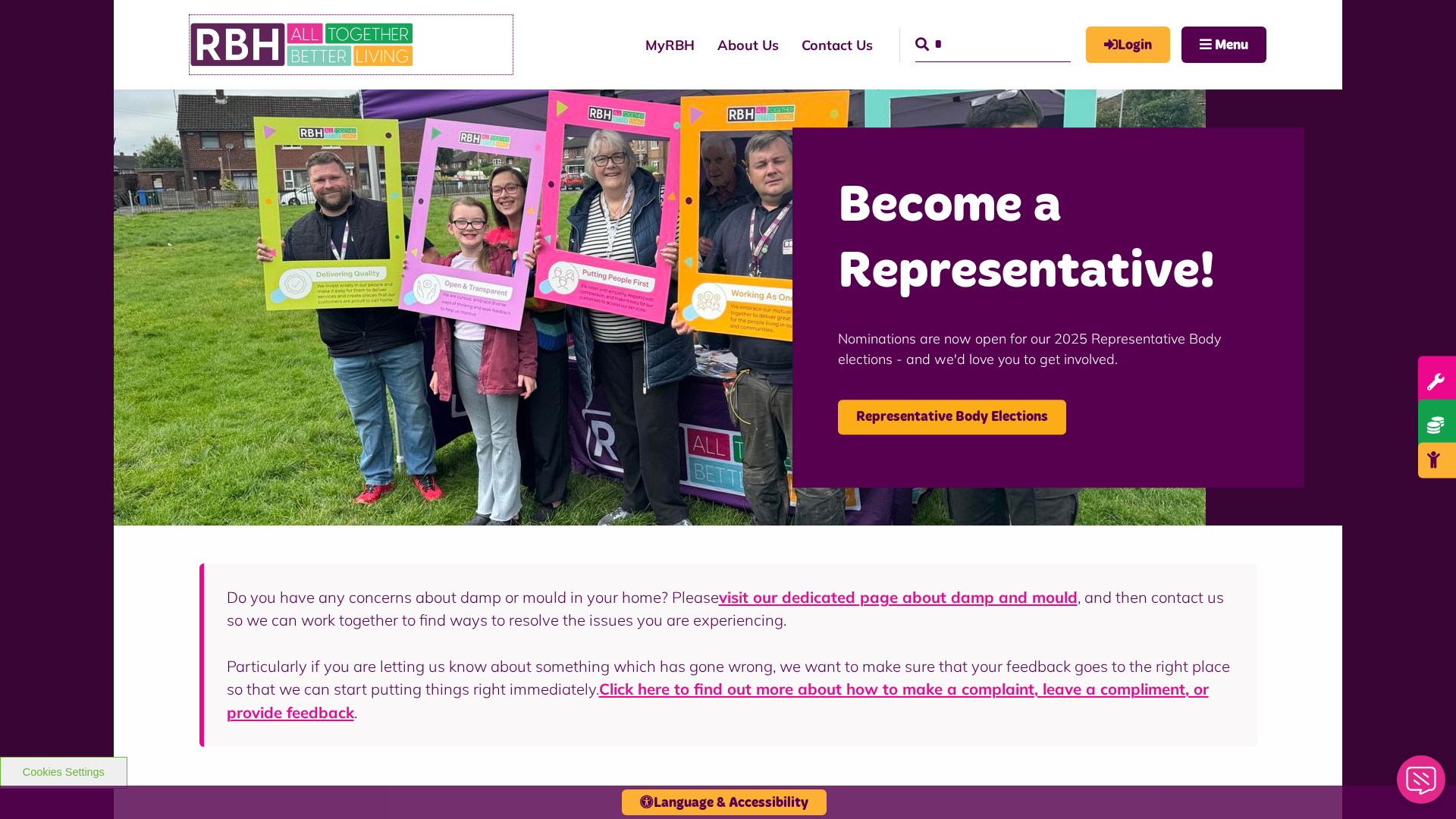
click at [486, 45] on link at bounding box center [351, 45] width 323 height 59
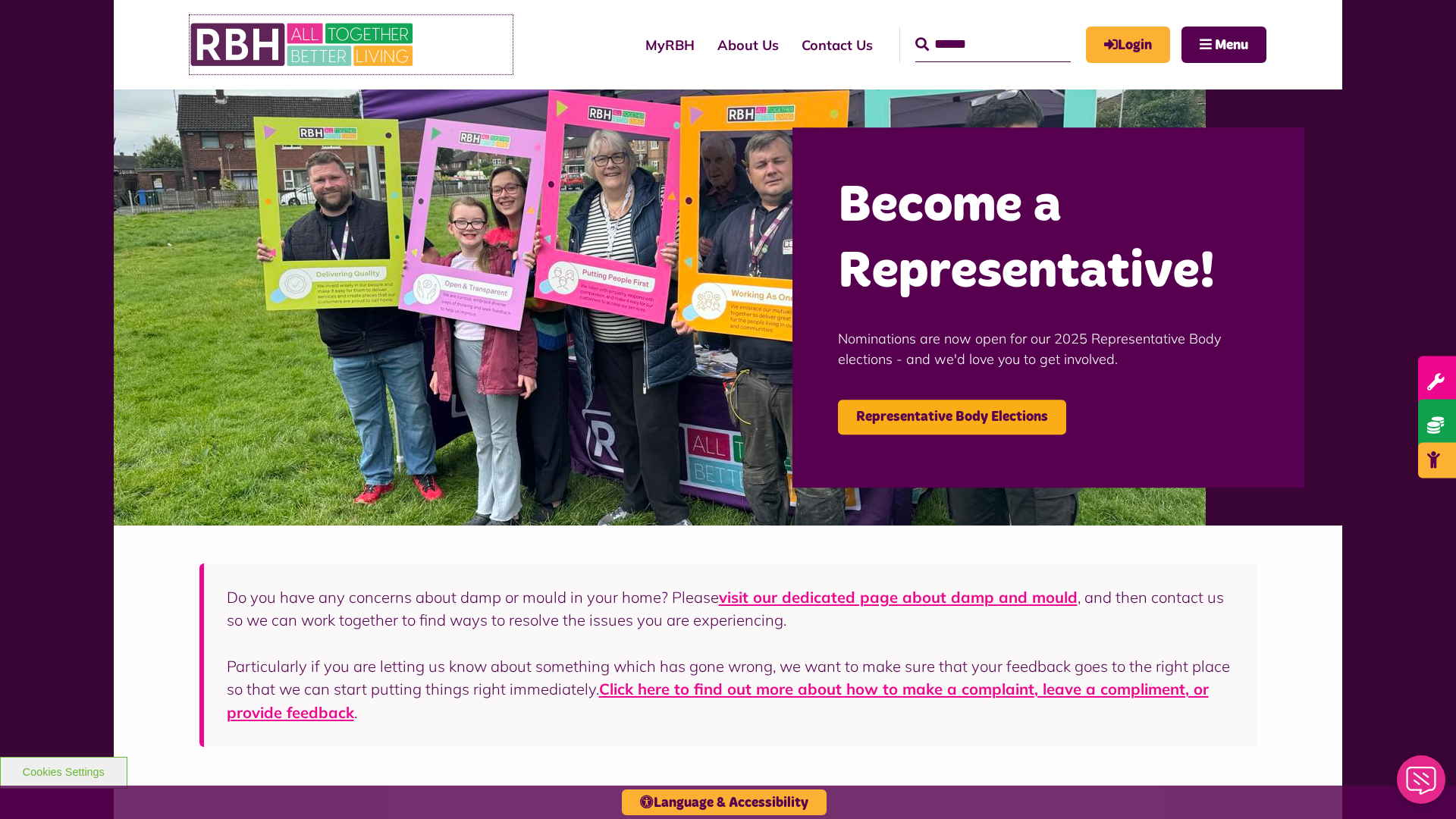
click at [486, 45] on link at bounding box center [351, 45] width 323 height 59
click at [971, 30] on input "Search" at bounding box center [993, 45] width 155 height 35
type input "*"
click at [63, 770] on button "Cookies Settings" at bounding box center [64, 773] width 128 height 32
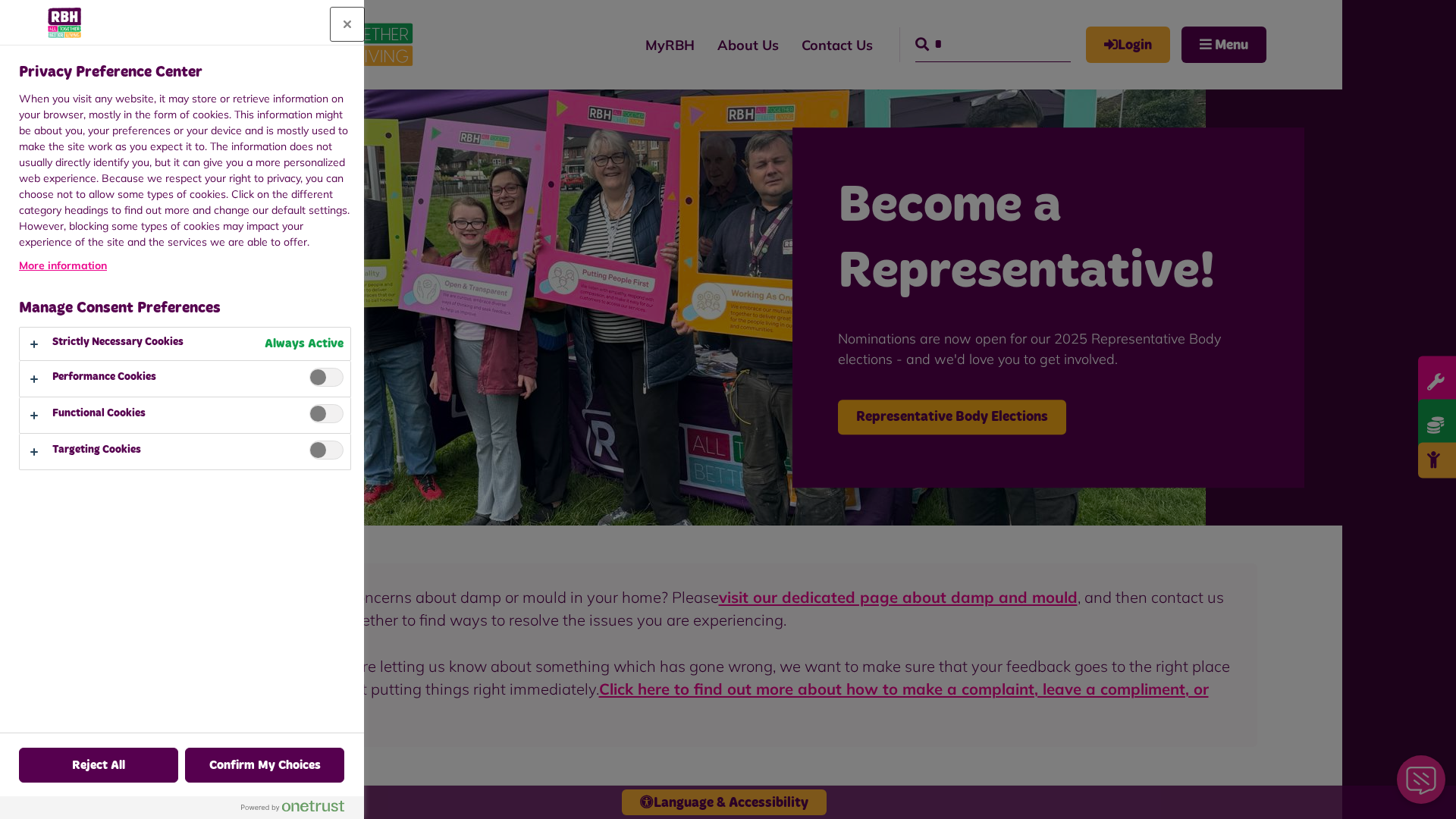
click at [348, 24] on button "Close" at bounding box center [348, 25] width 33 height 33
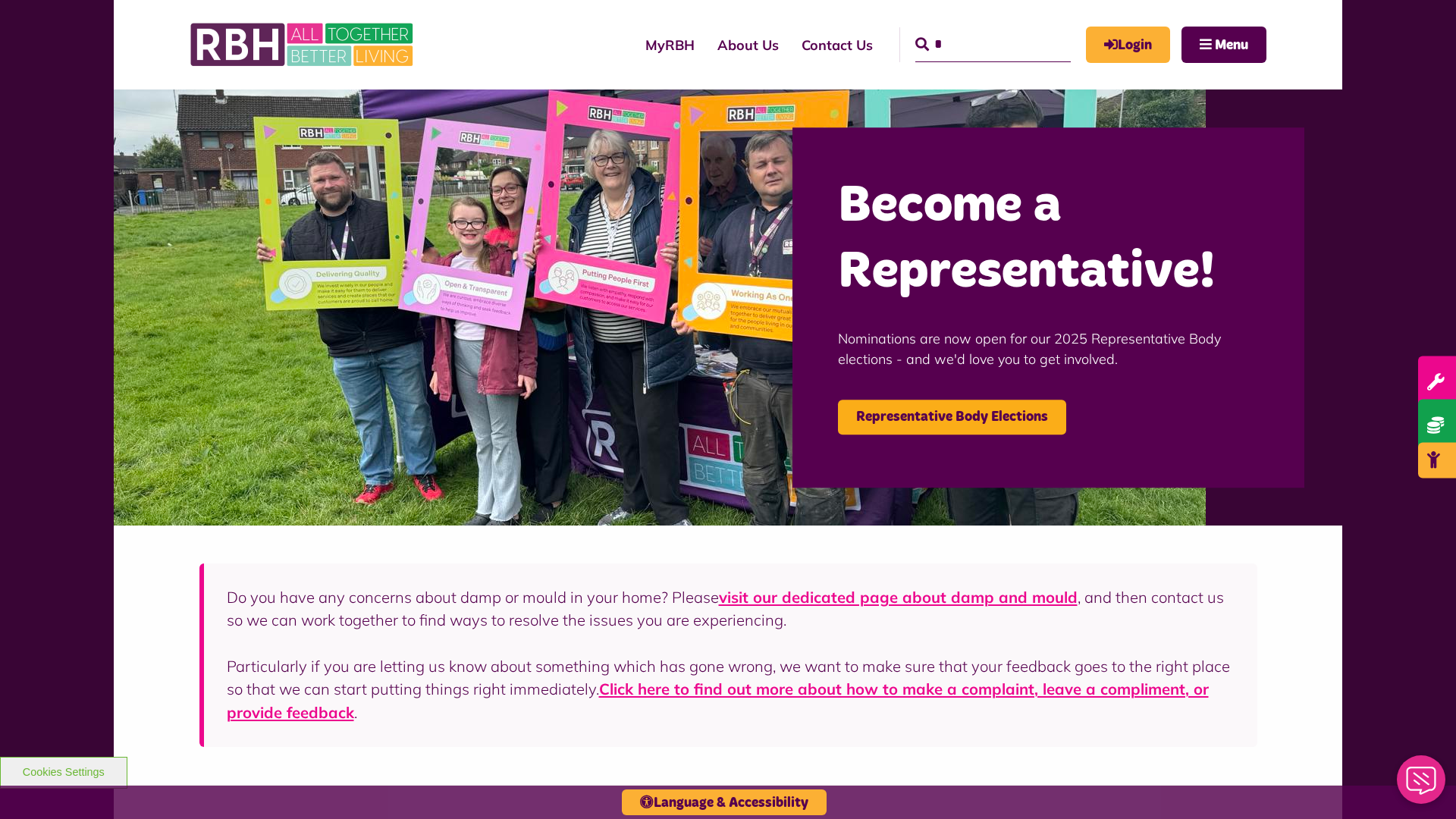
click at [971, 30] on input "*" at bounding box center [993, 45] width 155 height 35
type input "*"
click at [63, 770] on button "Cookies Settings" at bounding box center [64, 773] width 128 height 32
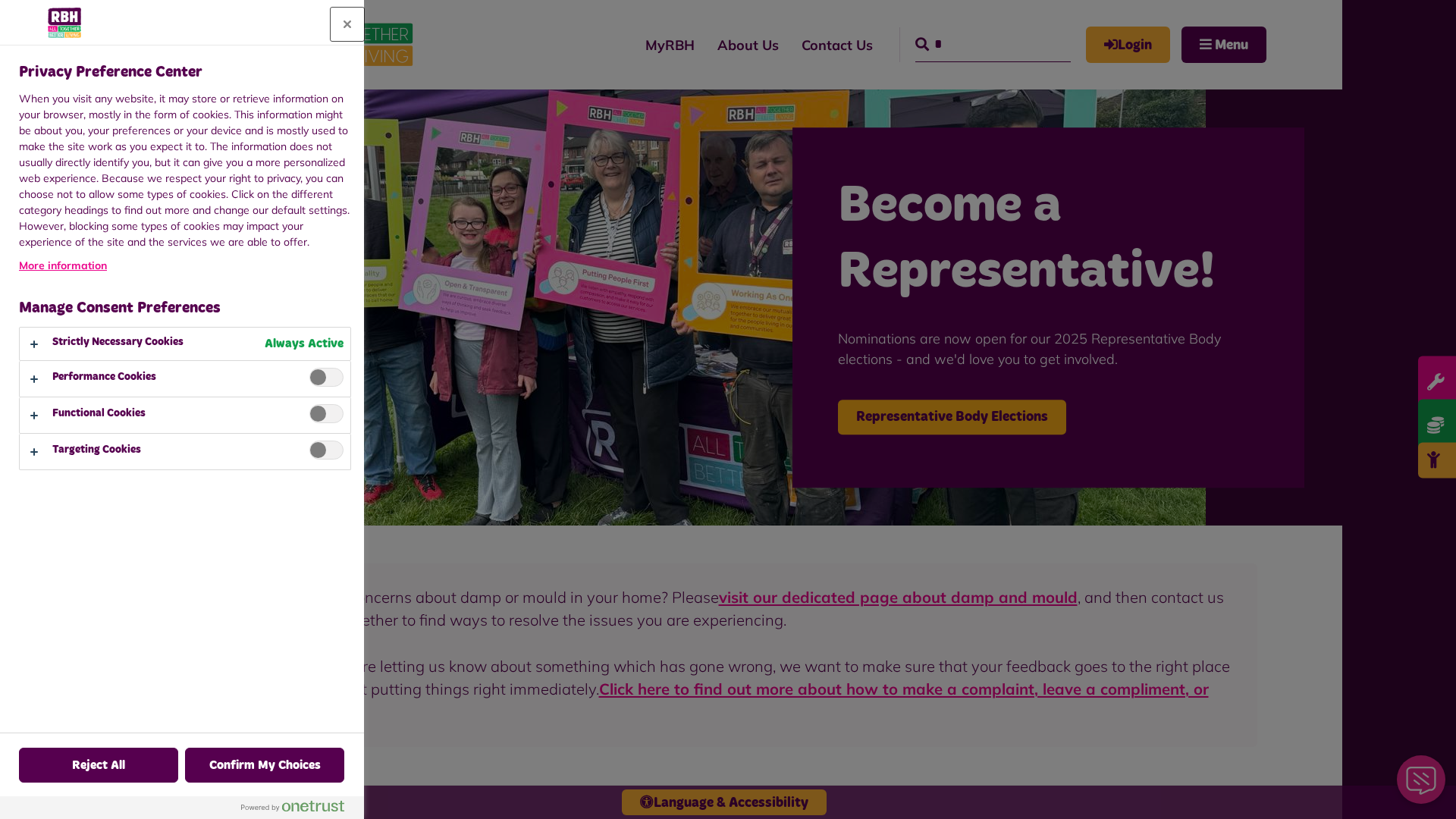
click at [348, 24] on button "Close" at bounding box center [348, 25] width 33 height 33
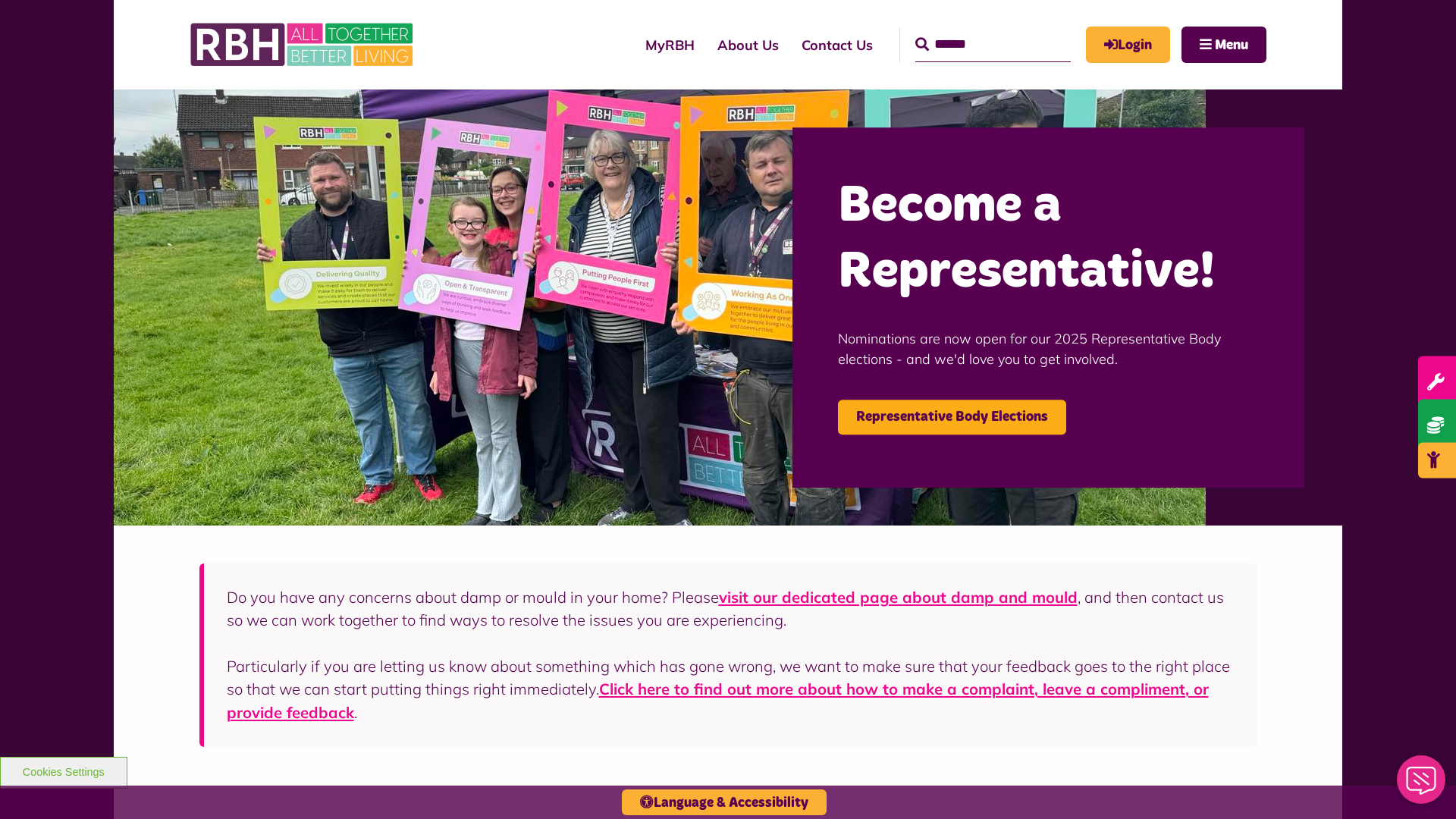
click at [971, 30] on input "Search" at bounding box center [993, 45] width 155 height 35
type input "*"
click at [63, 770] on button "Cookies Settings" at bounding box center [64, 773] width 128 height 32
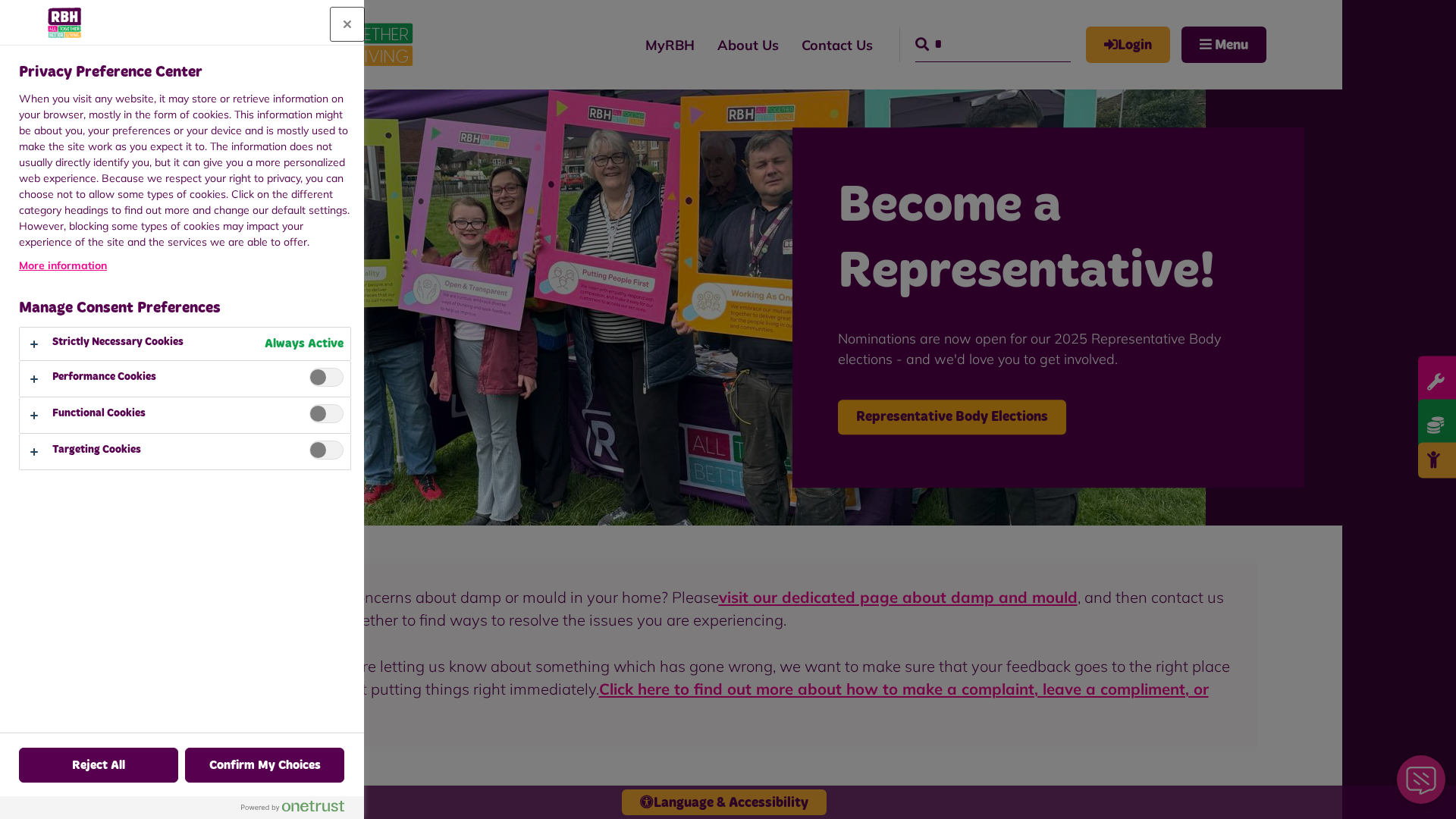
click at [348, 24] on button "Close" at bounding box center [348, 25] width 33 height 33
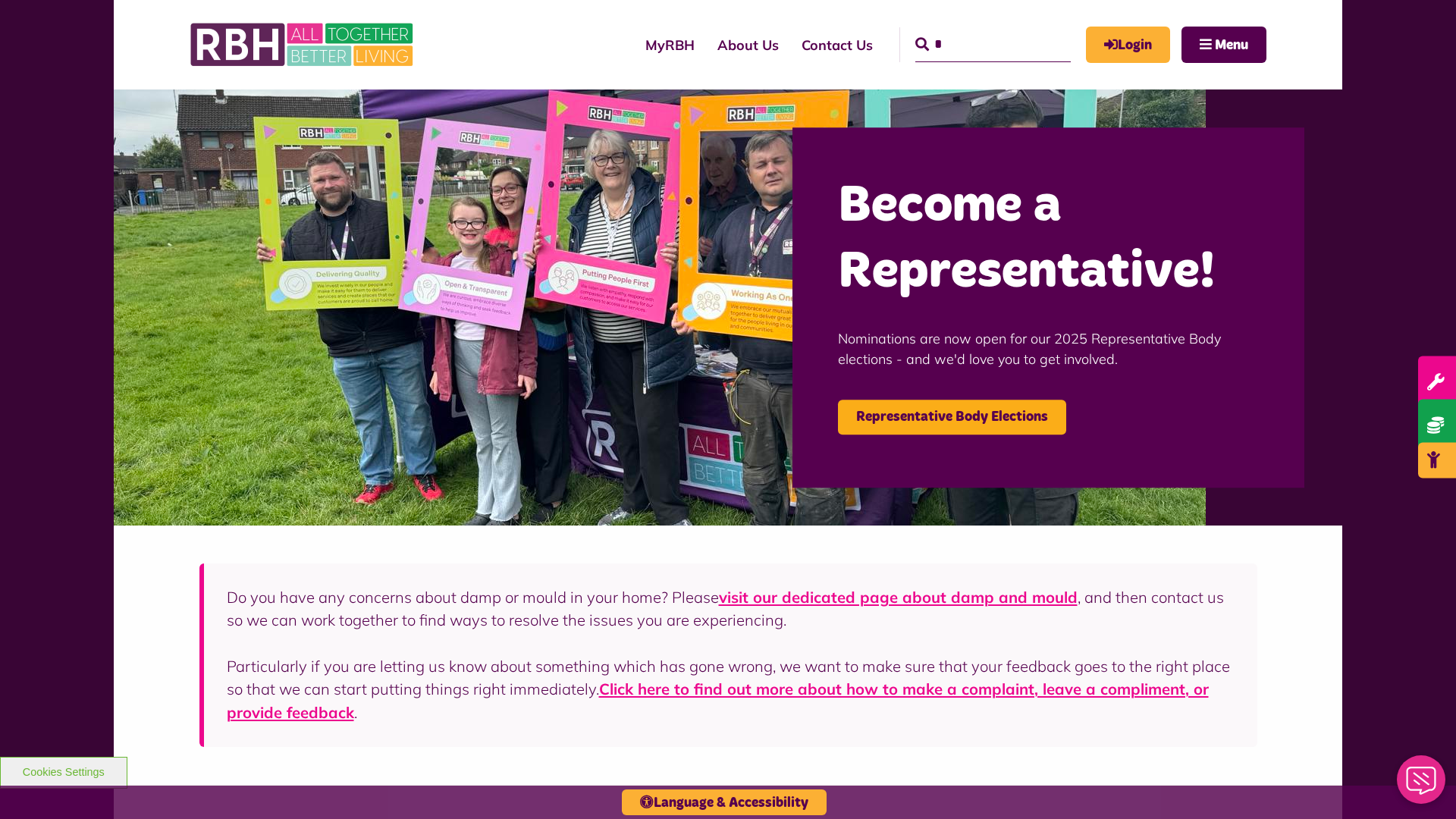
click at [971, 30] on input "*" at bounding box center [993, 45] width 155 height 35
type input "*"
click at [63, 770] on button "Cookies Settings" at bounding box center [64, 773] width 128 height 32
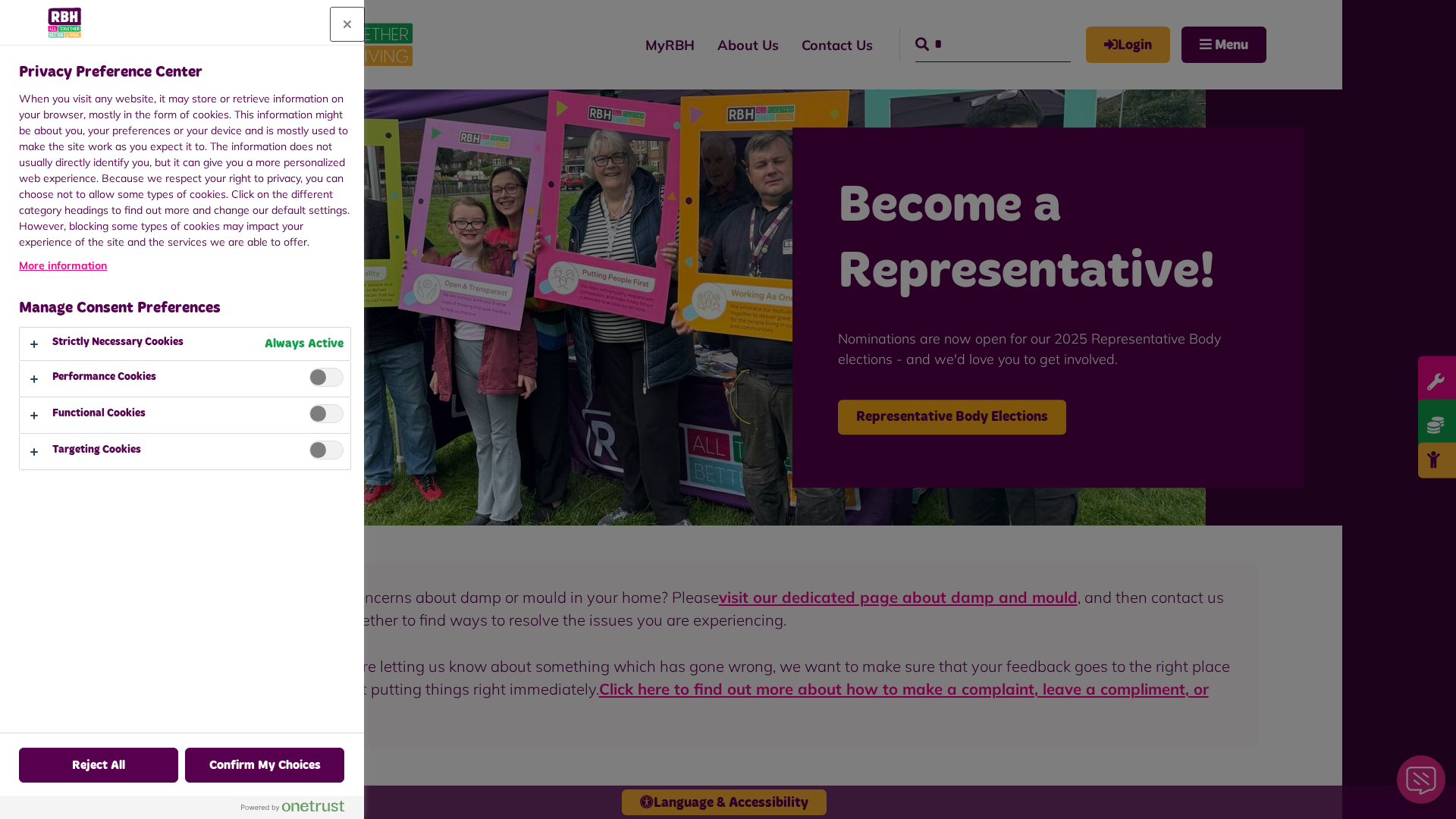
click at [348, 24] on button "Close" at bounding box center [348, 25] width 33 height 33
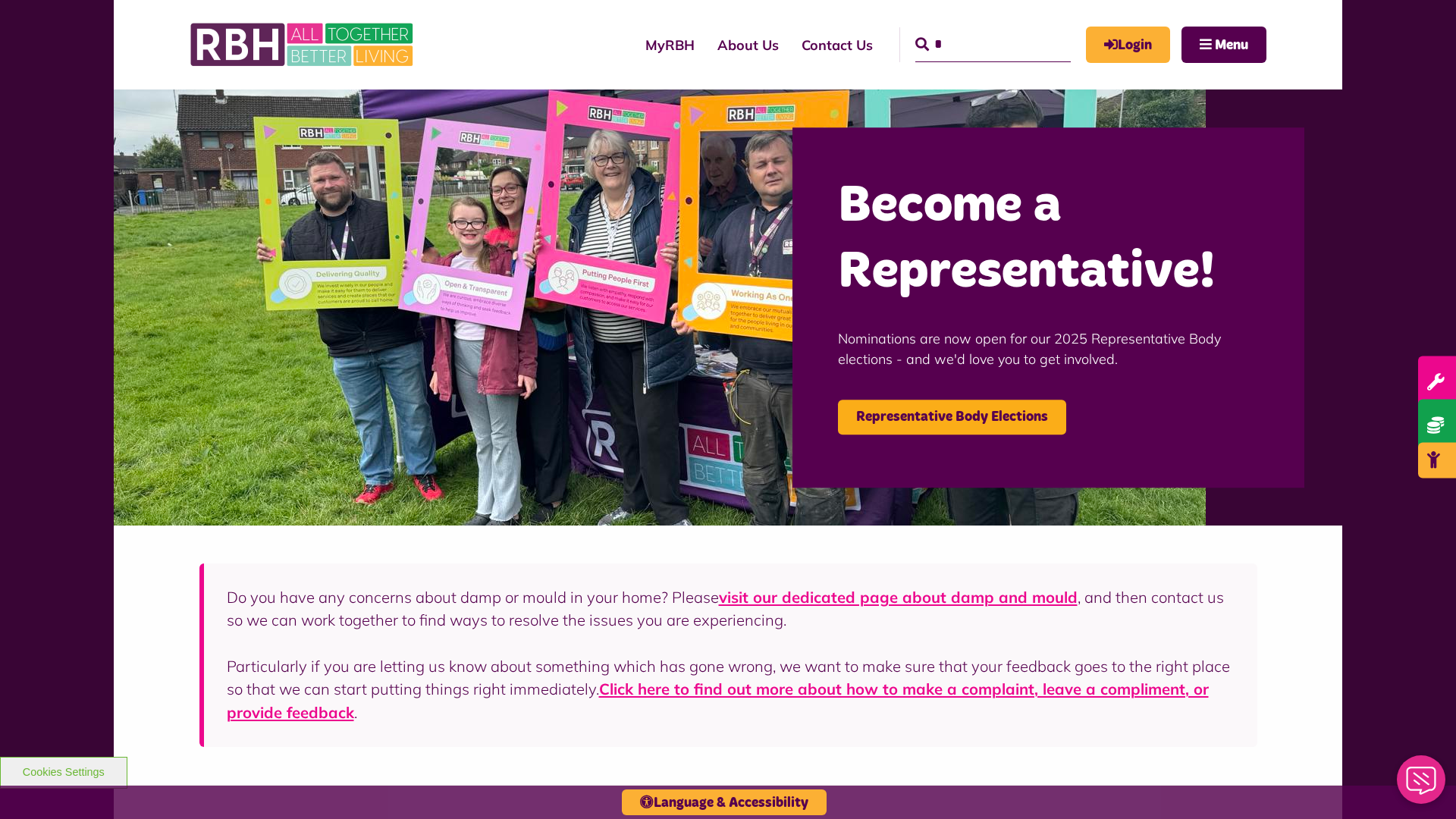
click at [971, 30] on input "*" at bounding box center [993, 45] width 155 height 35
type input "*"
click at [63, 770] on button "Cookies Settings" at bounding box center [64, 773] width 128 height 32
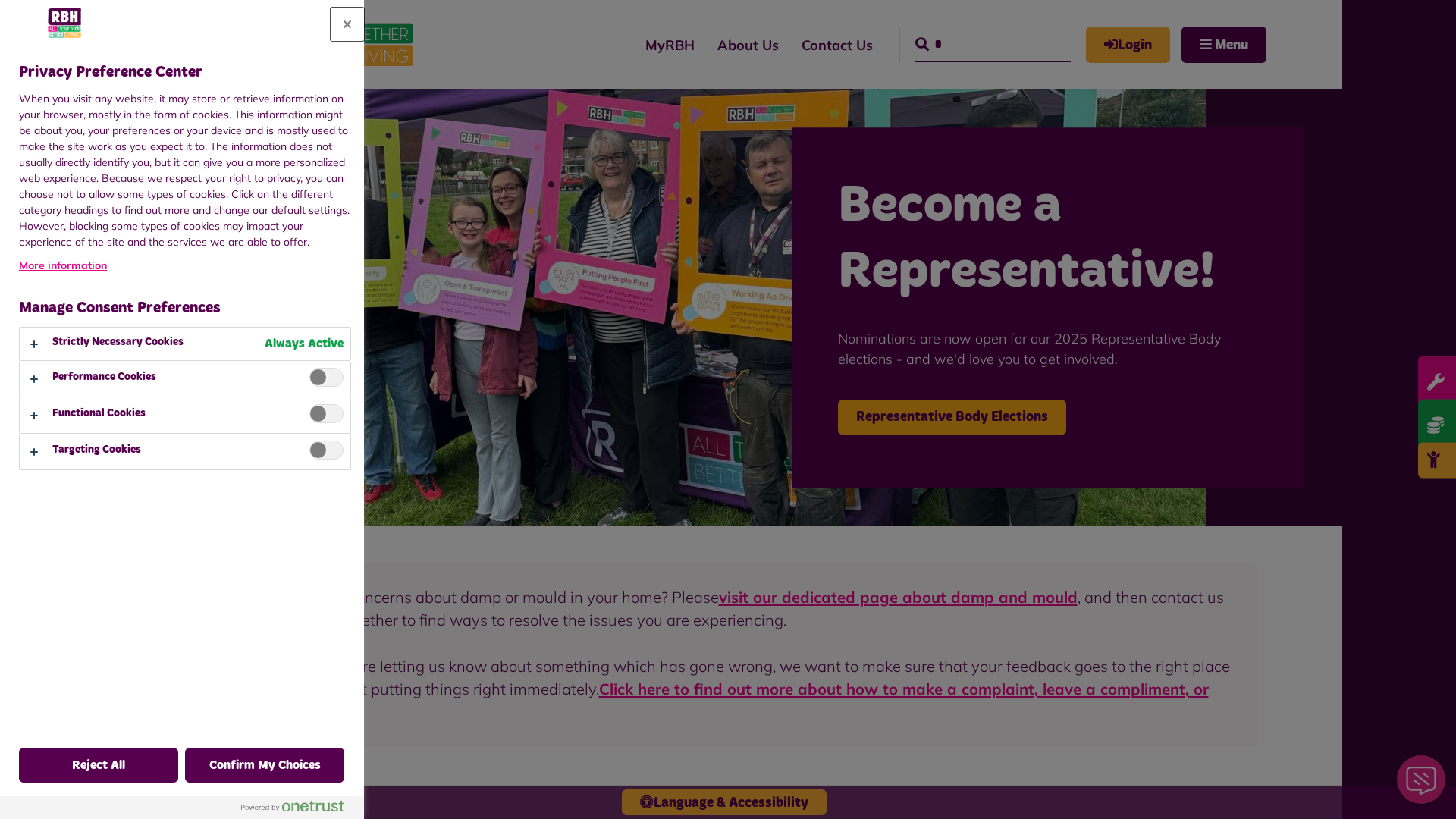
click at [348, 24] on button "Close" at bounding box center [348, 25] width 33 height 33
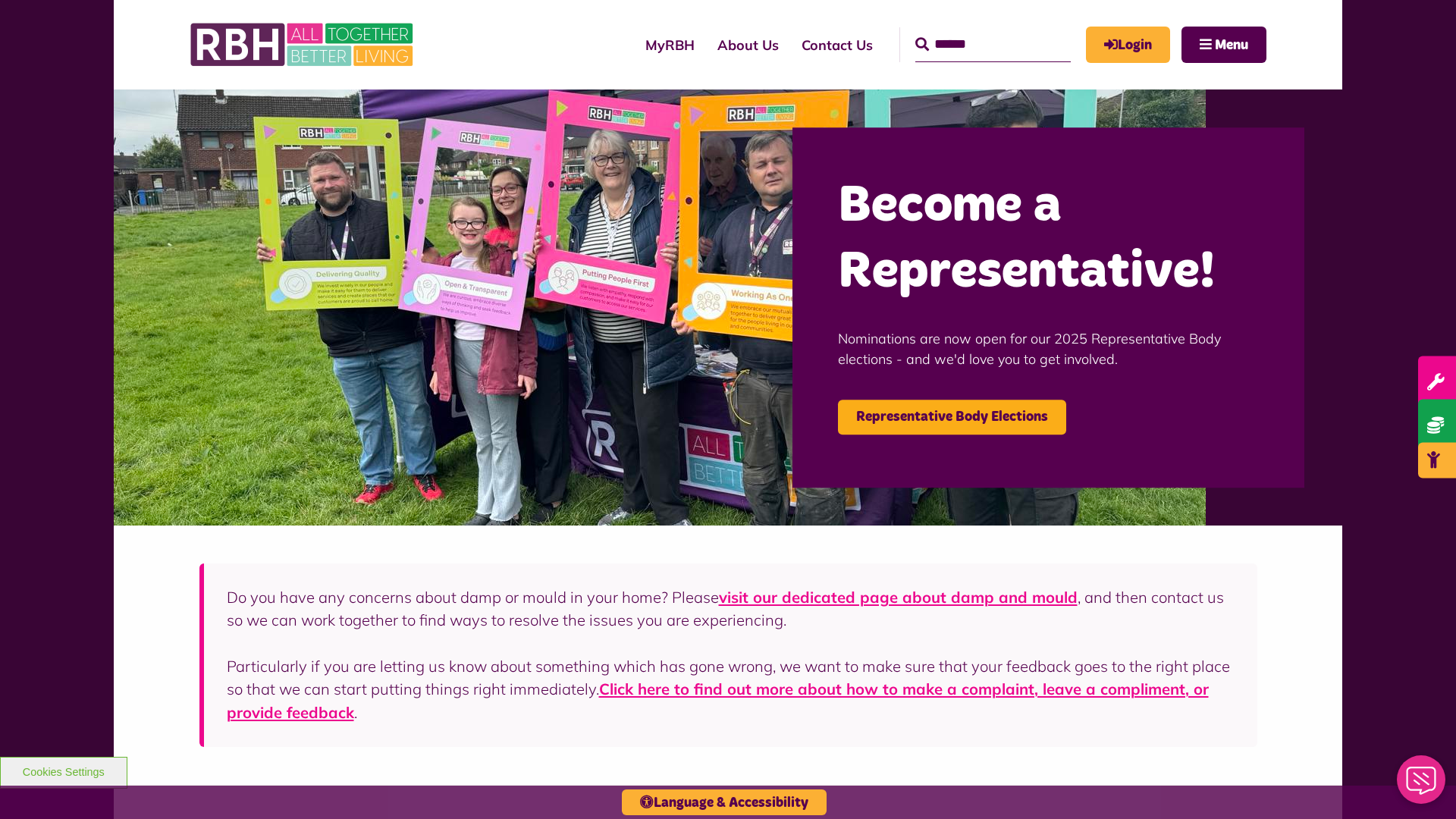
click at [971, 30] on input "Search" at bounding box center [993, 45] width 155 height 35
type input "*"
click at [63, 770] on button "Cookies Settings" at bounding box center [64, 773] width 128 height 32
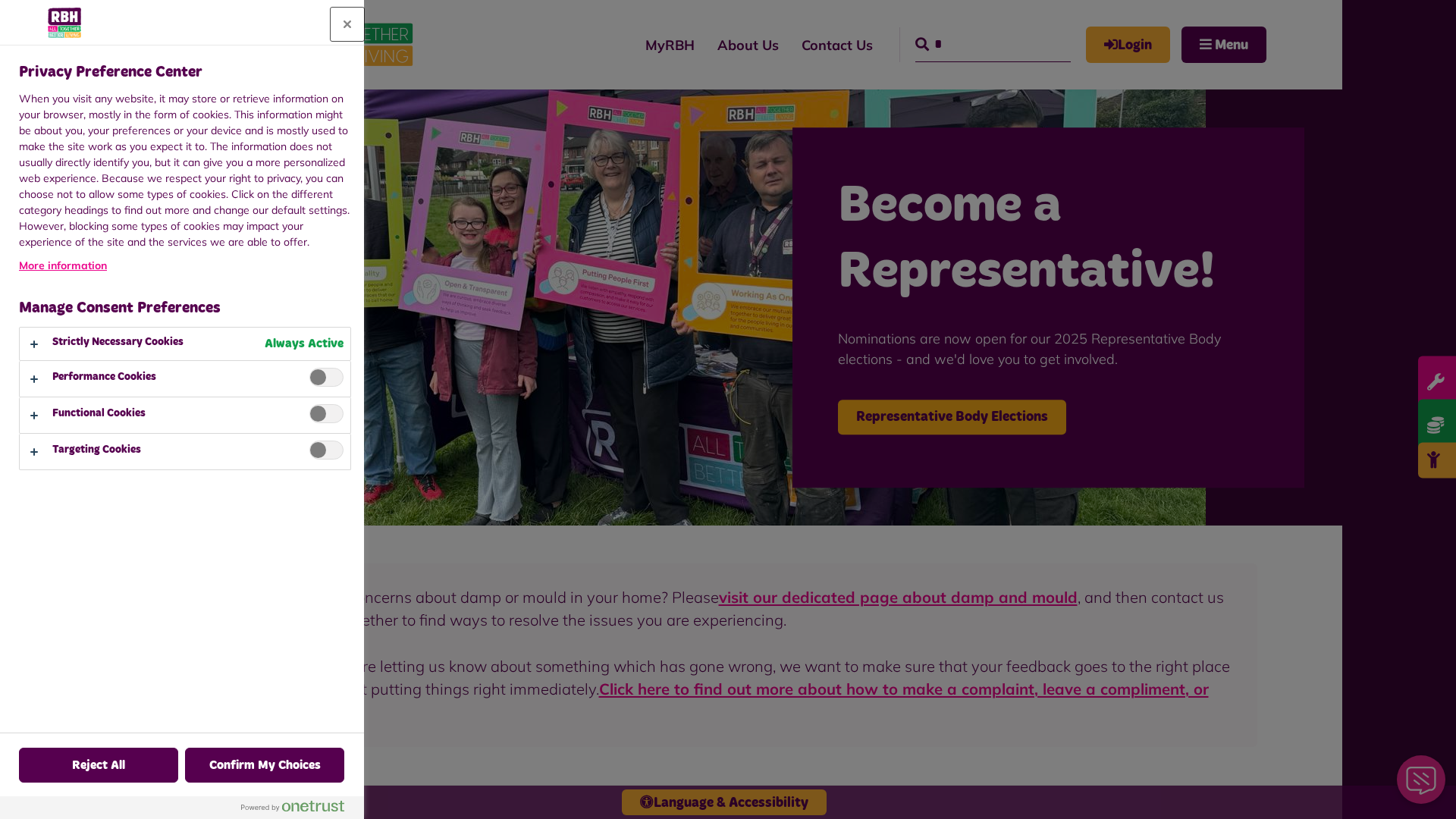
click at [348, 24] on button "Close" at bounding box center [348, 25] width 33 height 33
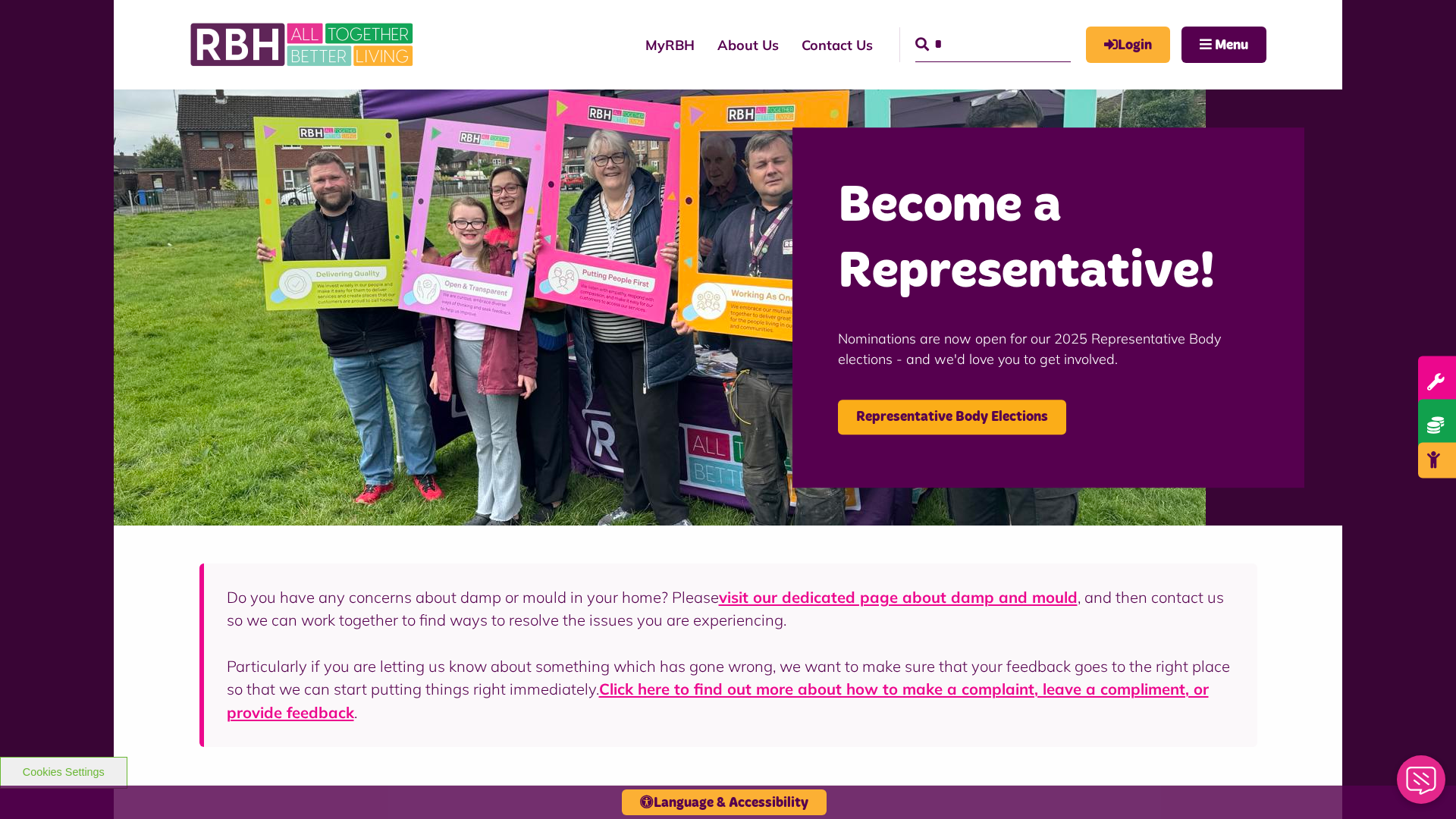
click at [971, 30] on input "*" at bounding box center [993, 45] width 155 height 35
type input "*"
click at [63, 770] on button "Cookies Settings" at bounding box center [64, 773] width 128 height 32
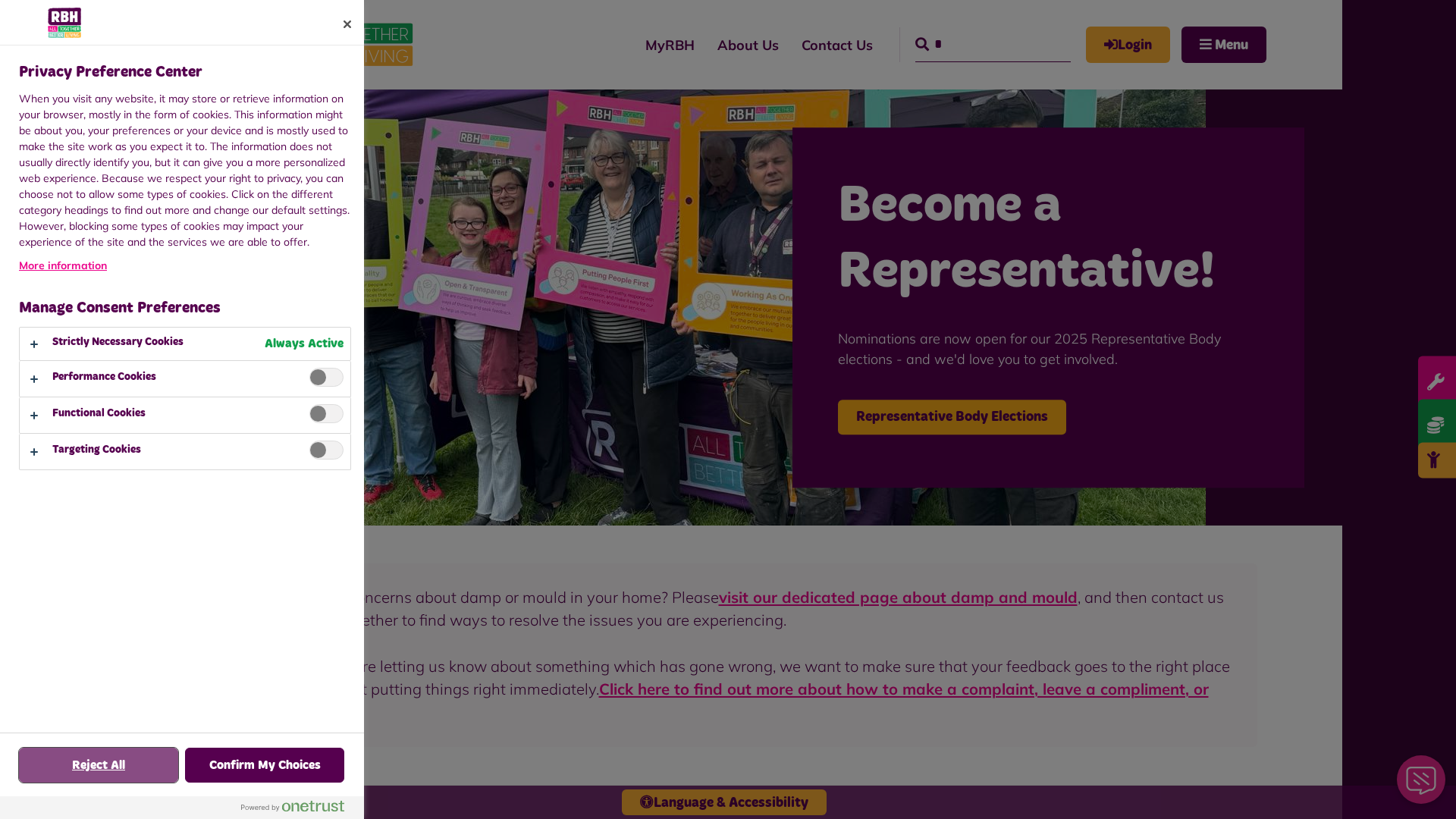
click at [99, 766] on button "Reject All" at bounding box center [99, 766] width 159 height 35
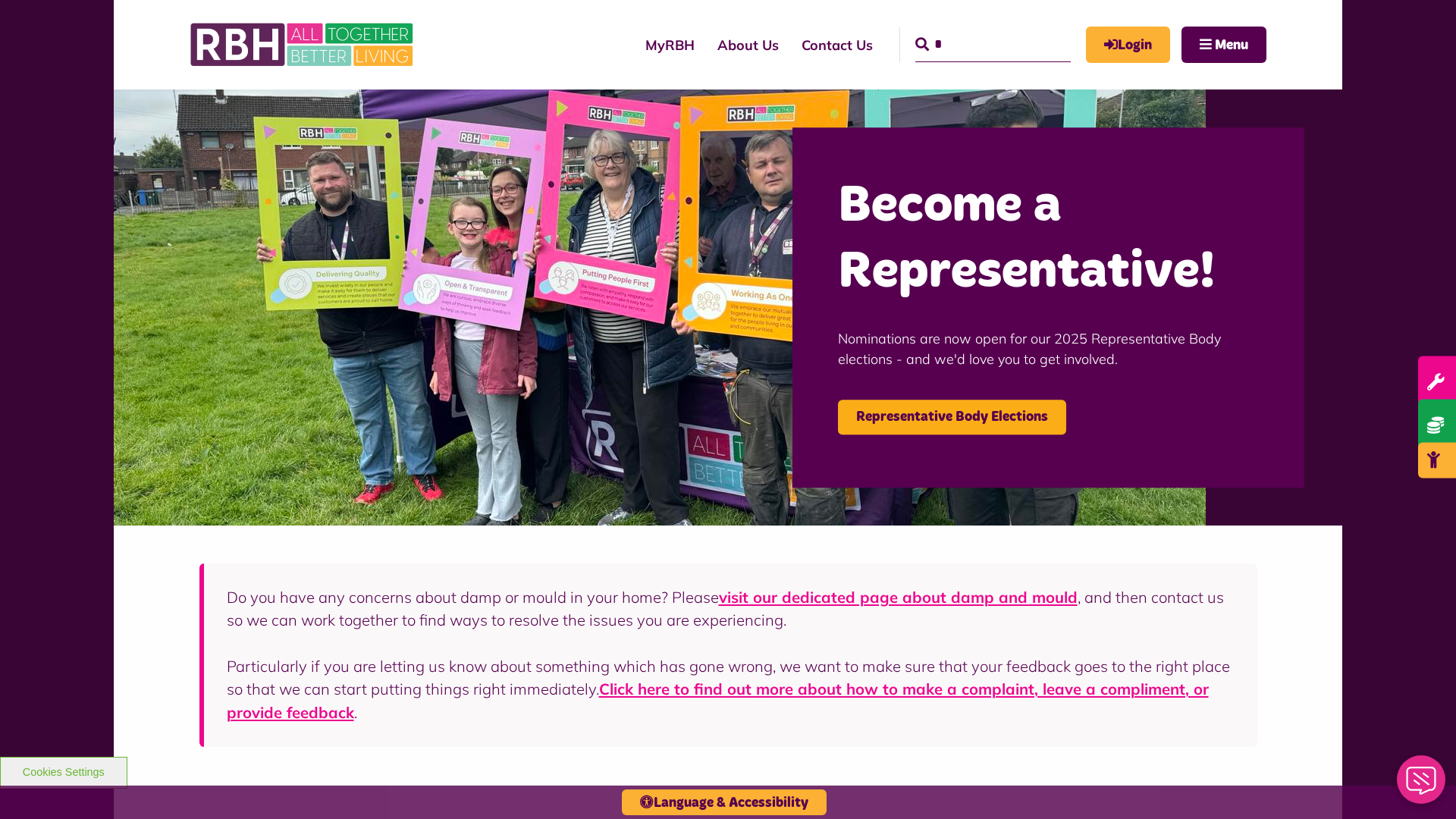
click at [971, 30] on input "*" at bounding box center [993, 45] width 155 height 35
type input "*"
click at [63, 770] on button "Cookies Settings" at bounding box center [64, 773] width 128 height 32
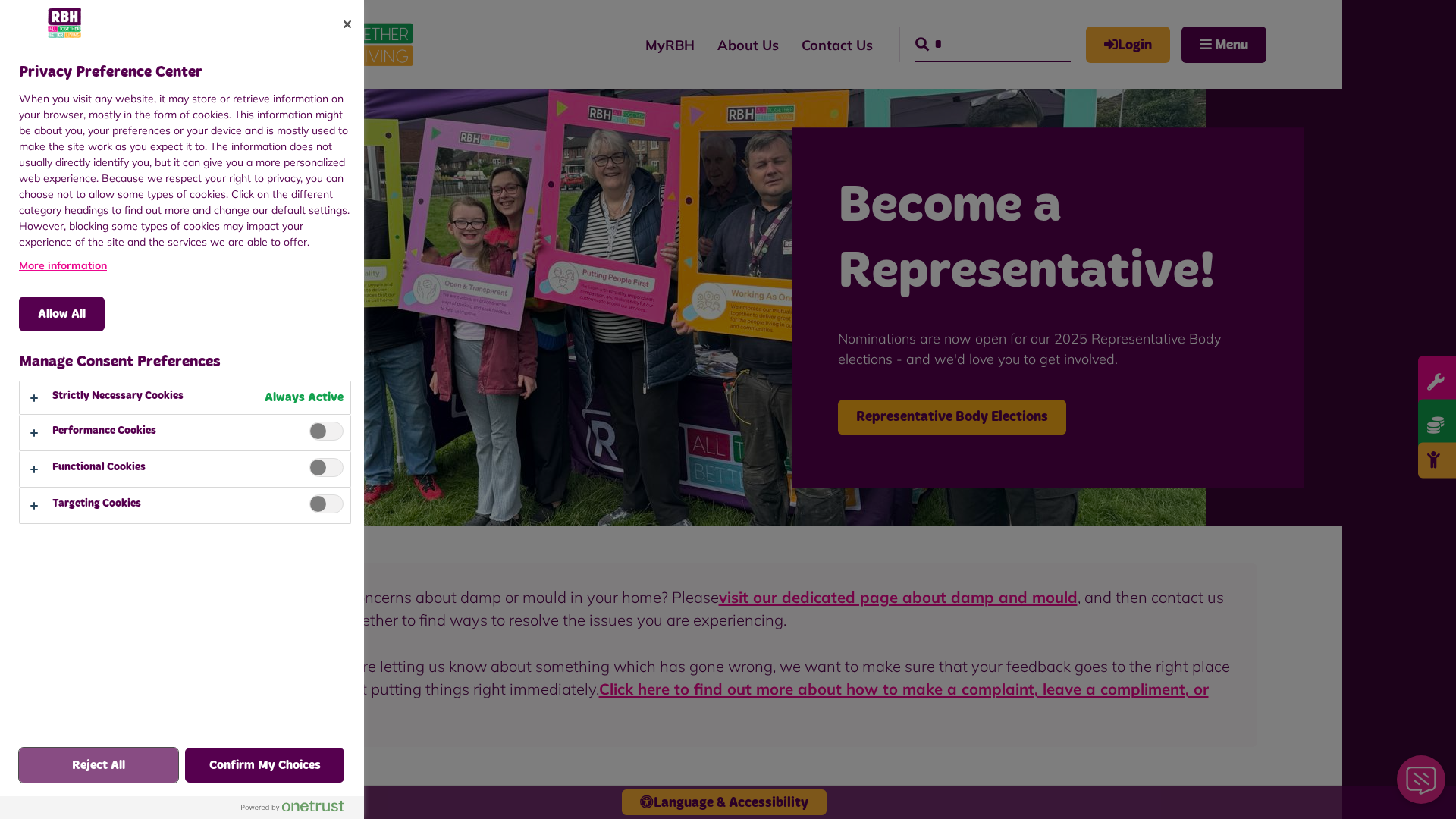
click at [99, 766] on button "Reject All" at bounding box center [99, 766] width 159 height 35
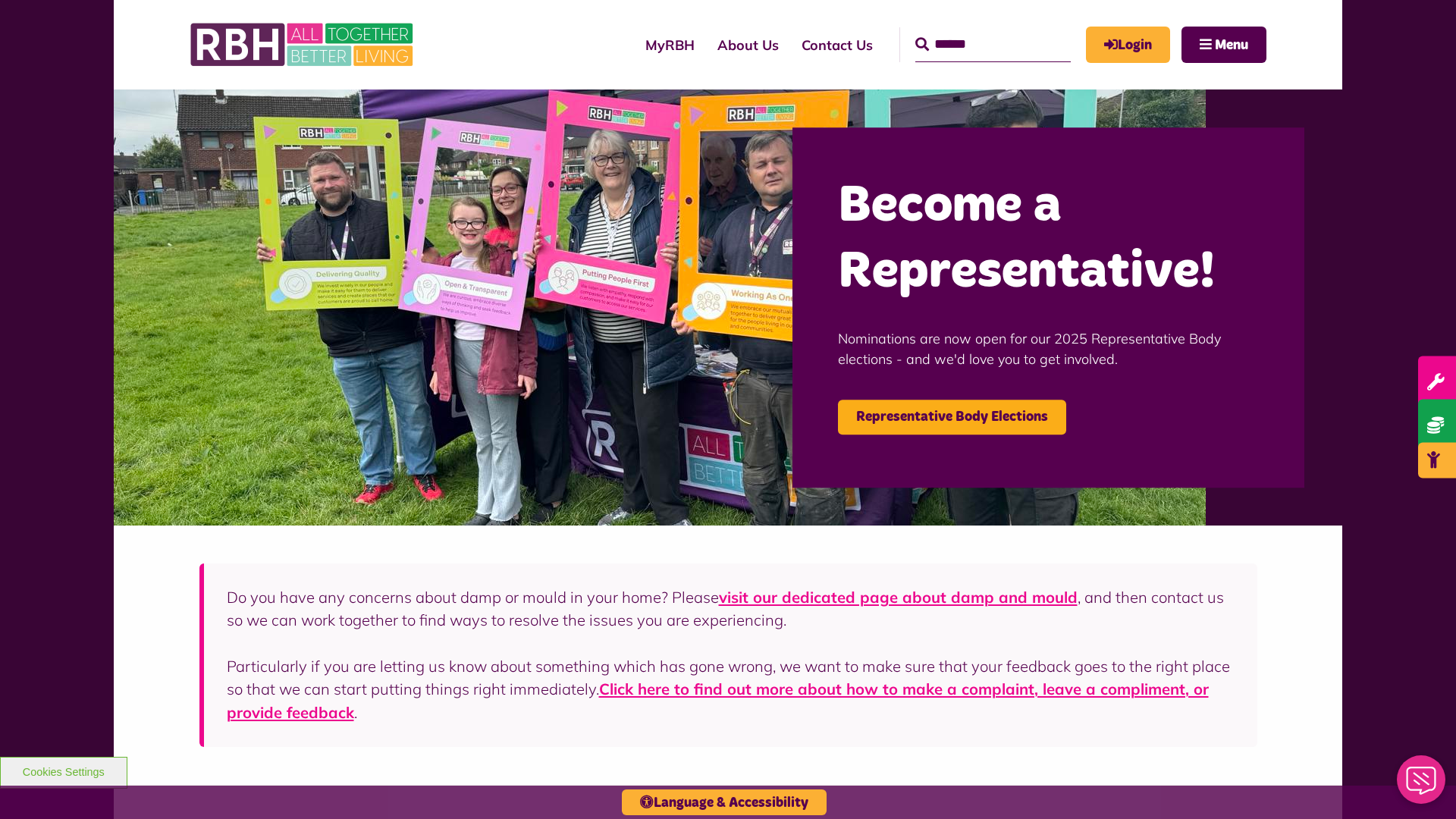
click at [971, 30] on input "Search" at bounding box center [993, 45] width 155 height 35
type input "*"
click at [63, 770] on button "Cookies Settings" at bounding box center [64, 773] width 128 height 32
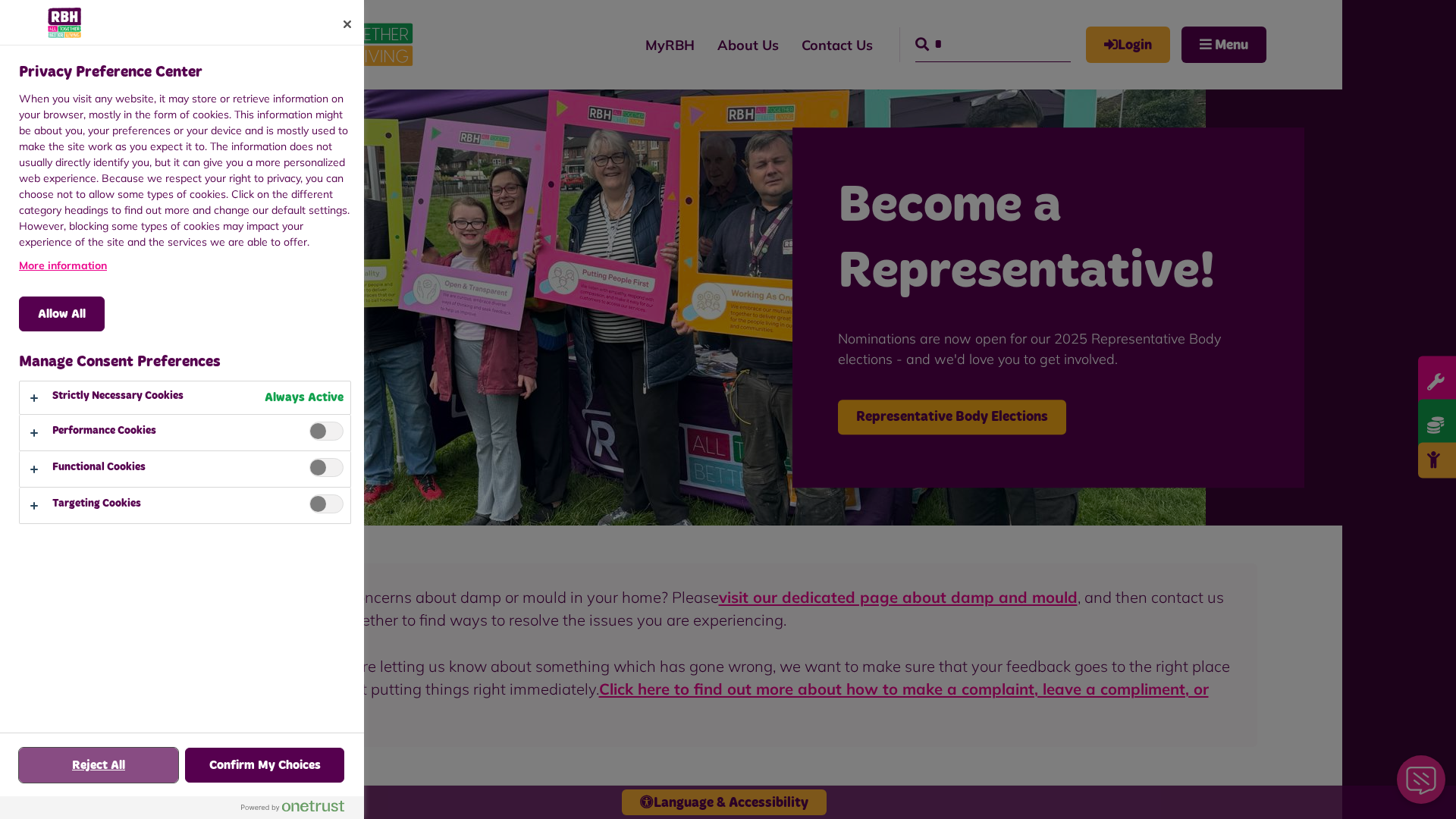
click at [99, 766] on button "Reject All" at bounding box center [99, 766] width 159 height 35
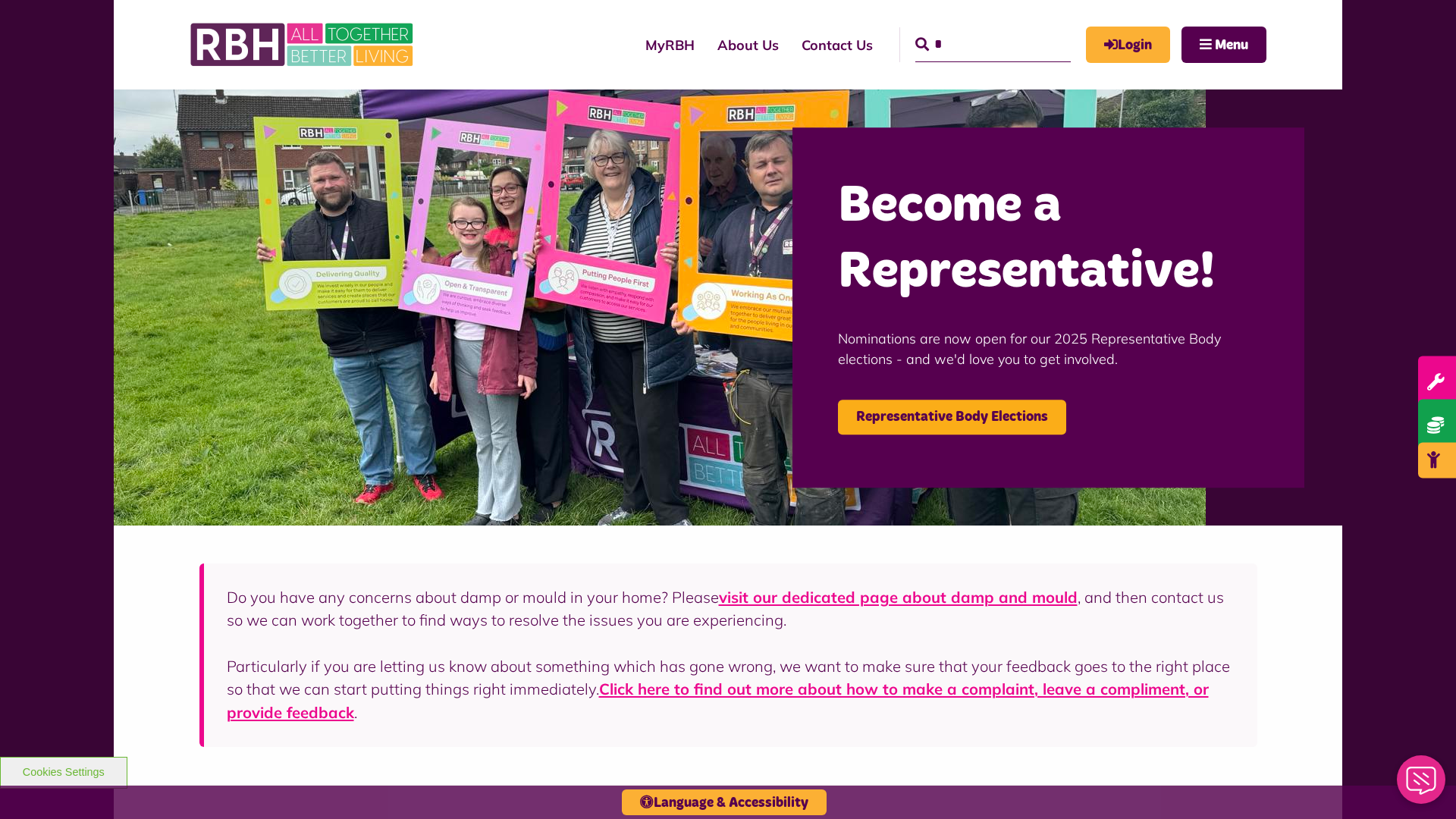
click at [971, 30] on input "*" at bounding box center [993, 45] width 155 height 35
type input "*"
click at [63, 770] on button "Cookies Settings" at bounding box center [64, 773] width 128 height 32
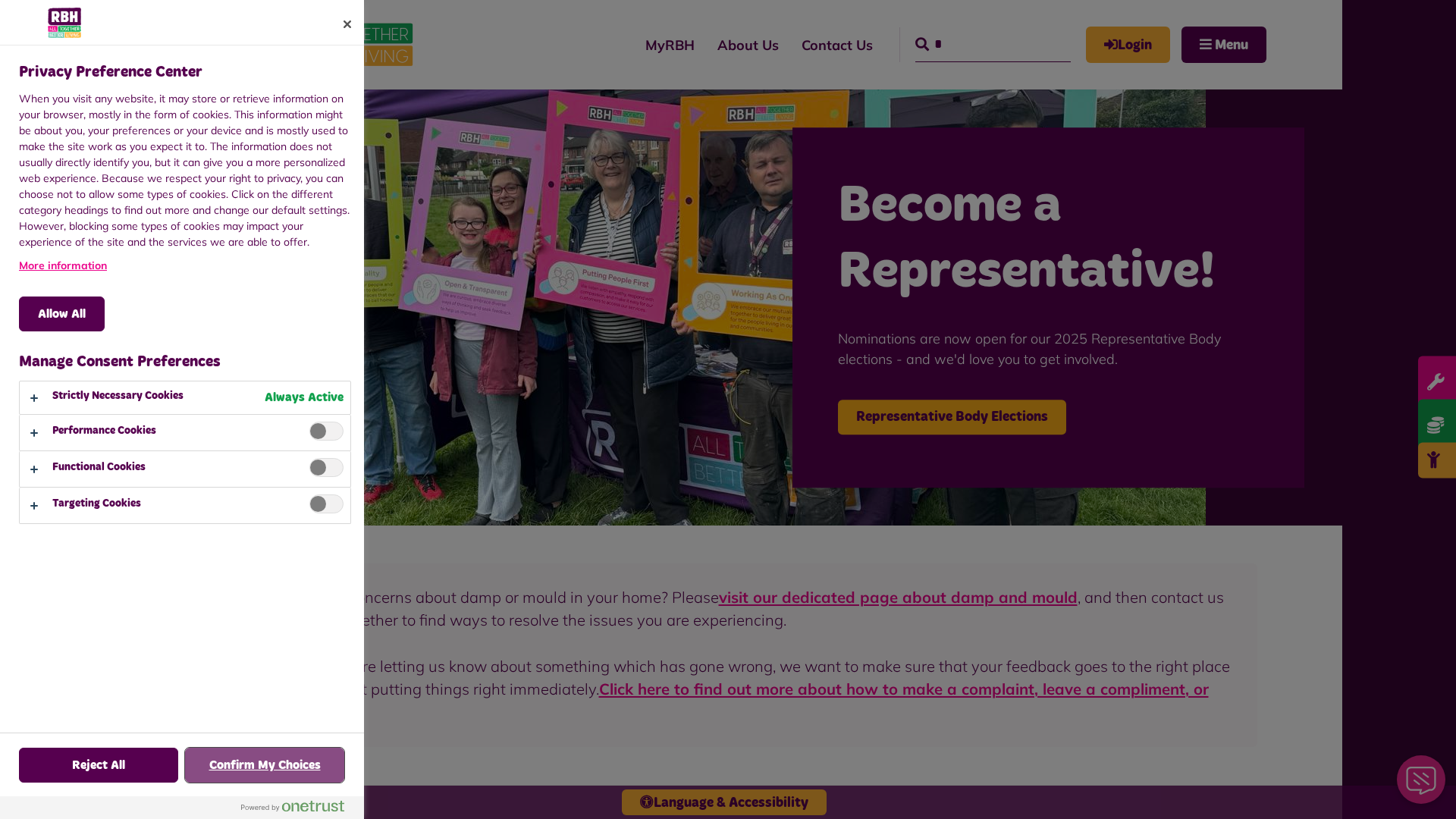
click at [265, 766] on button "Confirm My Choices" at bounding box center [265, 766] width 159 height 35
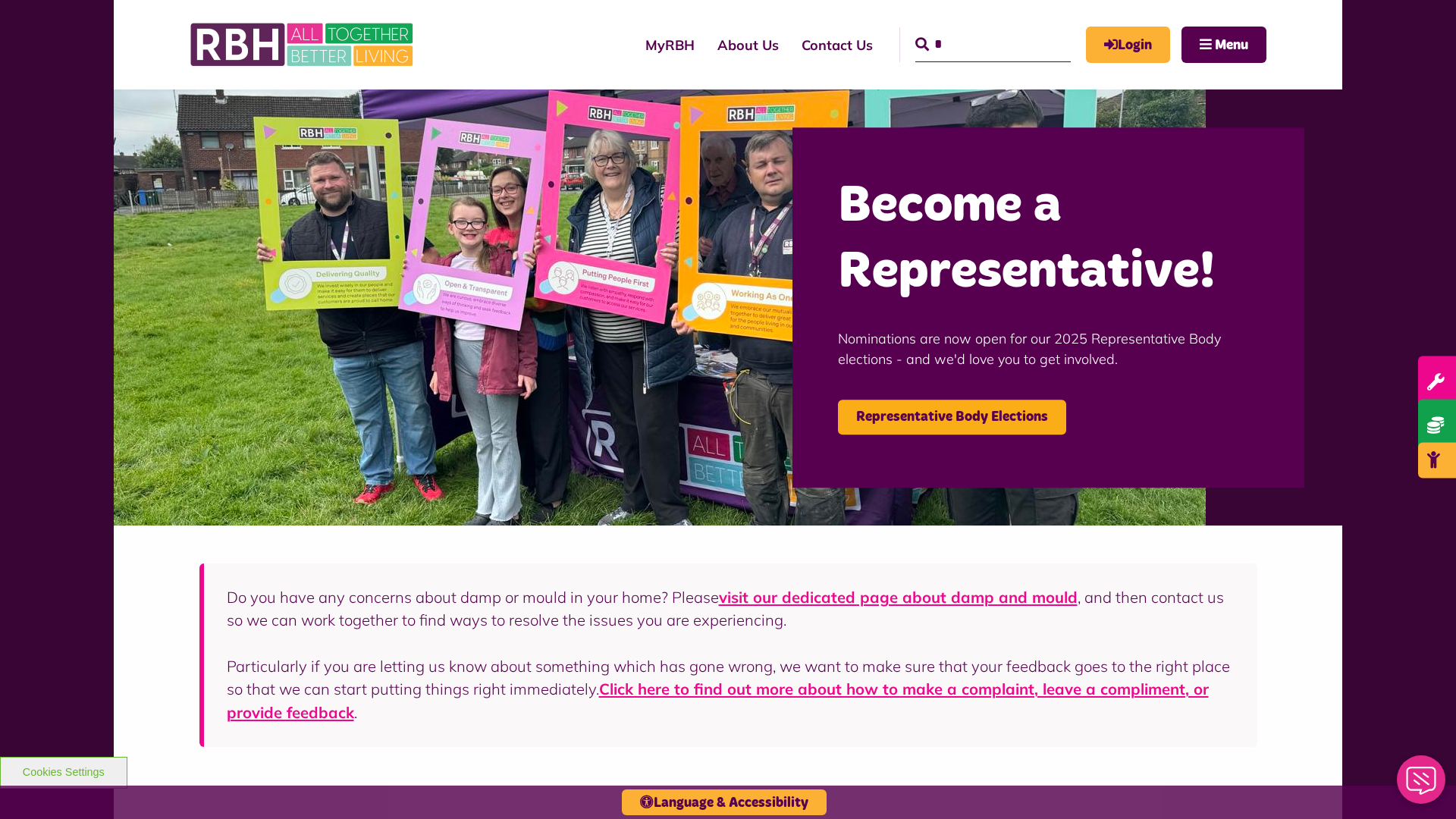
click at [971, 30] on input "*" at bounding box center [993, 45] width 155 height 35
type input "*"
click at [63, 770] on button "Cookies Settings" at bounding box center [64, 773] width 128 height 32
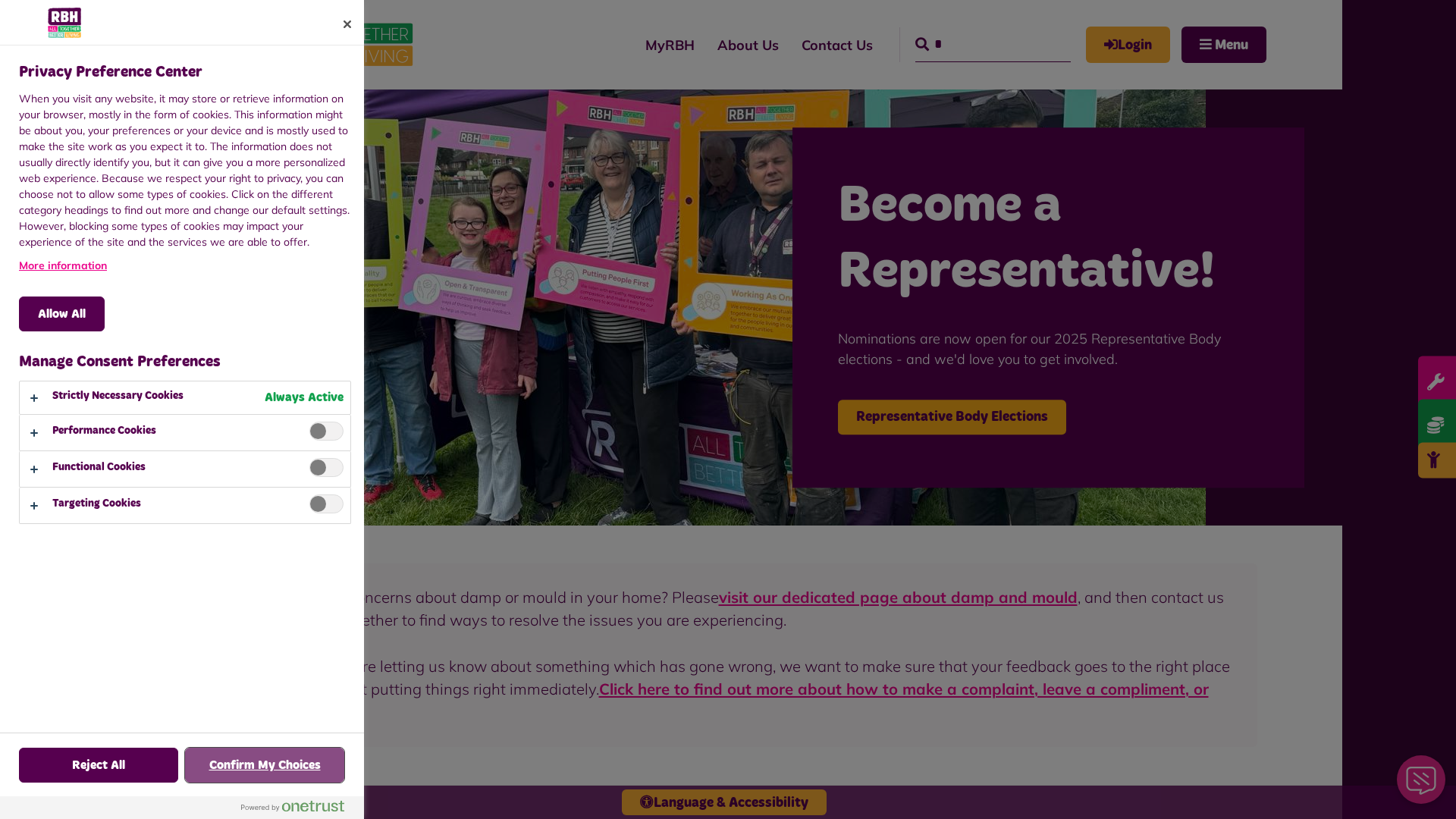
click at [265, 766] on button "Confirm My Choices" at bounding box center [265, 766] width 159 height 35
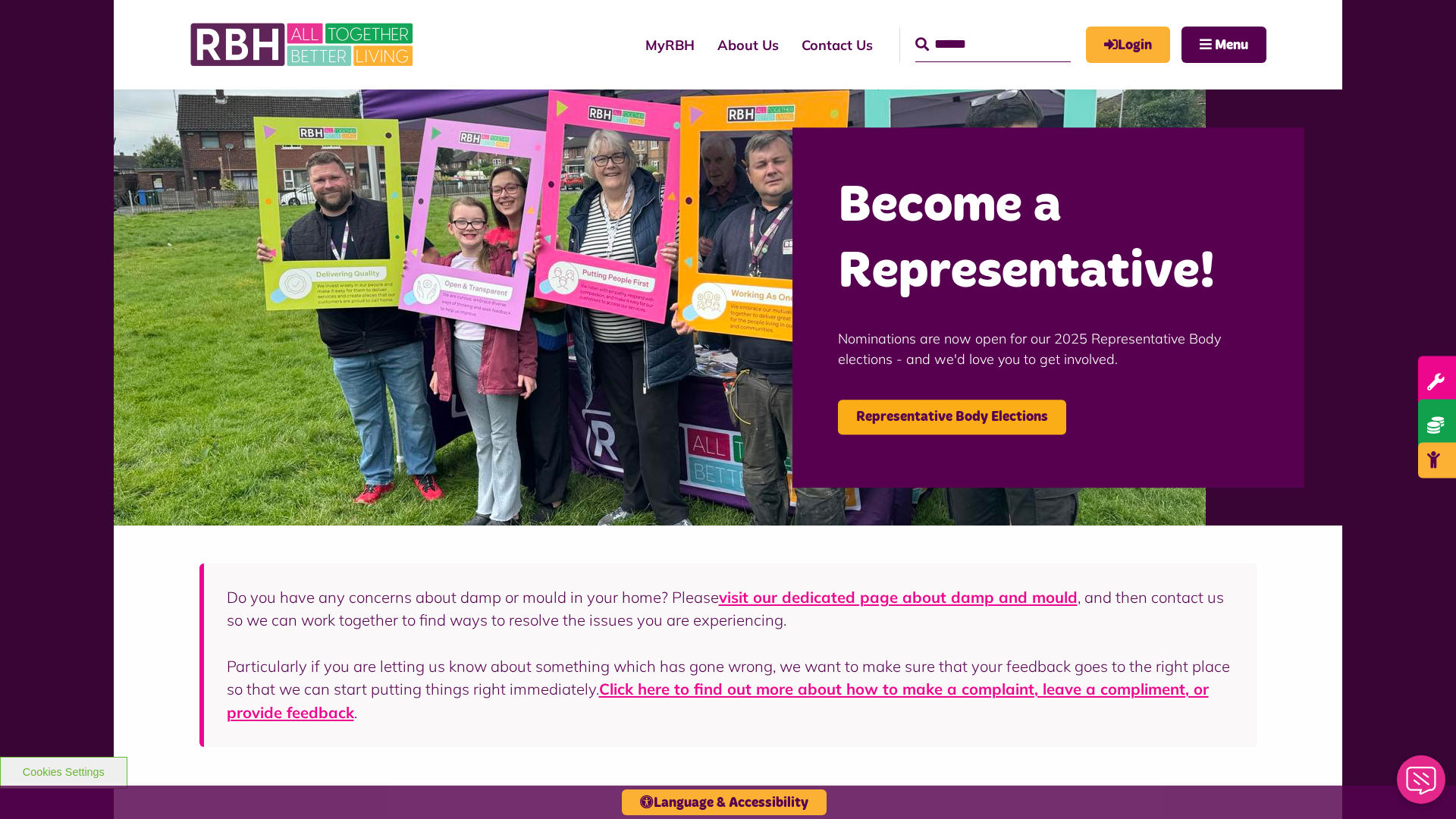
click at [971, 30] on input "Search" at bounding box center [993, 45] width 155 height 35
type input "*"
click at [63, 770] on button "Cookies Settings" at bounding box center [64, 773] width 128 height 32
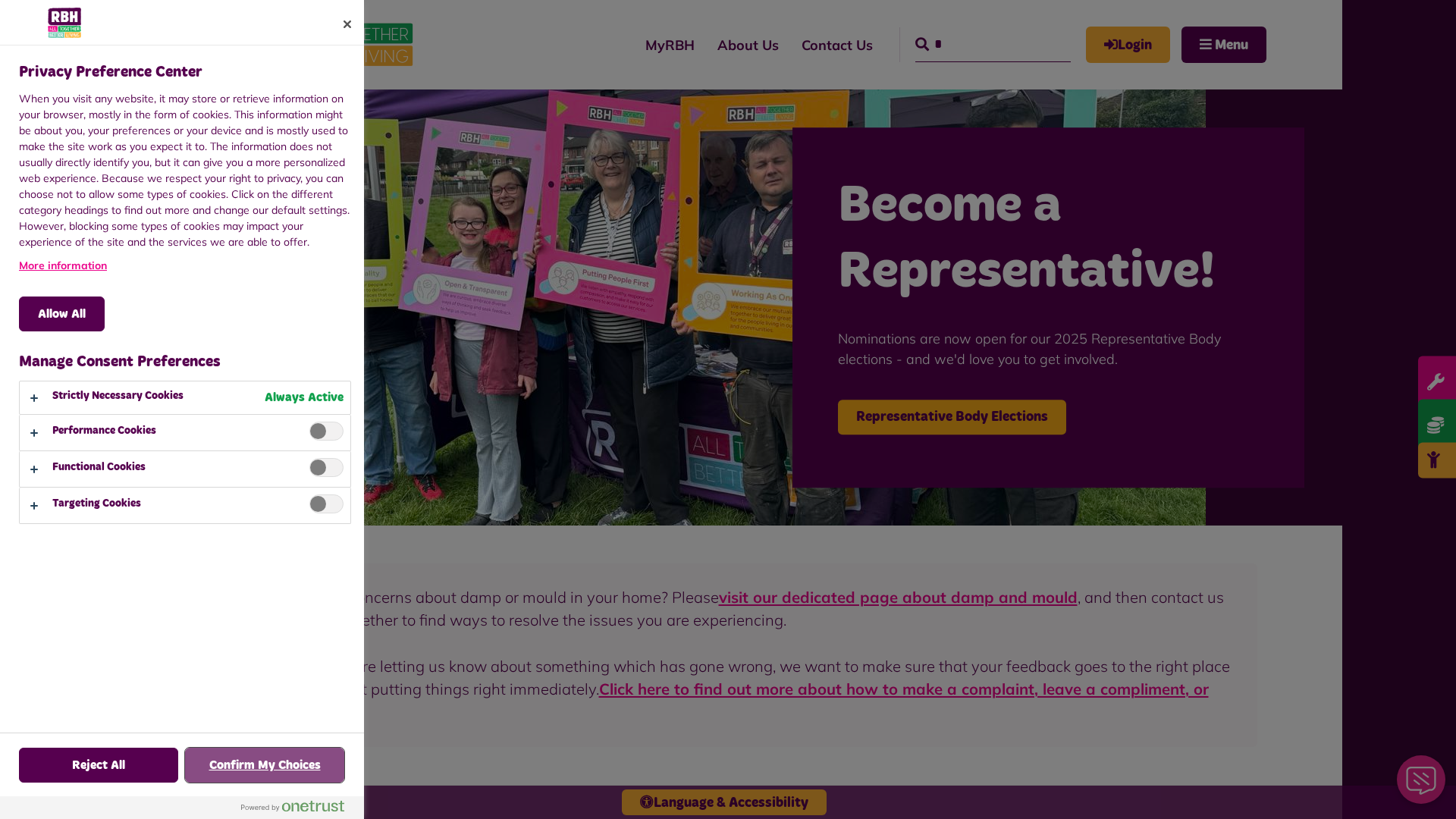
click at [265, 766] on button "Confirm My Choices" at bounding box center [265, 766] width 159 height 35
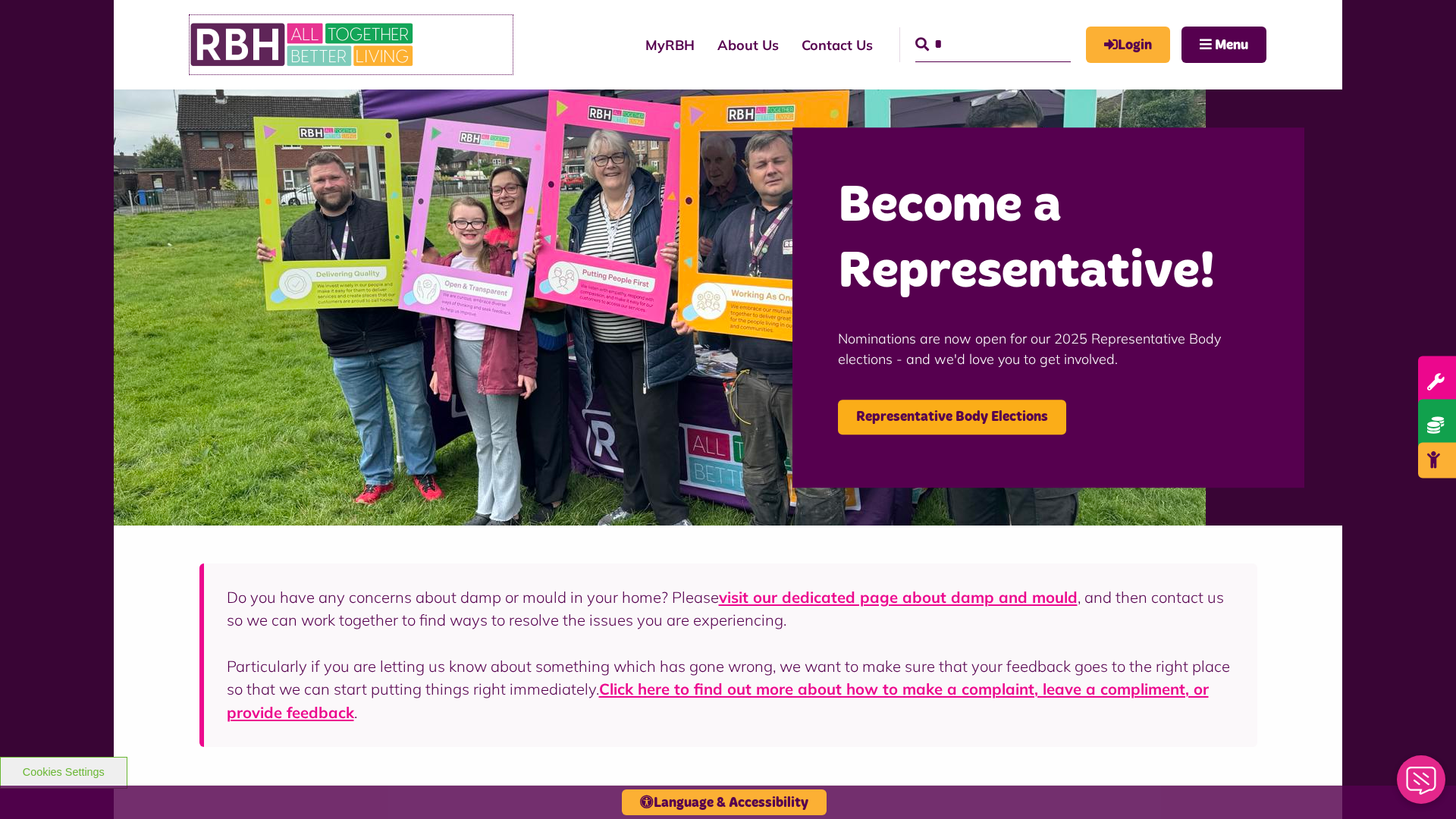
click at [351, 45] on img at bounding box center [303, 45] width 227 height 59
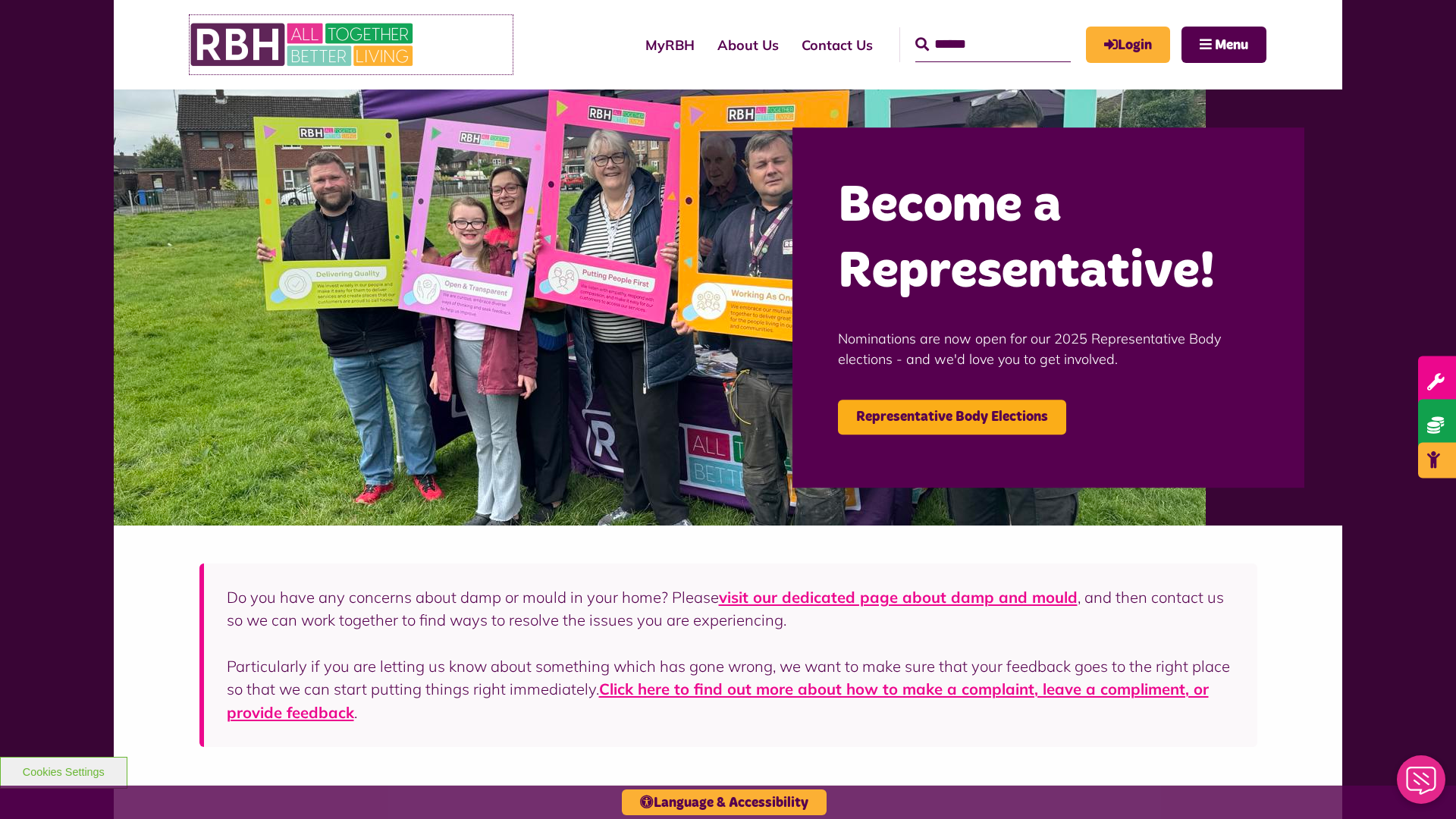
click at [351, 45] on img at bounding box center [303, 45] width 227 height 59
click at [971, 30] on input "Search" at bounding box center [993, 45] width 155 height 35
type input "*"
click at [63, 770] on button "Cookies Settings" at bounding box center [64, 773] width 128 height 32
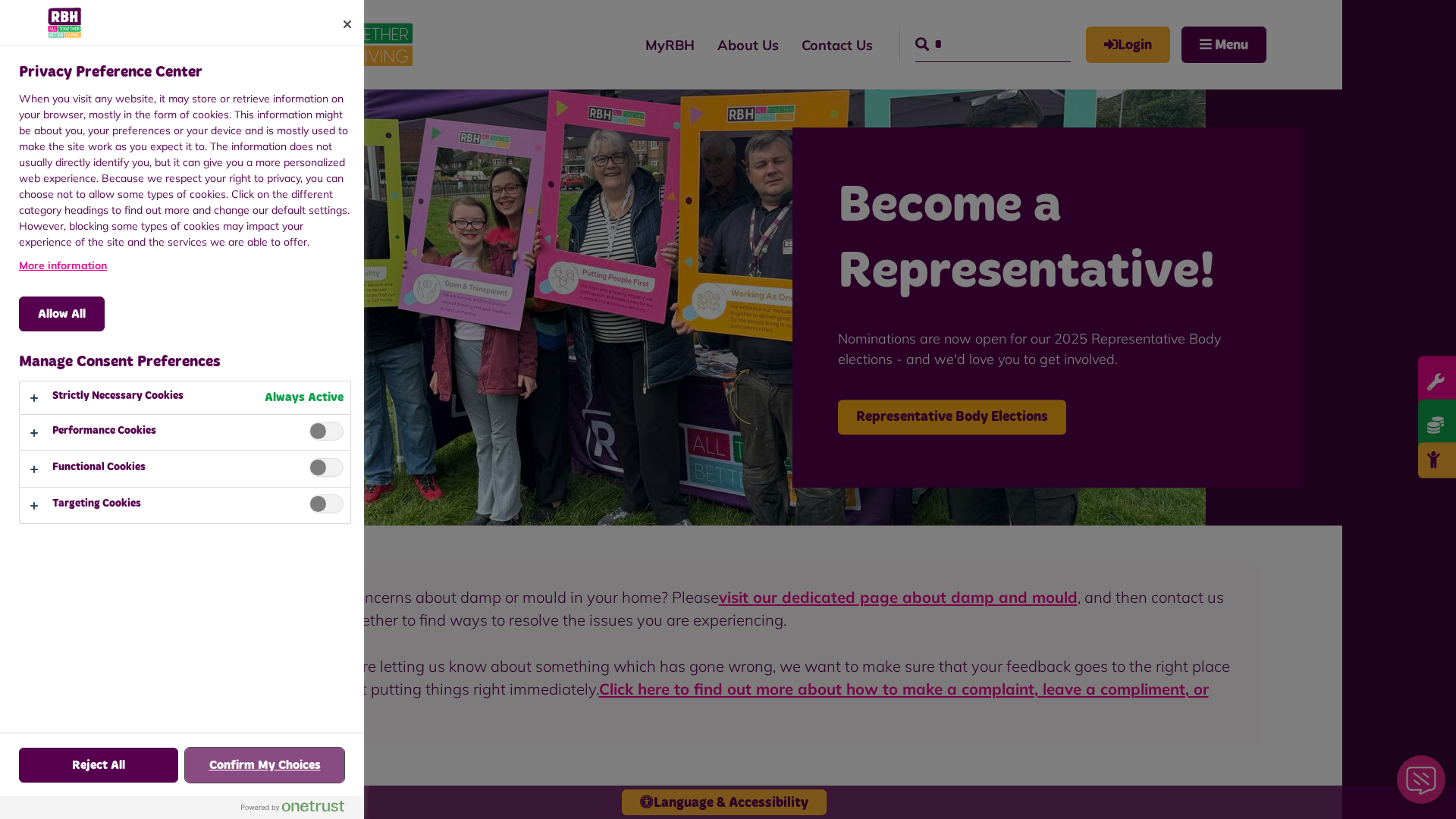
click at [265, 766] on button "Confirm My Choices" at bounding box center [265, 766] width 159 height 35
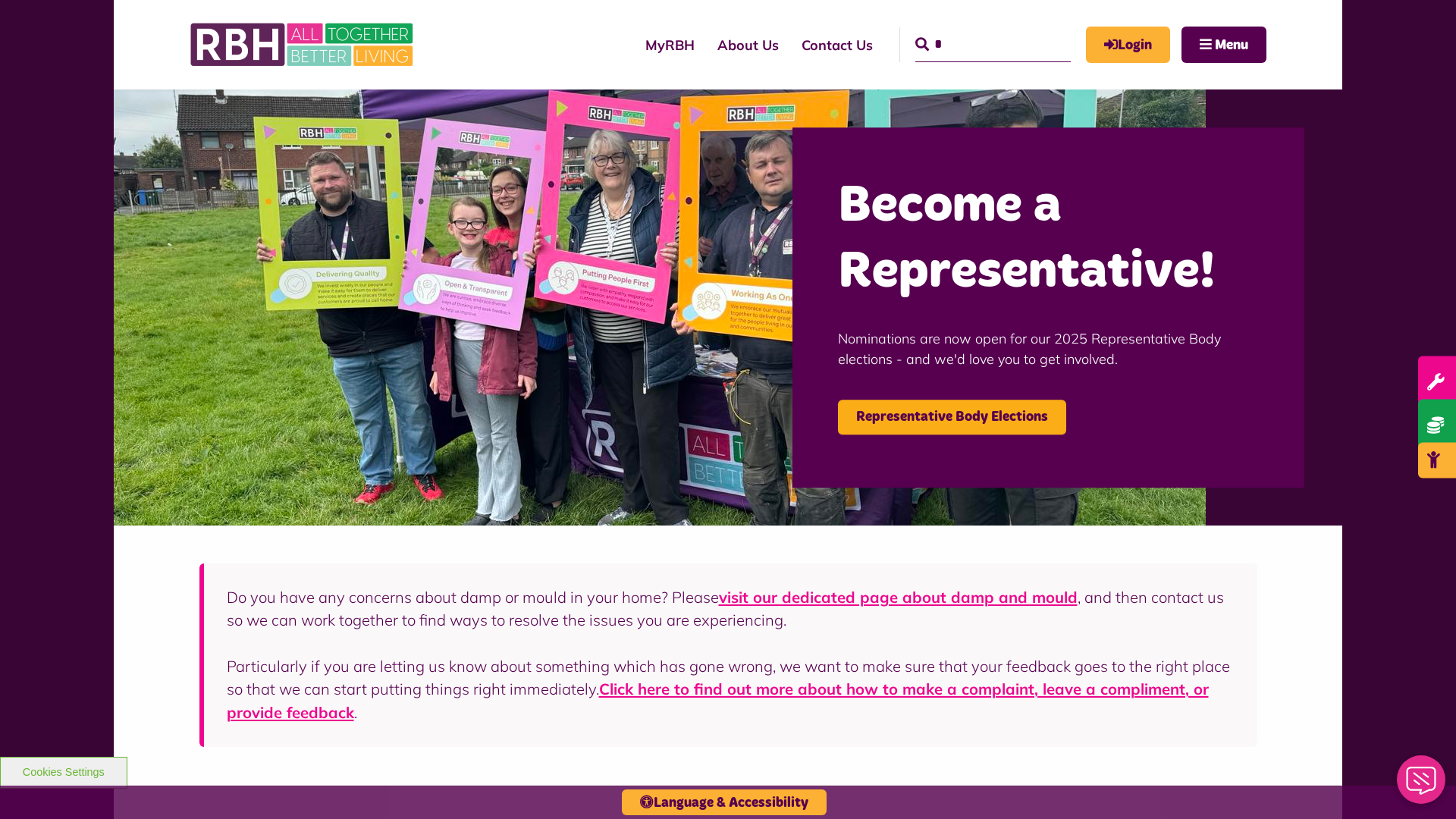
click at [971, 30] on input "*" at bounding box center [993, 45] width 155 height 35
type input "*"
click at [63, 770] on button "Cookies Settings" at bounding box center [64, 773] width 128 height 32
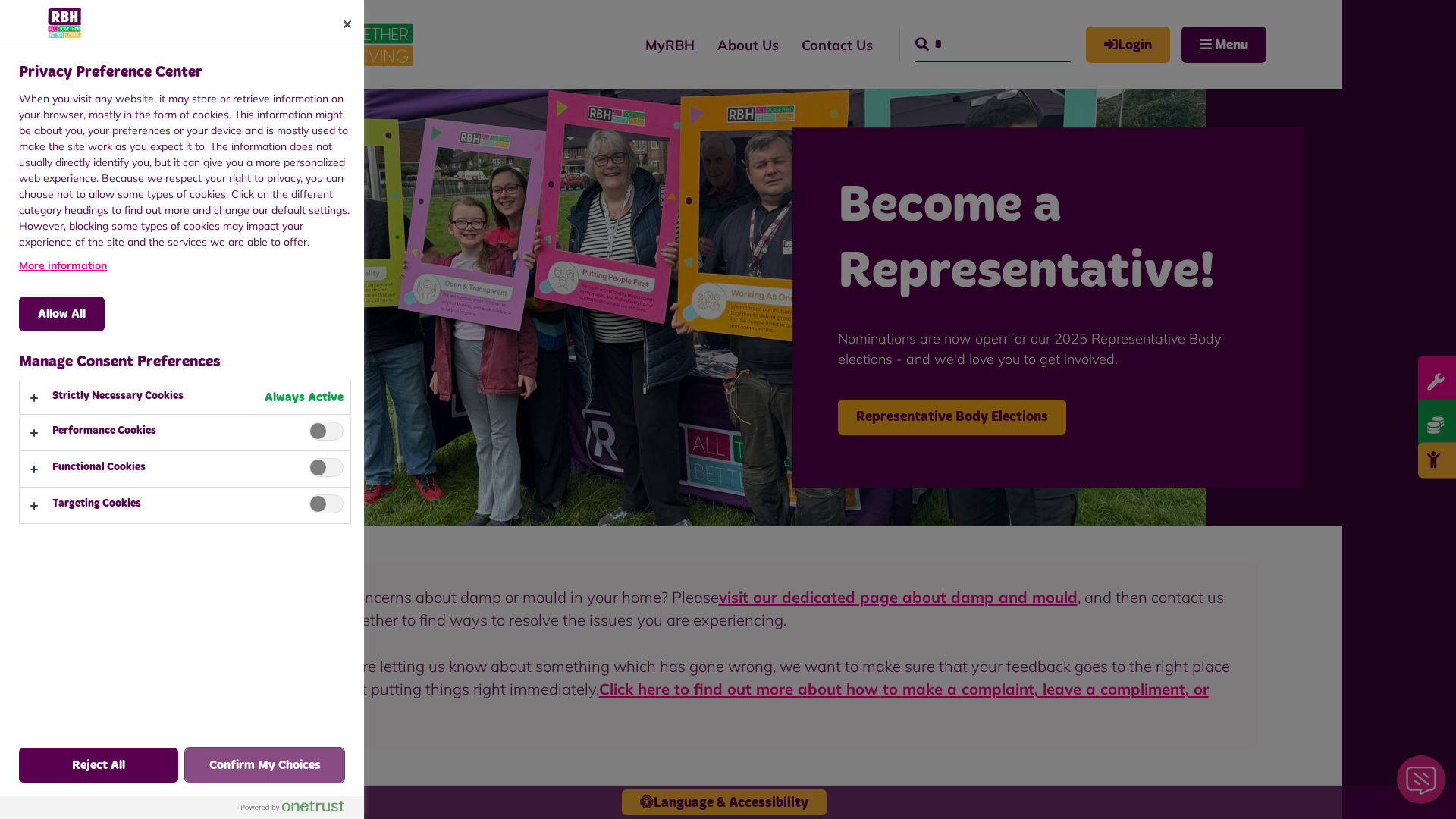
click at [265, 766] on button "Confirm My Choices" at bounding box center [265, 766] width 159 height 35
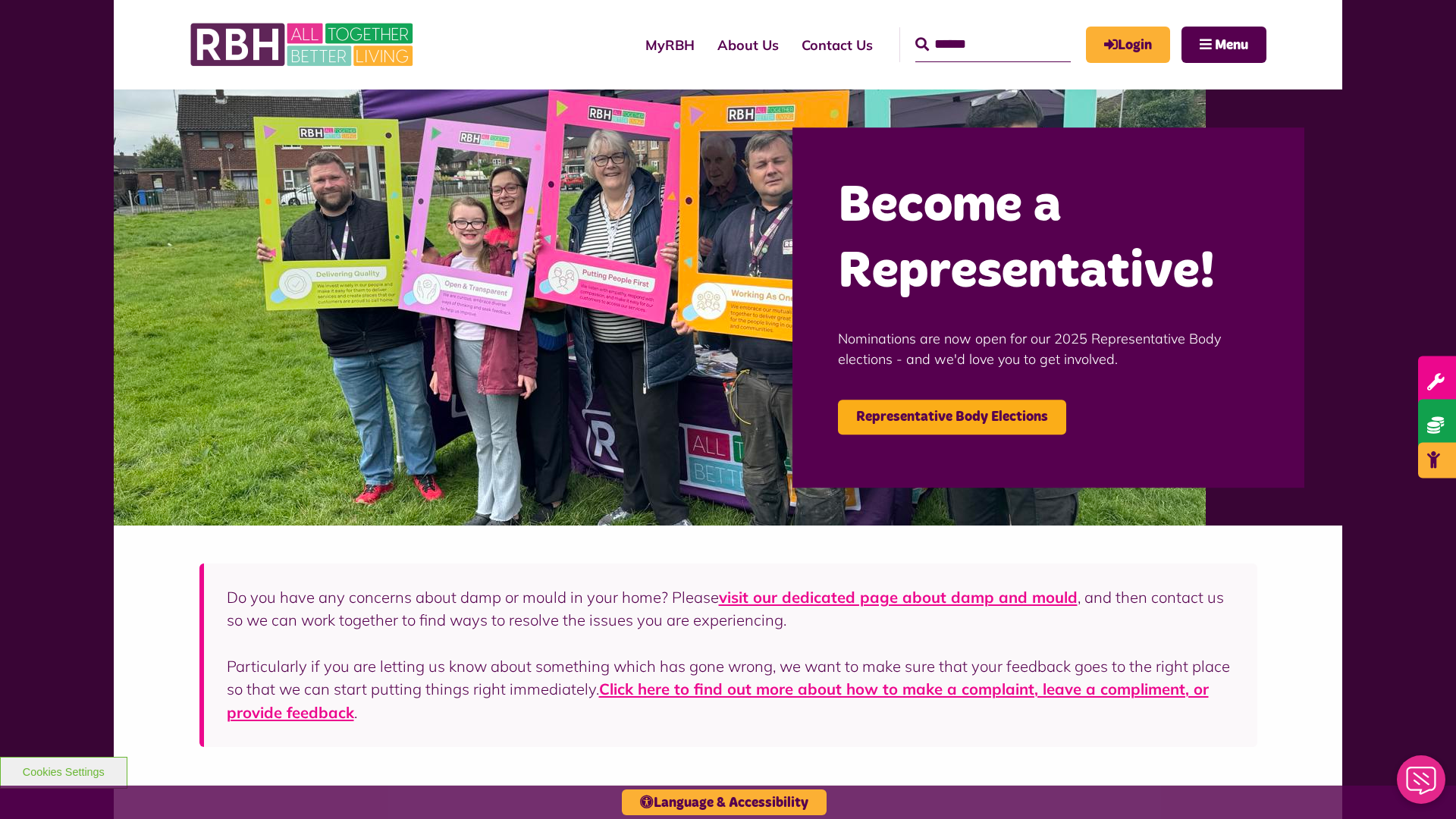
click at [971, 30] on input "Search" at bounding box center [993, 45] width 155 height 35
type input "*"
click at [63, 770] on button "Cookies Settings" at bounding box center [64, 773] width 128 height 32
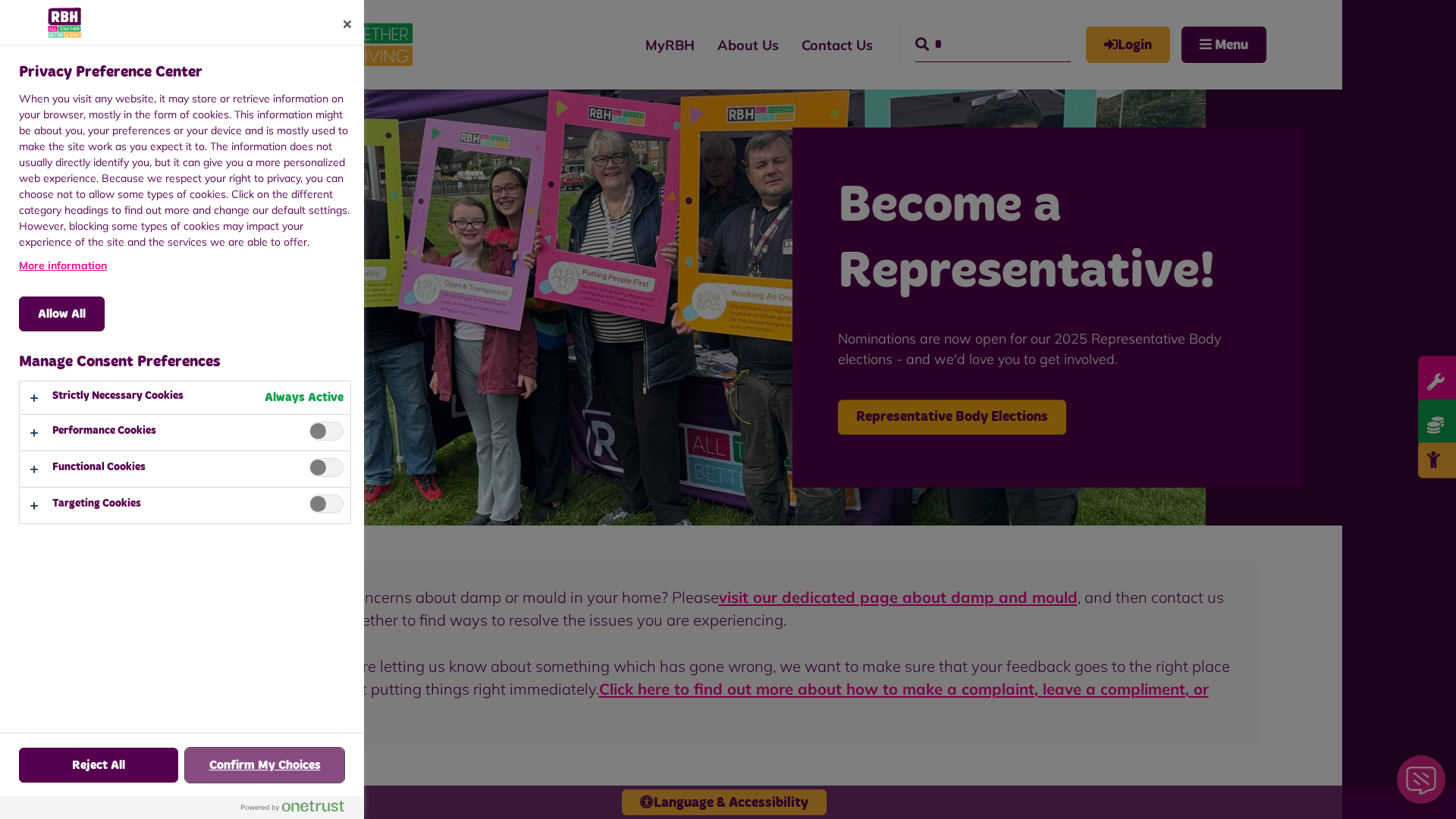
click at [265, 766] on button "Confirm My Choices" at bounding box center [265, 766] width 159 height 35
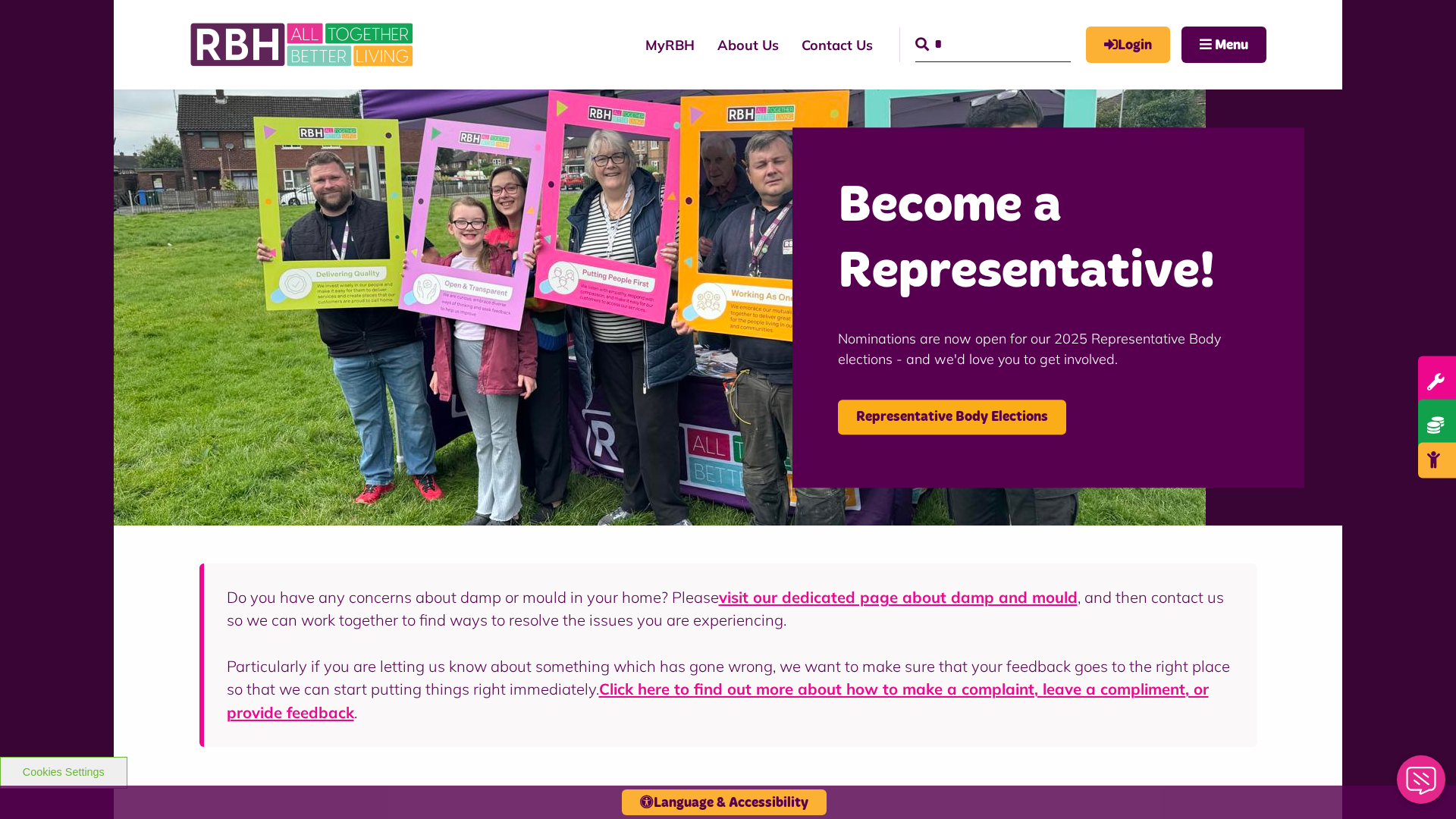
click at [971, 30] on input "*" at bounding box center [993, 45] width 155 height 35
type input "*"
click at [63, 770] on button "Cookies Settings" at bounding box center [64, 773] width 128 height 32
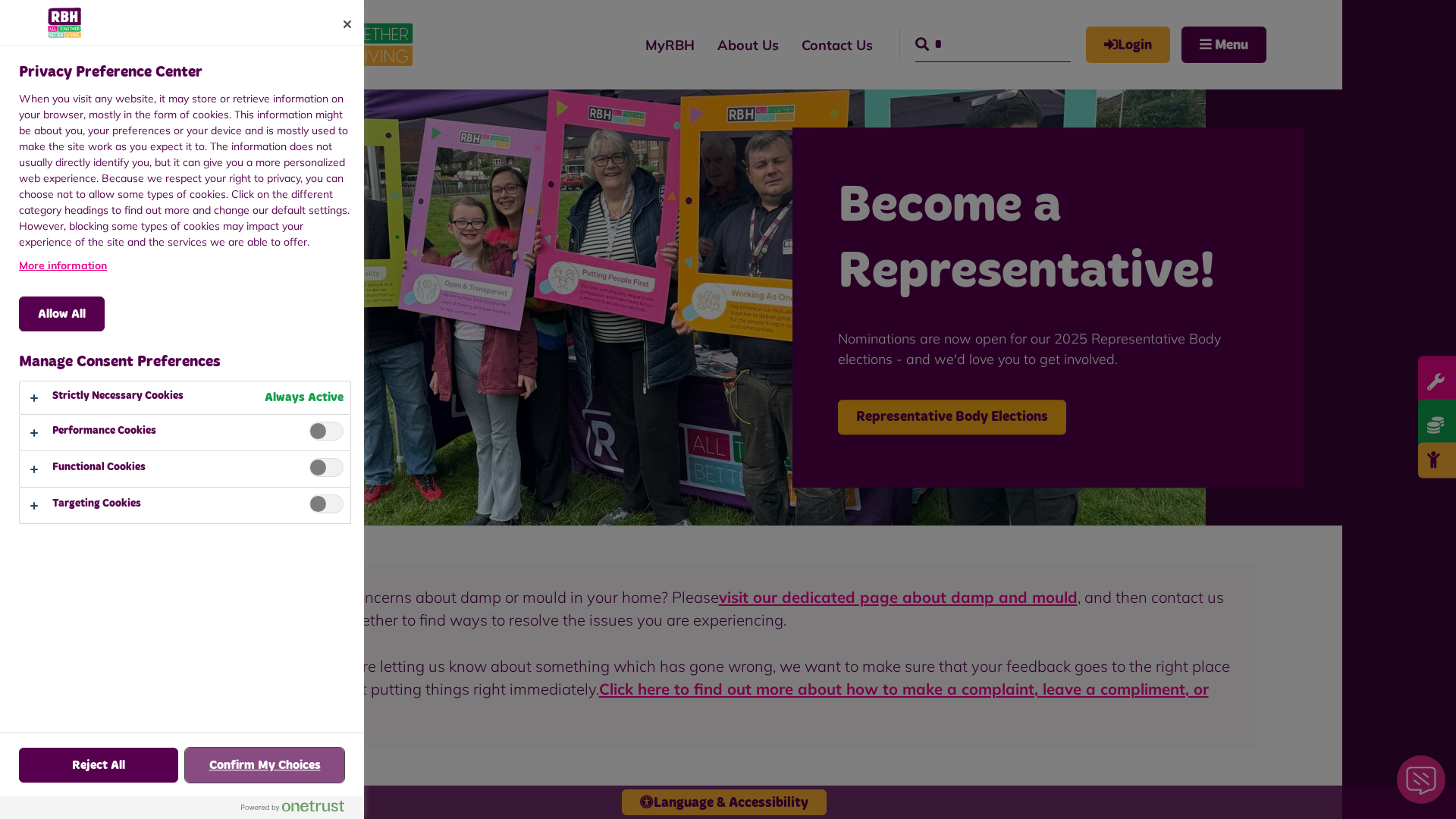
click at [265, 766] on button "Confirm My Choices" at bounding box center [265, 766] width 159 height 35
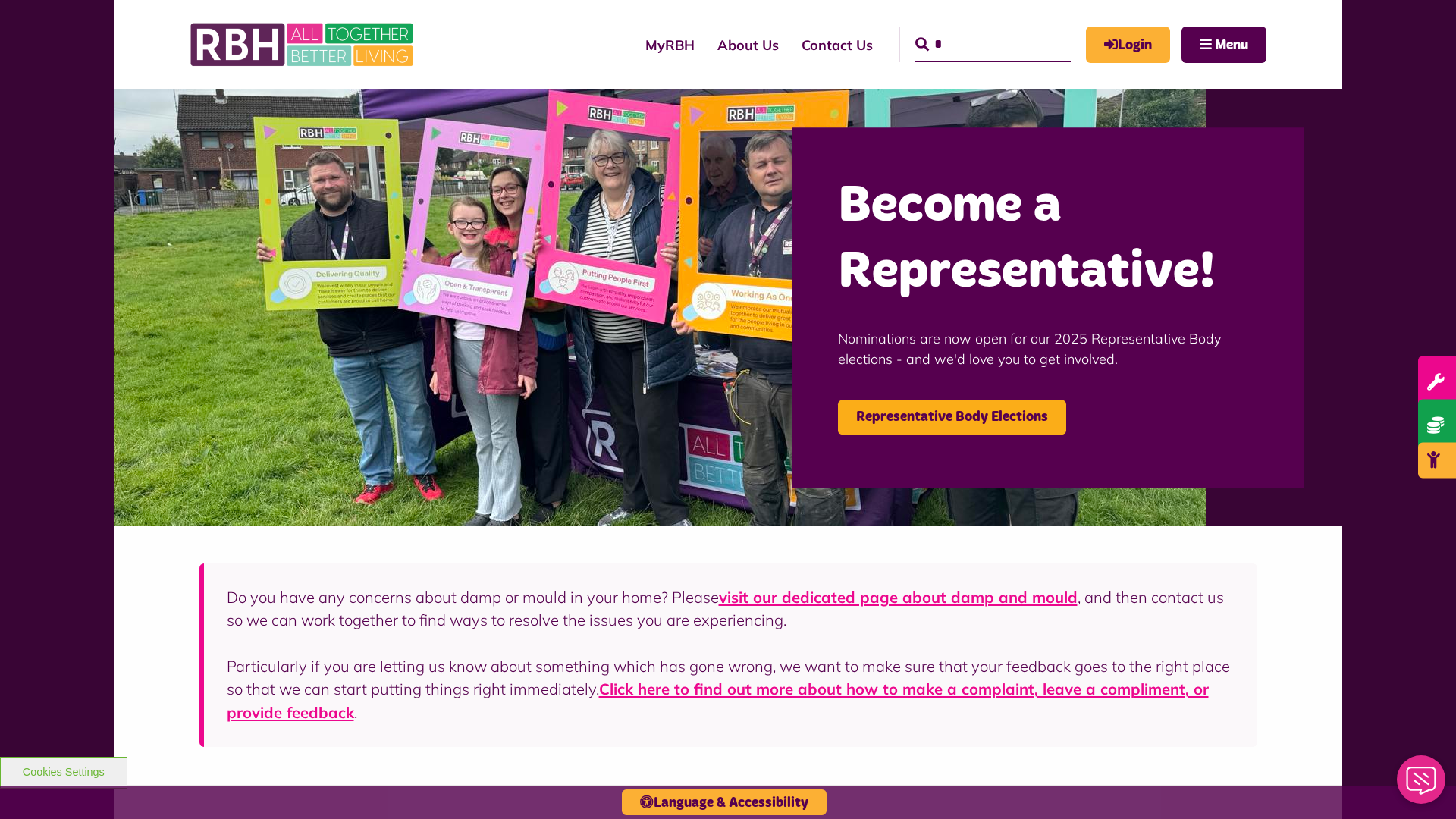
click at [971, 30] on input "*" at bounding box center [993, 45] width 155 height 35
type input "*"
click at [63, 770] on button "Cookies Settings" at bounding box center [64, 773] width 128 height 32
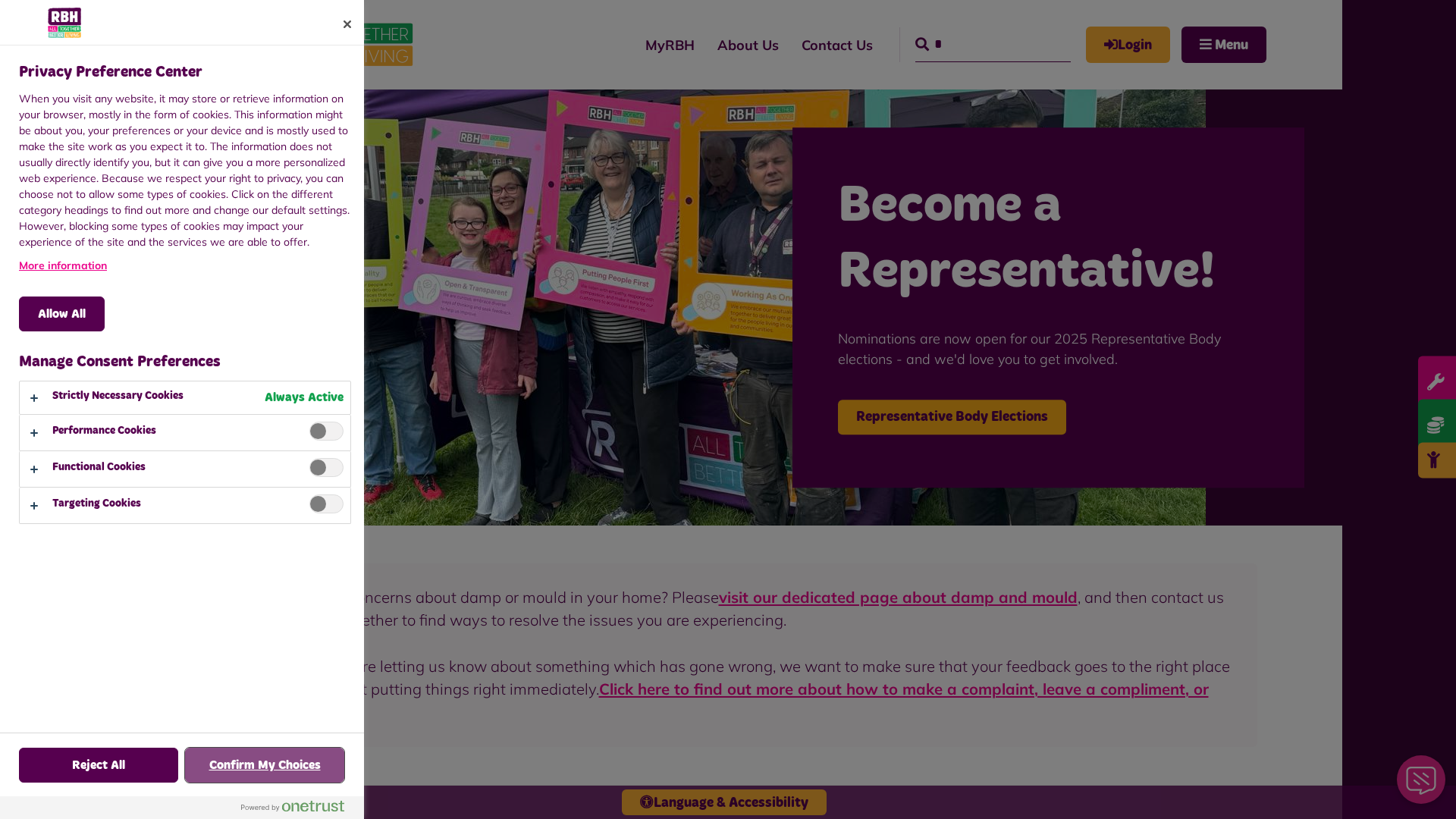
click at [265, 766] on button "Confirm My Choices" at bounding box center [265, 766] width 159 height 35
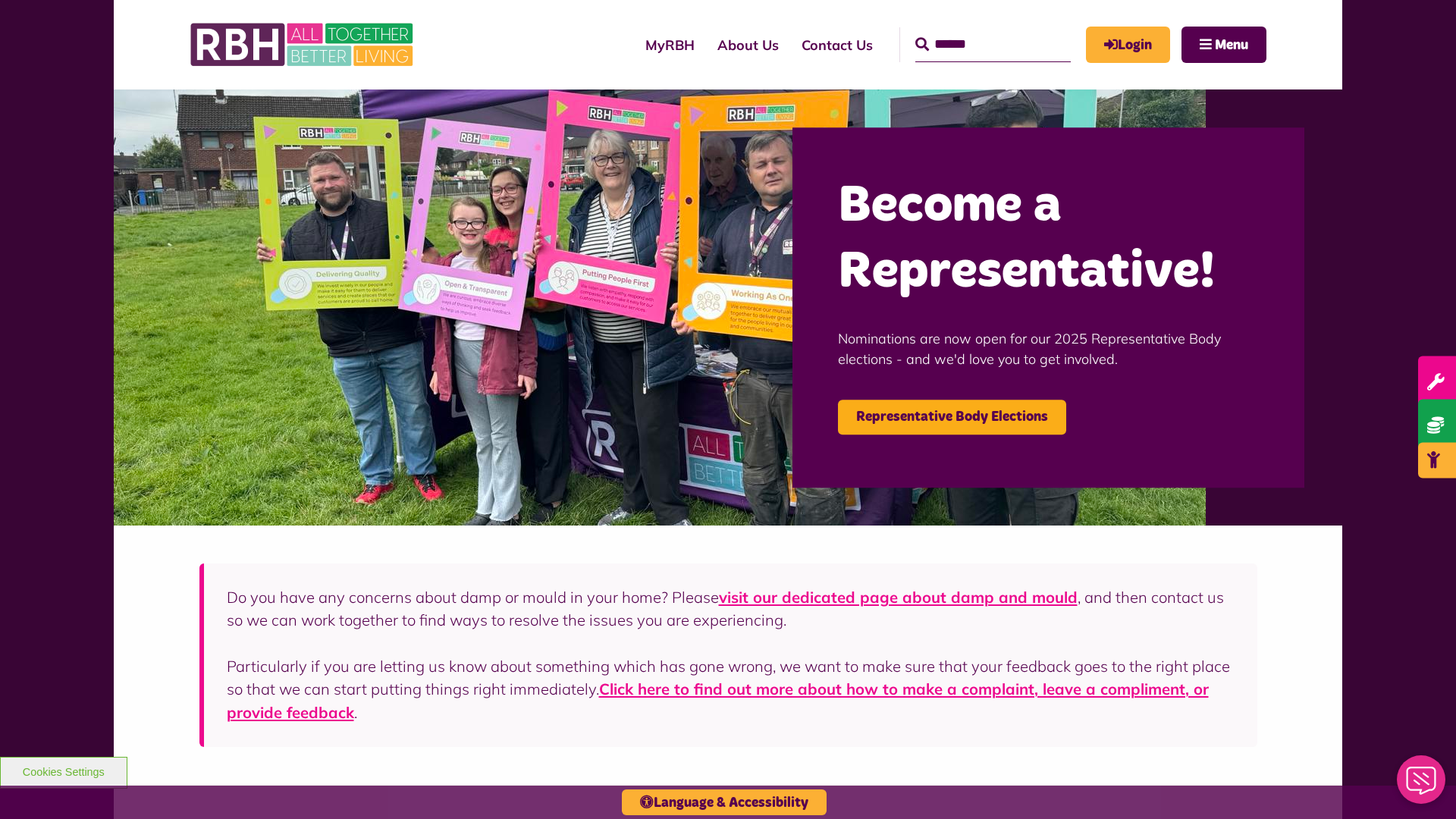
click at [971, 30] on input "Search" at bounding box center [993, 45] width 155 height 35
type input "*"
click at [63, 770] on button "Cookies Settings" at bounding box center [64, 773] width 128 height 32
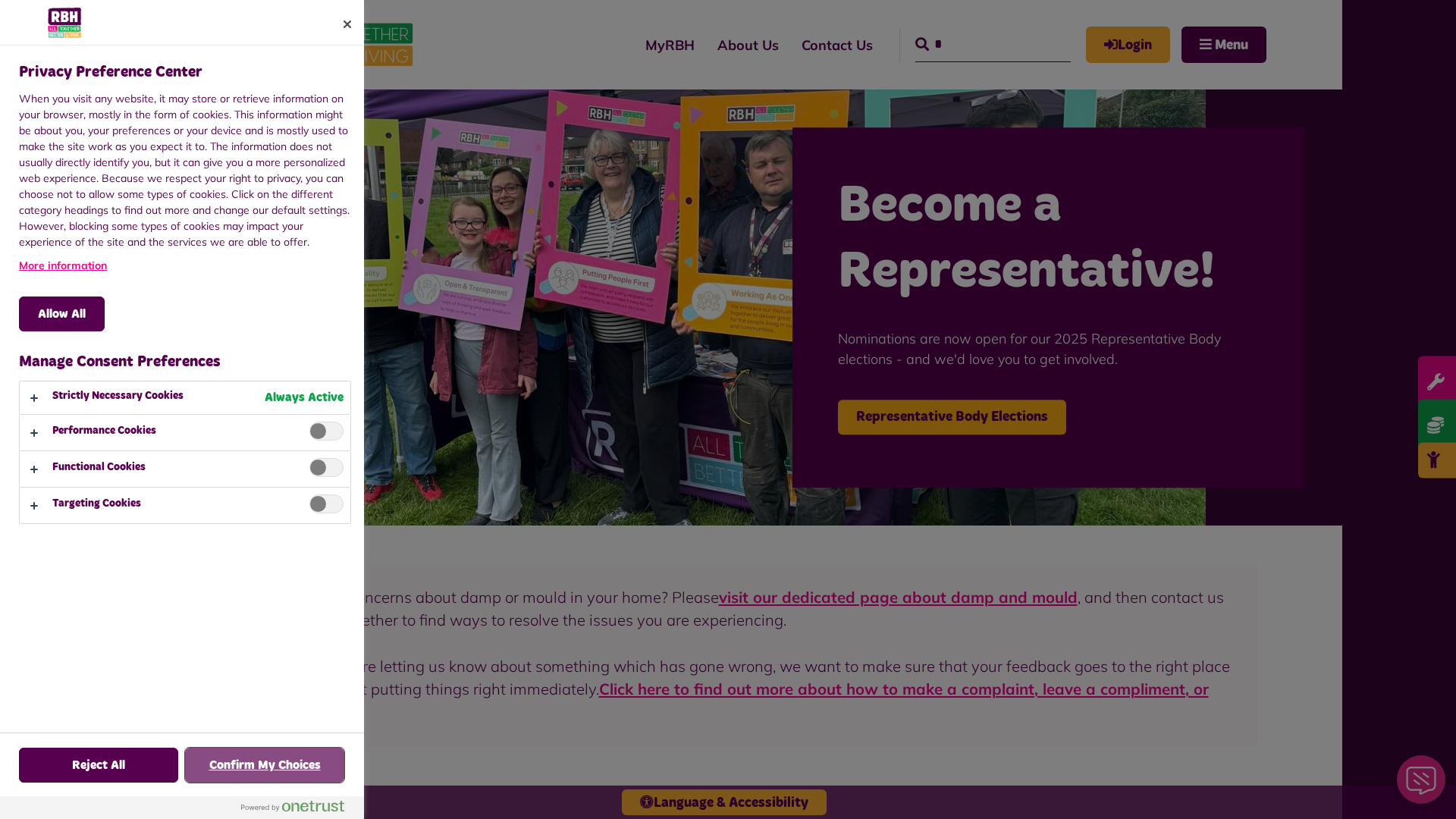
click at [265, 766] on button "Confirm My Choices" at bounding box center [265, 766] width 159 height 35
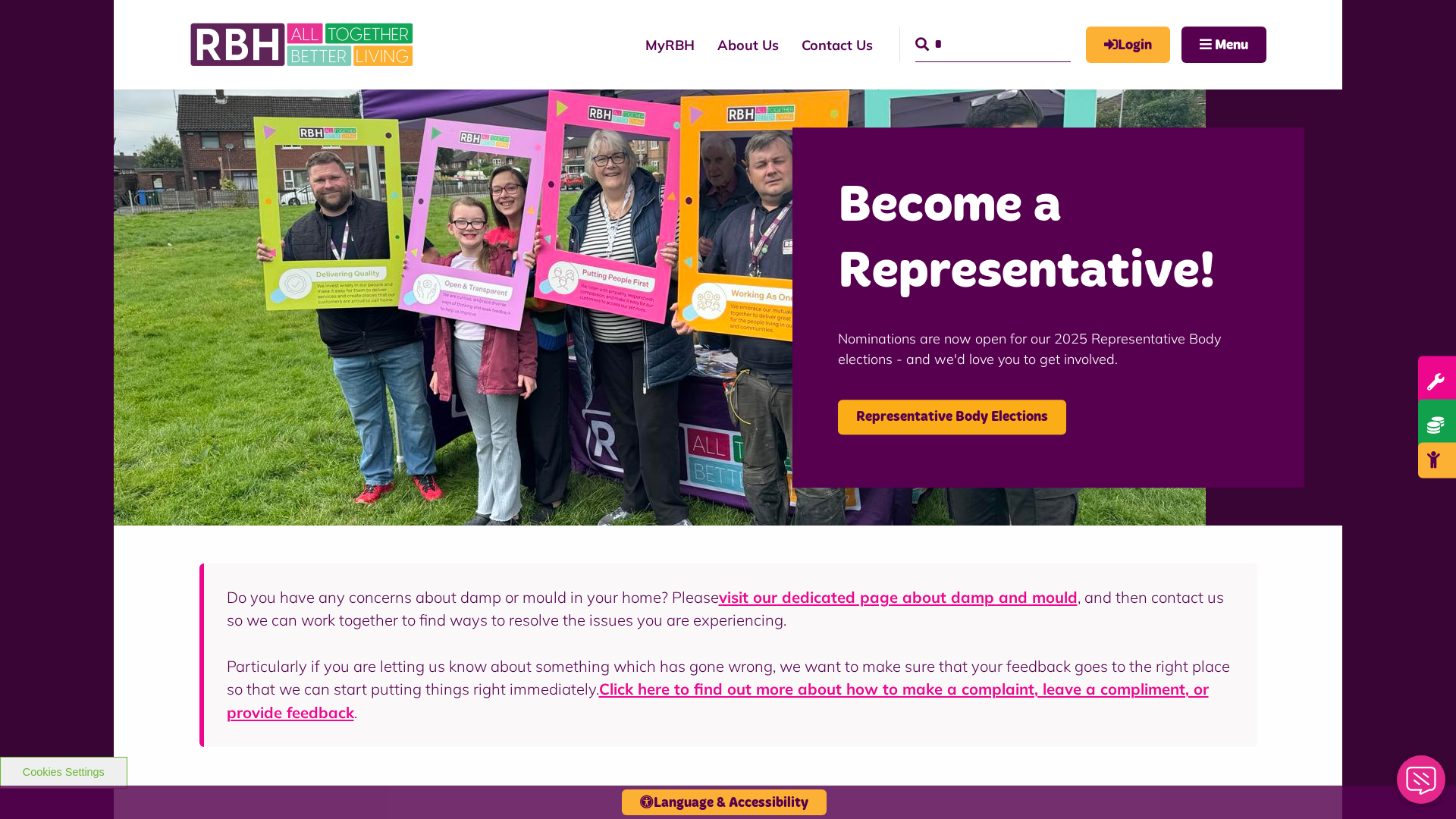
click at [971, 30] on input "*" at bounding box center [993, 45] width 155 height 35
type input "*"
click at [63, 770] on button "Cookies Settings" at bounding box center [64, 773] width 128 height 32
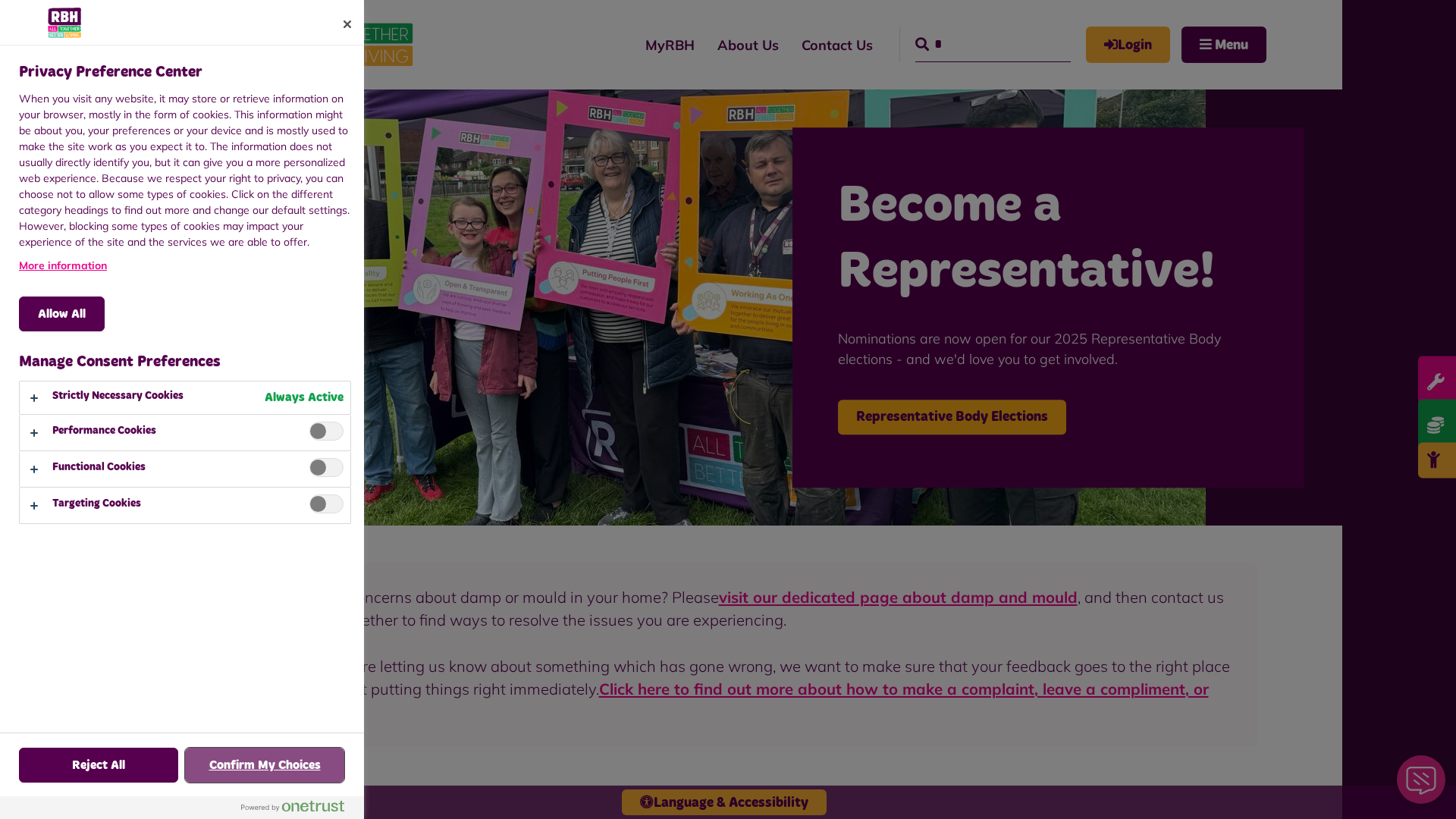
click at [265, 766] on button "Confirm My Choices" at bounding box center [265, 766] width 159 height 35
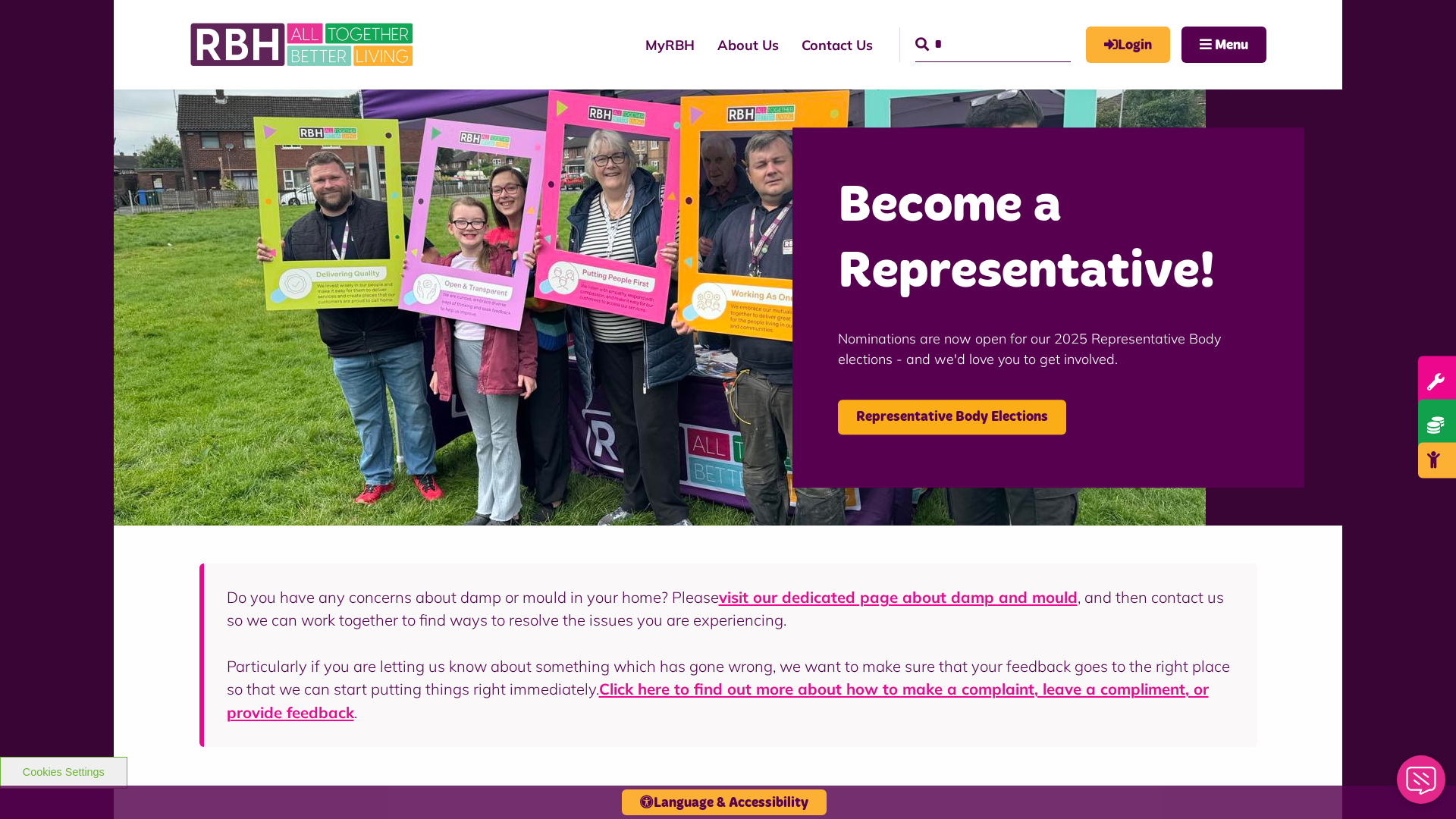
click at [971, 30] on input "*" at bounding box center [993, 45] width 155 height 35
type input "*"
click at [63, 770] on button "Cookies Settings" at bounding box center [64, 773] width 128 height 32
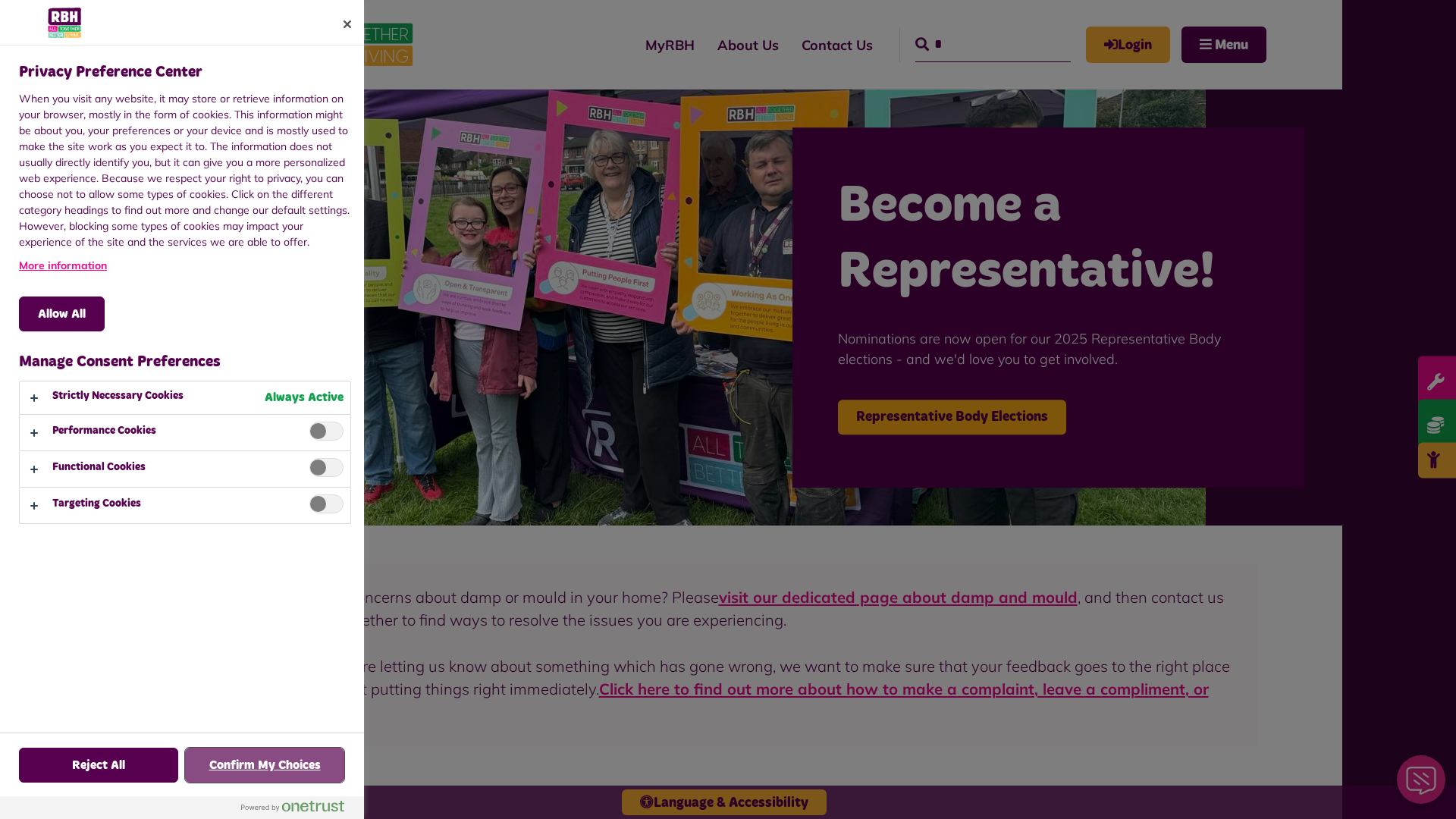
click at [265, 766] on button "Confirm My Choices" at bounding box center [265, 766] width 159 height 35
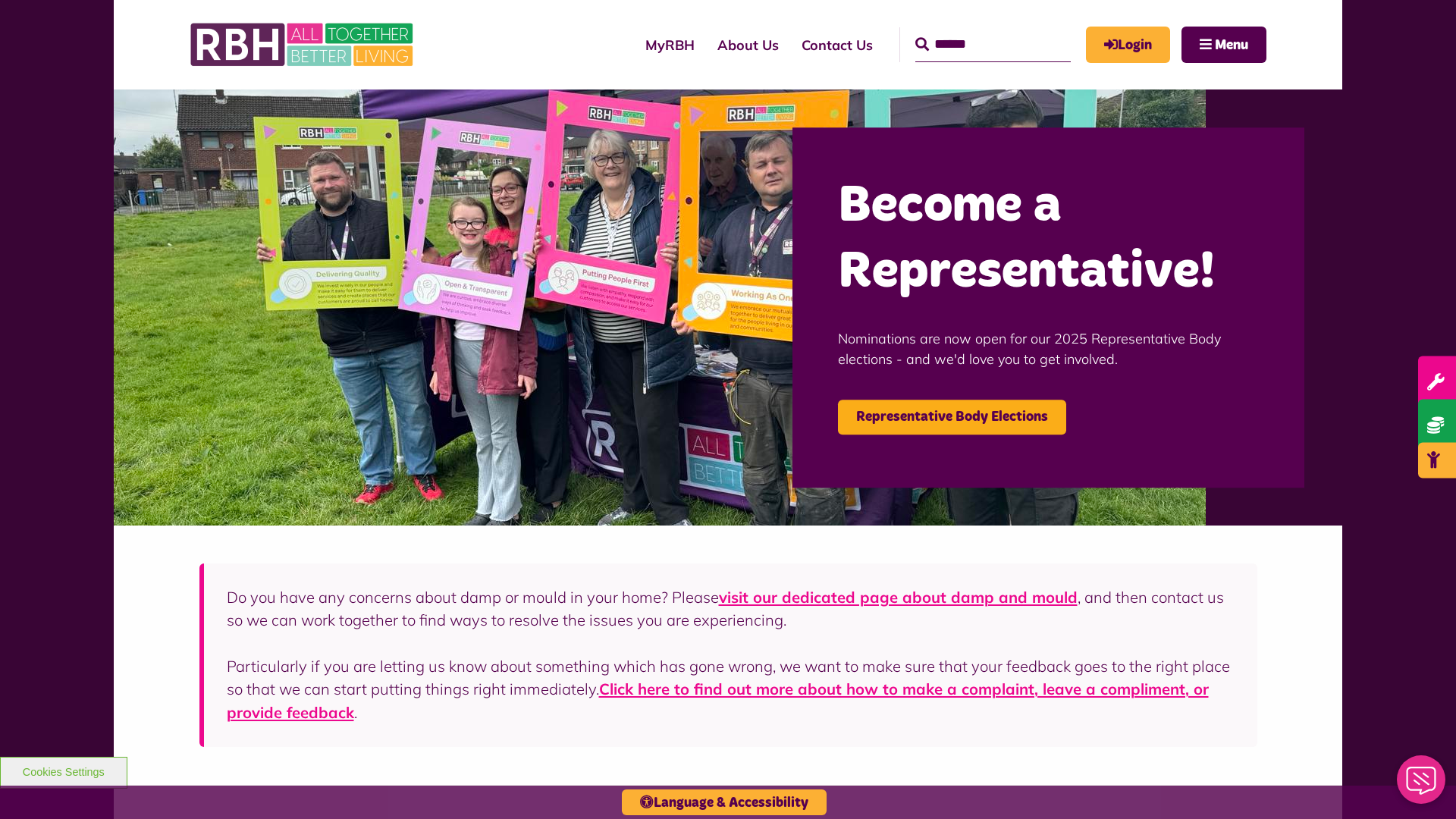
click at [971, 30] on input "Search" at bounding box center [993, 45] width 155 height 35
type input "*"
click at [63, 770] on button "Cookies Settings" at bounding box center [64, 773] width 128 height 32
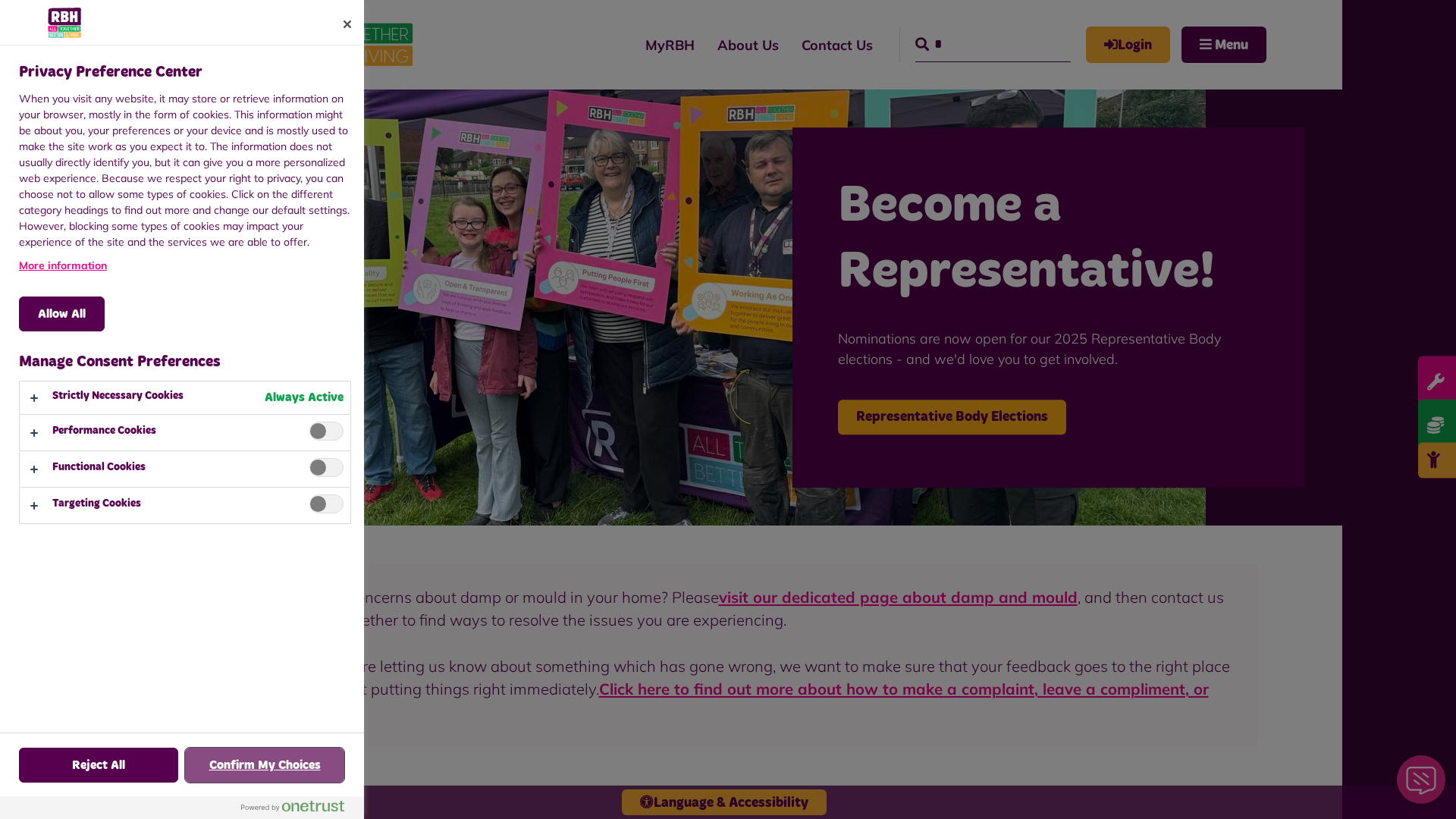
click at [265, 766] on button "Confirm My Choices" at bounding box center [265, 766] width 159 height 35
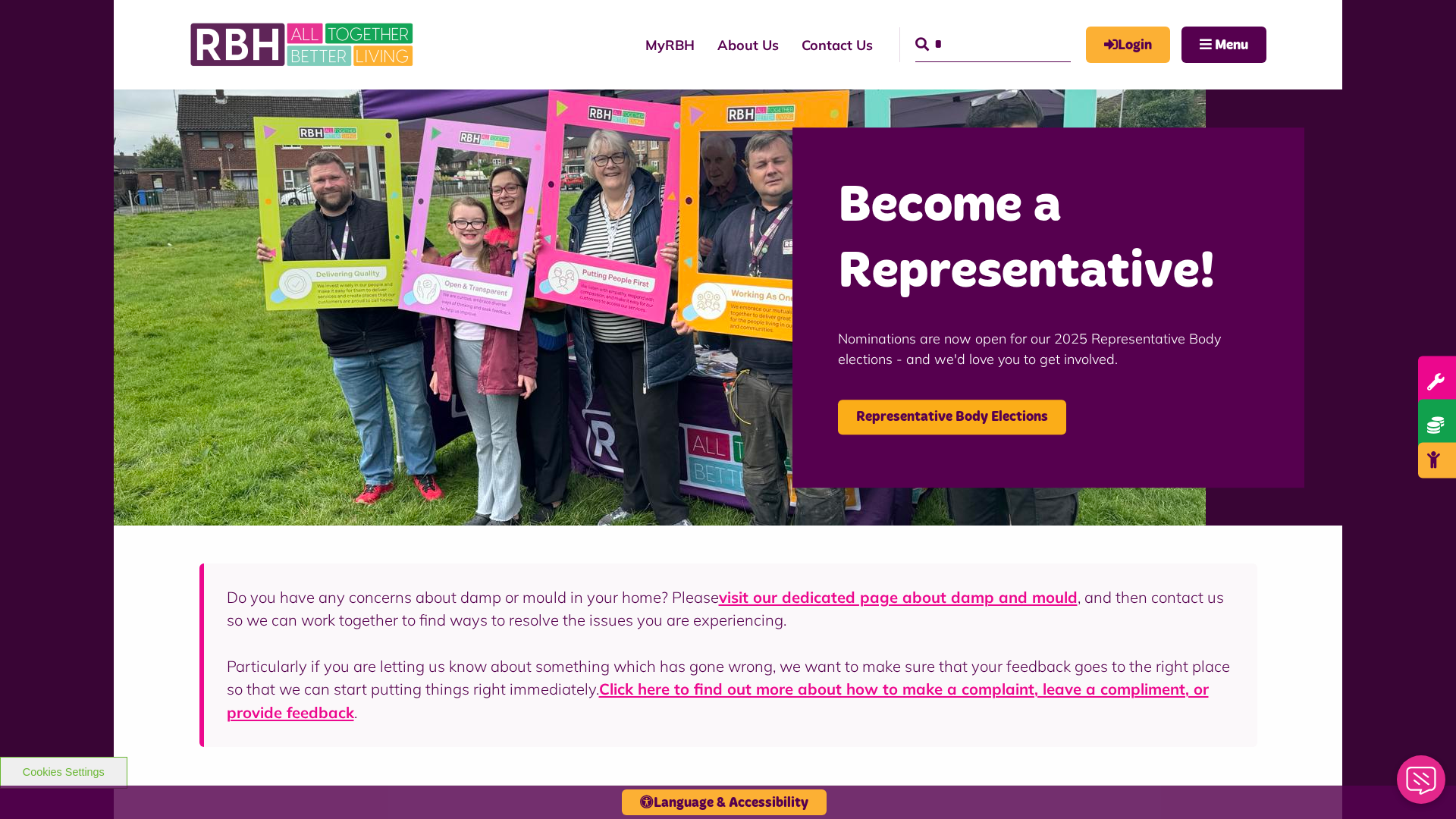
click at [971, 30] on input "*" at bounding box center [993, 45] width 155 height 35
type input "*"
click at [63, 770] on button "Cookies Settings" at bounding box center [64, 773] width 128 height 32
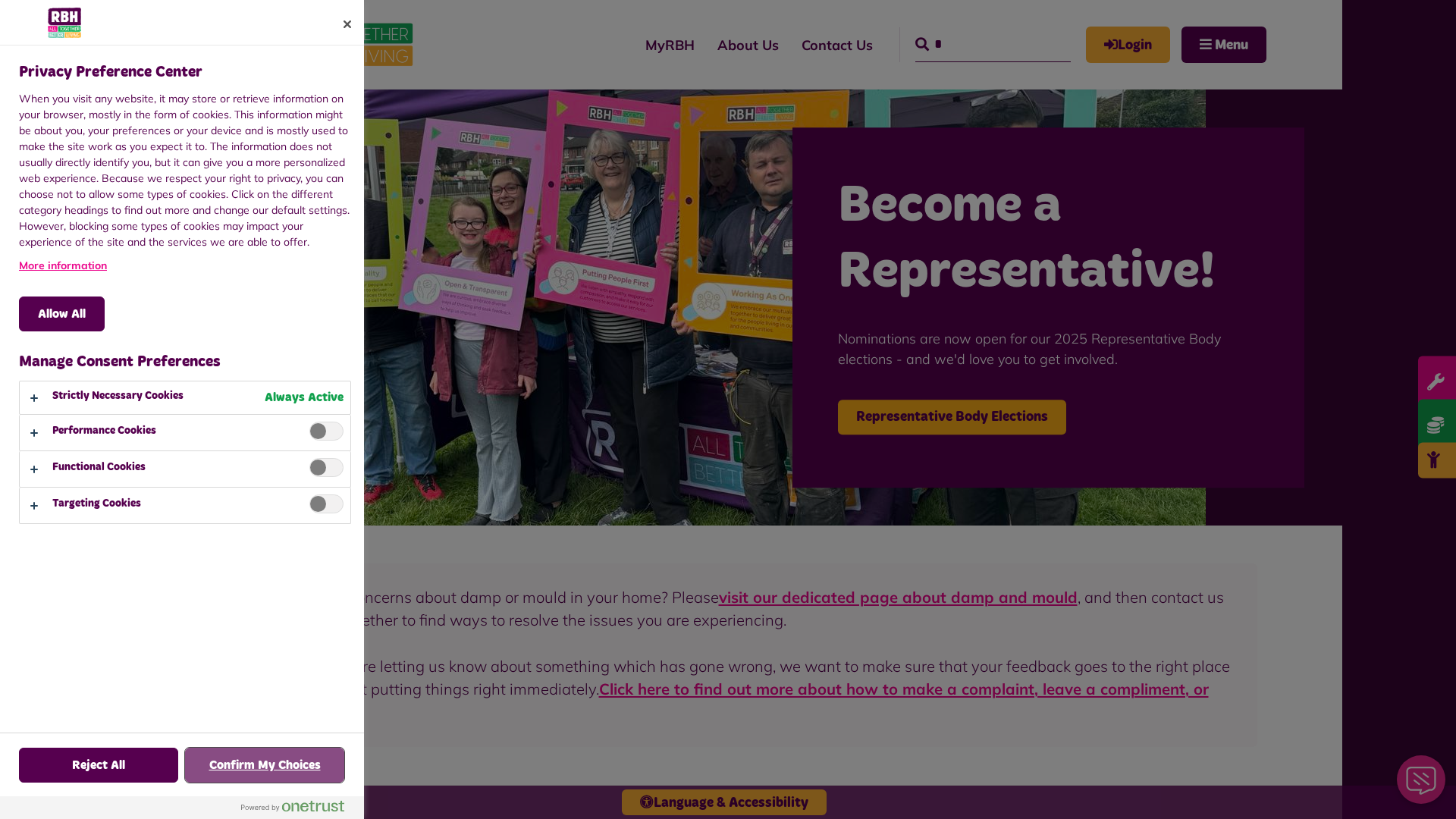
click at [265, 766] on button "Confirm My Choices" at bounding box center [265, 766] width 159 height 35
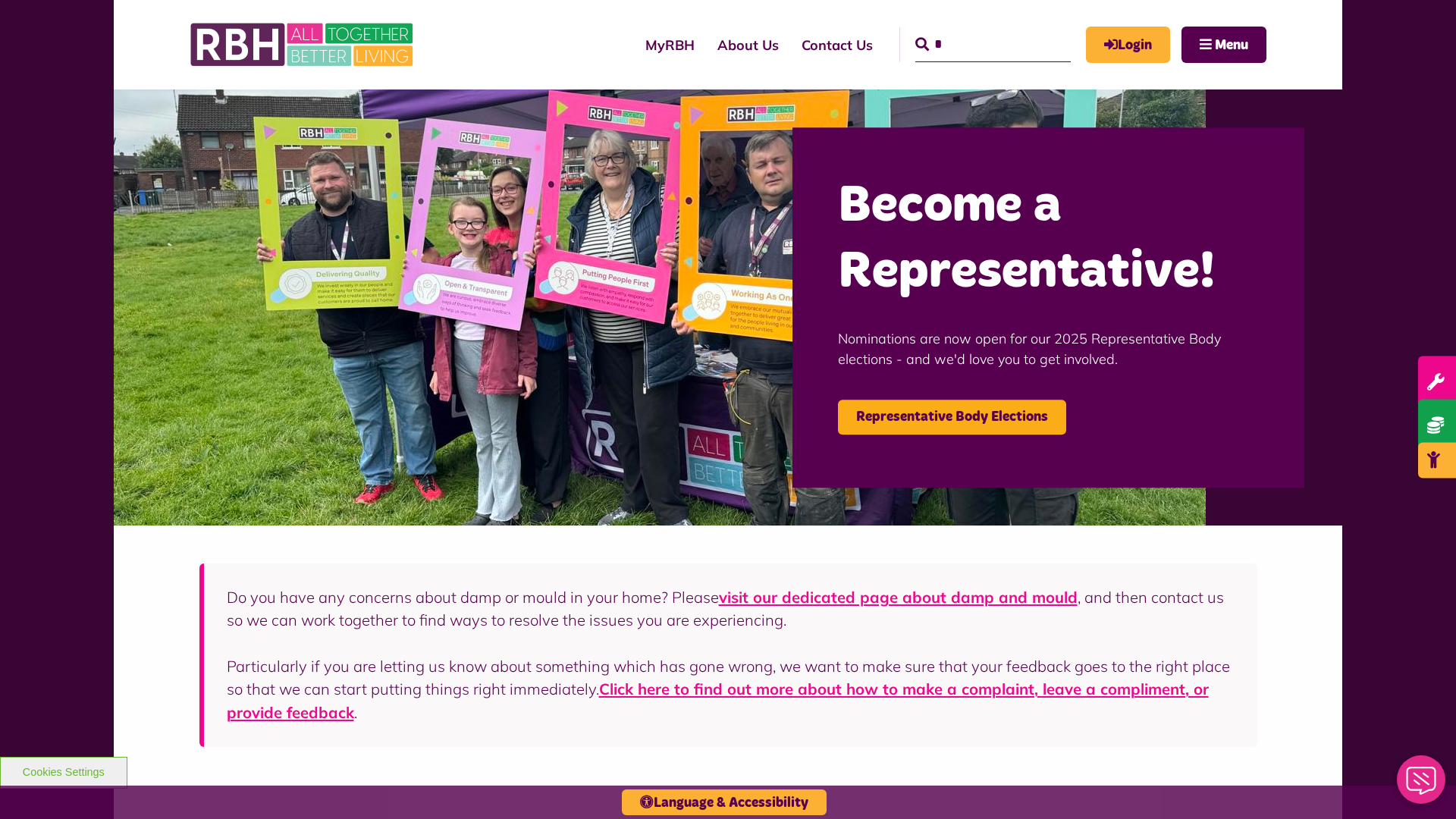
click at [971, 30] on input "*" at bounding box center [993, 45] width 155 height 35
type input "*"
click at [63, 770] on button "Cookies Settings" at bounding box center [64, 773] width 128 height 32
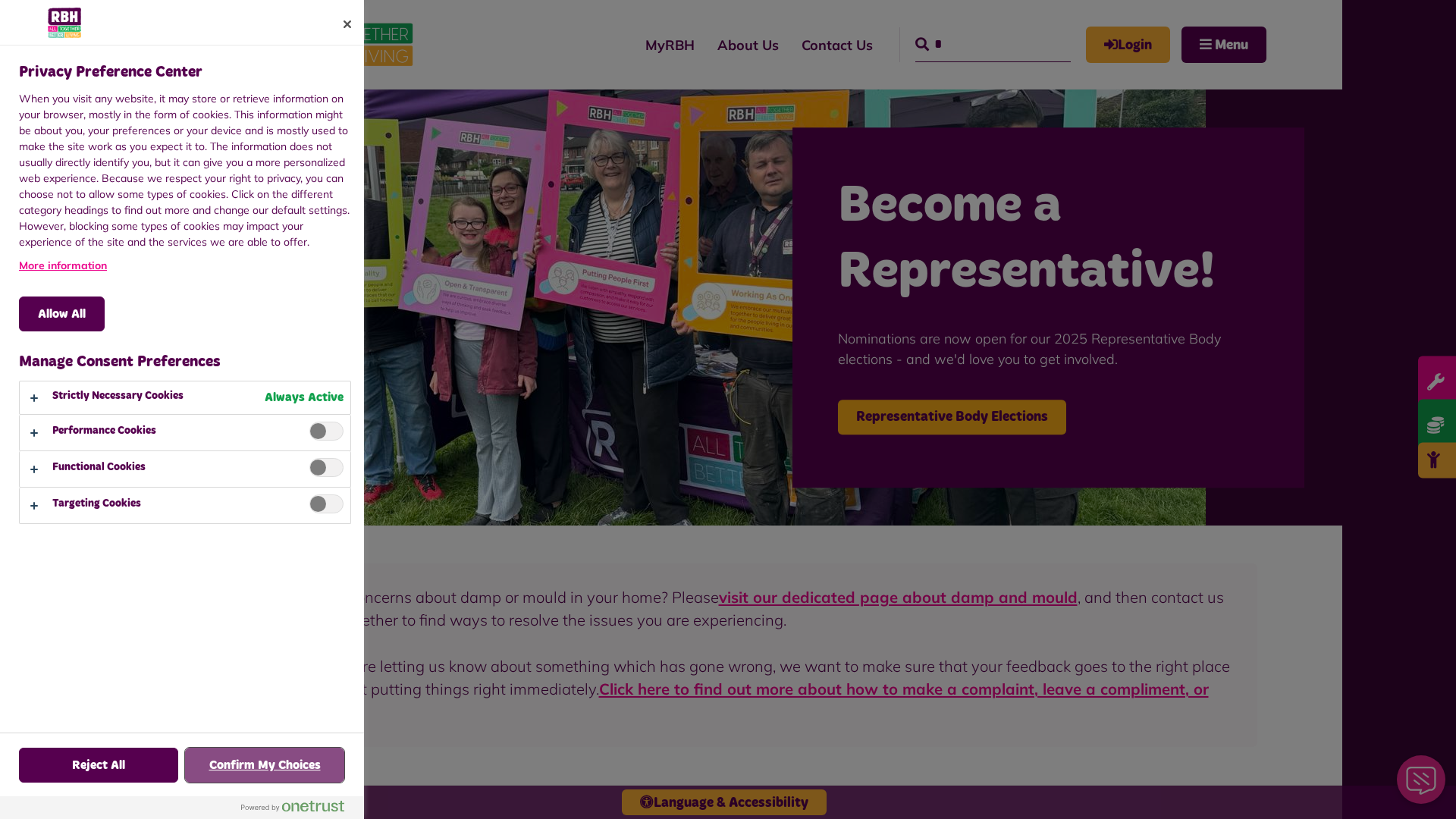
click at [265, 766] on button "Confirm My Choices" at bounding box center [265, 766] width 159 height 35
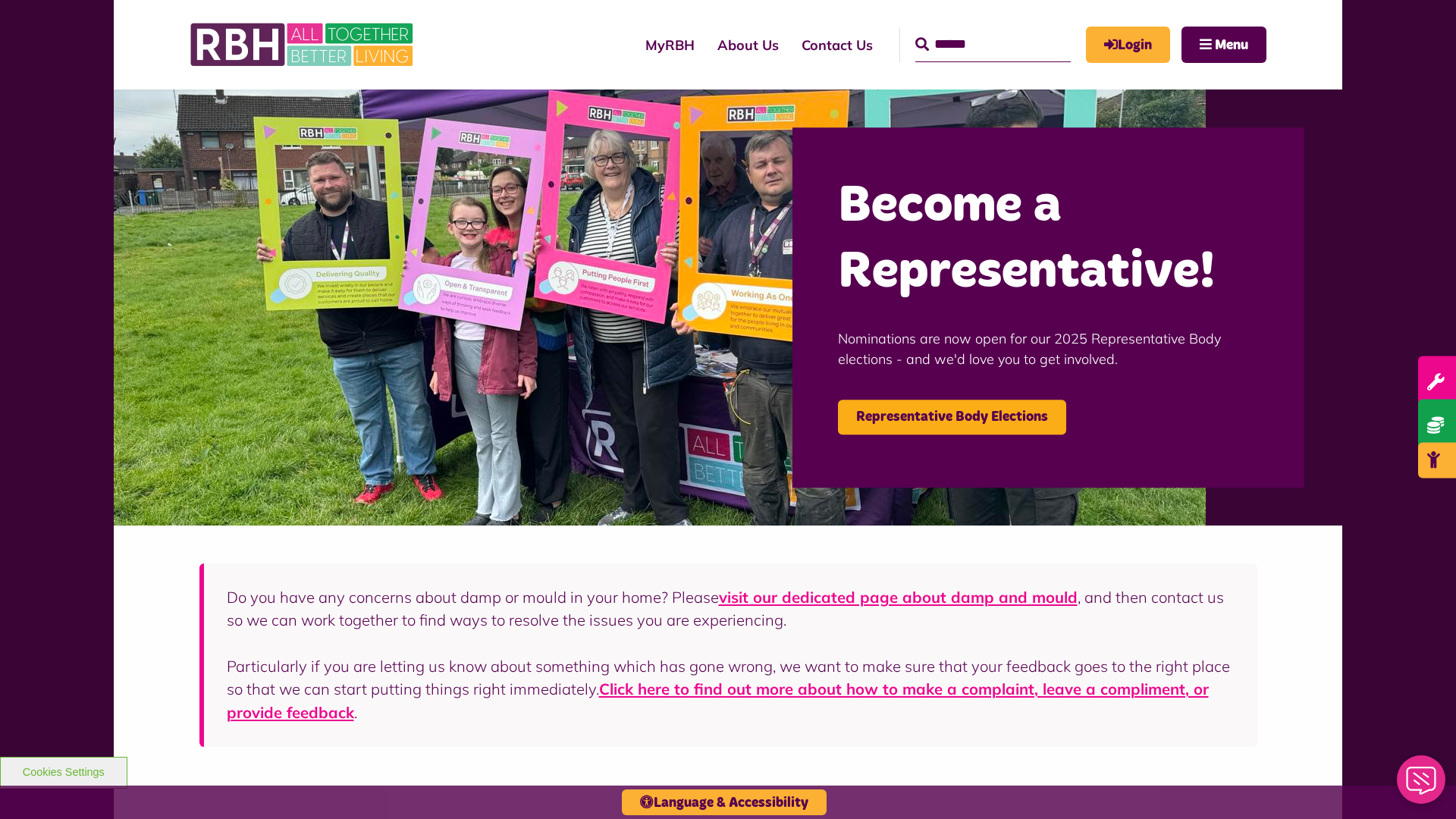
click at [971, 30] on input "Search" at bounding box center [993, 45] width 155 height 35
type input "*"
click at [63, 770] on button "Cookies Settings" at bounding box center [64, 773] width 128 height 32
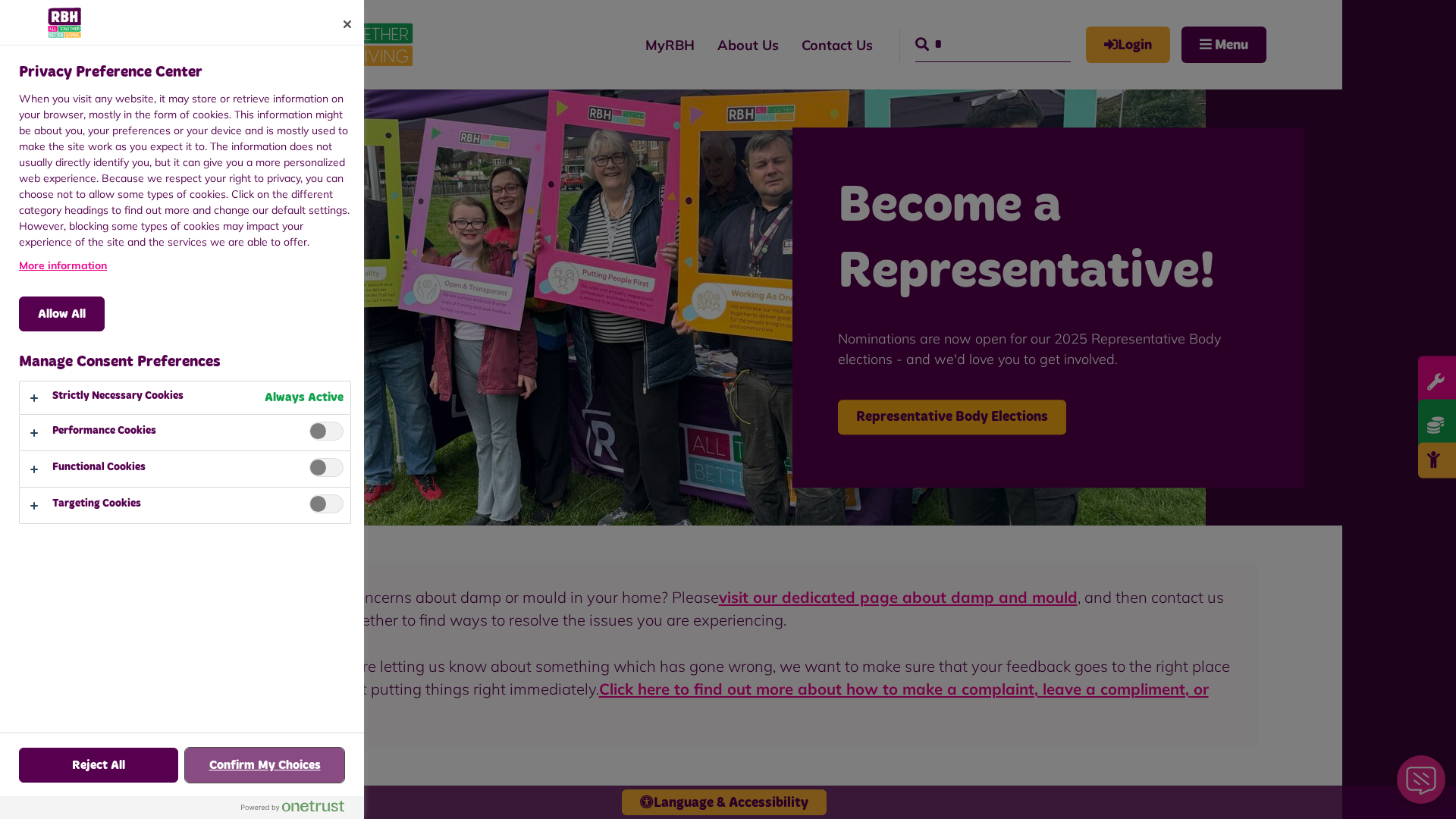
click at [265, 766] on button "Confirm My Choices" at bounding box center [265, 766] width 159 height 35
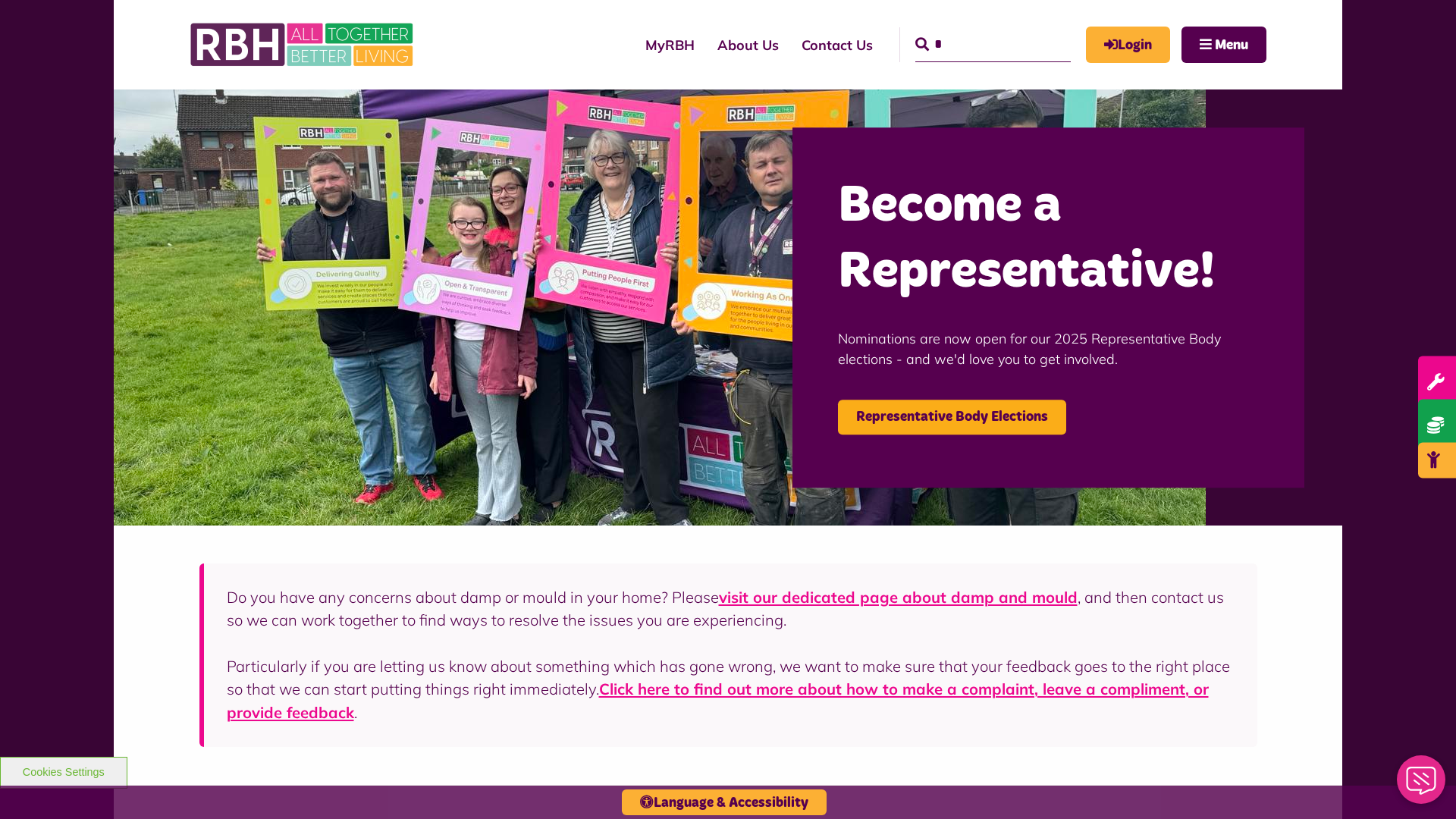
click at [971, 30] on input "*" at bounding box center [993, 45] width 155 height 35
type input "*"
click at [63, 770] on button "Cookies Settings" at bounding box center [64, 773] width 128 height 32
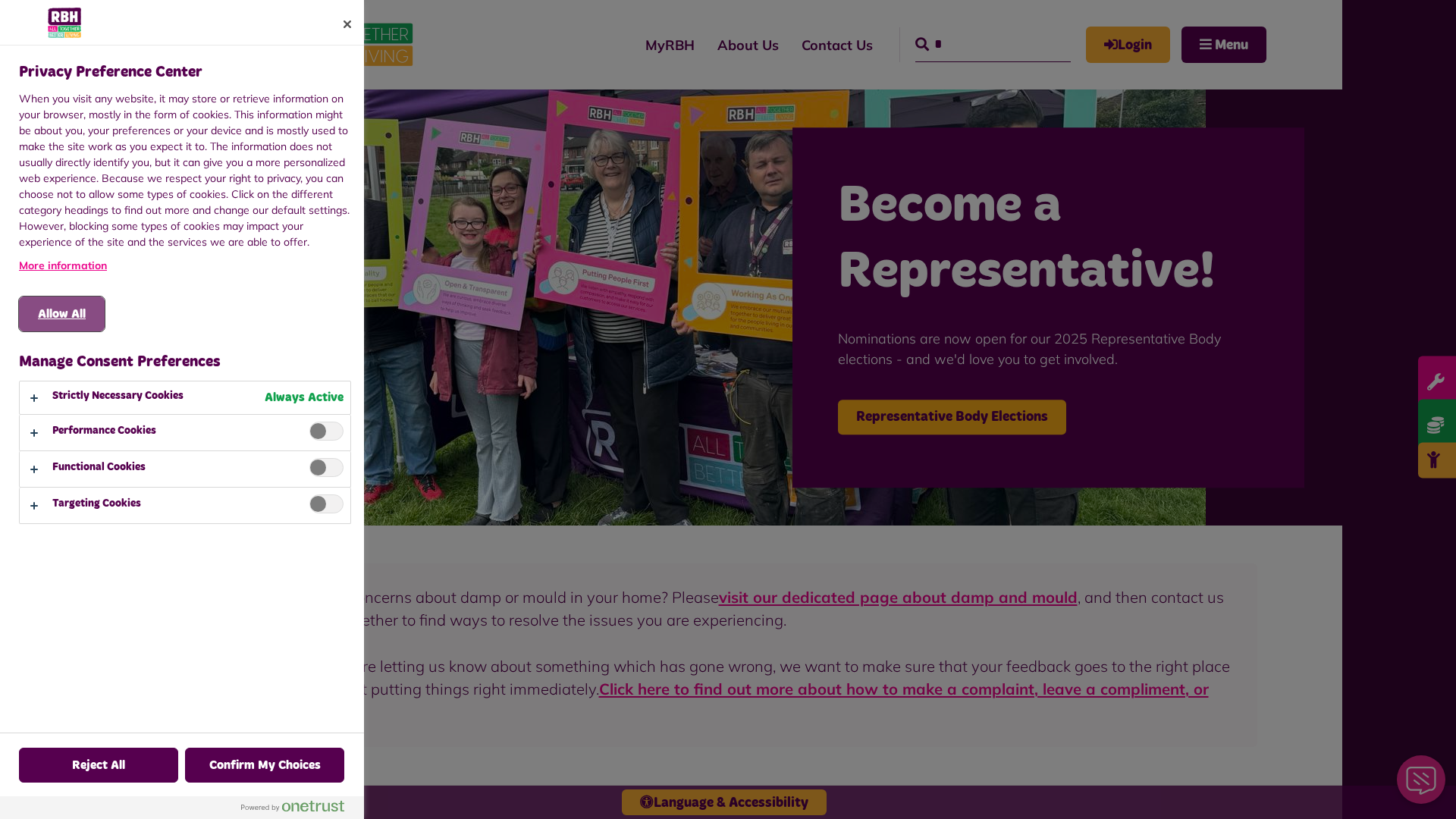
click at [61, 314] on button "Allow All" at bounding box center [61, 314] width 85 height 35
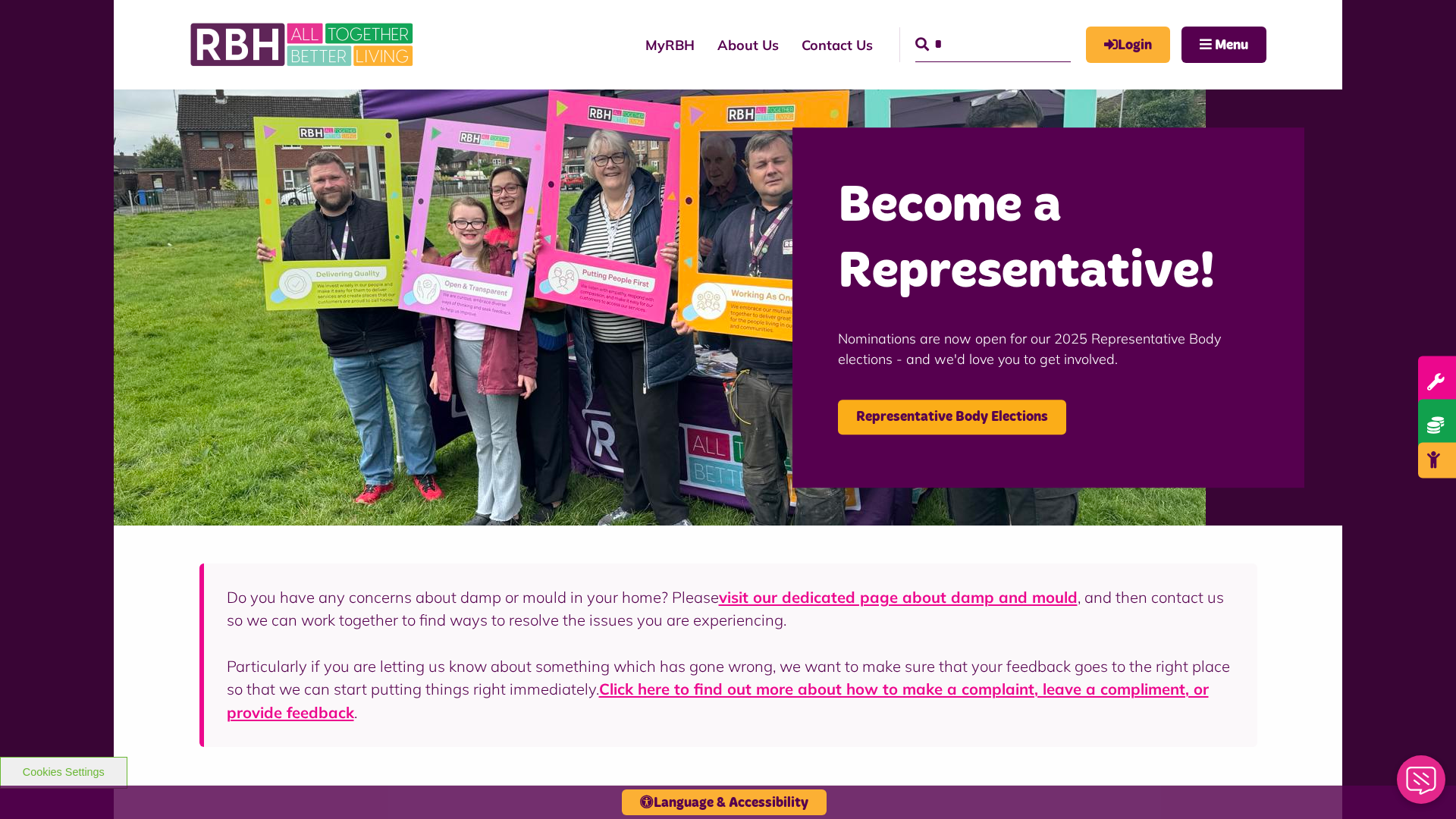
click at [971, 30] on input "*" at bounding box center [993, 45] width 155 height 35
type input "*"
click at [63, 770] on button "Cookies Settings" at bounding box center [64, 773] width 128 height 32
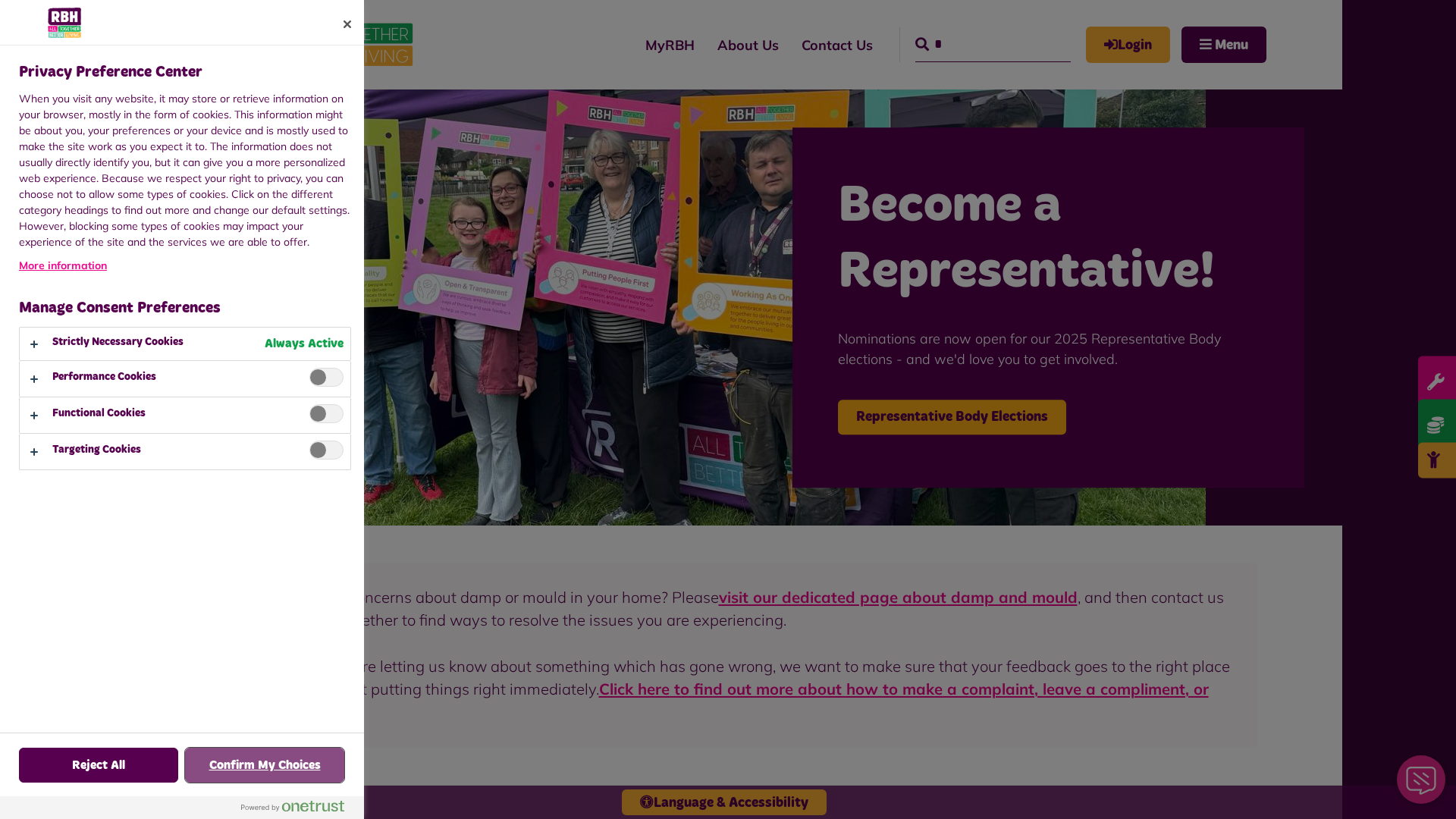
click at [265, 766] on button "Confirm My Choices" at bounding box center [265, 766] width 159 height 35
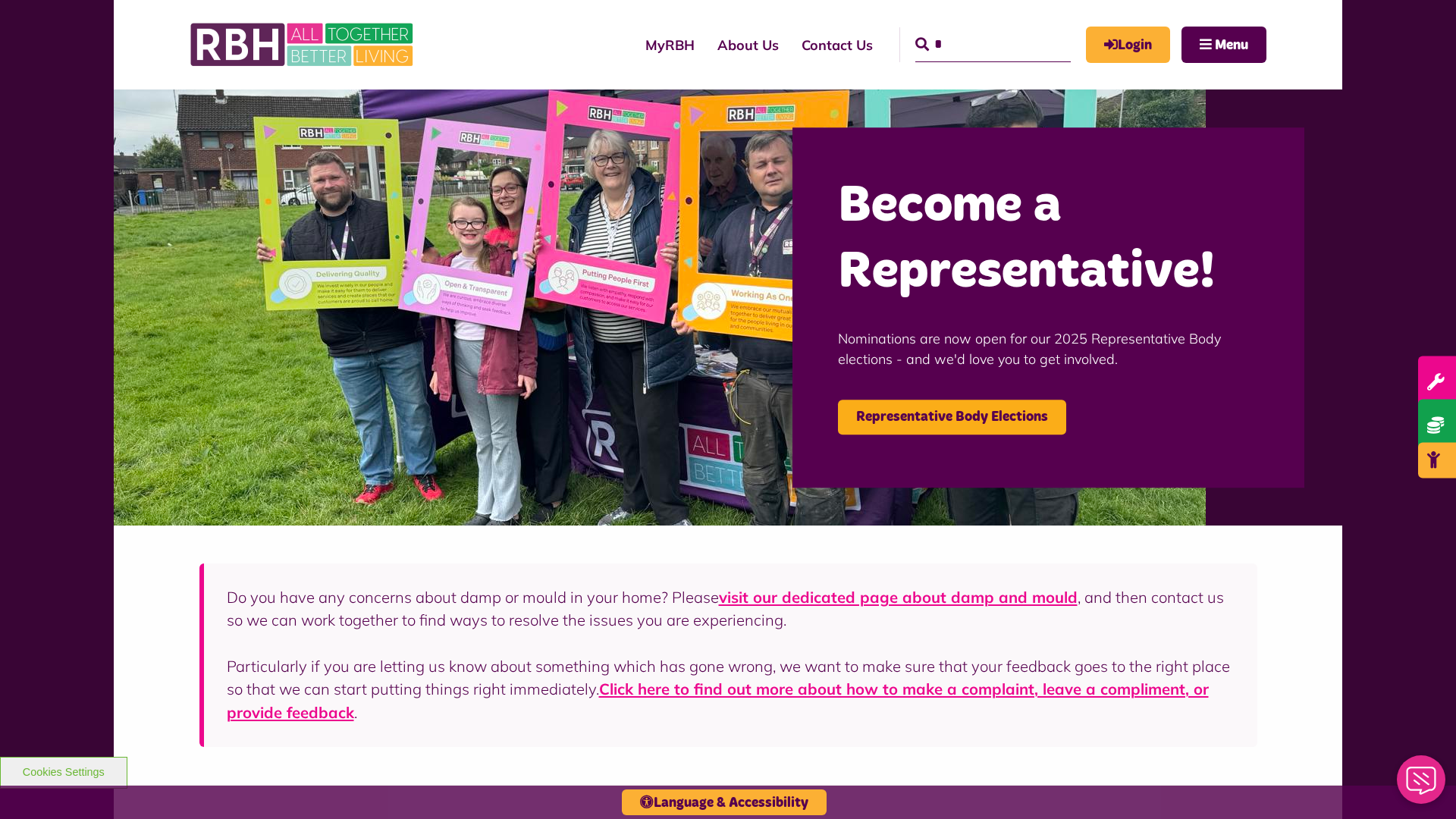
click at [971, 30] on input "*" at bounding box center [993, 45] width 155 height 35
type input "*"
click at [63, 770] on button "Cookies Settings" at bounding box center [64, 773] width 128 height 32
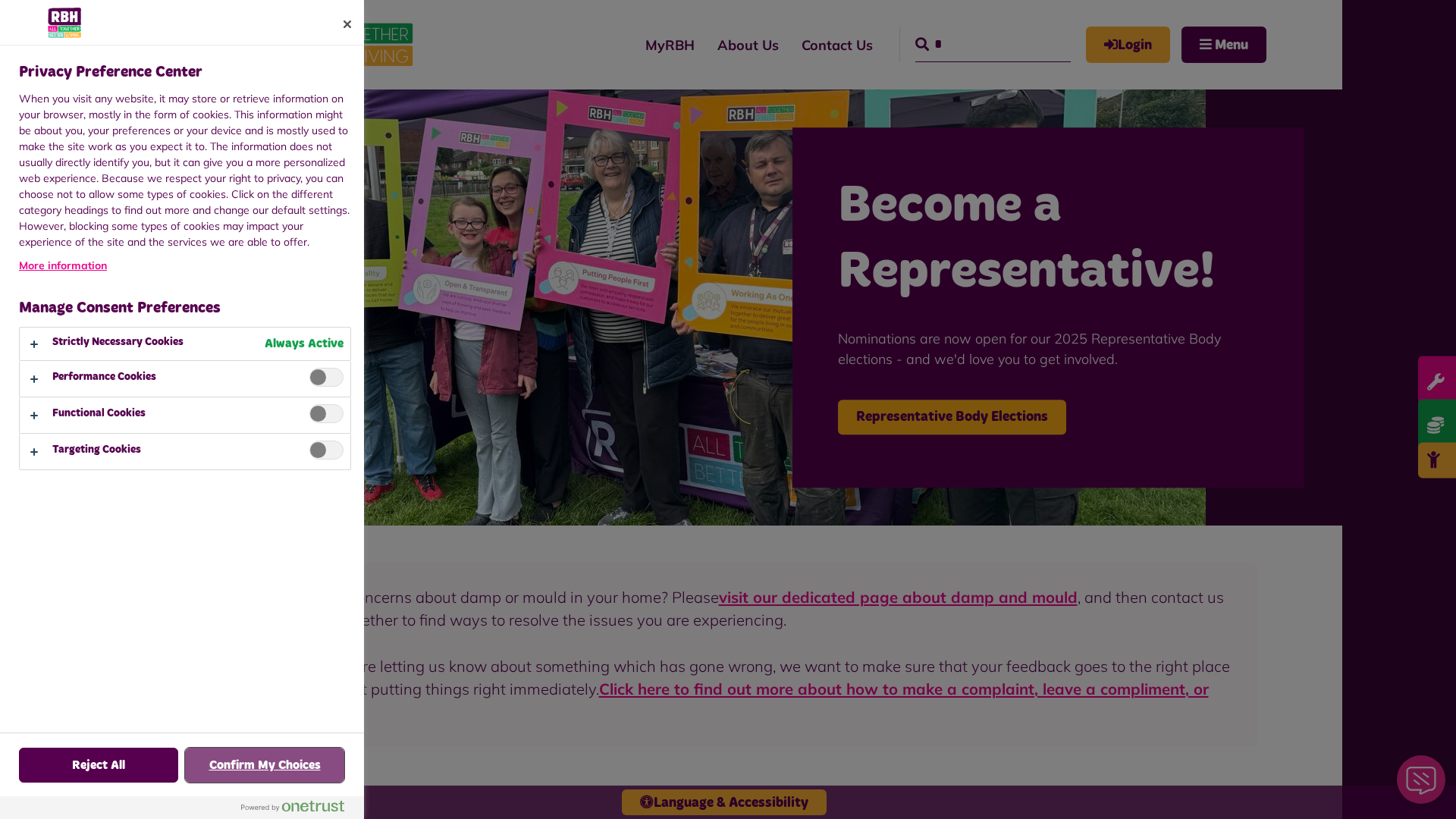
click at [265, 766] on button "Confirm My Choices" at bounding box center [265, 766] width 159 height 35
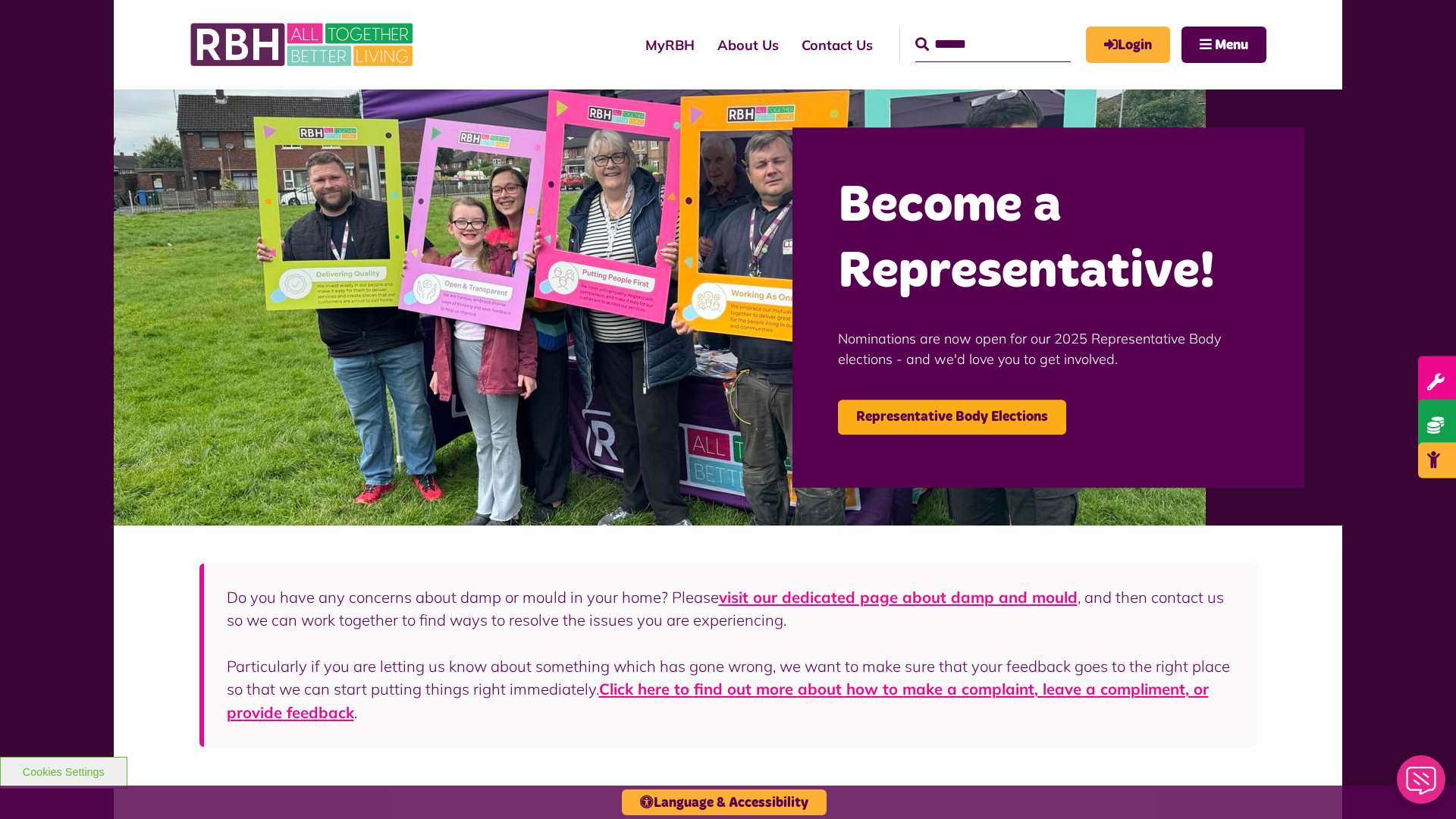
click at [971, 30] on input "Search" at bounding box center [993, 45] width 155 height 35
type input "*"
click at [63, 770] on button "Cookies Settings" at bounding box center [64, 773] width 128 height 32
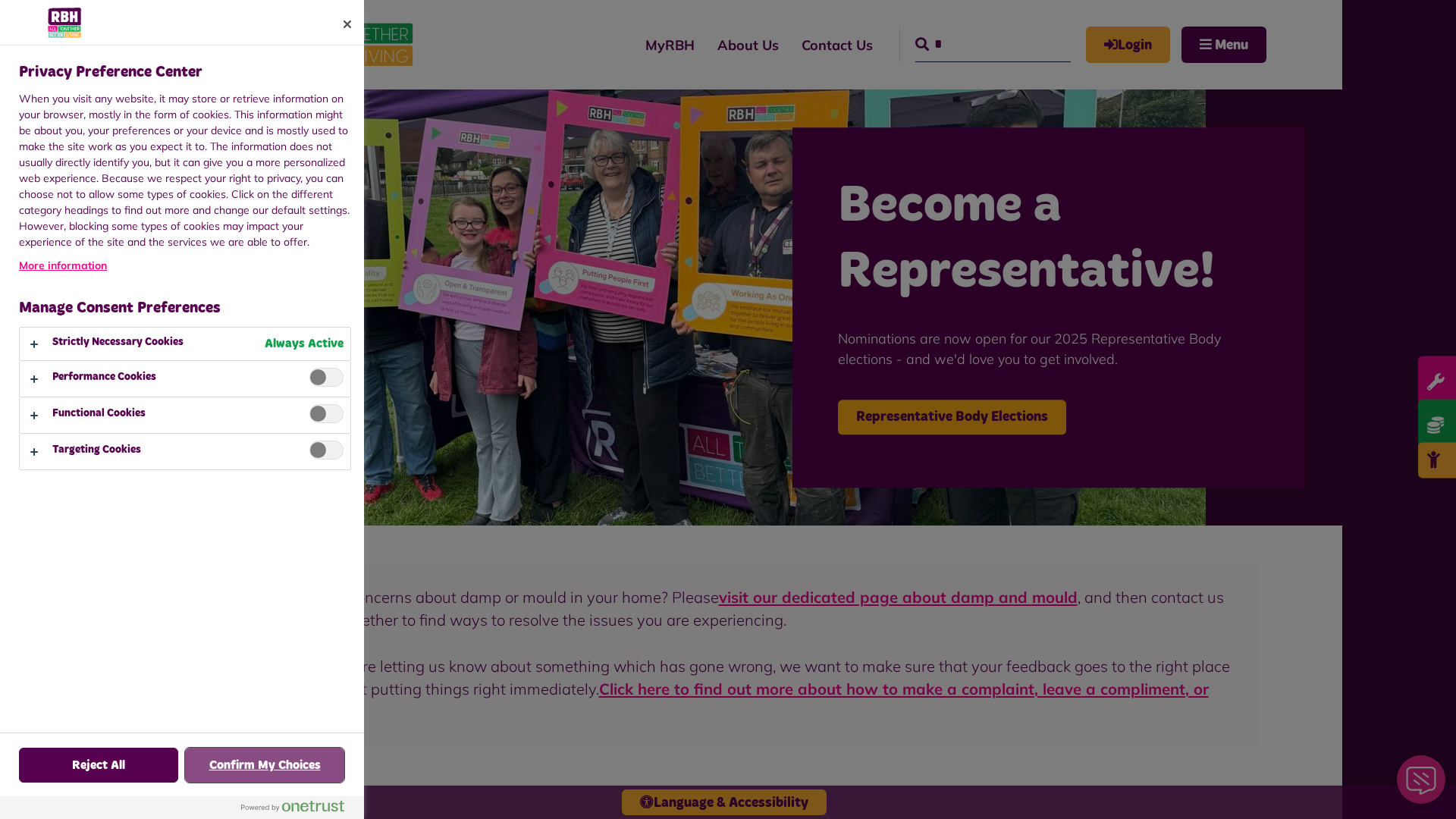
click at [265, 766] on button "Confirm My Choices" at bounding box center [265, 766] width 159 height 35
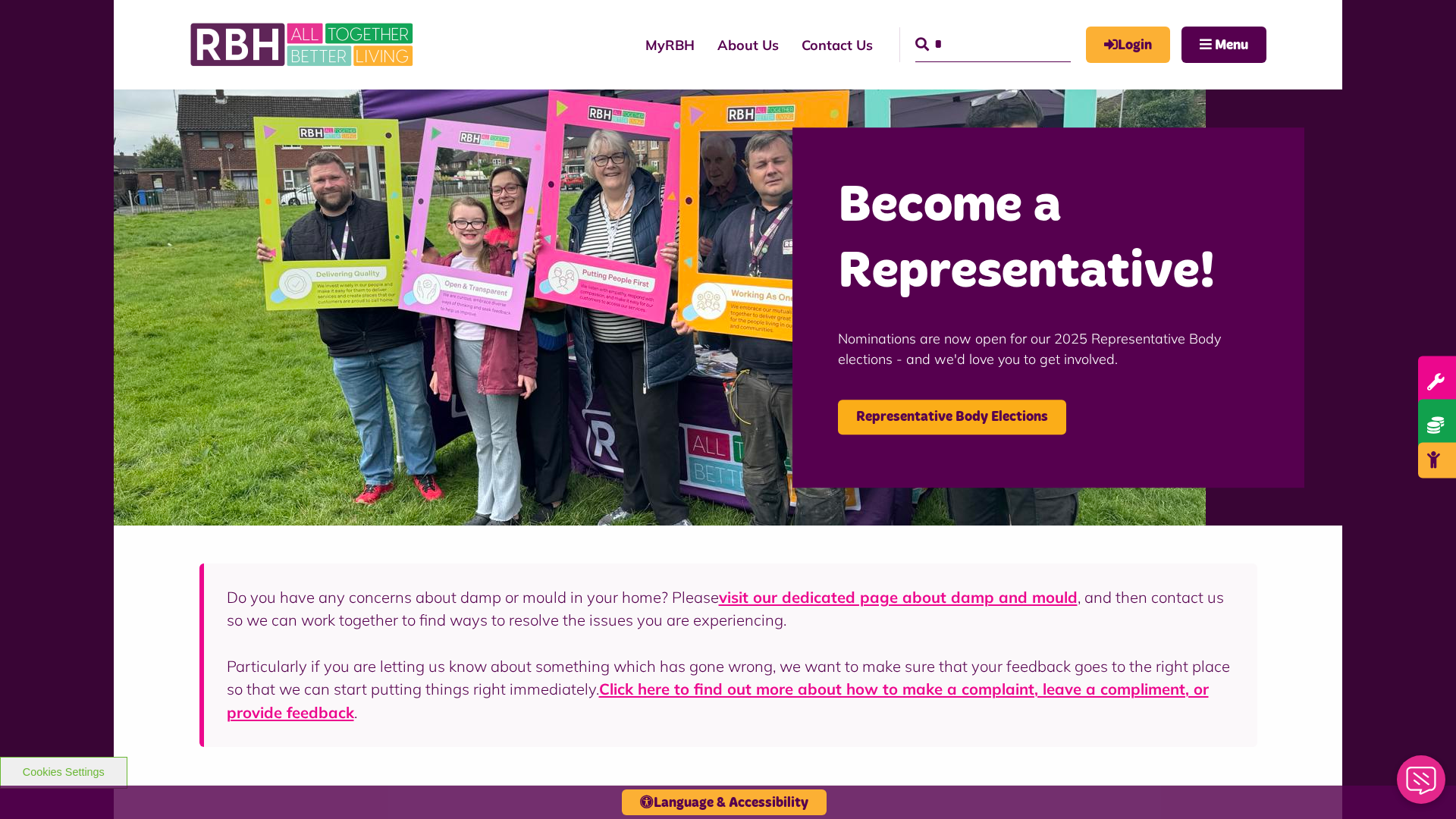
click at [971, 30] on input "*" at bounding box center [993, 45] width 155 height 35
type input "*"
click at [63, 770] on button "Cookies Settings" at bounding box center [64, 773] width 128 height 32
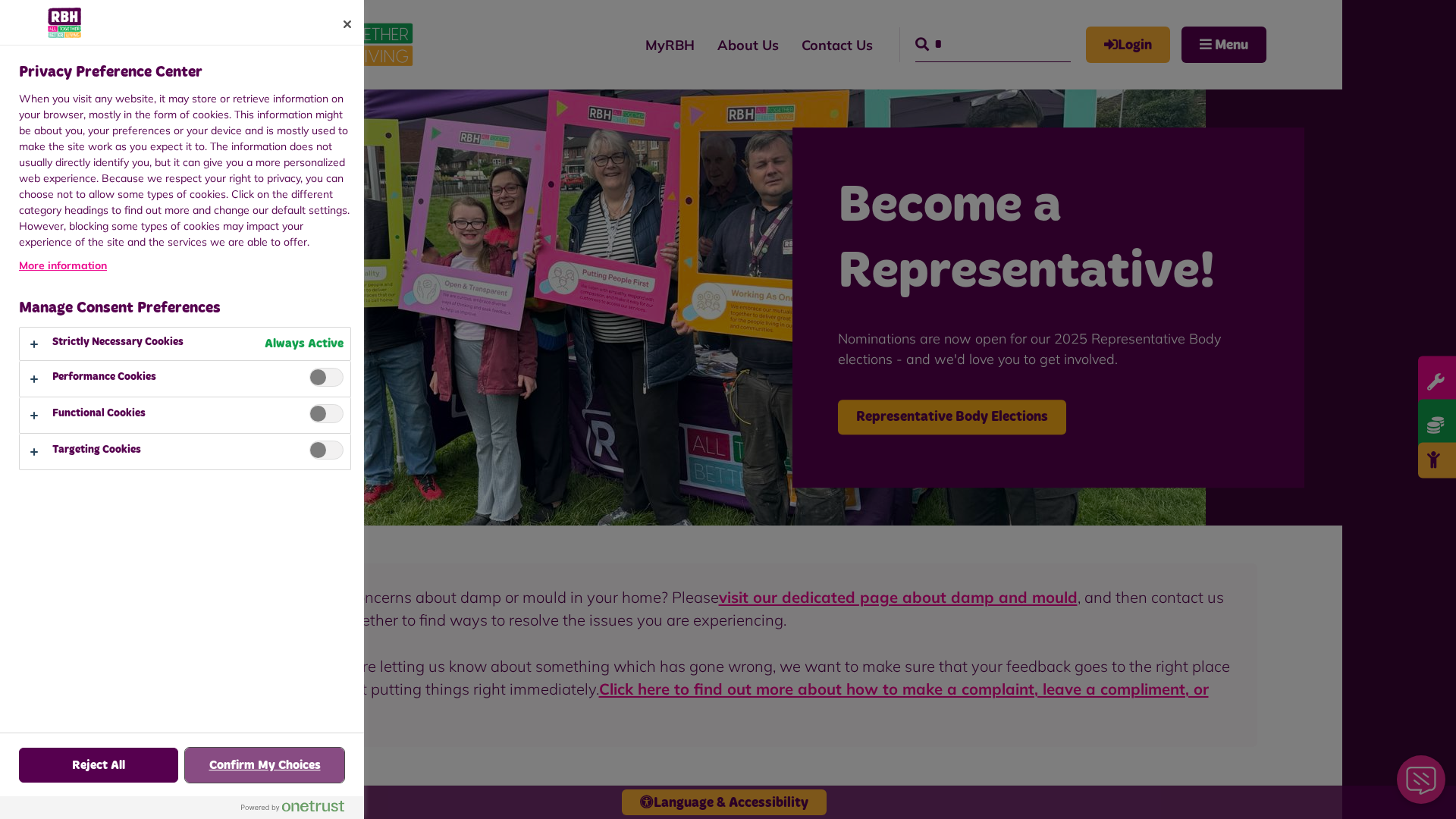
click at [265, 766] on button "Confirm My Choices" at bounding box center [265, 766] width 159 height 35
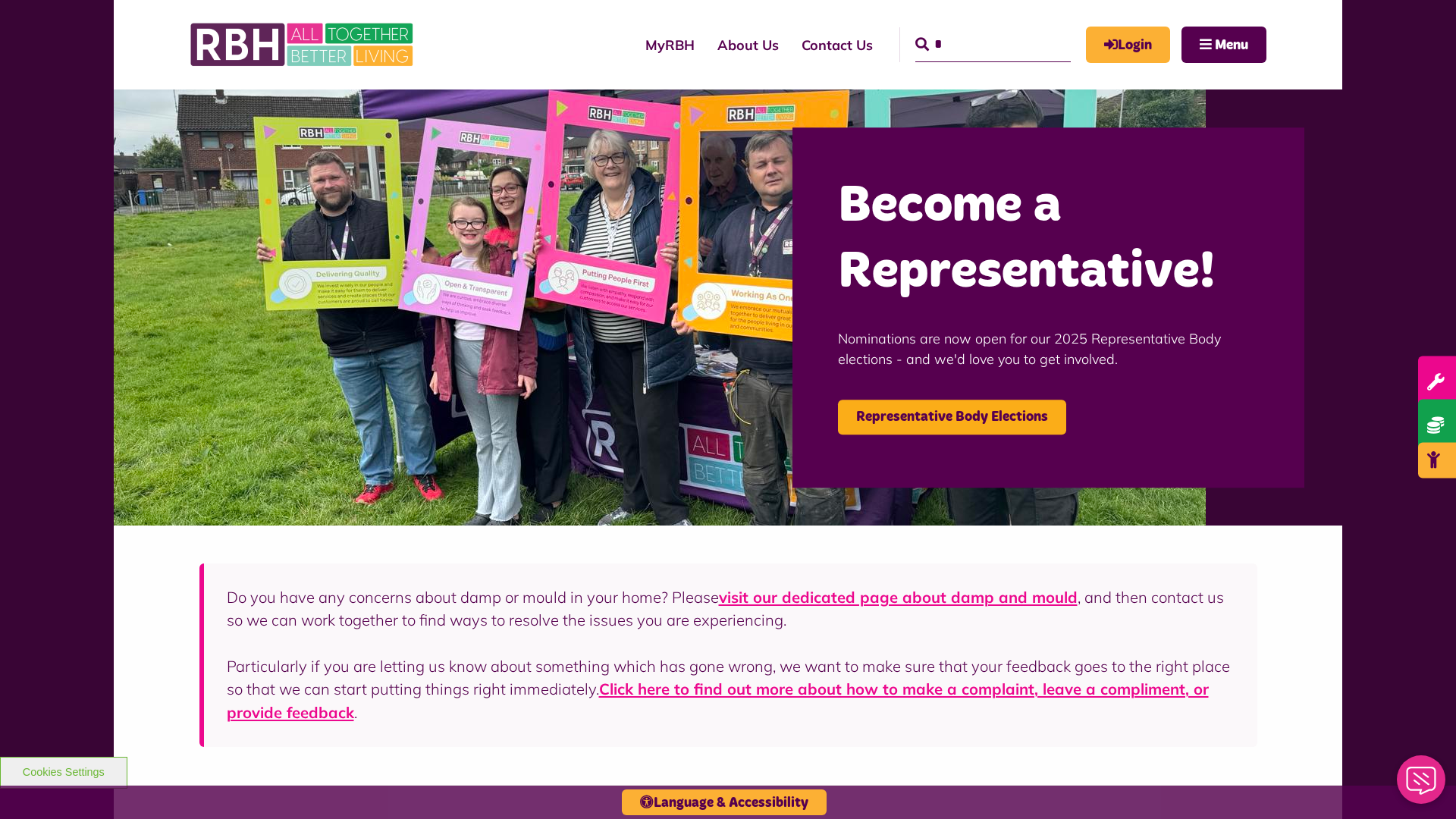
click at [971, 30] on input "*" at bounding box center [993, 45] width 155 height 35
type input "*"
click at [63, 770] on button "Cookies Settings" at bounding box center [64, 773] width 128 height 32
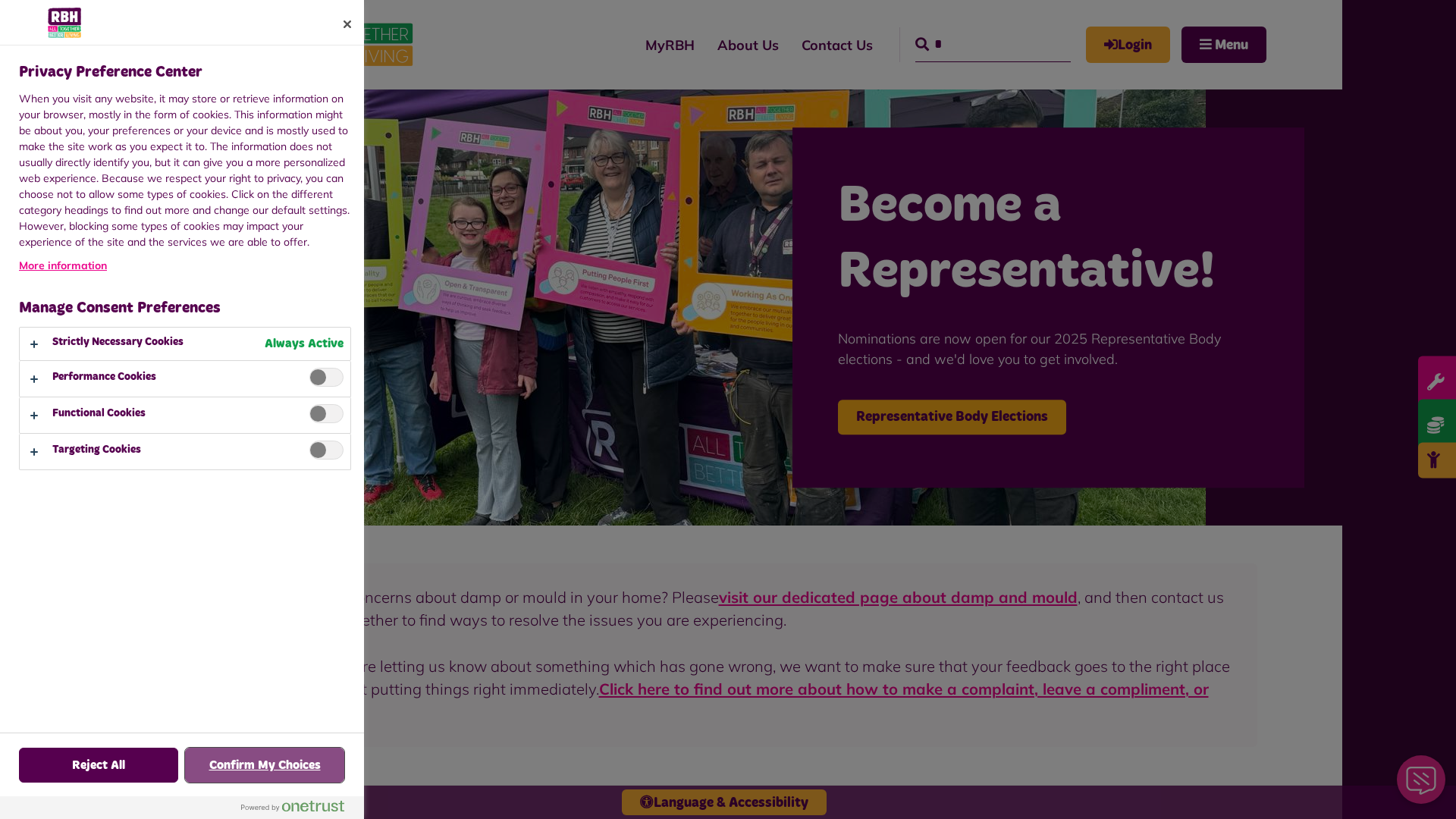
click at [265, 766] on button "Confirm My Choices" at bounding box center [265, 766] width 159 height 35
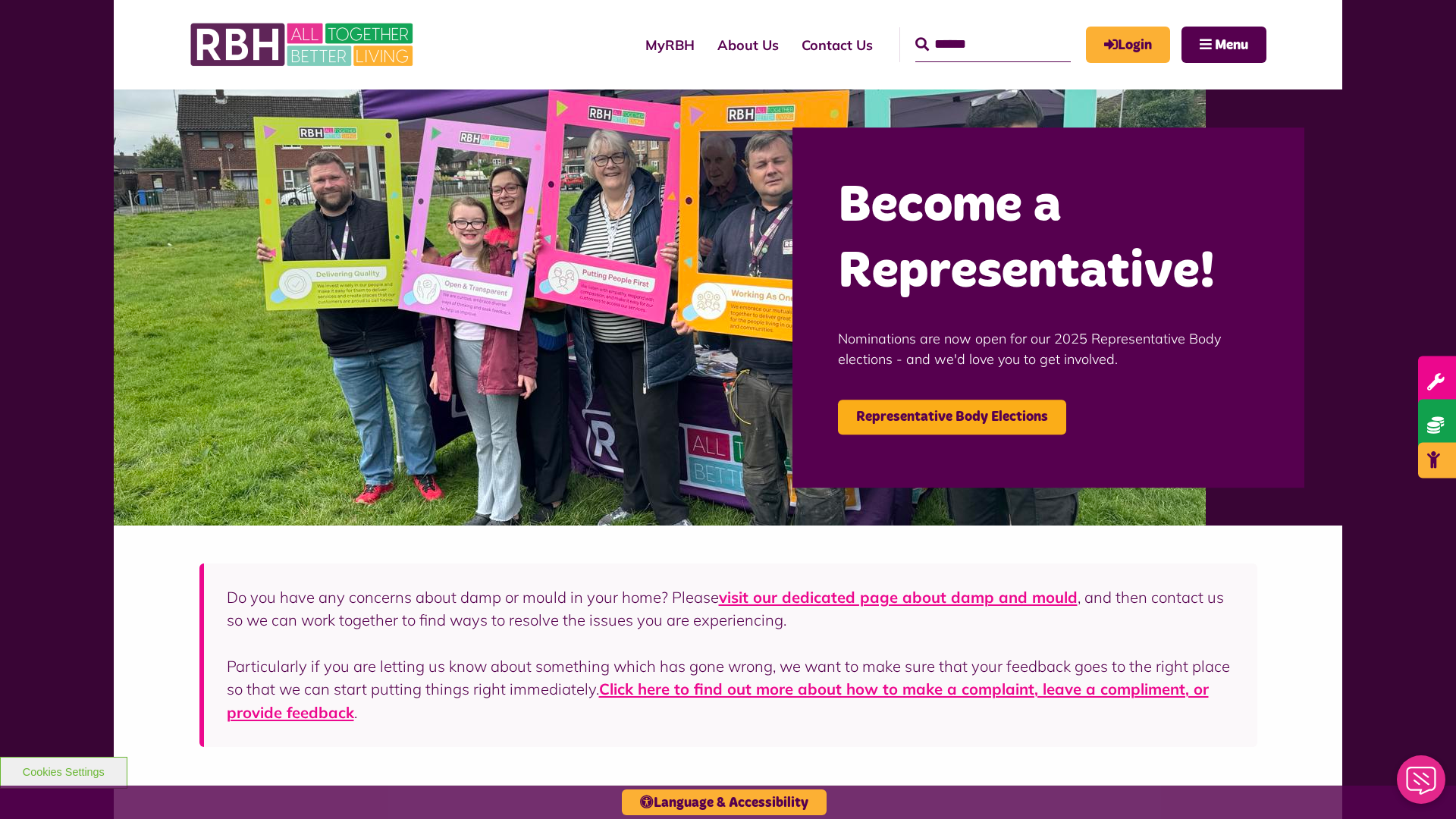
click at [971, 30] on input "Search" at bounding box center [993, 45] width 155 height 35
type input "*"
click at [63, 770] on button "Cookies Settings" at bounding box center [64, 773] width 128 height 32
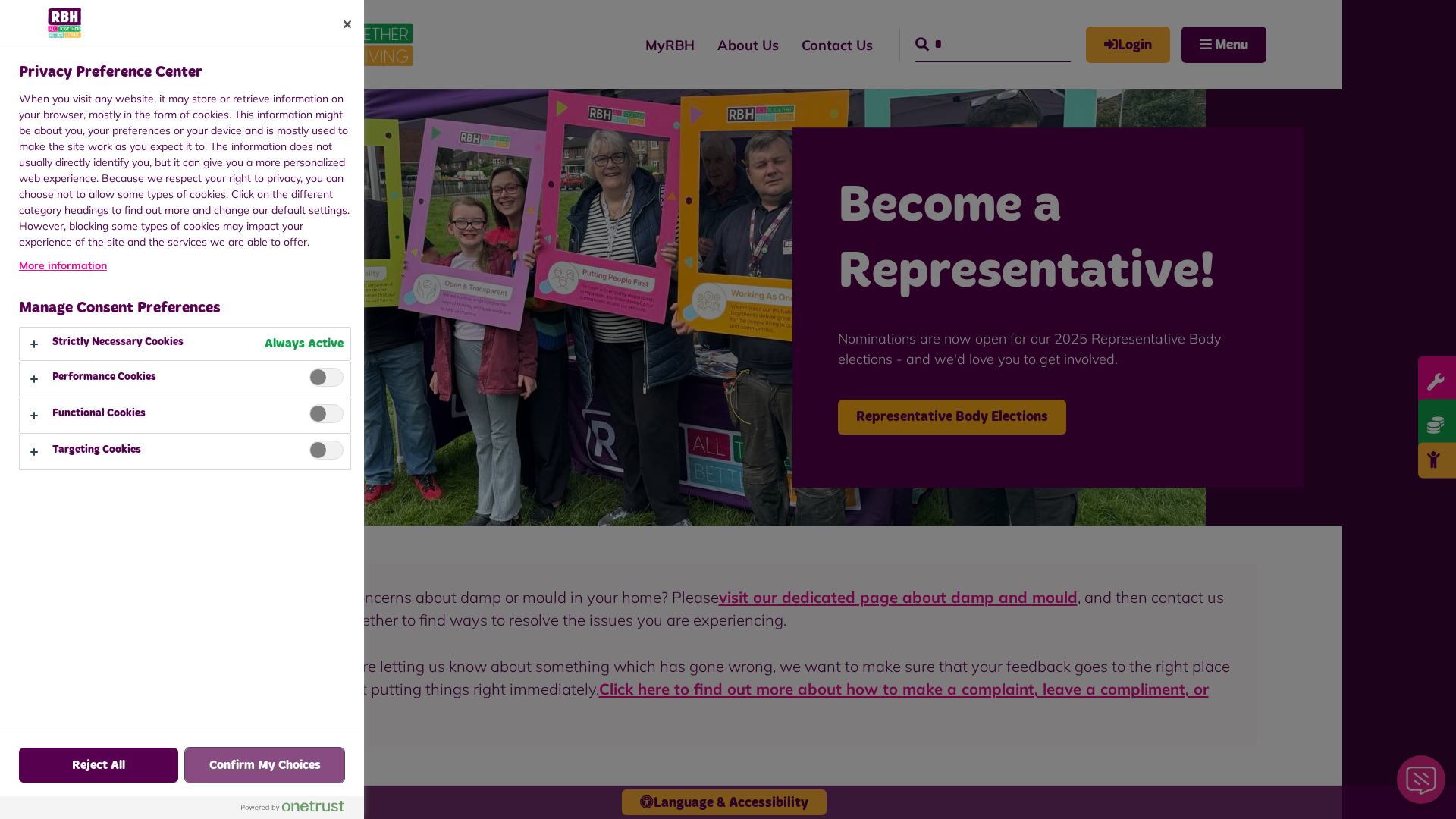
click at [265, 766] on button "Confirm My Choices" at bounding box center [265, 766] width 159 height 35
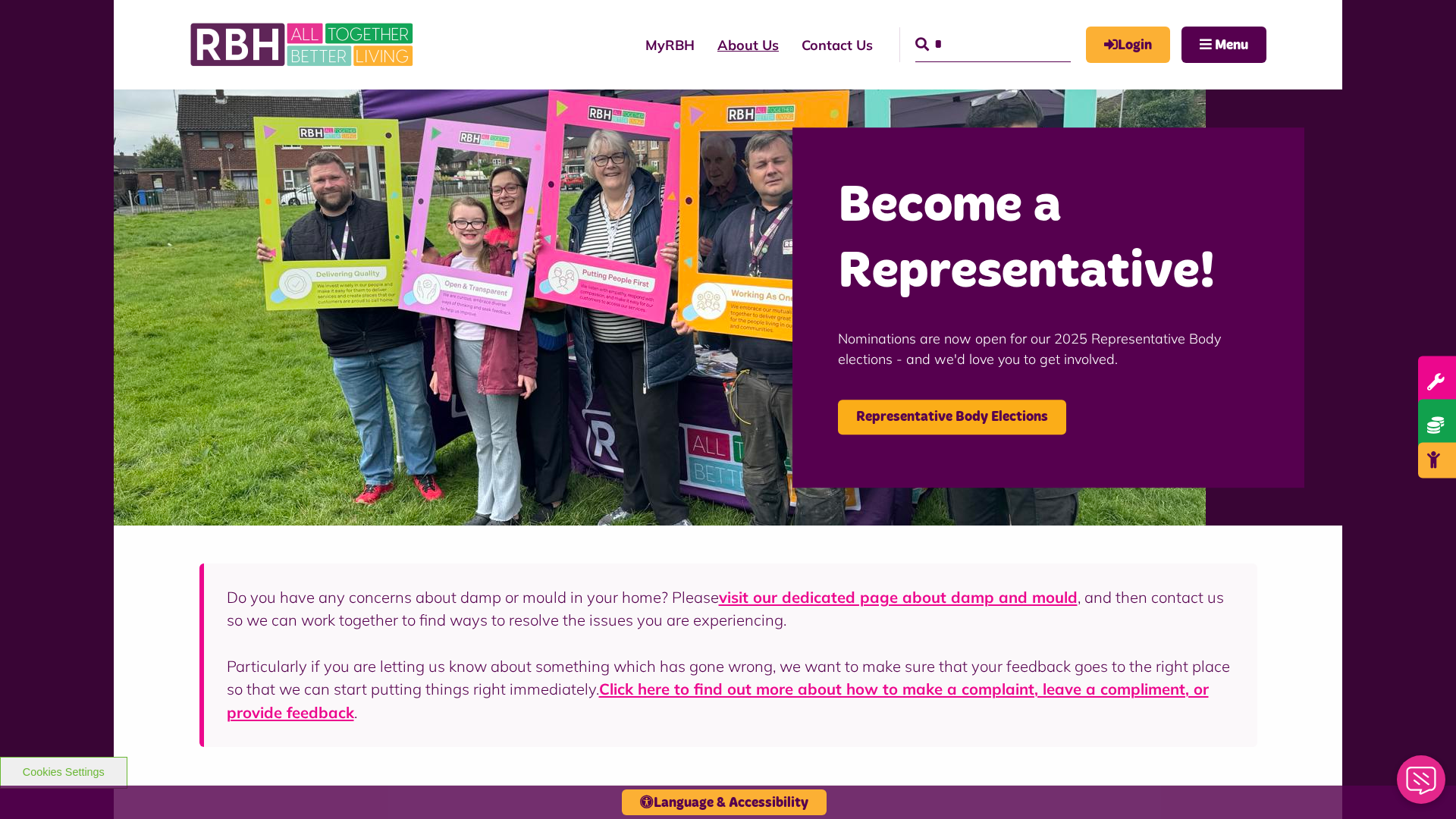
click at [706, 45] on link "About Us" at bounding box center [749, 45] width 85 height 43
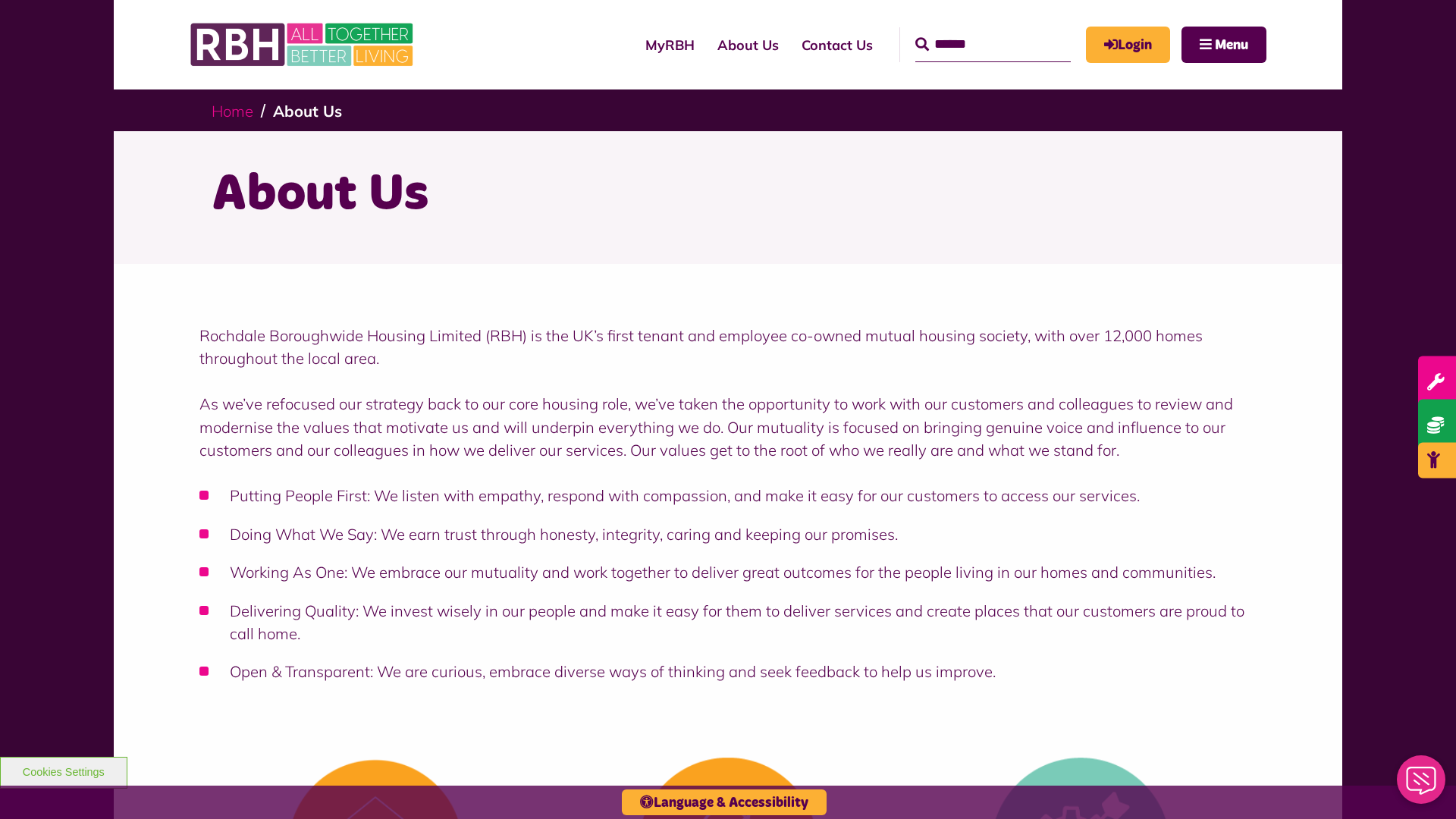
click at [236, 110] on link "Home" at bounding box center [232, 111] width 41 height 19
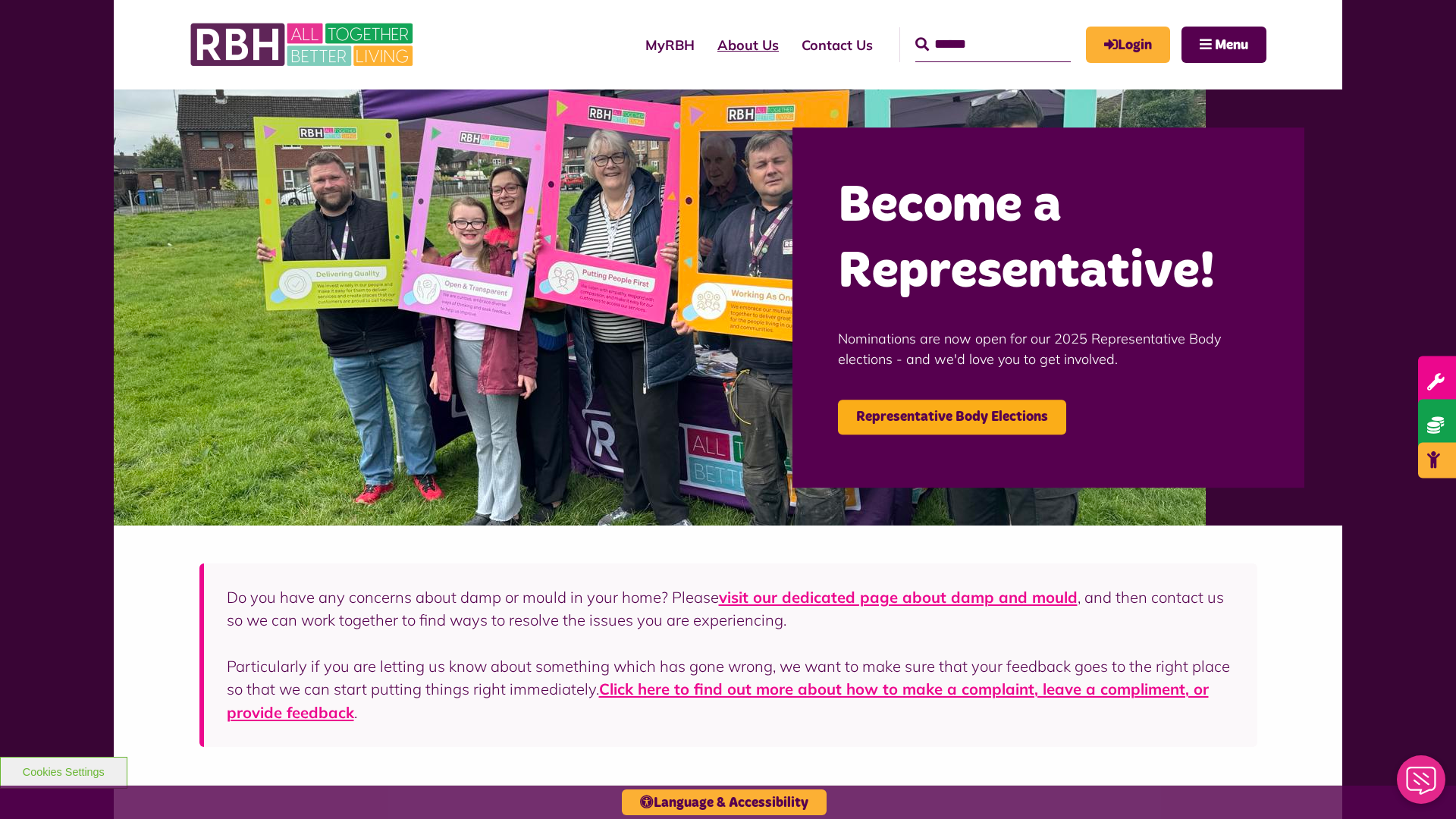
click at [706, 45] on link "About Us" at bounding box center [749, 45] width 85 height 43
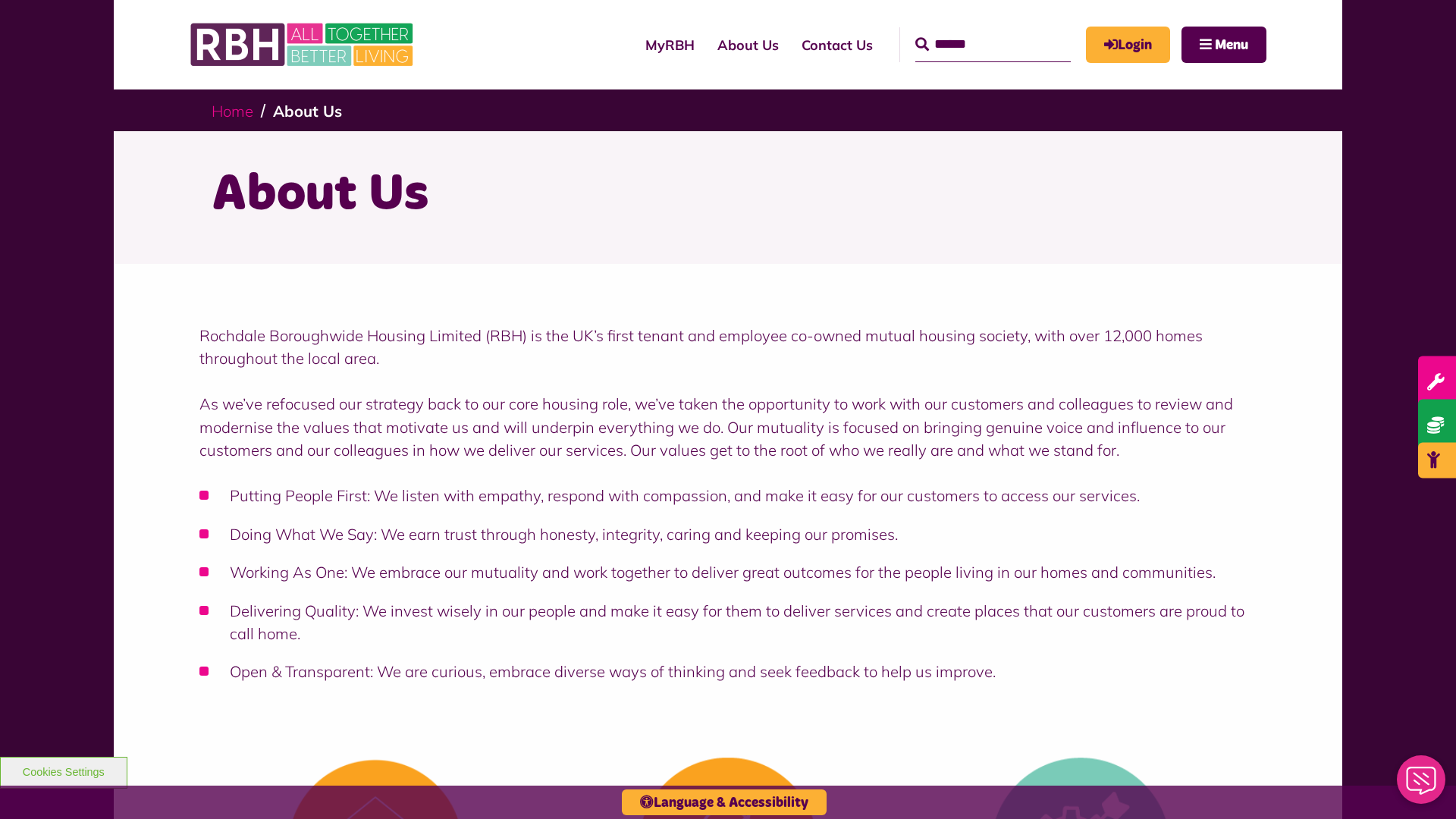
click at [236, 110] on link "Home" at bounding box center [232, 111] width 41 height 19
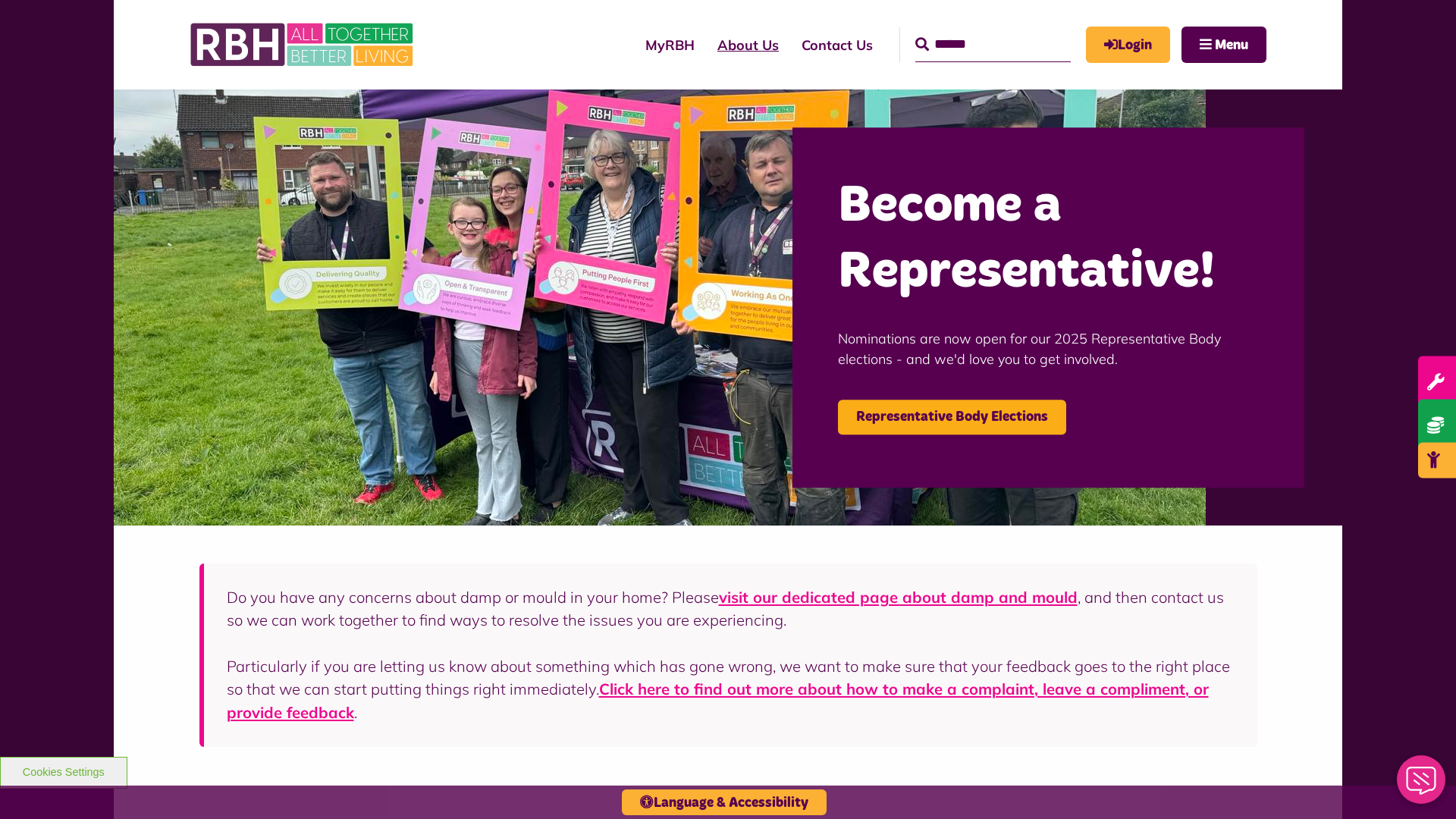
click at [706, 45] on link "About Us" at bounding box center [749, 45] width 85 height 43
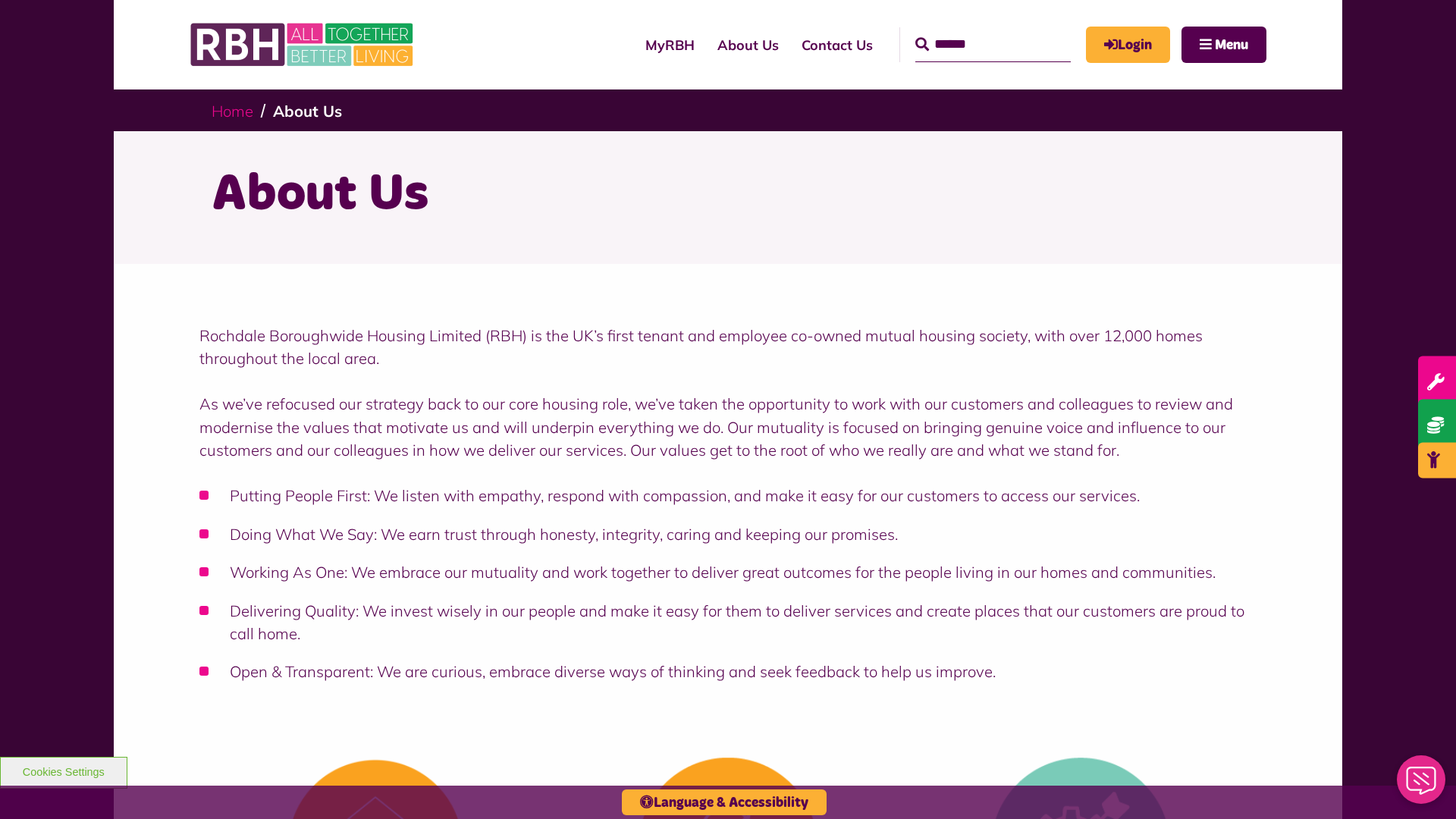
click at [236, 110] on link "Home" at bounding box center [232, 111] width 41 height 19
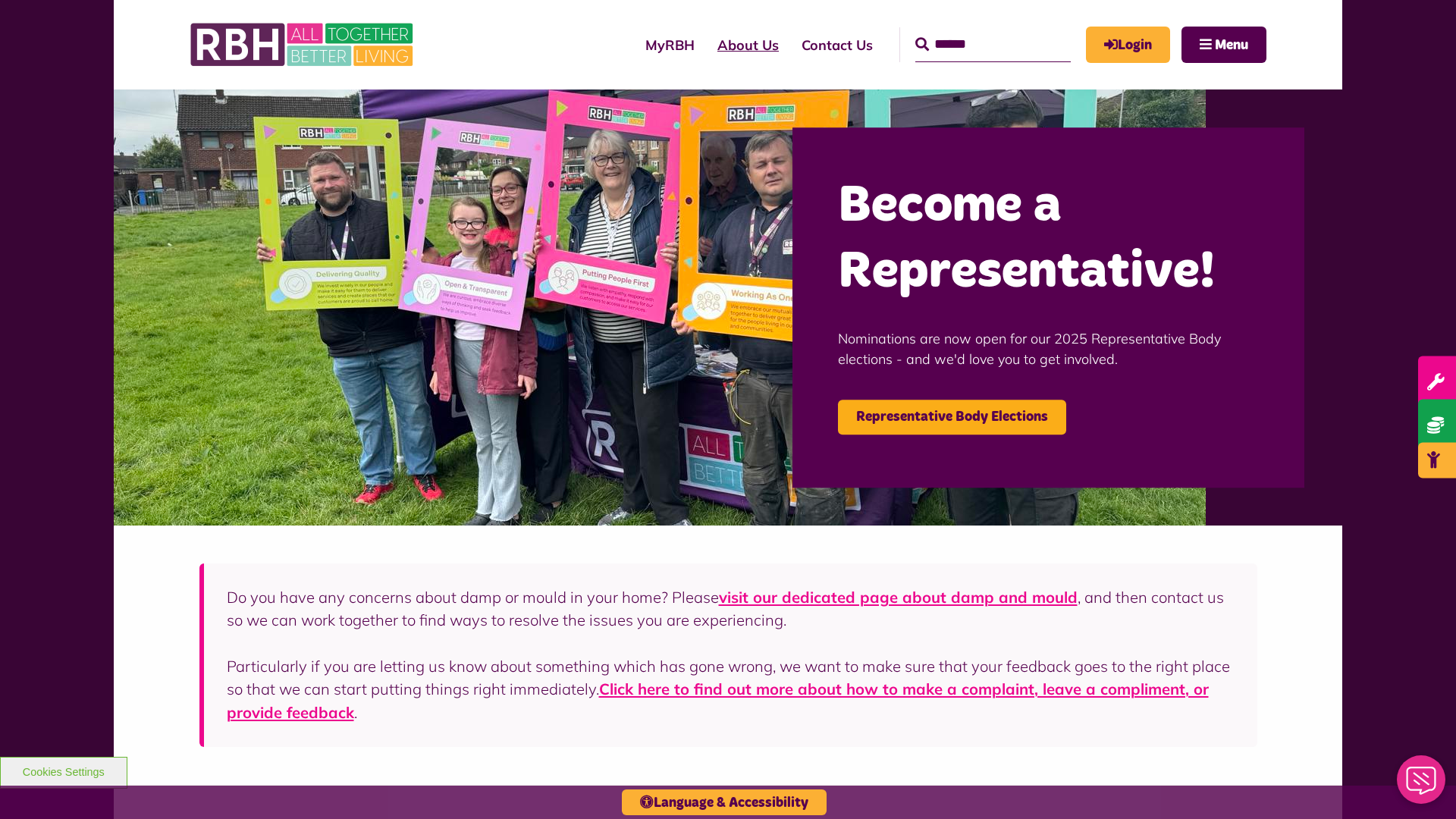
click at [706, 45] on link "About Us" at bounding box center [749, 45] width 85 height 43
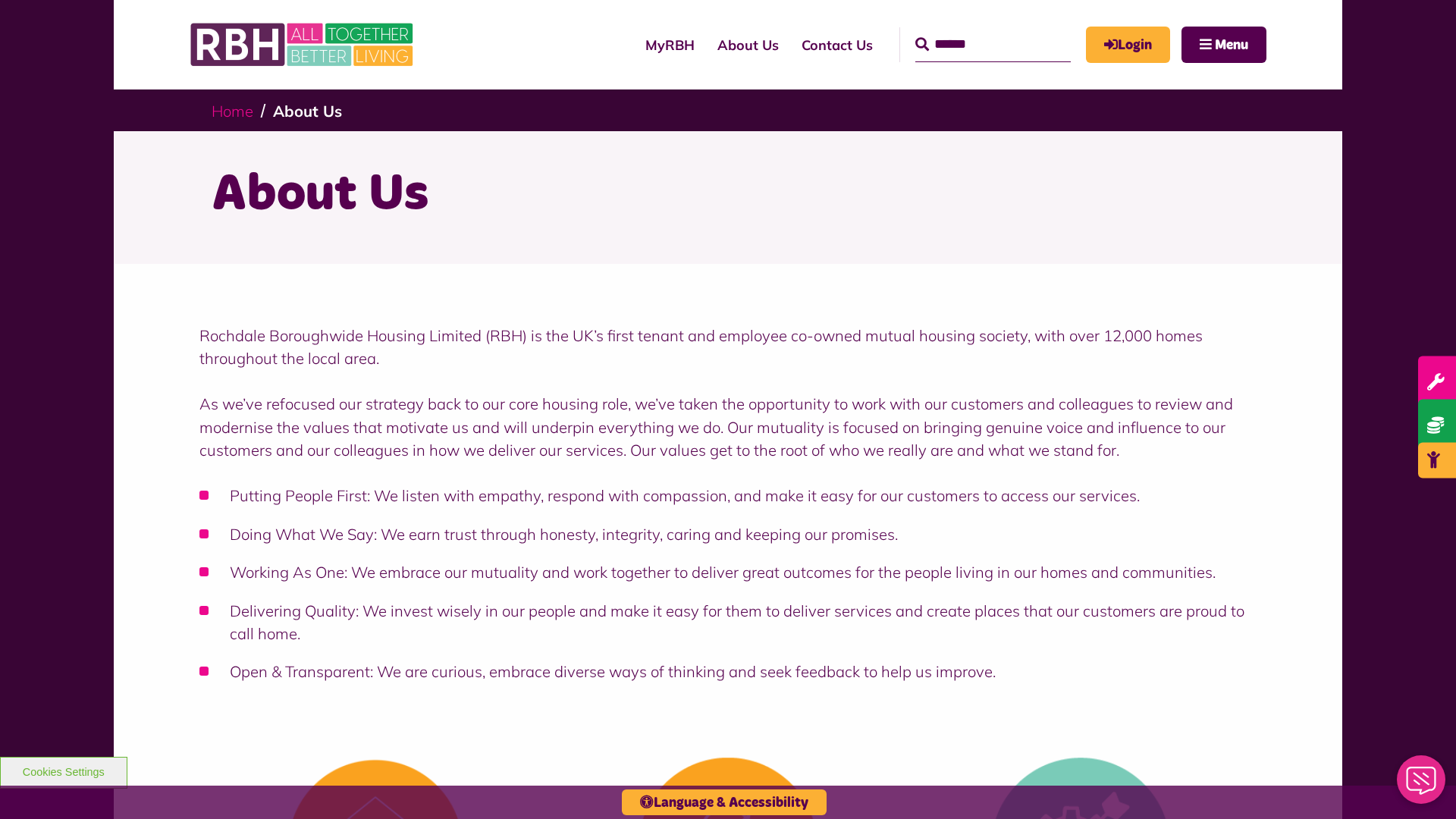
click at [236, 110] on link "Home" at bounding box center [232, 111] width 41 height 19
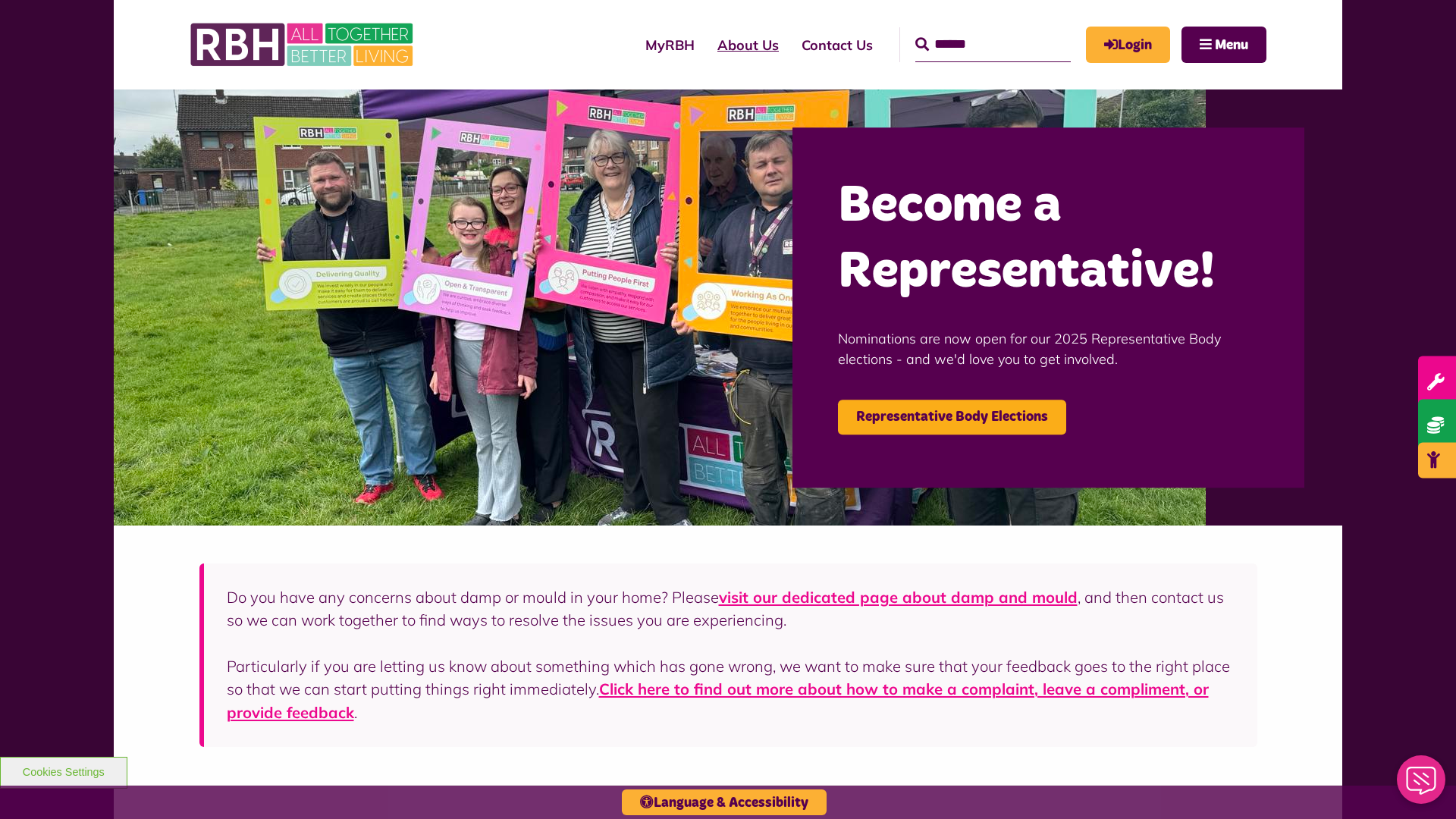
click at [706, 45] on link "About Us" at bounding box center [749, 45] width 85 height 43
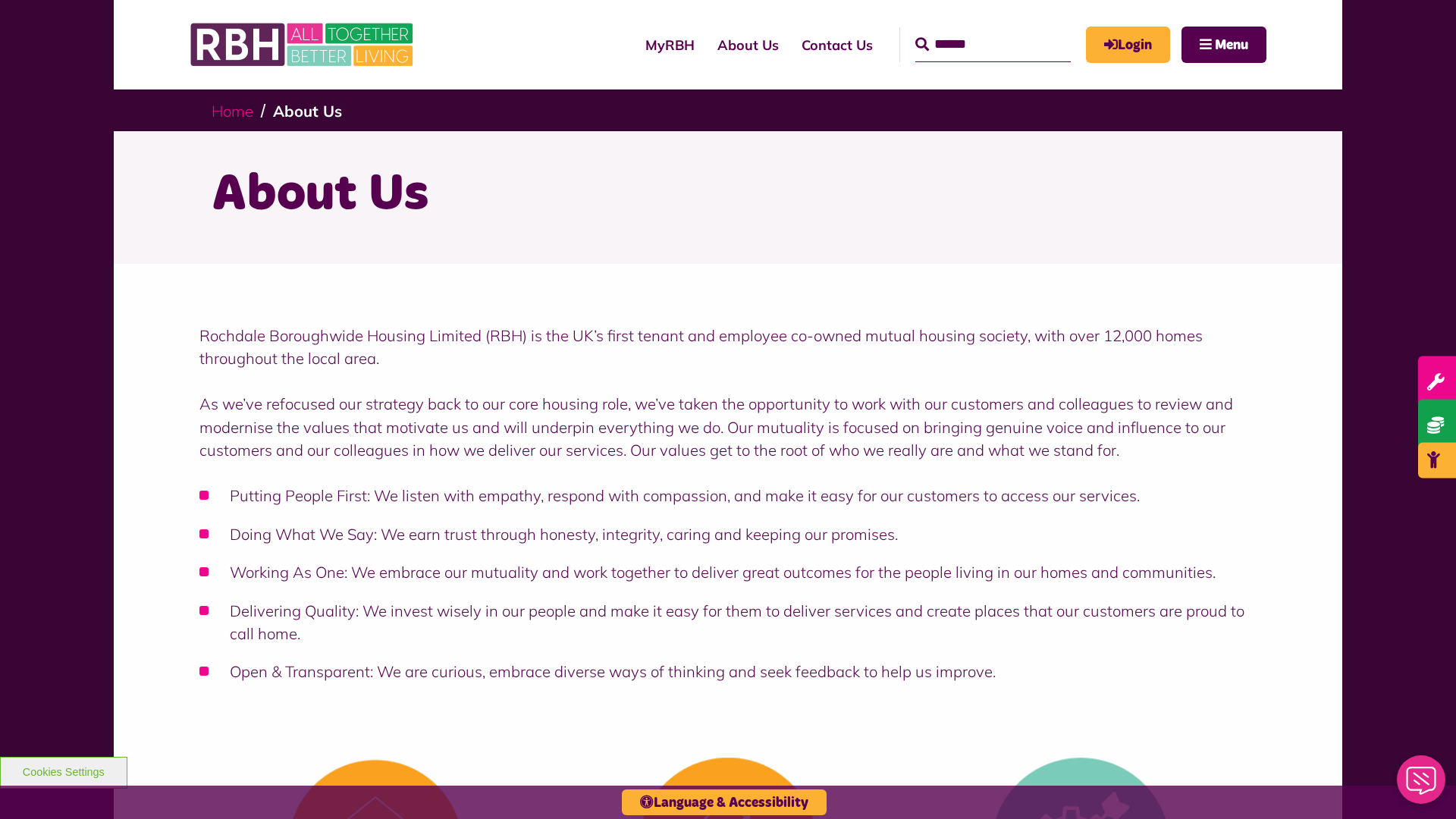
click at [236, 110] on link "Home" at bounding box center [232, 111] width 41 height 19
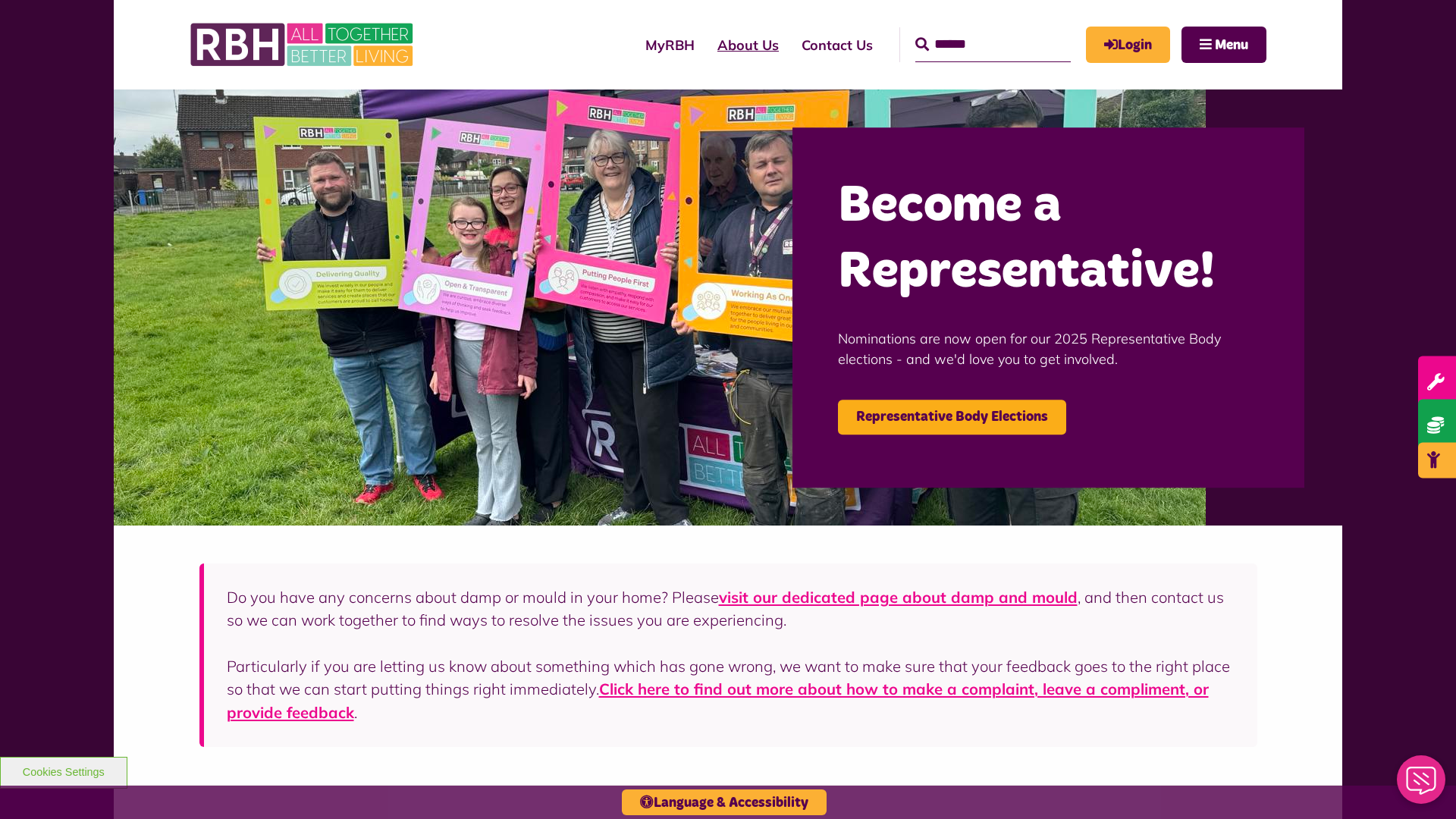
click at [706, 45] on link "About Us" at bounding box center [749, 45] width 85 height 43
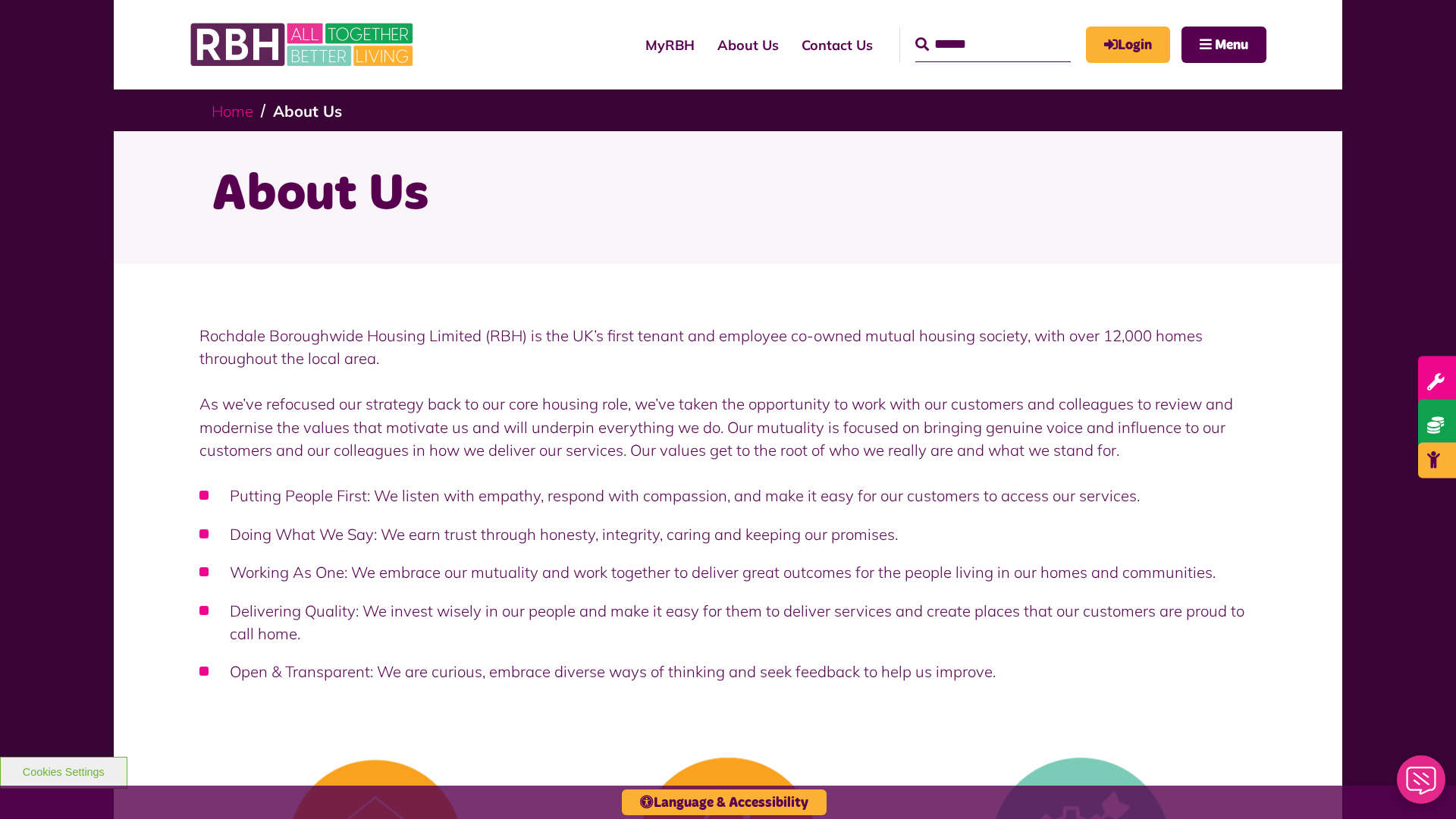
click at [236, 110] on link "Home" at bounding box center [232, 111] width 41 height 19
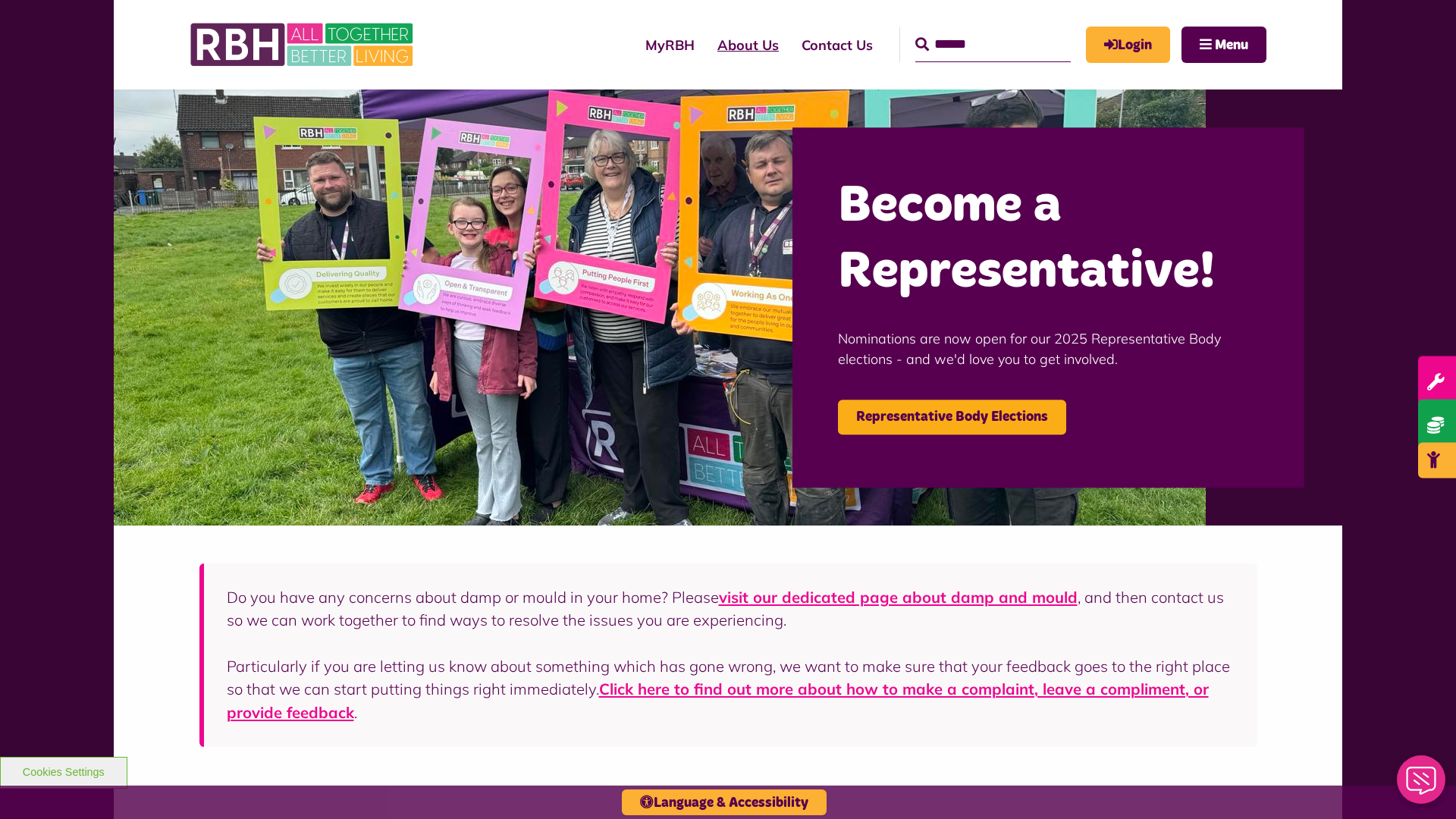
click at [706, 45] on link "About Us" at bounding box center [749, 45] width 85 height 43
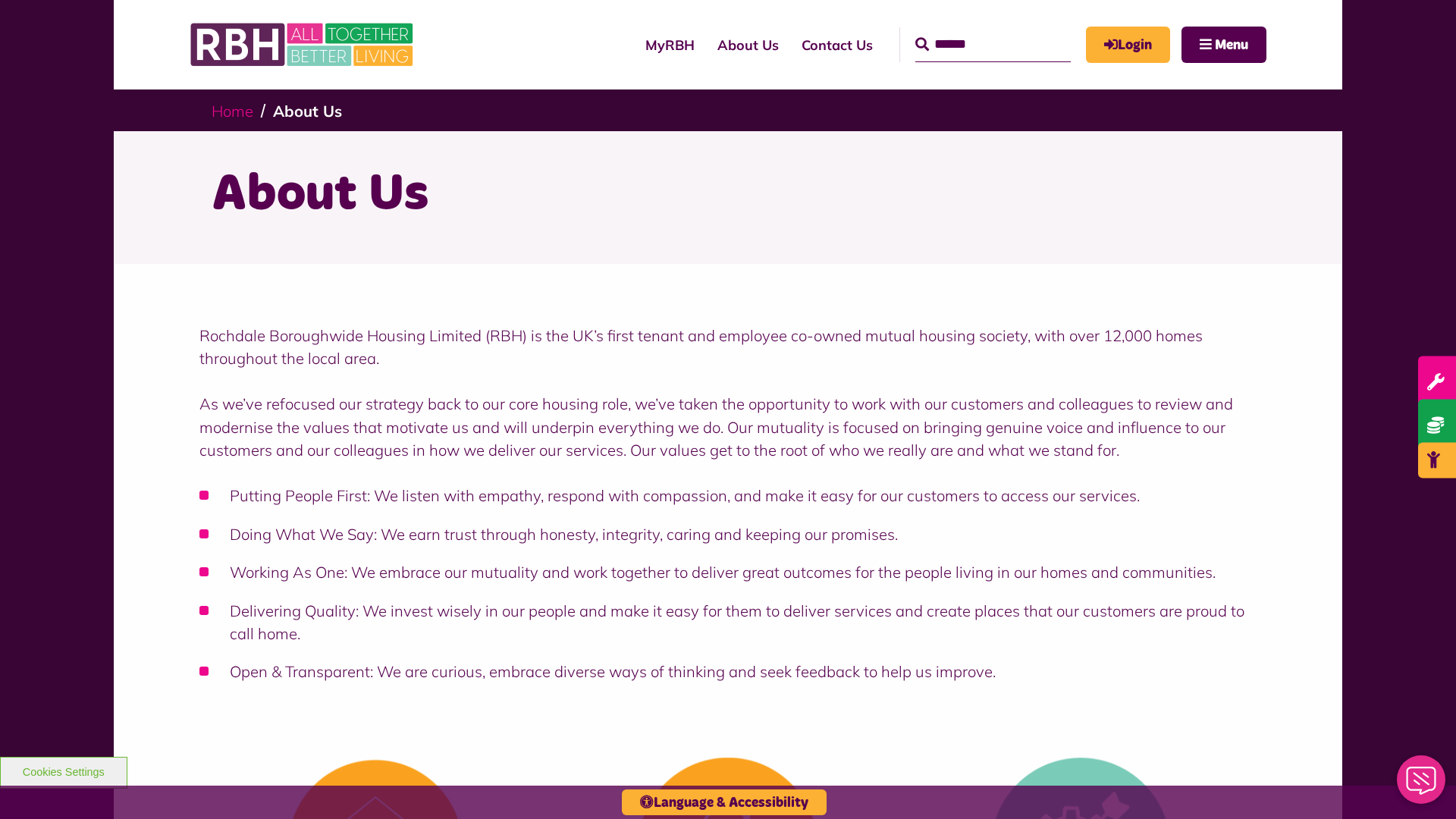
click at [236, 110] on link "Home" at bounding box center [232, 111] width 41 height 19
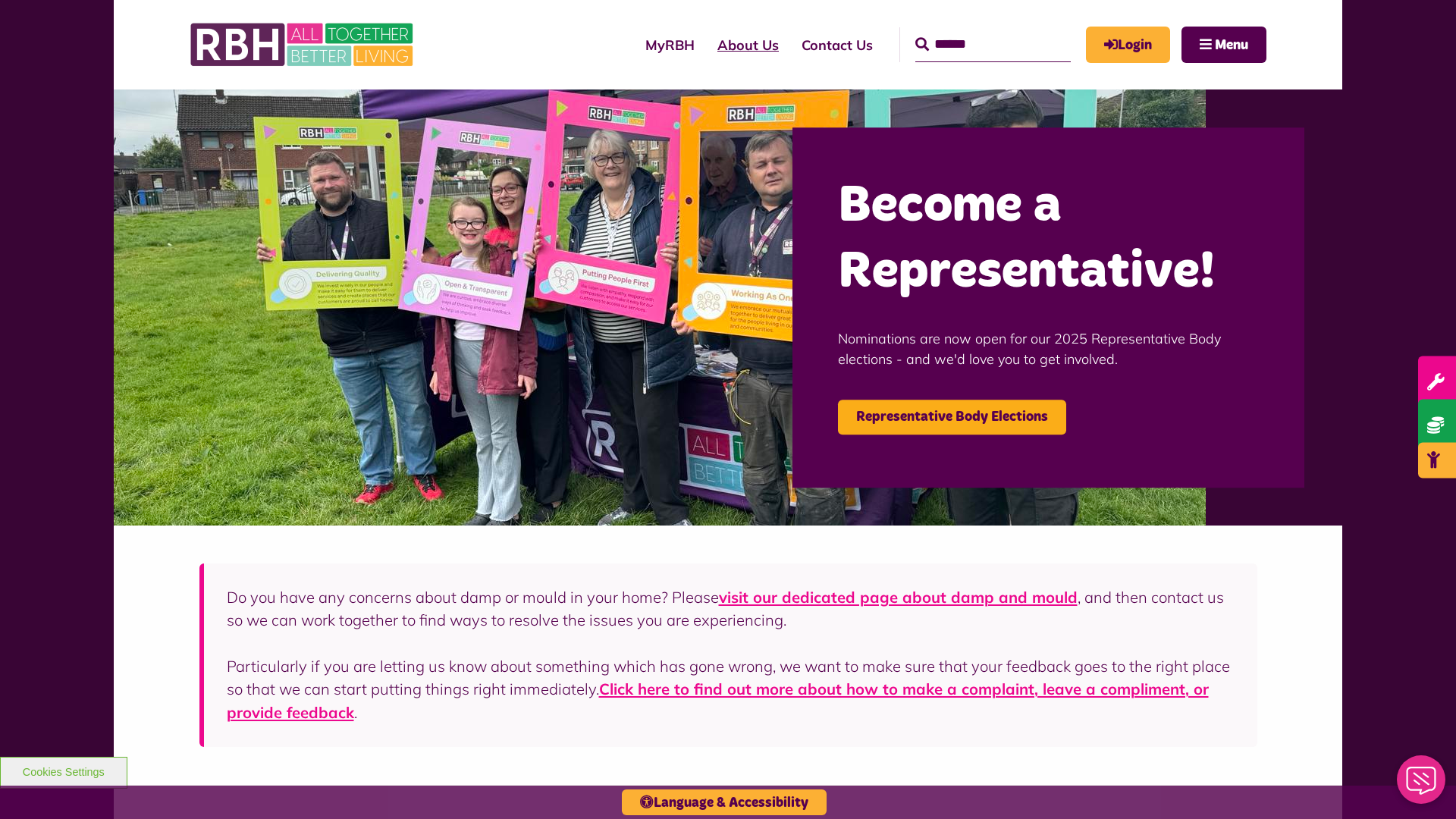
click at [706, 45] on link "About Us" at bounding box center [749, 45] width 85 height 43
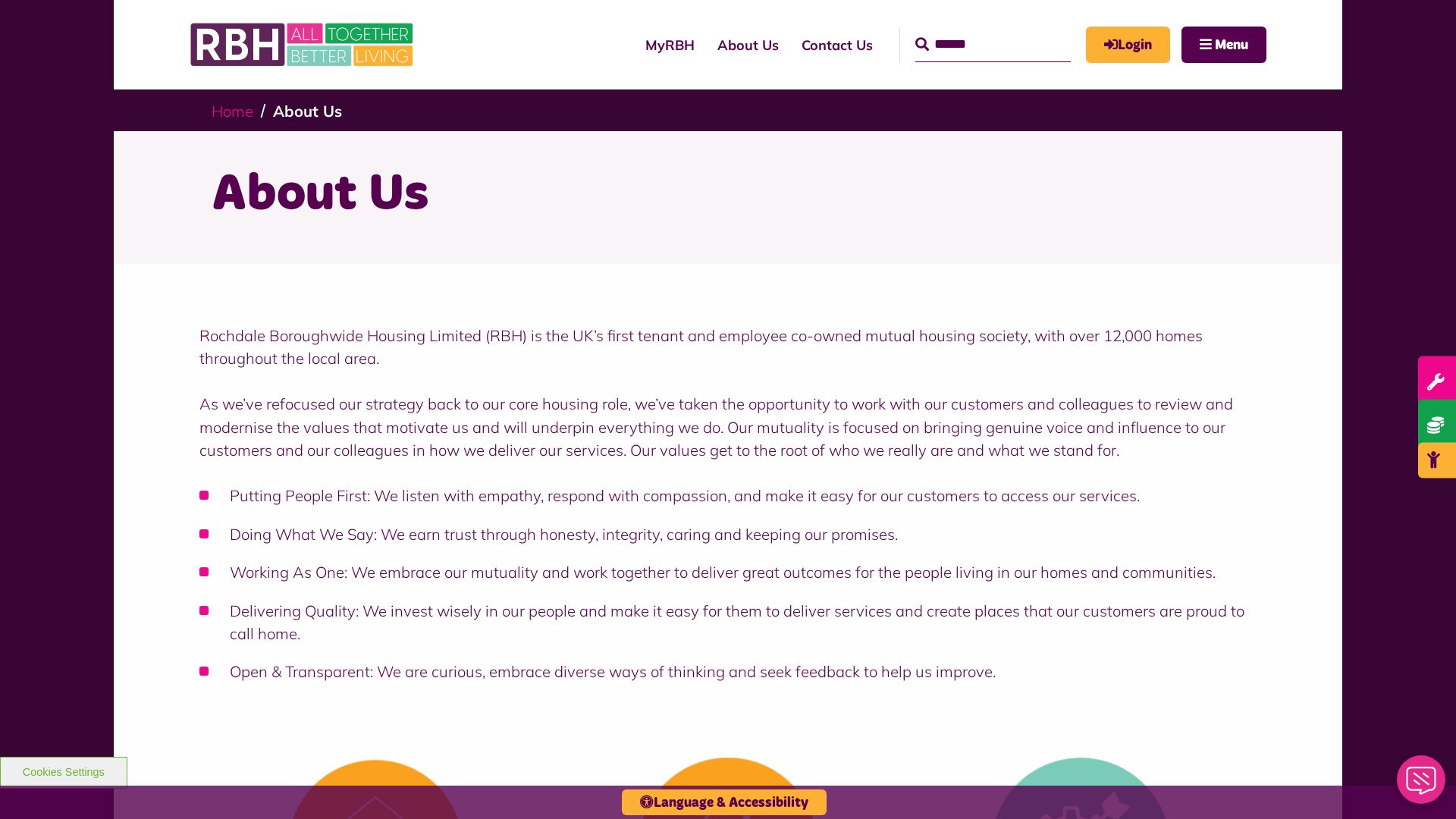
click at [236, 110] on link "Home" at bounding box center [232, 111] width 41 height 19
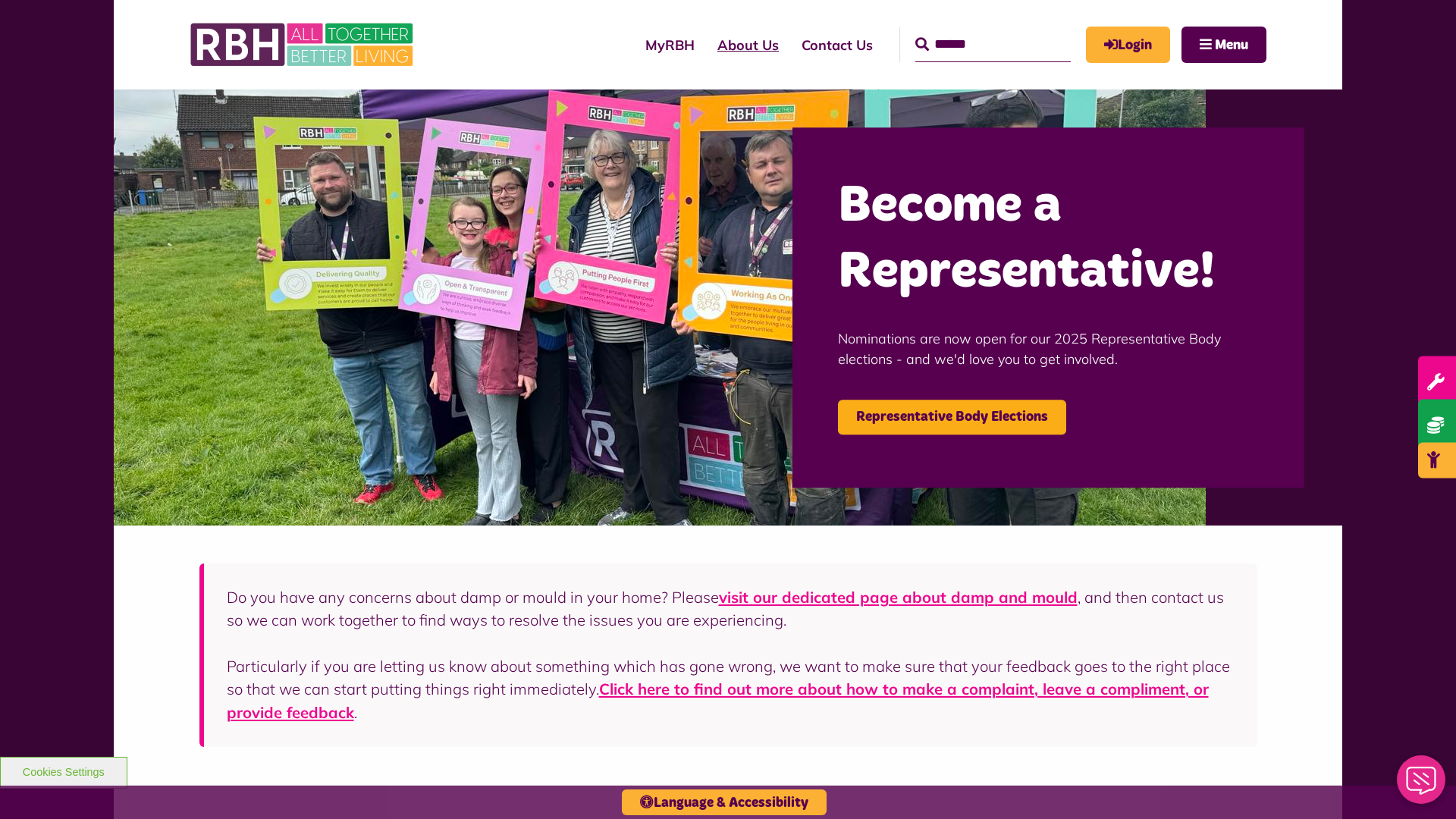
click at [706, 45] on link "About Us" at bounding box center [749, 45] width 85 height 43
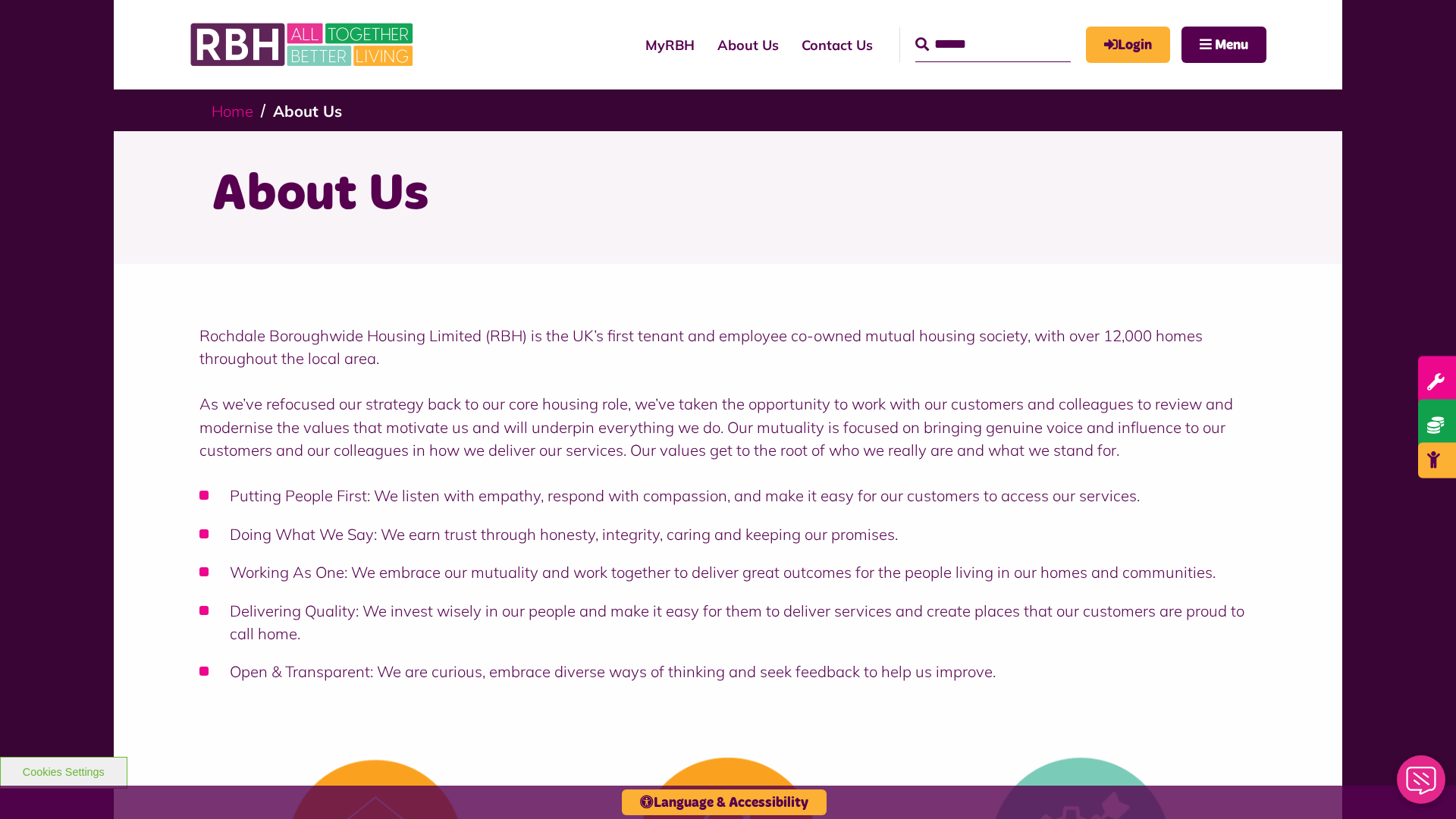
click at [236, 110] on link "Home" at bounding box center [232, 111] width 41 height 19
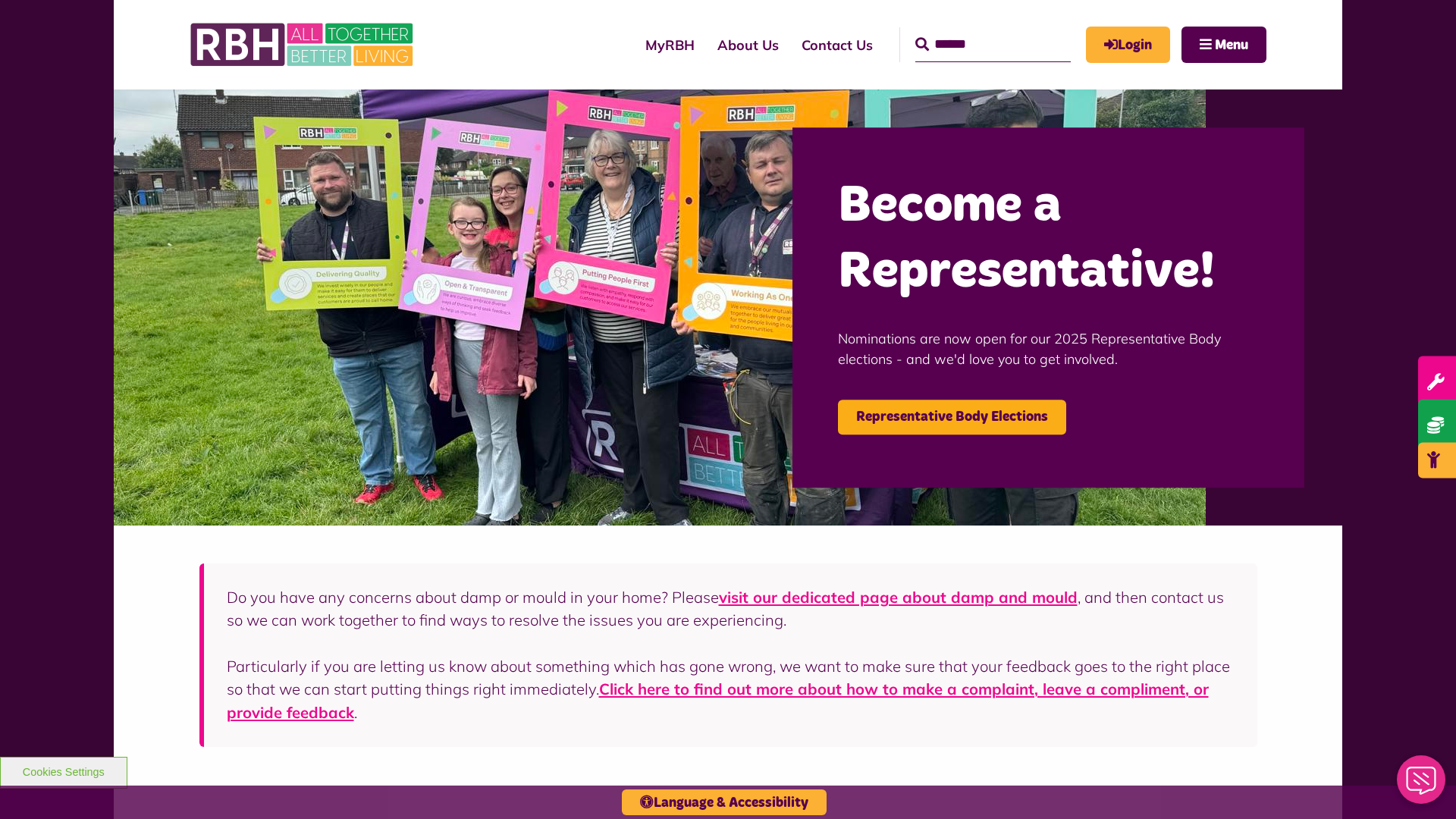
click at [971, 30] on input "Search" at bounding box center [993, 45] width 155 height 35
type input "*"
click at [63, 770] on button "Cookies Settings" at bounding box center [64, 773] width 128 height 32
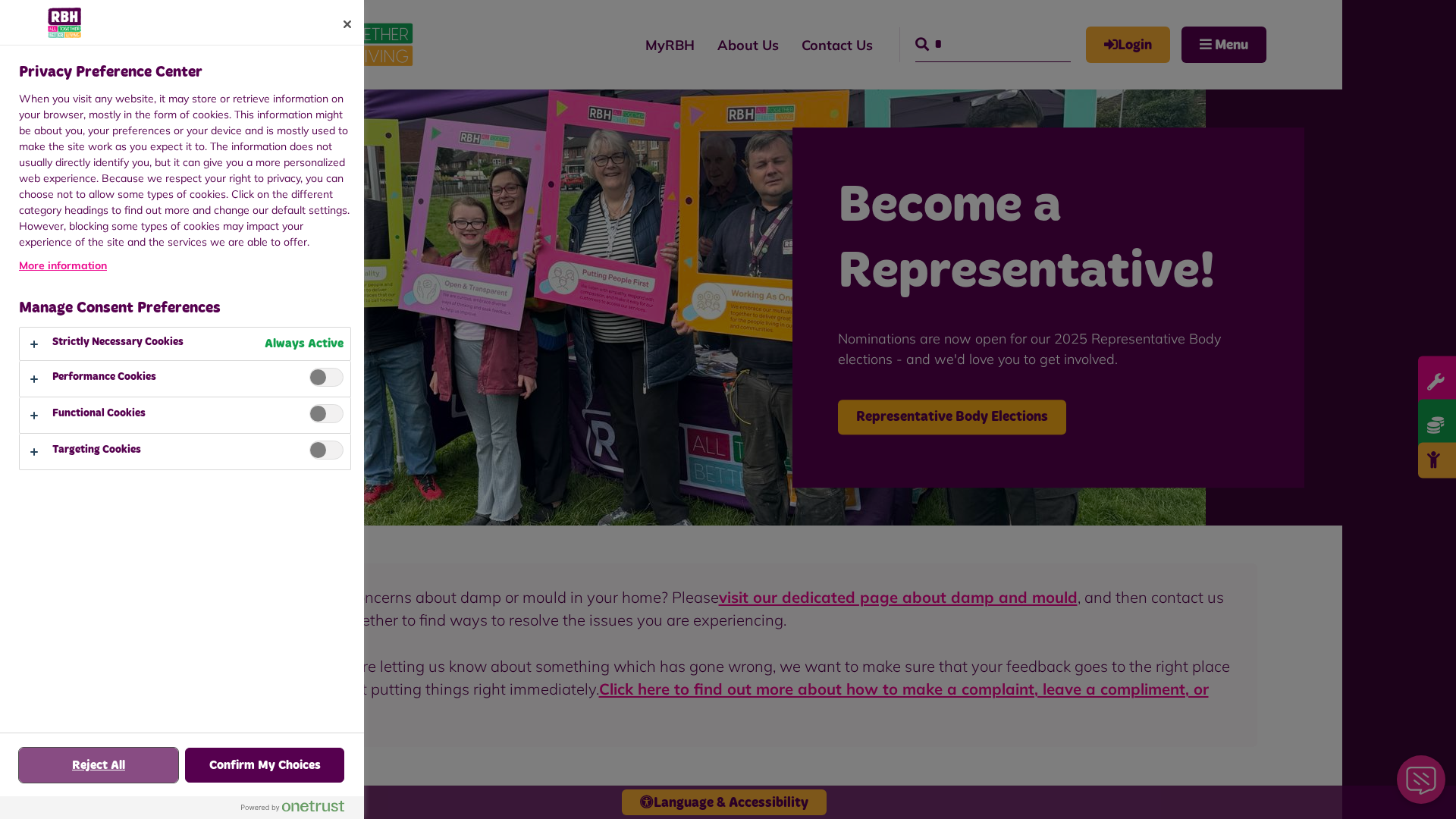
click at [99, 766] on button "Reject All" at bounding box center [99, 766] width 159 height 35
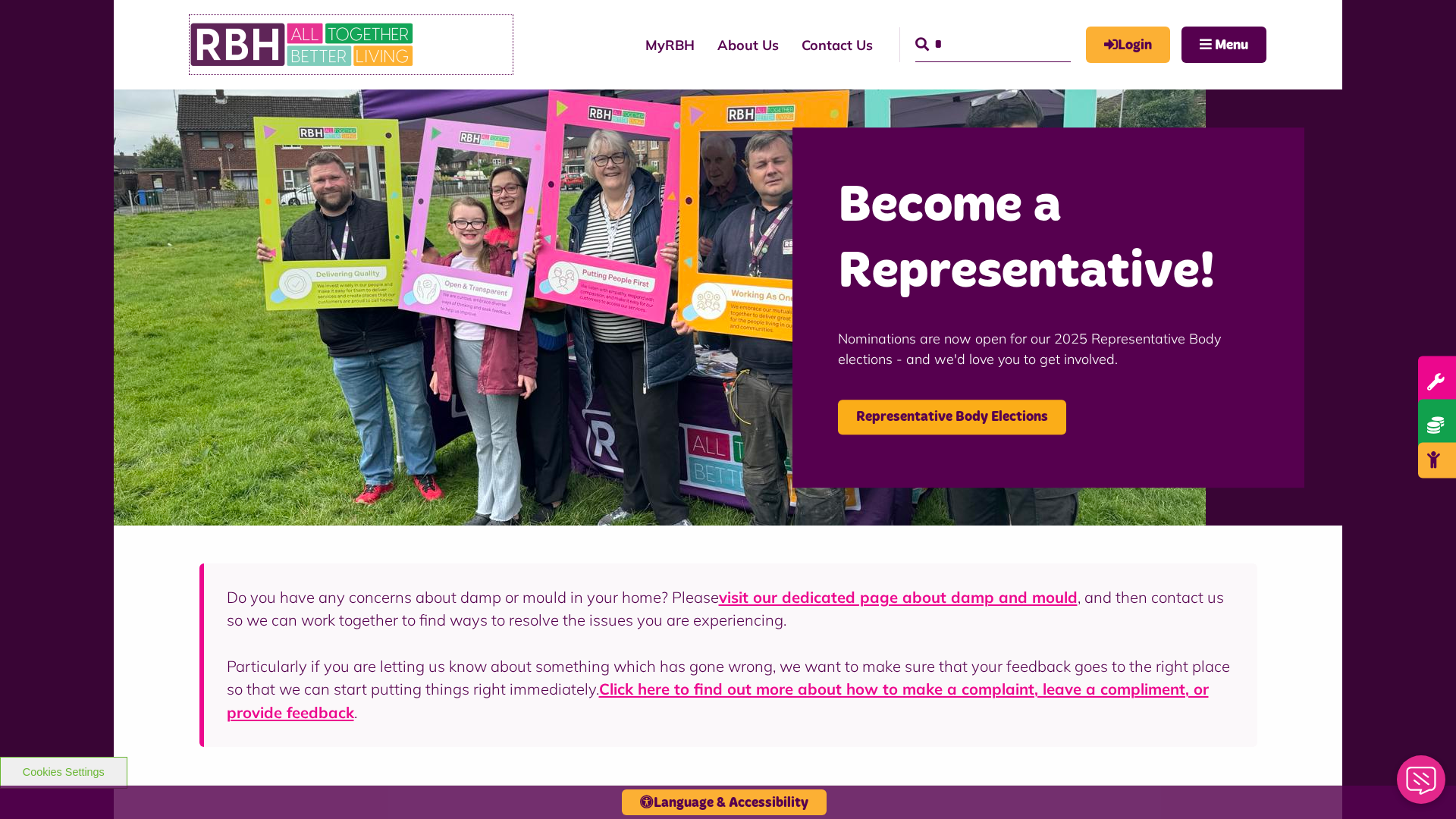
click at [303, 45] on img at bounding box center [303, 45] width 227 height 59
click at [706, 45] on link "About Us" at bounding box center [749, 45] width 85 height 43
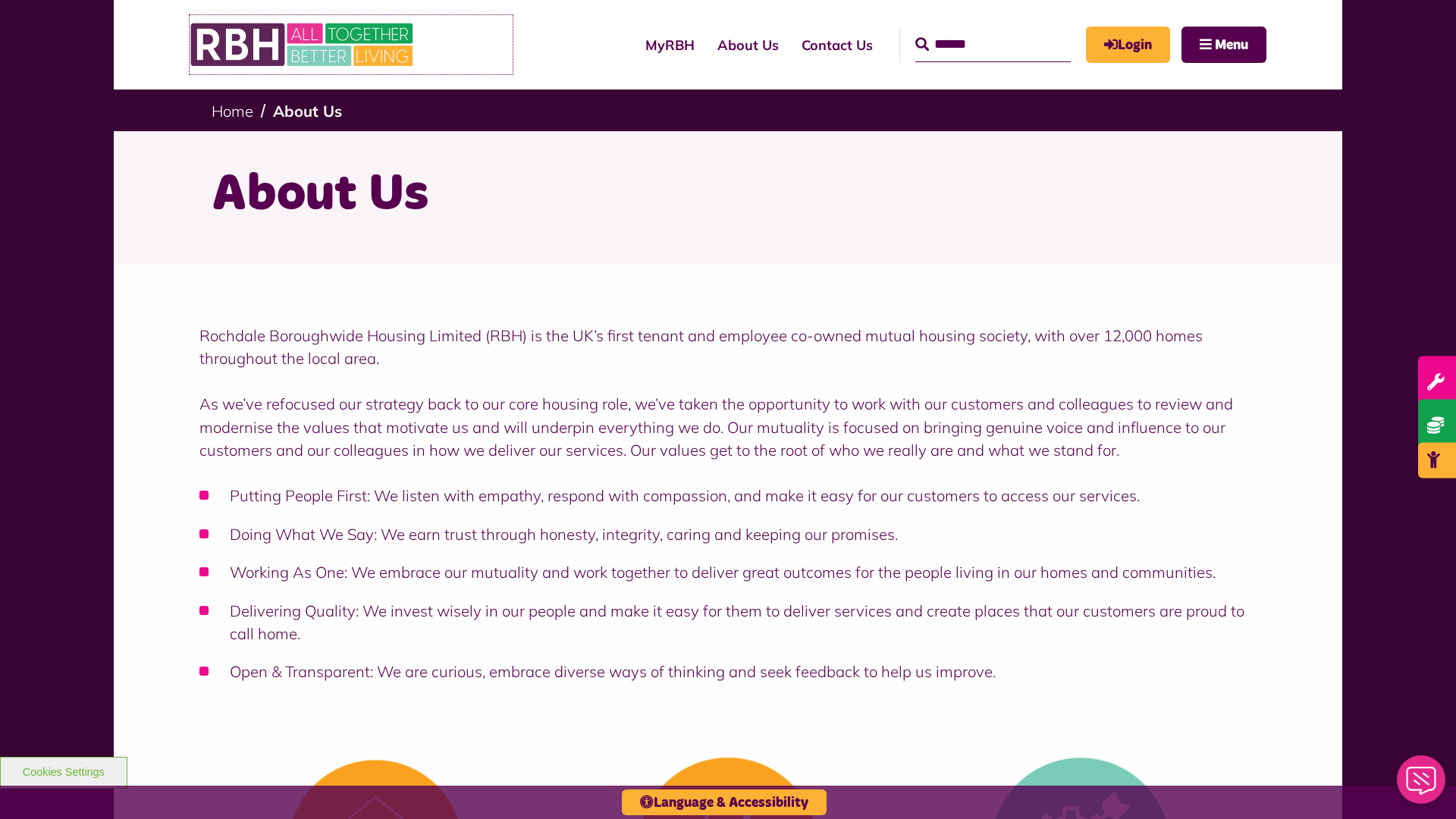
click at [303, 45] on img at bounding box center [303, 45] width 227 height 59
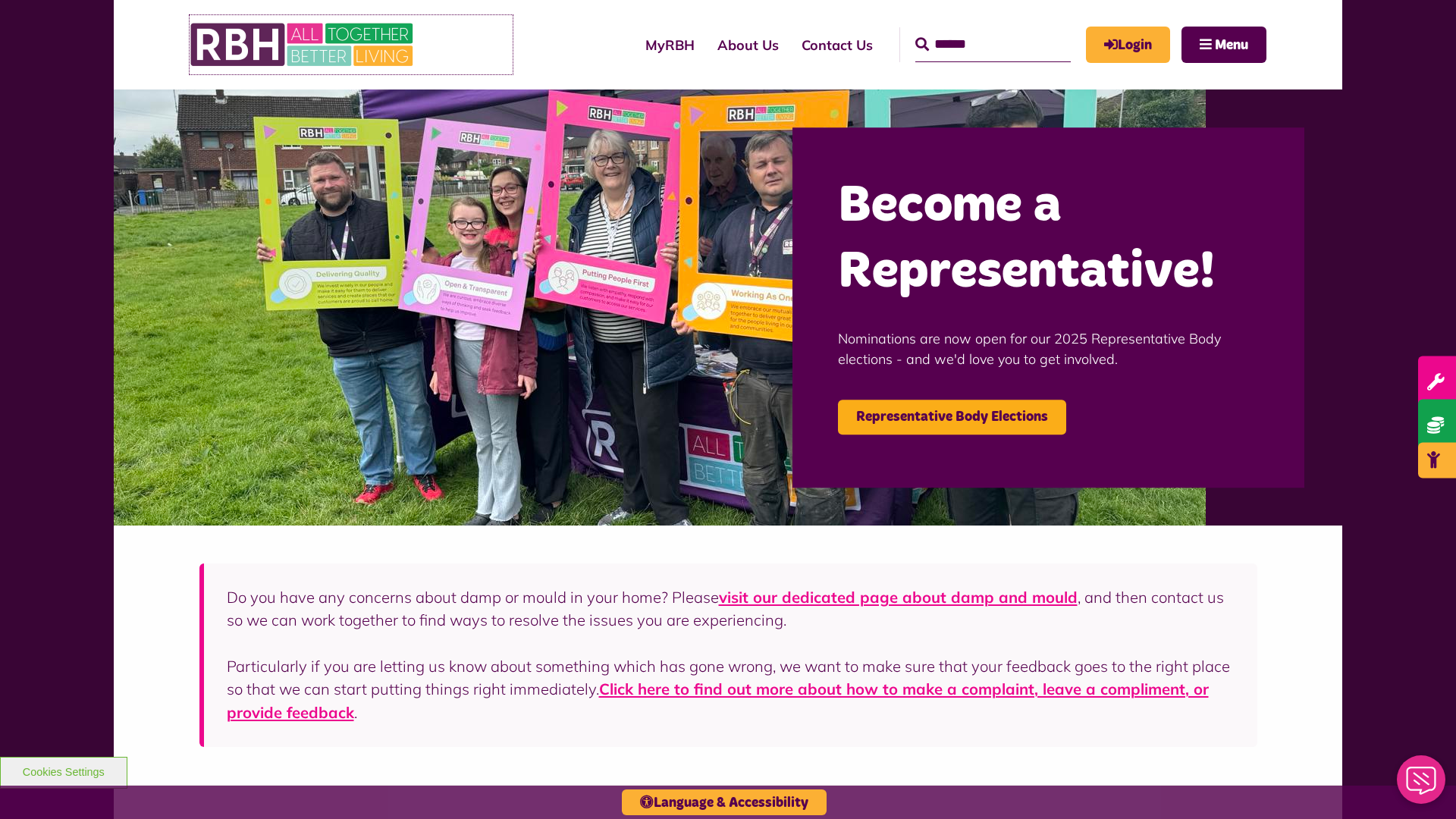
click at [303, 45] on img at bounding box center [303, 45] width 227 height 59
